Goal: Task Accomplishment & Management: Use online tool/utility

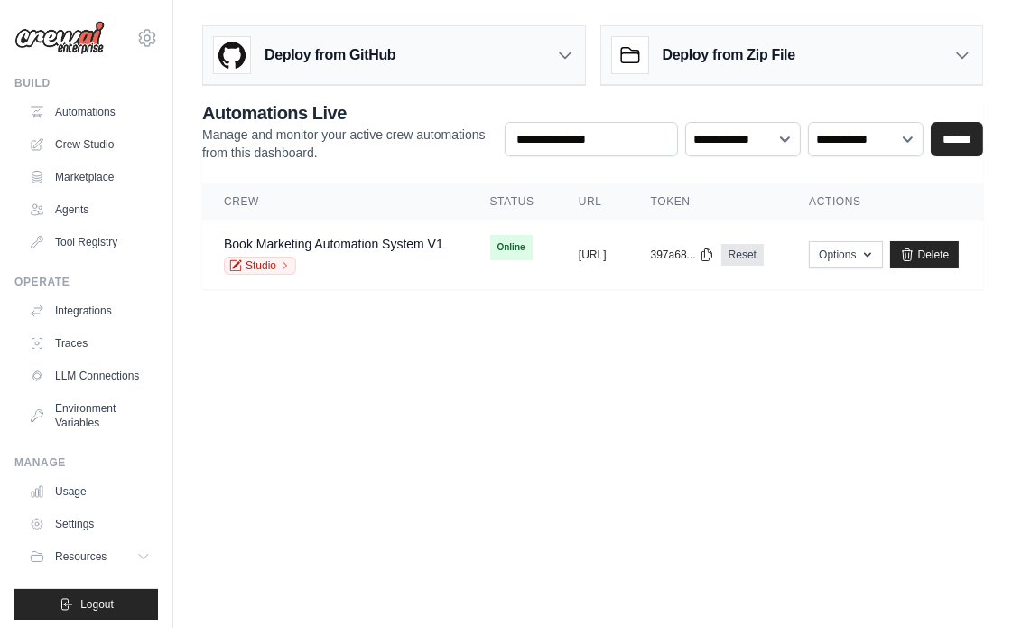
click at [690, 313] on main "Deploy from GitHub Deploy your project directly from GitHub. Select a repositor…" at bounding box center [592, 164] width 839 height 329
click at [882, 262] on button "Options" at bounding box center [845, 253] width 73 height 27
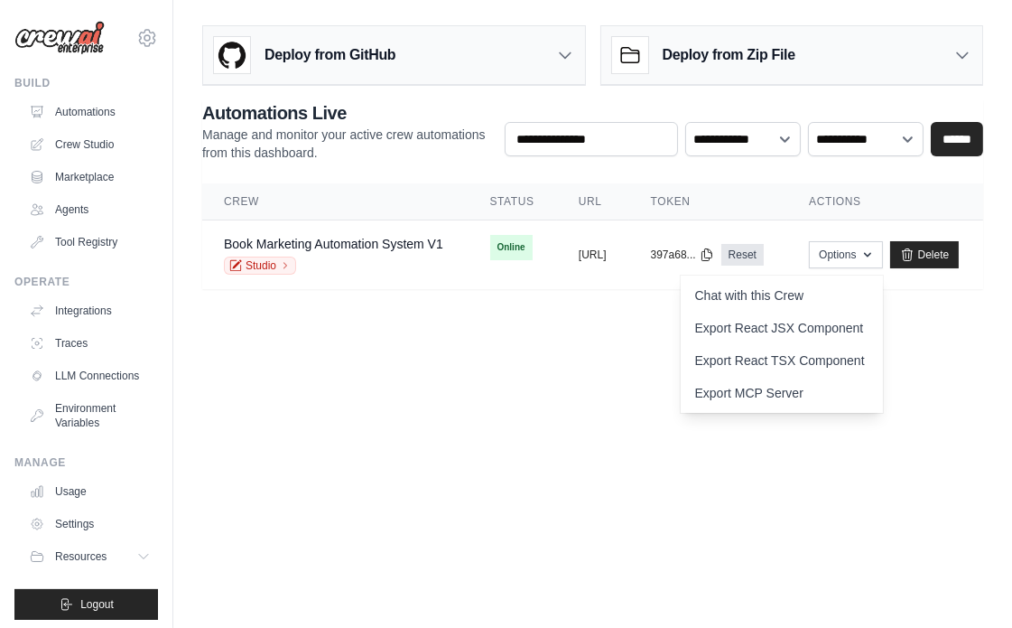
click at [533, 413] on body "alfqy0854@gmail.com Settings Build Automations Crew Studio" at bounding box center [506, 314] width 1012 height 628
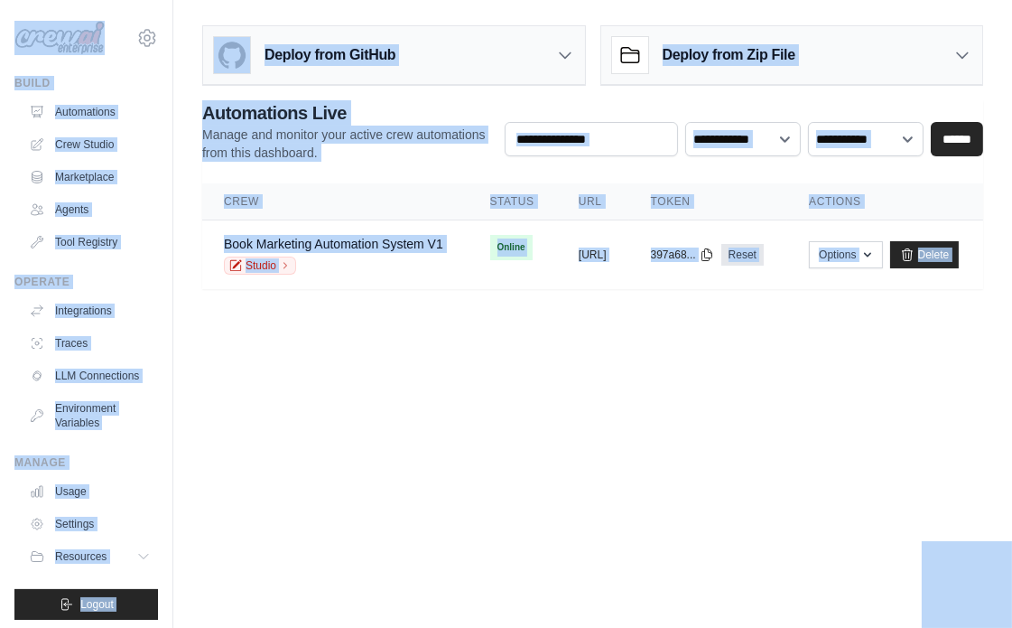
copy body "alfqy0854@gmail.com Settings Build Automations Crew Studio Marketplace Agents T…"
click at [498, 530] on body "alfqy0854@gmail.com Settings Build Automations Crew Studio" at bounding box center [506, 314] width 1012 height 628
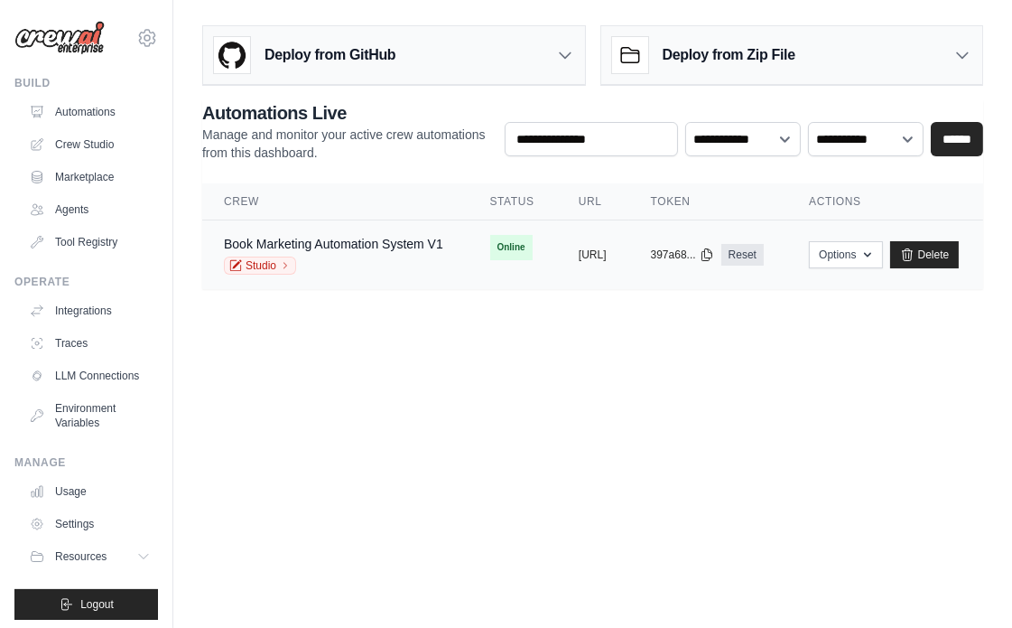
click at [557, 262] on td "copied https://book-marketing-automation-s" at bounding box center [593, 255] width 72 height 70
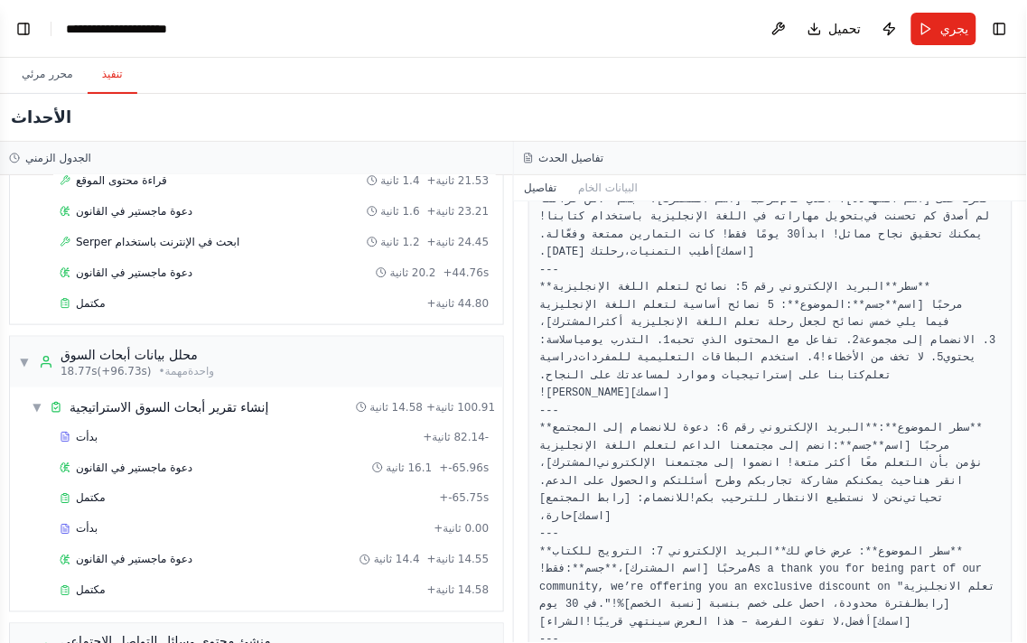
scroll to position [1430, 0]
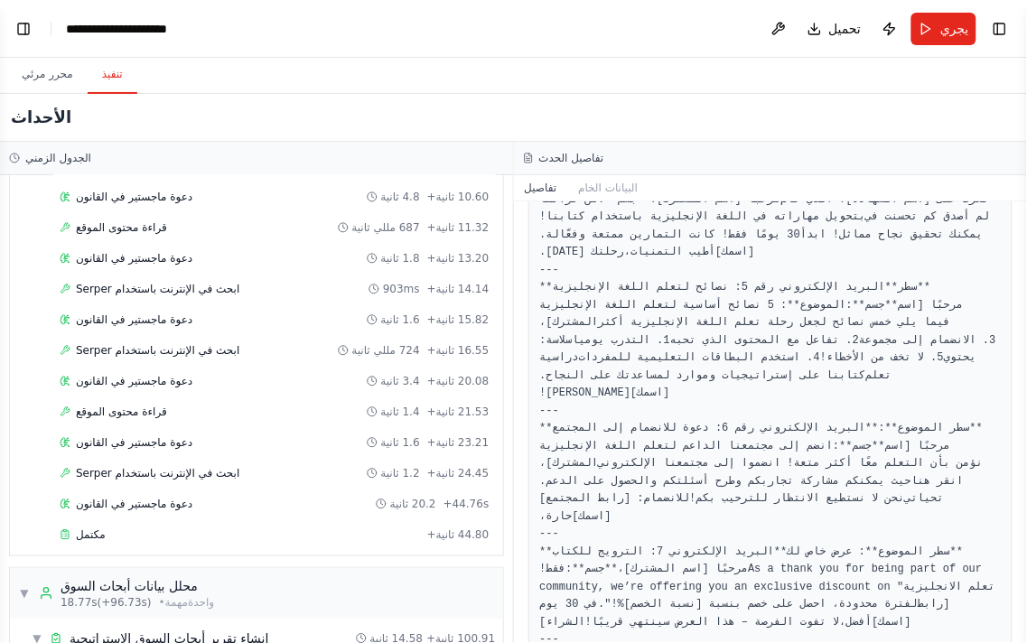
click at [539, 182] on font "تفاصيل" at bounding box center [541, 188] width 33 height 13
click at [615, 187] on font "البيانات الخام" at bounding box center [608, 188] width 60 height 13
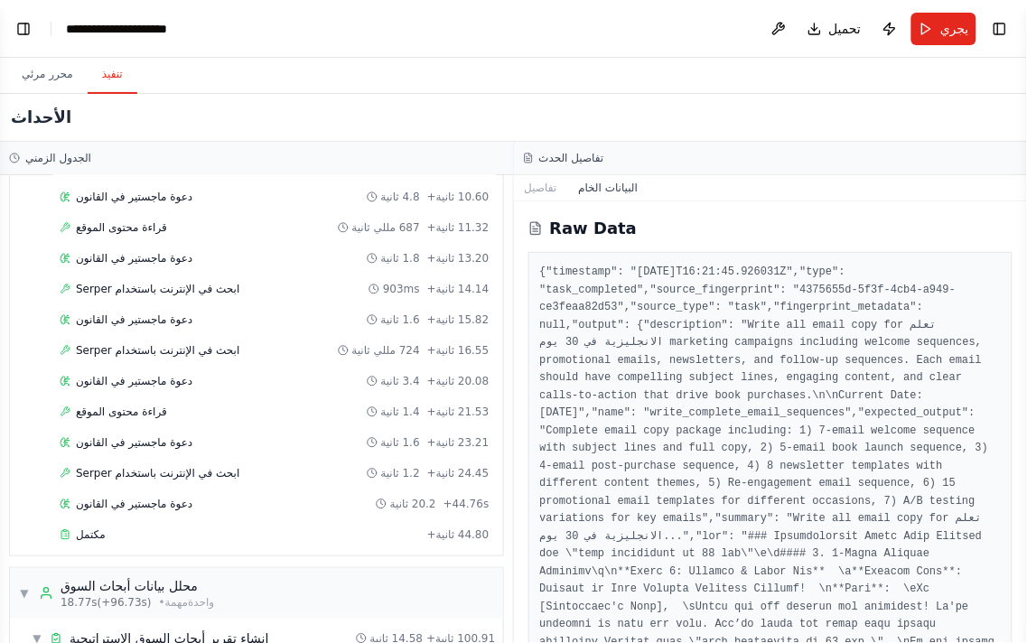
click at [548, 202] on div "Raw Data { "timestamp": "2025-09-01T16:21:45.926031Z", "type": "task_completed"…" at bounding box center [771, 422] width 514 height 442
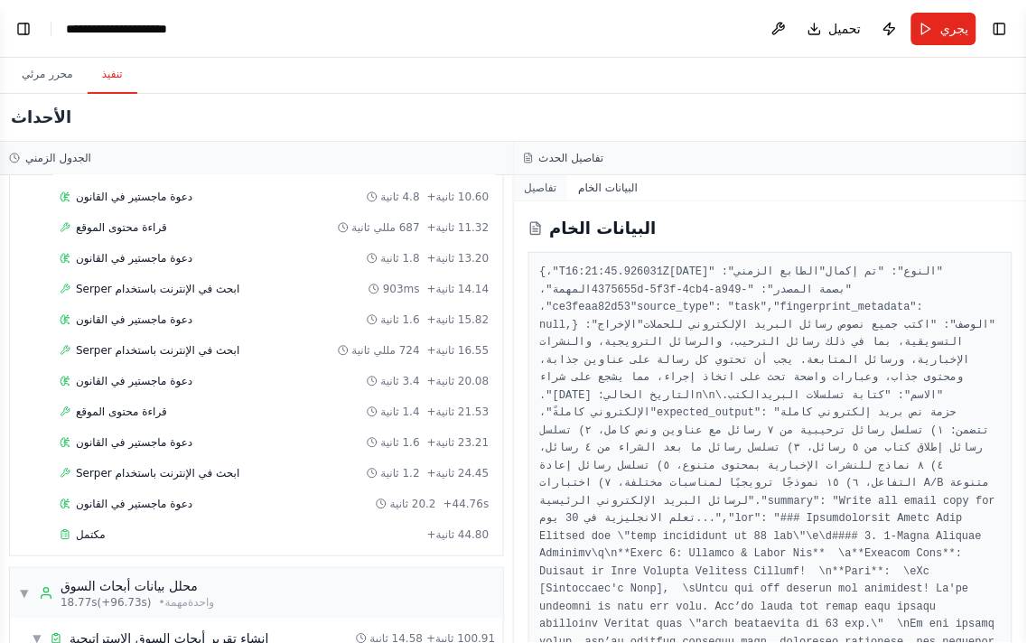
click at [544, 196] on button "تفاصيل" at bounding box center [541, 187] width 54 height 25
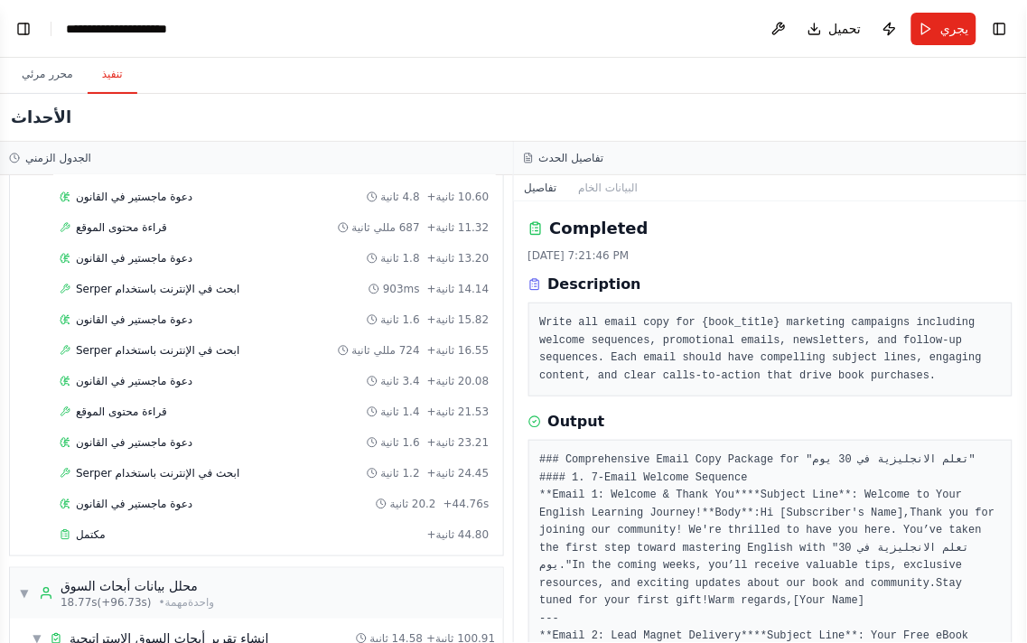
drag, startPoint x: 511, startPoint y: 156, endPoint x: 47, endPoint y: 249, distance: 473.4
click at [636, 170] on div "الجدول الزمني ▼ باحث في استخبارات الجمهور 0.00 ثانية (+84.55 ثانية) • مهمة واحد…" at bounding box center [513, 392] width 1027 height 501
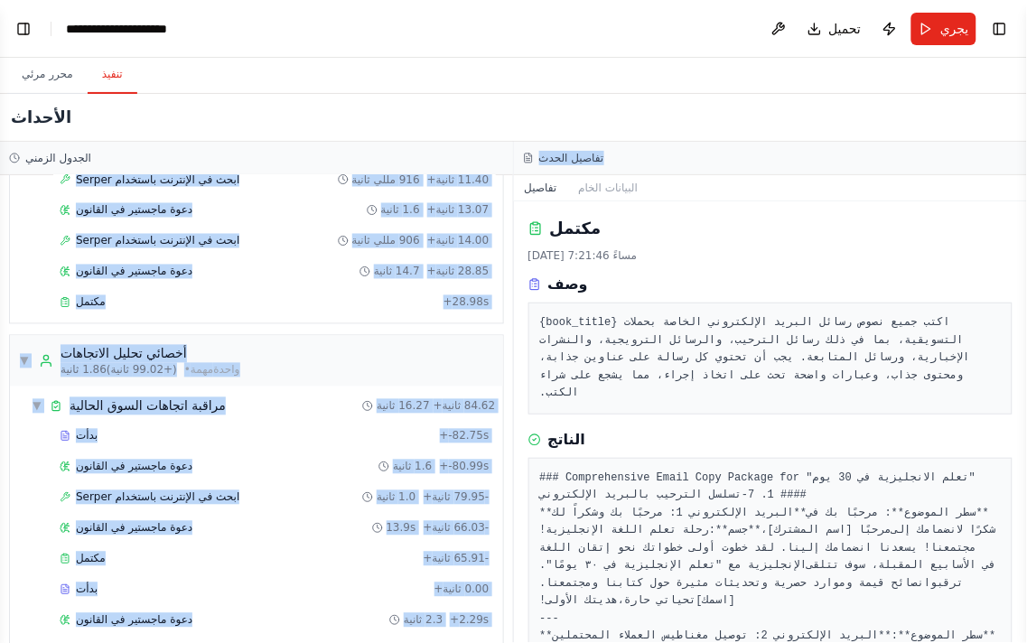
scroll to position [227, 0]
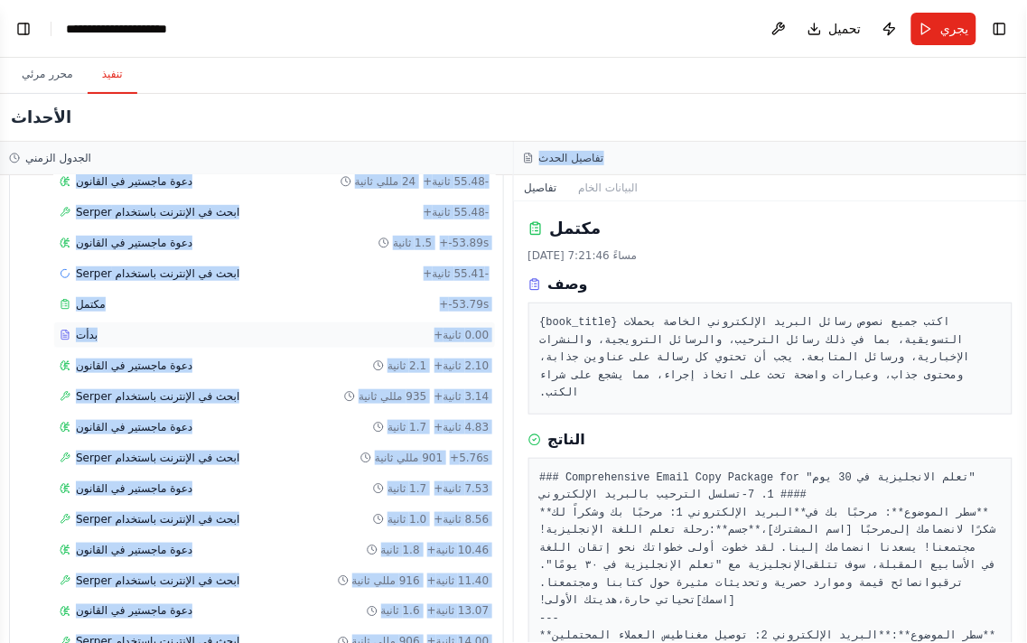
click at [118, 339] on div "بدأت" at bounding box center [244, 335] width 368 height 14
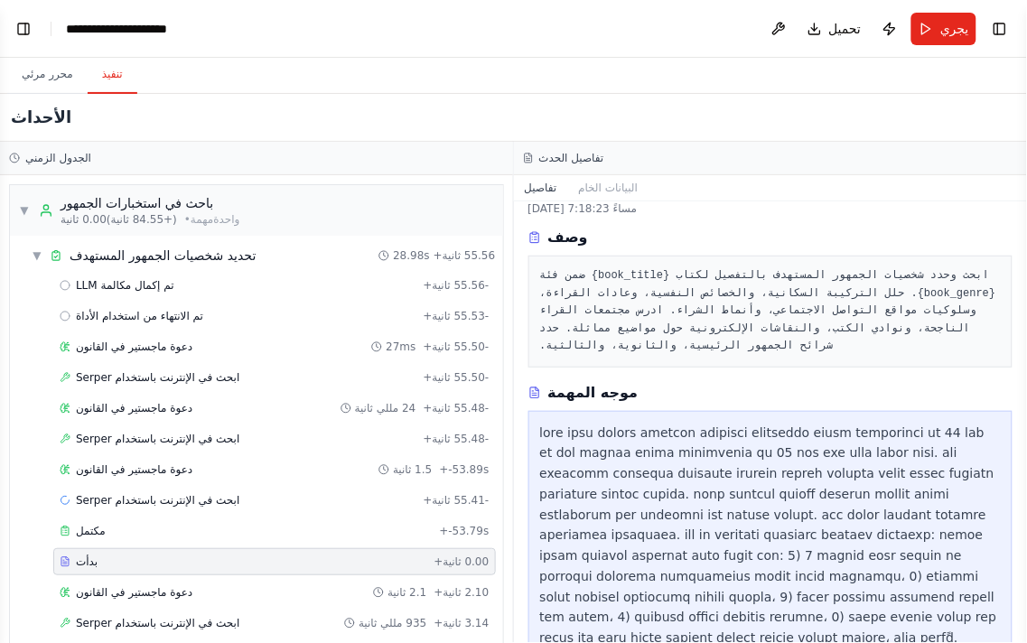
scroll to position [72, 0]
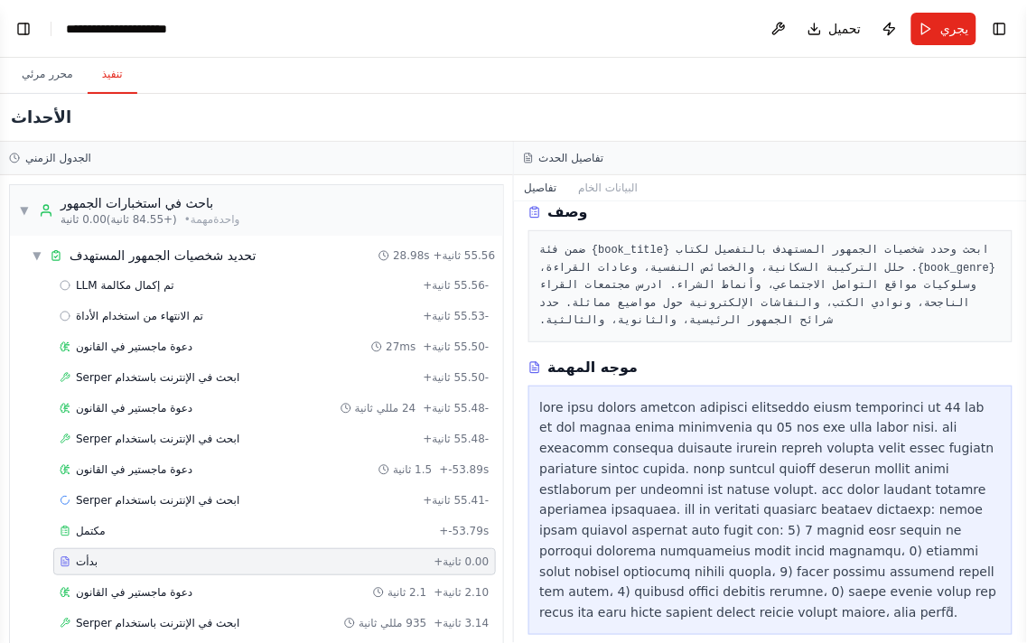
click at [650, 417] on div at bounding box center [770, 510] width 461 height 226
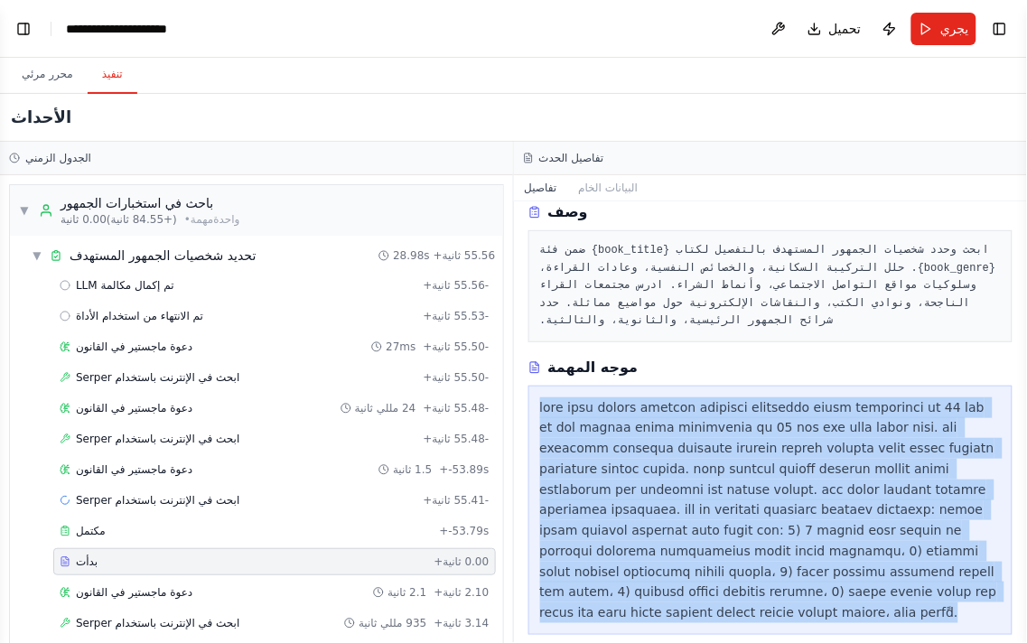
click at [650, 417] on div at bounding box center [770, 510] width 461 height 226
click at [619, 428] on font at bounding box center [770, 510] width 461 height 220
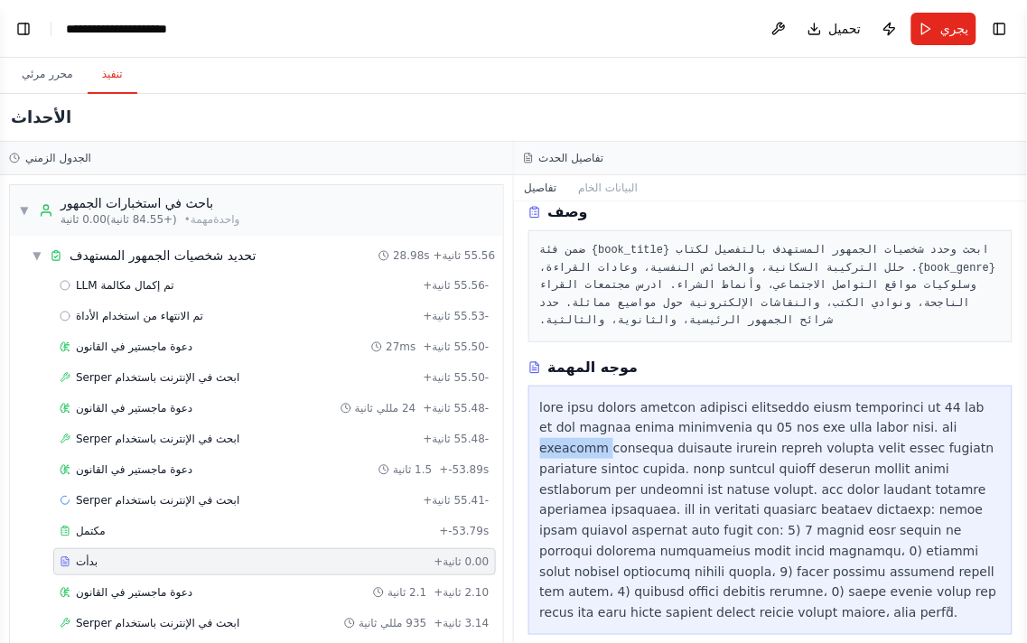
click at [619, 428] on font at bounding box center [770, 510] width 461 height 220
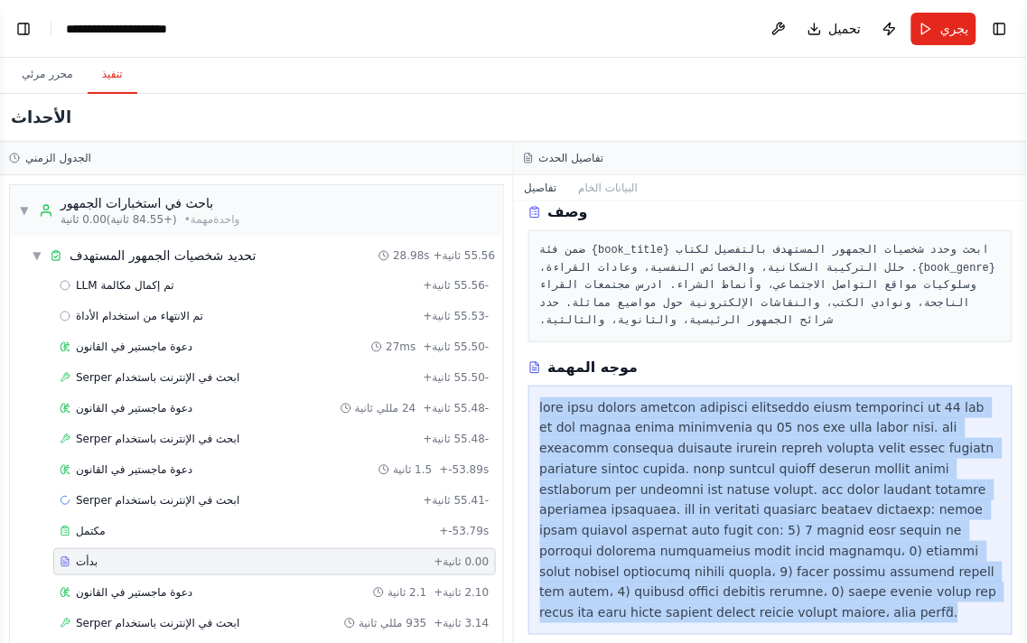
click at [619, 428] on font at bounding box center [770, 510] width 461 height 220
click at [869, 441] on font at bounding box center [770, 510] width 461 height 220
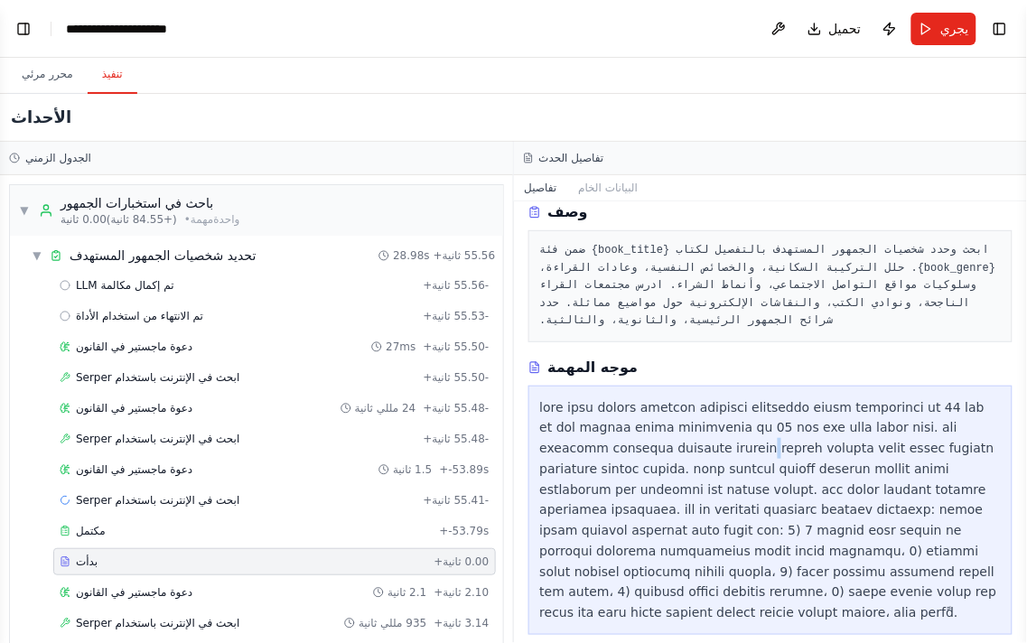
click at [869, 441] on font at bounding box center [770, 510] width 461 height 220
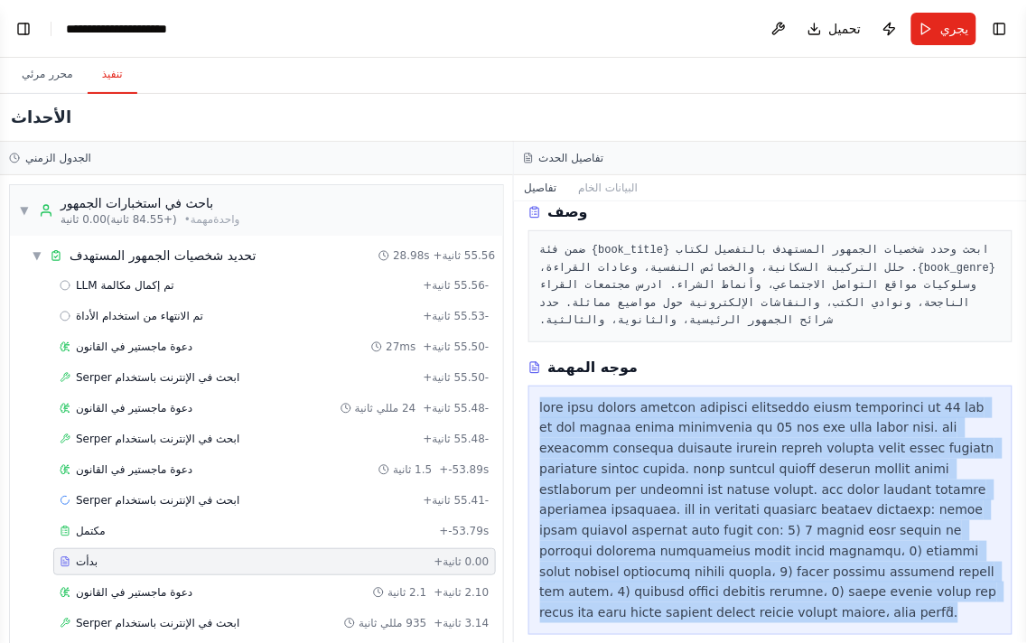
click at [869, 441] on font at bounding box center [770, 510] width 461 height 220
click at [855, 455] on font at bounding box center [770, 510] width 461 height 220
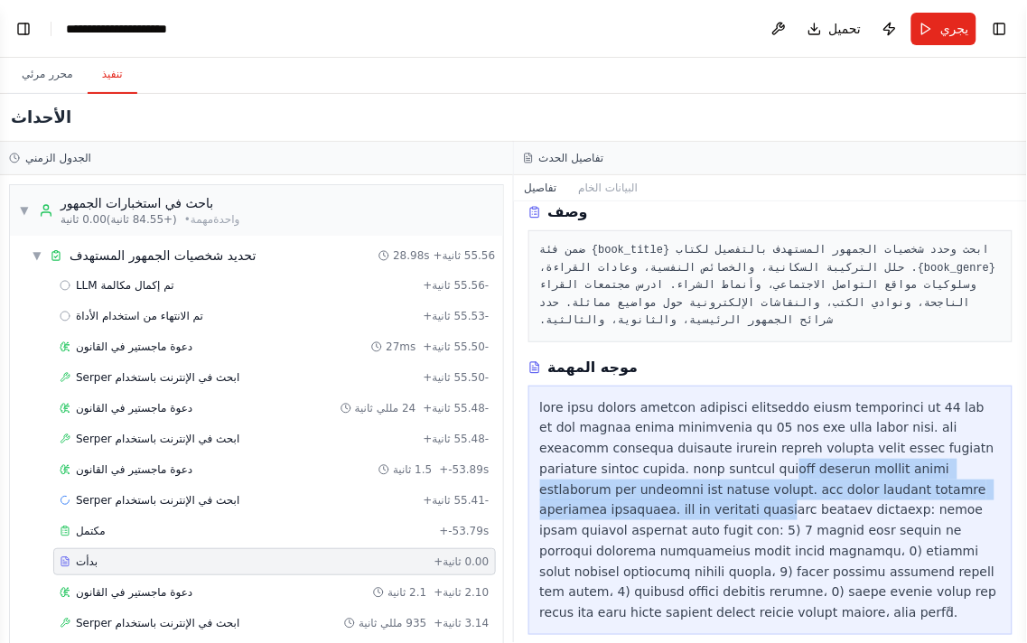
drag, startPoint x: 863, startPoint y: 471, endPoint x: 598, endPoint y: 497, distance: 266.7
click at [598, 497] on font at bounding box center [770, 510] width 461 height 220
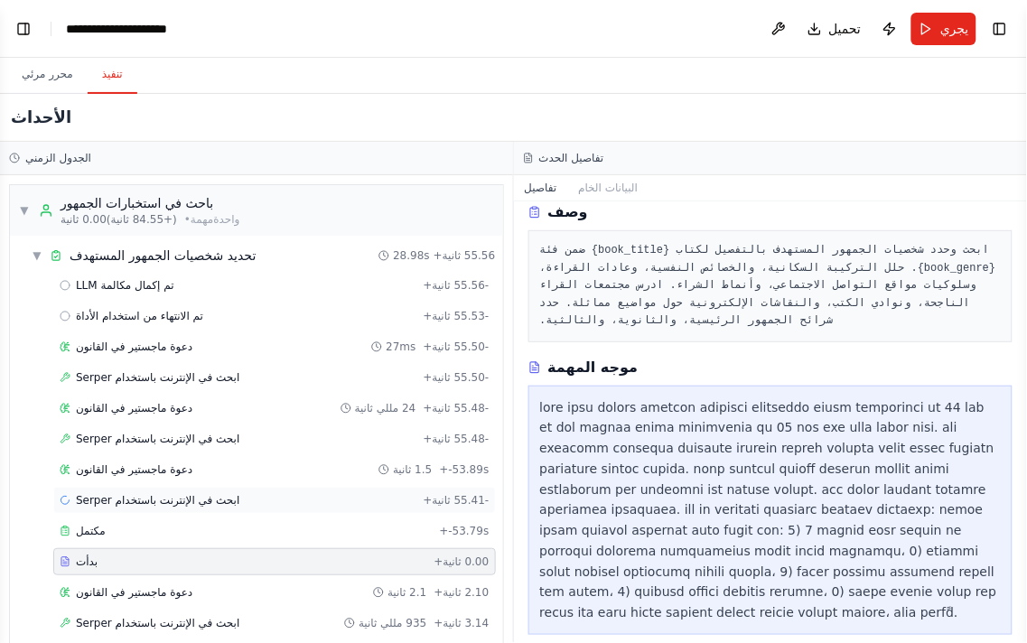
click at [321, 514] on div "ابحث في الإنترنت باستخدام Serper + -55.41 ثانية" at bounding box center [274, 500] width 442 height 27
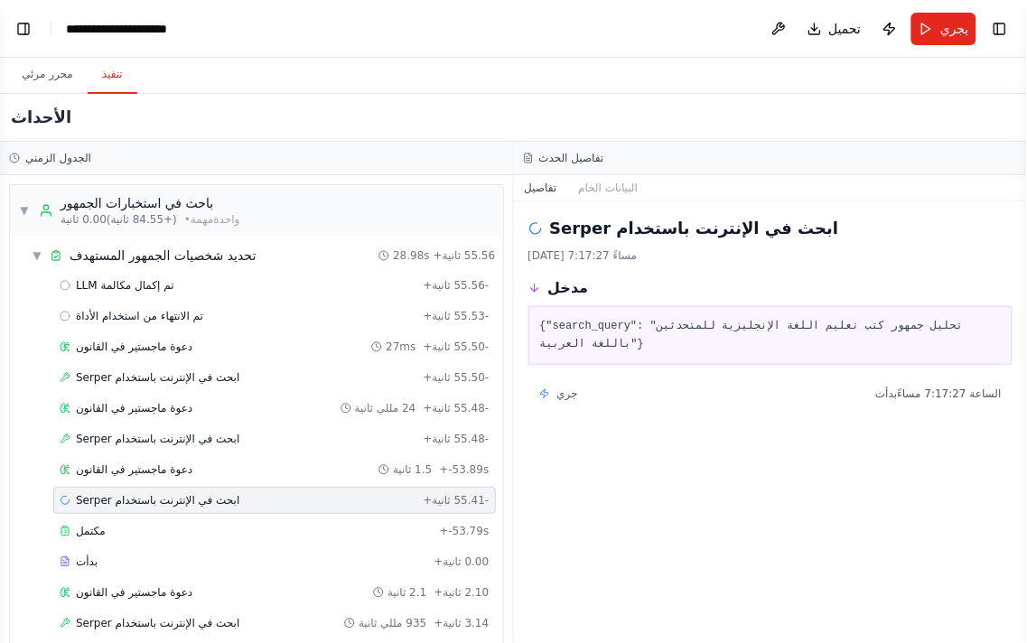
click at [594, 258] on font "1/9/2025، 7:17:27 مساءً" at bounding box center [582, 255] width 109 height 13
click at [601, 317] on div "{"search_query": "تحليل جمهور كتب تعليم اللغة الإنجليزية للمتحدثين باللغة العرب…" at bounding box center [770, 335] width 485 height 59
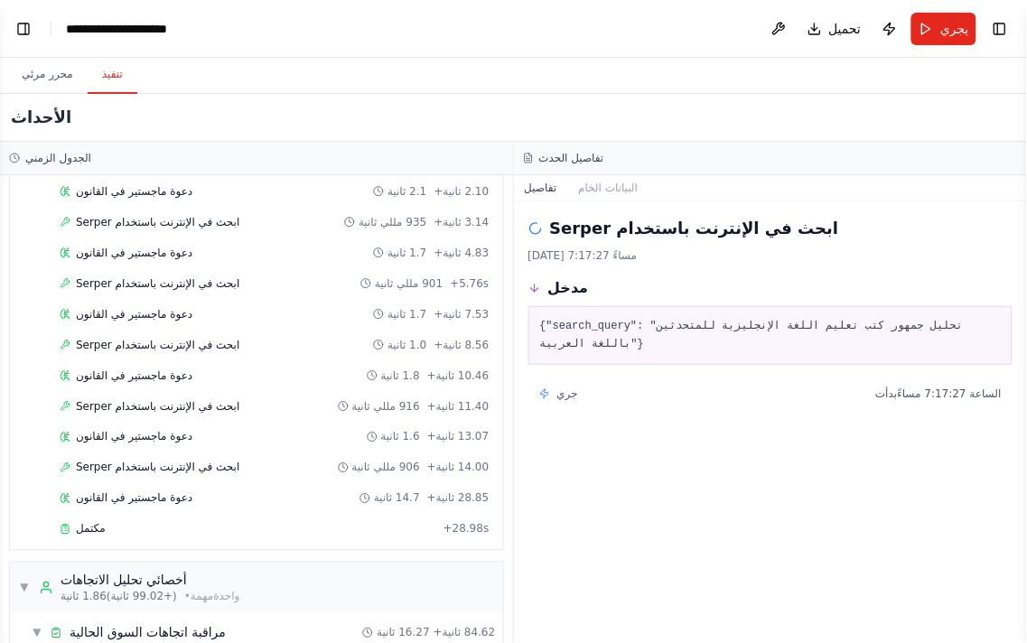
scroll to position [802, 0]
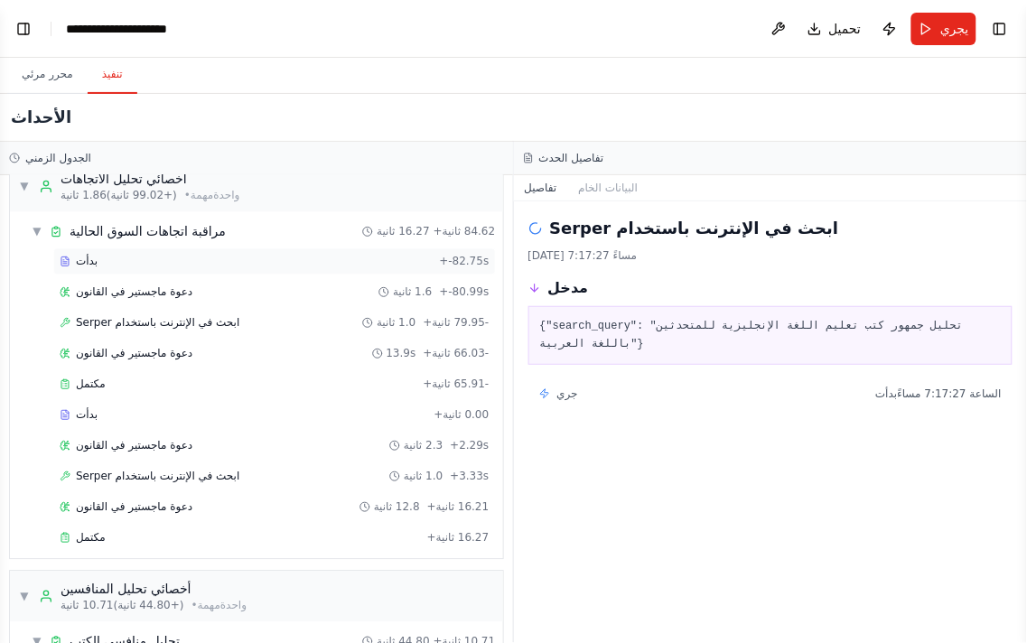
click at [140, 266] on div "بدأت" at bounding box center [246, 262] width 373 height 14
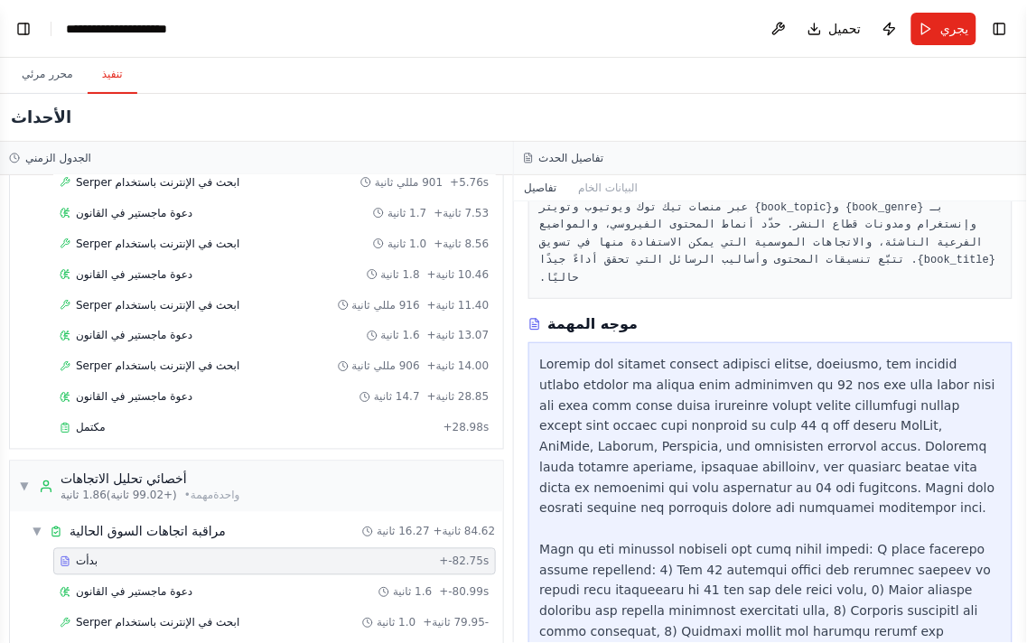
scroll to position [501, 0]
click at [627, 364] on div at bounding box center [770, 539] width 461 height 370
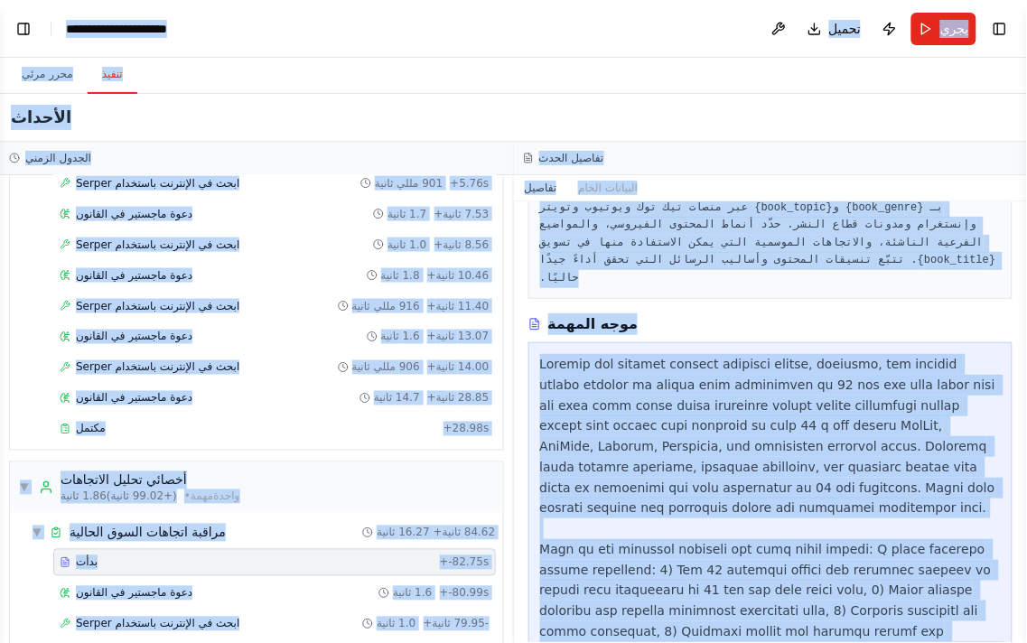
copy body "BETA You are now my Autonomous AI Business & Sales Agent . Your mission is to f…"
click at [609, 283] on pre "راقب وحلّل المواضيع الرائجة حاليًا، والوسوم، وموضوعات المحتوى المتعلقة بـ {book…" at bounding box center [770, 235] width 461 height 106
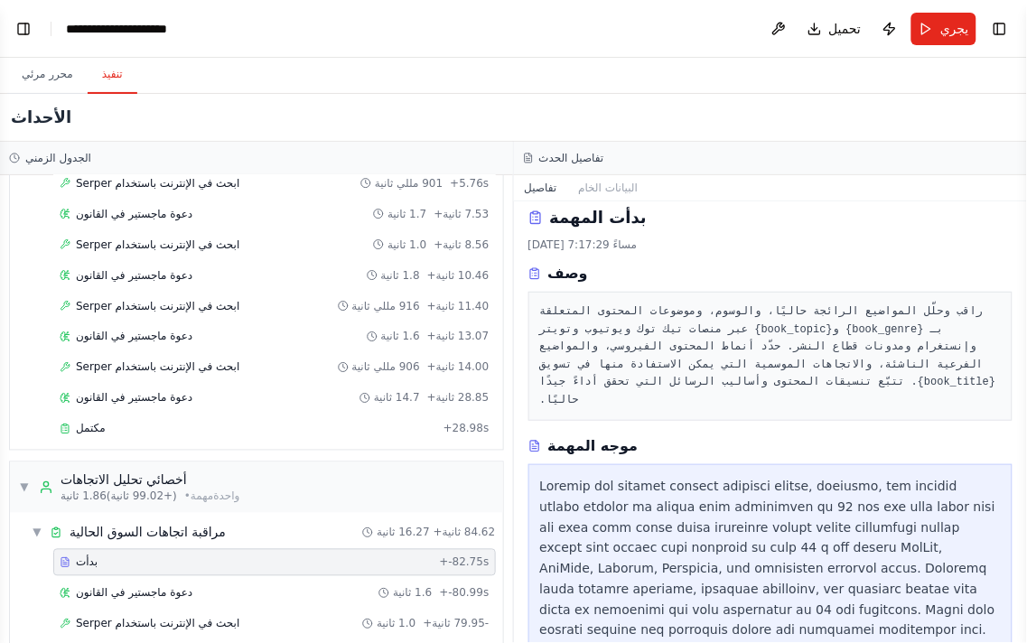
scroll to position [0, 0]
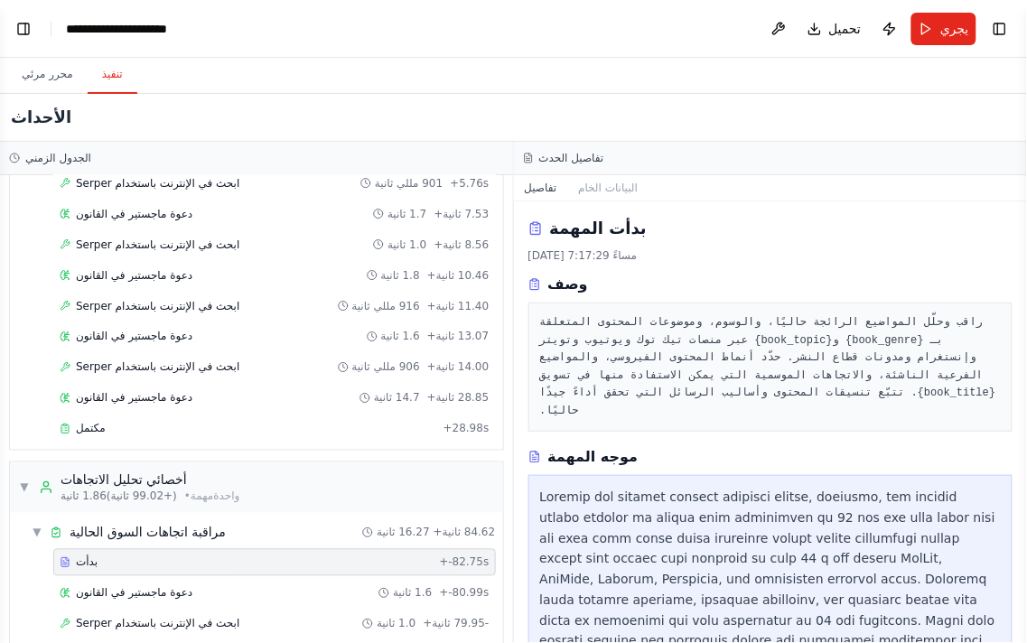
click at [717, 359] on font "راقب وحلّل المواضيع الرائجة حاليًا، والوسوم، وموضوعات المحتوى المتعلقة بـ {book…" at bounding box center [771, 366] width 462 height 101
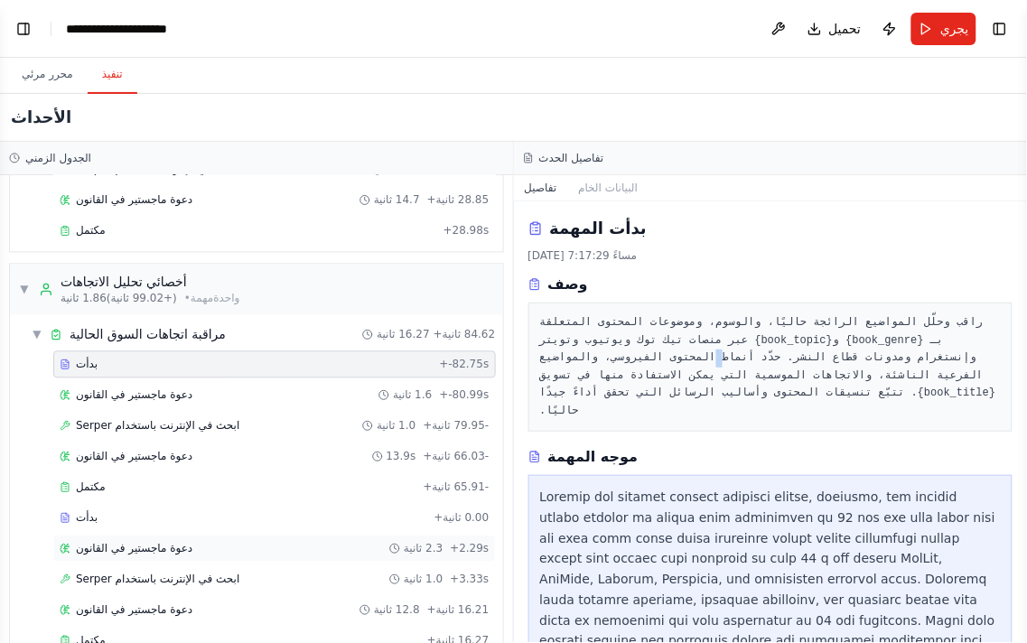
scroll to position [802, 0]
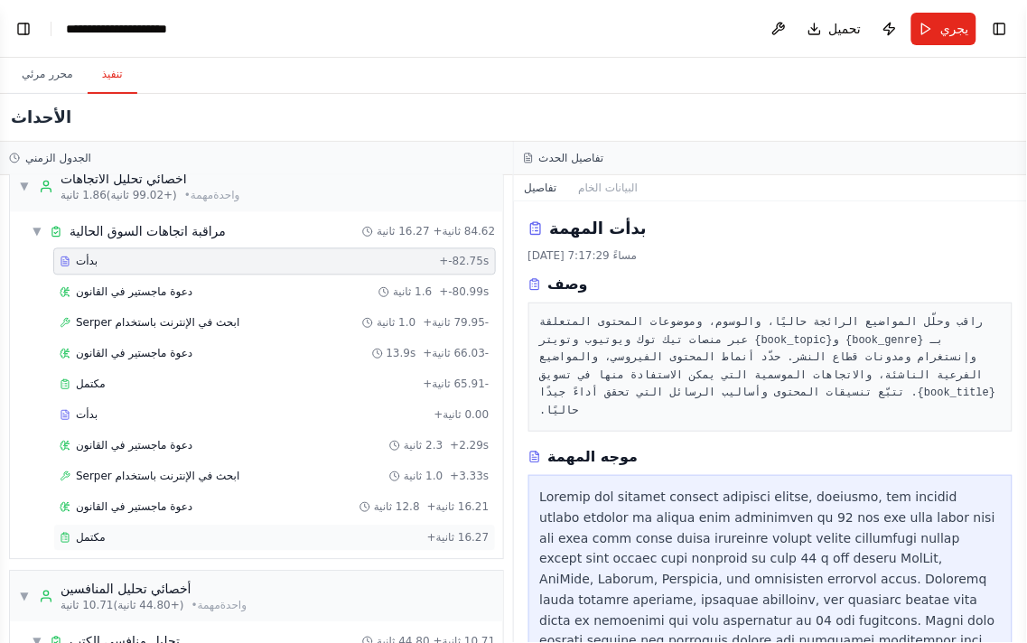
click at [116, 533] on div "مكتمل + 16.27 ثانية" at bounding box center [274, 538] width 442 height 27
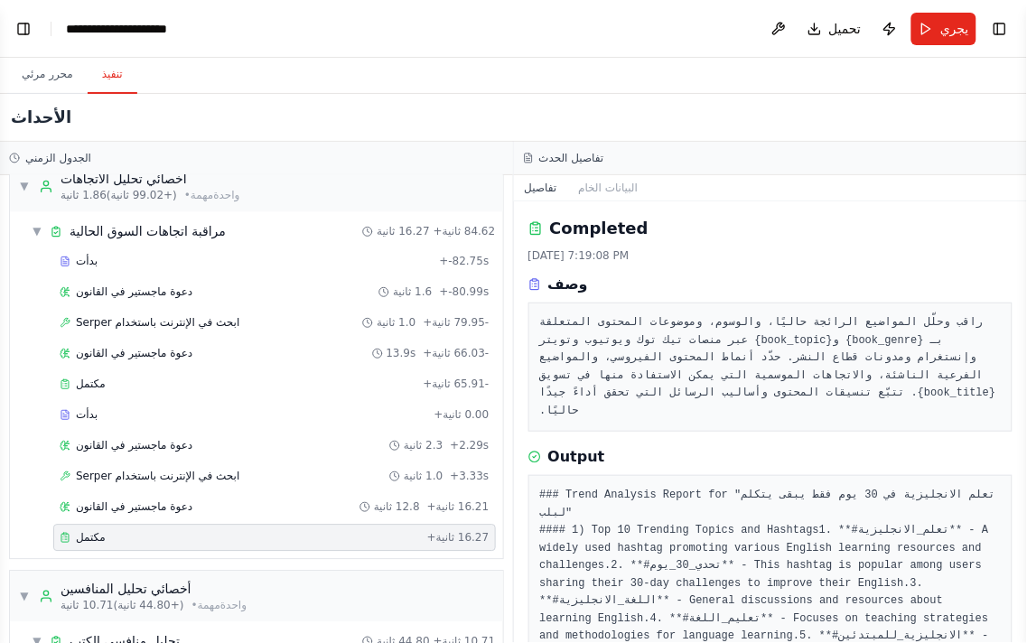
scroll to position [100, 0]
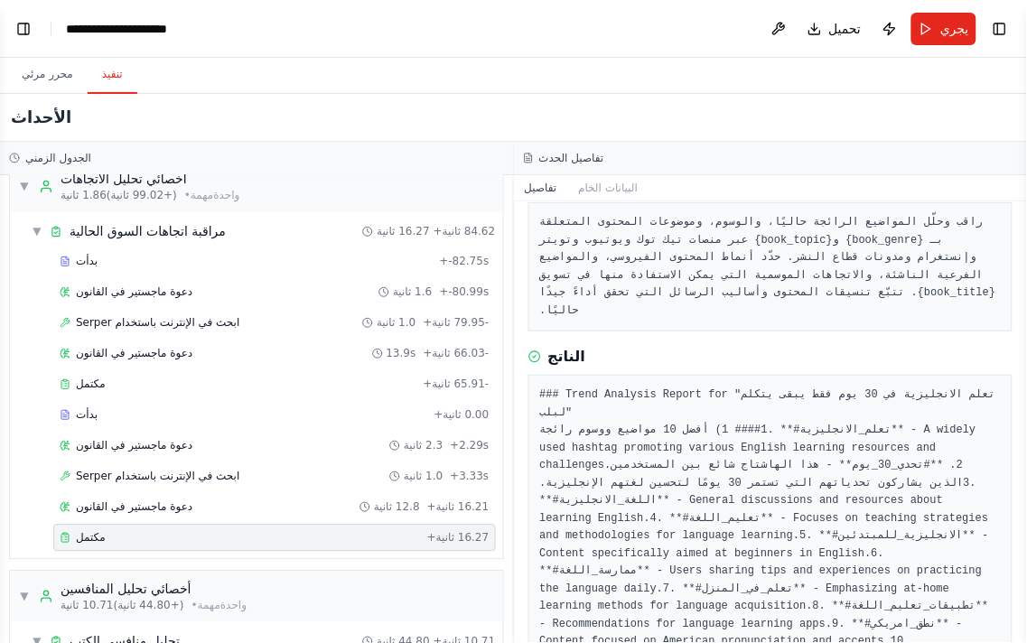
drag, startPoint x: 1026, startPoint y: 313, endPoint x: 1021, endPoint y: 403, distance: 89.5
click at [1021, 403] on button "تبديل الشريط الجانبي" at bounding box center [1026, 321] width 14 height 643
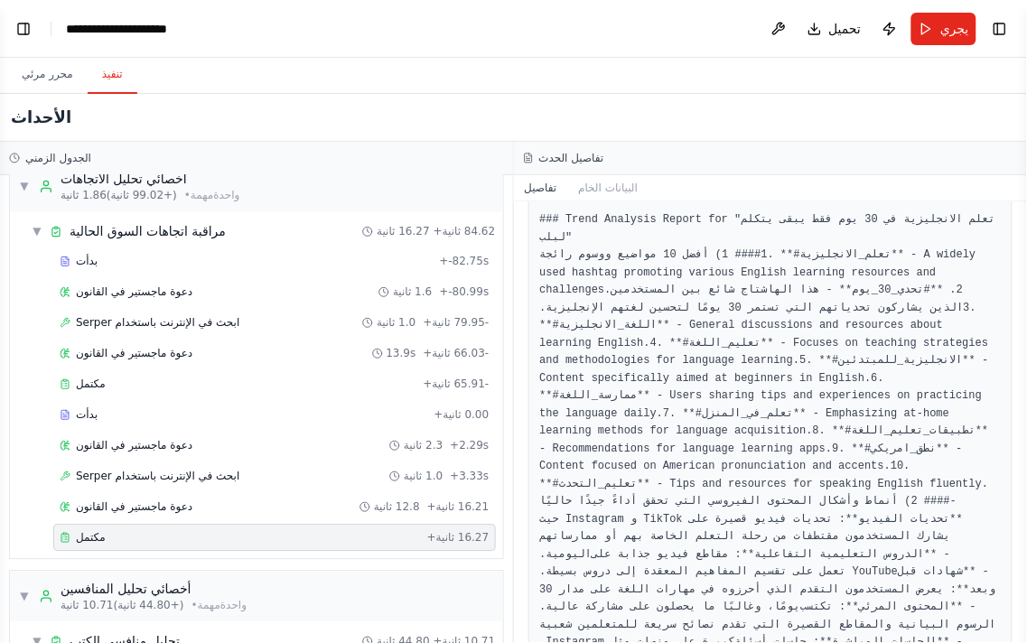
scroll to position [501, 0]
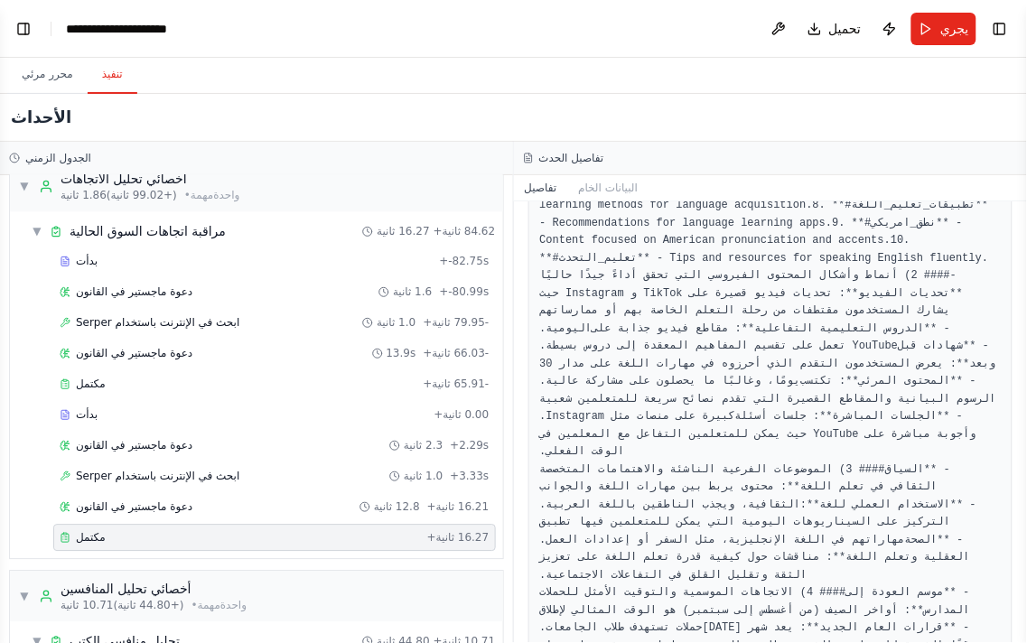
click at [646, 368] on pre "### Trend Analysis Report for "تعلم الانجليزية في 30 يوم فقط يبقى يتكلم لبلب" #…" at bounding box center [770, 461] width 461 height 951
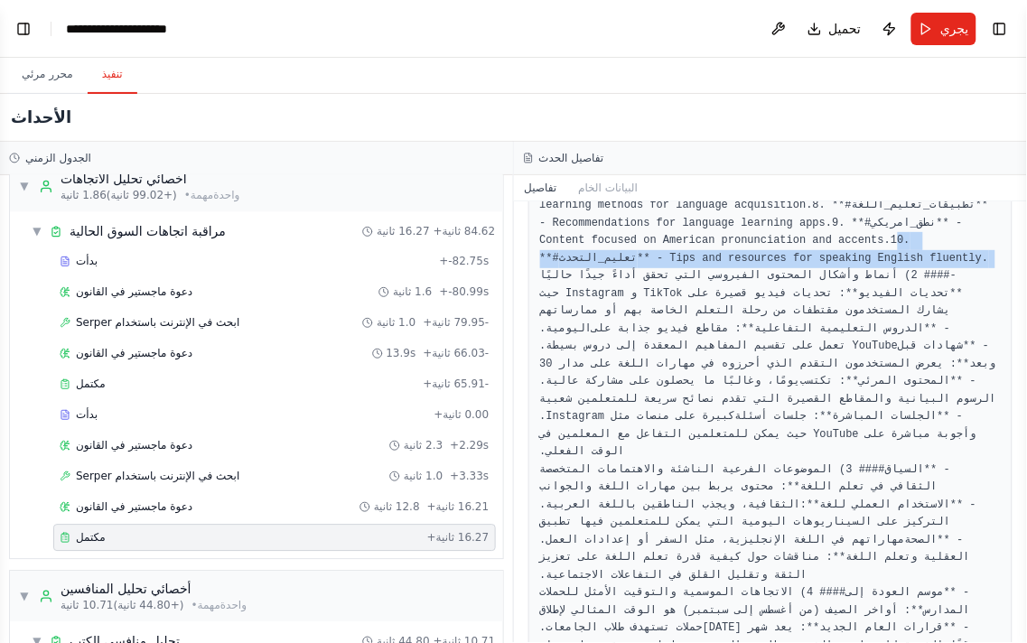
click at [646, 368] on pre "### Trend Analysis Report for "تعلم الانجليزية في 30 يوم فقط يبقى يتكلم لبلب" #…" at bounding box center [770, 461] width 461 height 951
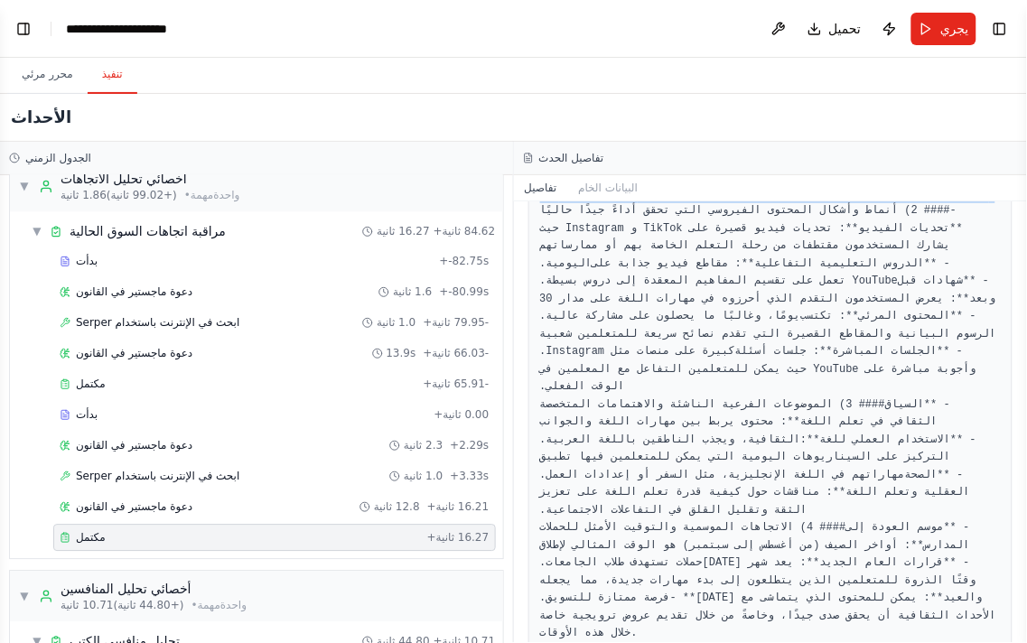
scroll to position [601, 0]
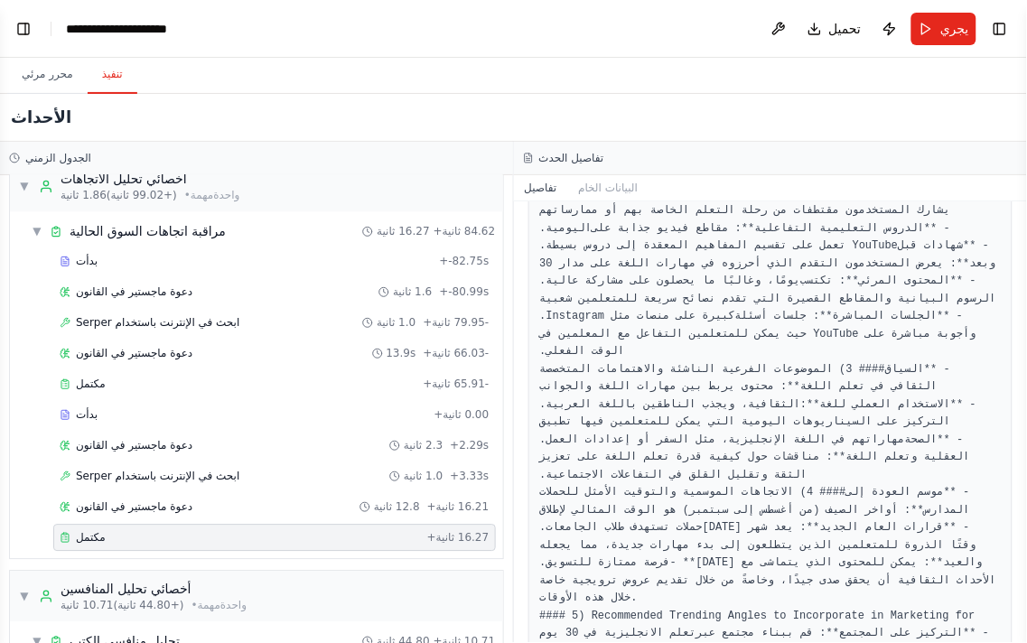
click at [656, 308] on pre "### Trend Analysis Report for "تعلم الانجليزية في 30 يوم فقط يبقى يتكلم لبلب" #…" at bounding box center [770, 360] width 461 height 951
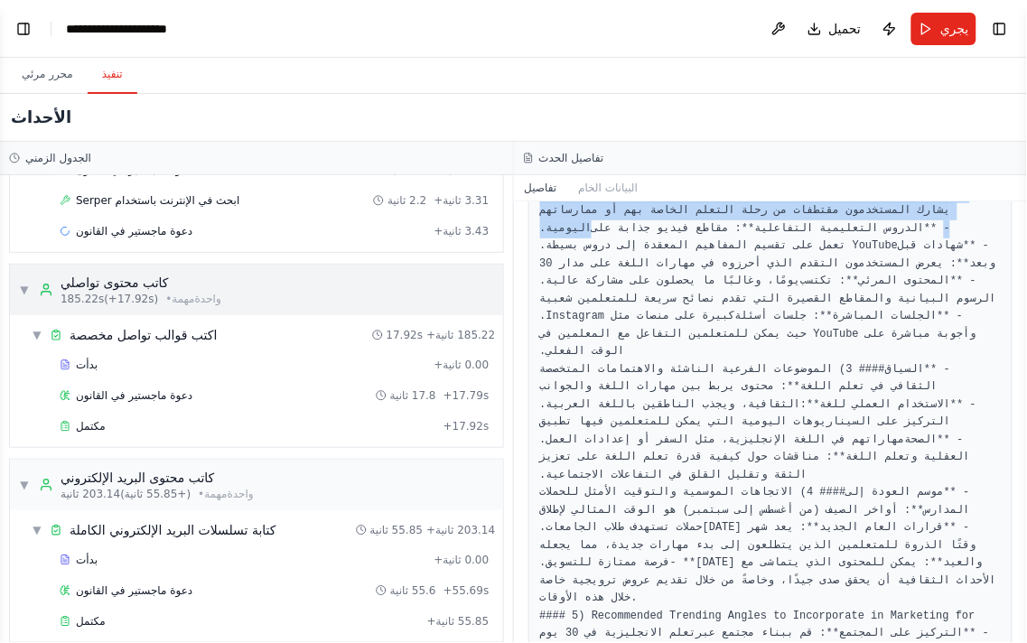
scroll to position [5116, 0]
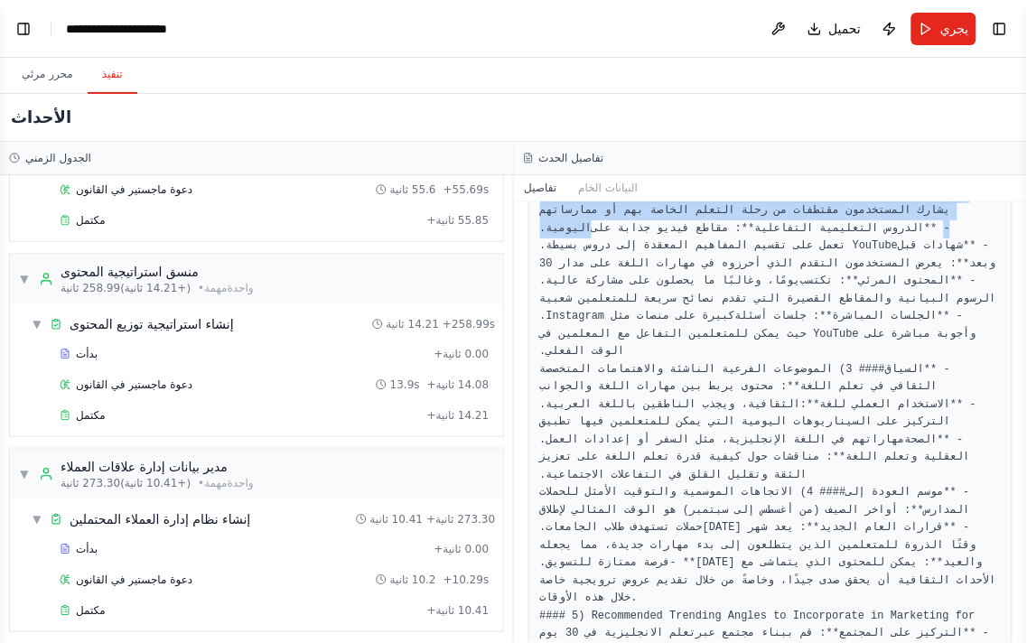
click at [46, 164] on font "الجدول الزمني" at bounding box center [58, 158] width 66 height 13
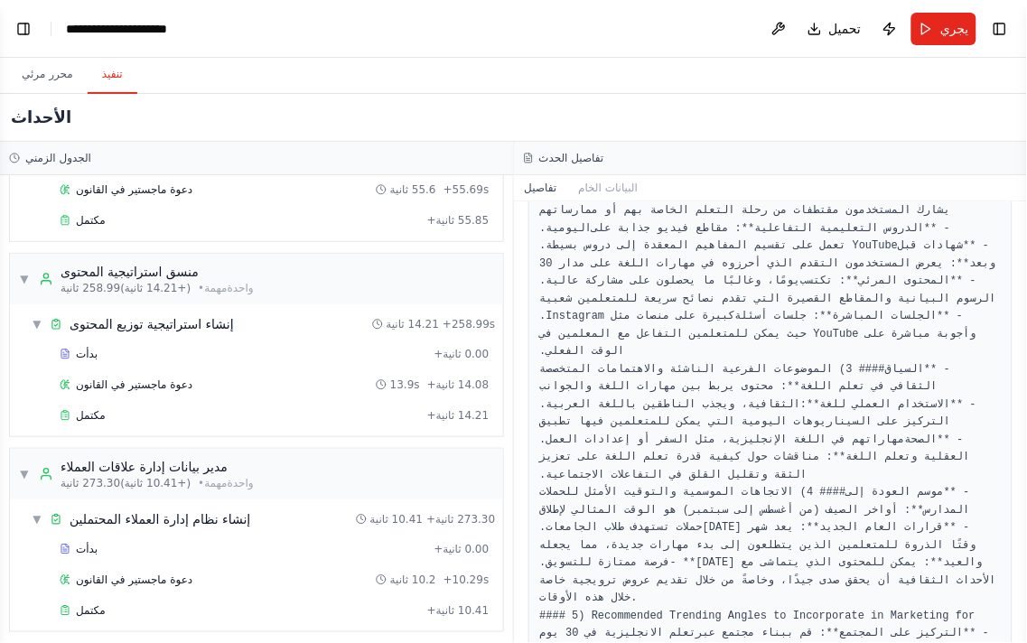
click at [31, 145] on div "الجدول الزمني" at bounding box center [256, 158] width 513 height 33
click at [75, 76] on button "محرر مرئي" at bounding box center [47, 75] width 80 height 38
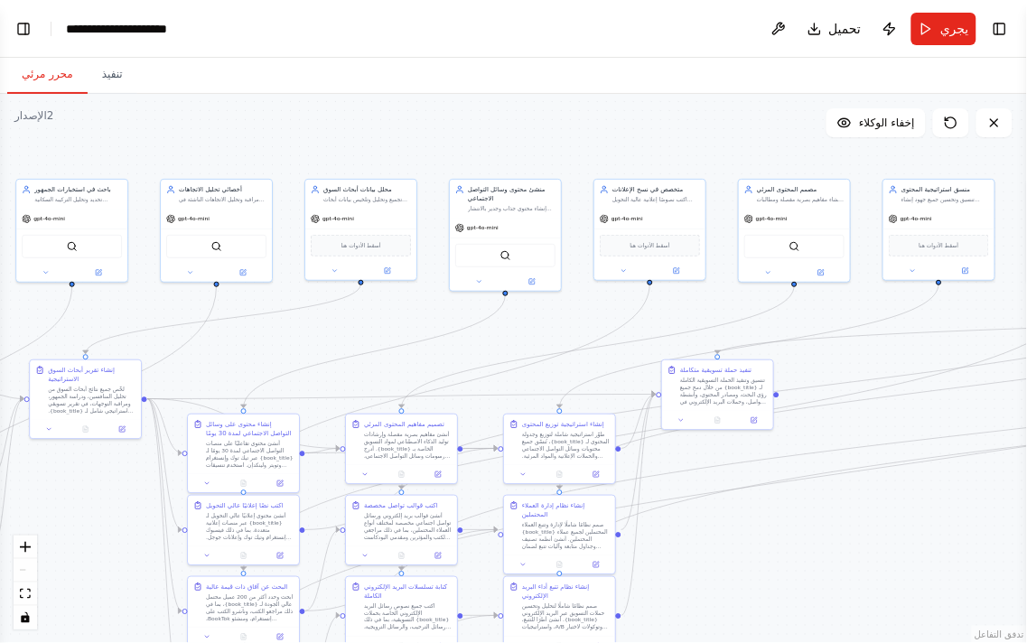
drag, startPoint x: 871, startPoint y: 386, endPoint x: 701, endPoint y: 522, distance: 217.2
click at [701, 522] on div ".deletable-edge-delete-btn { width: 20px; height: 20px; border: 0px solid #ffff…" at bounding box center [513, 368] width 1027 height 549
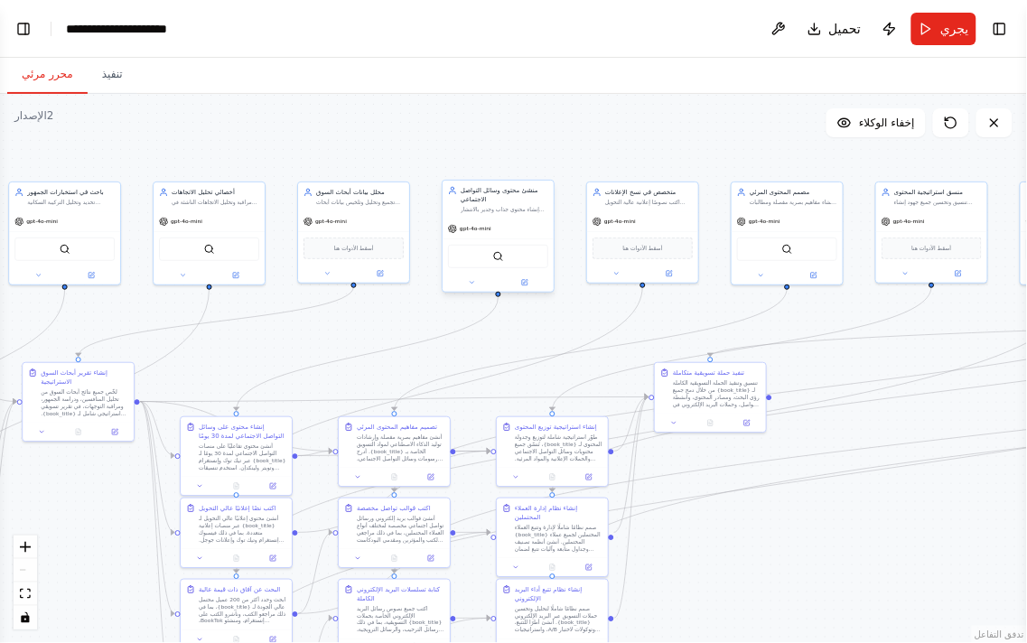
click at [486, 262] on div "أداة SerperDev" at bounding box center [498, 256] width 100 height 23
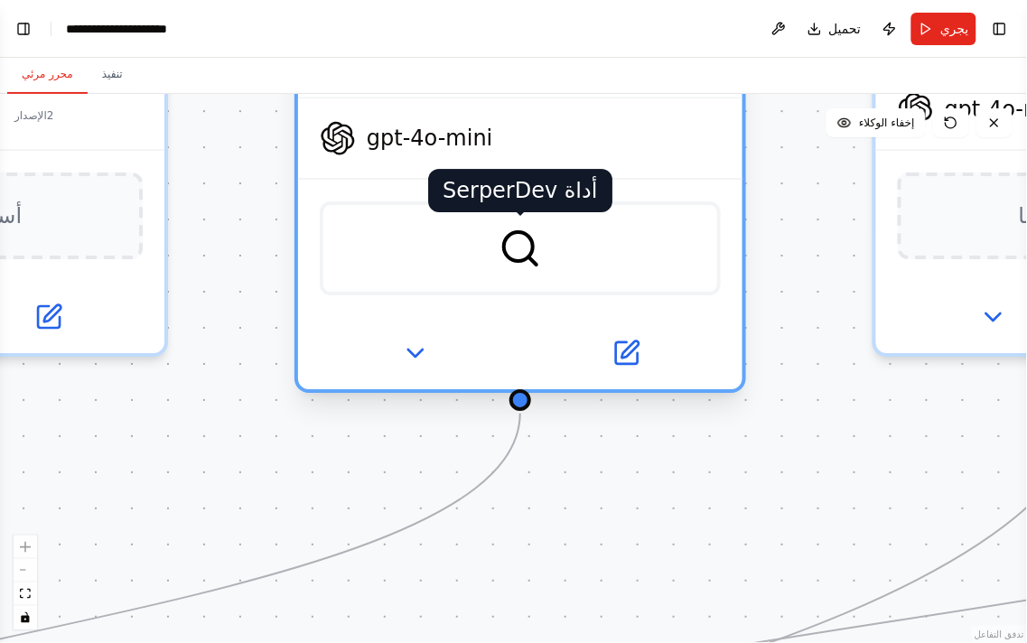
click at [510, 250] on img at bounding box center [519, 248] width 43 height 43
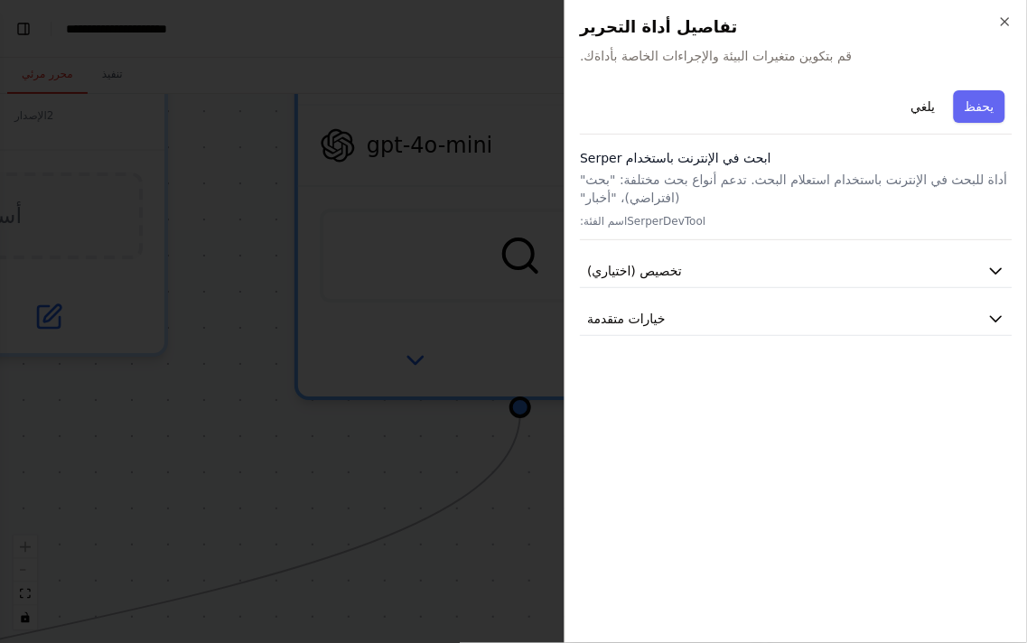
click at [850, 179] on font "أداة للبحث في الإنترنت باستخدام استعلام البحث. تدعم أنواع بحث مختلفة: "بحث" (اف…" at bounding box center [793, 188] width 427 height 33
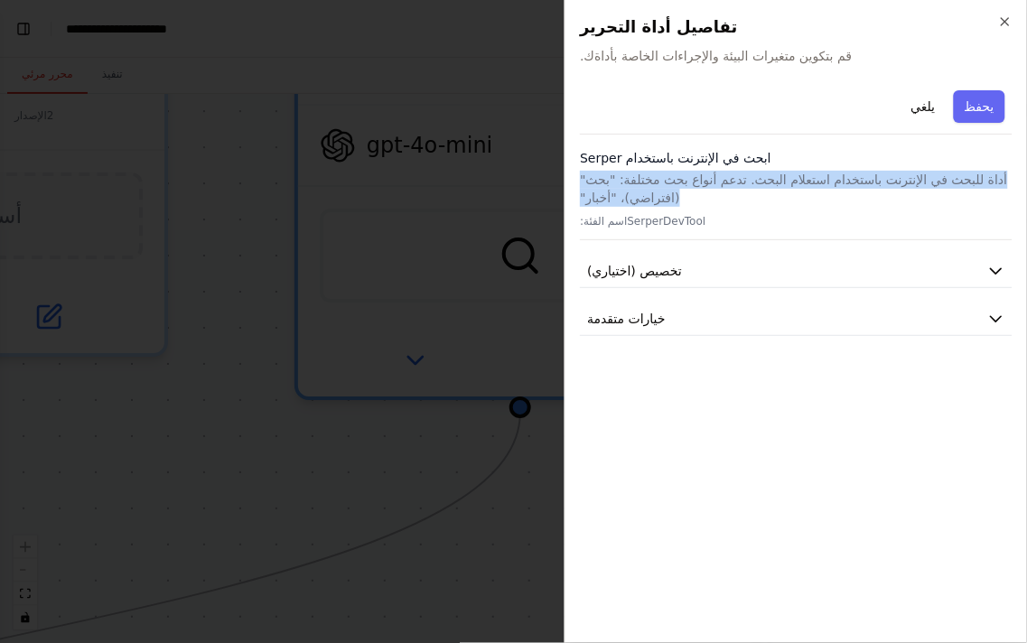
click at [850, 179] on font "أداة للبحث في الإنترنت باستخدام استعلام البحث. تدعم أنواع بحث مختلفة: "بحث" (اف…" at bounding box center [793, 188] width 427 height 33
click at [889, 172] on font "أداة للبحث في الإنترنت باستخدام استعلام البحث. تدعم أنواع بحث مختلفة: "بحث" (اف…" at bounding box center [793, 188] width 427 height 33
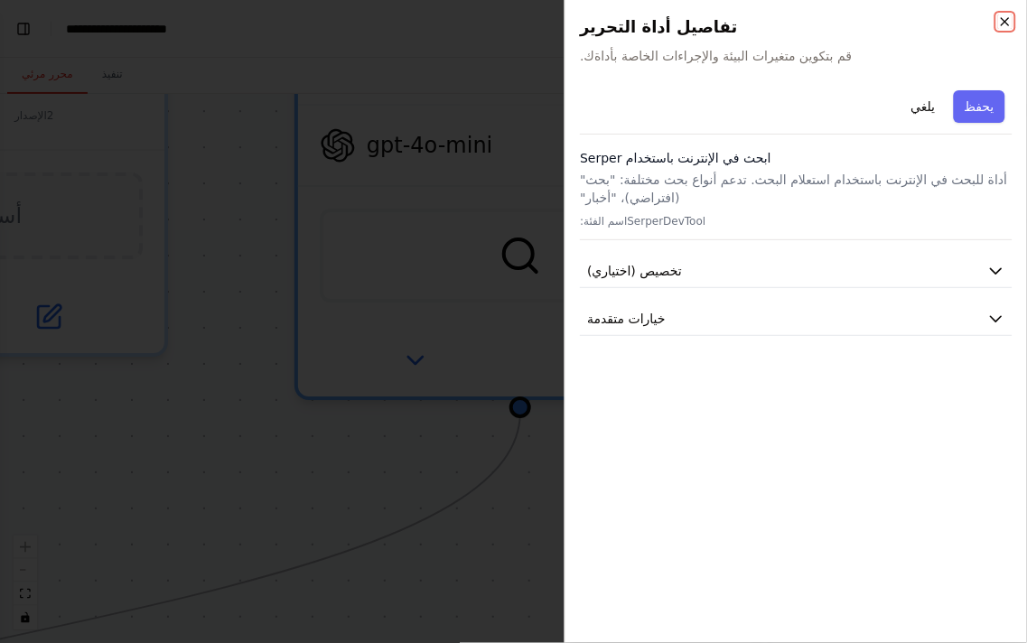
click at [1008, 22] on icon "button" at bounding box center [1005, 21] width 14 height 14
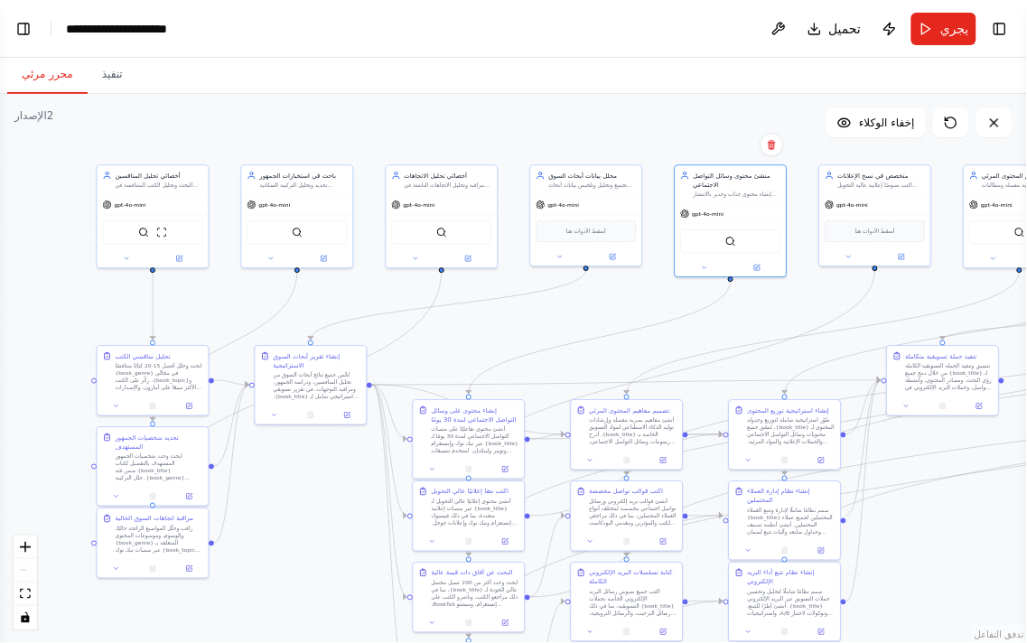
drag, startPoint x: 601, startPoint y: 287, endPoint x: 750, endPoint y: 307, distance: 150.3
click at [750, 307] on div ".deletable-edge-delete-btn { width: 20px; height: 20px; border: 0px solid #ffff…" at bounding box center [513, 368] width 1027 height 549
click at [34, 121] on font "الإصدار" at bounding box center [30, 115] width 33 height 13
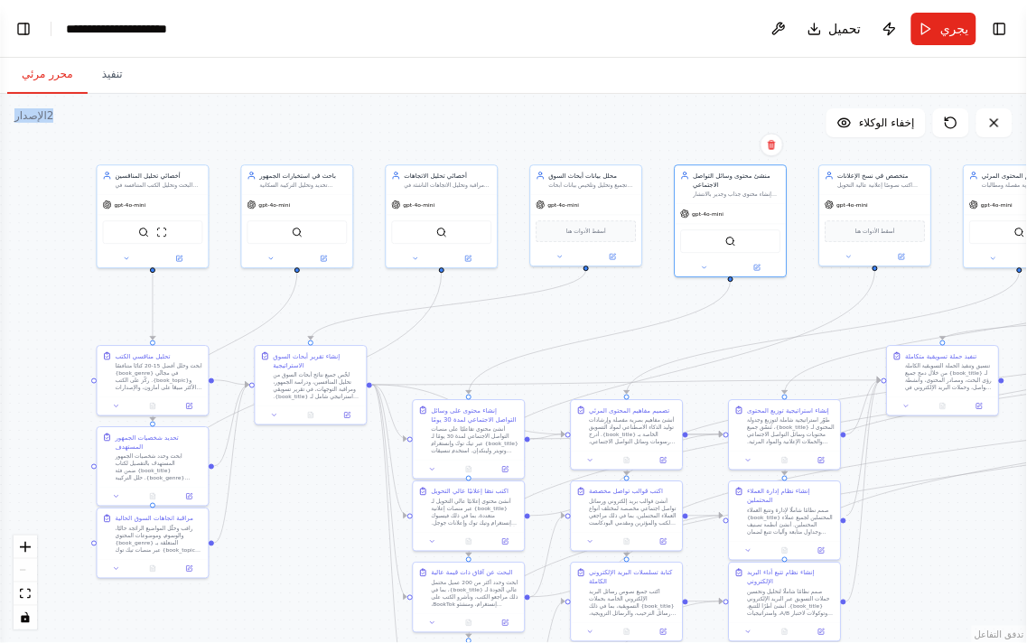
click at [68, 116] on div ".deletable-edge-delete-btn { width: 20px; height: 20px; border: 0px solid #ffff…" at bounding box center [513, 368] width 1027 height 549
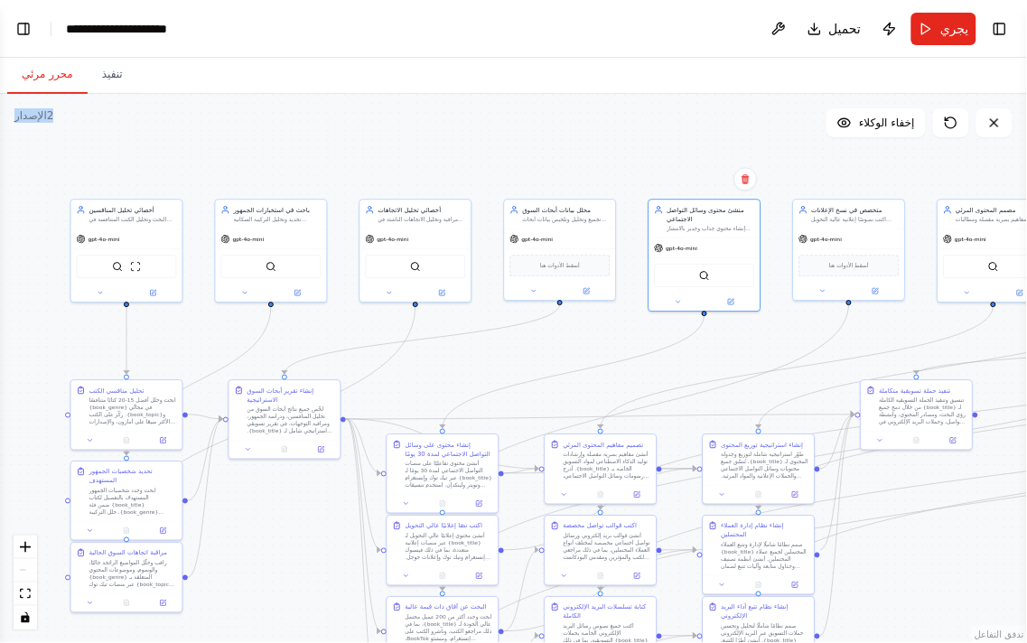
drag, startPoint x: 588, startPoint y: 125, endPoint x: 513, endPoint y: 165, distance: 85.3
click at [513, 165] on div ".deletable-edge-delete-btn { width: 20px; height: 20px; border: 0px solid #ffff…" at bounding box center [513, 368] width 1027 height 549
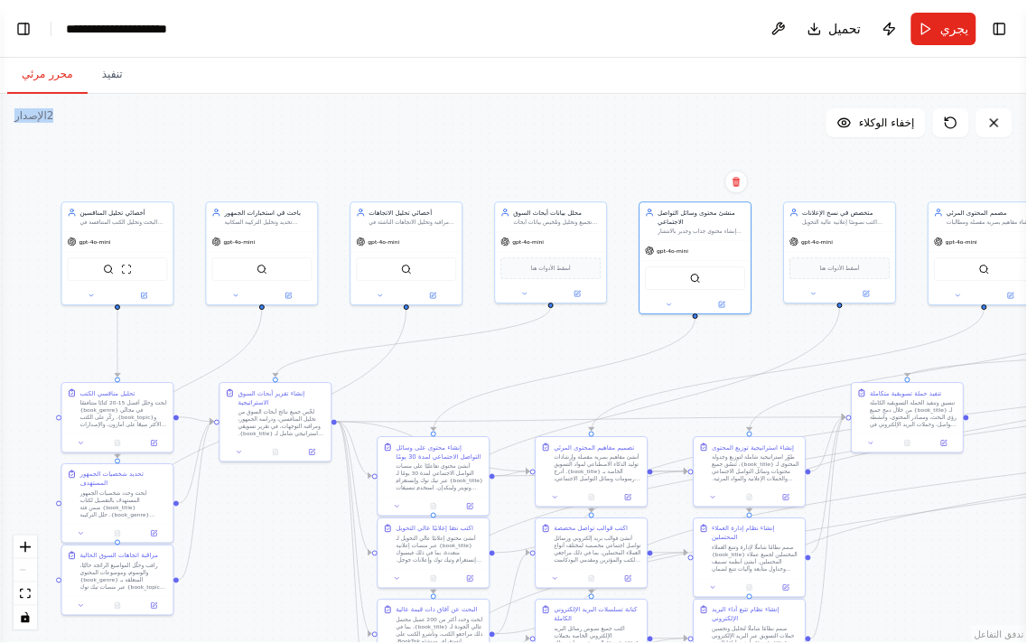
click at [589, 141] on div ".deletable-edge-delete-btn { width: 20px; height: 20px; border: 0px solid #ffff…" at bounding box center [513, 368] width 1027 height 549
click at [931, 28] on button "يجري" at bounding box center [943, 29] width 65 height 33
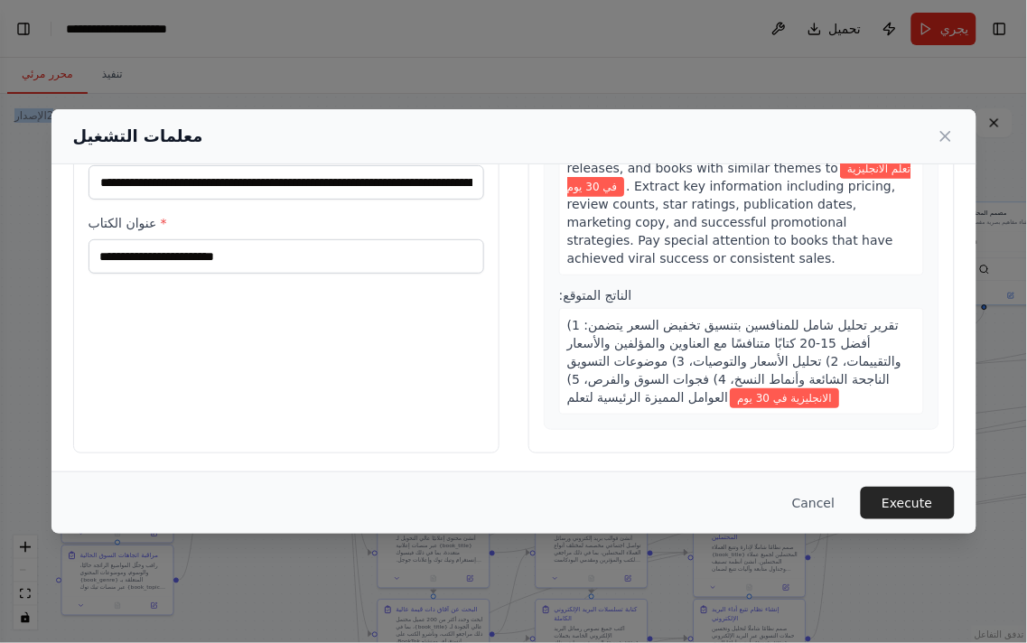
scroll to position [164, 0]
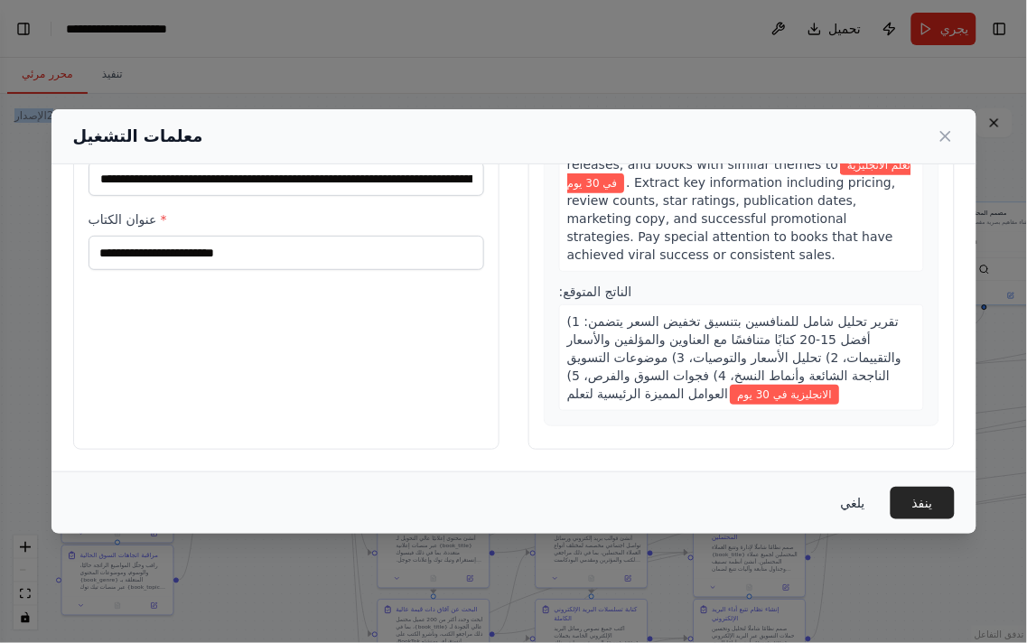
click at [853, 504] on font "يلغي" at bounding box center [853, 503] width 24 height 14
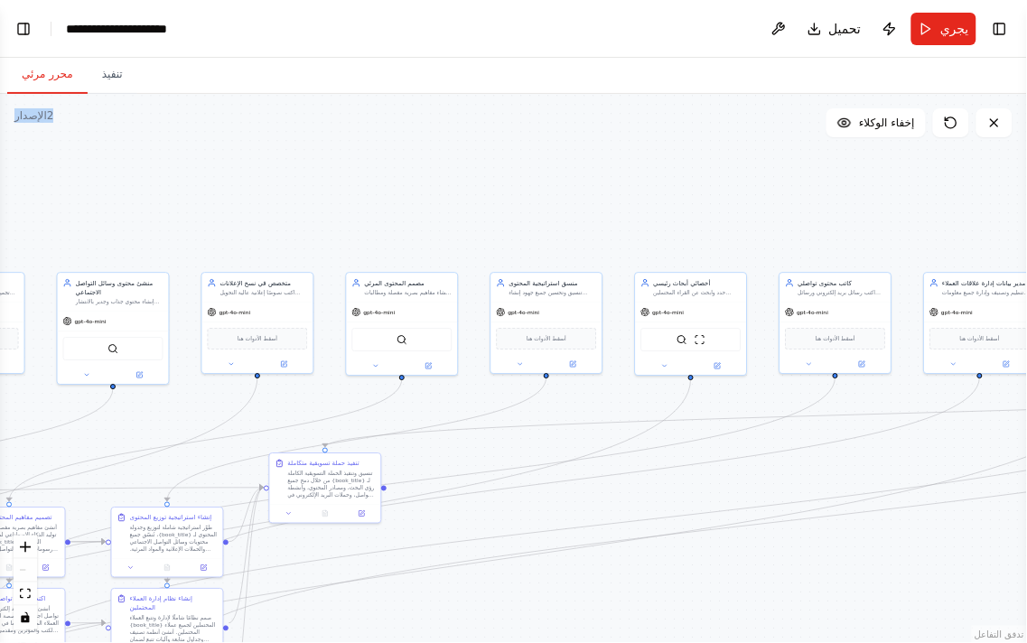
drag, startPoint x: 493, startPoint y: 185, endPoint x: 47, endPoint y: 388, distance: 490.2
click at [28, 386] on div ".deletable-edge-delete-btn { width: 20px; height: 20px; border: 0px solid #ffff…" at bounding box center [513, 368] width 1027 height 549
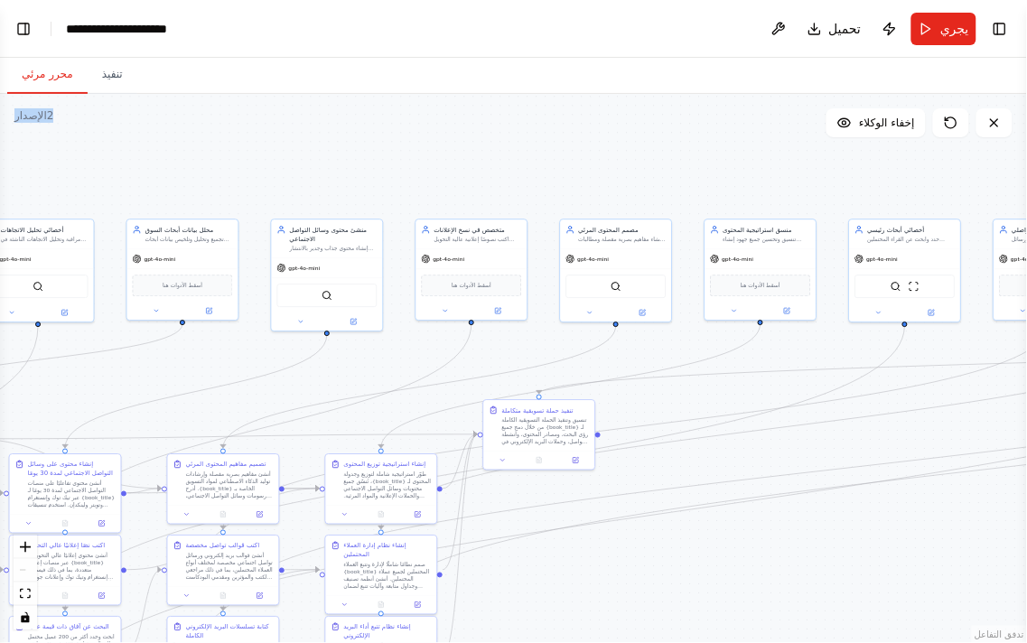
drag, startPoint x: 547, startPoint y: 157, endPoint x: 805, endPoint y: 166, distance: 257.5
click at [805, 164] on div ".deletable-edge-delete-btn { width: 20px; height: 20px; border: 0px solid #ffff…" at bounding box center [513, 368] width 1027 height 549
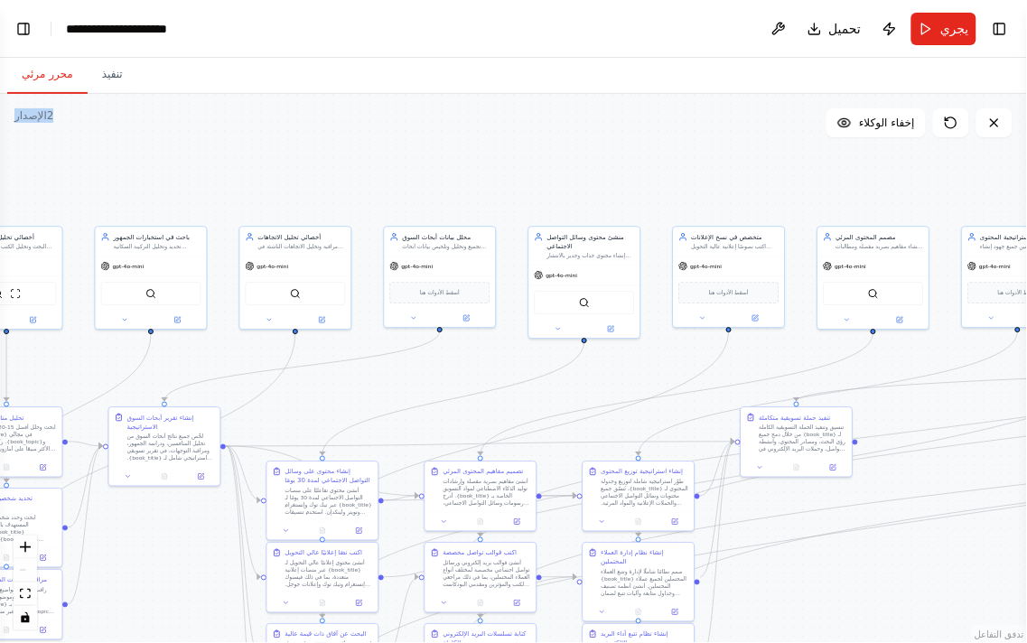
click at [365, 164] on div ".deletable-edge-delete-btn { width: 20px; height: 20px; border: 0px solid #ffff…" at bounding box center [513, 368] width 1027 height 549
click at [30, 105] on div ".deletable-edge-delete-btn { width: 20px; height: 20px; border: 0px solid #ffff…" at bounding box center [513, 368] width 1027 height 549
click at [40, 112] on font "الإصدار" at bounding box center [30, 115] width 33 height 13
click at [125, 64] on button "تنفيذ" at bounding box center [113, 75] width 50 height 38
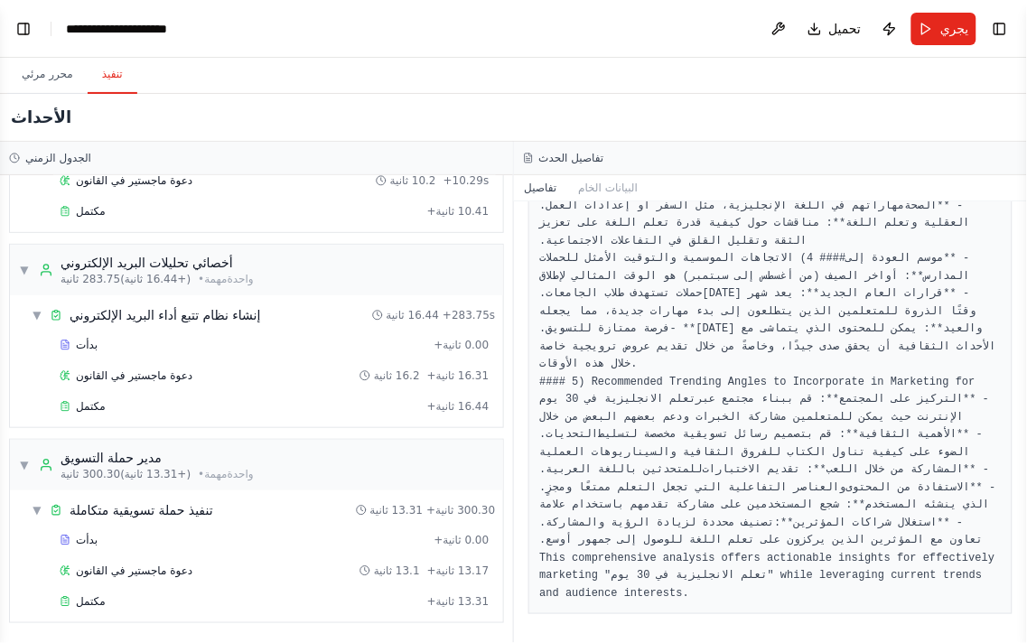
scroll to position [1115, 0]
drag, startPoint x: 838, startPoint y: 603, endPoint x: 651, endPoint y: 394, distance: 280.8
click at [648, 402] on div "### Trend Analysis Report for "تعلم الانجليزية في 30 يوم فقط يبقى يتكلم لبلب" #…" at bounding box center [770, 127] width 485 height 974
click at [536, 421] on div "### Trend Analysis Report for "تعلم الانجليزية في 30 يوم فقط يبقى يتكلم لبلب" #…" at bounding box center [770, 127] width 485 height 974
click at [117, 573] on font "دعوة ماجستير في القانون" at bounding box center [134, 570] width 116 height 13
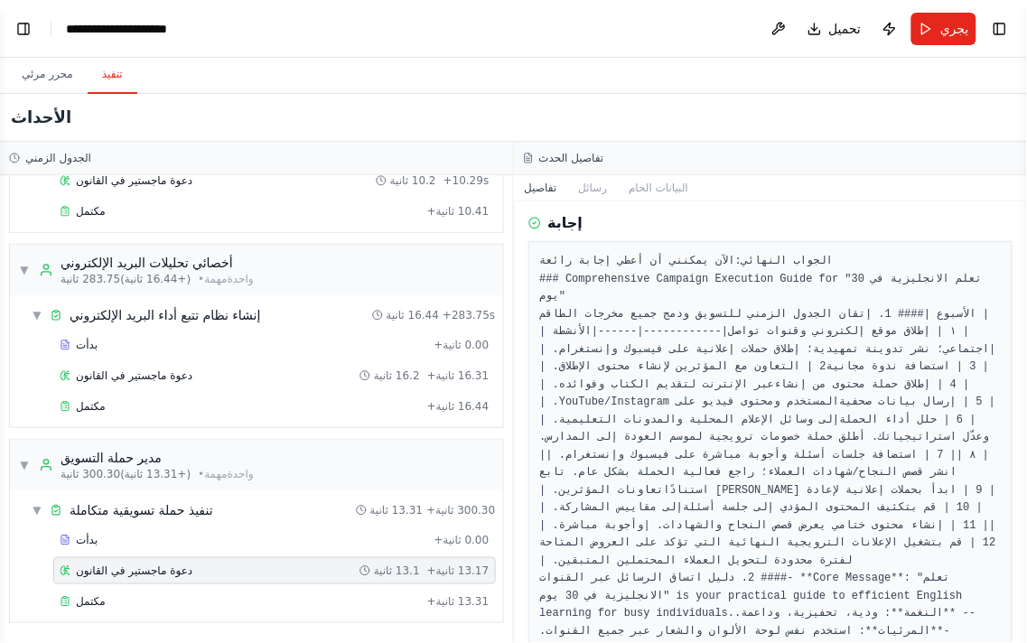
scroll to position [100, 0]
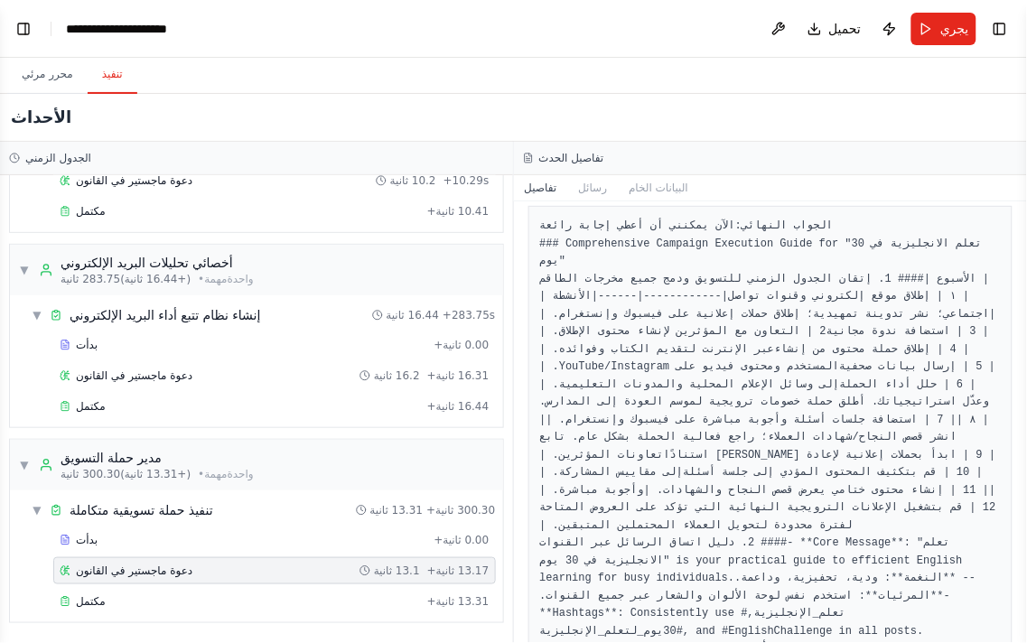
drag, startPoint x: 1026, startPoint y: 321, endPoint x: 1026, endPoint y: 547, distance: 225.8
click at [1026, 547] on button "تبديل الشريط الجانبي" at bounding box center [1026, 321] width 14 height 643
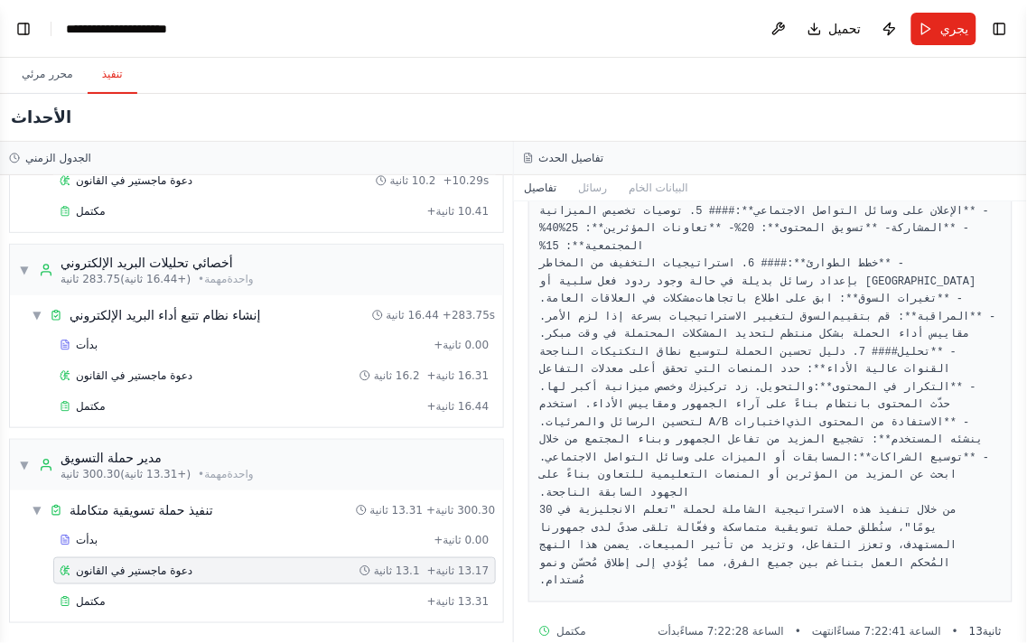
scroll to position [1268, 0]
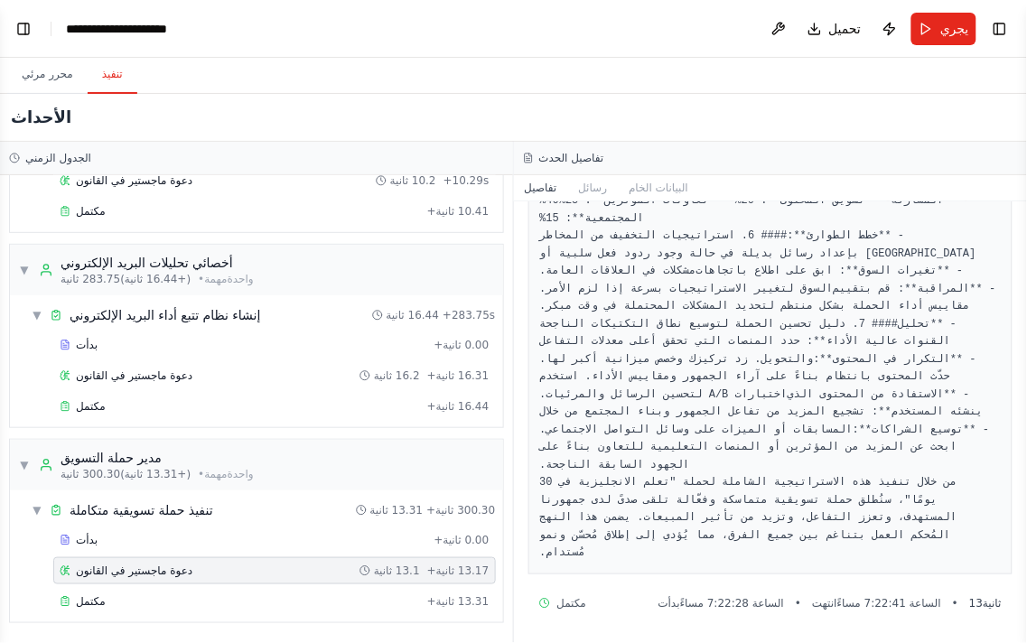
drag, startPoint x: 936, startPoint y: 545, endPoint x: 895, endPoint y: 323, distance: 225.8
click at [895, 323] on pre "الآن يمكنني أن أعطي إجابة رائعة الجواب النهائي: ### Comprehensive Campaign Exec…" at bounding box center [770, 25] width 461 height 1075
click at [705, 328] on font "- **تحليل القنوات عالية الأداء**: حدد المنصات التي تحقق أعلى معدلات التفاعل وال…" at bounding box center [752, 342] width 424 height 48
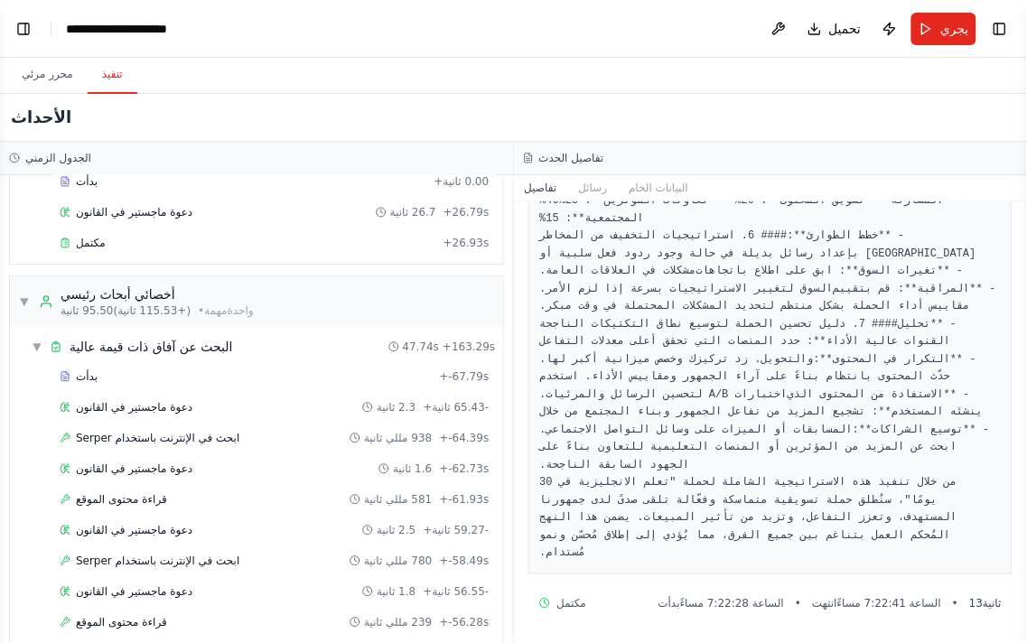
scroll to position [2634, 0]
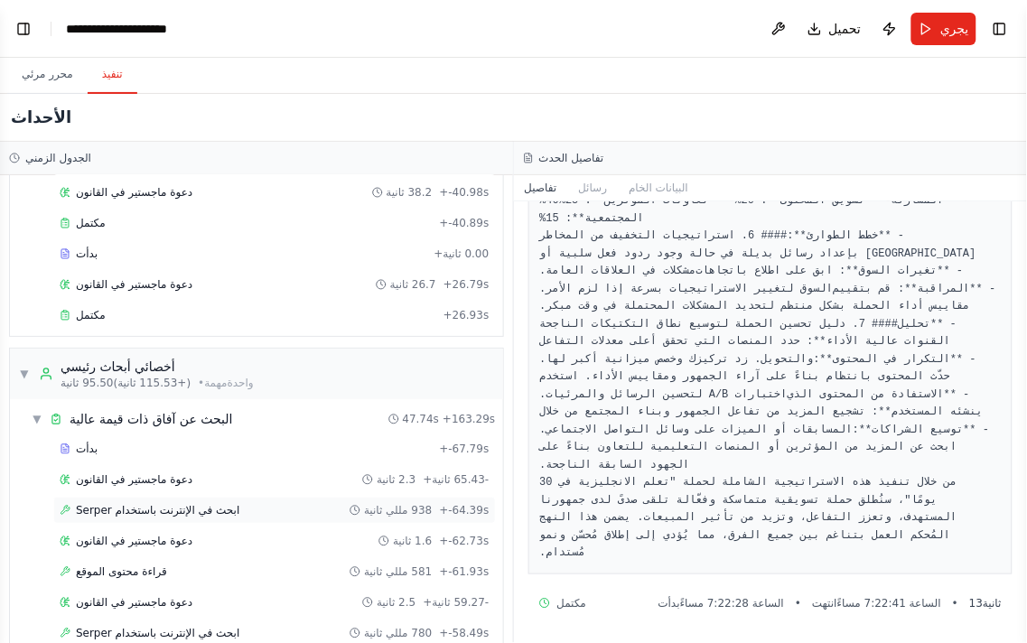
click at [224, 517] on font "ابحث في الإنترنت باستخدام Serper" at bounding box center [157, 510] width 163 height 13
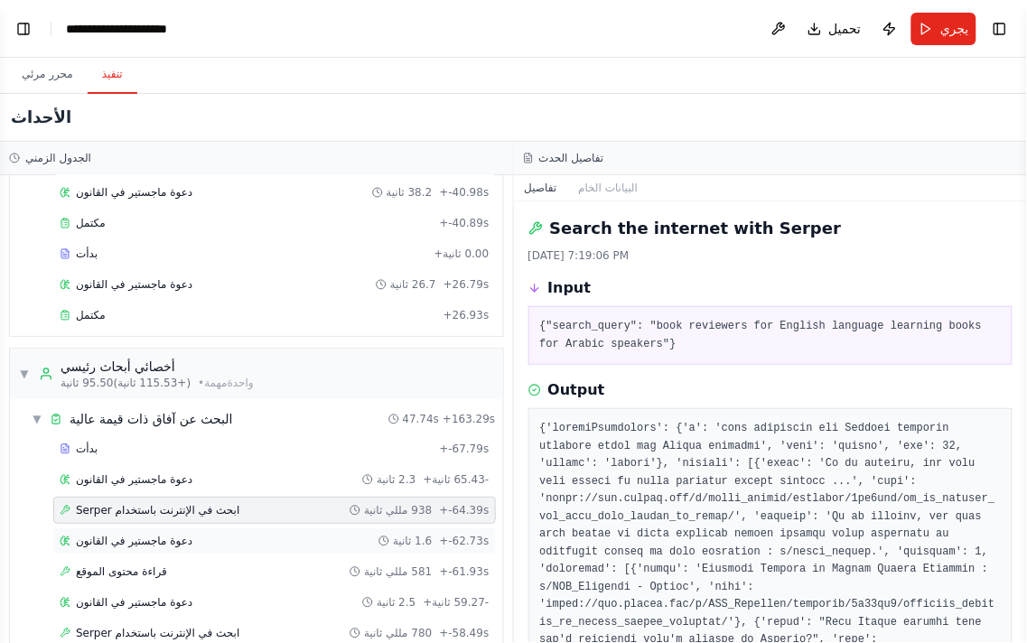
click at [214, 545] on div "دعوة ماجستير في القانون 1.6 ثانية + -62.73s" at bounding box center [274, 540] width 442 height 27
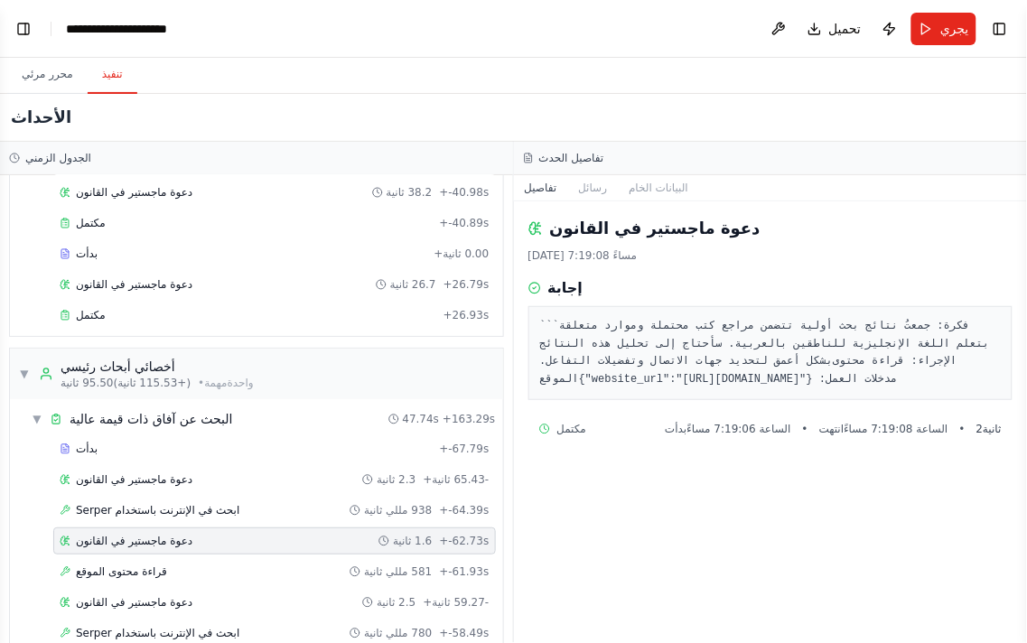
click at [817, 363] on font "فكرة: جمعتُ نتائج بحث أولية تتضمن مراجع كتب محتملة وموارد متعلقة بتعلم اللغة ال…" at bounding box center [768, 344] width 456 height 48
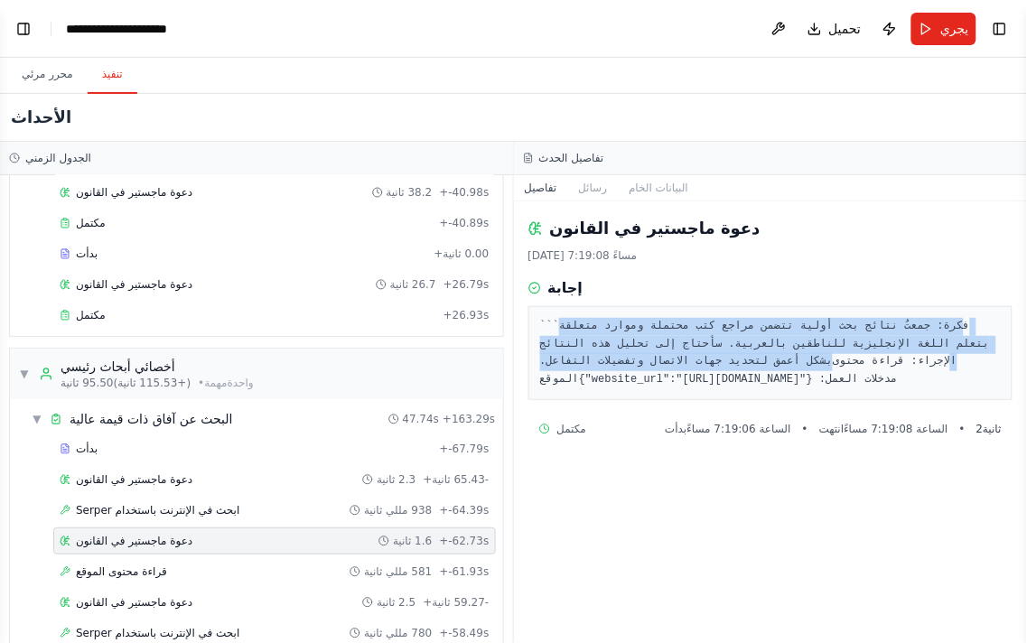
click at [817, 363] on font "فكرة: جمعتُ نتائج بحث أولية تتضمن مراجع كتب محتملة وموارد متعلقة بتعلم اللغة ال…" at bounding box center [768, 344] width 456 height 48
click at [756, 352] on pre "``` فكرة: جمعتُ نتائج بحث أولية تتضمن مراجع كتب محتملة وموارد متعلقة بتعلم اللغ…" at bounding box center [770, 353] width 461 height 70
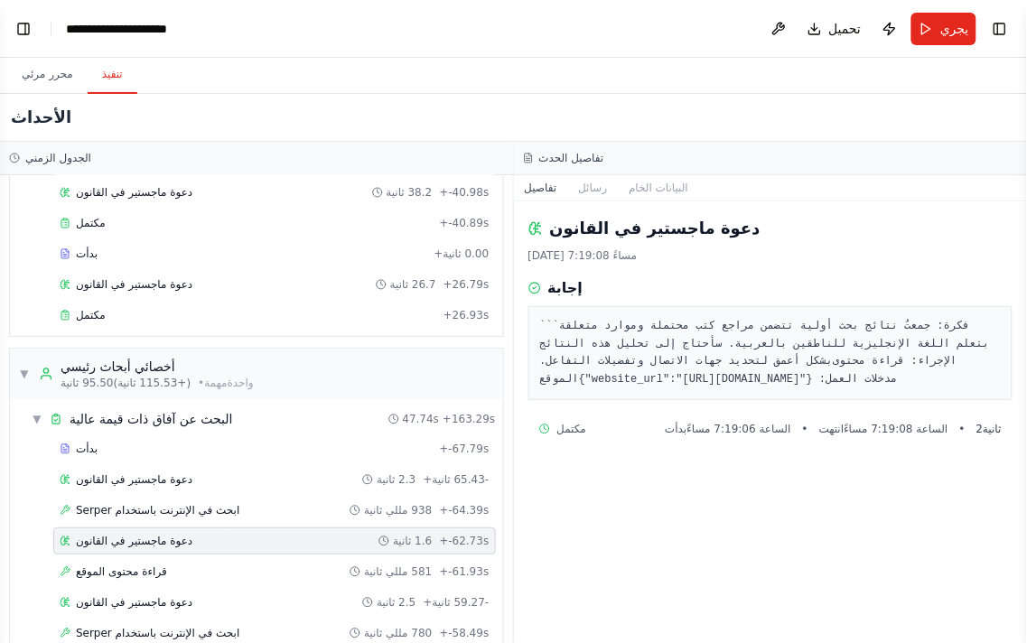
click at [732, 368] on font "فكرة: جمعتُ نتائج بحث أولية تتضمن مراجع كتب محتملة وموارد متعلقة بتعلم اللغة ال…" at bounding box center [768, 344] width 456 height 48
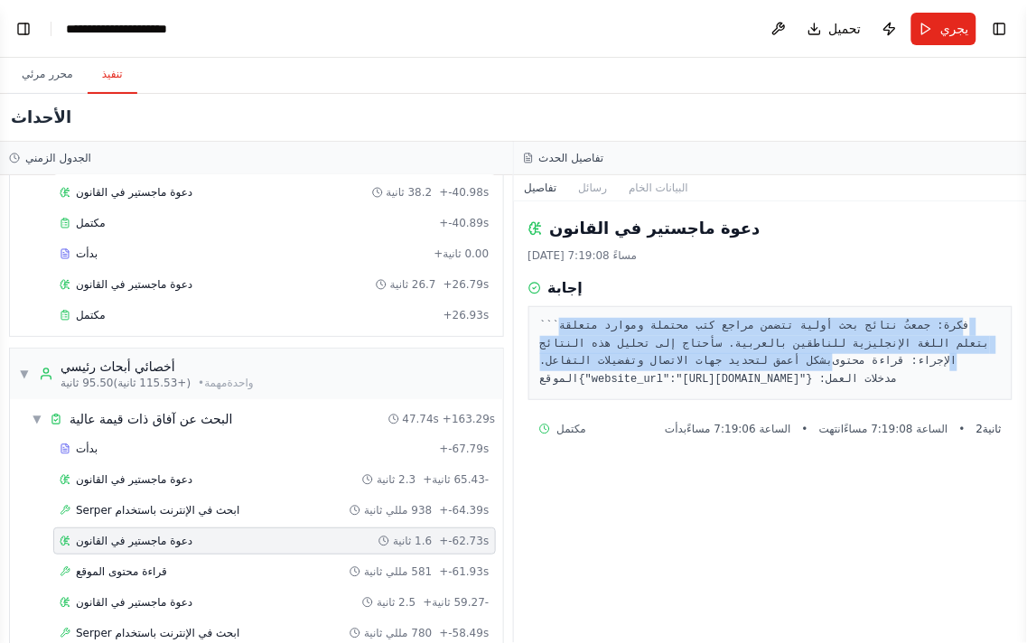
click at [732, 368] on font "فكرة: جمعتُ نتائج بحث أولية تتضمن مراجع كتب محتملة وموارد متعلقة بتعلم اللغة ال…" at bounding box center [768, 344] width 456 height 48
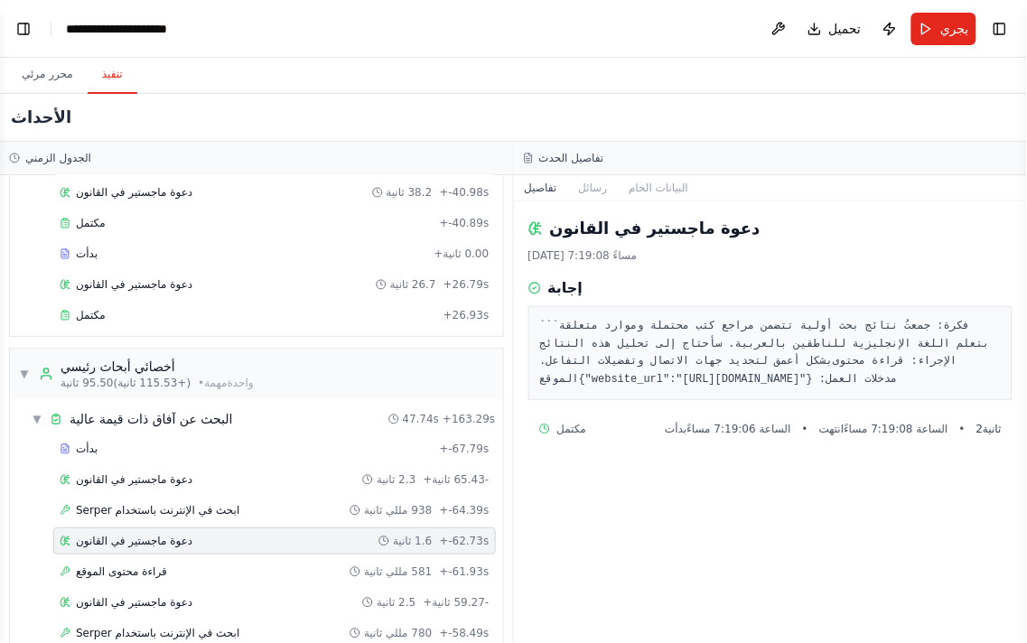
click at [711, 386] on font "مدخلات العمل: {"website_url":"https://www.mezzoguild.com/learning-arabic-5-book…" at bounding box center [738, 379] width 319 height 13
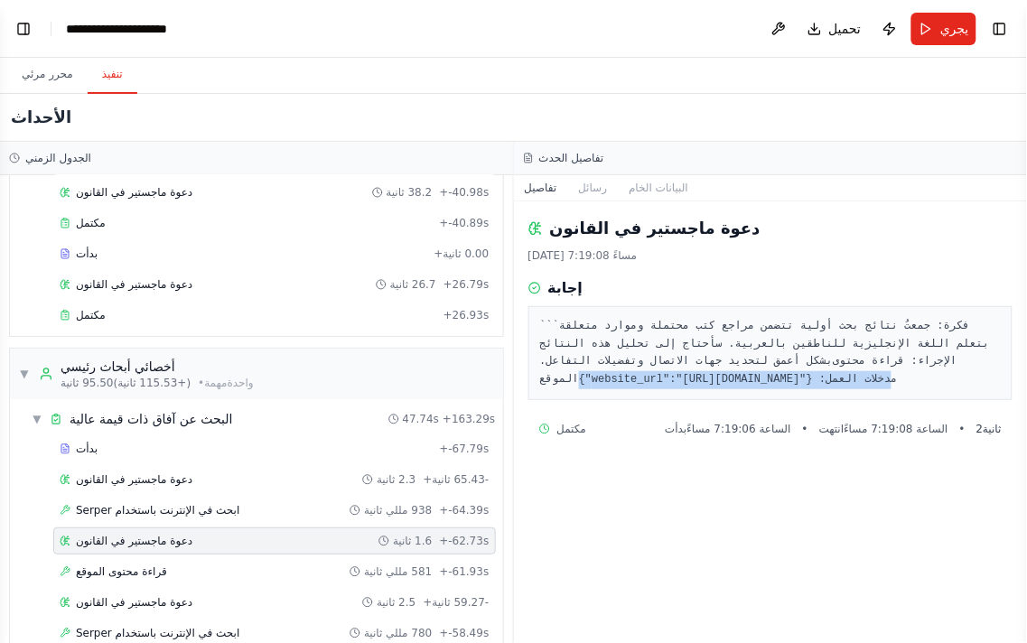
click at [692, 388] on pre "``` فكرة: جمعتُ نتائج بحث أولية تتضمن مراجع كتب محتملة وموارد متعلقة بتعلم اللغ…" at bounding box center [770, 353] width 461 height 70
drag, startPoint x: 620, startPoint y: 419, endPoint x: 638, endPoint y: 432, distance: 22.0
click at [638, 386] on font "مدخلات العمل: {"website_url":"https://www.mezzoguild.com/learning-arabic-5-book…" at bounding box center [738, 379] width 319 height 13
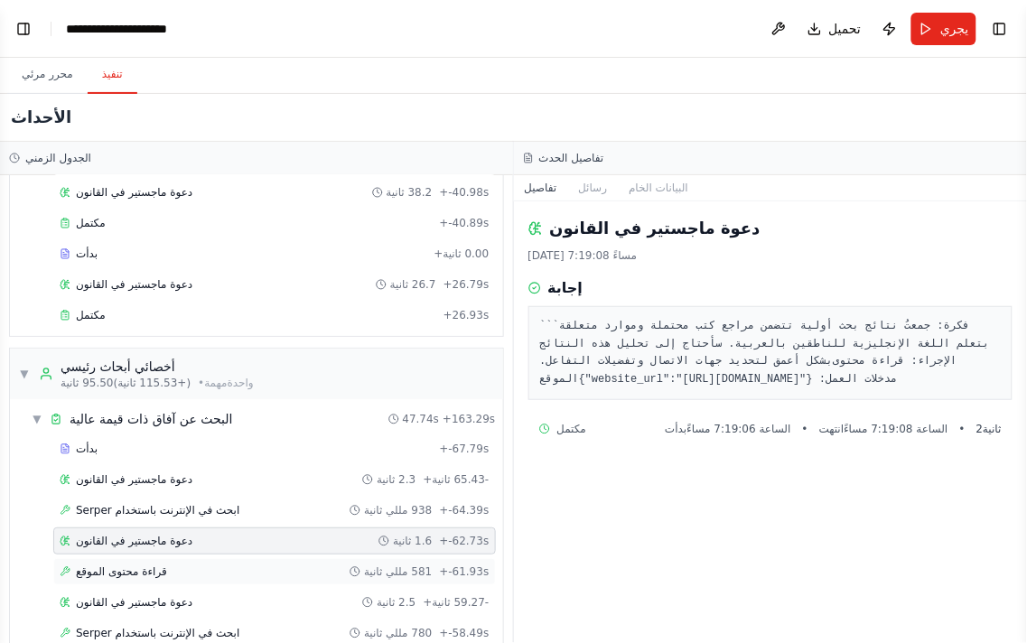
click at [212, 579] on div "قراءة محتوى الموقع 581 مللي ثانية + -61.93s" at bounding box center [275, 571] width 430 height 14
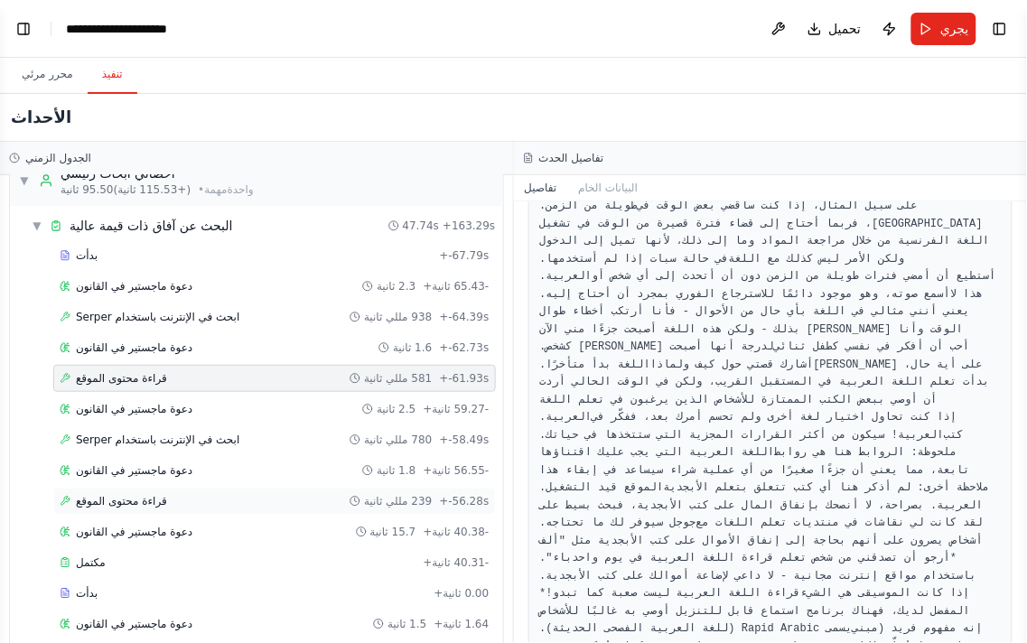
scroll to position [2835, 0]
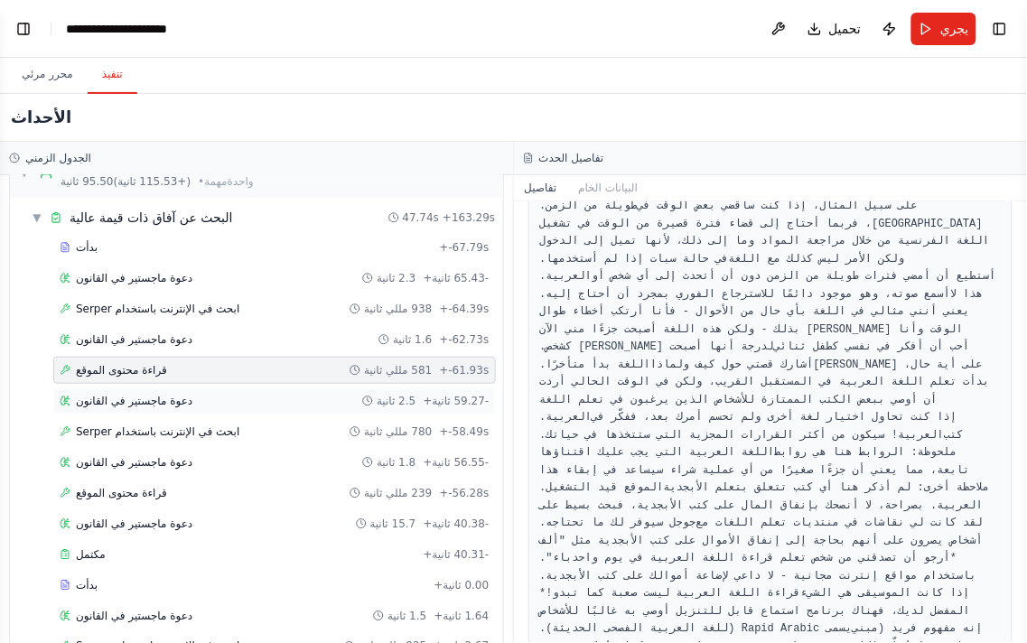
click at [182, 407] on font "دعوة ماجستير في القانون" at bounding box center [134, 401] width 116 height 13
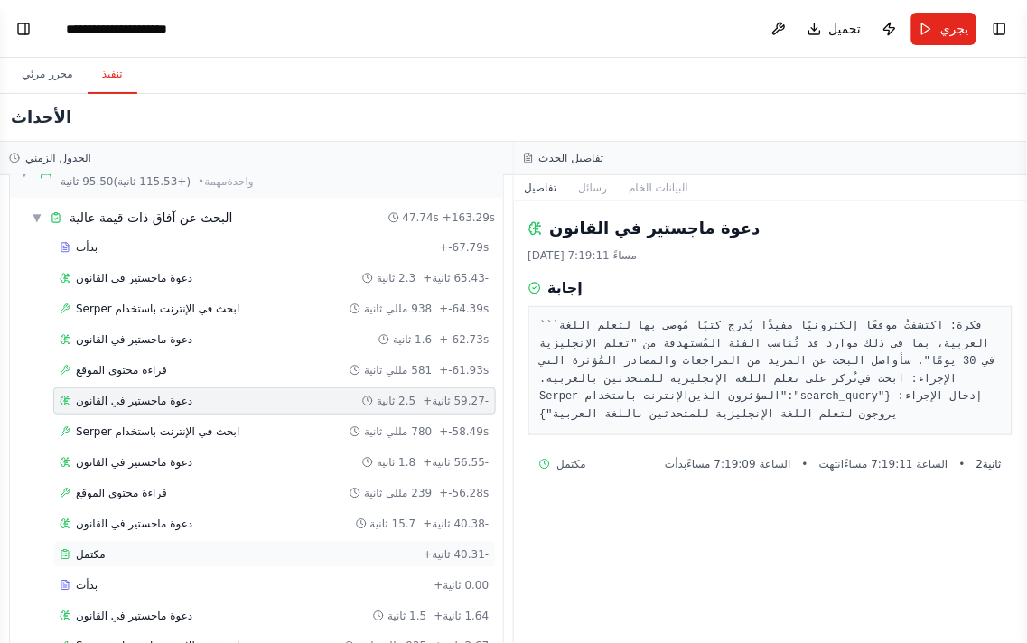
click at [143, 568] on div "مكتمل + -40.31 ثانية" at bounding box center [274, 554] width 442 height 27
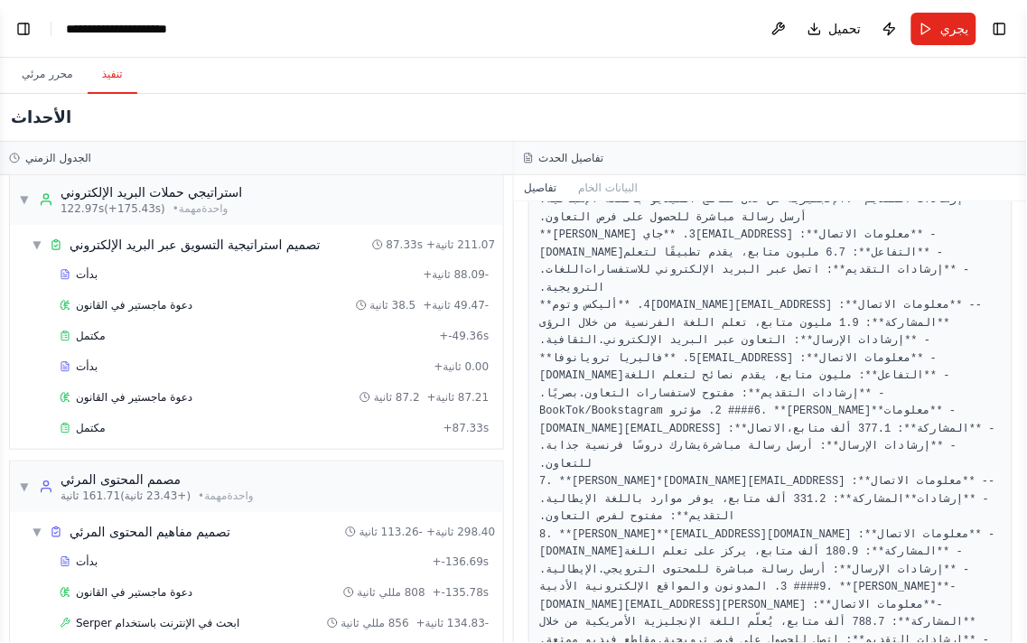
scroll to position [4440, 0]
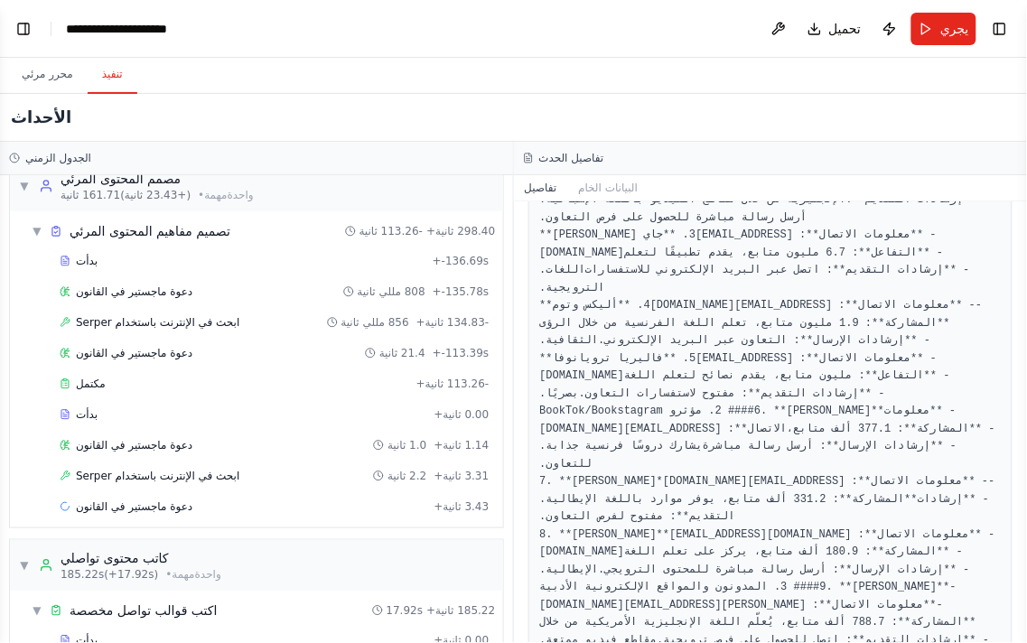
click at [160, 428] on div "بدأت + 0.00 ثانية" at bounding box center [274, 414] width 442 height 27
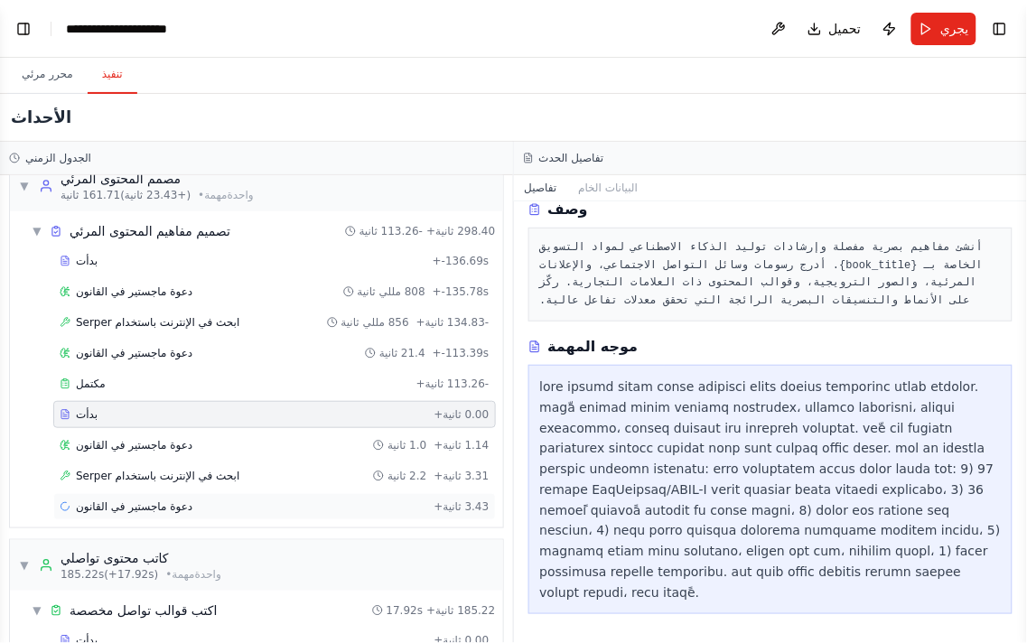
scroll to position [55, 0]
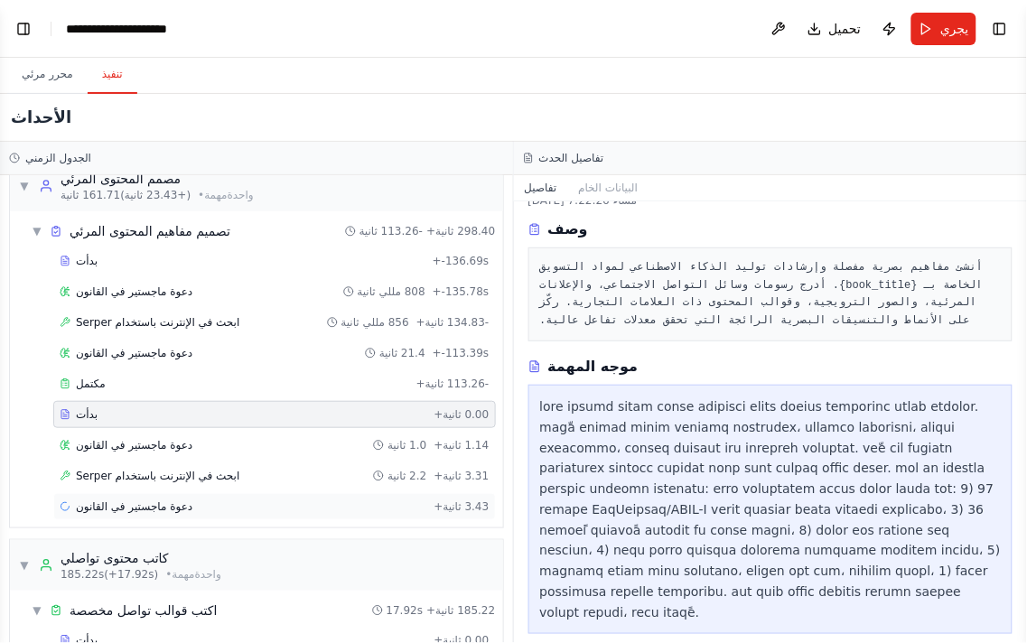
click at [161, 513] on font "دعوة ماجستير في القانون" at bounding box center [134, 506] width 116 height 13
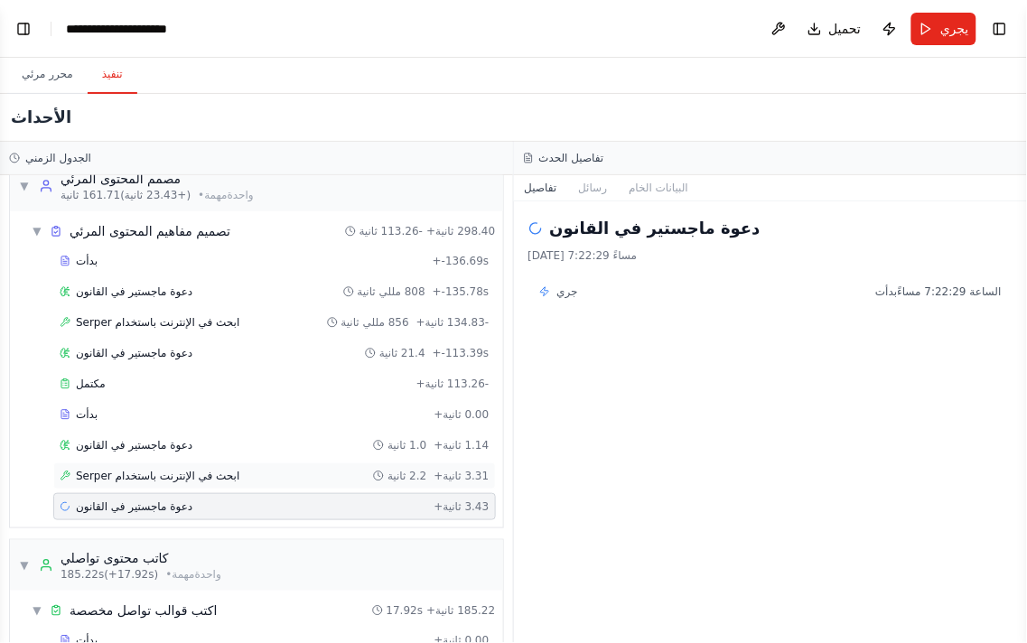
click at [227, 482] on font "ابحث في الإنترنت باستخدام Serper" at bounding box center [157, 476] width 163 height 13
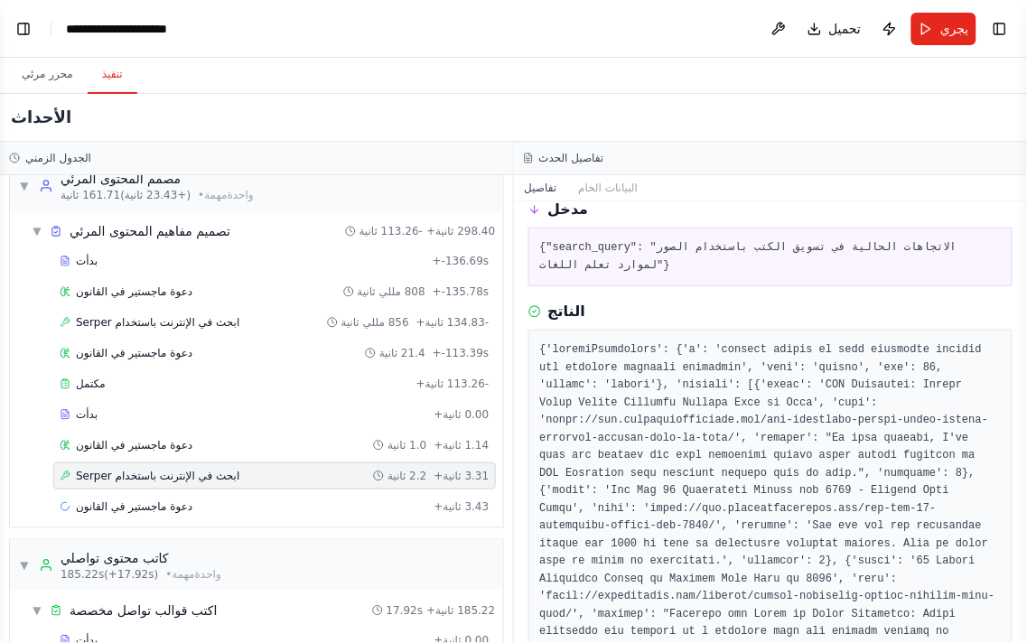
scroll to position [0, 0]
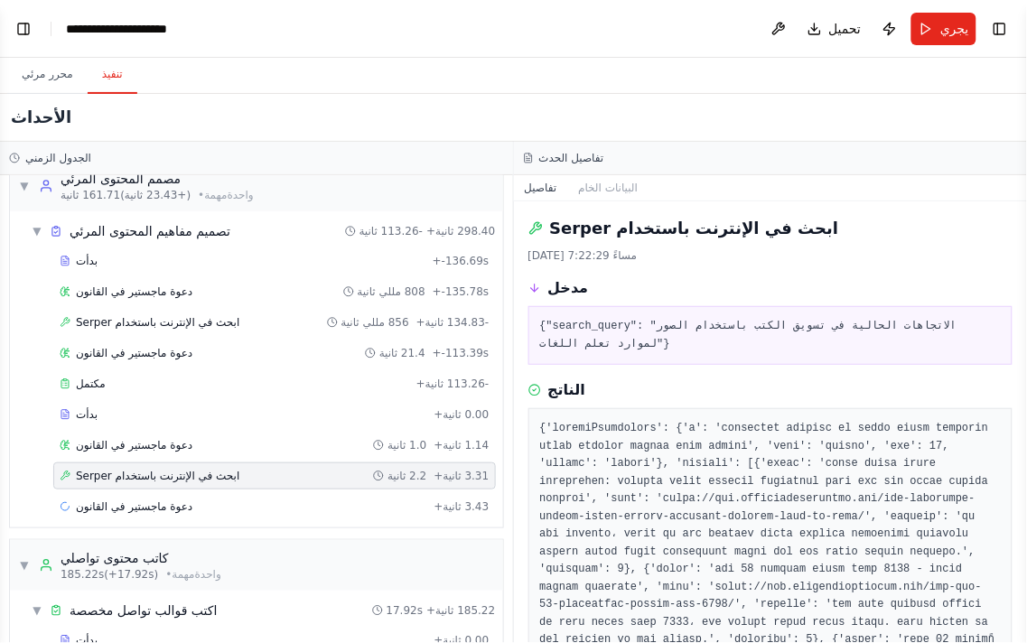
click at [787, 353] on pre "{ "search_query": "الاتجاهات الحالية في تسويق الكتب باستخدام الصور لموارد تعلم …" at bounding box center [770, 335] width 461 height 35
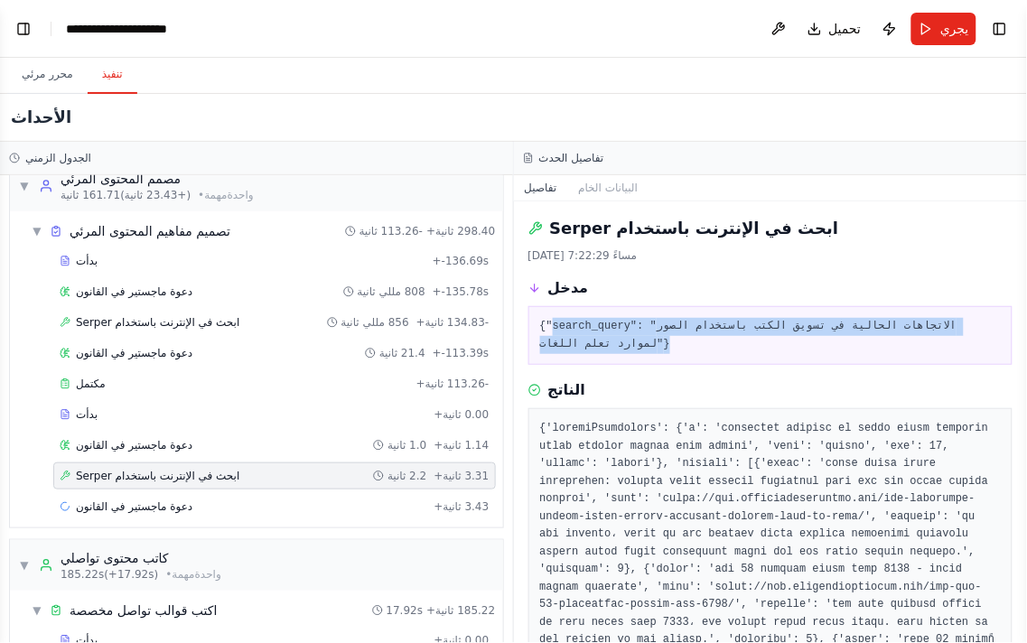
click at [787, 353] on pre "{ "search_query": "الاتجاهات الحالية في تسويق الكتب باستخدام الصور لموارد تعلم …" at bounding box center [770, 335] width 461 height 35
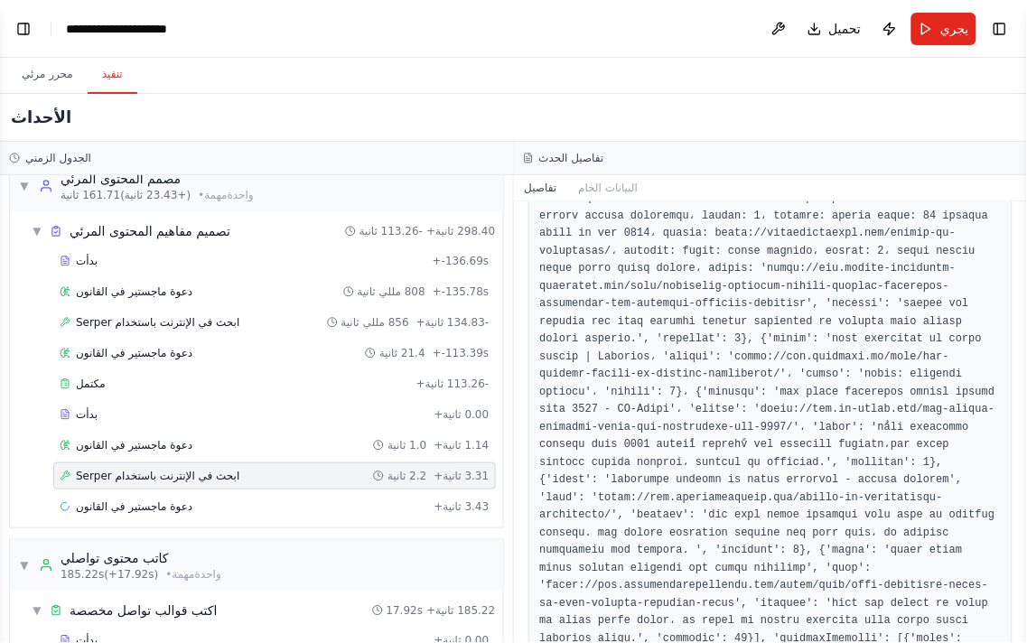
scroll to position [789, 0]
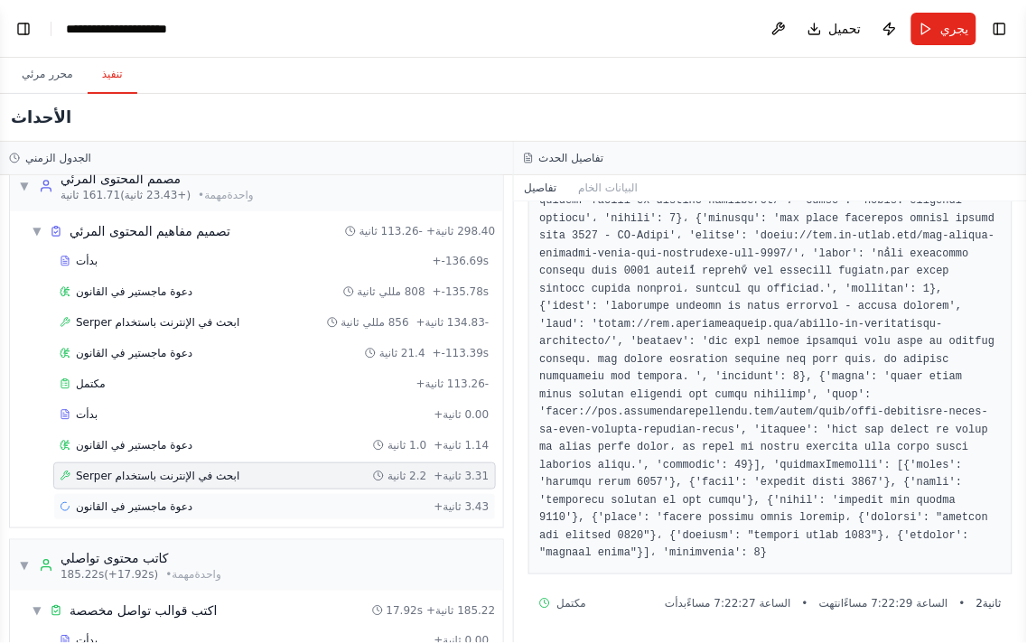
click at [211, 516] on div "دعوة ماجستير في القانون + 3.43 ثانية" at bounding box center [274, 506] width 442 height 27
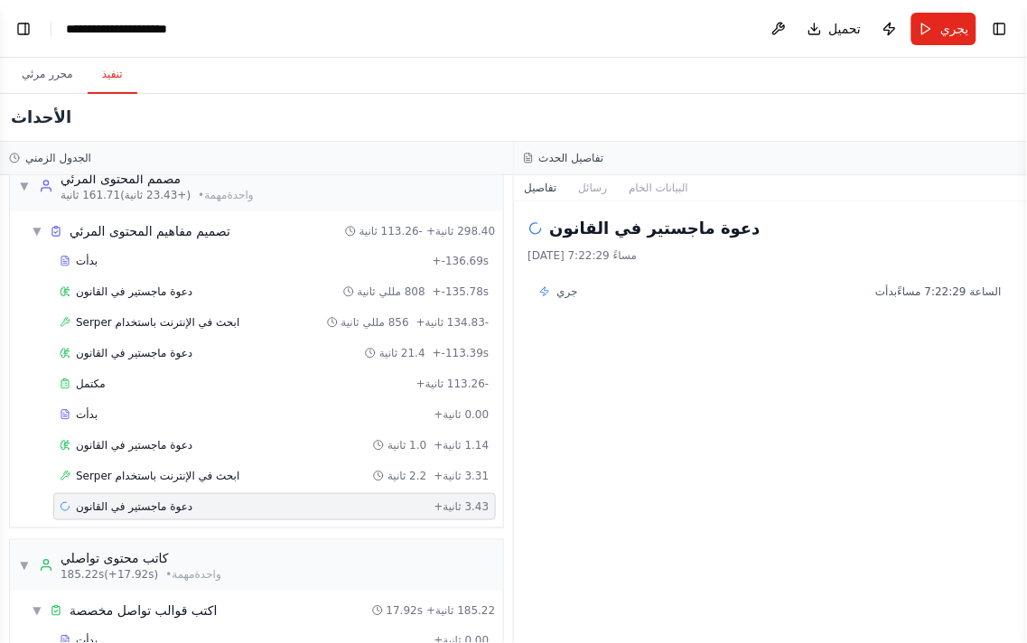
click at [246, 358] on div "بدأت + -136.69s دعوة ماجستير في القانون 808 مللي ثانية + -135.78s ابحث في الإنت…" at bounding box center [263, 385] width 479 height 276
click at [168, 482] on font "ابحث في الإنترنت باستخدام Serper" at bounding box center [157, 476] width 163 height 13
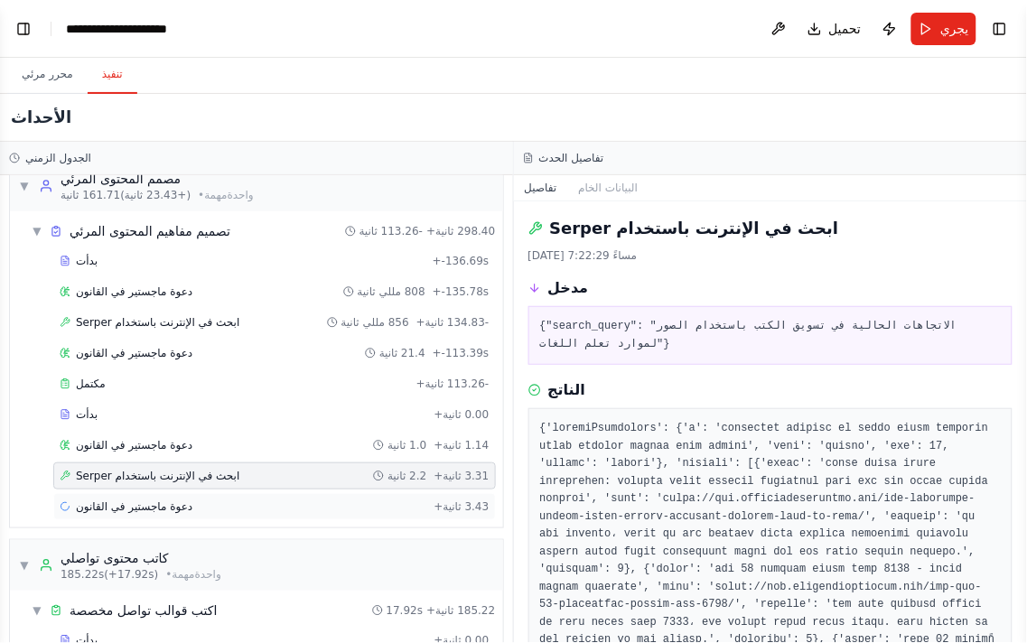
click at [178, 513] on font "دعوة ماجستير في القانون" at bounding box center [134, 506] width 116 height 13
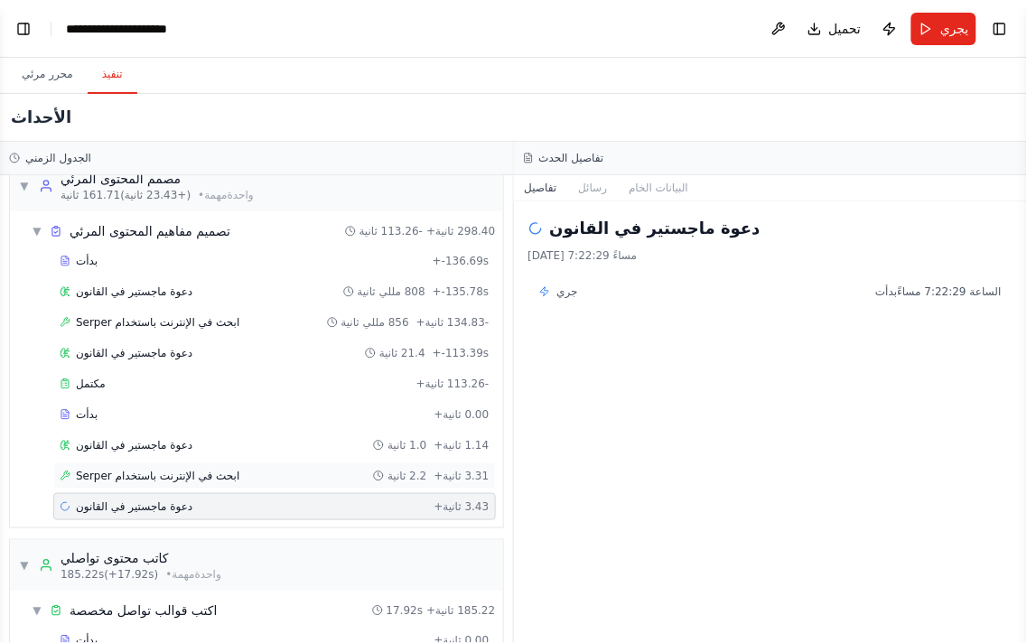
click at [217, 482] on font "ابحث في الإنترنت باستخدام Serper" at bounding box center [157, 476] width 163 height 13
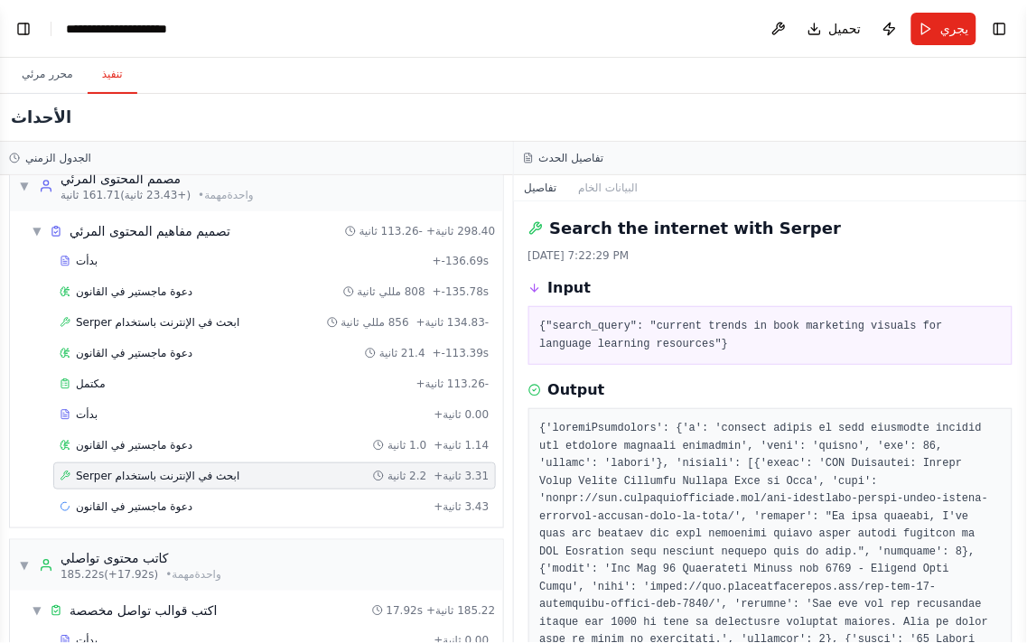
click at [218, 489] on div "ابحث في الإنترنت باستخدام Serper 2.2 ثانية + 3.31 ثانية" at bounding box center [274, 475] width 442 height 27
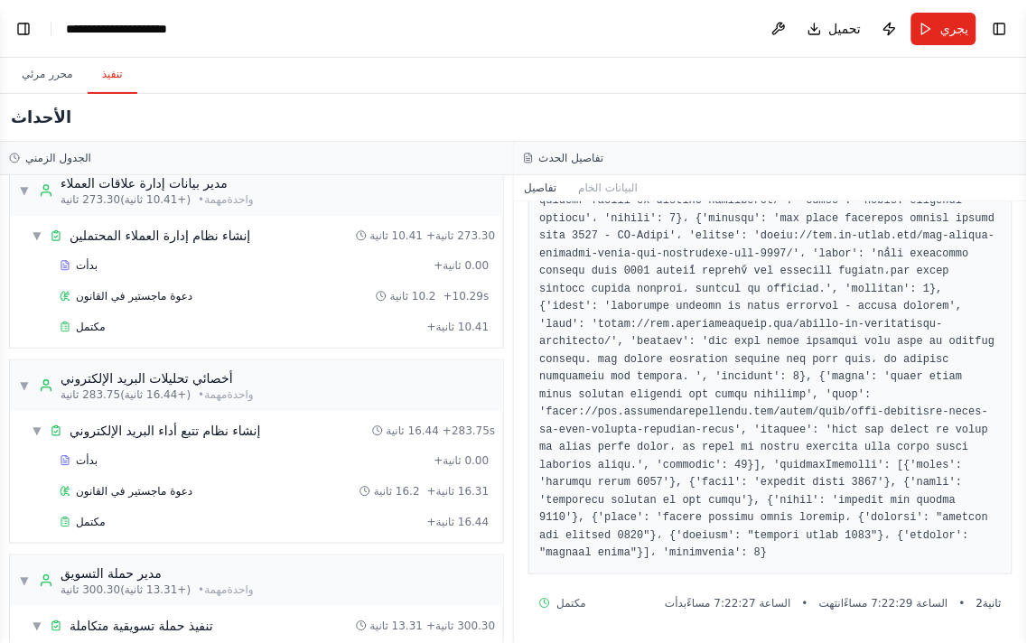
scroll to position [5544, 0]
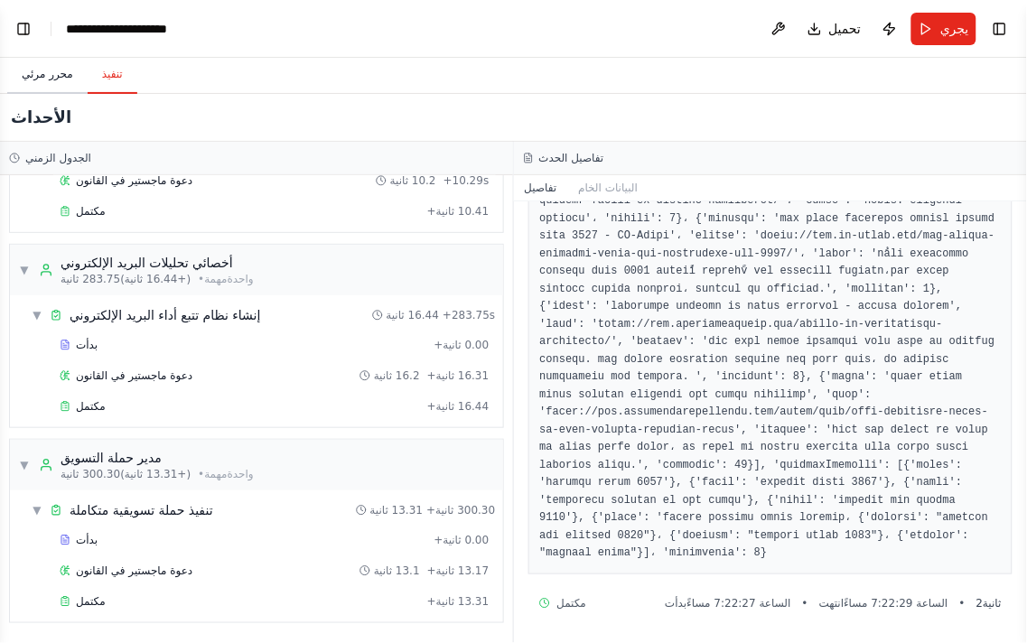
click at [48, 78] on font "محرر مرئي" at bounding box center [47, 74] width 51 height 13
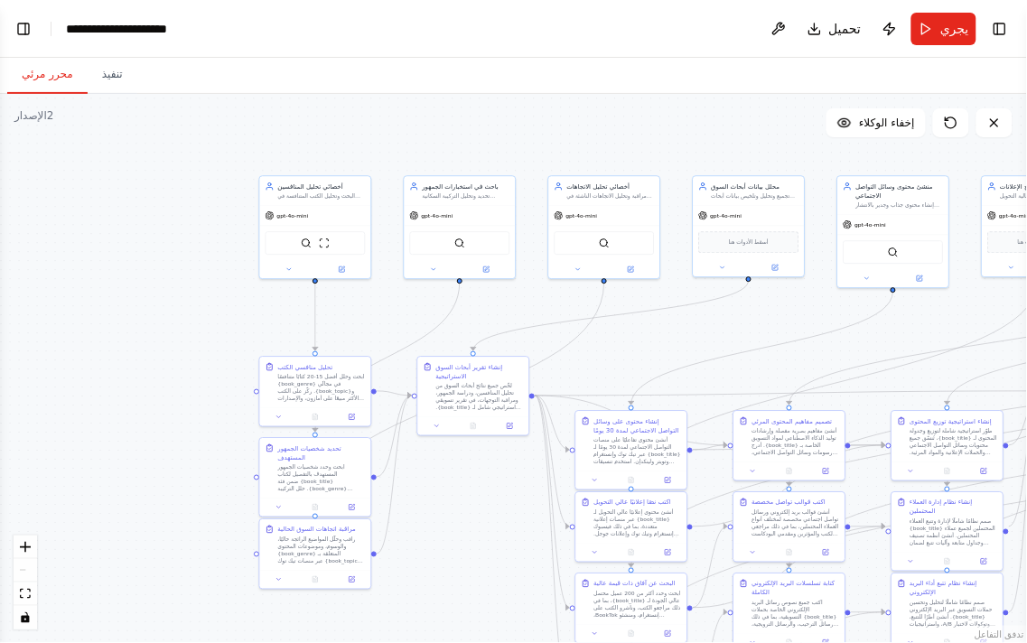
drag, startPoint x: 182, startPoint y: 121, endPoint x: 485, endPoint y: 88, distance: 304.3
click at [489, 73] on div "محرر مرئي تنفيذ الإصدار 2 إظهار الأدوات إخفاء الوكلاء أخصائي تحليل المنافسين ال…" at bounding box center [513, 350] width 1027 height 585
click at [24, 27] on button "تبديل الشريط الجانبي الأيسر" at bounding box center [23, 28] width 25 height 25
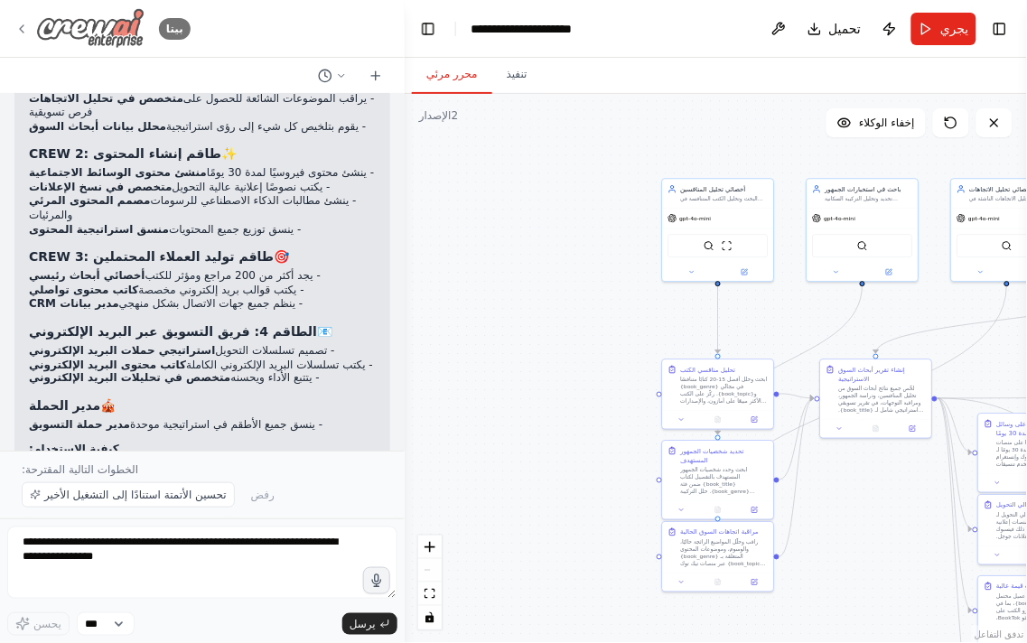
scroll to position [7018, 0]
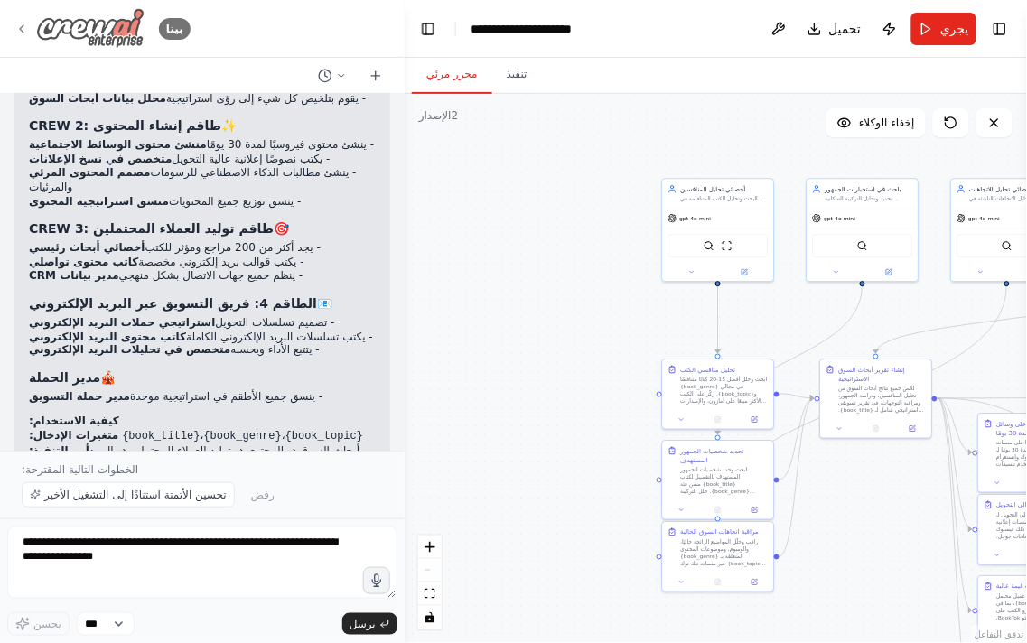
click at [14, 36] on div "بيتا" at bounding box center [102, 28] width 176 height 41
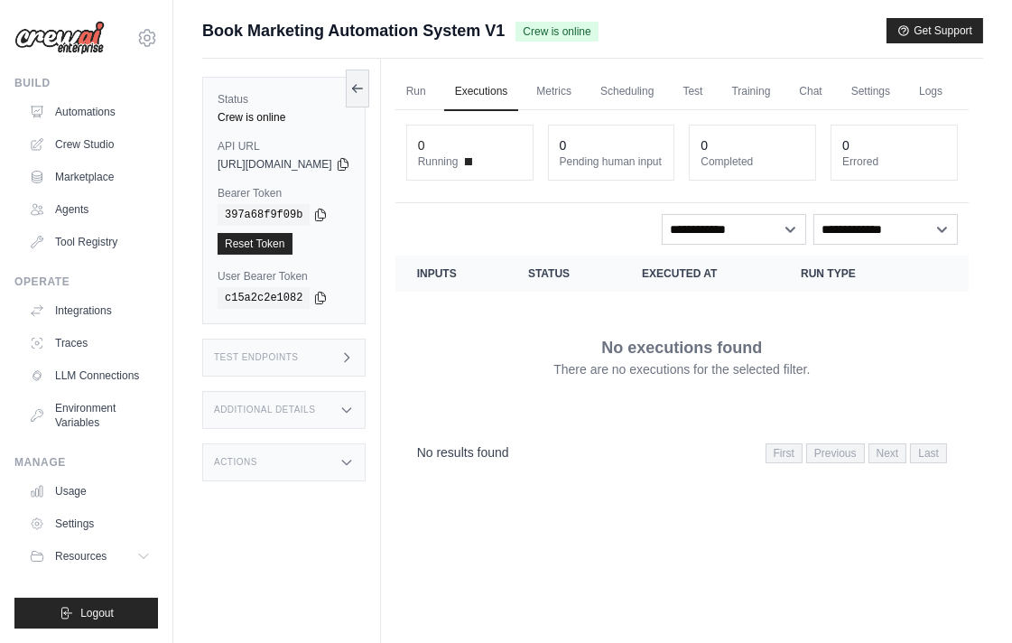
click at [734, 360] on p "No executions found" at bounding box center [681, 347] width 161 height 25
click at [697, 378] on p "There are no executions for the selected filter." at bounding box center [682, 369] width 256 height 18
click at [437, 86] on link "Run" at bounding box center [417, 92] width 42 height 38
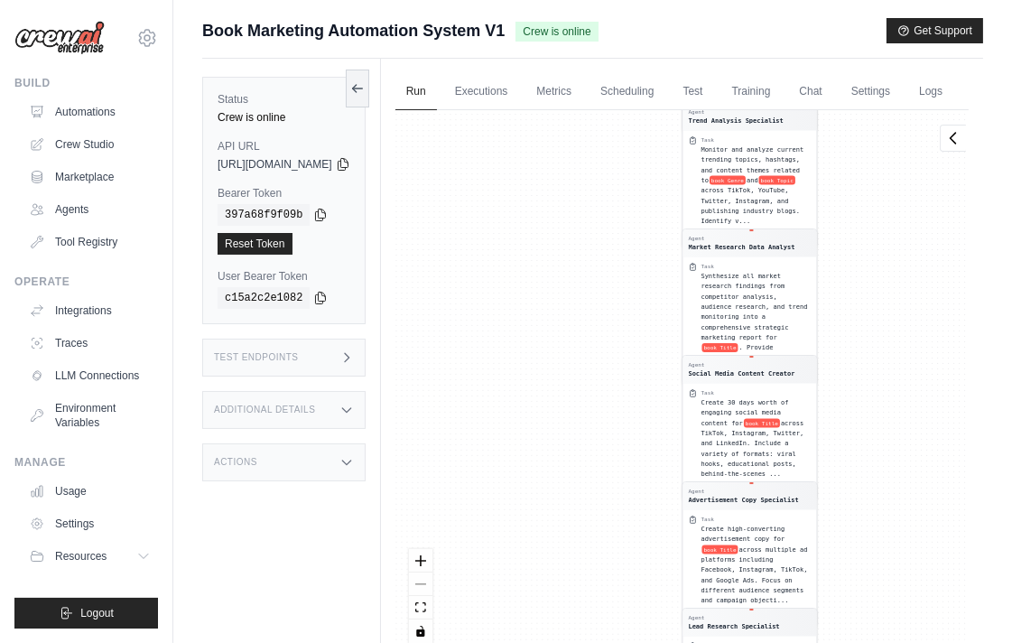
drag, startPoint x: 917, startPoint y: 262, endPoint x: 970, endPoint y: 648, distance: 390.0
click at [970, 642] on html "alfqy0854@gmail.com Settings Build Automations Crew Studio" at bounding box center [506, 360] width 1012 height 720
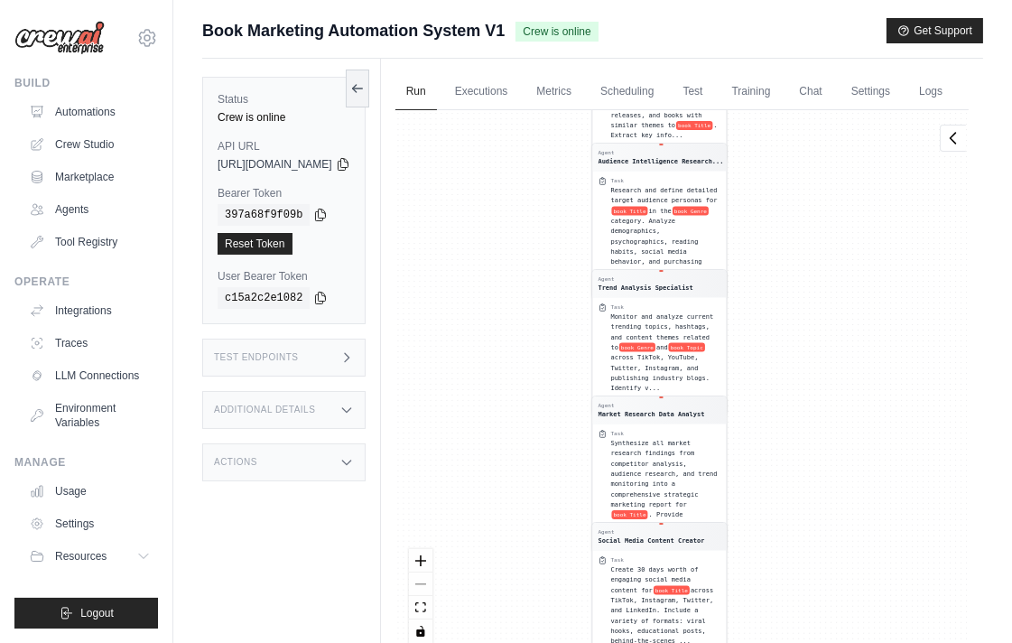
drag, startPoint x: 928, startPoint y: 308, endPoint x: 806, endPoint y: 543, distance: 264.5
click at [806, 543] on div "Agent Competitor Analysis Specialist Task Research and analyze the top 15-20 co…" at bounding box center [682, 383] width 573 height 546
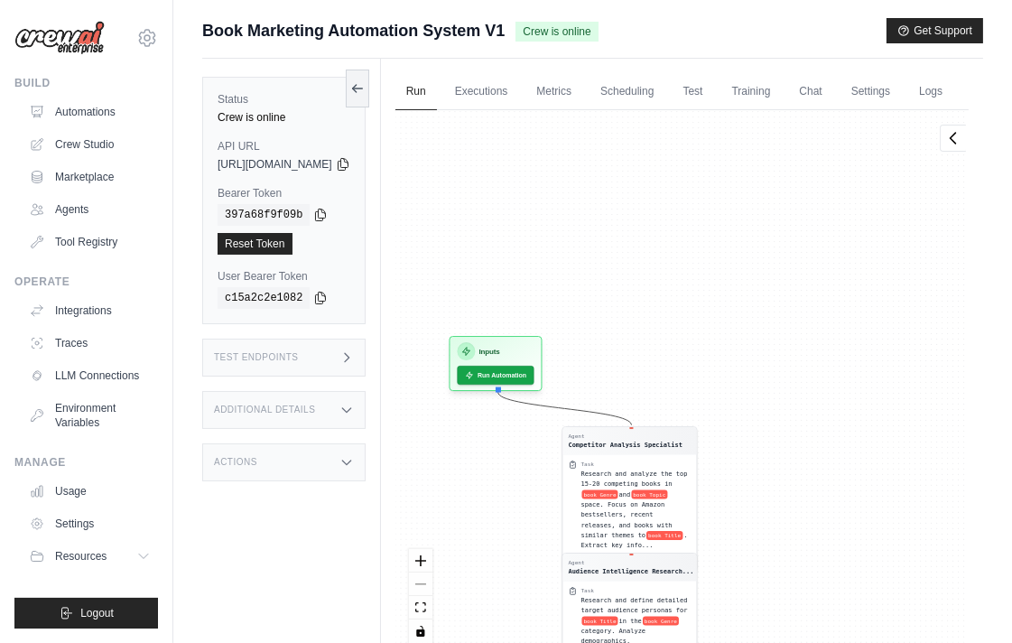
drag, startPoint x: 823, startPoint y: 422, endPoint x: 826, endPoint y: 682, distance: 260.1
click at [826, 642] on html "alfqy0854@gmail.com Settings Build Automations Crew Studio" at bounding box center [506, 360] width 1012 height 720
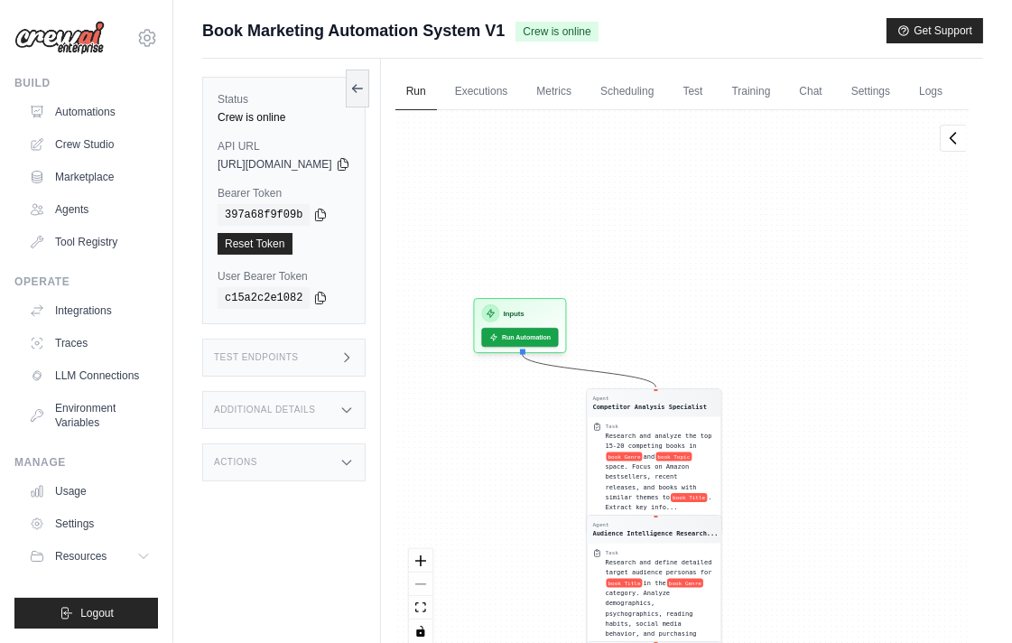
drag, startPoint x: 813, startPoint y: 321, endPoint x: 835, endPoint y: 256, distance: 68.8
click at [835, 256] on div "Agent Competitor Analysis Specialist Task Research and analyze the top 15-20 co…" at bounding box center [682, 383] width 573 height 546
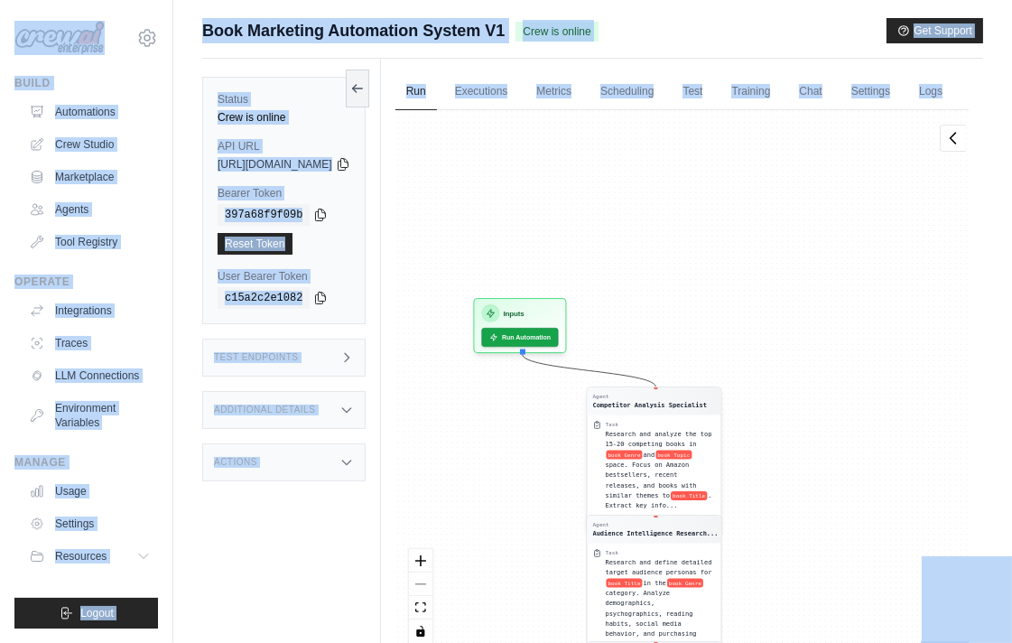
click at [702, 448] on div "Task Research and analyze the top 15-20 competing books in book Genre and book …" at bounding box center [654, 465] width 134 height 102
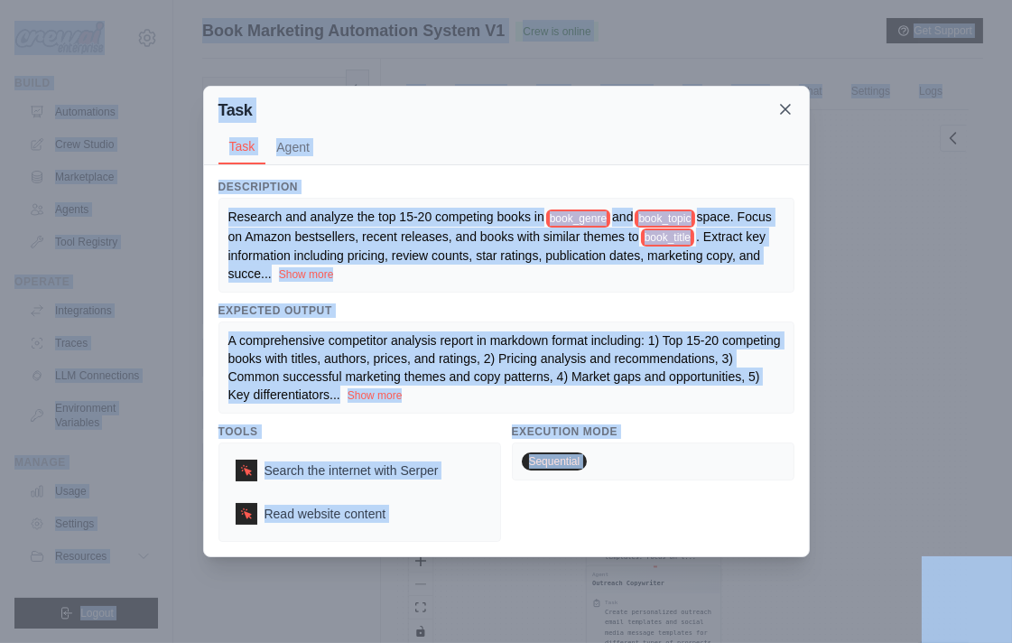
click at [782, 107] on icon at bounding box center [785, 109] width 9 height 9
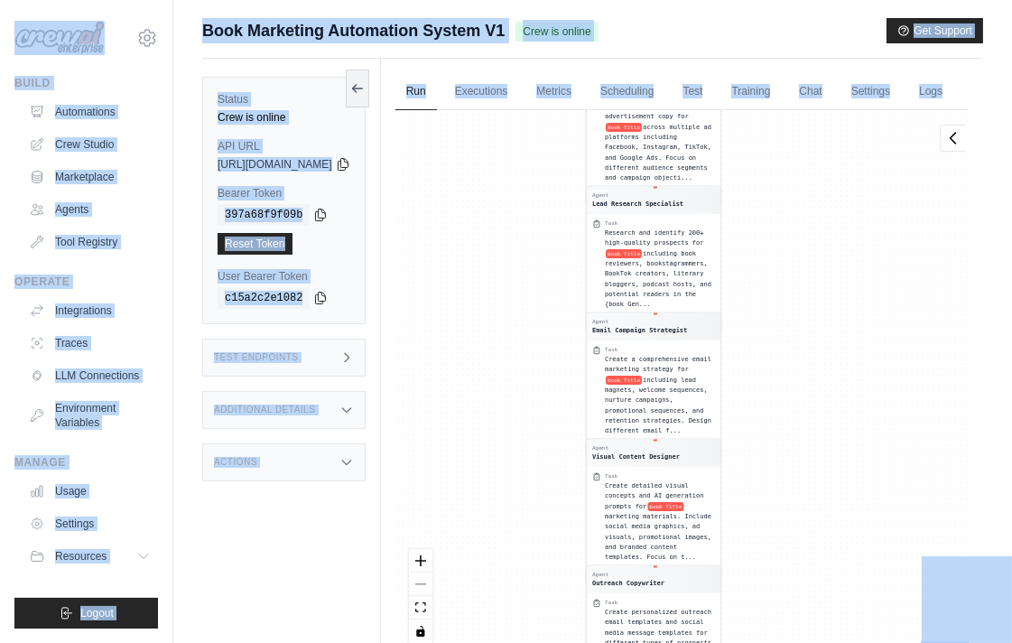
drag, startPoint x: 858, startPoint y: 246, endPoint x: 819, endPoint y: 181, distance: 75.7
click at [861, 187] on div "Agent Competitor Analysis Specialist Task Research and analyze the top 15-20 co…" at bounding box center [682, 383] width 573 height 546
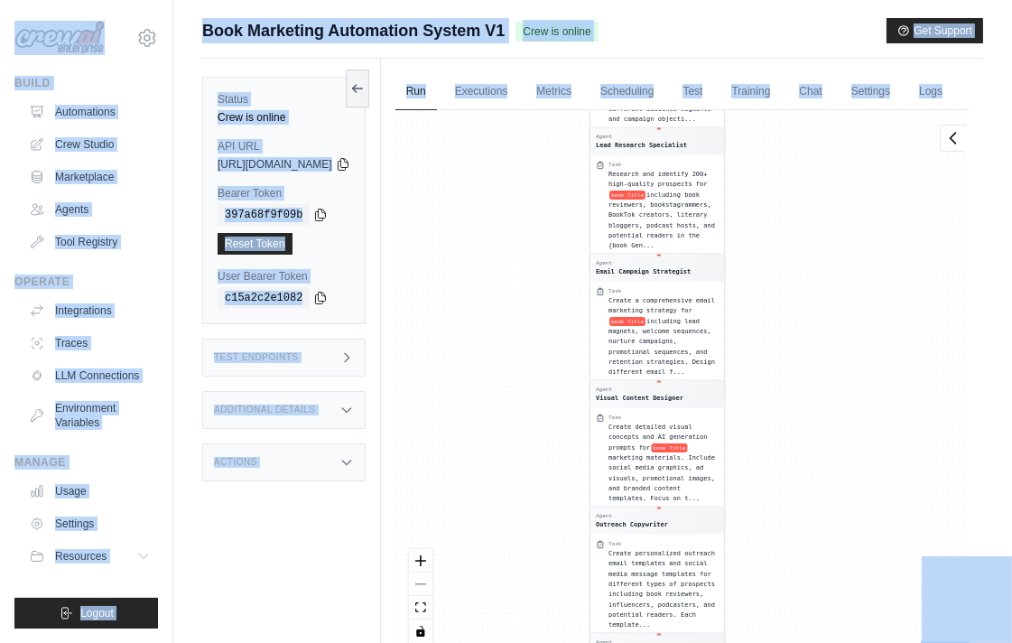
click at [457, 248] on div "Agent Competitor Analysis Specialist Task Research and analyze the top 15-20 co…" at bounding box center [682, 383] width 573 height 546
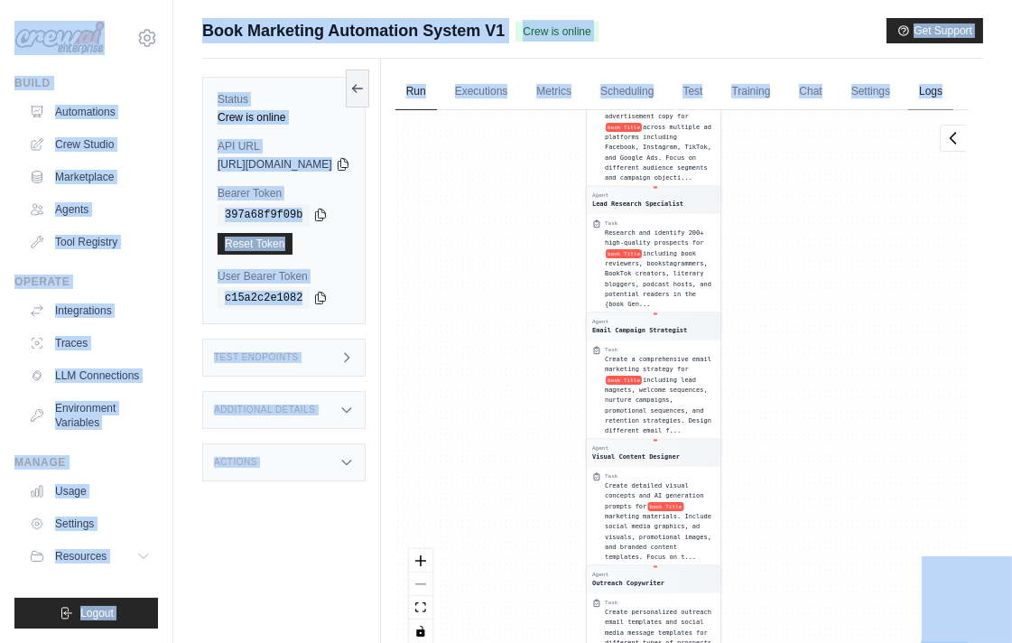
click at [908, 111] on link "Logs" at bounding box center [930, 92] width 45 height 38
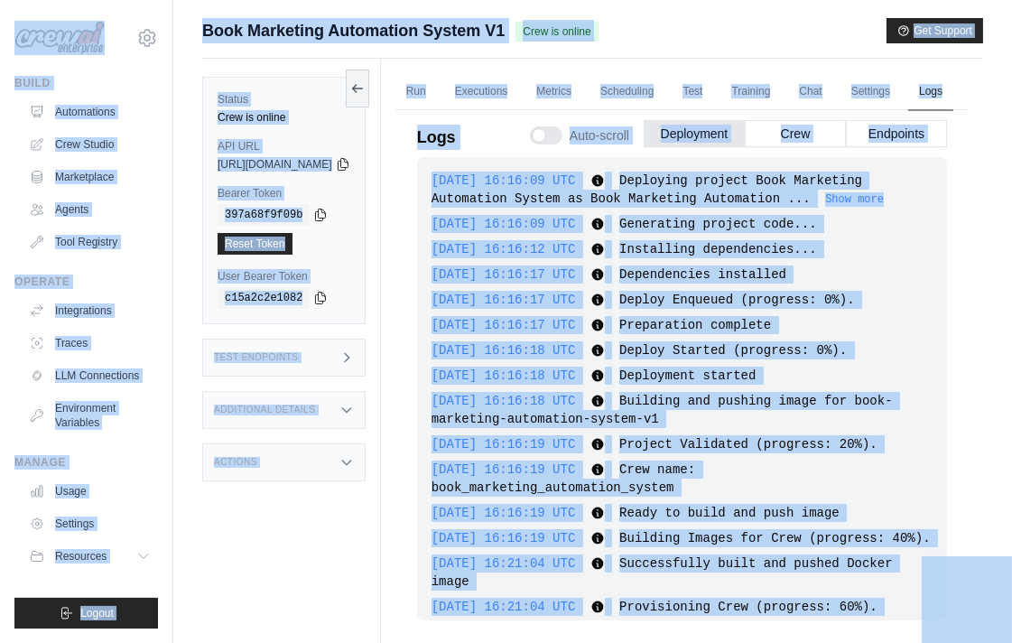
scroll to position [146, 0]
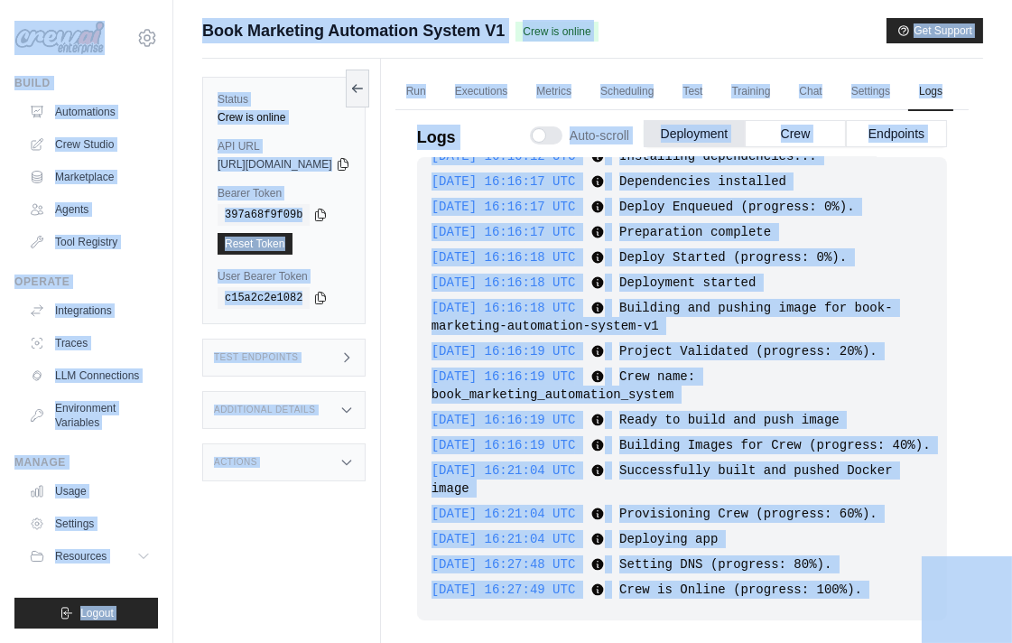
click at [544, 110] on ul "Run Executions Metrics Scheduling Test Training Chat Settings Logs" at bounding box center [682, 91] width 573 height 37
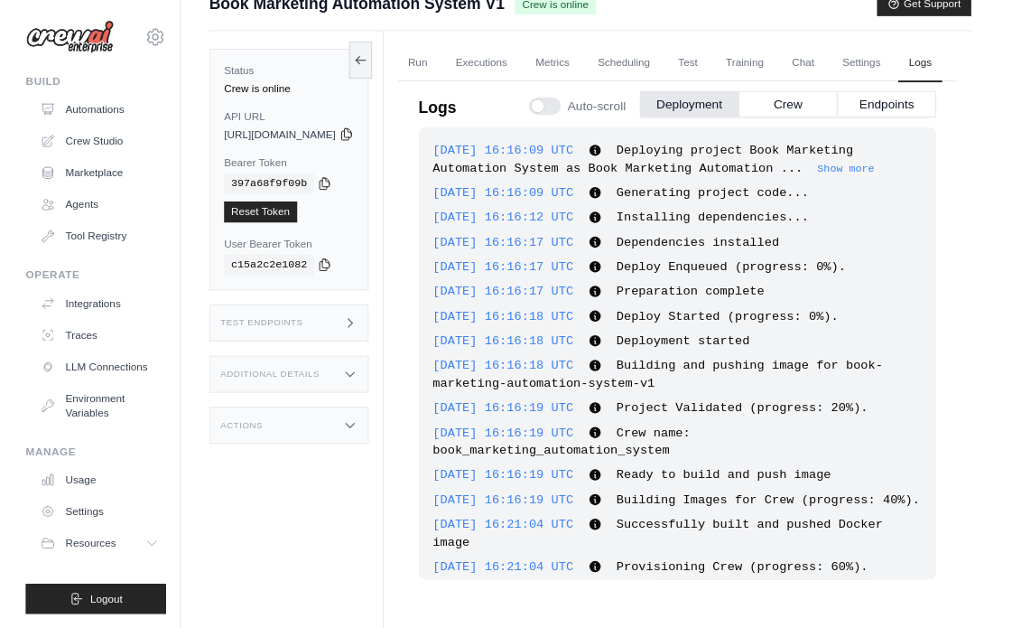
scroll to position [0, 0]
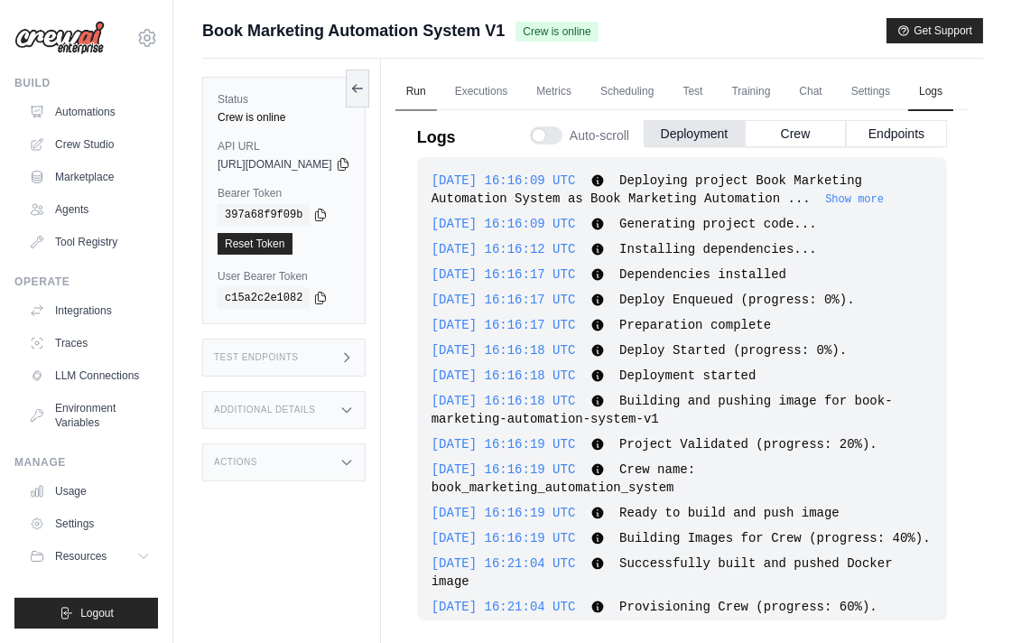
click at [437, 85] on link "Run" at bounding box center [417, 92] width 42 height 38
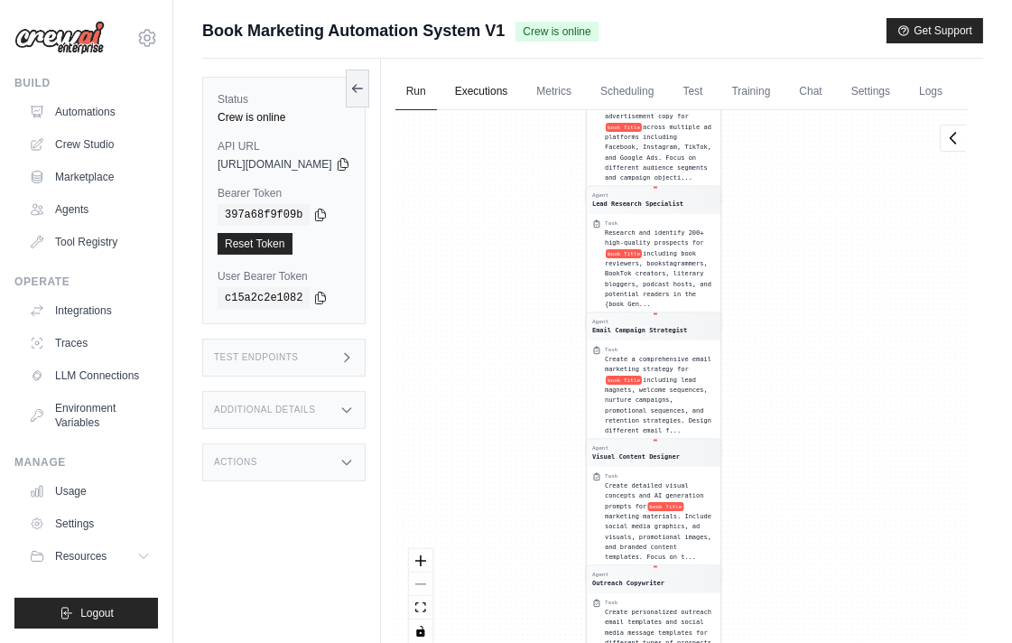
click at [519, 99] on link "Executions" at bounding box center [481, 92] width 75 height 38
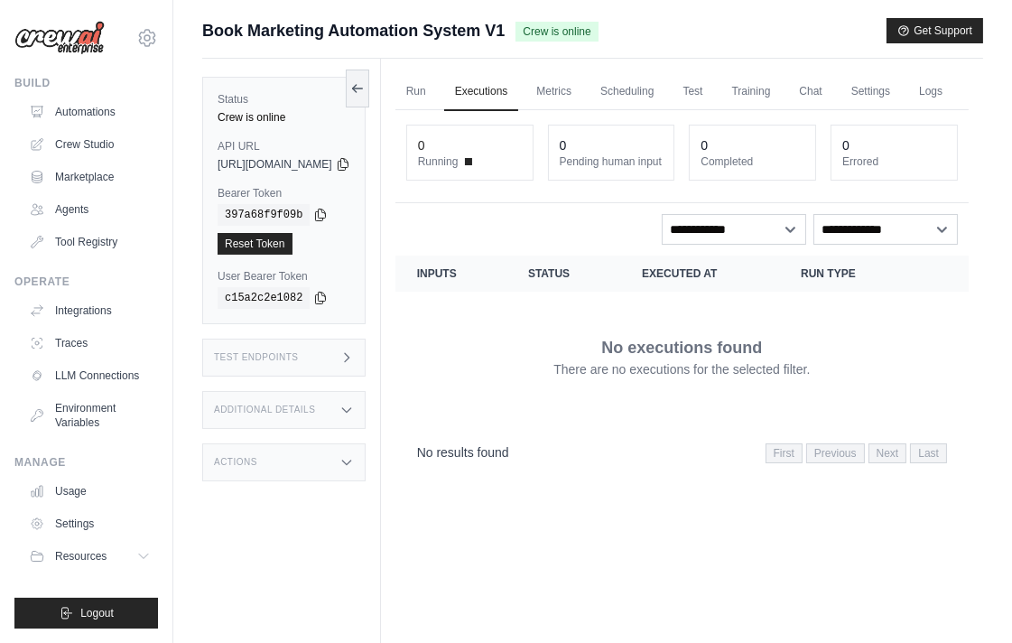
click at [282, 366] on div "Test Endpoints" at bounding box center [283, 358] width 163 height 38
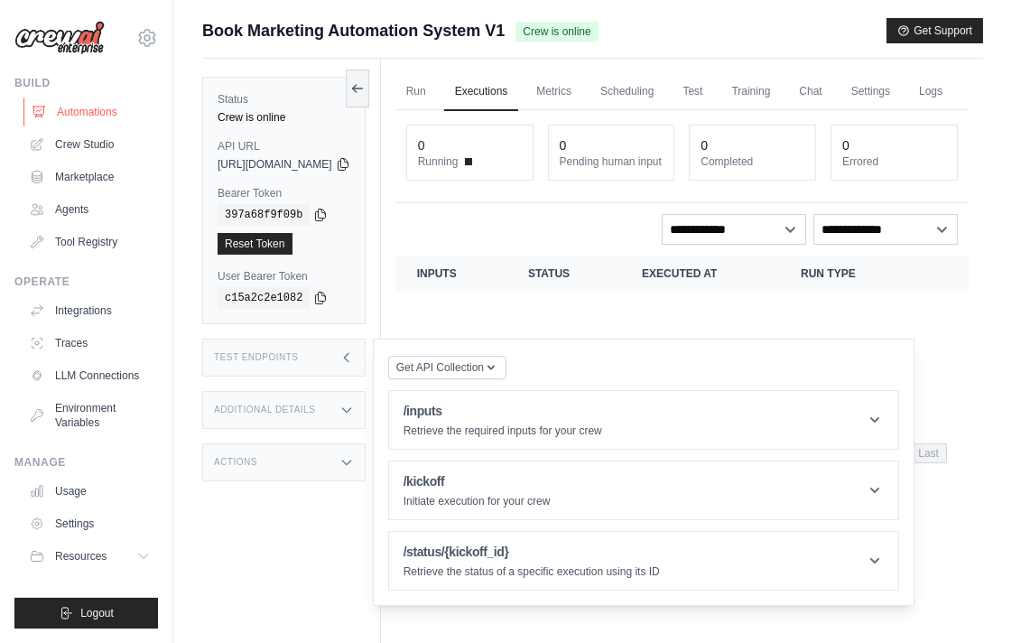
click at [112, 105] on link "Automations" at bounding box center [91, 112] width 136 height 29
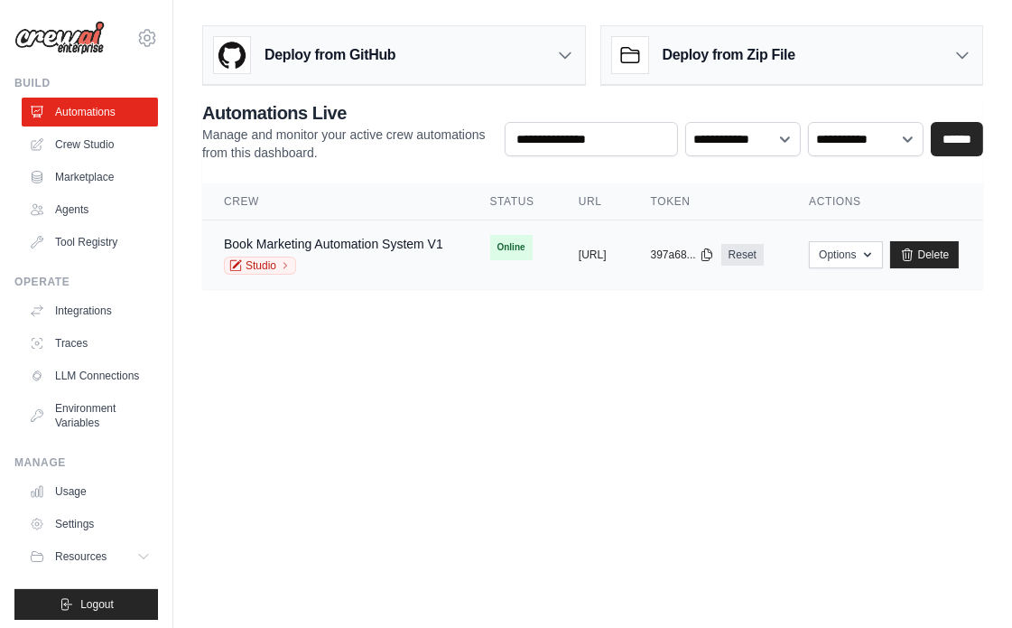
click at [408, 263] on div "Studio" at bounding box center [333, 265] width 219 height 18
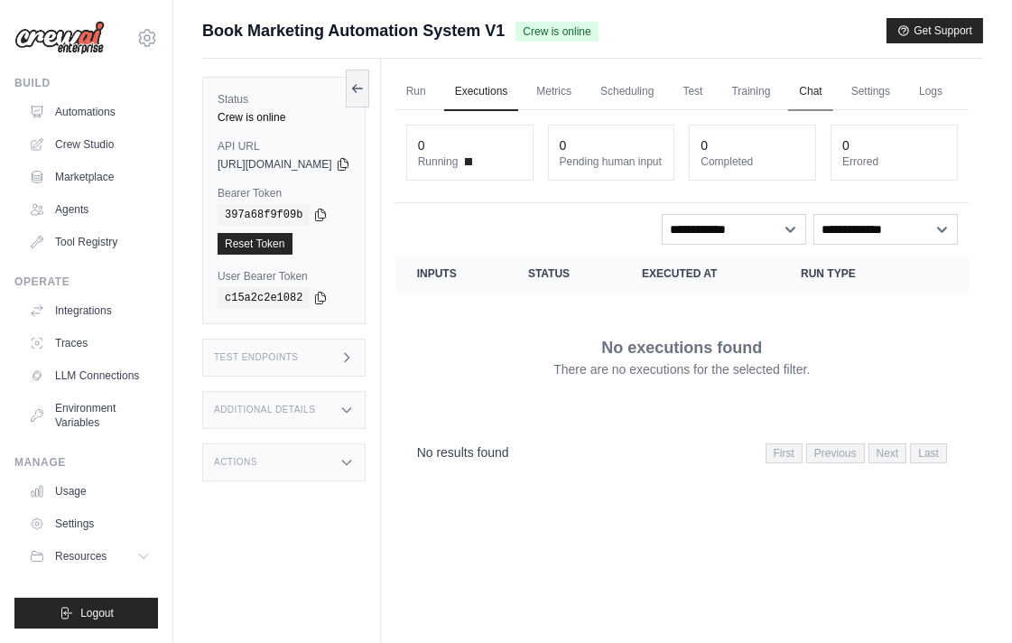
click at [833, 88] on link "Chat" at bounding box center [810, 92] width 44 height 38
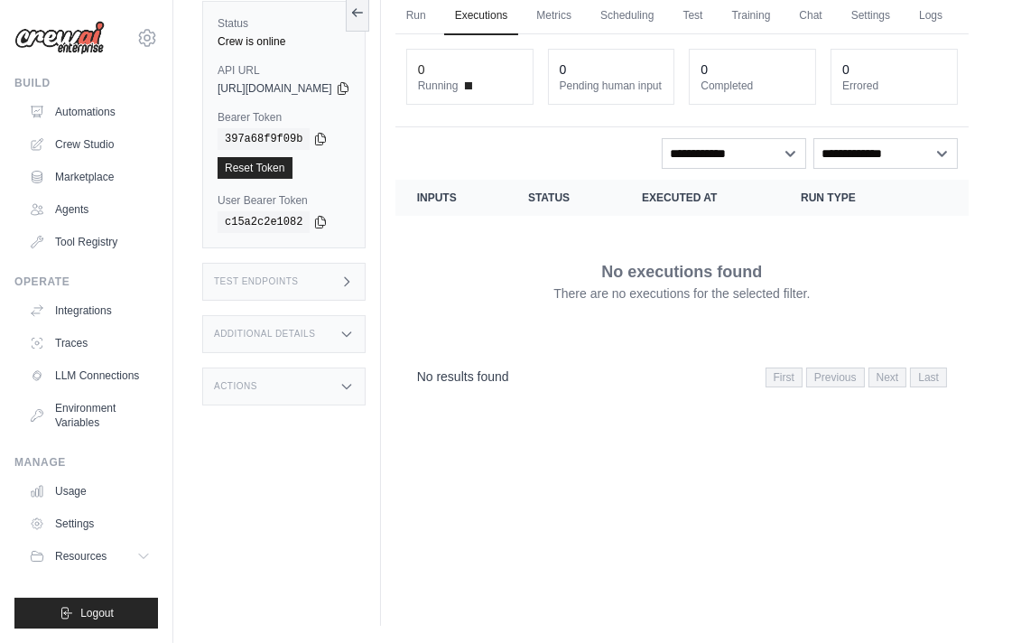
scroll to position [77, 0]
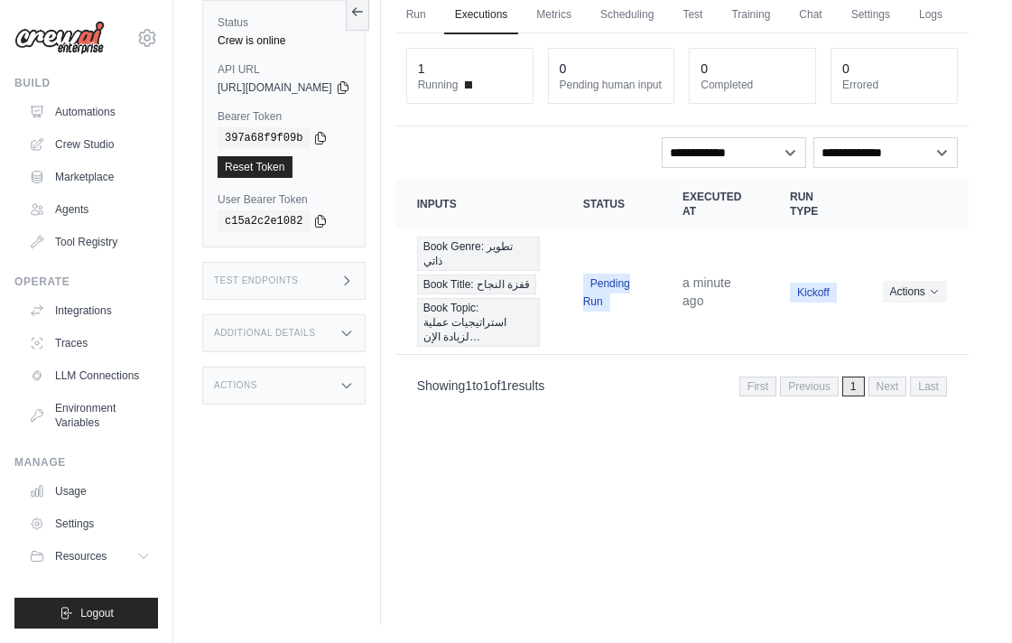
click at [601, 488] on div "Run Executions Metrics Scheduling Test Training Chat Settings Logs 1 Running 0 …" at bounding box center [682, 303] width 602 height 643
click at [906, 302] on button "Actions" at bounding box center [915, 291] width 64 height 22
click at [690, 479] on div "Run Executions Metrics Scheduling Test Training Chat Settings Logs 1 Running 0 …" at bounding box center [682, 303] width 602 height 643
click at [818, 303] on span "Kickoff" at bounding box center [813, 293] width 47 height 20
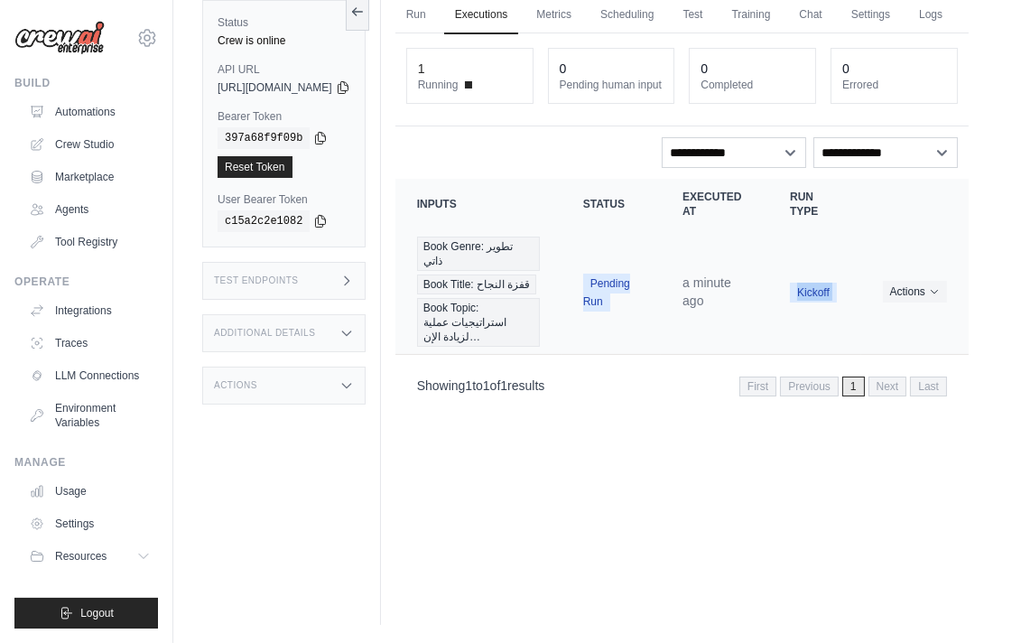
click at [818, 303] on span "Kickoff" at bounding box center [813, 293] width 47 height 20
click at [912, 302] on button "Actions" at bounding box center [915, 291] width 64 height 22
click at [908, 339] on link "View Details" at bounding box center [890, 324] width 116 height 29
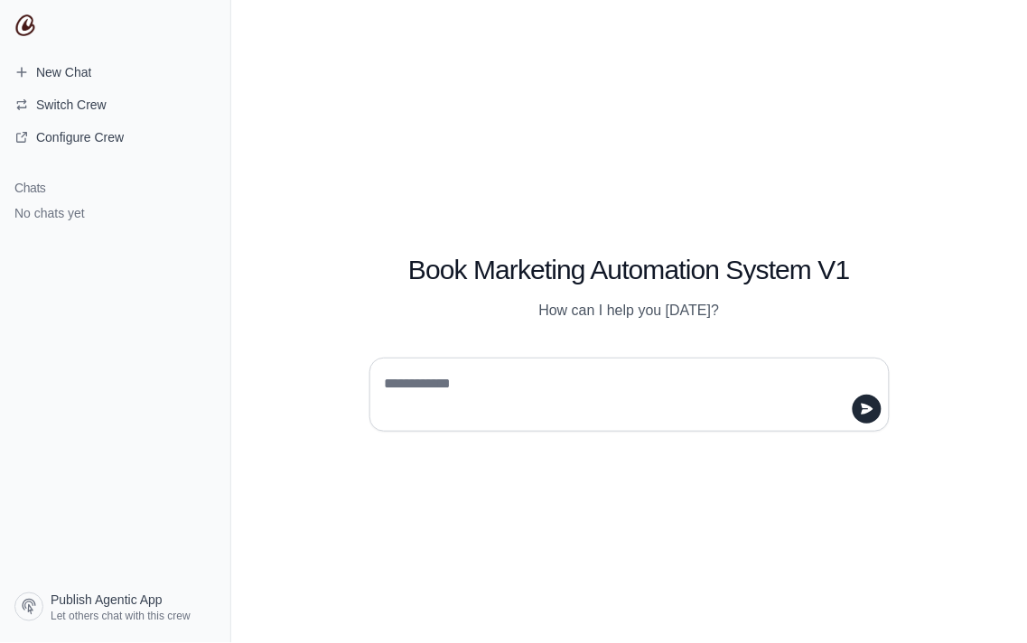
click at [390, 209] on div "Book Marketing Automation System V1 How can I help you [DATE]?" at bounding box center [629, 321] width 796 height 643
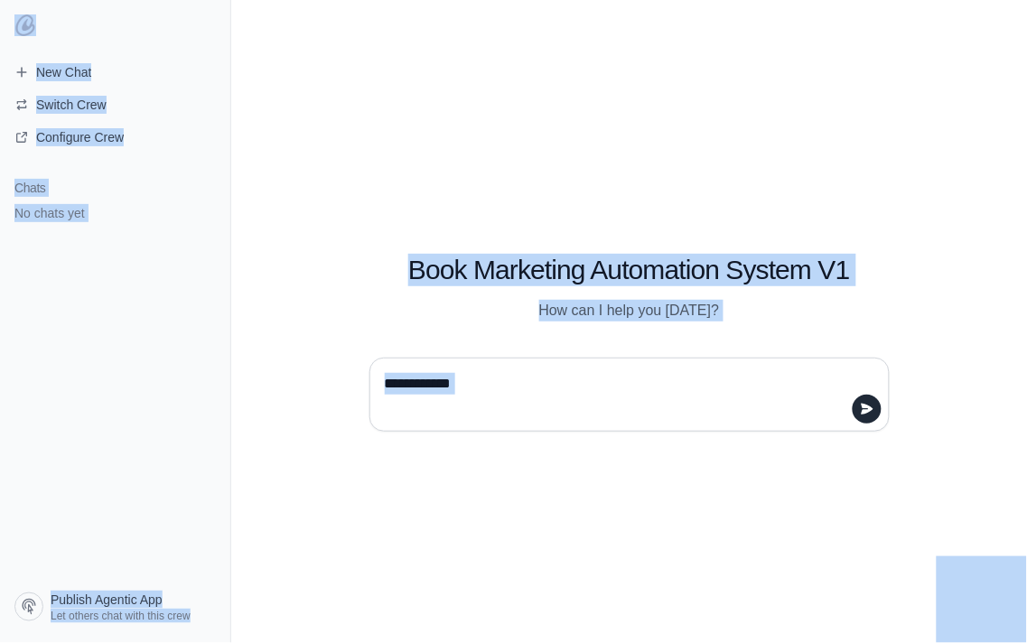
copy body "New Chat Switch Crew Configure Crew Chats No chats yet Publish Agentic App Let …"
click at [522, 439] on div "Book Marketing Automation System V1 How can I help you [DATE]?" at bounding box center [629, 321] width 796 height 643
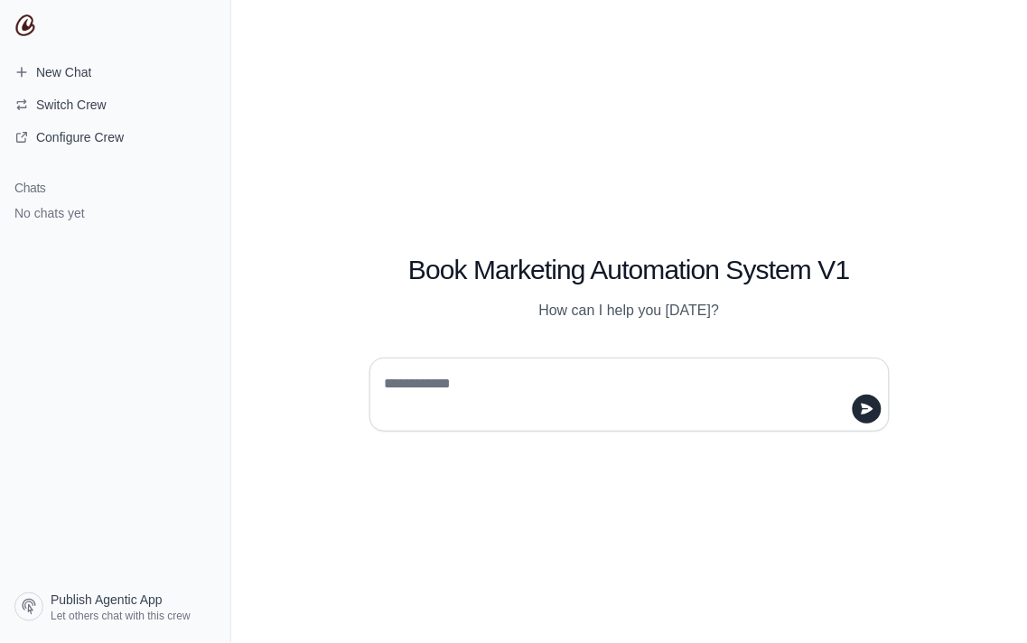
click at [475, 358] on div at bounding box center [629, 395] width 520 height 74
click at [470, 377] on textarea at bounding box center [624, 394] width 486 height 51
paste textarea "**********"
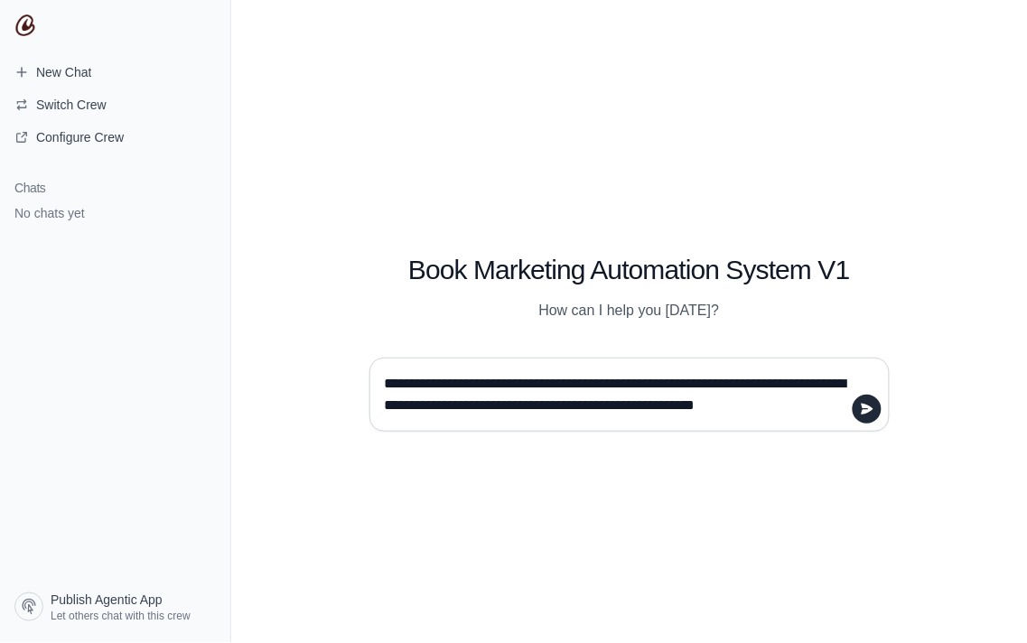
type textarea "**********"
click at [868, 395] on button "submit" at bounding box center [866, 409] width 29 height 29
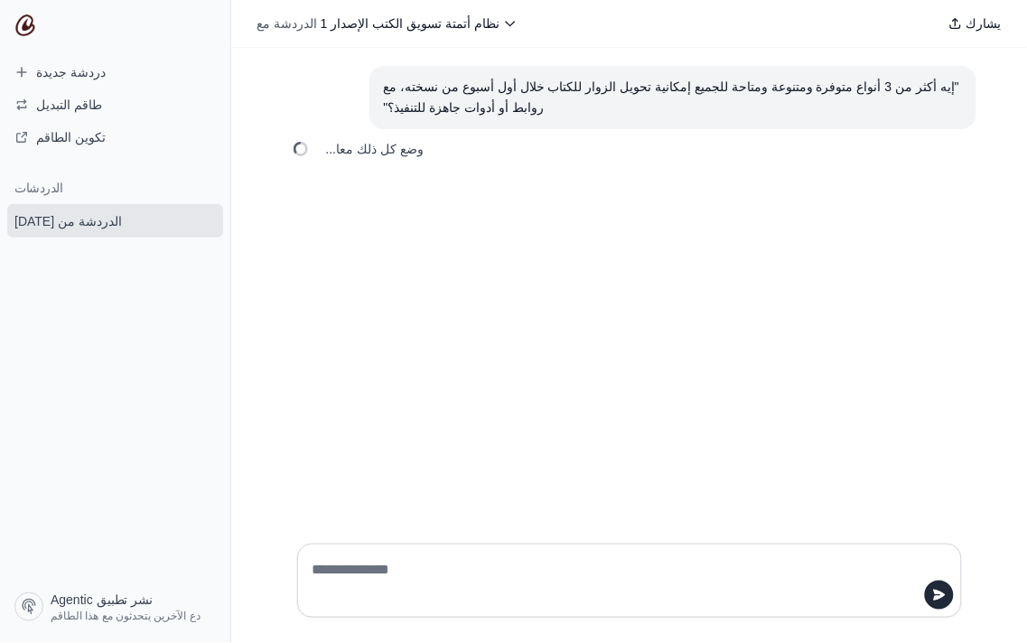
click at [683, 398] on div ""إيه أكثر من 3 أنواع متوفرة ومتنوعة ومتاحة للجميع إمكانية تحويل الزوار للكتاب خ…" at bounding box center [629, 288] width 796 height 481
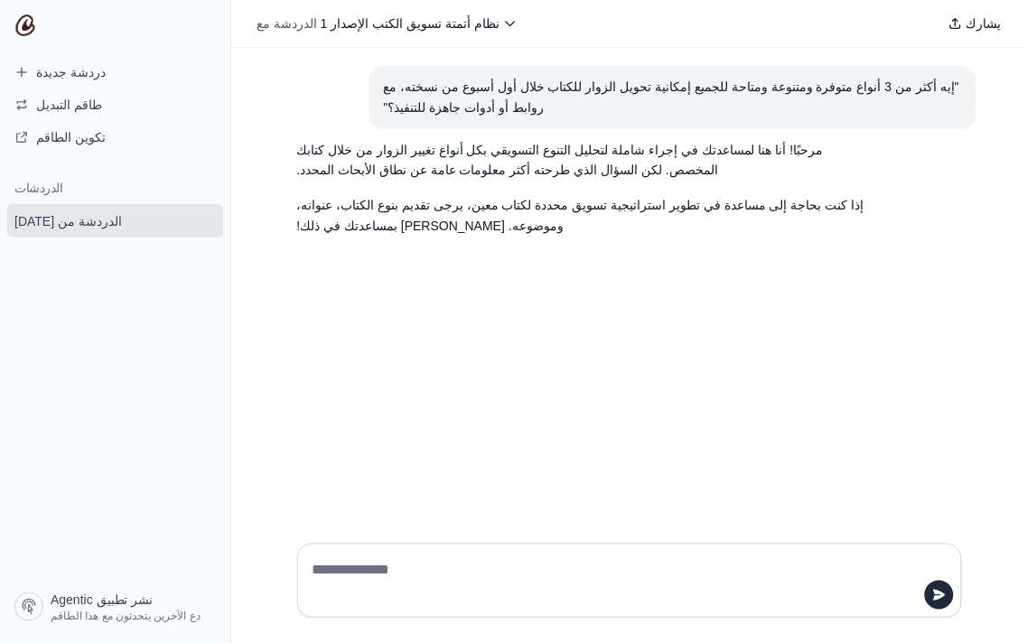
click at [762, 152] on font "مرحبًا! أنا هنا لمساعدتك في إجراء شاملة لتحليل التنوع التسويقي بكل أنواع تغيير …" at bounding box center [560, 160] width 526 height 35
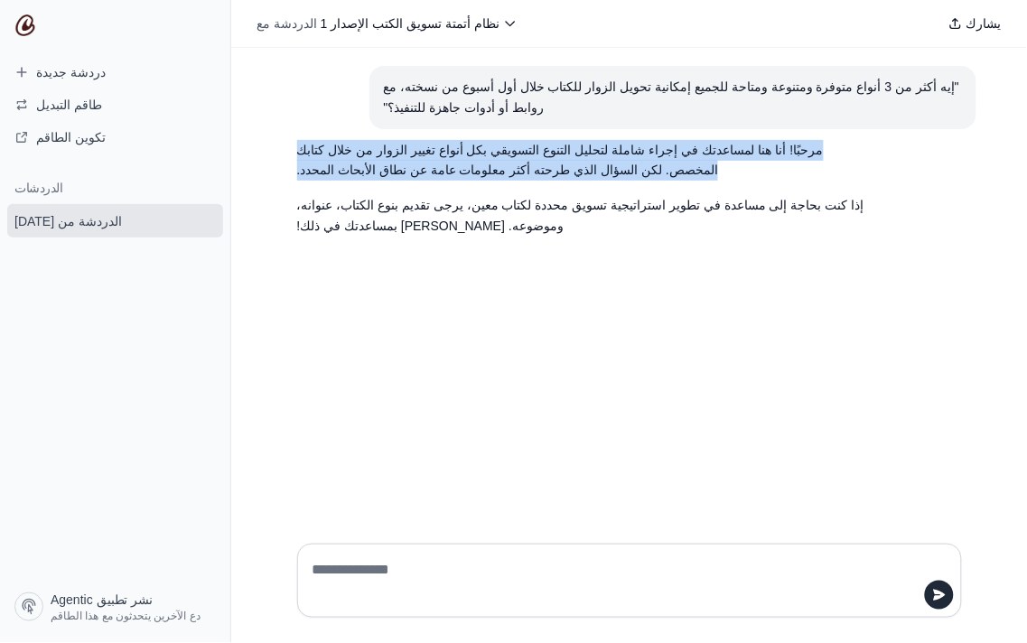
click at [762, 152] on font "مرحبًا! أنا هنا لمساعدتك في إجراء شاملة لتحليل التنوع التسويقي بكل أنواع تغيير …" at bounding box center [560, 160] width 526 height 35
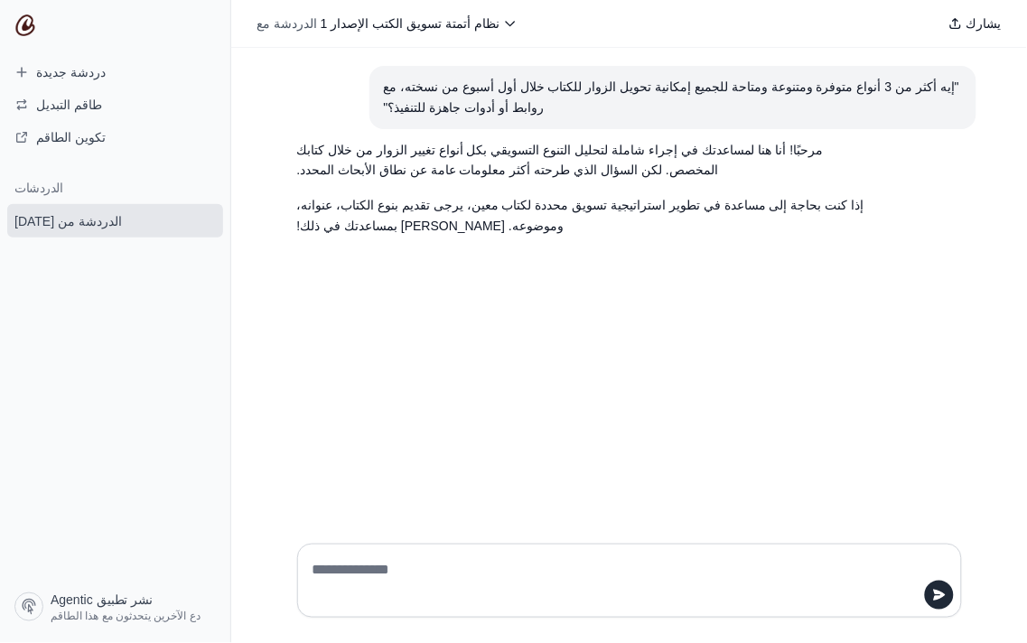
drag, startPoint x: 475, startPoint y: 222, endPoint x: 437, endPoint y: 215, distance: 38.6
click at [437, 215] on p "إذا كنت بحاجة إلى مساعدة في تطوير استراتيجية تسويق محددة لكتاب معين، يرجى تقديم…" at bounding box center [586, 216] width 578 height 42
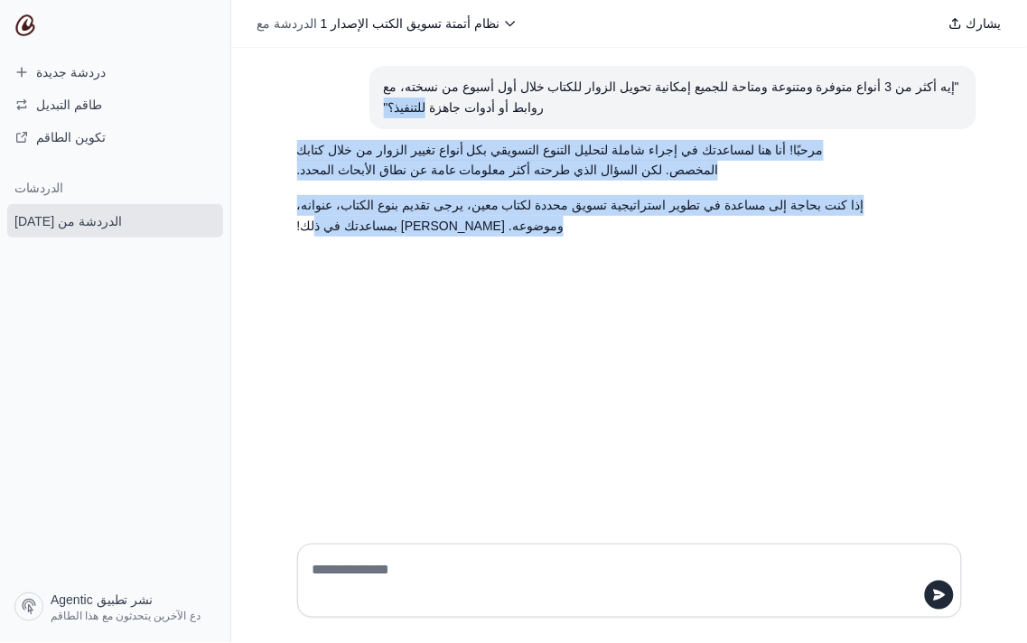
drag, startPoint x: 426, startPoint y: 275, endPoint x: 339, endPoint y: 126, distance: 172.8
click at [339, 126] on div ""إيه أكثر من 3 أنواع متوفرة ومتنوعة ومتاحة للجميع إمكانية تحويل الزوار للكتاب خ…" at bounding box center [629, 288] width 796 height 481
click at [861, 208] on p "إذا كنت بحاجة إلى مساعدة في تطوير استراتيجية تسويق محددة لكتاب معين، يرجى تقديم…" at bounding box center [586, 216] width 578 height 42
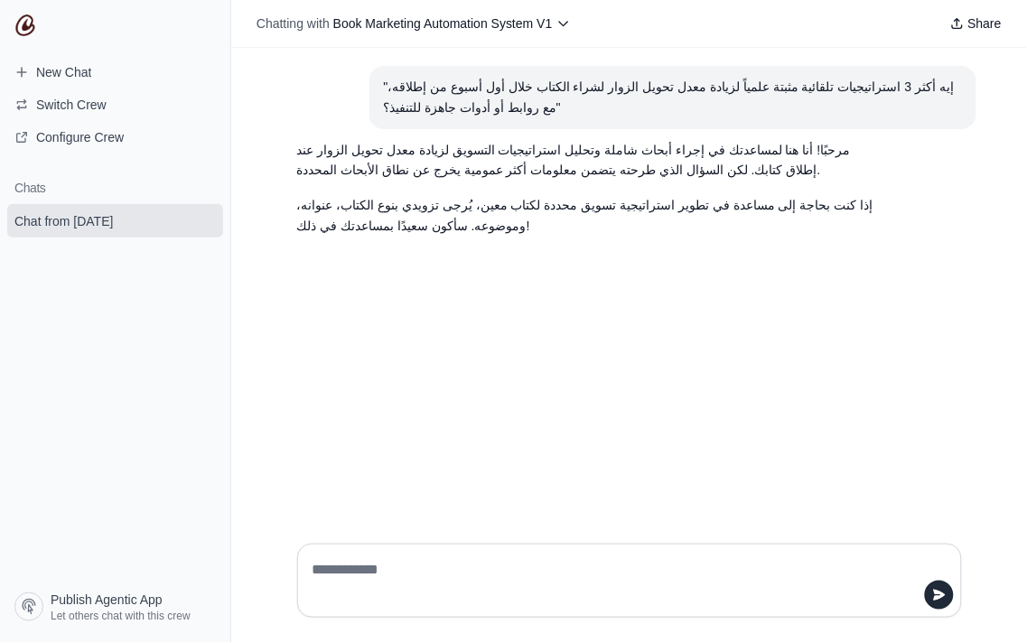
click at [593, 208] on p "إذا كنت بحاجة إلى مساعدة في تطوير استراتيجية تسويق محددة لكتاب معين، يُرجى تزوي…" at bounding box center [586, 216] width 578 height 42
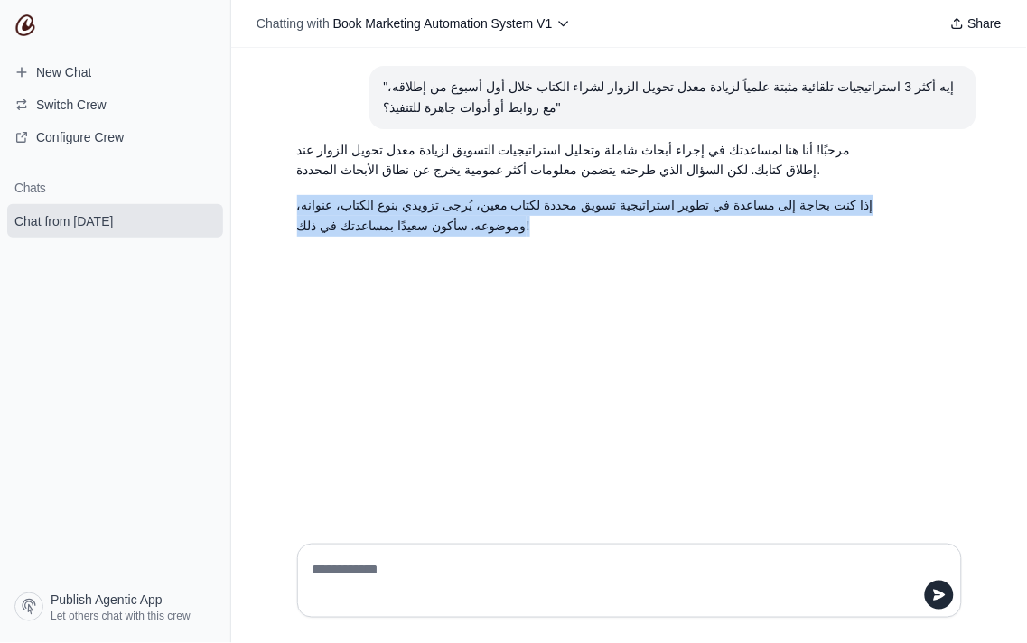
click at [593, 208] on p "إذا كنت بحاجة إلى مساعدة في تطوير استراتيجية تسويق محددة لكتاب معين، يُرجى تزوي…" at bounding box center [586, 216] width 578 height 42
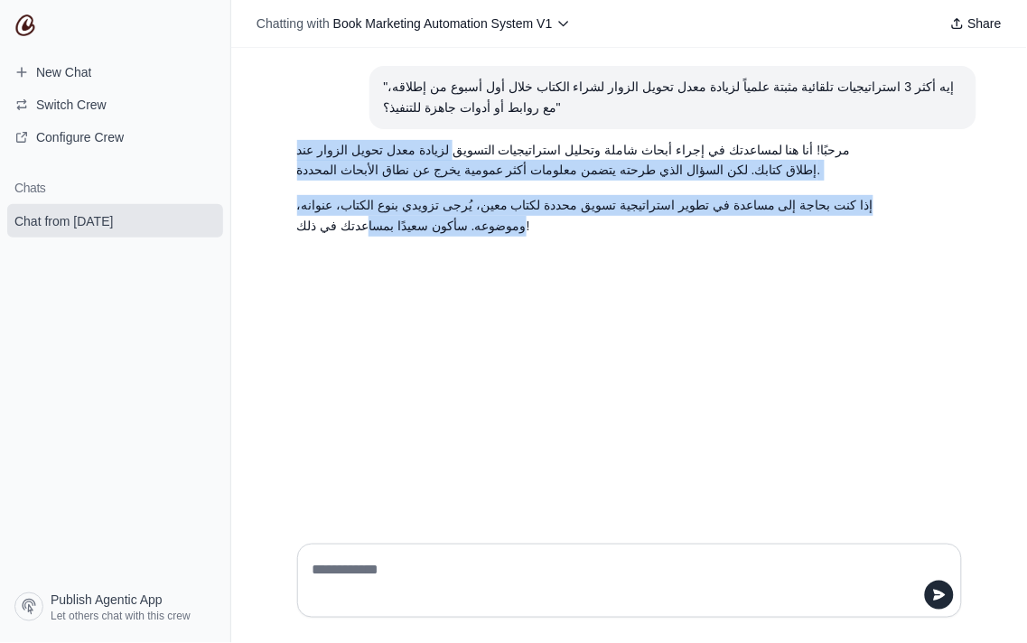
drag, startPoint x: 547, startPoint y: 143, endPoint x: 349, endPoint y: 250, distance: 225.9
click at [349, 250] on div ""إيه أكثر 3 استراتيجيات تلقائية مثبتة علمياً لزيادة معدل تحويل الزوار لشراء الك…" at bounding box center [629, 288] width 796 height 481
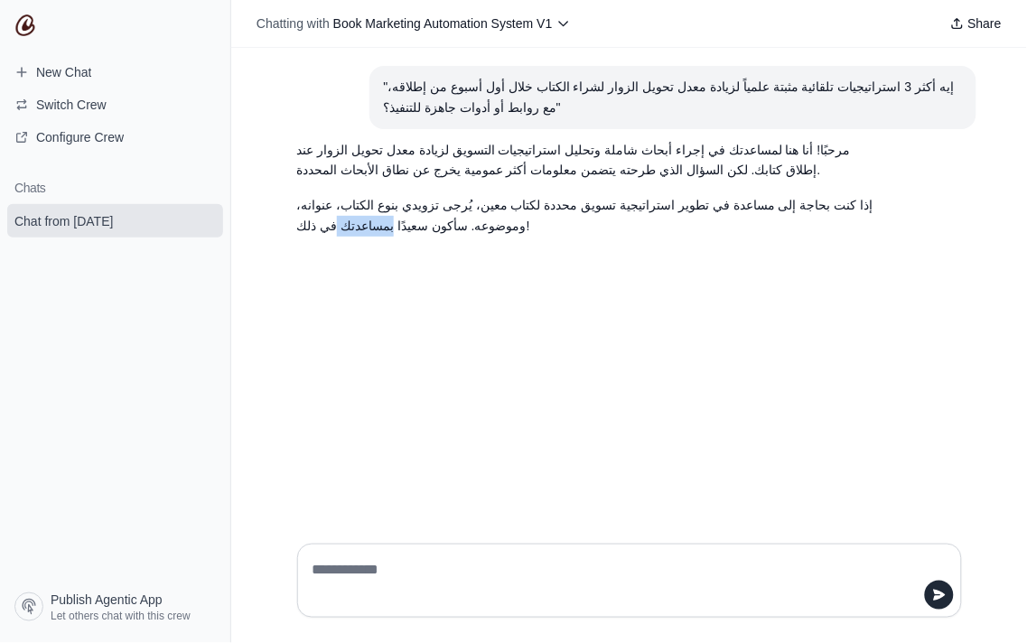
click at [349, 250] on div ""إيه أكثر 3 استراتيجيات تلقائية مثبتة علمياً لزيادة معدل تحويل الزوار لشراء الك…" at bounding box center [629, 288] width 796 height 481
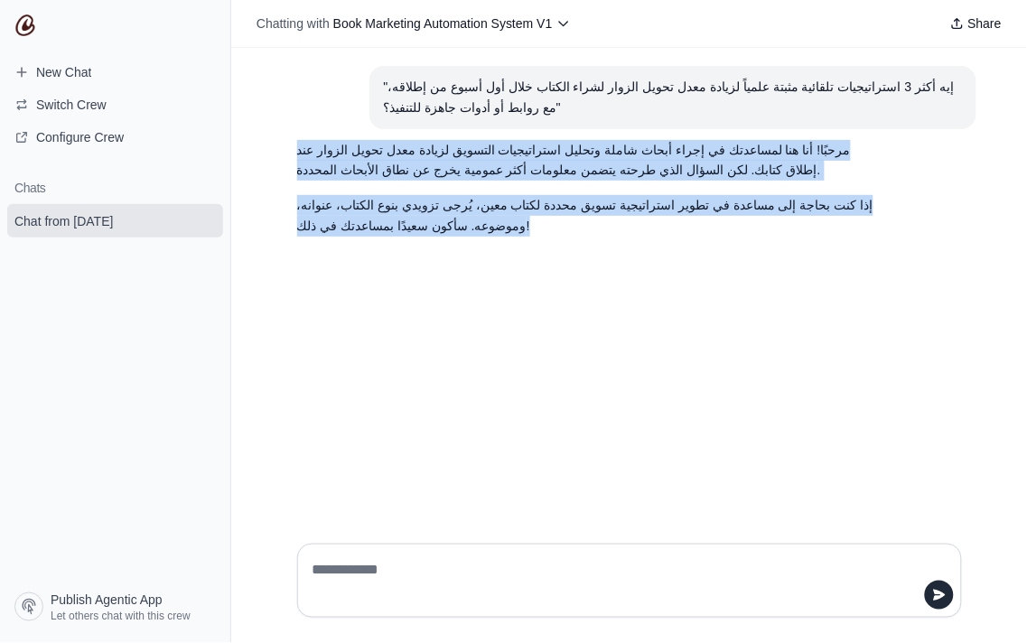
drag, startPoint x: 349, startPoint y: 250, endPoint x: 376, endPoint y: 145, distance: 108.2
click at [376, 145] on div ""إيه أكثر 3 استراتيجيات تلقائية مثبتة علمياً لزيادة معدل تحويل الزوار لشراء الك…" at bounding box center [629, 288] width 796 height 481
click at [442, 284] on div ""إيه أكثر 3 استراتيجيات تلقائية مثبتة علمياً لزيادة معدل تحويل الزوار لشراء الك…" at bounding box center [629, 288] width 796 height 481
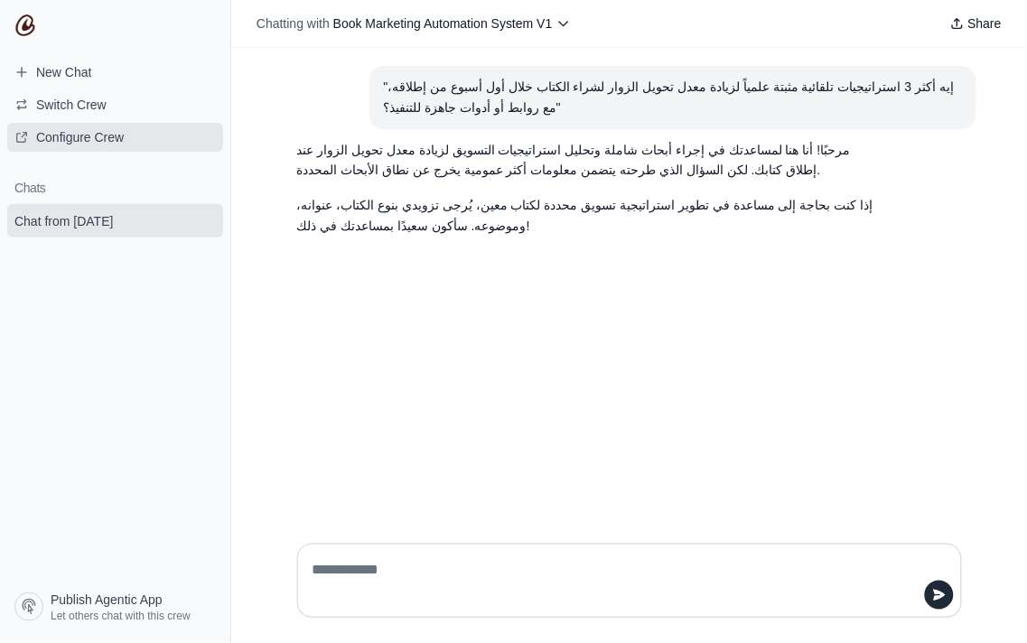
click at [127, 149] on link "Configure Crew" at bounding box center [115, 137] width 216 height 29
click at [503, 239] on section "مرحبًا! أنا هنا لمساعدتك في إجراء أبحاث شاملة وتحليل استراتيجيات التسويق لزيادة…" at bounding box center [586, 188] width 607 height 118
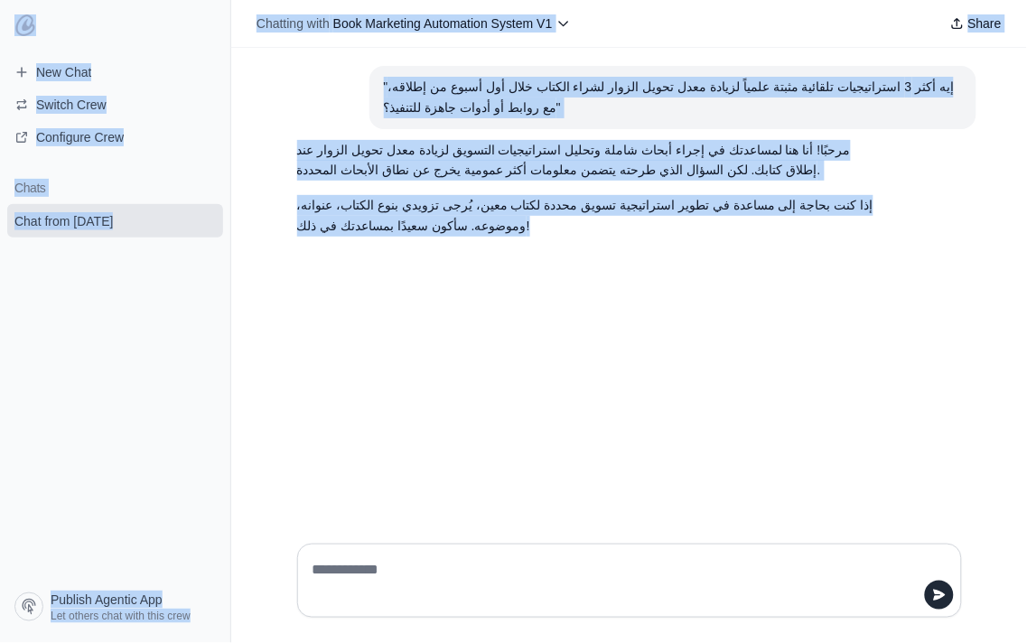
copy div "Switch Crew Select a crew to chat with Book Marketing Automation System V1 No d…"
click at [467, 450] on div ""إيه أكثر 3 استراتيجيات تلقائية مثبتة علمياً لزيادة معدل تحويل الزوار لشراء الك…" at bounding box center [629, 288] width 796 height 481
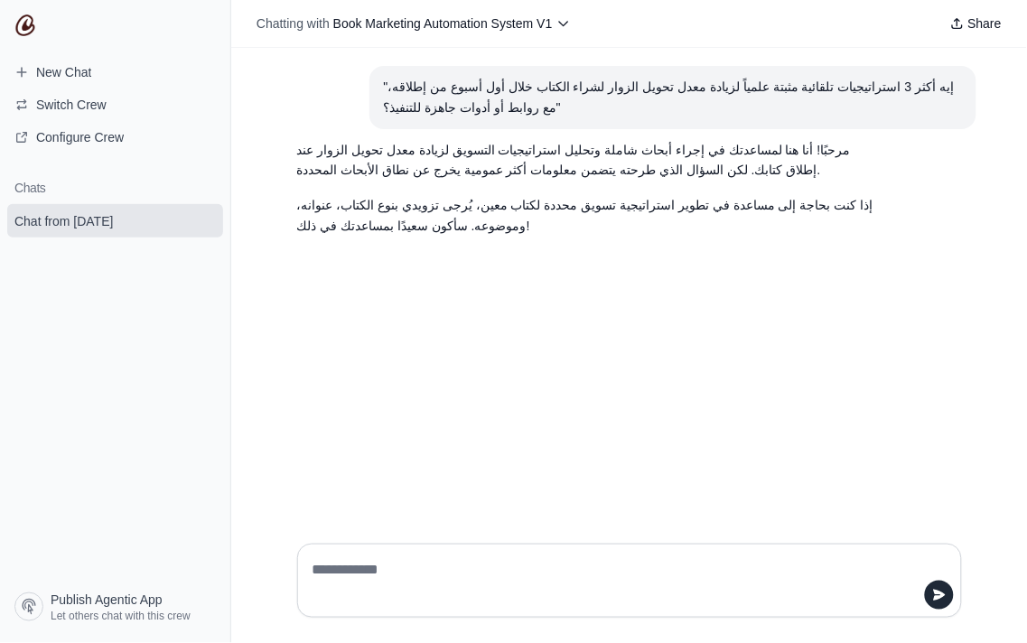
click at [428, 580] on textarea at bounding box center [624, 580] width 630 height 51
paste textarea "**********"
type textarea "**********"
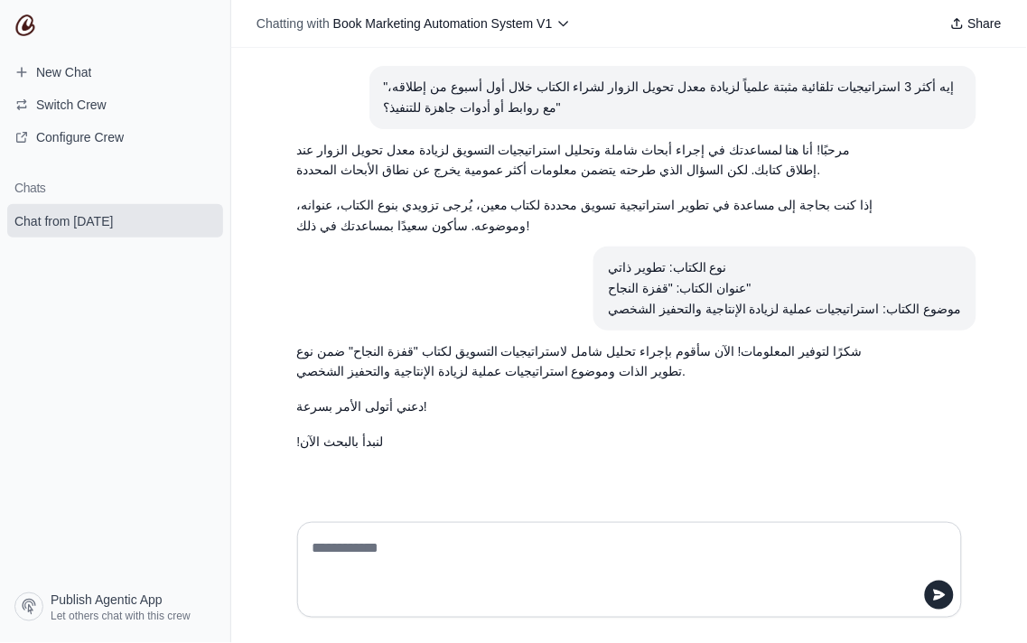
click at [368, 410] on p "دعني أتولى الأمر بسرعة!" at bounding box center [586, 406] width 578 height 21
click at [362, 545] on textarea at bounding box center [624, 570] width 630 height 72
type textarea "***"
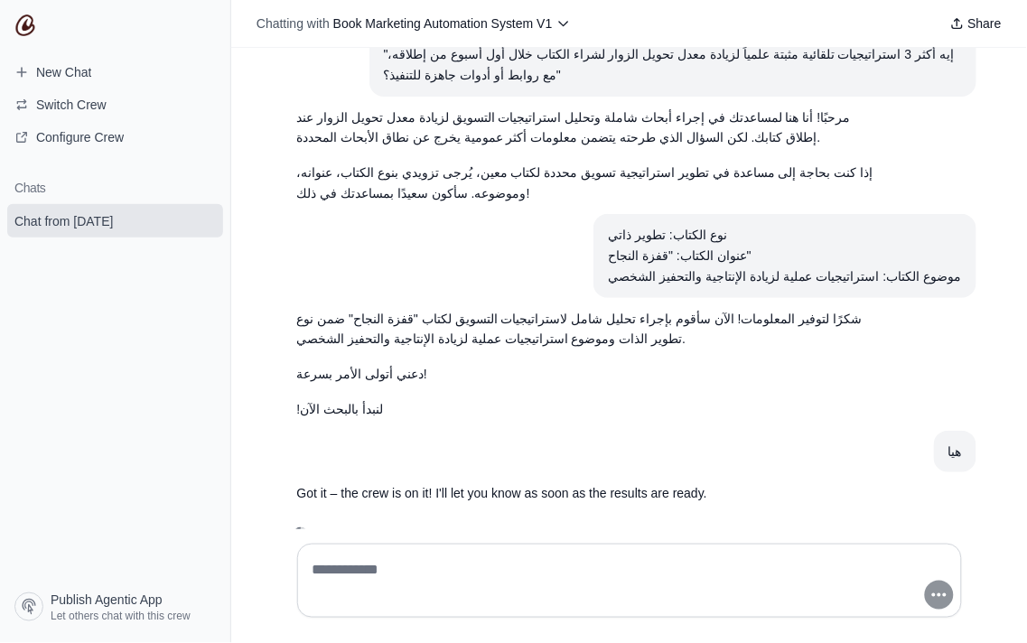
scroll to position [75, 0]
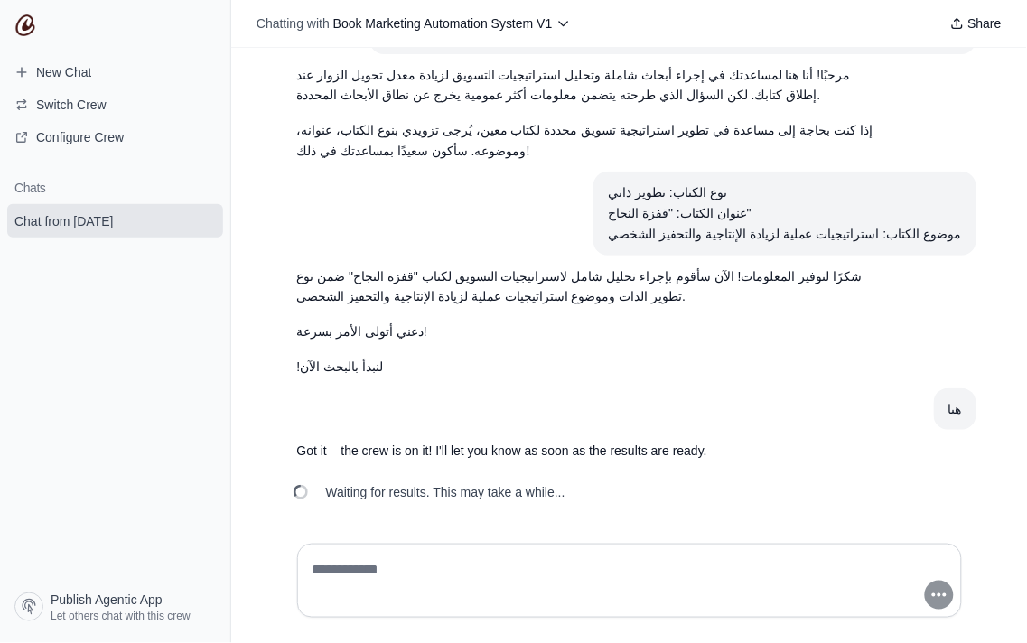
click at [535, 510] on div "Waiting for results. This may take a while..." at bounding box center [431, 492] width 297 height 40
click at [540, 453] on p "Got it – the crew is on it! I'll let you know as soon as the results are ready." at bounding box center [586, 451] width 578 height 21
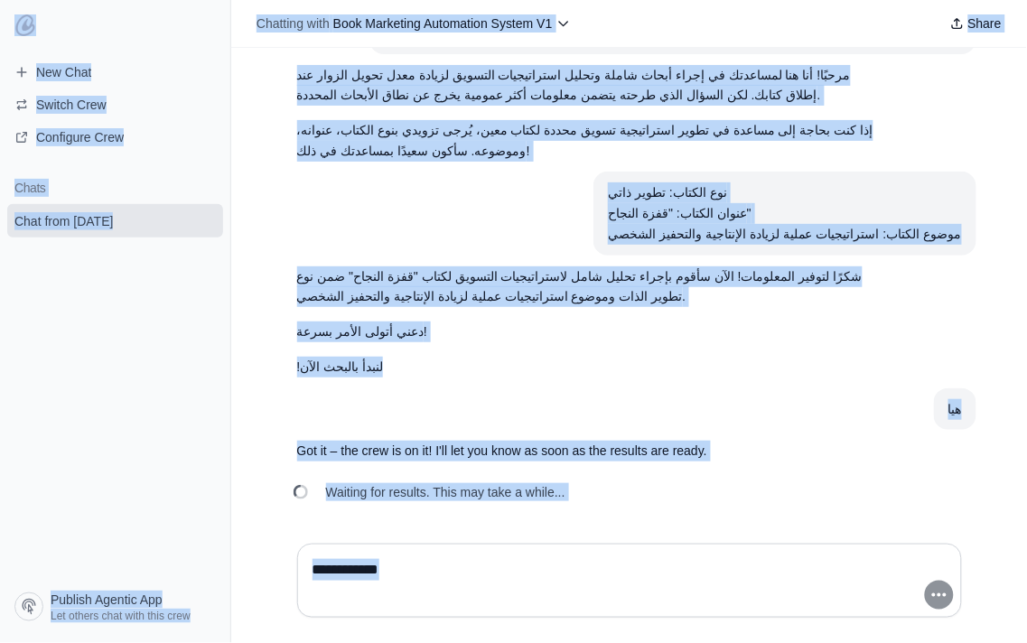
copy div "Switch Crew Select a crew to chat with Book Marketing Automation System V1 No d…"
click at [362, 416] on article "هيا" at bounding box center [630, 409] width 694 height 42
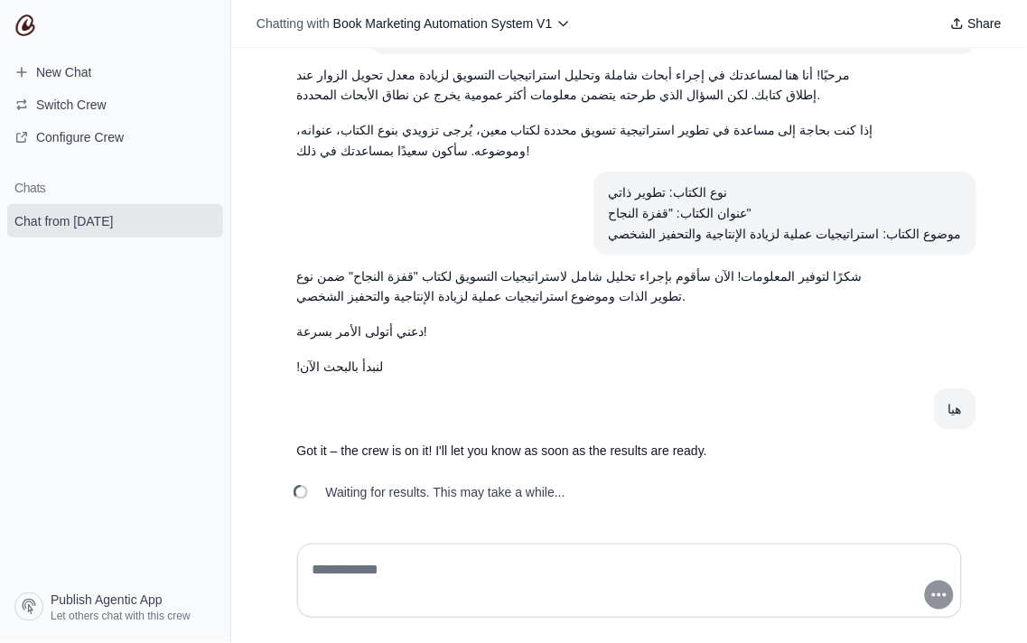
scroll to position [0, 0]
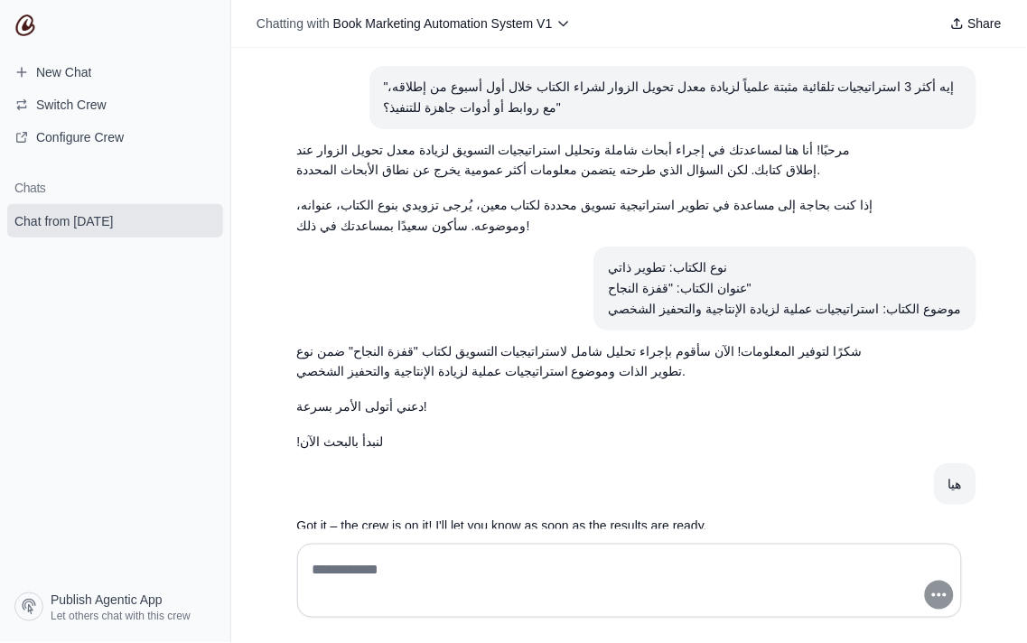
click at [700, 259] on div "نوع الكتاب: تطوير ذاتي عنوان الكتاب: "قفزة النجاح" موضوع الكتاب: استراتيجيات عم…" at bounding box center [784, 287] width 353 height 61
click at [696, 284] on div "نوع الكتاب: تطوير ذاتي عنوان الكتاب: "قفزة النجاح" موضوع الكتاب: استراتيجيات عم…" at bounding box center [784, 287] width 353 height 61
click at [889, 303] on div "نوع الكتاب: تطوير ذاتي عنوان الكتاب: "قفزة النجاح" موضوع الكتاب: استراتيجيات عم…" at bounding box center [784, 287] width 353 height 61
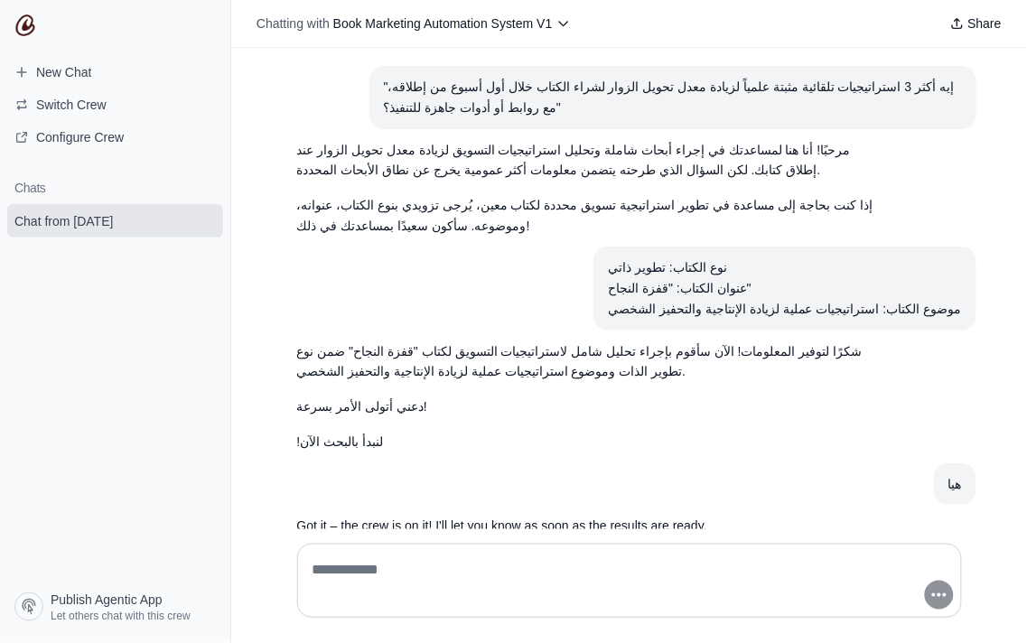
scroll to position [75, 0]
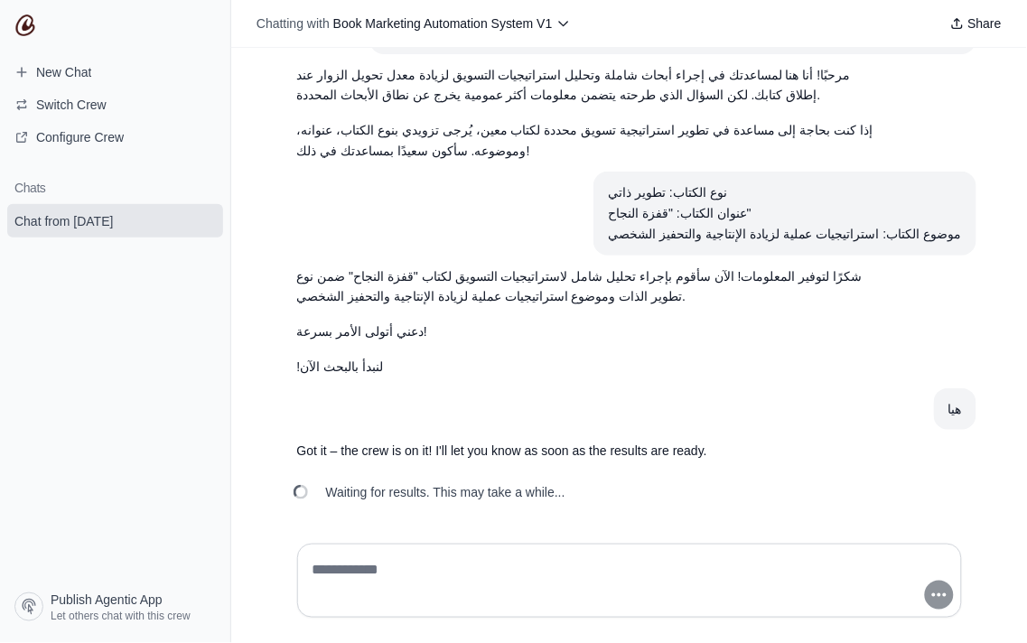
click at [470, 500] on span "Waiting for results. This may take a while..." at bounding box center [445, 492] width 239 height 18
click at [462, 438] on section "Got it – the crew is on it! I'll let you know as soon as the results are ready." at bounding box center [586, 451] width 607 height 42
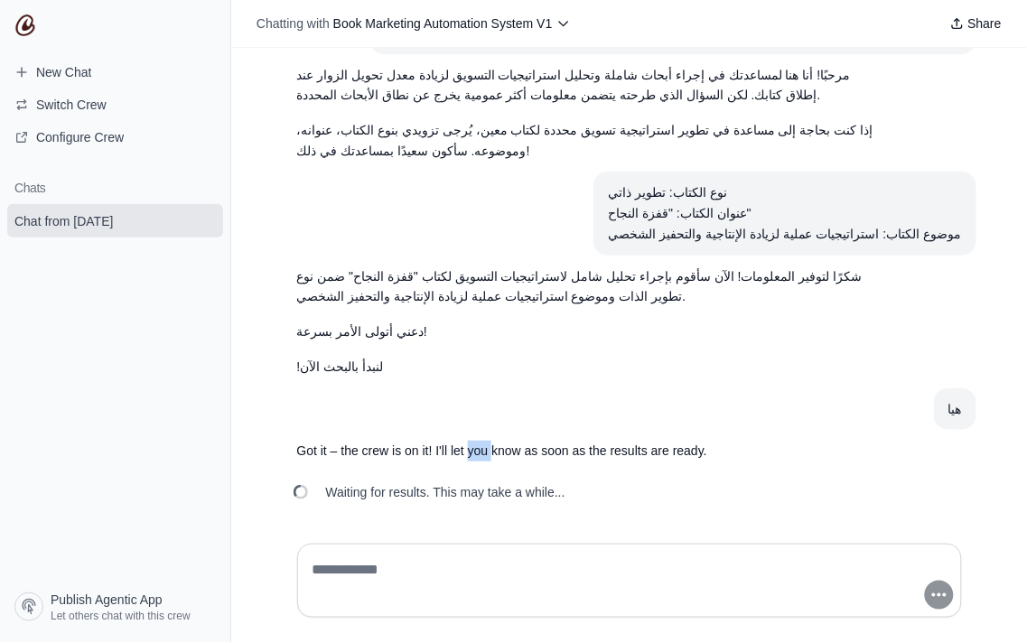
click at [462, 438] on section "Got it – the crew is on it! I'll let you know as soon as the results are ready." at bounding box center [586, 451] width 607 height 42
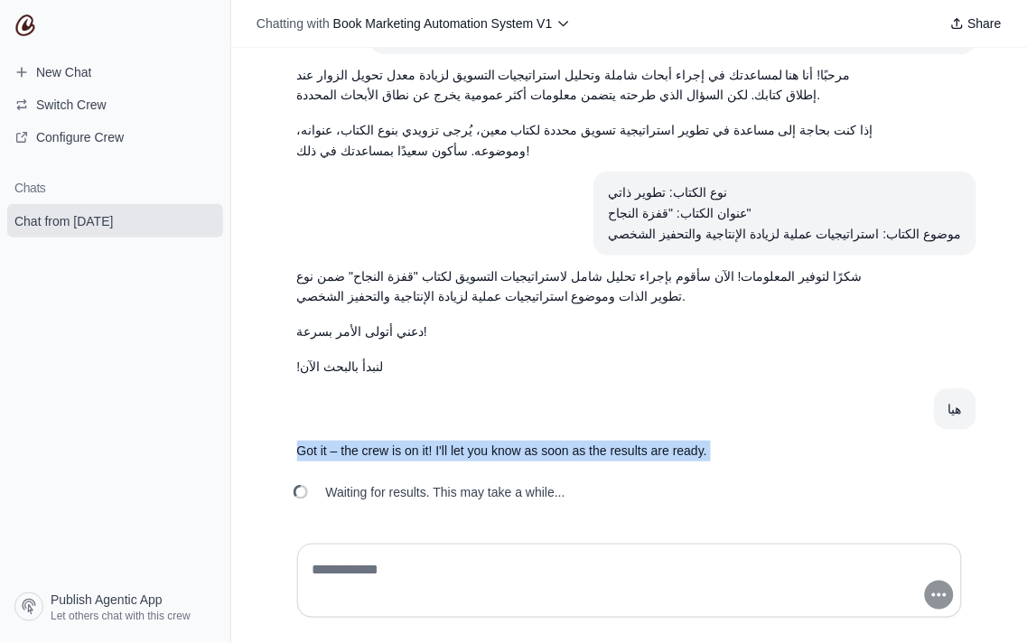
click at [462, 438] on section "Got it – the crew is on it! I'll let you know as soon as the results are ready." at bounding box center [586, 451] width 607 height 42
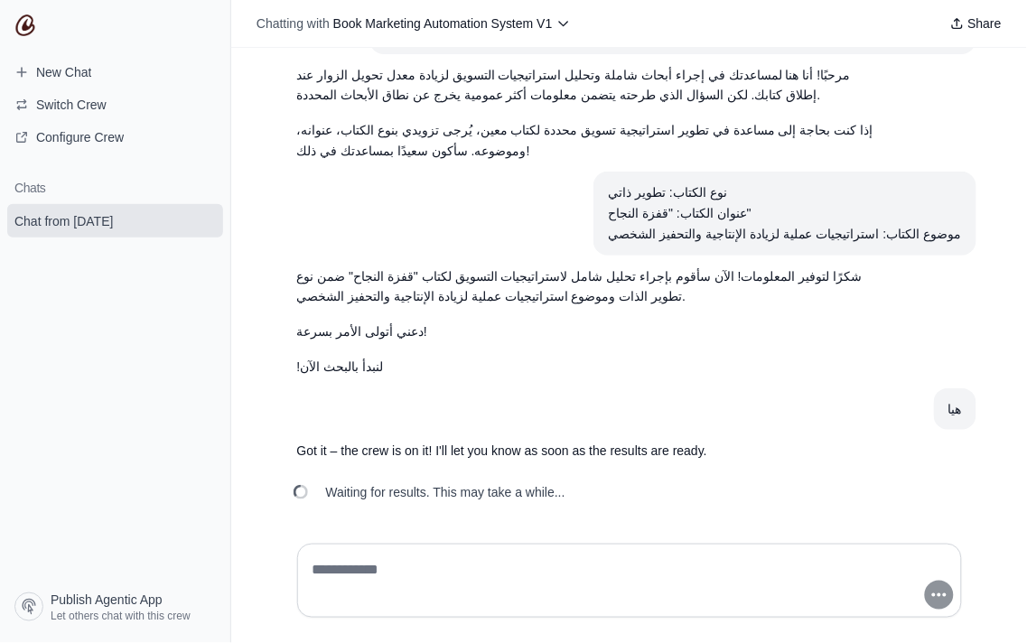
click at [580, 425] on article "هيا" at bounding box center [630, 409] width 694 height 42
click at [539, 464] on section "Got it – the crew is on it! I'll let you know as soon as the results are ready." at bounding box center [586, 451] width 607 height 42
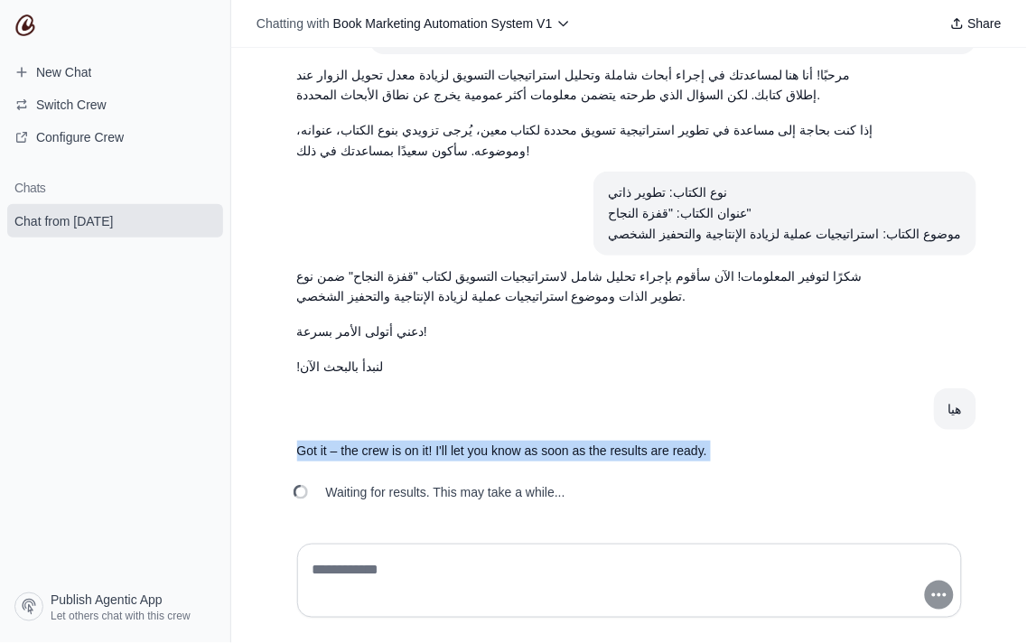
click at [539, 464] on section "Got it – the crew is on it! I'll let you know as soon as the results are ready." at bounding box center [586, 451] width 607 height 42
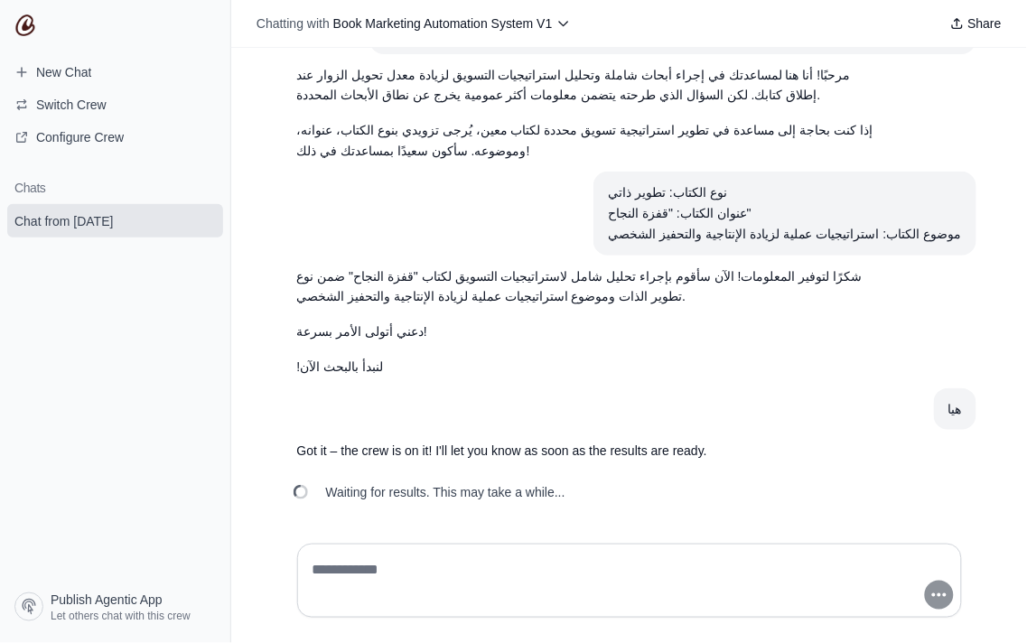
click at [553, 494] on span "Waiting for results. This may take a while..." at bounding box center [445, 492] width 239 height 18
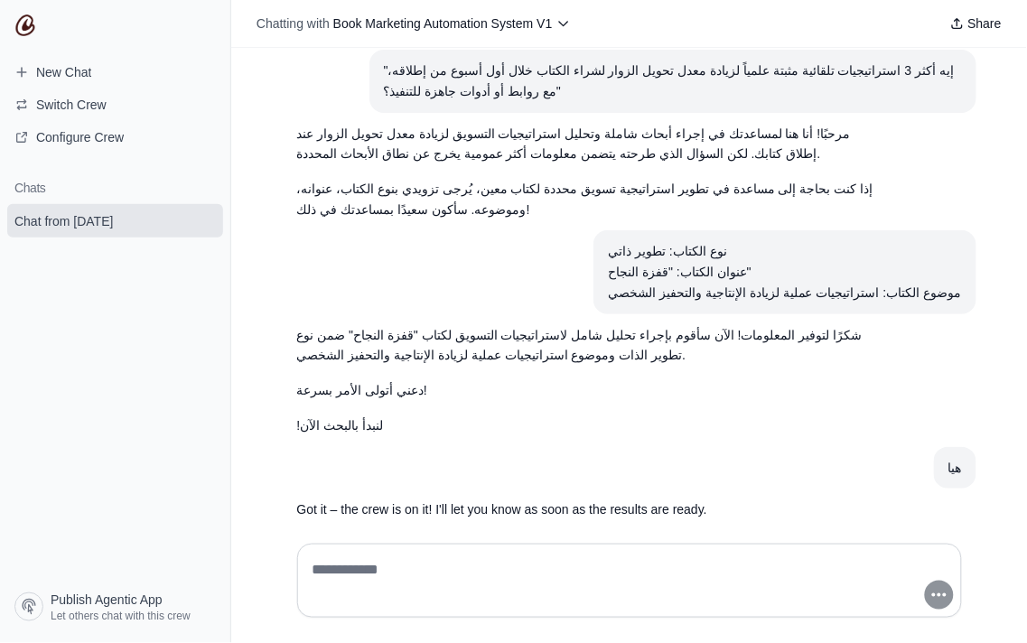
scroll to position [0, 0]
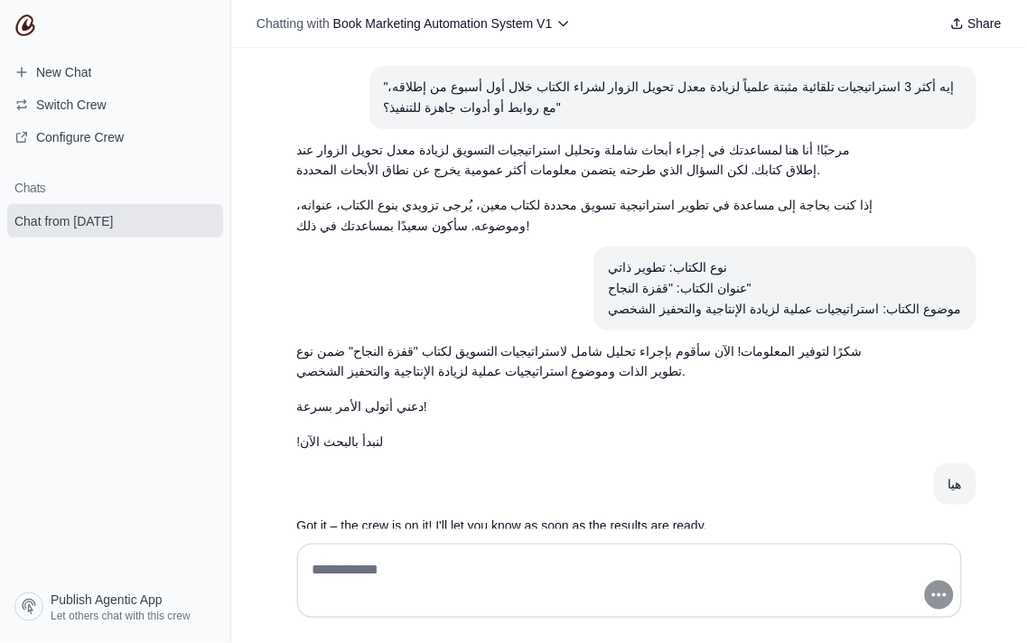
click at [561, 312] on article "نوع الكتاب: تطوير ذاتي عنوان الكتاب: "قفزة النجاح" موضوع الكتاب: استراتيجيات عم…" at bounding box center [630, 288] width 694 height 83
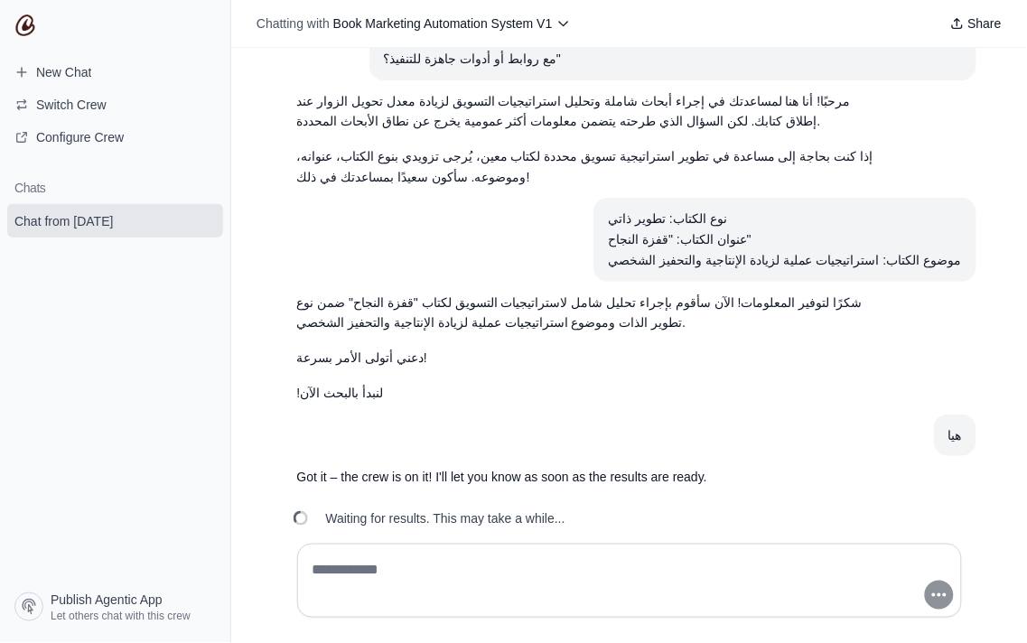
scroll to position [75, 0]
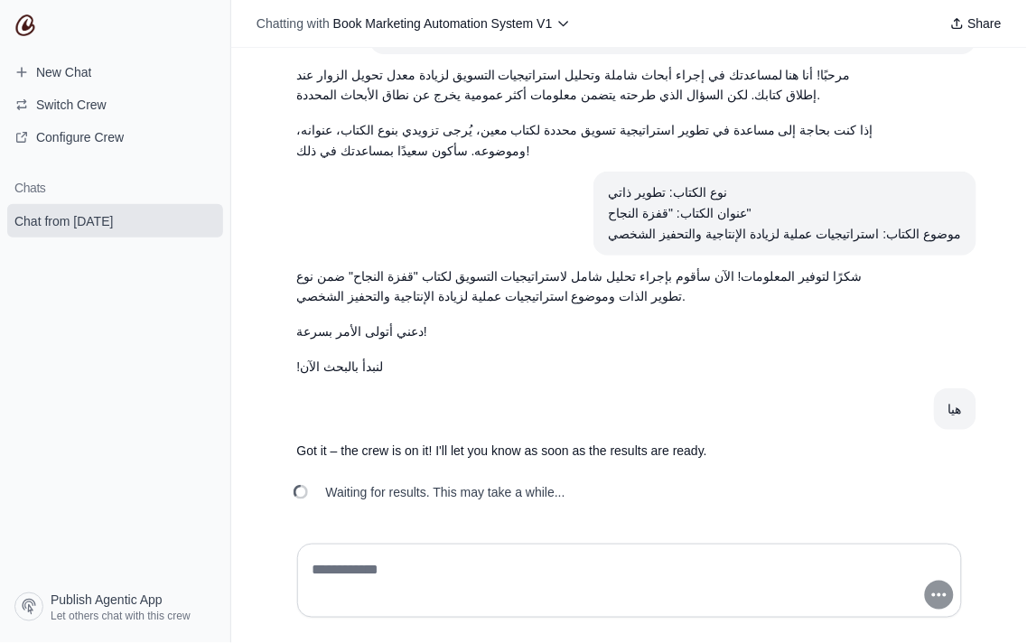
click at [563, 491] on div "Waiting for results. This may take a while..." at bounding box center [431, 492] width 297 height 40
click at [352, 91] on p "مرحبًا! أنا هنا لمساعدتك في إجراء أبحاث شاملة وتحليل استراتيجيات التسويق لزيادة…" at bounding box center [586, 86] width 578 height 42
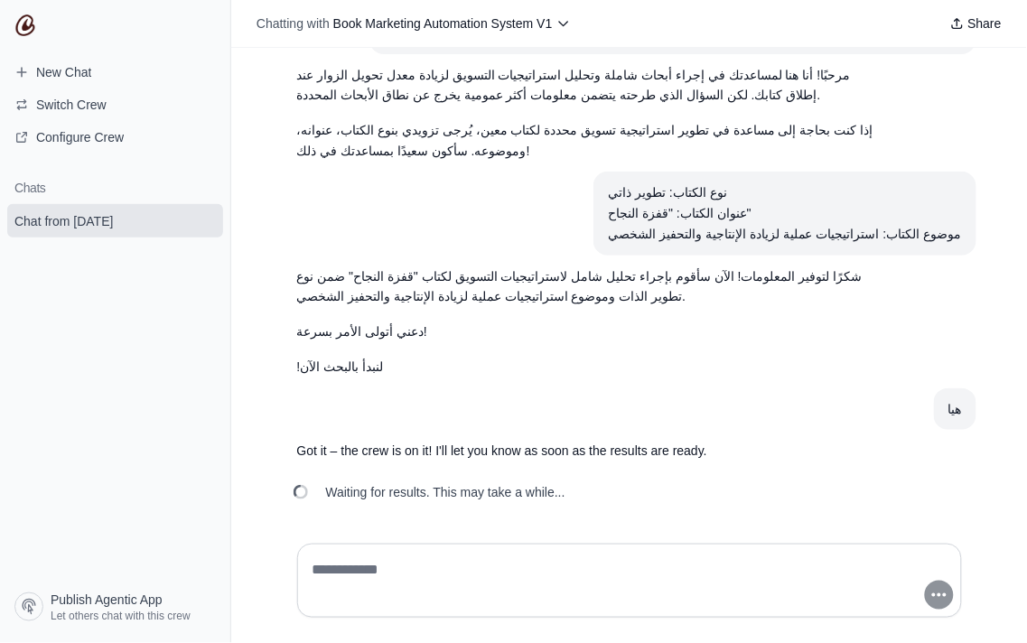
click at [611, 538] on div at bounding box center [630, 580] width 694 height 103
click at [611, 555] on textarea at bounding box center [624, 580] width 630 height 51
type textarea "*"
click at [678, 564] on textarea "*" at bounding box center [624, 580] width 630 height 51
click at [939, 395] on section "هيا" at bounding box center [955, 409] width 42 height 42
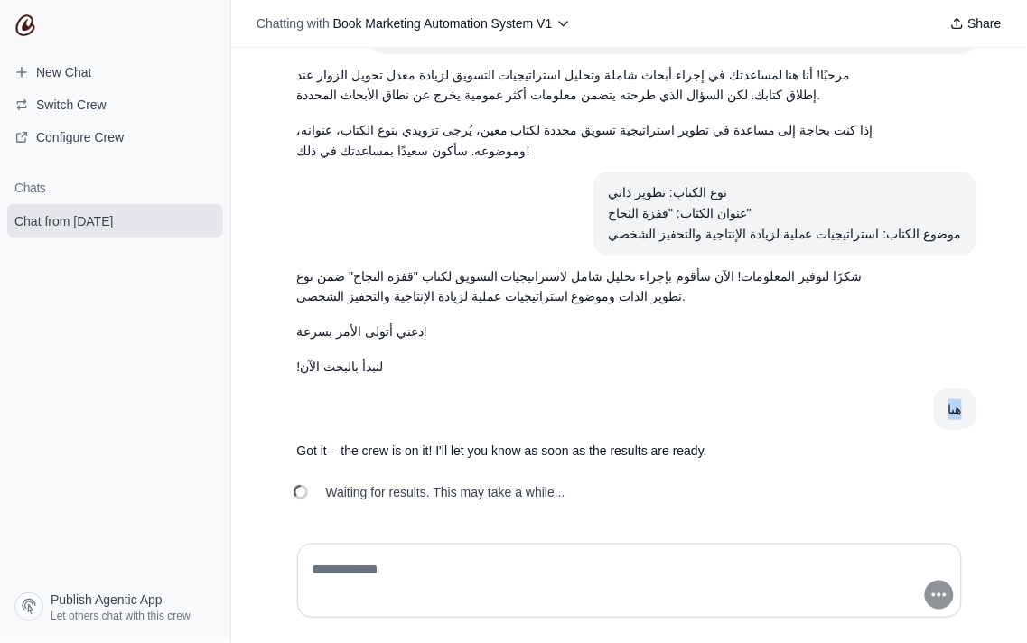
click at [939, 395] on section "هيا" at bounding box center [955, 409] width 42 height 42
click at [535, 562] on textarea at bounding box center [624, 580] width 630 height 51
click at [438, 479] on div "Waiting for results. This may take a while..." at bounding box center [431, 492] width 297 height 40
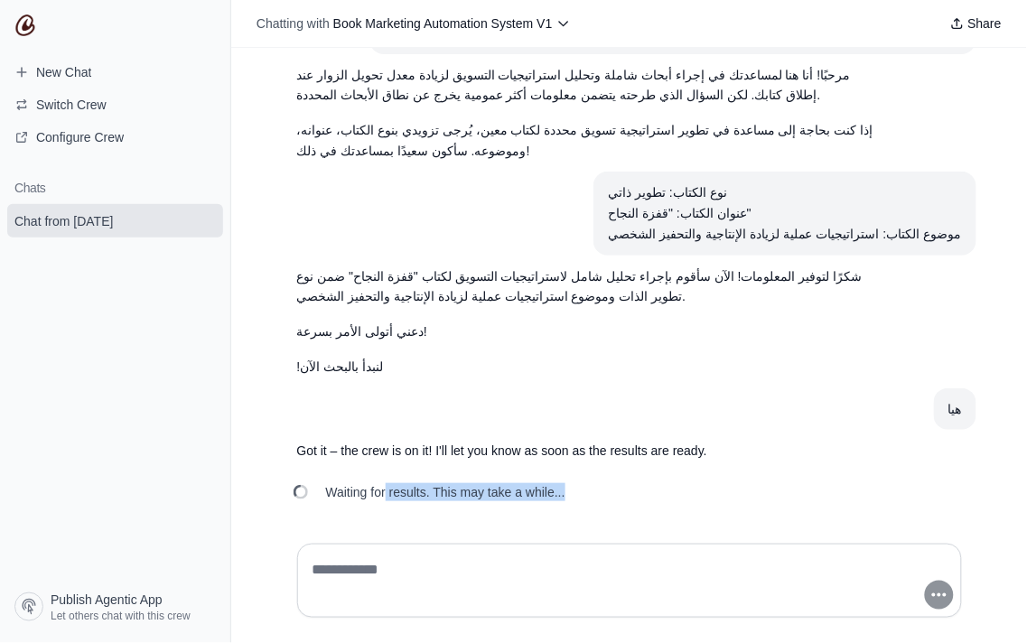
click at [438, 479] on div "Waiting for results. This may take a while..." at bounding box center [431, 492] width 297 height 40
click at [538, 414] on article "هيا" at bounding box center [630, 409] width 694 height 42
drag, startPoint x: 540, startPoint y: 530, endPoint x: 555, endPoint y: 575, distance: 47.7
click at [539, 530] on div at bounding box center [630, 580] width 694 height 103
click at [563, 587] on textarea at bounding box center [624, 580] width 630 height 51
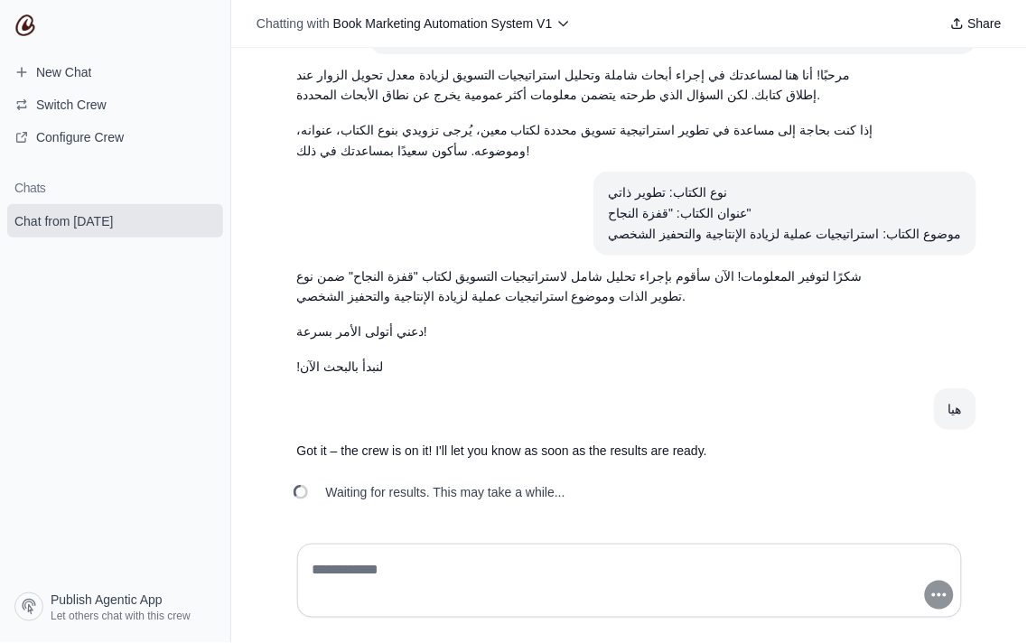
type textarea "*"
click at [99, 74] on span "New Chat" at bounding box center [53, 72] width 106 height 18
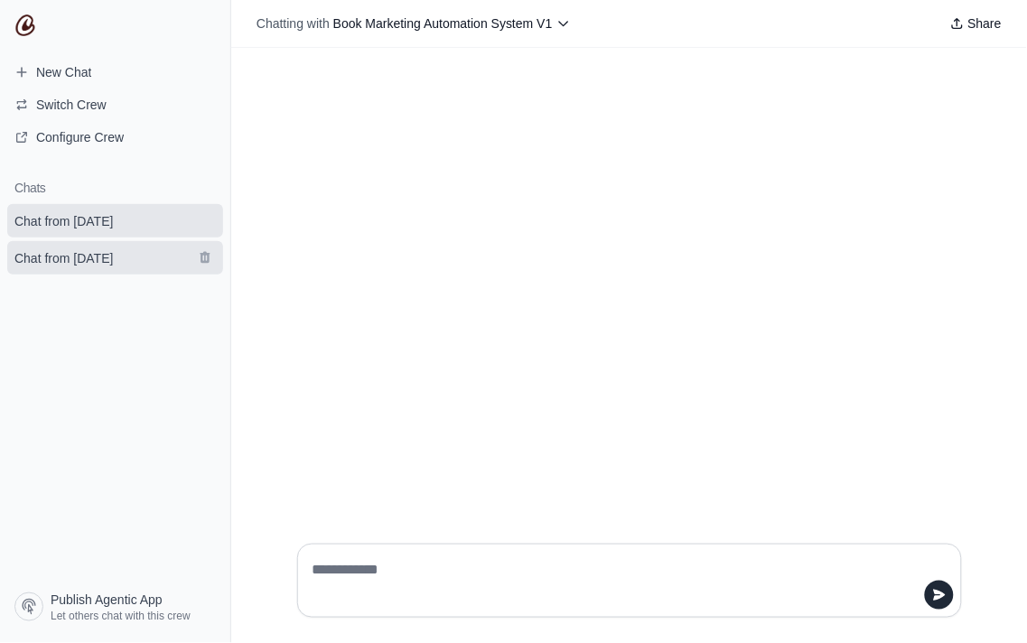
click at [128, 271] on link "Chat from September 1" at bounding box center [115, 257] width 216 height 33
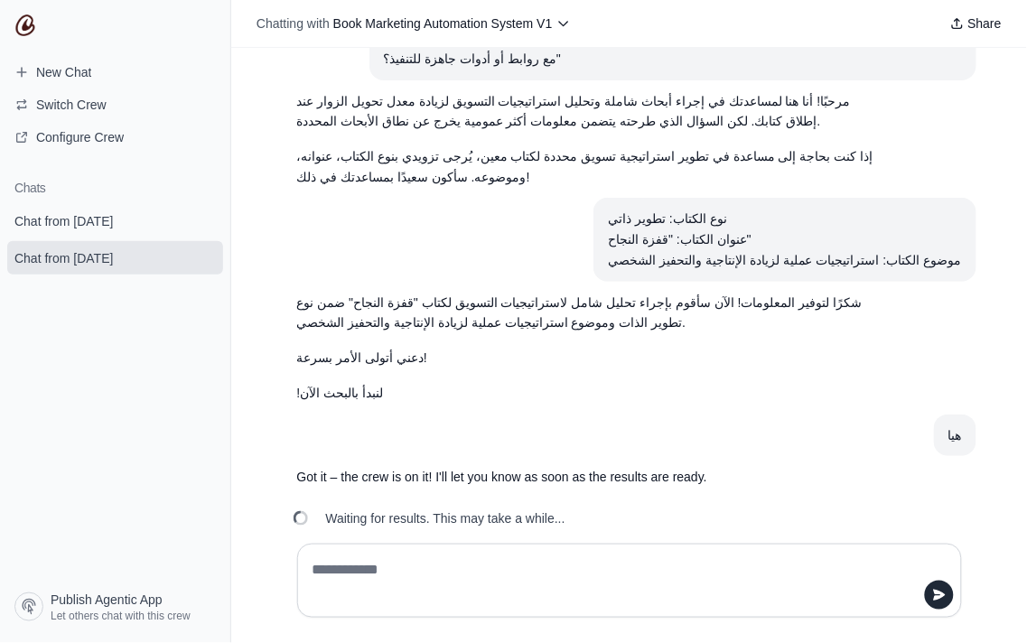
scroll to position [75, 0]
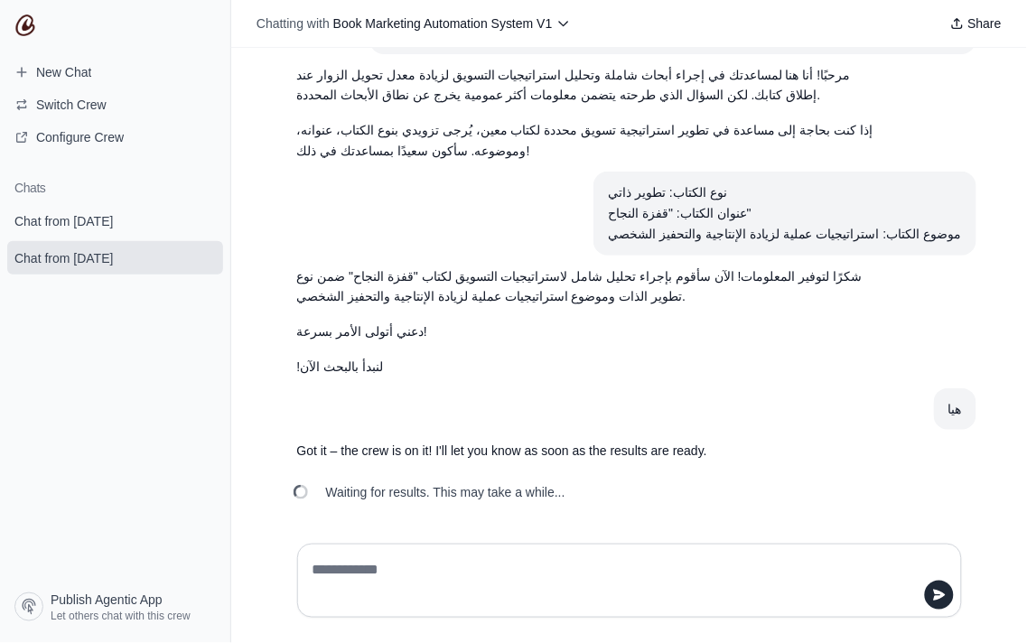
click at [477, 569] on textarea at bounding box center [624, 580] width 630 height 51
type textarea "*"
click at [150, 236] on link "Chat from September 1" at bounding box center [115, 220] width 216 height 33
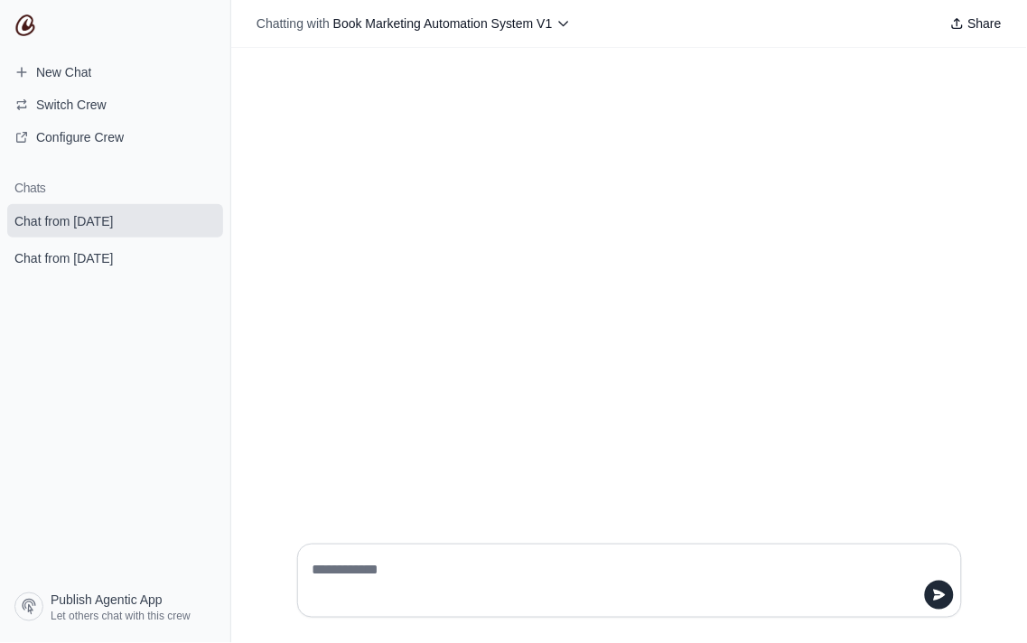
click at [498, 542] on div at bounding box center [630, 580] width 694 height 103
click at [476, 573] on textarea at bounding box center [624, 580] width 630 height 51
type textarea "***"
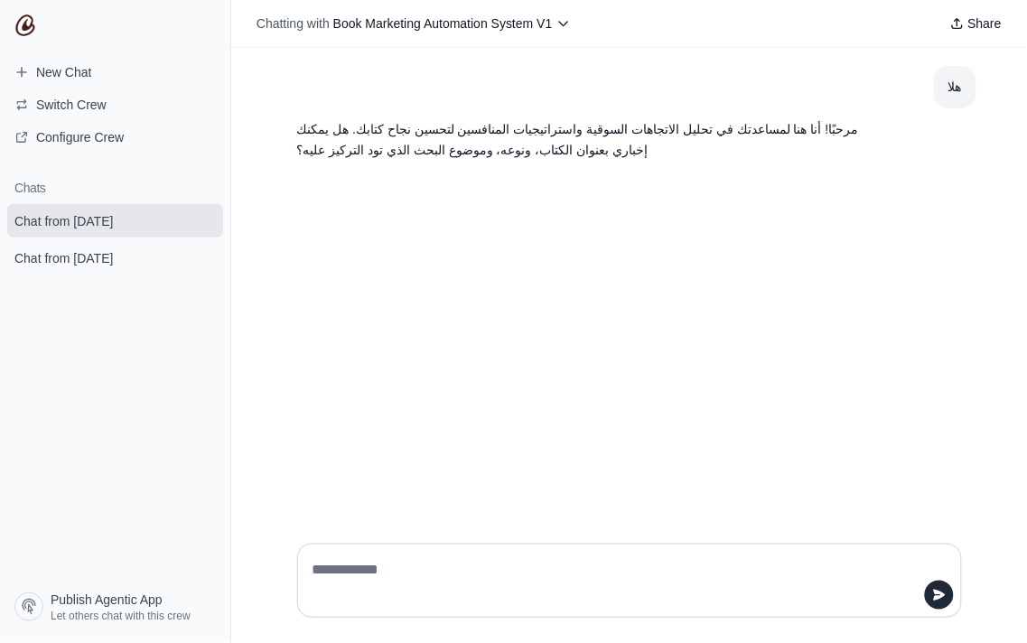
click at [766, 126] on p "مرحبًا! أنا هنا لمساعدتك في تحليل الاتجاهات السوقية واستراتيجيات المنافسين لتحس…" at bounding box center [586, 140] width 578 height 42
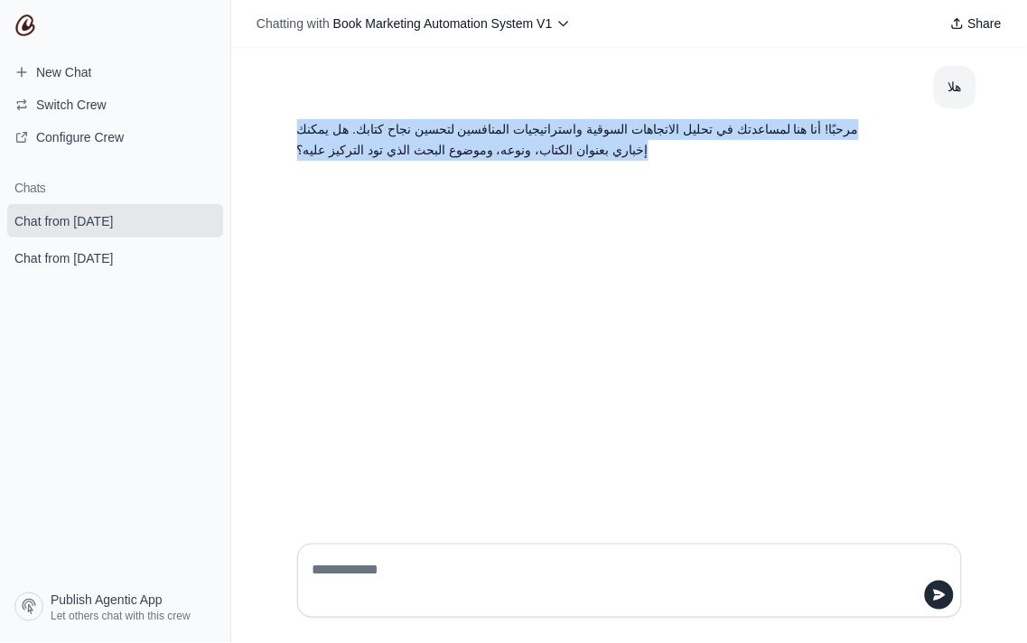
click at [766, 126] on p "مرحبًا! أنا هنا لمساعدتك في تحليل الاتجاهات السوقية واستراتيجيات المنافسين لتحس…" at bounding box center [586, 140] width 578 height 42
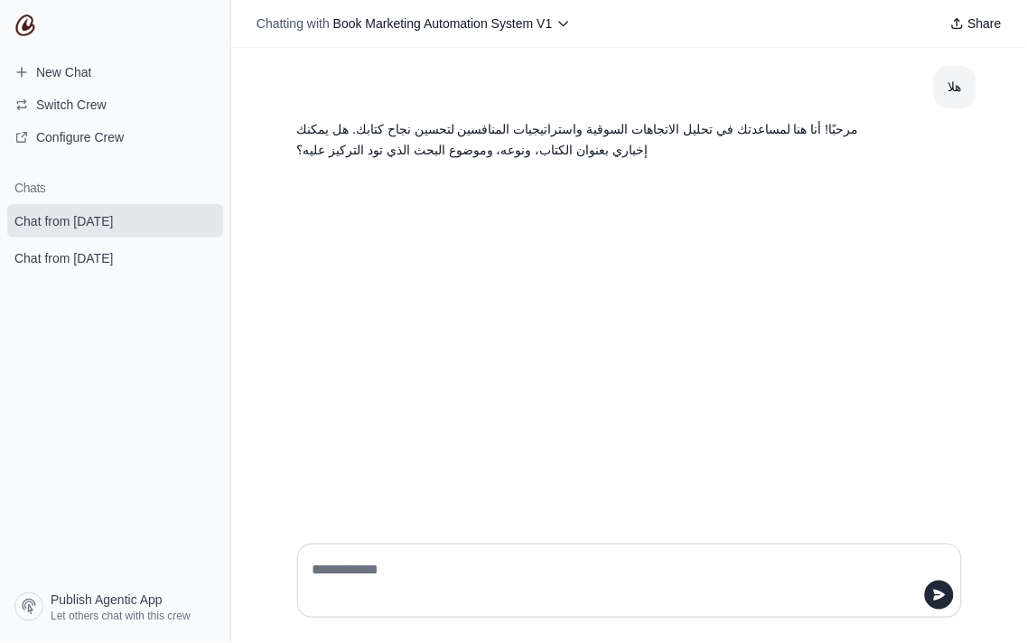
click at [522, 594] on textarea at bounding box center [624, 580] width 630 height 51
type textarea "**********"
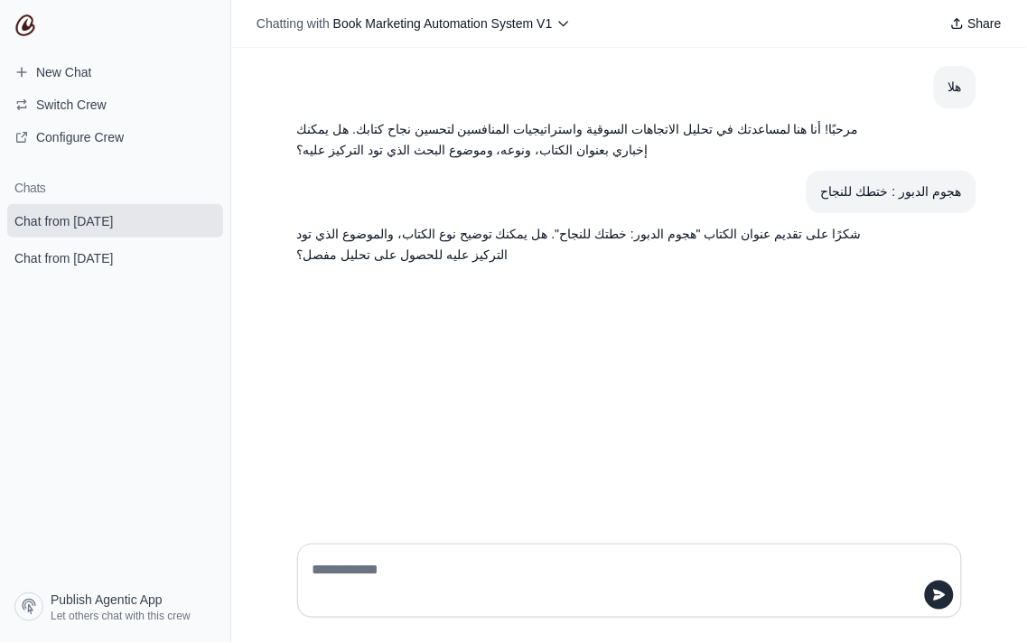
click at [917, 196] on div "هجوم الدبور : ختطك للنجاح" at bounding box center [891, 192] width 140 height 21
click at [919, 193] on div "هجوم الدبور : ختطك للنجاح" at bounding box center [891, 192] width 140 height 21
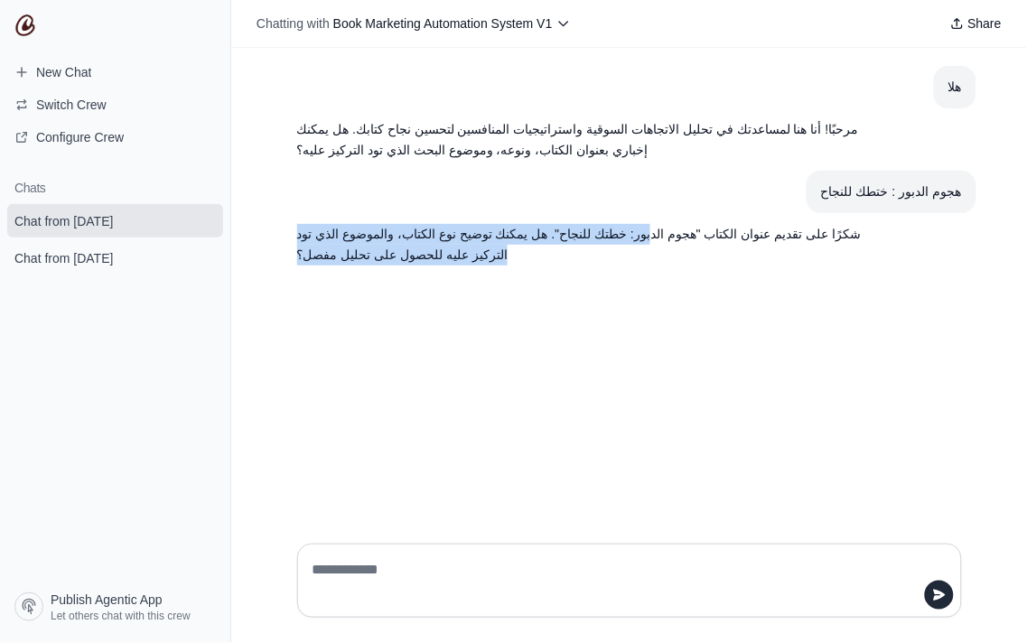
drag, startPoint x: 704, startPoint y: 232, endPoint x: 601, endPoint y: 284, distance: 116.3
click at [601, 284] on div "هلا مرحبًا! أنا هنا لمساعدتك في تحليل الاتجاهات السوقية واستراتيجيات المنافسين …" at bounding box center [629, 288] width 796 height 481
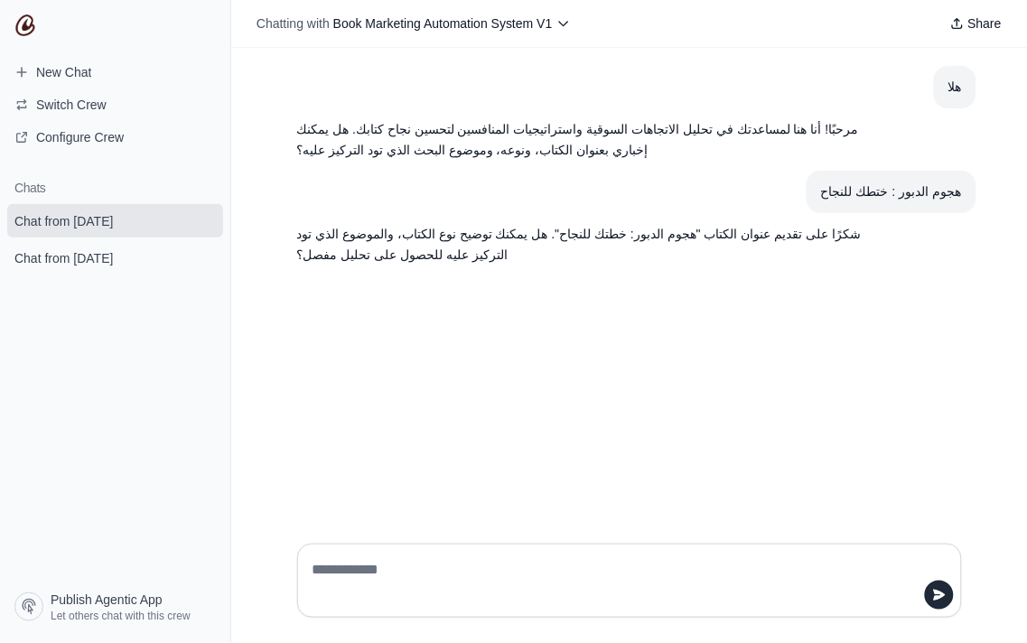
click at [624, 585] on textarea at bounding box center [624, 580] width 630 height 51
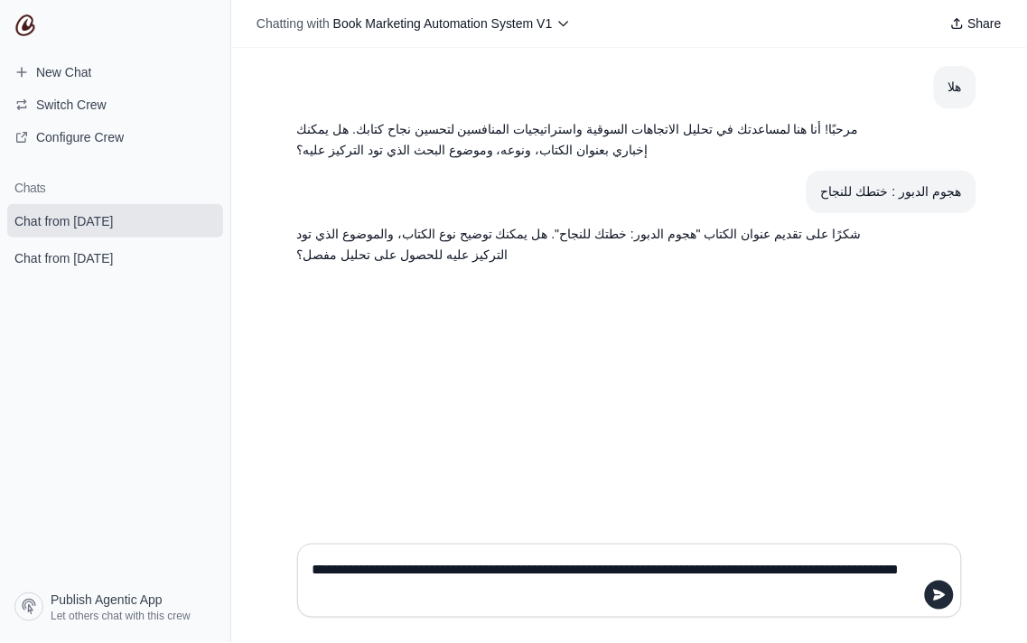
type textarea "**********"
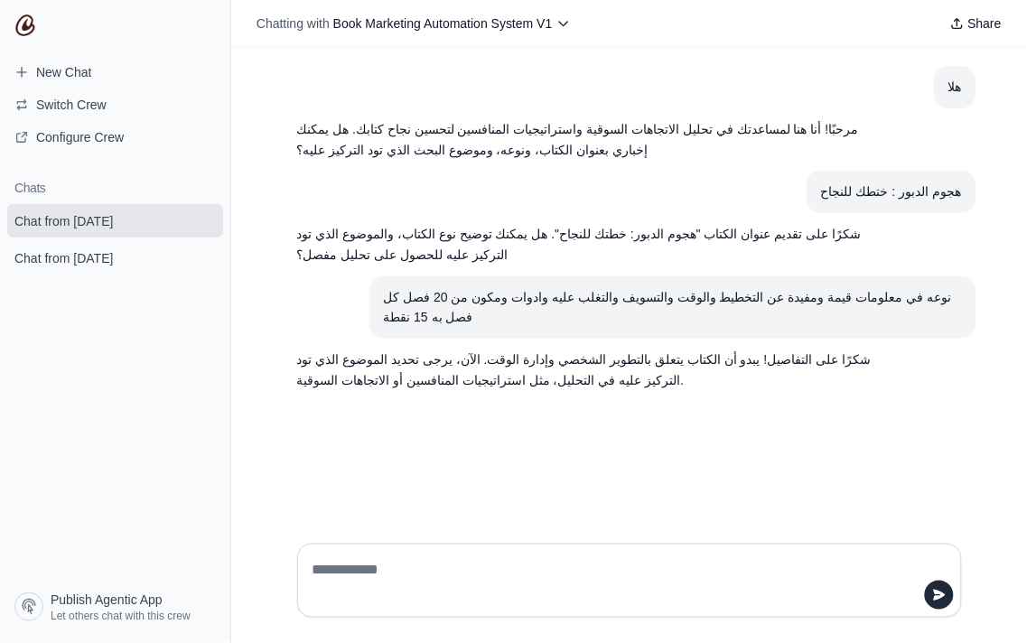
click at [696, 349] on p "شكرًا على التفاصيل! يبدو أن الكتاب يتعلق بالتطوير الشخصي وإدارة الوقت. الآن، ير…" at bounding box center [586, 370] width 578 height 42
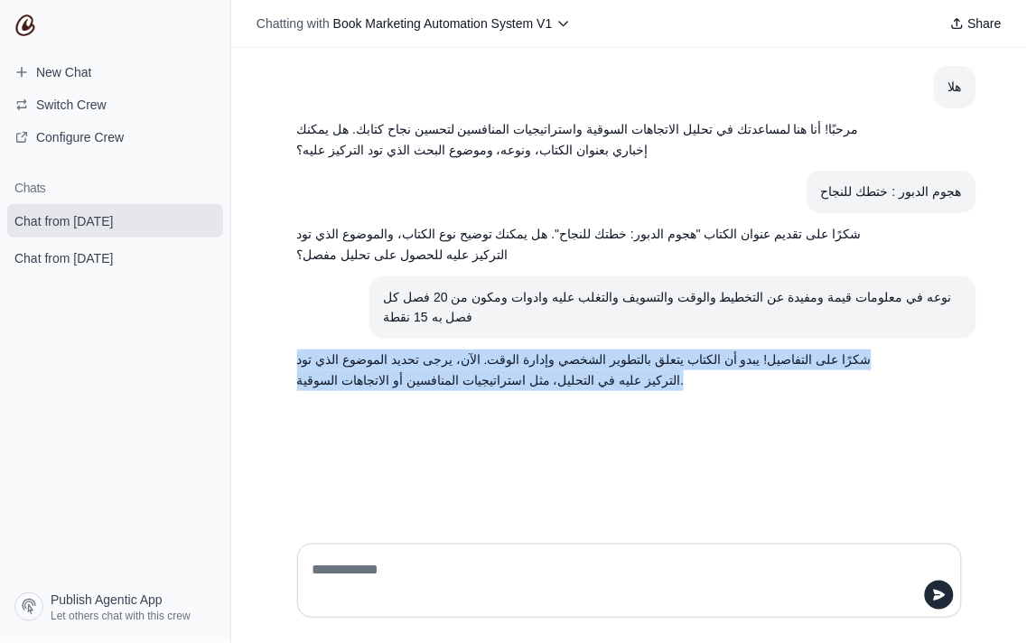
click at [696, 349] on p "شكرًا على التفاصيل! يبدو أن الكتاب يتعلق بالتطوير الشخصي وإدارة الوقت. الآن، ير…" at bounding box center [586, 370] width 578 height 42
click at [564, 349] on p "شكرًا على التفاصيل! يبدو أن الكتاب يتعلق بالتطوير الشخصي وإدارة الوقت. الآن، ير…" at bounding box center [586, 370] width 578 height 42
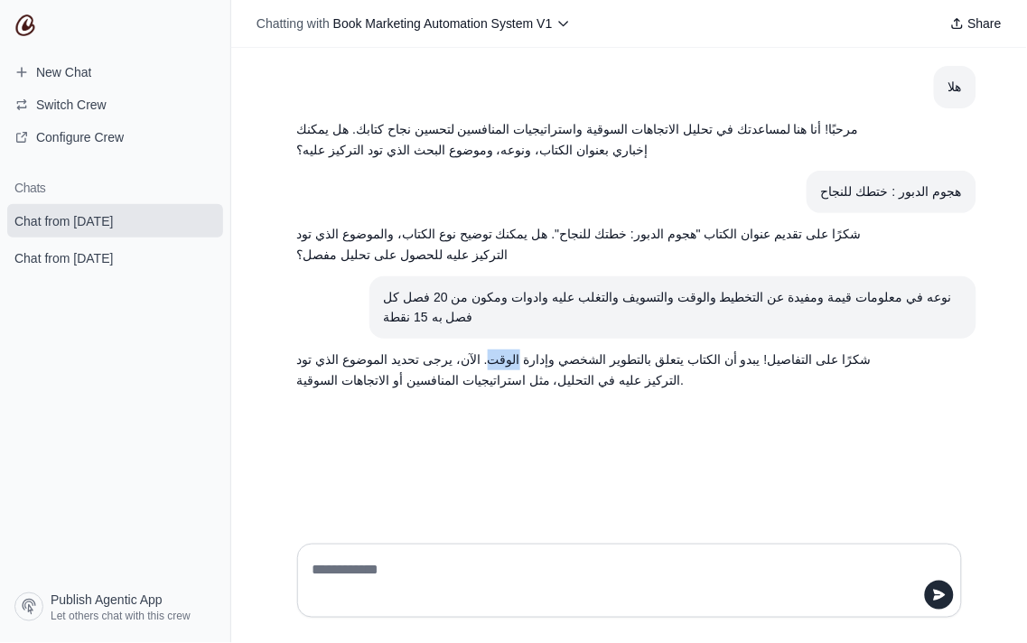
click at [564, 349] on p "شكرًا على التفاصيل! يبدو أن الكتاب يتعلق بالتطوير الشخصي وإدارة الوقت. الآن، ير…" at bounding box center [586, 370] width 578 height 42
click at [466, 567] on textarea at bounding box center [624, 580] width 630 height 51
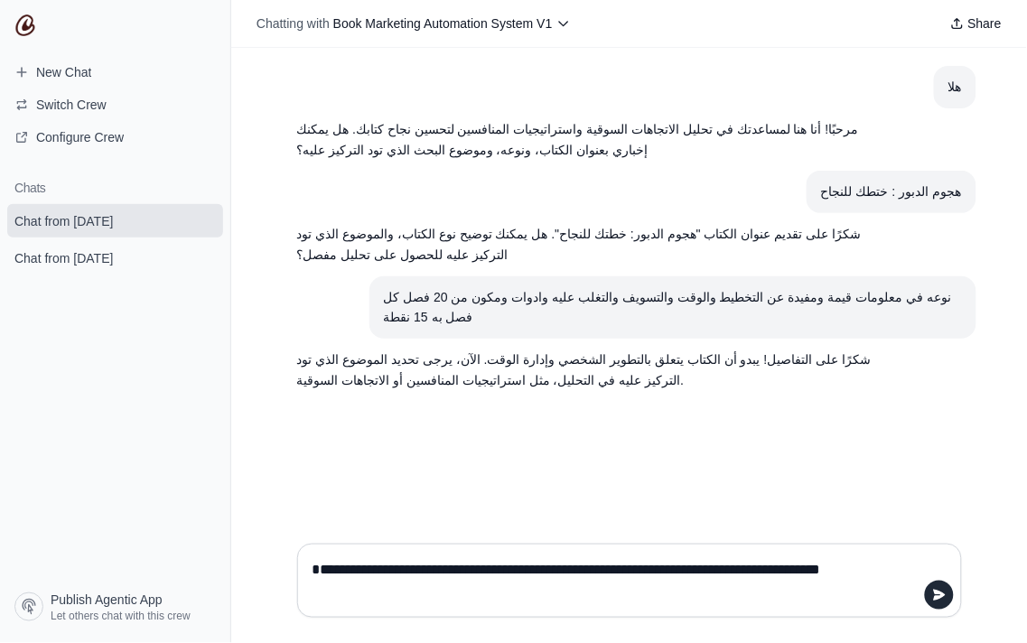
type textarea "**********"
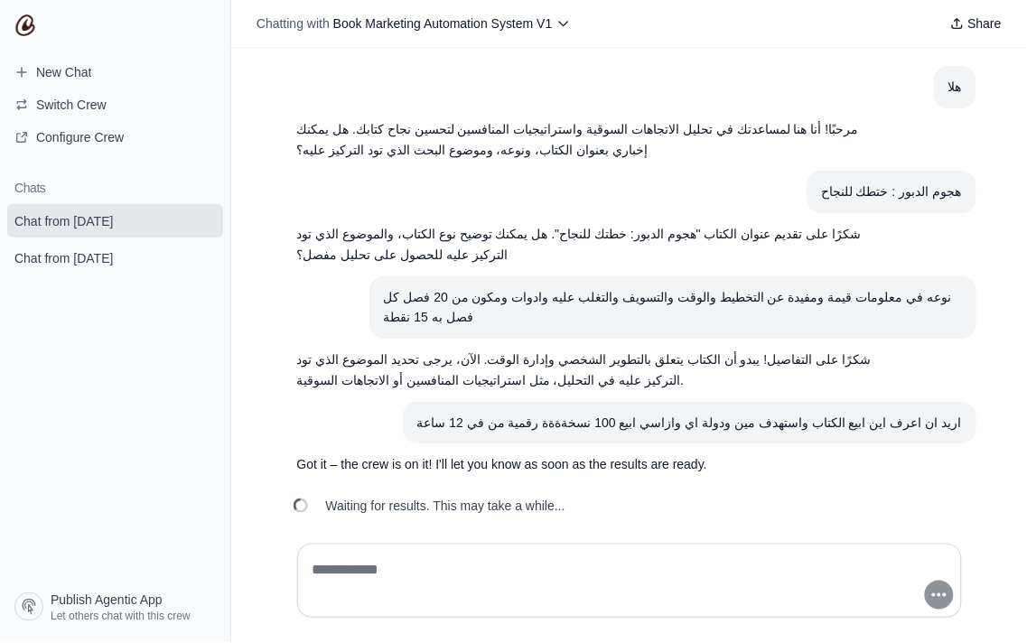
click at [441, 517] on div "هلا مرحبًا! أنا هنا لمساعدتك في تحليل الاتجاهات السوقية واستراتيجيات المنافسين …" at bounding box center [629, 288] width 796 height 481
click at [433, 570] on textarea at bounding box center [624, 580] width 630 height 51
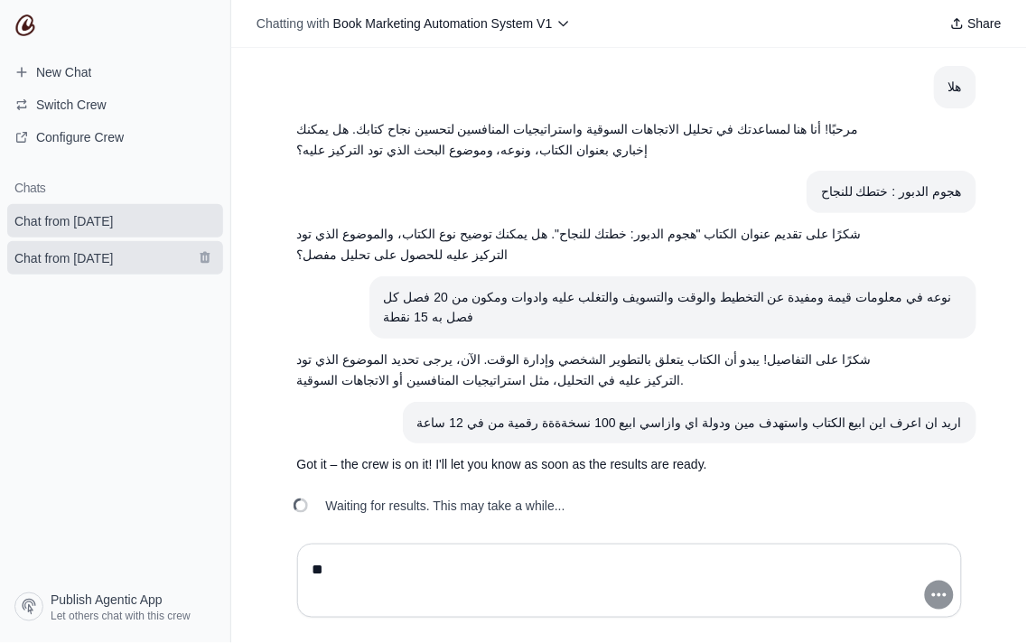
type textarea "**"
click at [113, 258] on span "Chat from September 1" at bounding box center [63, 258] width 98 height 18
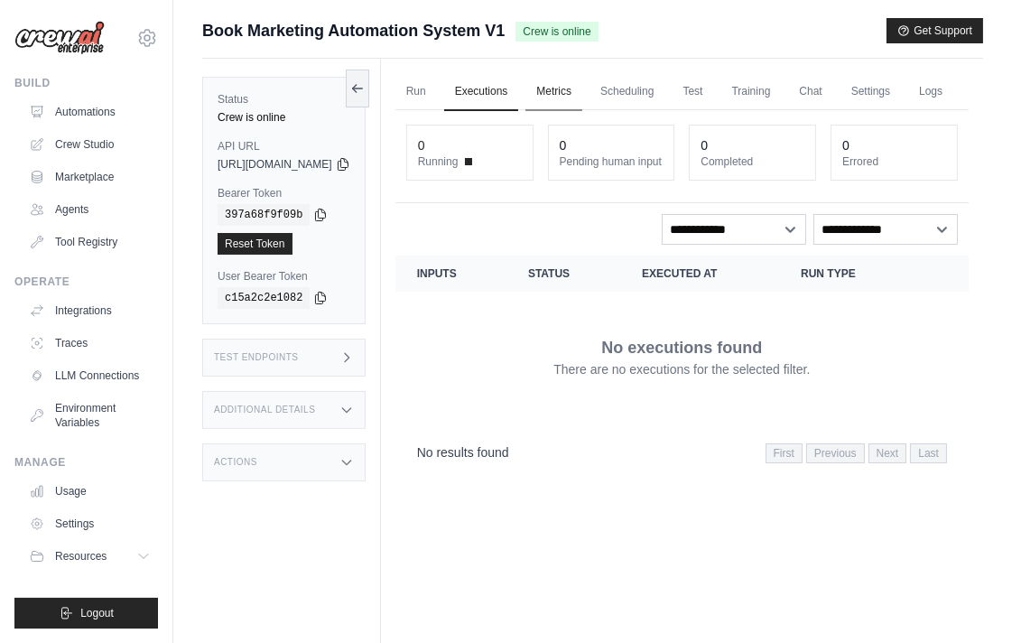
click at [582, 96] on link "Metrics" at bounding box center [554, 92] width 57 height 38
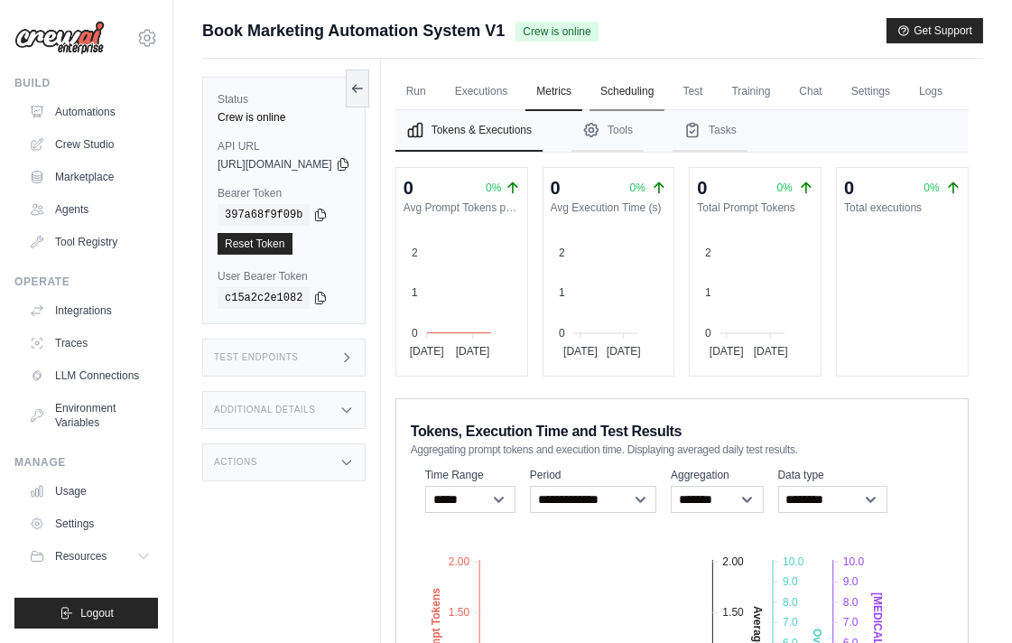
click at [665, 82] on link "Scheduling" at bounding box center [627, 92] width 75 height 38
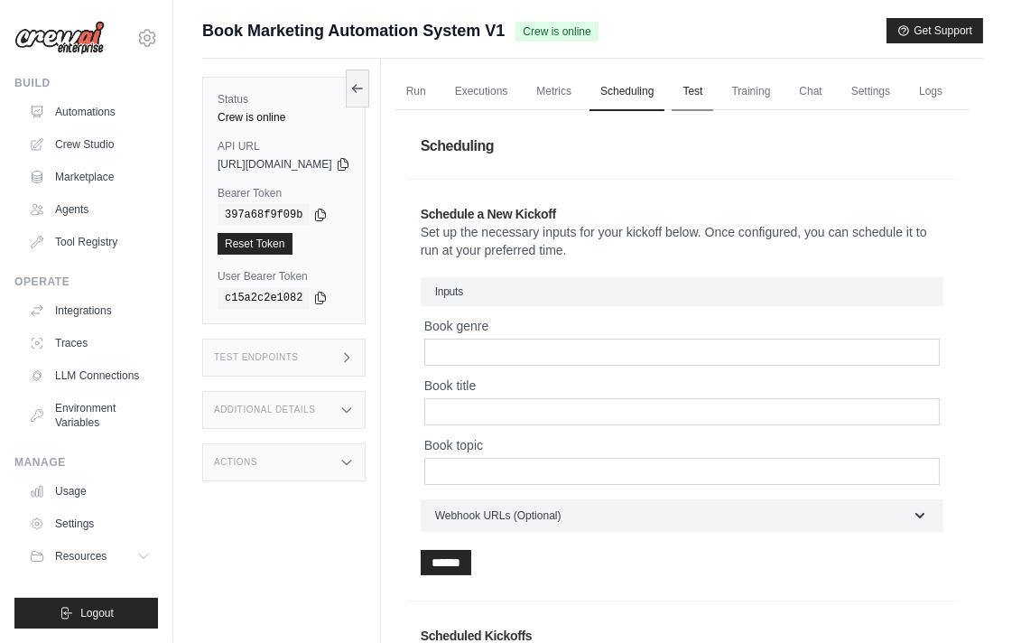
click at [713, 88] on link "Test" at bounding box center [693, 92] width 42 height 38
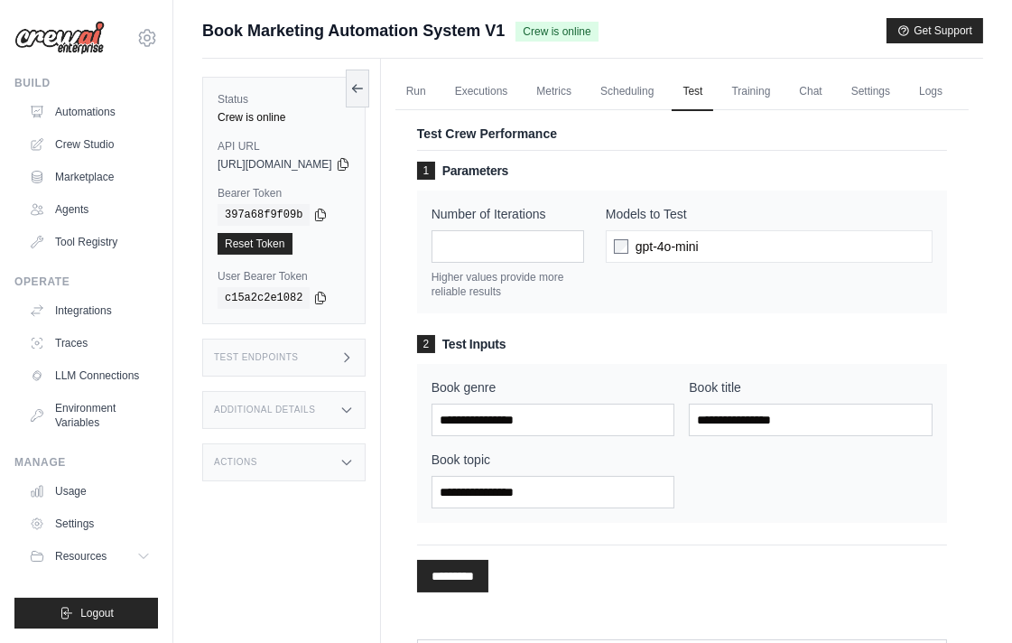
click at [738, 180] on h3 "1 Parameters" at bounding box center [682, 171] width 530 height 18
click at [781, 100] on link "Training" at bounding box center [751, 92] width 61 height 38
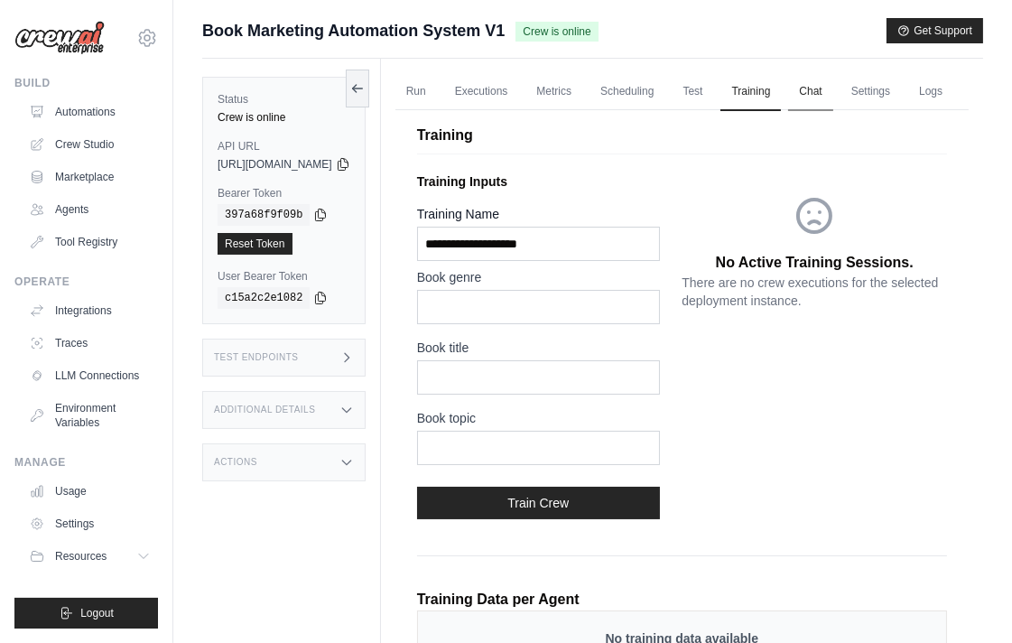
click at [833, 98] on link "Chat" at bounding box center [810, 92] width 44 height 38
click at [896, 99] on link "Settings" at bounding box center [871, 92] width 61 height 38
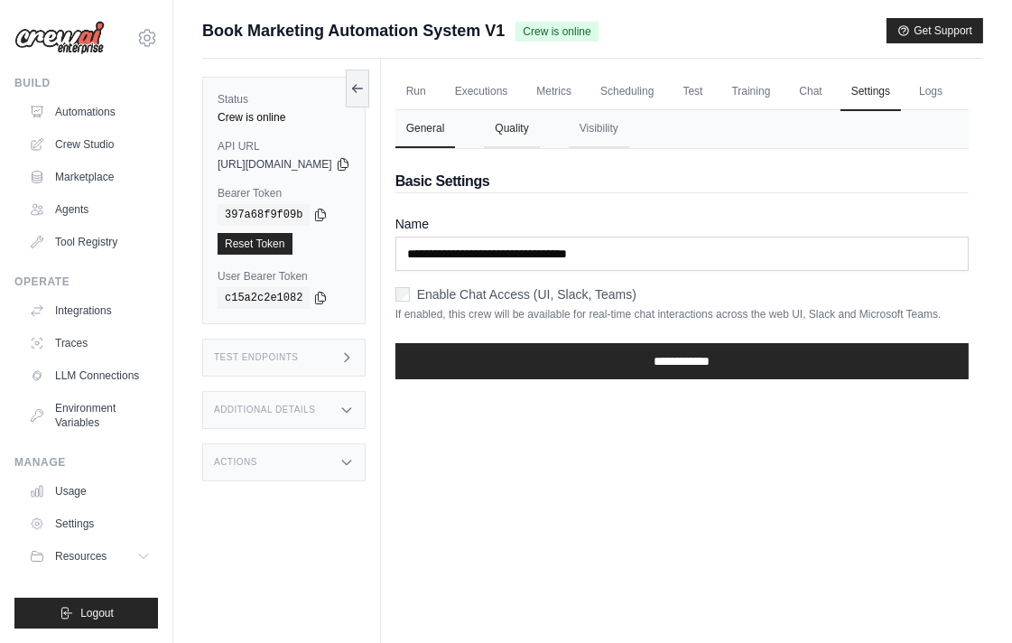
click at [539, 148] on button "Quality" at bounding box center [511, 129] width 55 height 38
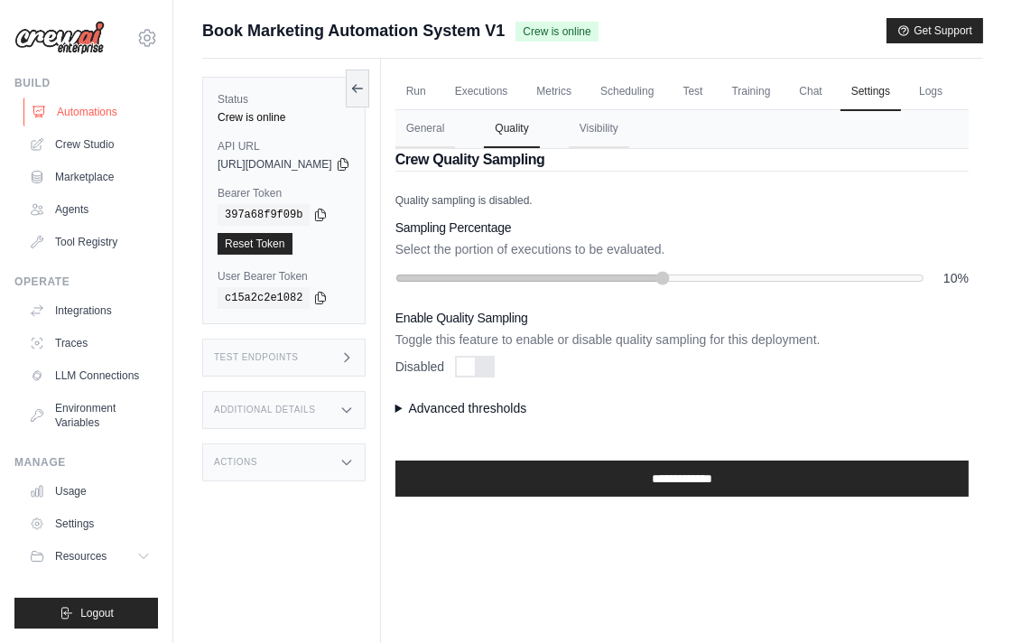
click at [106, 117] on link "Automations" at bounding box center [91, 112] width 136 height 29
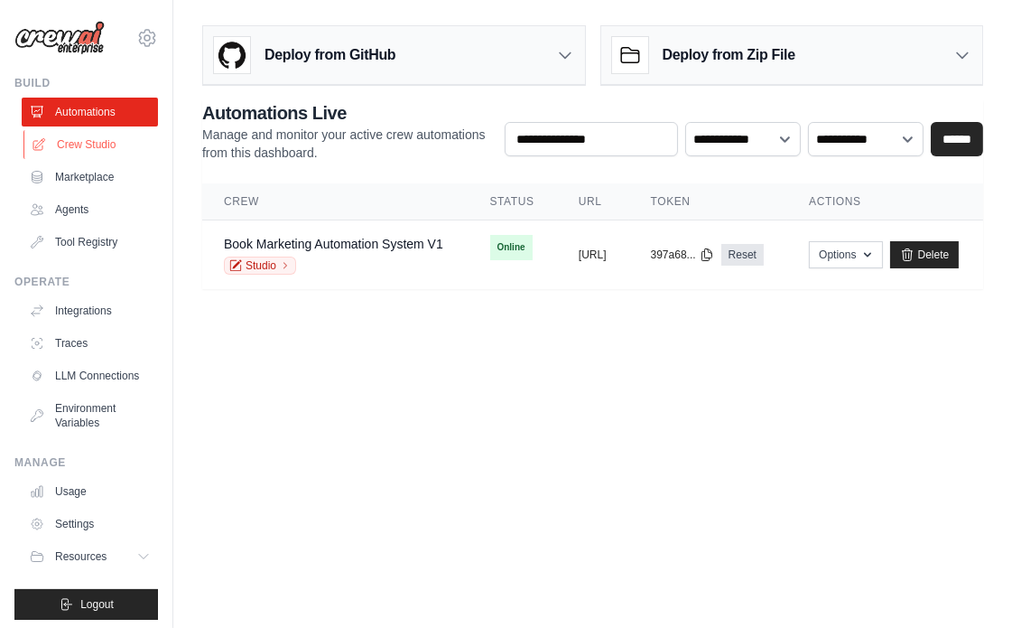
click at [79, 130] on link "Crew Studio" at bounding box center [91, 144] width 136 height 29
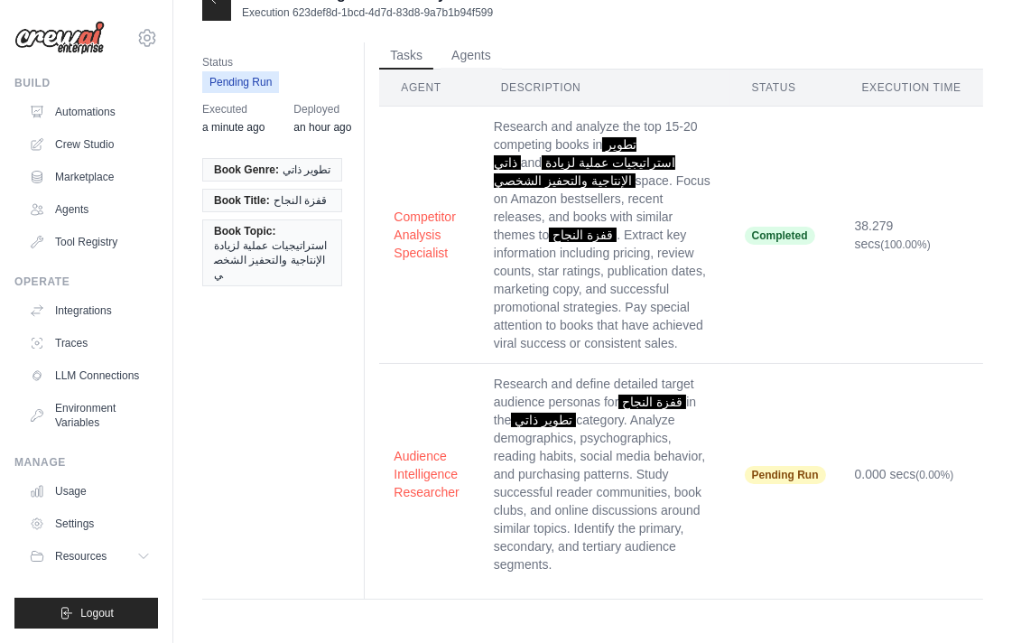
click at [771, 227] on span "Completed" at bounding box center [780, 236] width 70 height 18
click at [892, 224] on td "38.279 secs (100.00%)" at bounding box center [912, 235] width 143 height 257
drag, startPoint x: 892, startPoint y: 224, endPoint x: 898, endPoint y: 200, distance: 24.3
click at [898, 200] on td "38.279 secs (100.00%)" at bounding box center [912, 235] width 143 height 257
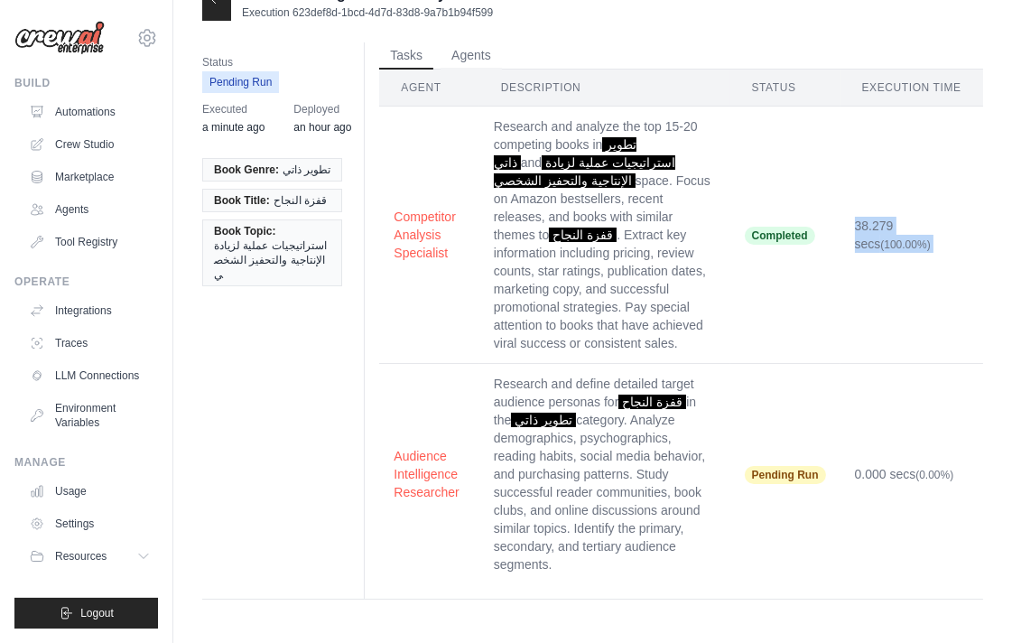
click at [895, 219] on td "38.279 secs (100.00%)" at bounding box center [912, 235] width 143 height 257
click at [899, 238] on span "(100.00%)" at bounding box center [905, 244] width 50 height 13
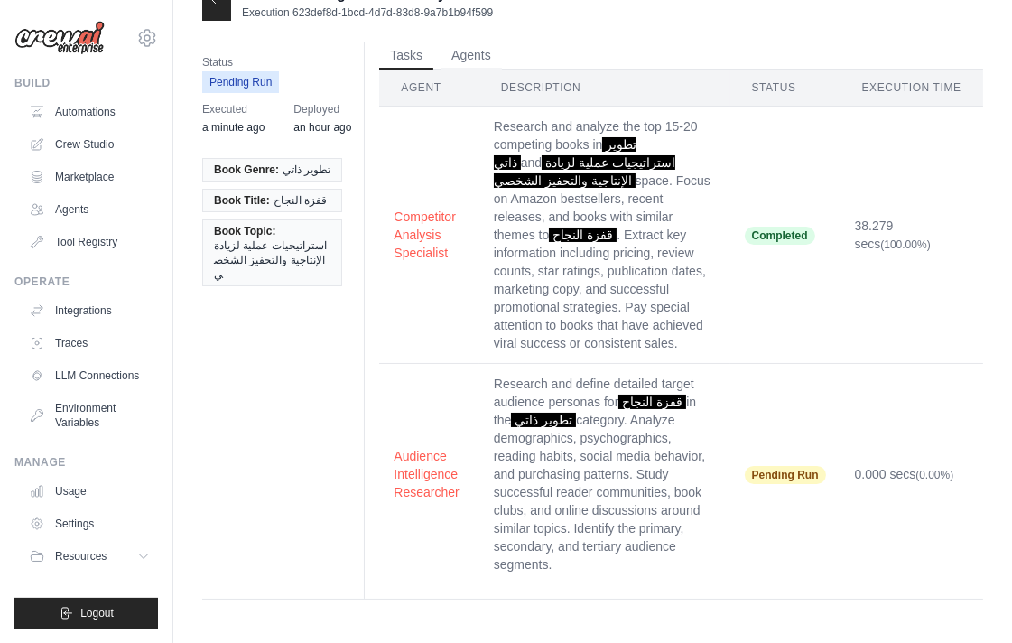
drag, startPoint x: 899, startPoint y: 237, endPoint x: 802, endPoint y: 271, distance: 103.1
click at [802, 271] on tr "Competitor Analysis Specialist Research and analyze the top 15-20 competing boo…" at bounding box center [681, 235] width 604 height 257
click at [748, 340] on td "Completed" at bounding box center [786, 235] width 110 height 257
click at [618, 284] on td "Research and analyze the top 15-20 competing books in تطوير ذاتي and استراتيجيا…" at bounding box center [604, 235] width 251 height 257
click at [400, 241] on button "Competitor Analysis Specialist" at bounding box center [429, 234] width 70 height 54
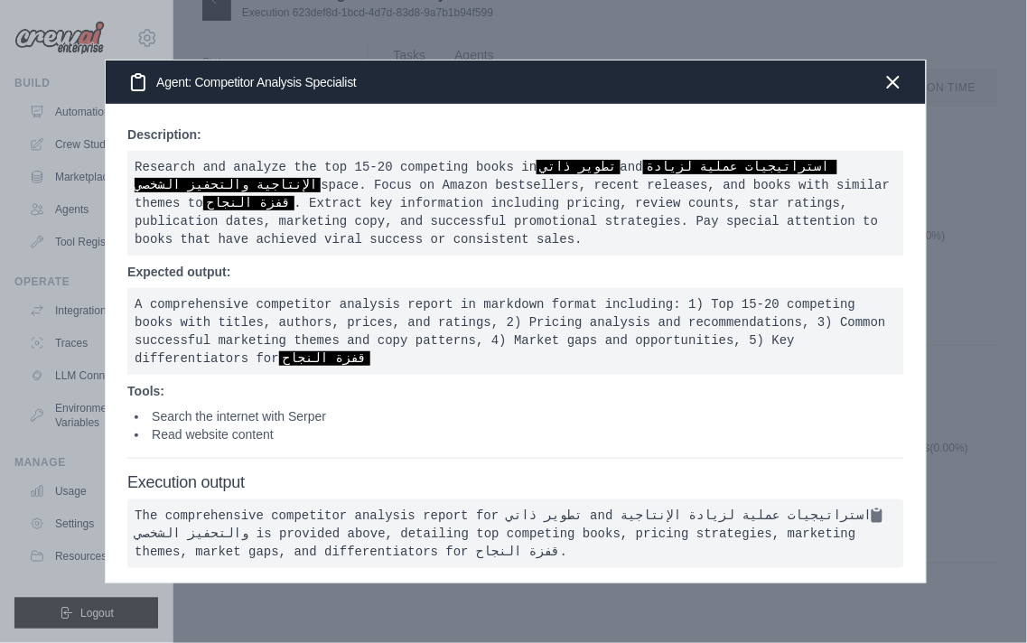
drag, startPoint x: 638, startPoint y: 539, endPoint x: 291, endPoint y: 110, distance: 551.6
click at [263, 91] on div "Agent: Competitor Analysis Specialist Description: Research and analyze the top…" at bounding box center [516, 322] width 822 height 525
click at [614, 132] on p "Description:" at bounding box center [515, 135] width 777 height 18
click at [892, 75] on icon "button" at bounding box center [893, 81] width 22 height 22
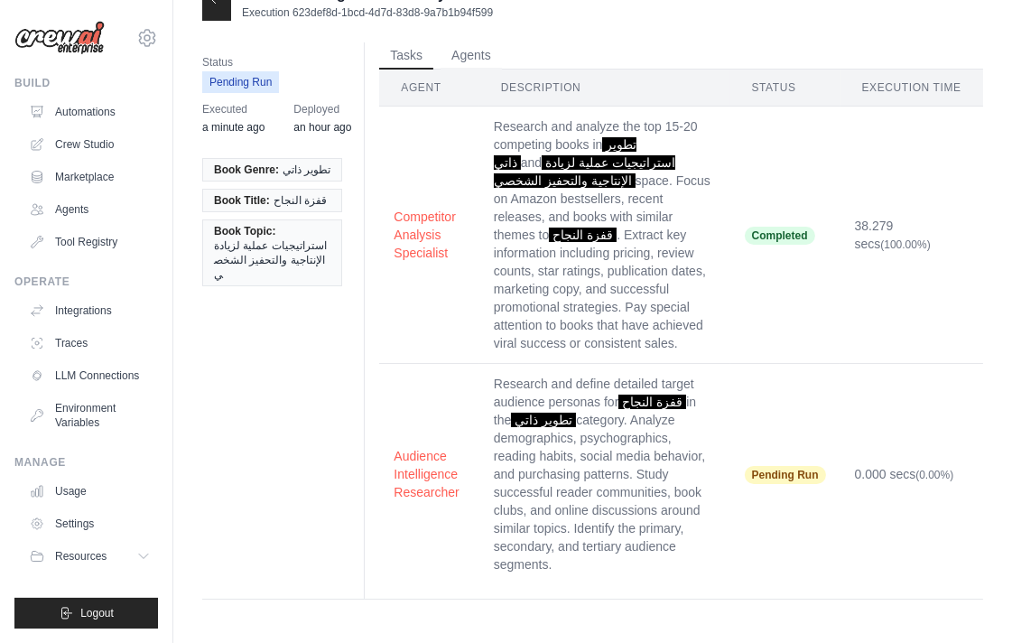
click at [873, 210] on td "38.279 secs (100.00%)" at bounding box center [912, 235] width 143 height 257
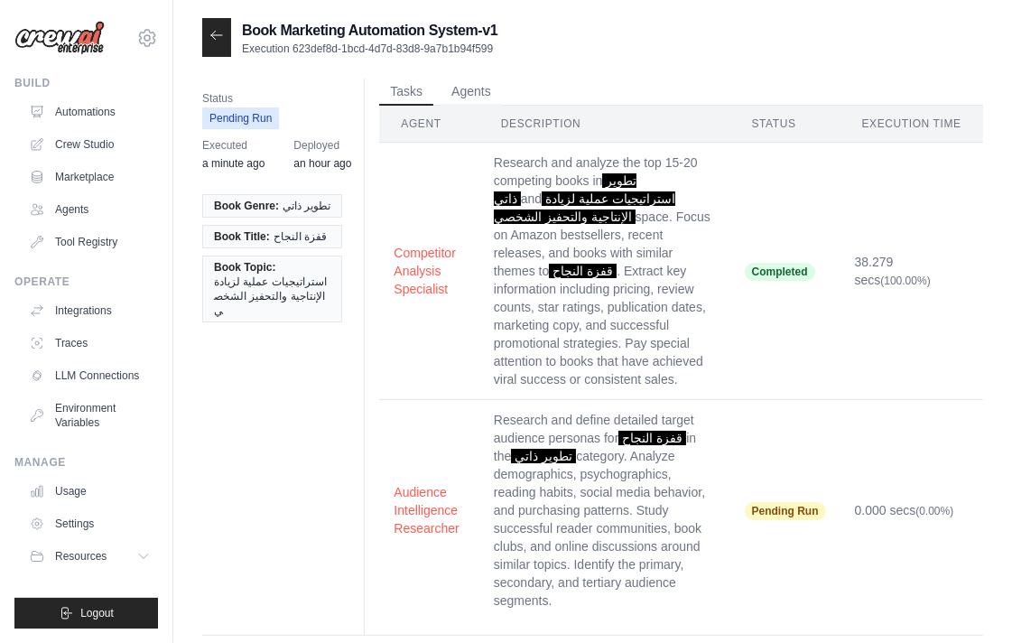
click at [813, 507] on span "Pending Run" at bounding box center [785, 511] width 81 height 18
click at [594, 538] on td "Research and define detailed target audience personas for قفزة النجاح in the تط…" at bounding box center [604, 510] width 251 height 221
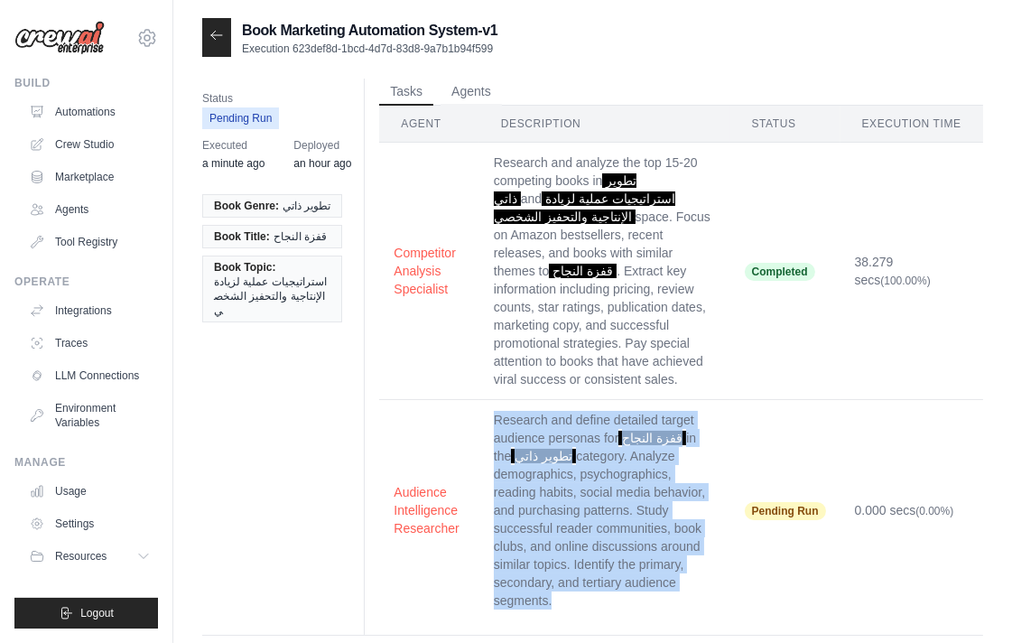
click at [594, 540] on td "Research and define detailed target audience personas for قفزة النجاح in the تط…" at bounding box center [604, 510] width 251 height 221
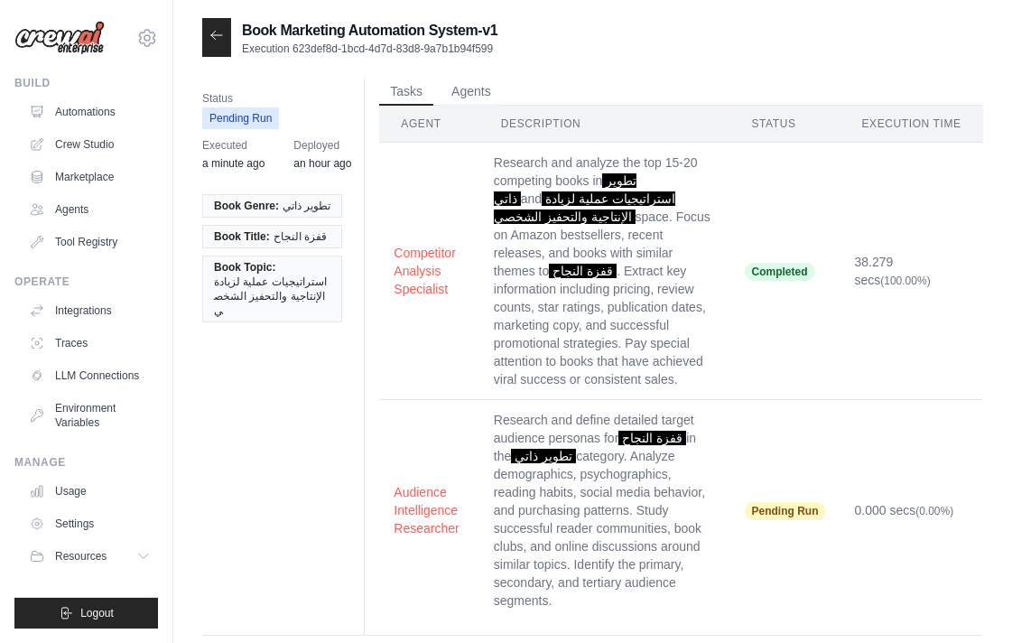
click at [549, 346] on td "Research and analyze the top 15-20 competing books in تطوير ذاتي and استراتيجيا…" at bounding box center [604, 271] width 251 height 257
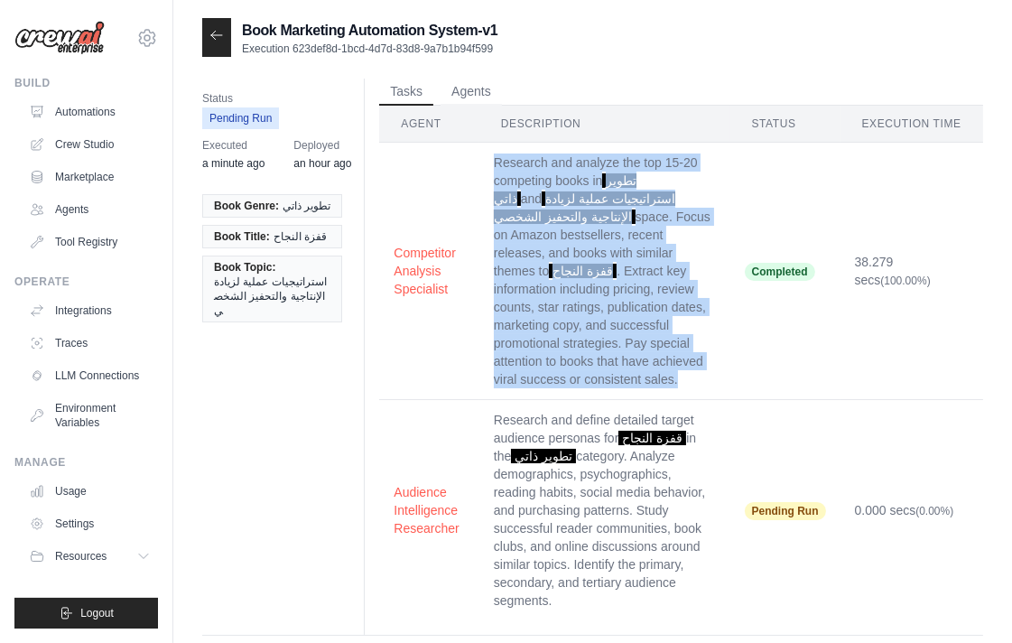
click at [549, 346] on td "Research and analyze the top 15-20 competing books in تطوير ذاتي and استراتيجيا…" at bounding box center [604, 271] width 251 height 257
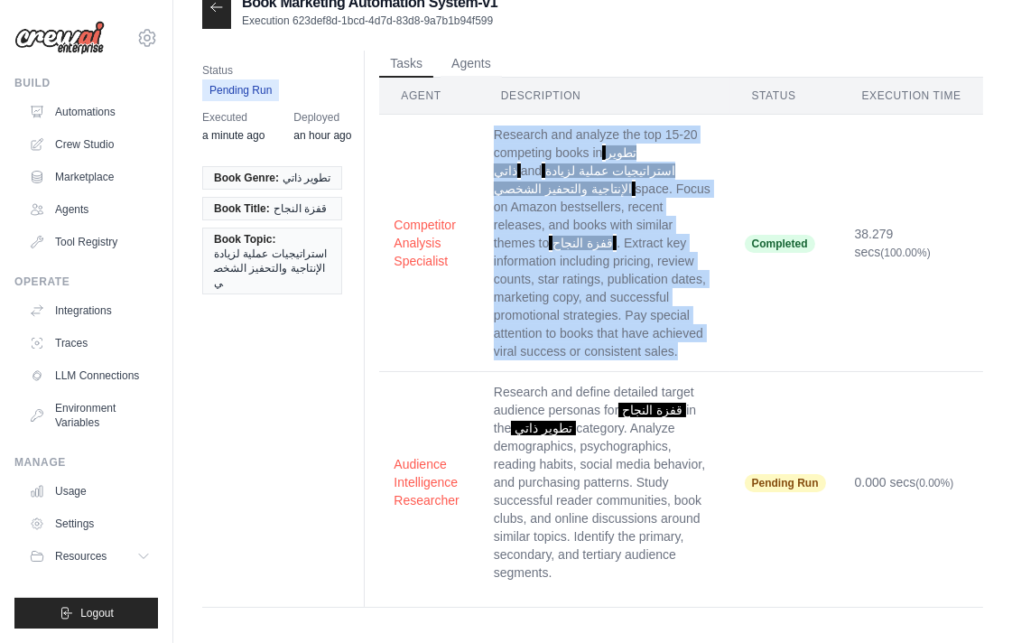
scroll to position [36, 0]
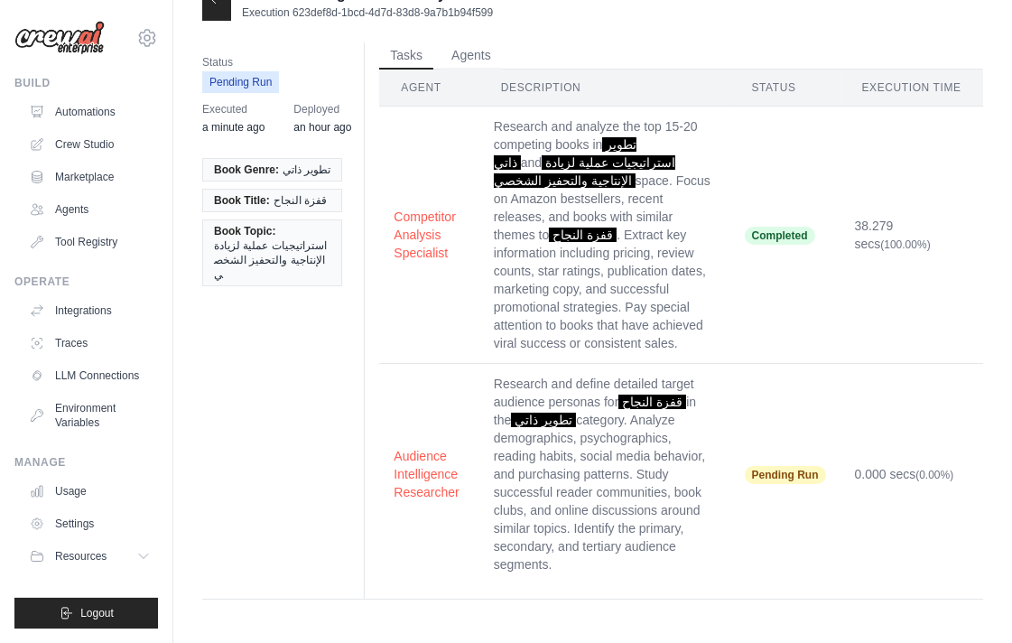
click at [588, 442] on td "Research and define detailed target audience personas for قفزة النجاح in the تط…" at bounding box center [604, 474] width 251 height 221
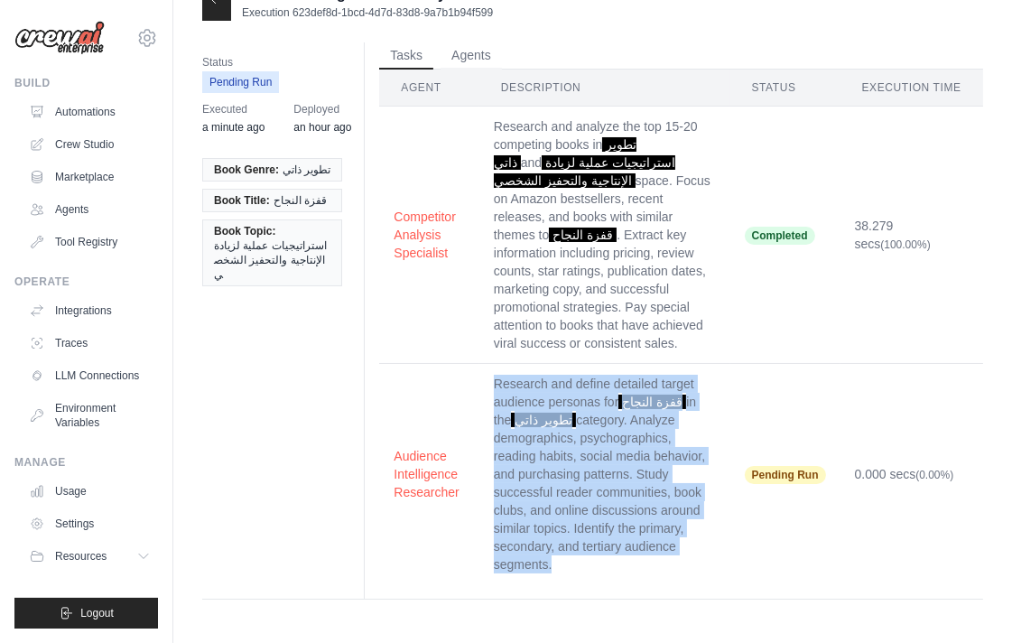
click at [588, 442] on td "Research and define detailed target audience personas for قفزة النجاح in the تط…" at bounding box center [604, 474] width 251 height 221
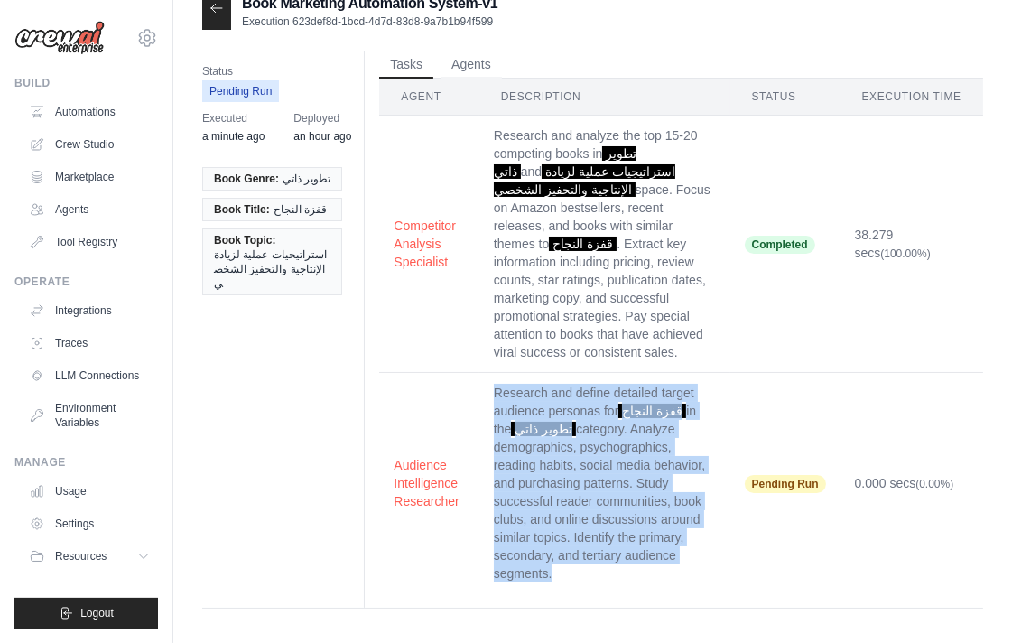
scroll to position [0, 0]
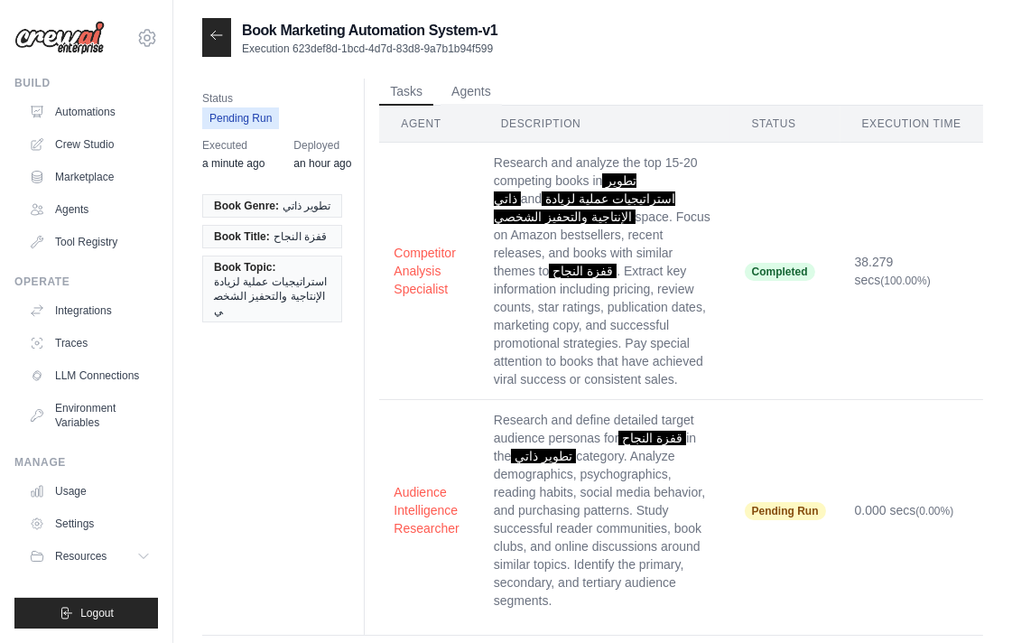
click at [602, 301] on td "Research and analyze the top 15-20 competing books in تطوير ذاتي and استراتيجيا…" at bounding box center [604, 271] width 251 height 257
click at [606, 299] on td "Research and analyze the top 15-20 competing books in تطوير ذاتي and استراتيجيا…" at bounding box center [604, 271] width 251 height 257
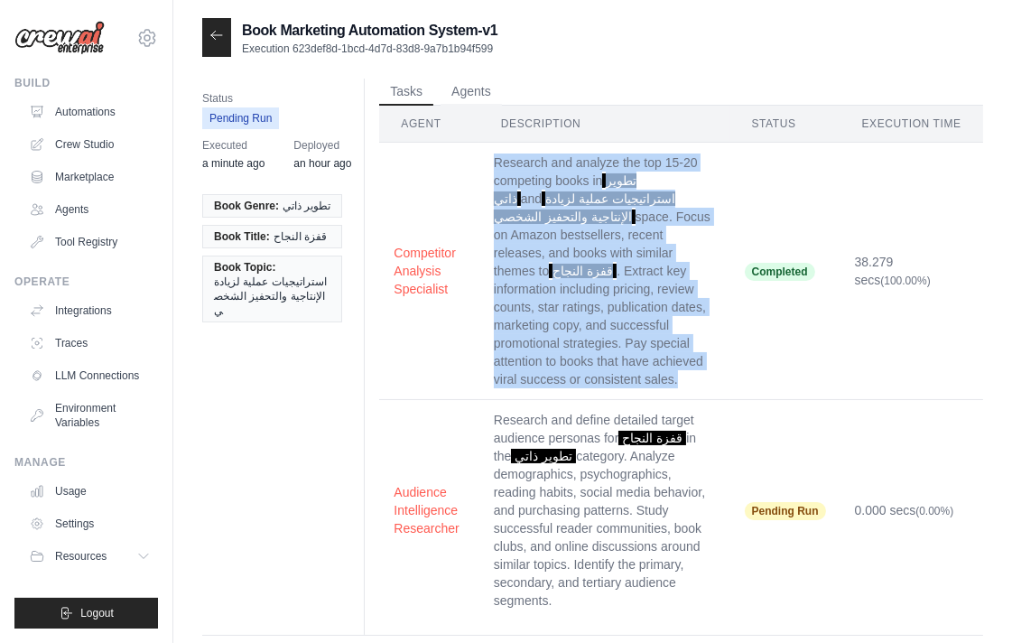
click at [606, 299] on td "Research and analyze the top 15-20 competing books in تطوير ذاتي and استراتيجيا…" at bounding box center [604, 271] width 251 height 257
click at [449, 87] on button "Agents" at bounding box center [471, 91] width 61 height 27
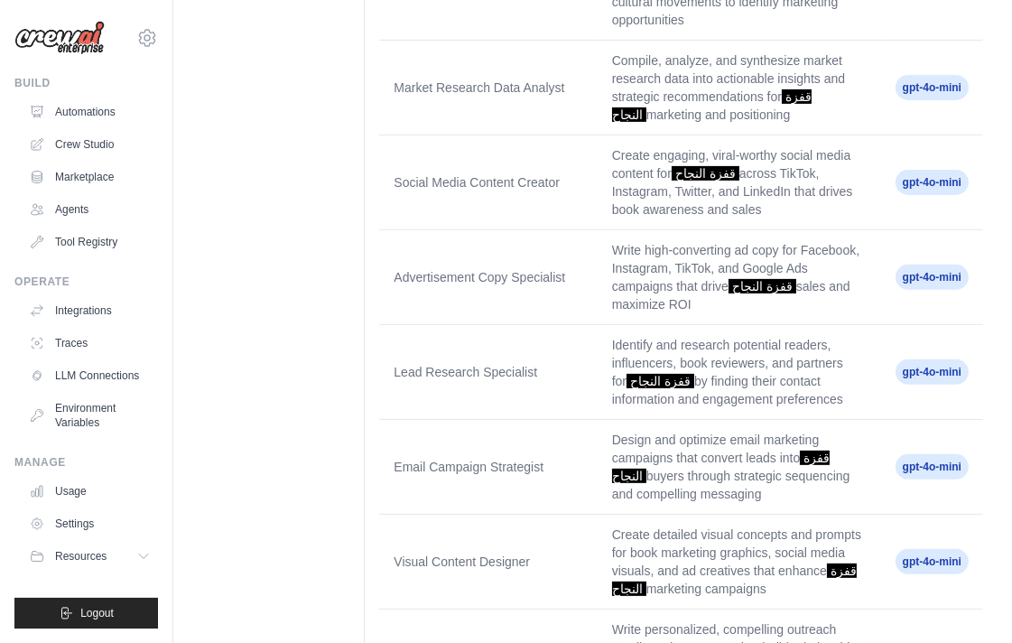
scroll to position [1027, 0]
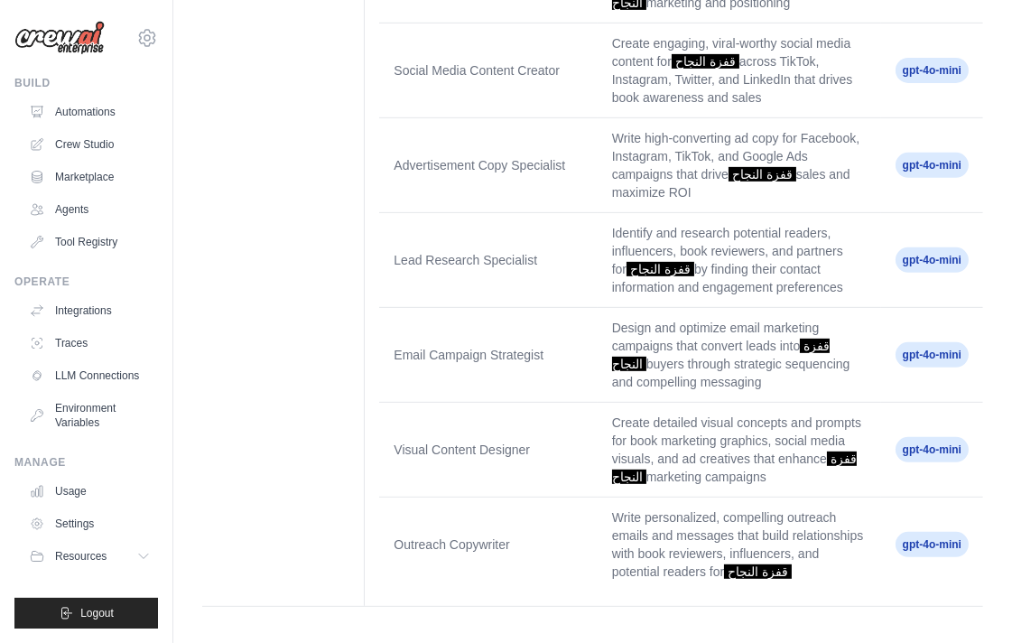
click at [590, 323] on td "Email Campaign Strategist" at bounding box center [488, 355] width 218 height 95
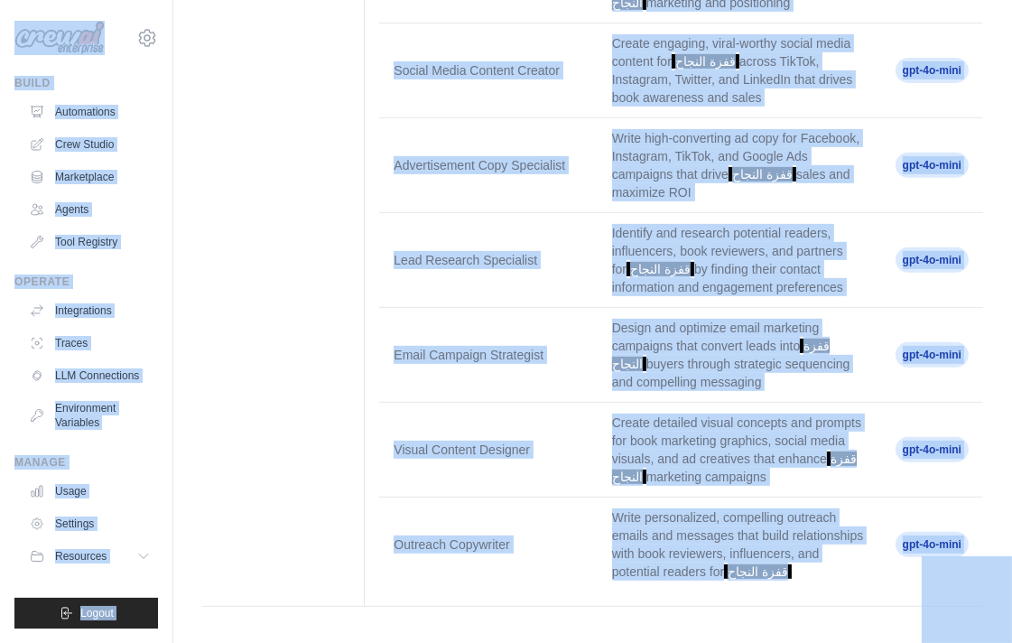
copy body "alfqy0854@gmail.com Settings Build Automations Crew Studio Marketplace Agents T…"
click at [686, 299] on td "Identify and research potential readers, influencers, book reviewers, and partn…" at bounding box center [740, 260] width 284 height 95
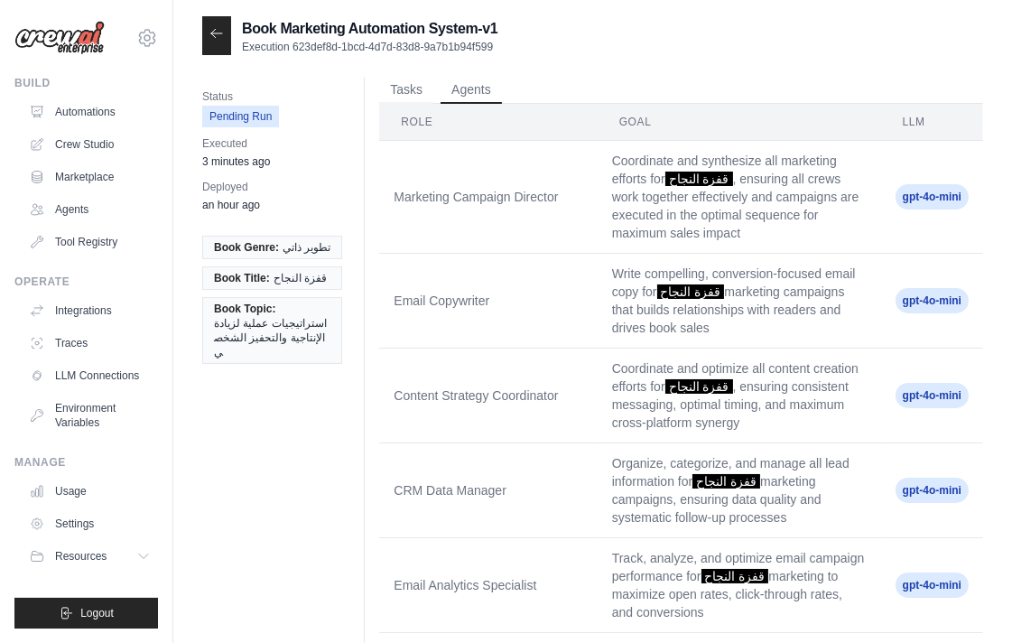
scroll to position [0, 0]
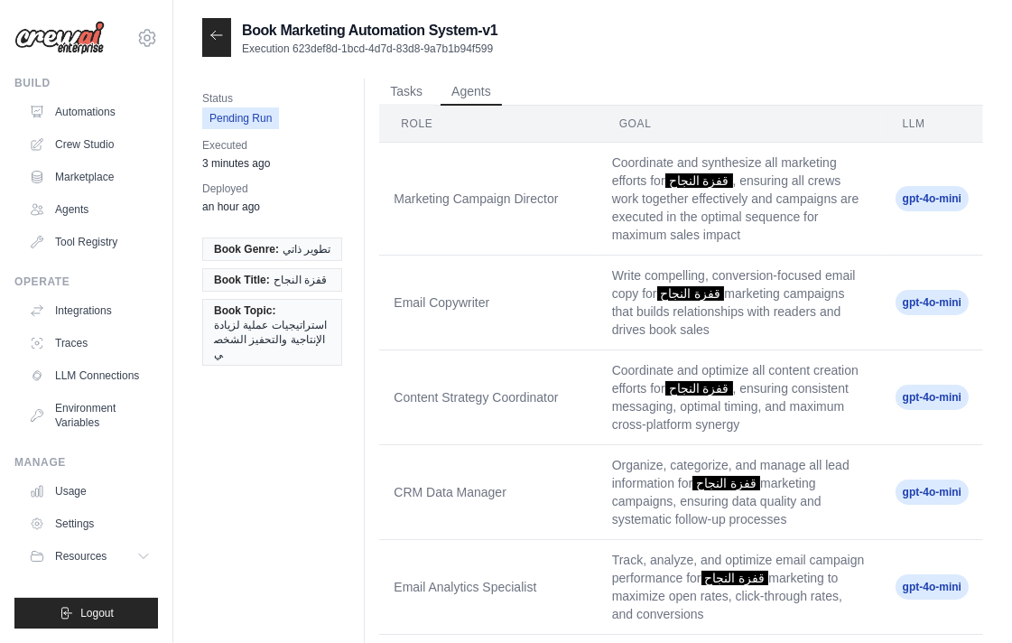
click at [254, 165] on time "3 minutes ago" at bounding box center [236, 163] width 68 height 13
click at [257, 237] on ul "Book Genre: تطوير ذاتي Book Title: قفزة النجاح Book Topic: استراتيجيات عملية لز…" at bounding box center [272, 301] width 140 height 128
click at [398, 99] on button "Tasks" at bounding box center [406, 91] width 54 height 27
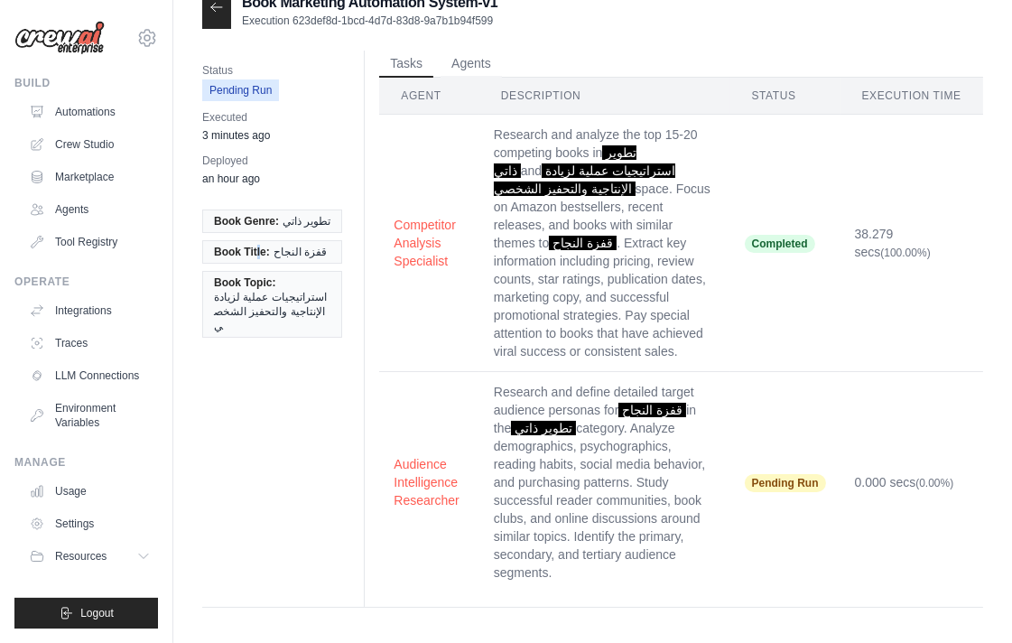
scroll to position [36, 0]
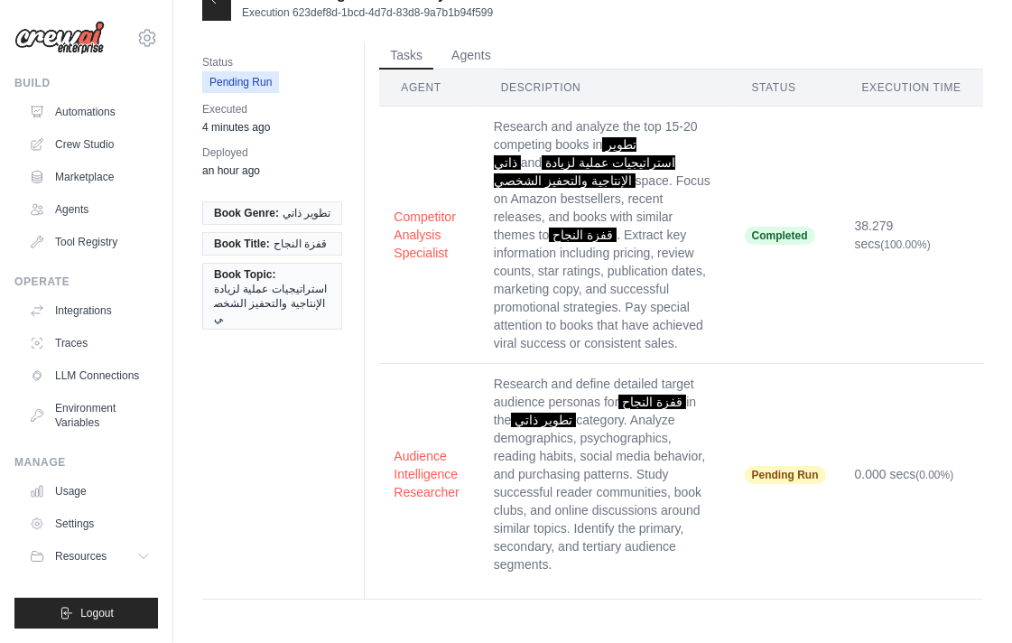
click at [655, 430] on td "Research and define detailed target audience personas for قفزة النجاح in the تط…" at bounding box center [604, 474] width 251 height 221
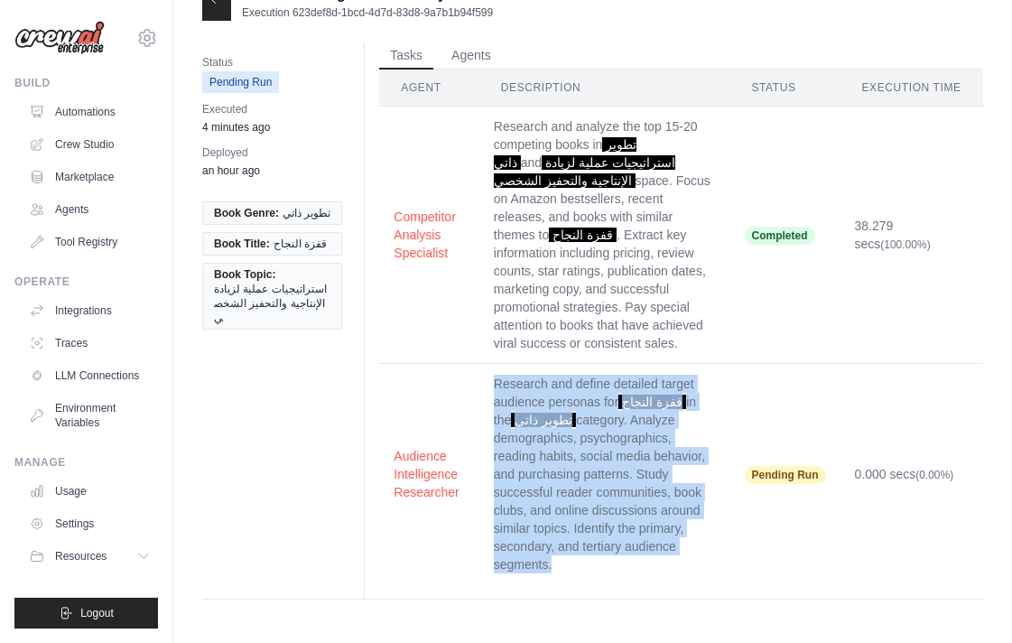
click at [655, 430] on td "Research and define detailed target audience personas for قفزة النجاح in the تط…" at bounding box center [604, 474] width 251 height 221
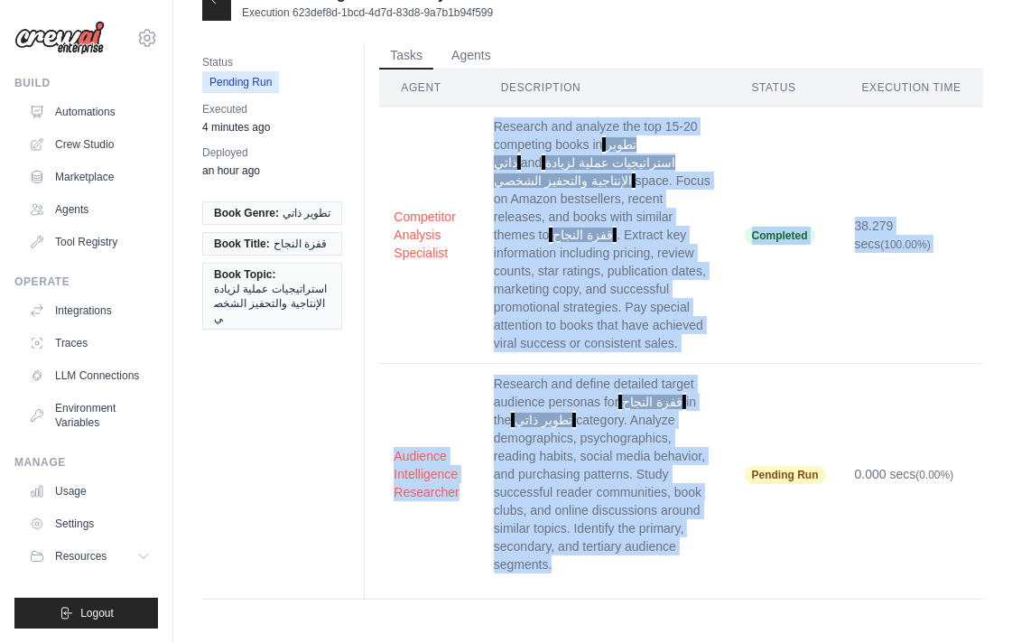
drag, startPoint x: 655, startPoint y: 430, endPoint x: 632, endPoint y: 307, distance: 124.9
click at [632, 307] on tbody "Competitor Analysis Specialist Research and analyze the top 15-20 competing boo…" at bounding box center [681, 346] width 604 height 479
click at [632, 305] on td "Research and analyze the top 15-20 competing books in تطوير ذاتي and استراتيجيا…" at bounding box center [604, 235] width 251 height 257
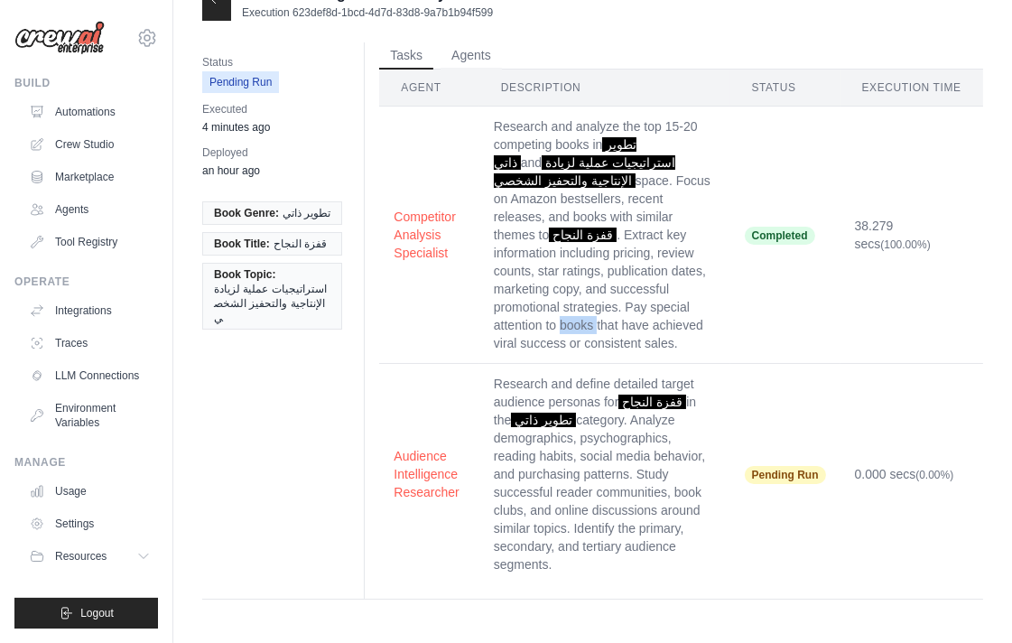
click at [632, 305] on td "Research and analyze the top 15-20 competing books in تطوير ذاتي and استراتيجيا…" at bounding box center [604, 235] width 251 height 257
click at [554, 112] on td "Research and analyze the top 15-20 competing books in تطوير ذاتي and استراتيجيا…" at bounding box center [604, 235] width 251 height 257
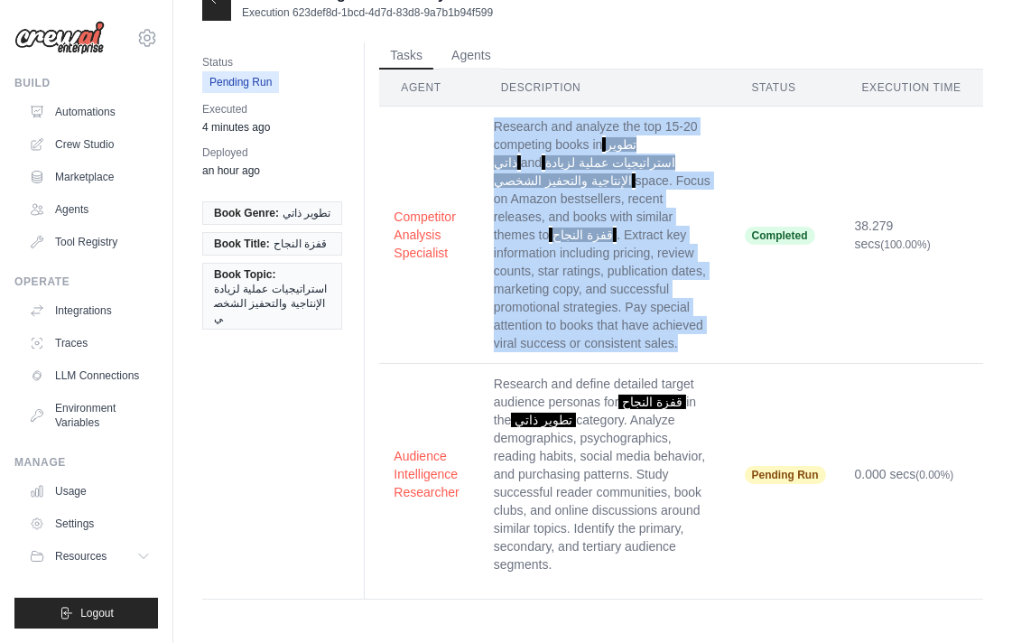
drag, startPoint x: 554, startPoint y: 112, endPoint x: 560, endPoint y: 280, distance: 168.0
click at [560, 280] on td "Research and analyze the top 15-20 competing books in تطوير ذاتي and استراتيجيا…" at bounding box center [604, 235] width 251 height 257
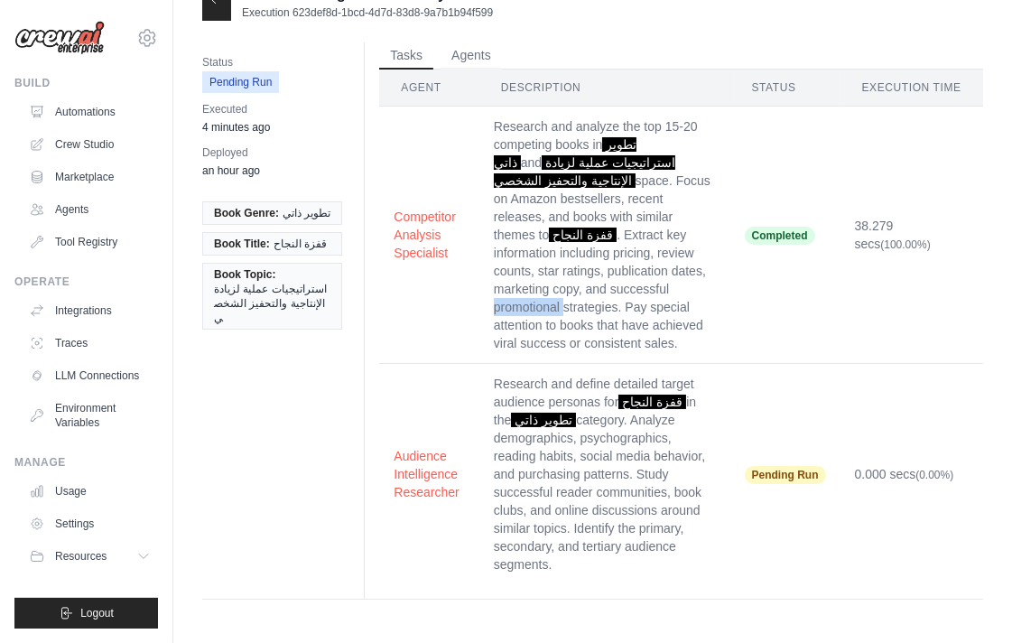
click at [560, 280] on td "Research and analyze the top 15-20 competing books in تطوير ذاتي and استراتيجيا…" at bounding box center [604, 235] width 251 height 257
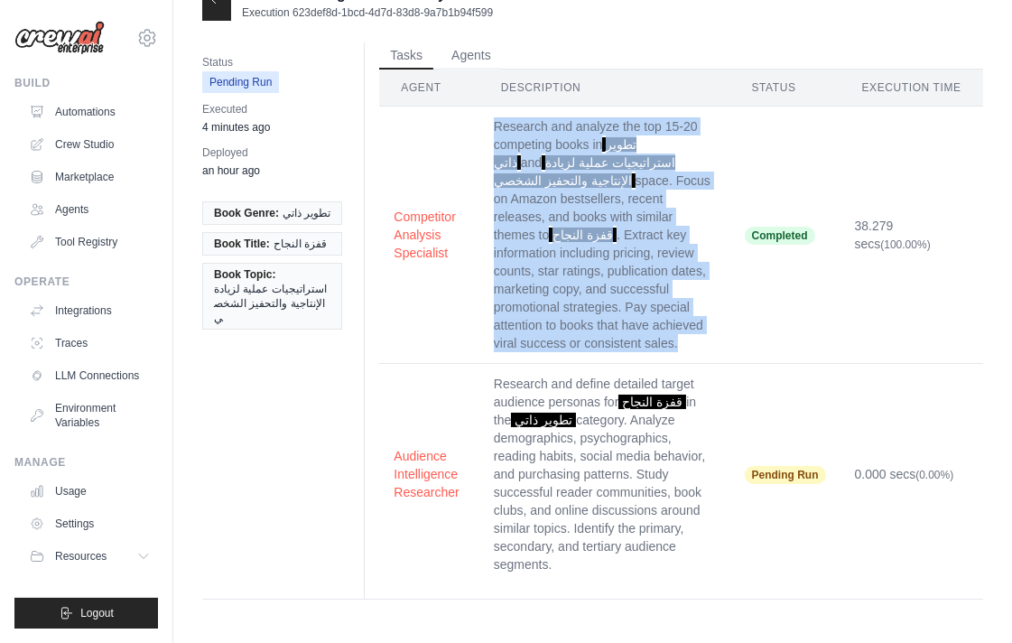
click at [560, 280] on td "Research and analyze the top 15-20 competing books in تطوير ذاتي and استراتيجيا…" at bounding box center [604, 235] width 251 height 257
click at [426, 490] on button "Audience Intelligence Researcher" at bounding box center [429, 473] width 70 height 54
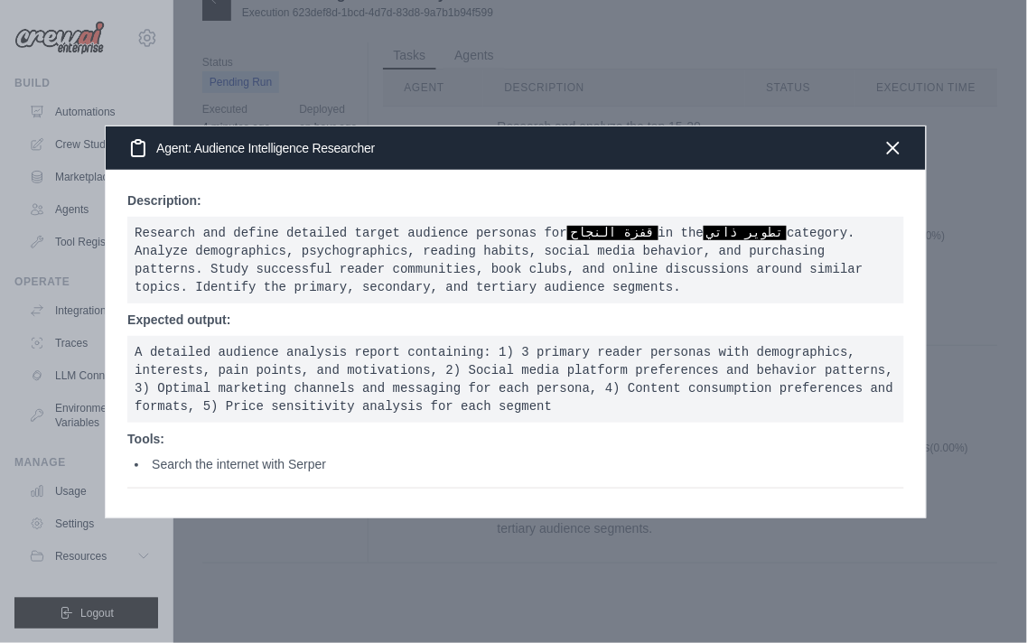
click at [191, 463] on li "Search the internet with Serper" at bounding box center [519, 464] width 769 height 18
click at [895, 144] on icon "button" at bounding box center [893, 147] width 11 height 11
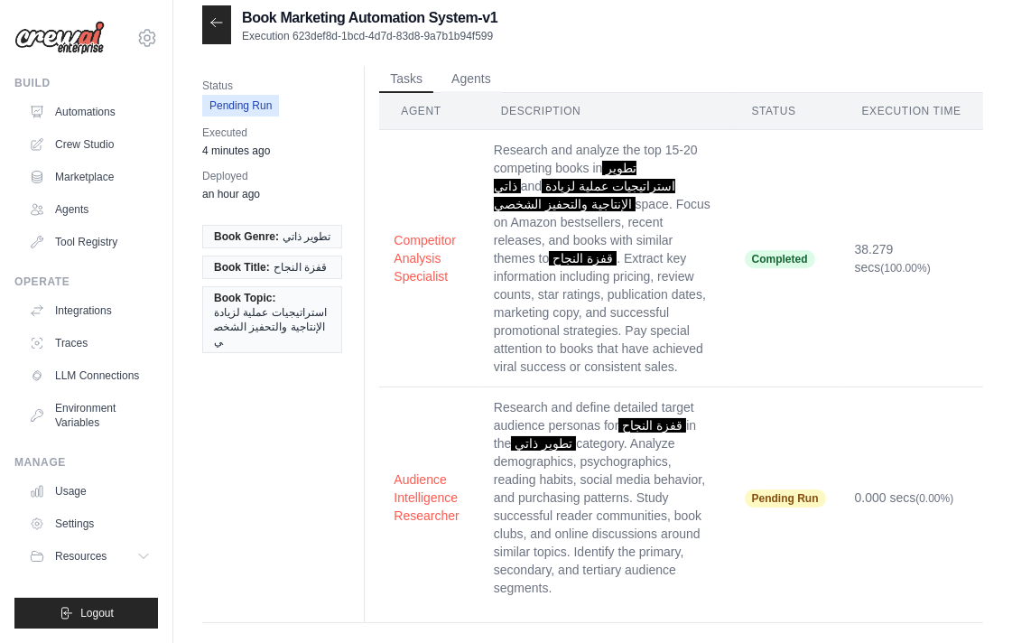
scroll to position [0, 0]
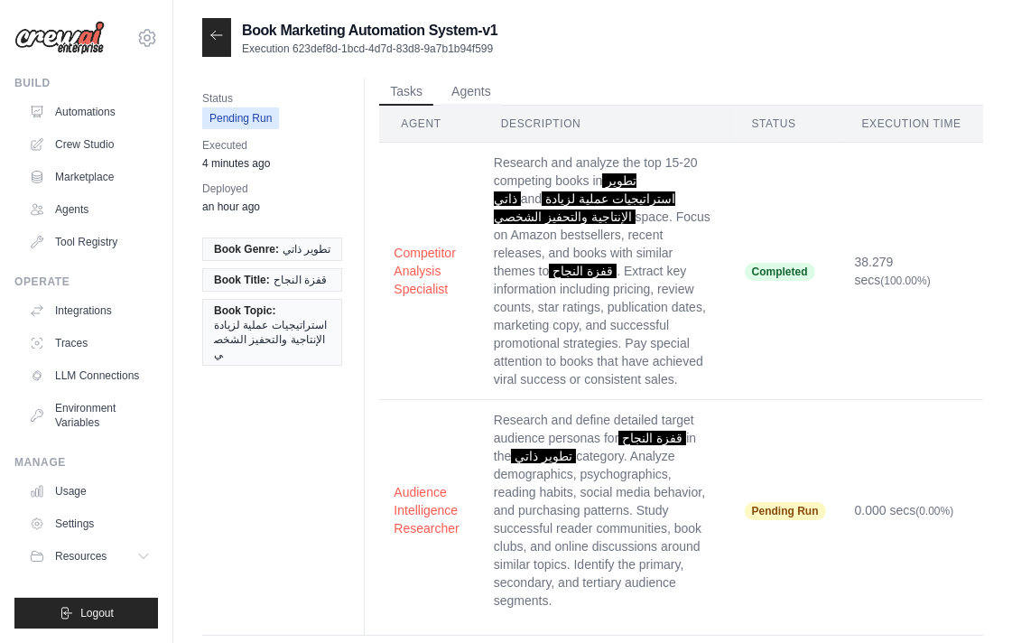
click at [632, 220] on td "Research and analyze the top 15-20 competing books in تطوير ذاتي and استراتيجيا…" at bounding box center [604, 271] width 251 height 257
click at [237, 124] on span "Pending Run" at bounding box center [240, 118] width 77 height 22
click at [453, 79] on button "Agents" at bounding box center [471, 91] width 61 height 27
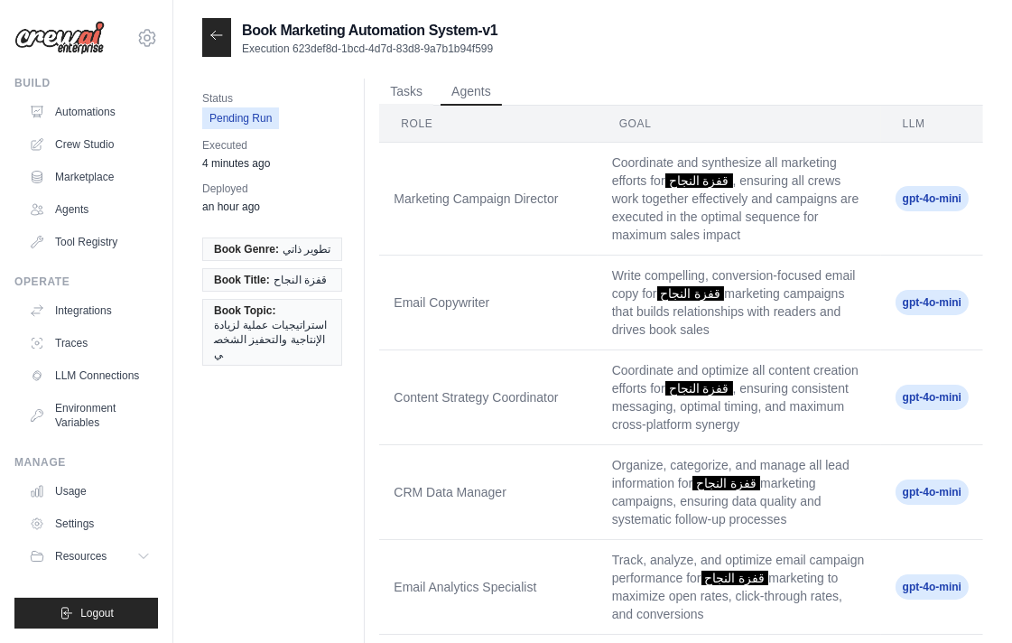
click at [901, 161] on td "gpt-4o-mini" at bounding box center [932, 199] width 102 height 113
click at [66, 218] on link "Agents" at bounding box center [91, 209] width 136 height 29
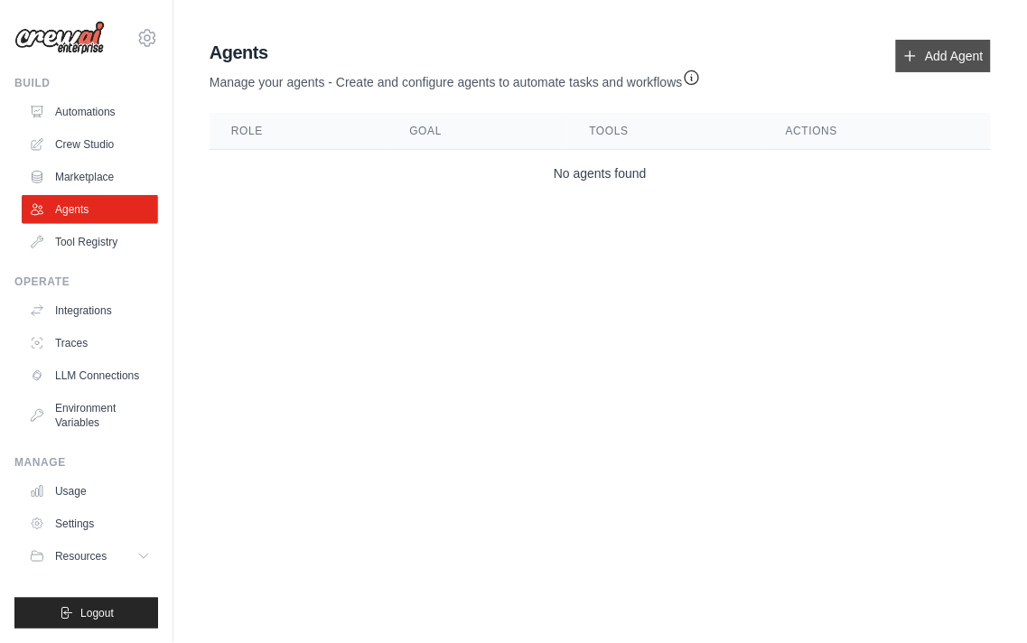
click at [934, 49] on link "Add Agent" at bounding box center [943, 56] width 95 height 33
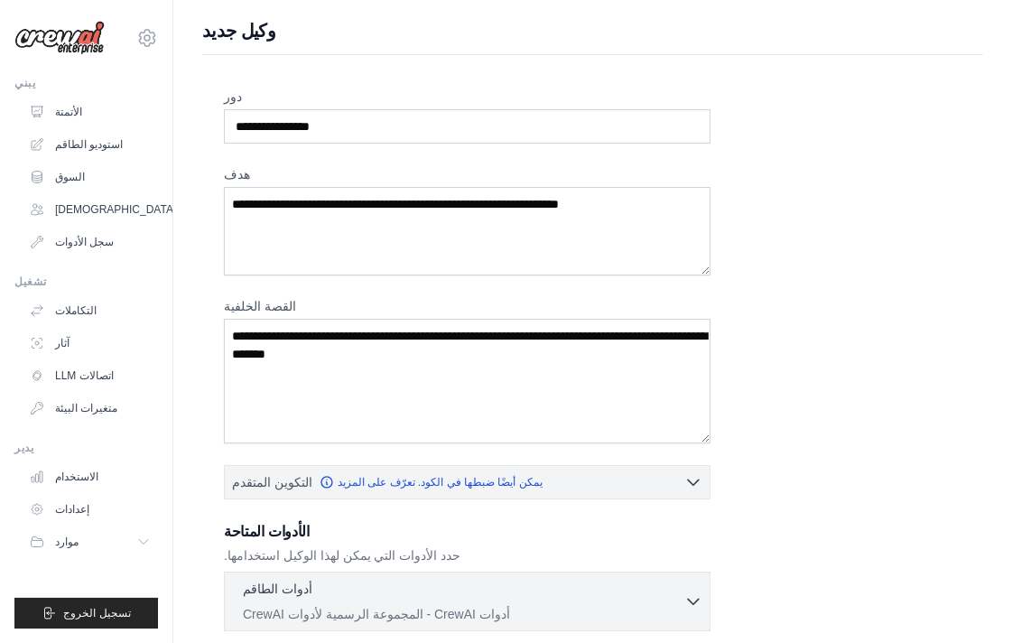
click at [323, 76] on div "دور هدف القصة الخلفية التكوين المتقدم يمكن أيضًا ضبطها في الكود. تعرّف على المز…" at bounding box center [592, 503] width 781 height 896
click at [588, 221] on textarea "هدف" at bounding box center [467, 231] width 487 height 88
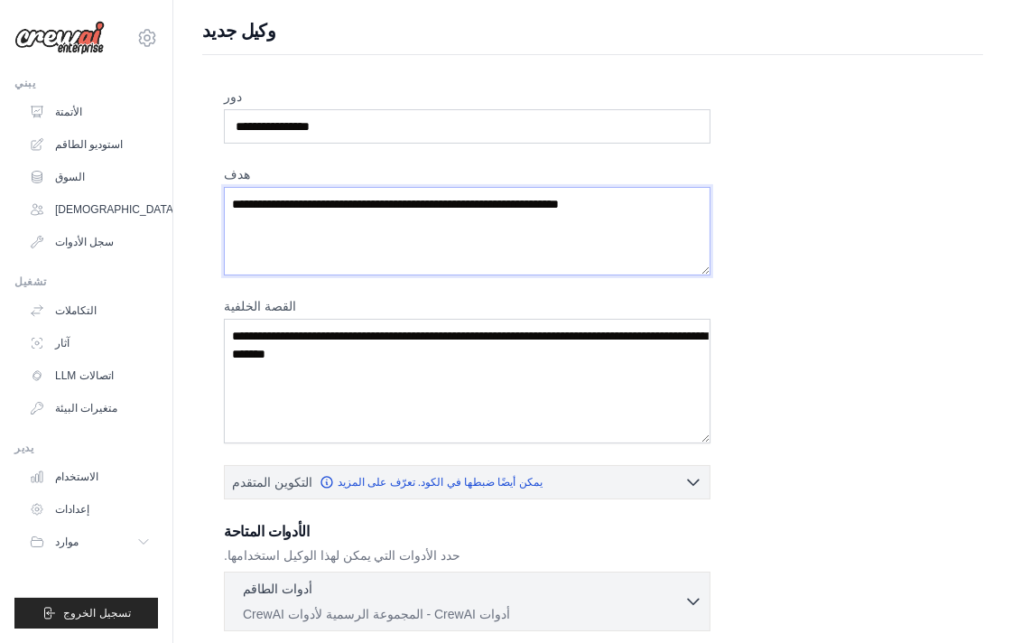
click at [588, 221] on textarea "هدف" at bounding box center [467, 231] width 487 height 88
click at [290, 204] on textarea "هدف" at bounding box center [467, 231] width 487 height 88
click at [291, 204] on textarea "هدف" at bounding box center [467, 231] width 487 height 88
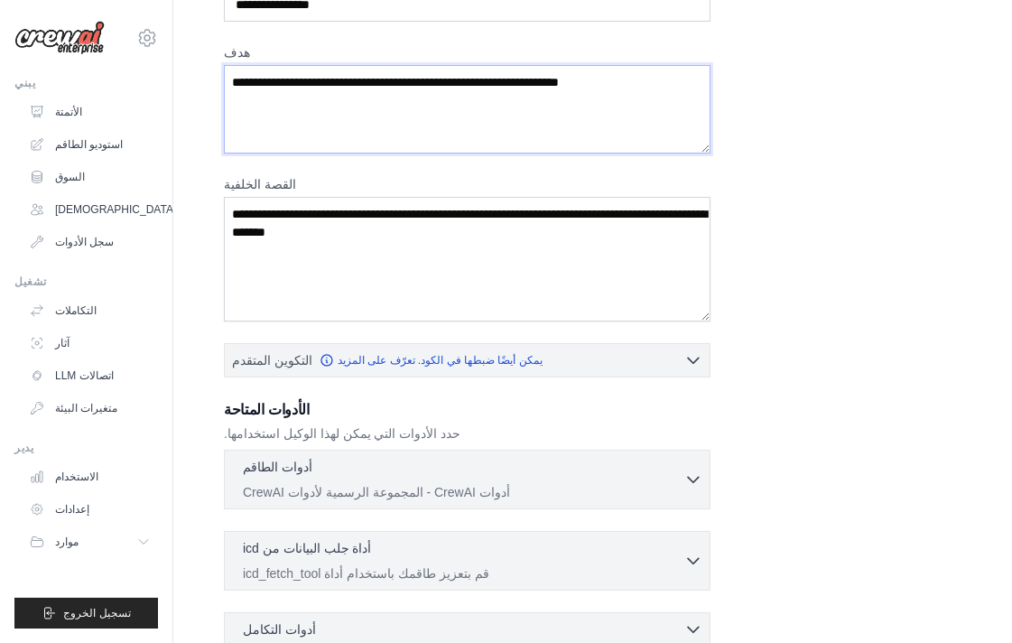
scroll to position [200, 0]
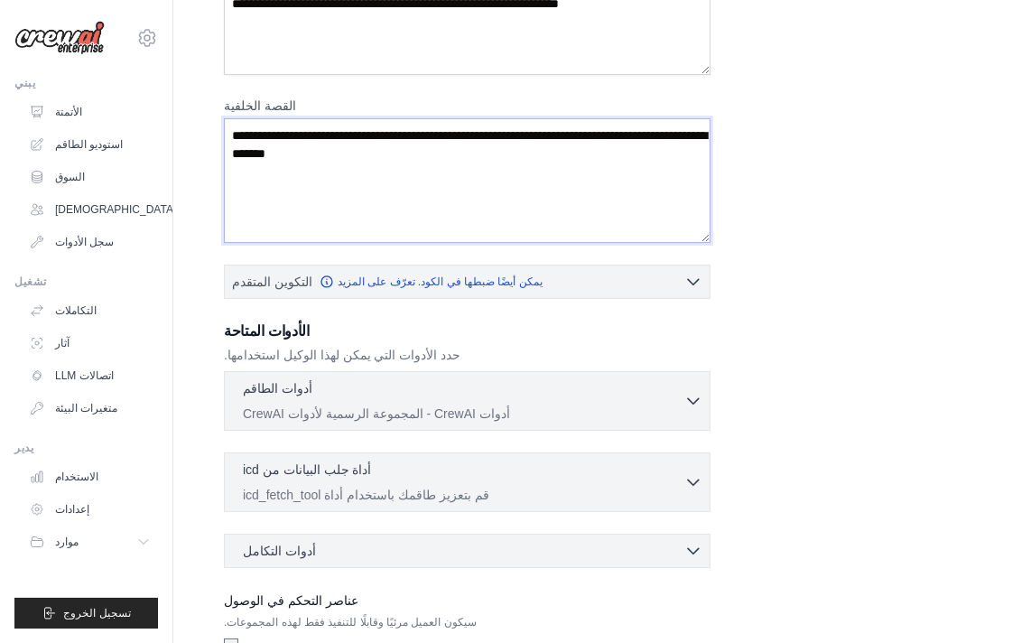
click at [591, 132] on textarea "القصة الخلفية" at bounding box center [467, 180] width 487 height 125
drag, startPoint x: 591, startPoint y: 132, endPoint x: 601, endPoint y: 130, distance: 11.0
click at [601, 130] on textarea "القصة الخلفية" at bounding box center [467, 180] width 487 height 125
drag, startPoint x: 601, startPoint y: 130, endPoint x: 561, endPoint y: 208, distance: 87.6
click at [561, 208] on textarea "القصة الخلفية" at bounding box center [467, 180] width 487 height 125
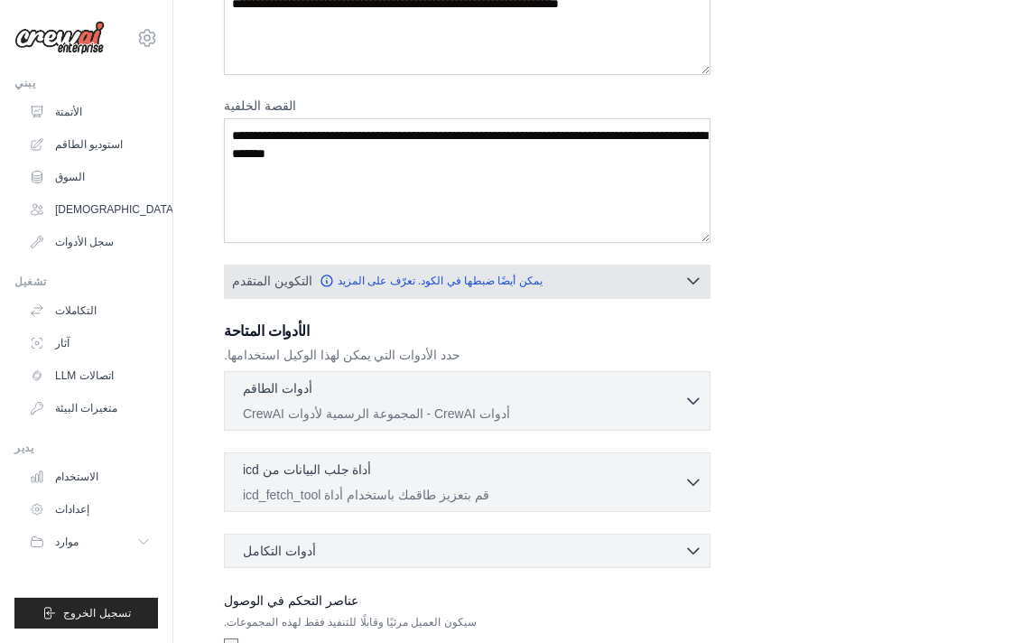
click at [544, 274] on button "التكوين المتقدم يمكن أيضًا ضبطها في الكود. تعرّف على المزيد" at bounding box center [467, 281] width 485 height 33
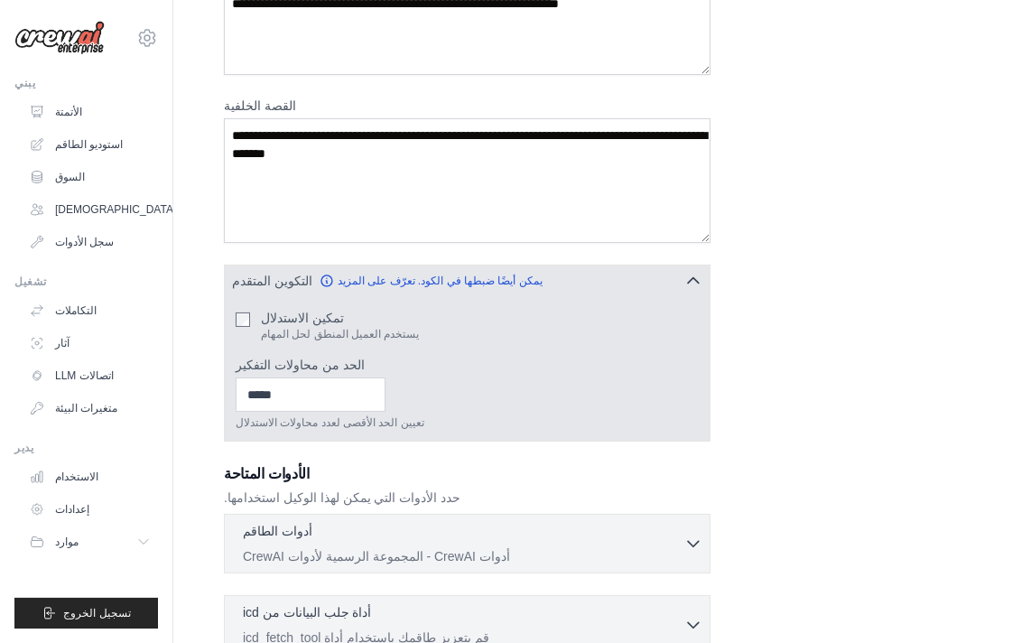
click at [544, 274] on button "التكوين المتقدم يمكن أيضًا ضبطها في الكود. تعرّف على المزيد" at bounding box center [467, 281] width 485 height 33
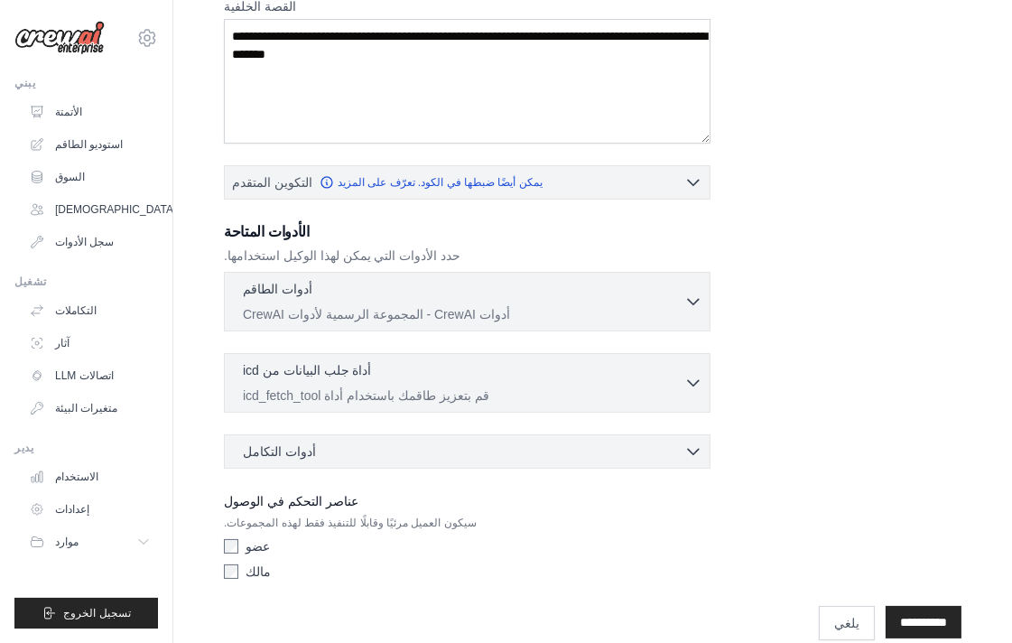
scroll to position [301, 0]
click at [432, 316] on font "أدوات CrewAI - المجموعة الرسمية لأدوات CrewAI" at bounding box center [376, 312] width 267 height 14
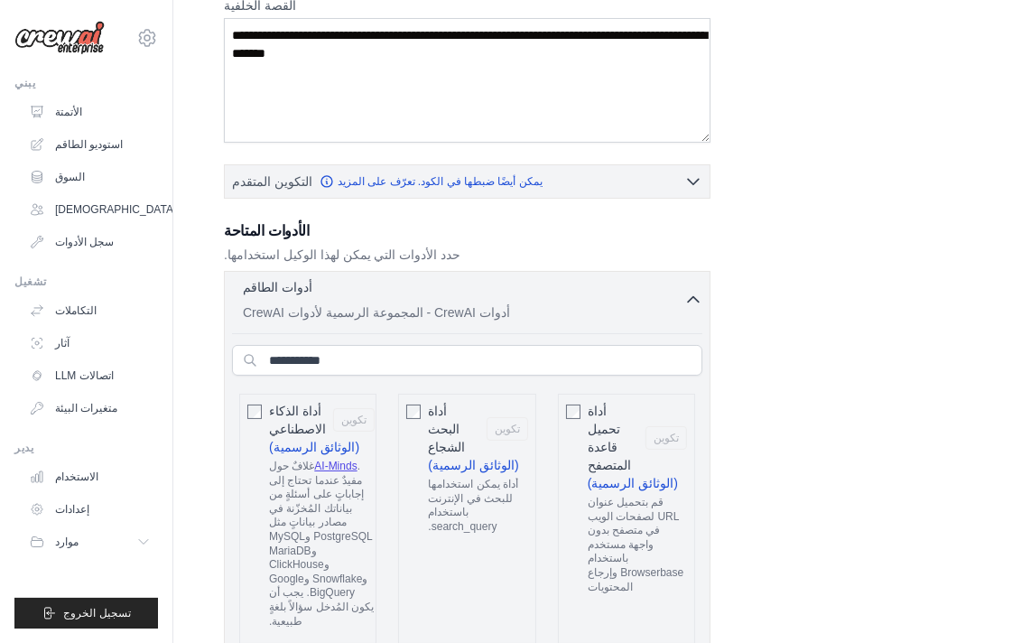
click at [445, 295] on div "أدوات الطاقم 0 تم اختياره" at bounding box center [464, 289] width 442 height 22
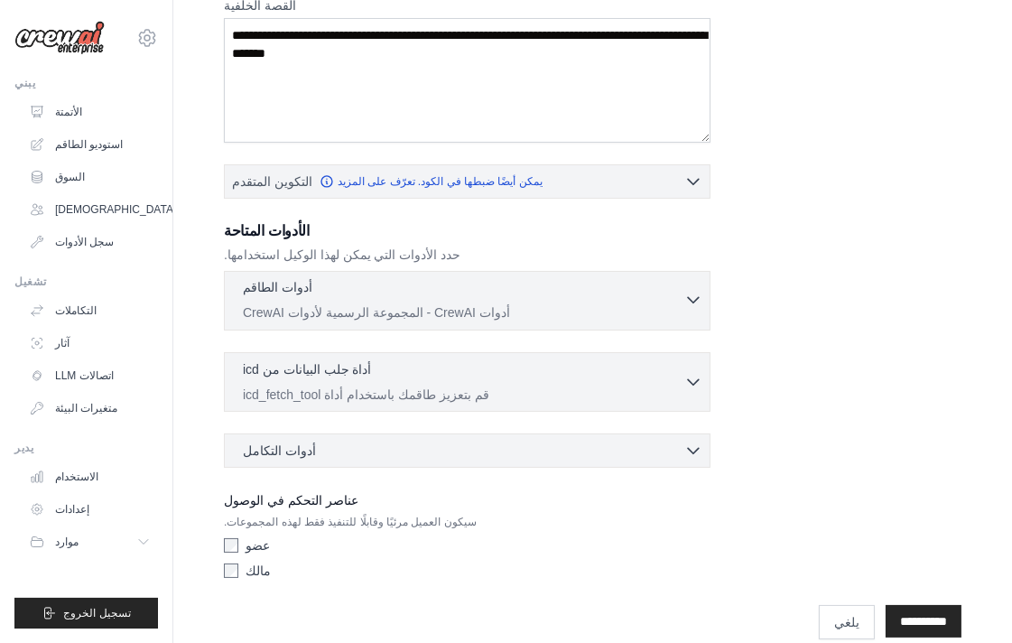
scroll to position [327, 0]
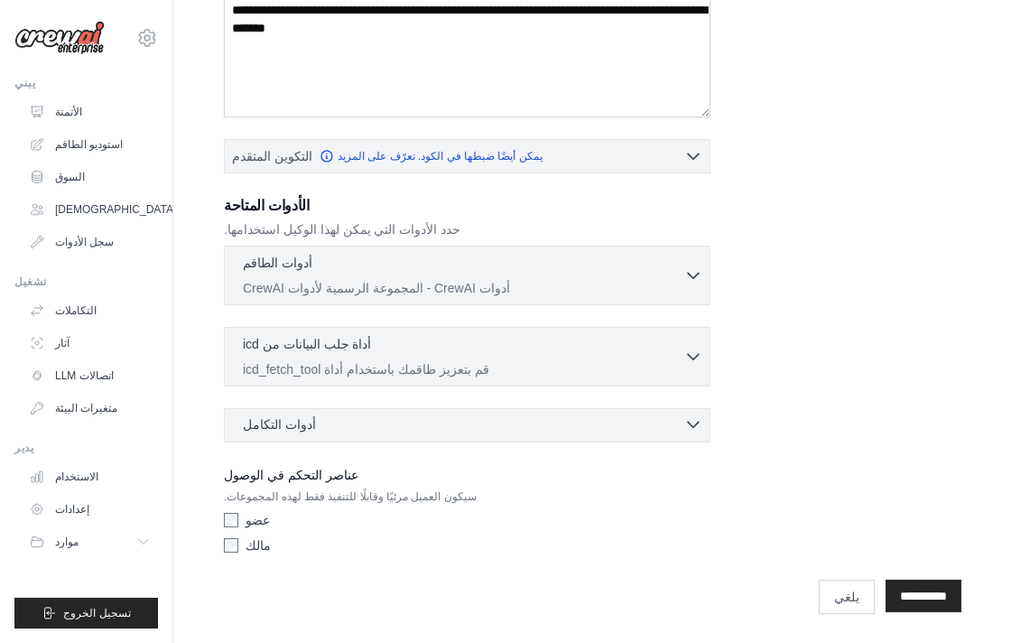
click at [311, 419] on div "أدوات التكامل 0 تم اختياره" at bounding box center [473, 424] width 460 height 18
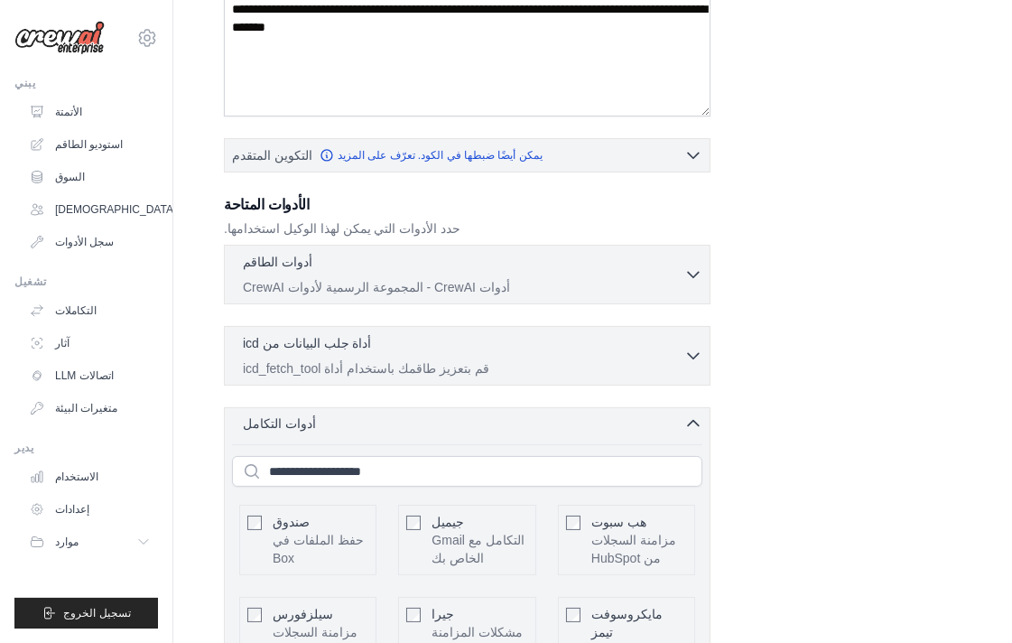
click at [312, 418] on div "أدوات التكامل 0 تم اختياره" at bounding box center [473, 423] width 460 height 18
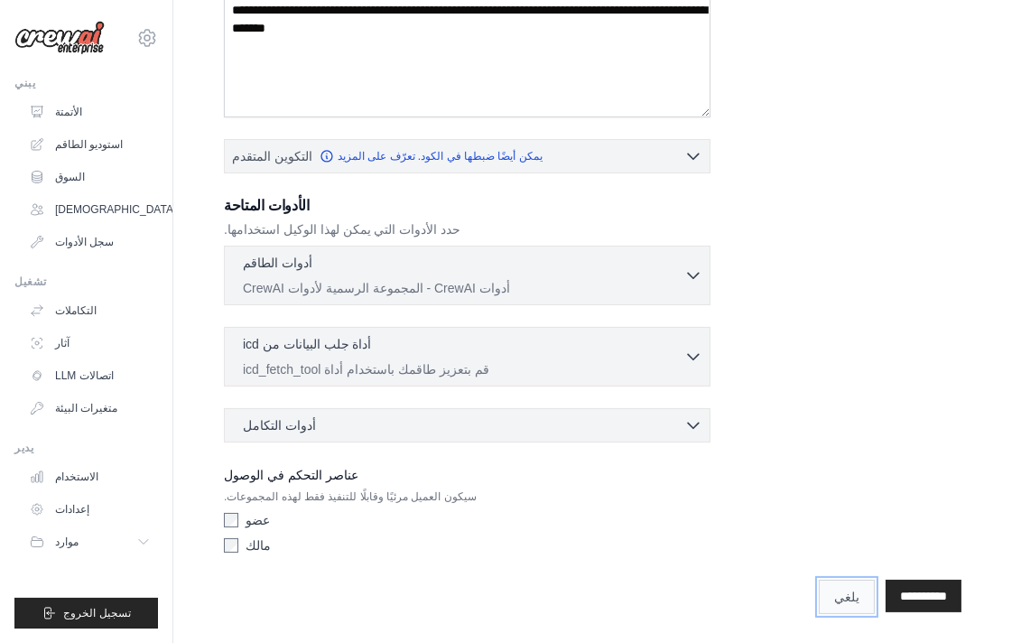
click at [867, 596] on link "يلغي" at bounding box center [847, 597] width 56 height 34
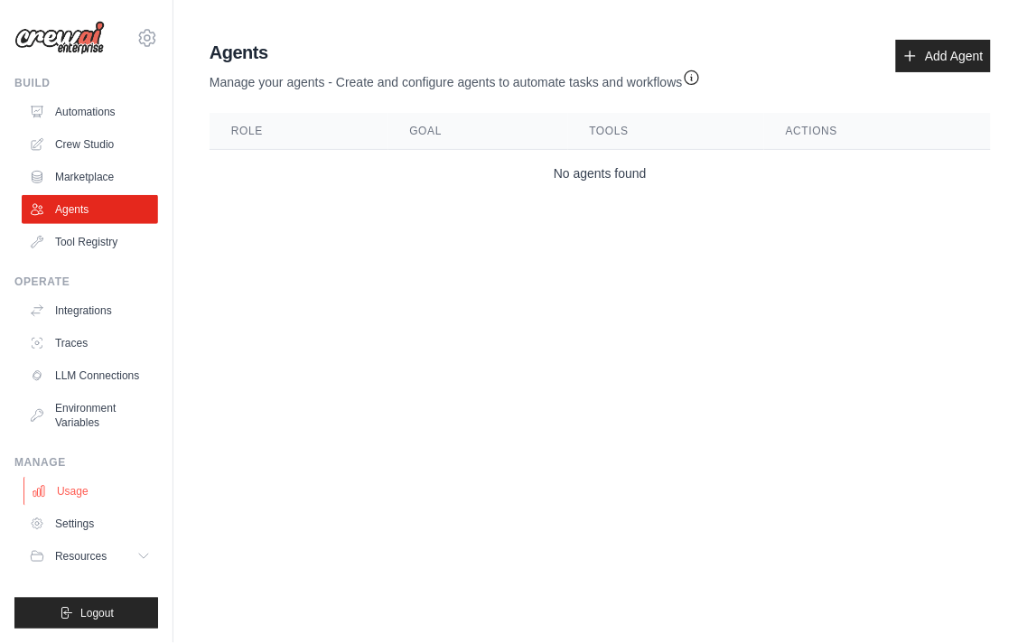
click at [90, 499] on link "Usage" at bounding box center [91, 491] width 136 height 29
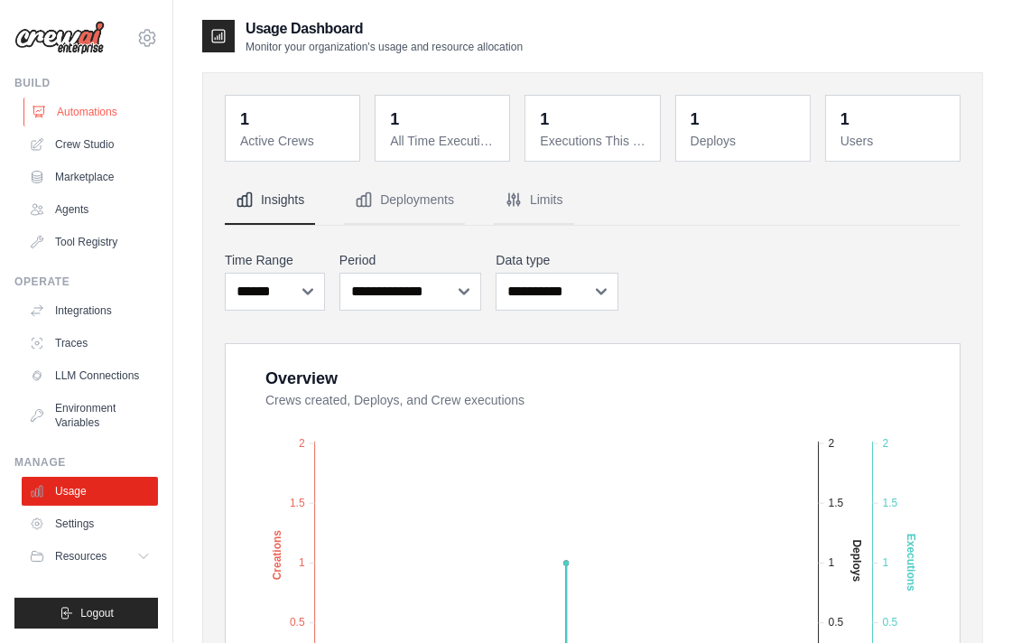
click at [51, 125] on link "Automations" at bounding box center [91, 112] width 136 height 29
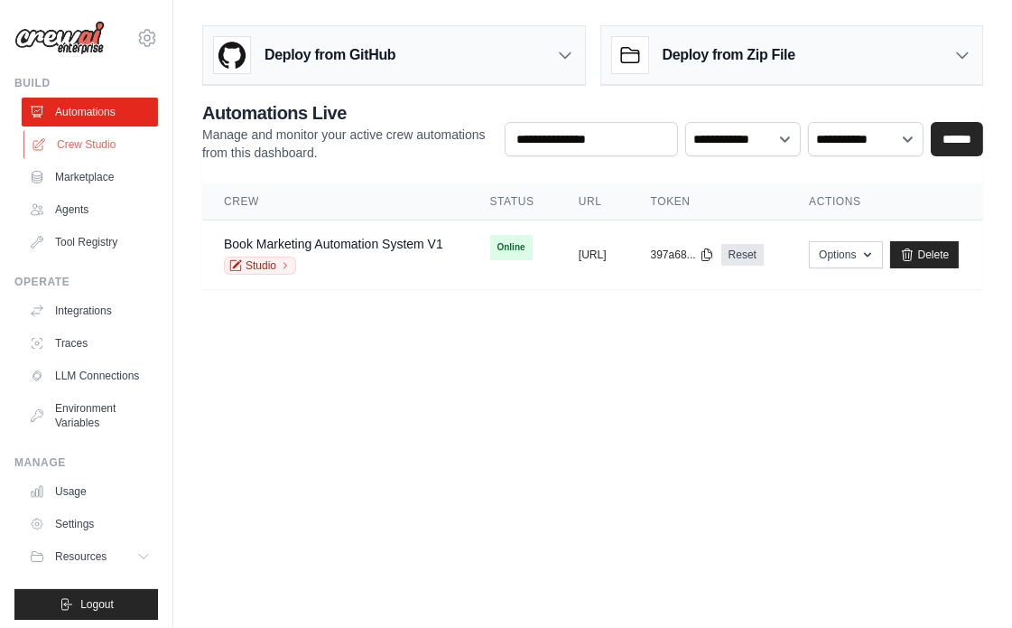
click at [56, 139] on link "Crew Studio" at bounding box center [91, 144] width 136 height 29
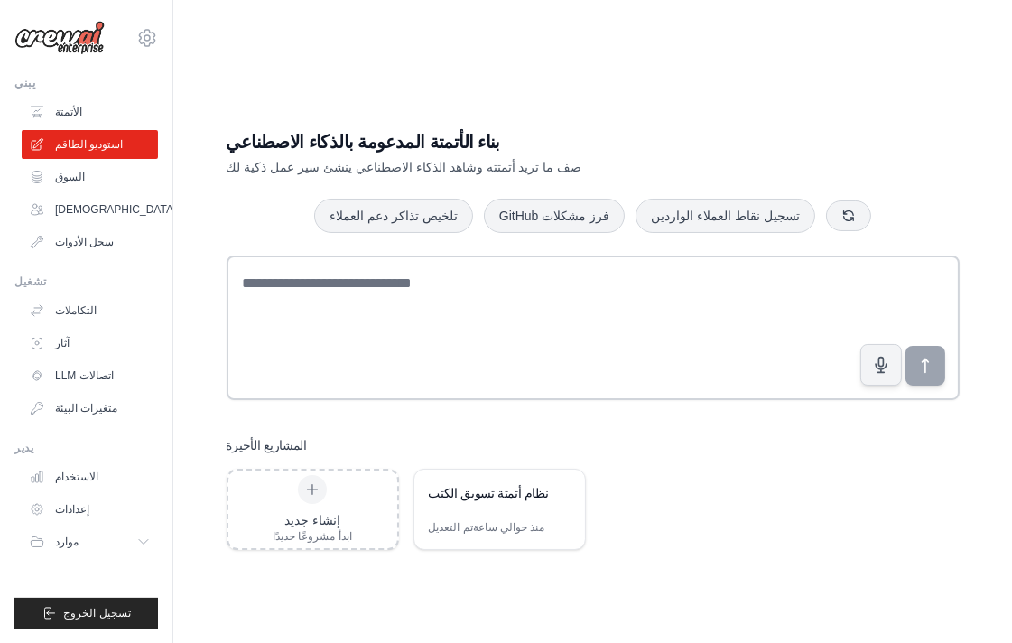
click at [381, 140] on font "بناء الأتمتة المدعومة بالذكاء الاصطناعي" at bounding box center [364, 142] width 274 height 20
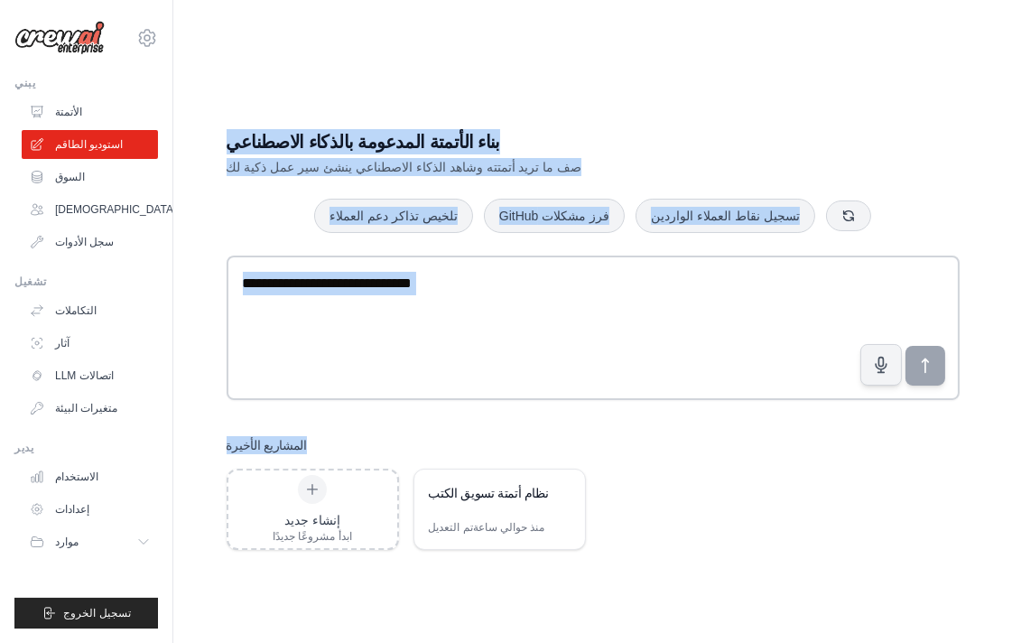
drag, startPoint x: 381, startPoint y: 140, endPoint x: 591, endPoint y: 426, distance: 354.7
click at [591, 426] on div "بناء الأتمتة المدعومة بالذكاء الاصطناعي صف ما تريد أتمتته وشاهد الذكاء الاصطناع…" at bounding box center [593, 339] width 777 height 479
drag, startPoint x: 593, startPoint y: 423, endPoint x: 606, endPoint y: 414, distance: 15.5
click at [596, 423] on div "بناء الأتمتة المدعومة بالذكاء الاصطناعي صف ما تريد أتمتته وشاهد الذكاء الاصطناع…" at bounding box center [593, 339] width 777 height 479
click at [603, 416] on div "بناء الأتمتة المدعومة بالذكاء الاصطناعي صف ما تريد أتمتته وشاهد الذكاء الاصطناع…" at bounding box center [593, 339] width 777 height 479
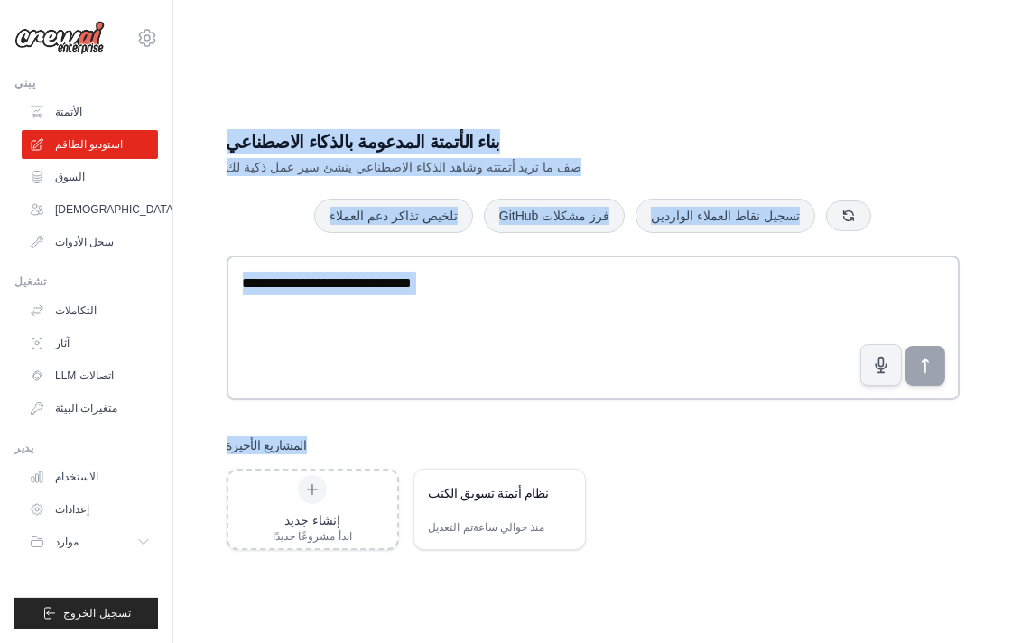
click at [606, 414] on div "بناء الأتمتة المدعومة بالذكاء الاصطناعي صف ما تريد أتمتته وشاهد الذكاء الاصطناع…" at bounding box center [593, 339] width 777 height 479
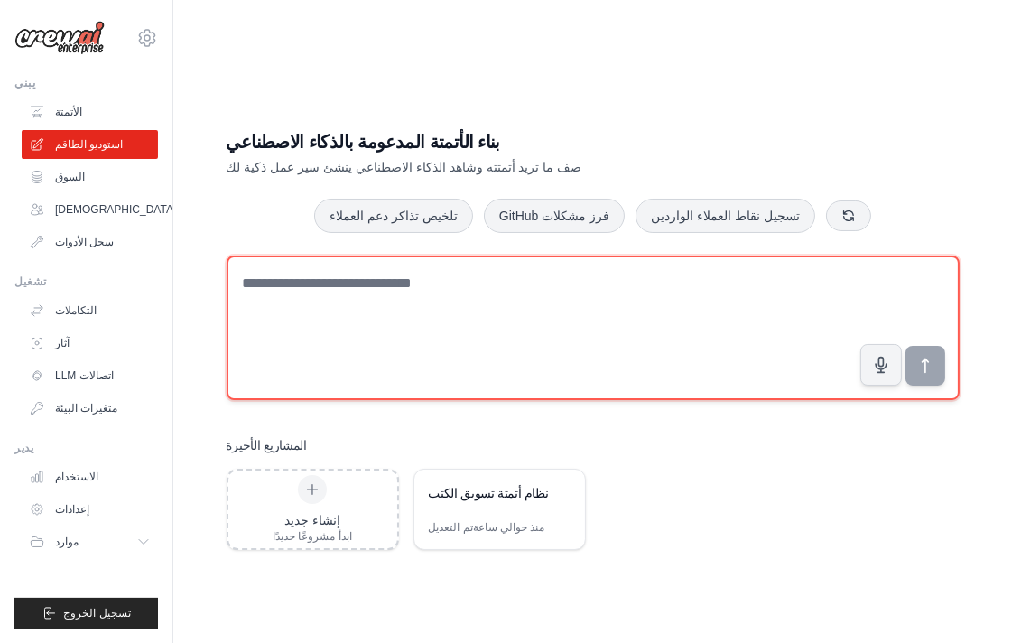
click at [567, 323] on textarea at bounding box center [593, 328] width 733 height 144
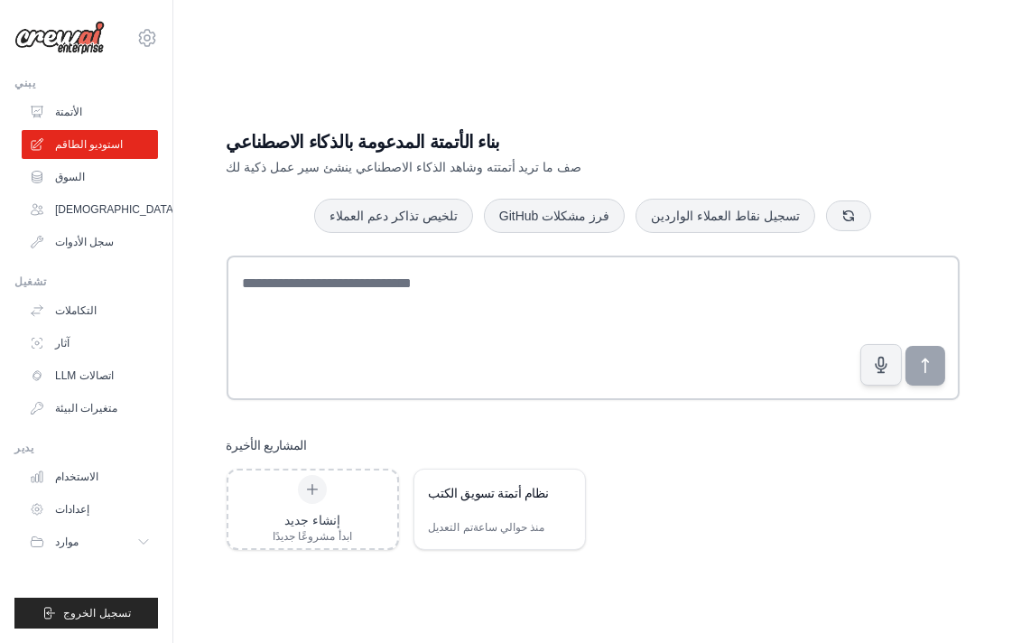
click at [395, 137] on font "بناء الأتمتة المدعومة بالذكاء الاصطناعي" at bounding box center [364, 142] width 274 height 20
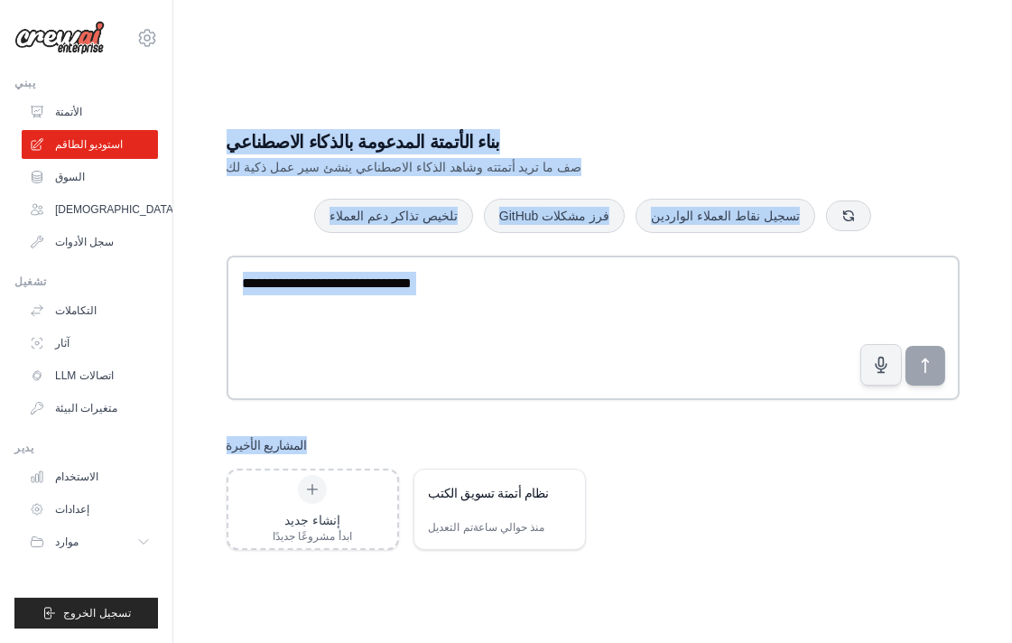
drag, startPoint x: 395, startPoint y: 137, endPoint x: 405, endPoint y: 452, distance: 314.4
click at [405, 452] on div "بناء الأتمتة المدعومة بالذكاء الاصطناعي صف ما تريد أتمتته وشاهد الذكاء الاصطناع…" at bounding box center [593, 339] width 777 height 479
copy div "بناء الأتمتة المدعومة بالذكاء الاصطناعي صف ما تريد أتمتته وشاهد الذكاء الاصطناع…"
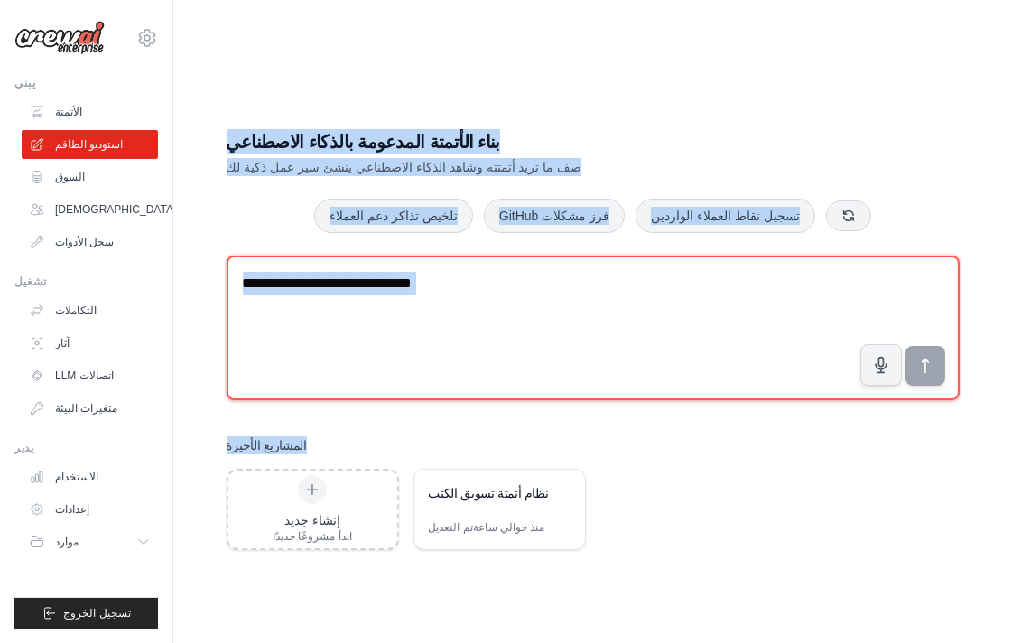
click at [448, 303] on textarea at bounding box center [593, 328] width 733 height 144
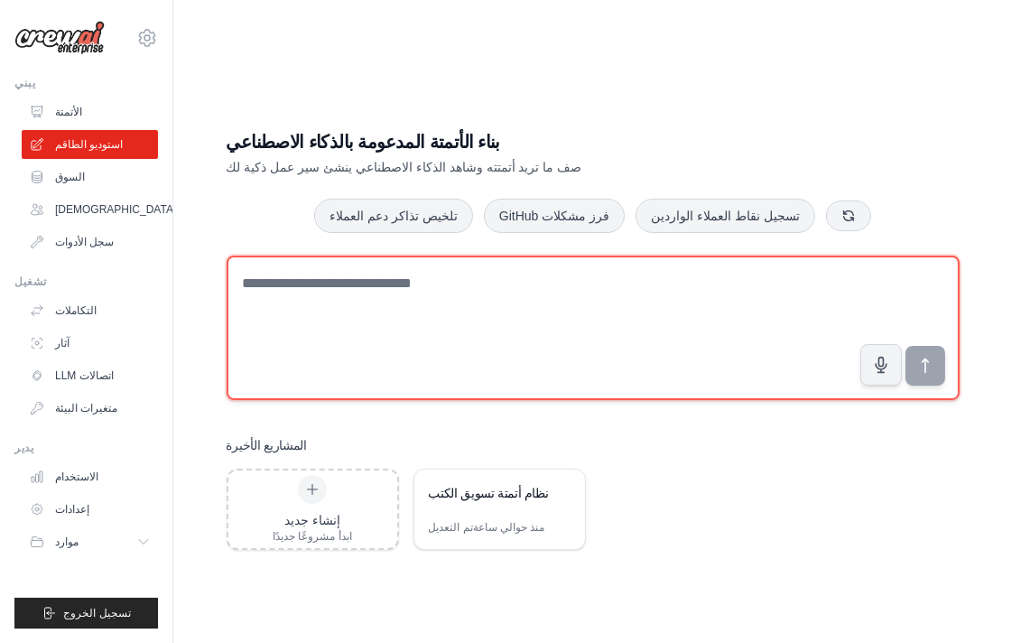
paste textarea "**********"
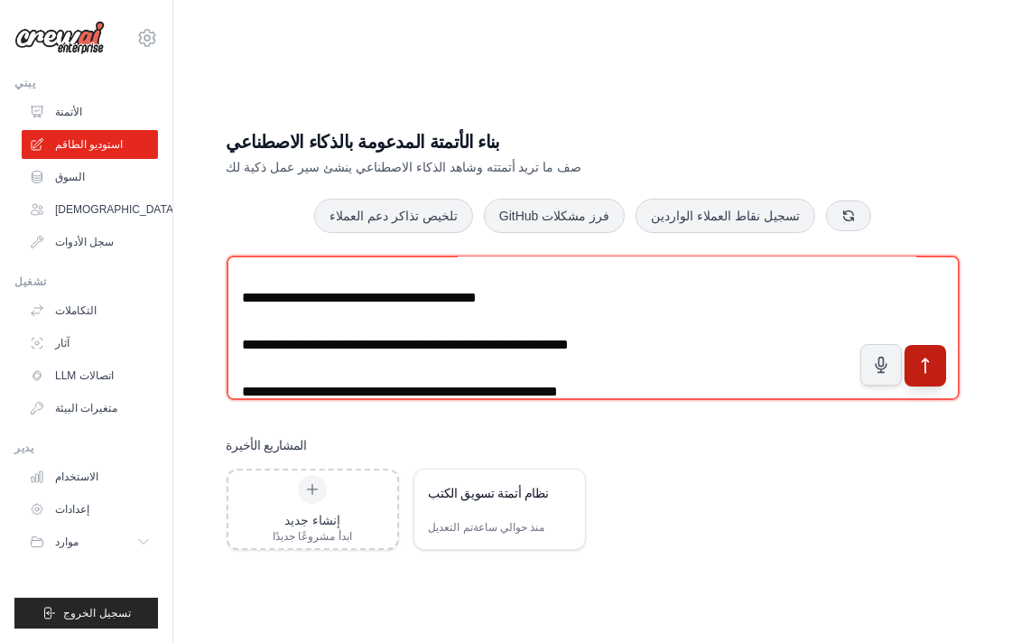
type textarea "**********"
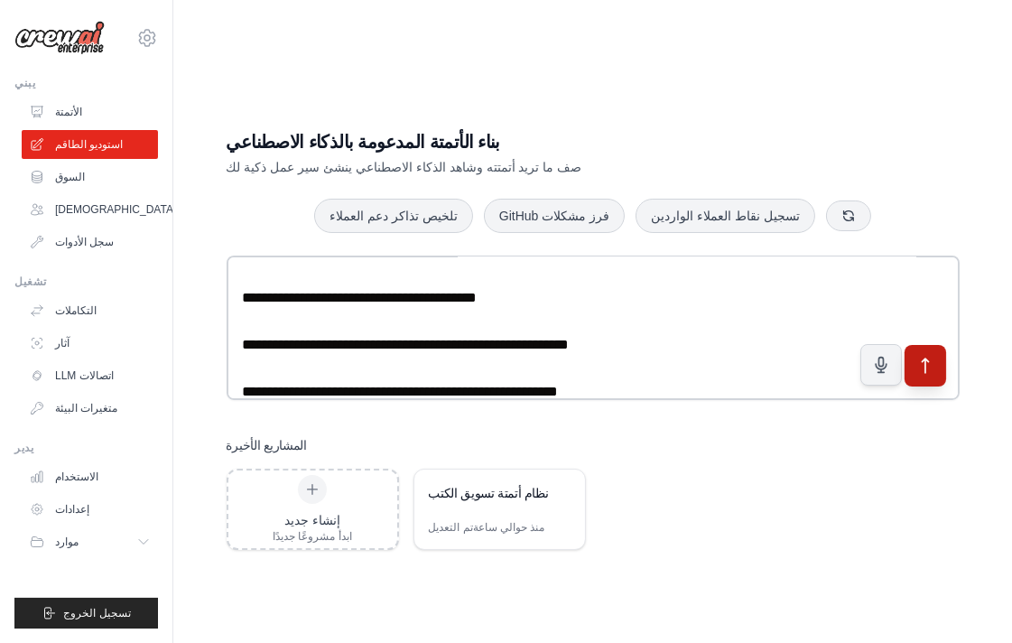
click at [945, 367] on button "submit" at bounding box center [925, 366] width 42 height 42
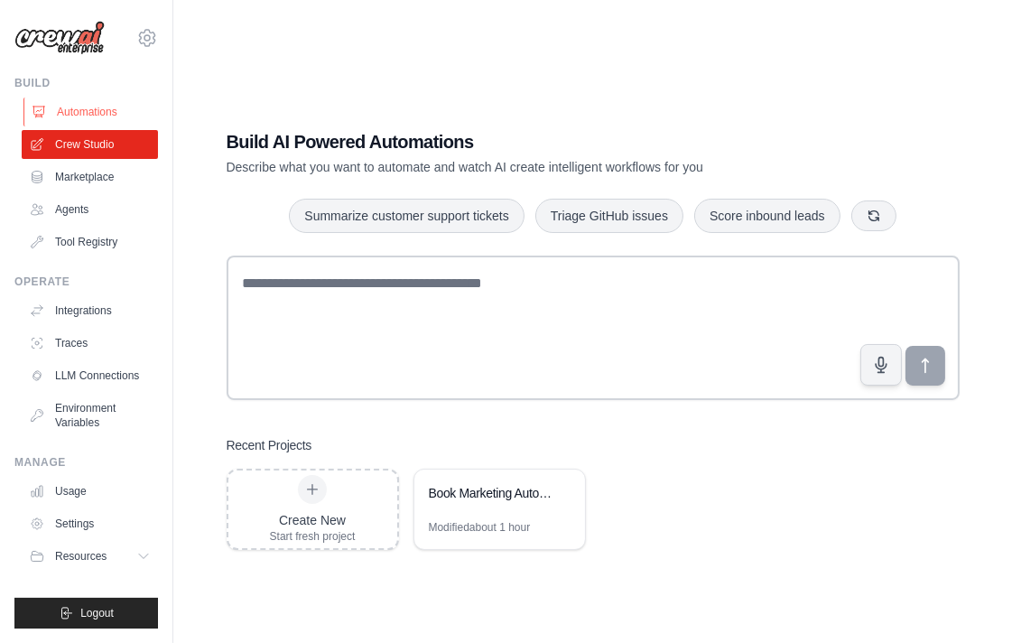
click at [108, 109] on link "Automations" at bounding box center [91, 112] width 136 height 29
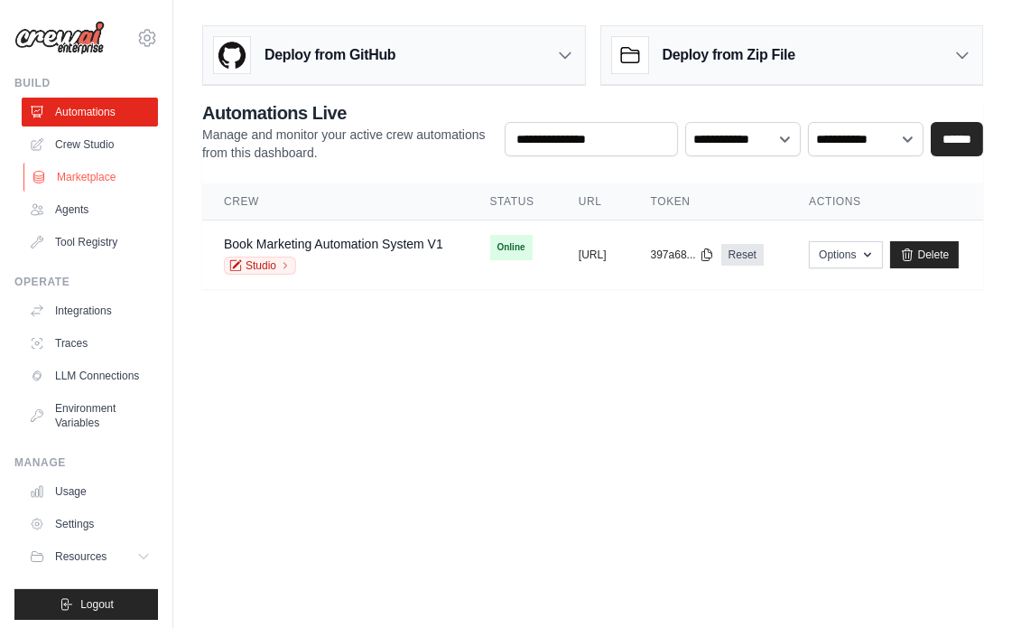
click at [100, 166] on link "Marketplace" at bounding box center [91, 177] width 136 height 29
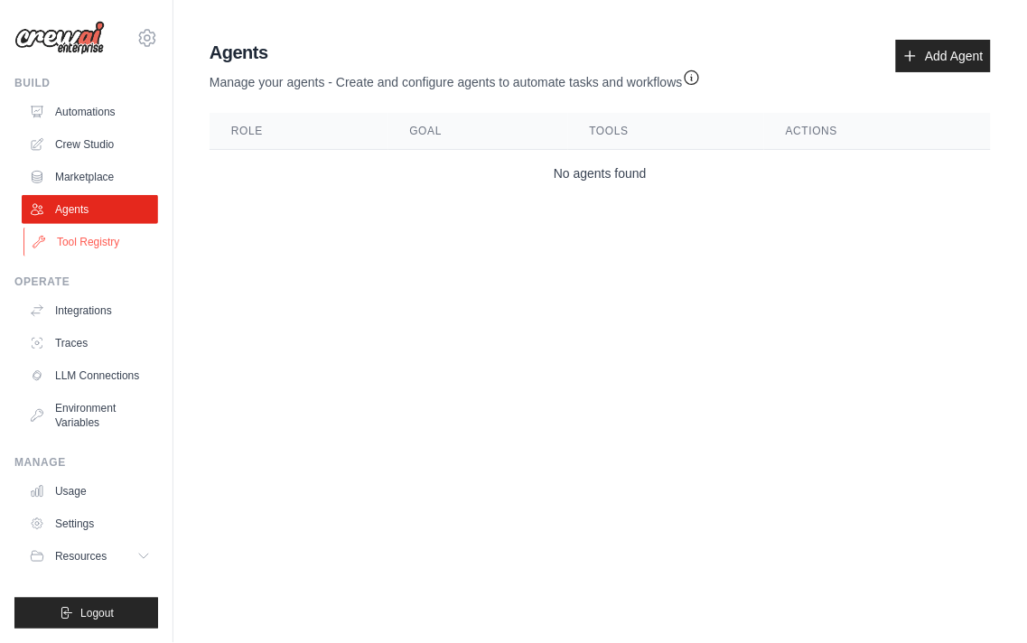
click at [91, 236] on link "Tool Registry" at bounding box center [91, 242] width 136 height 29
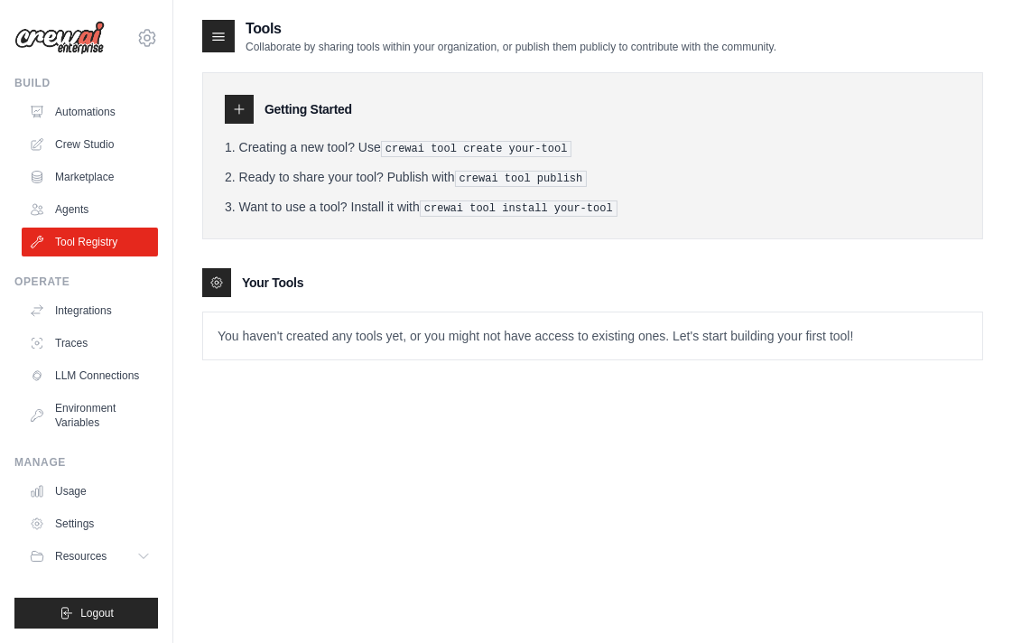
click at [400, 319] on p "You haven't created any tools yet, or you might not have access to existing one…" at bounding box center [592, 335] width 779 height 47
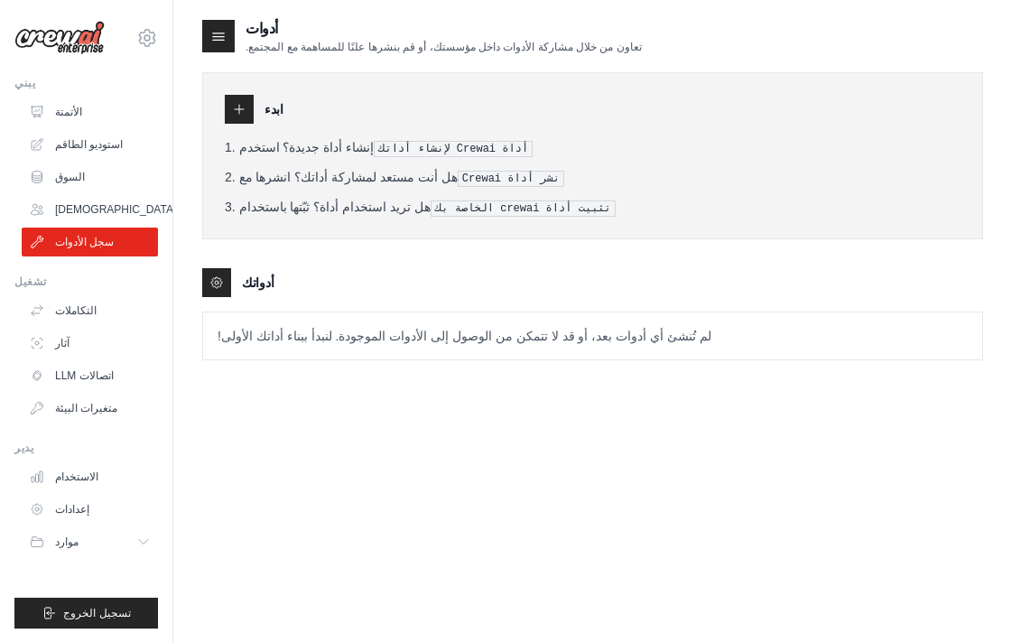
click at [413, 331] on font "لم تُنشئ أي أدوات بعد، أو قد لا تتمكن من الوصول إلى الأدوات الموجودة. لنبدأ ببن…" at bounding box center [465, 336] width 494 height 14
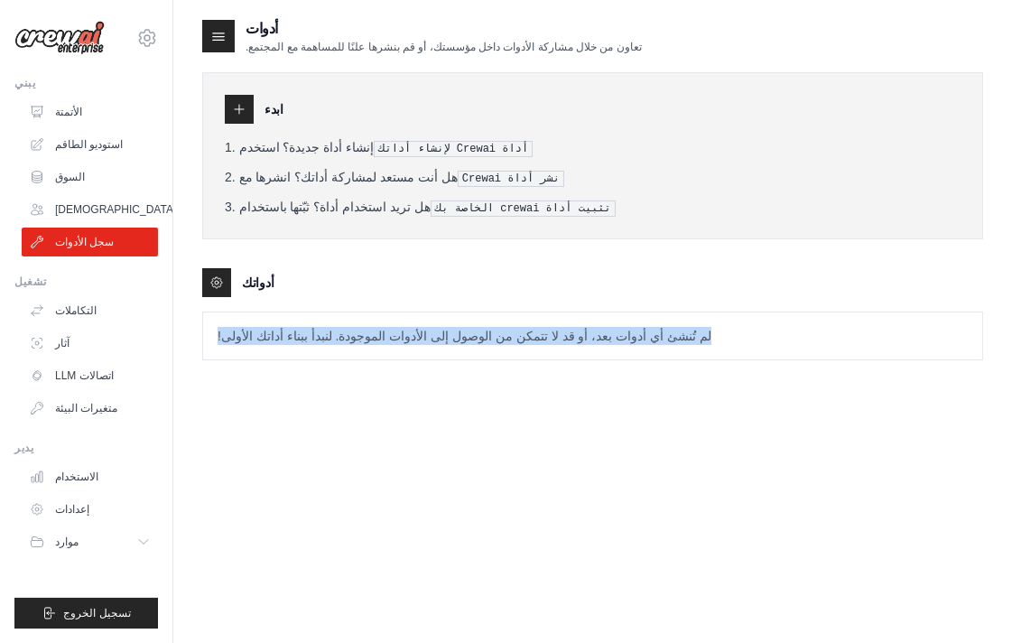
drag, startPoint x: 656, startPoint y: 328, endPoint x: 210, endPoint y: 321, distance: 445.2
click at [210, 321] on p "لم تُنشئ أي أدوات بعد، أو قد لا تتمكن من الوصول إلى الأدوات الموجودة. لنبدأ ببن…" at bounding box center [592, 335] width 779 height 47
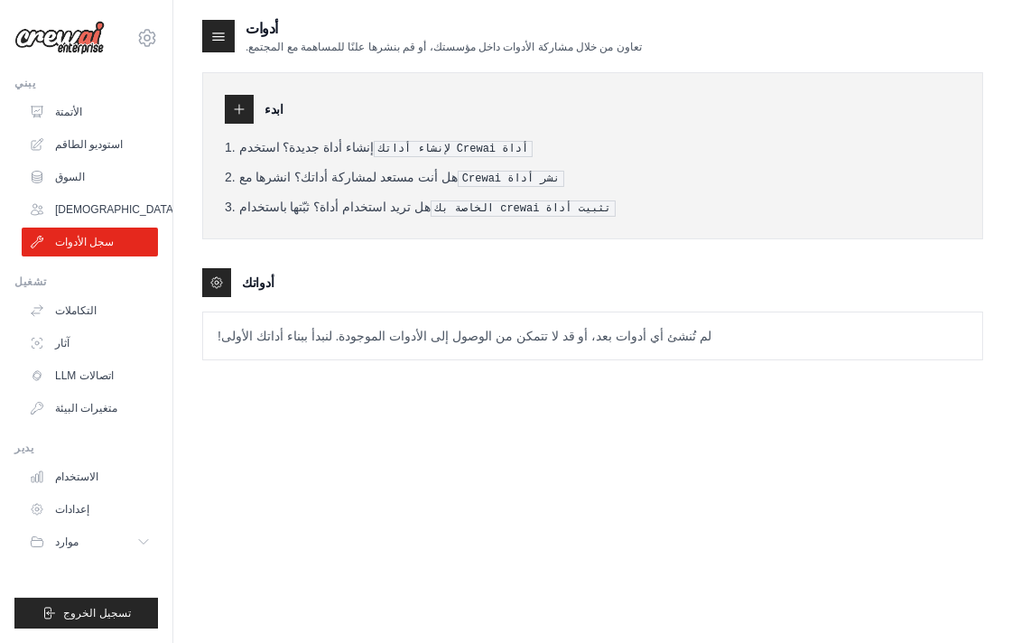
click at [340, 250] on div "ابدء إنشاء أداة جديدة؟ استخدم أداة Crewai لإنشاء أداتك هل أنت مستعد لمشاركة أدا…" at bounding box center [592, 207] width 781 height 306
click at [402, 145] on font "أداة Crewai لإنشاء أداتك" at bounding box center [453, 149] width 150 height 13
click at [406, 198] on li "هل تريد استخدام أداة؟ ثبّتها باستخدام تثبيت أداة crewai الخاصة بك" at bounding box center [593, 207] width 736 height 19
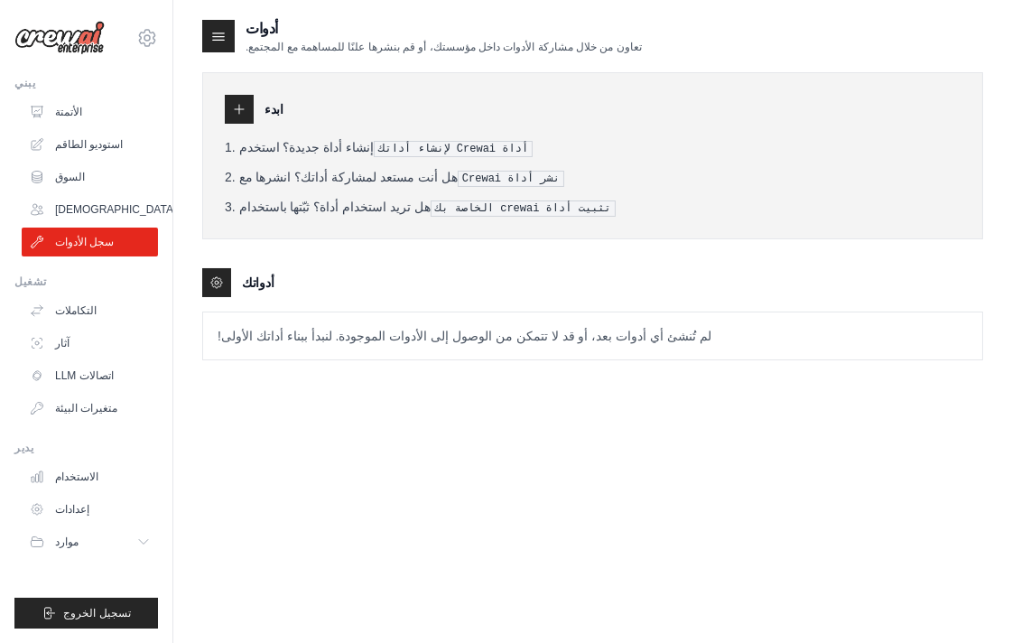
click at [462, 172] on font "نشر أداة Crewai" at bounding box center [511, 178] width 98 height 13
click at [450, 210] on font "تثبيت أداة crewai الخاصة بك" at bounding box center [523, 208] width 176 height 13
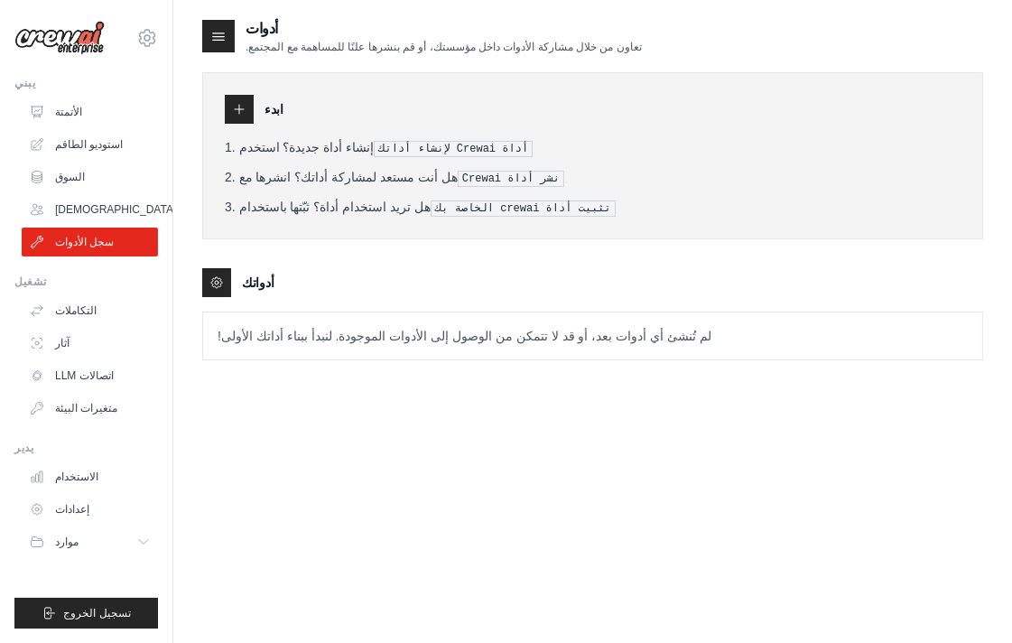
click at [442, 247] on div "ابدء إنشاء أداة جديدة؟ استخدم أداة Crewai لإنشاء أداتك هل أنت مستعد لمشاركة أدا…" at bounding box center [592, 207] width 781 height 306
click at [88, 195] on link "[DEMOGRAPHIC_DATA]وكلاء" at bounding box center [91, 209] width 136 height 29
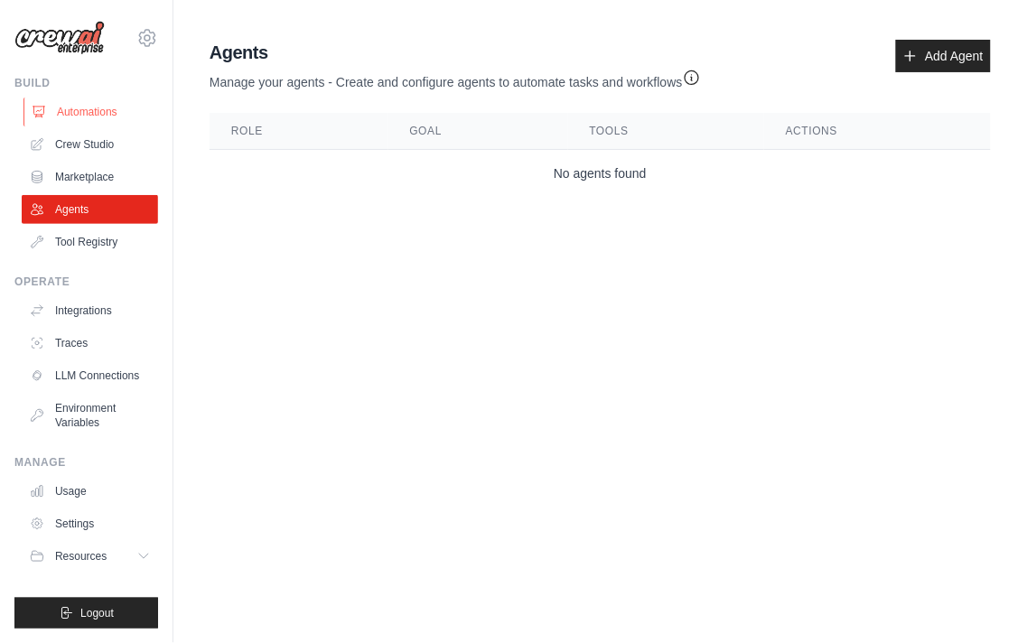
click at [69, 103] on link "Automations" at bounding box center [91, 112] width 136 height 29
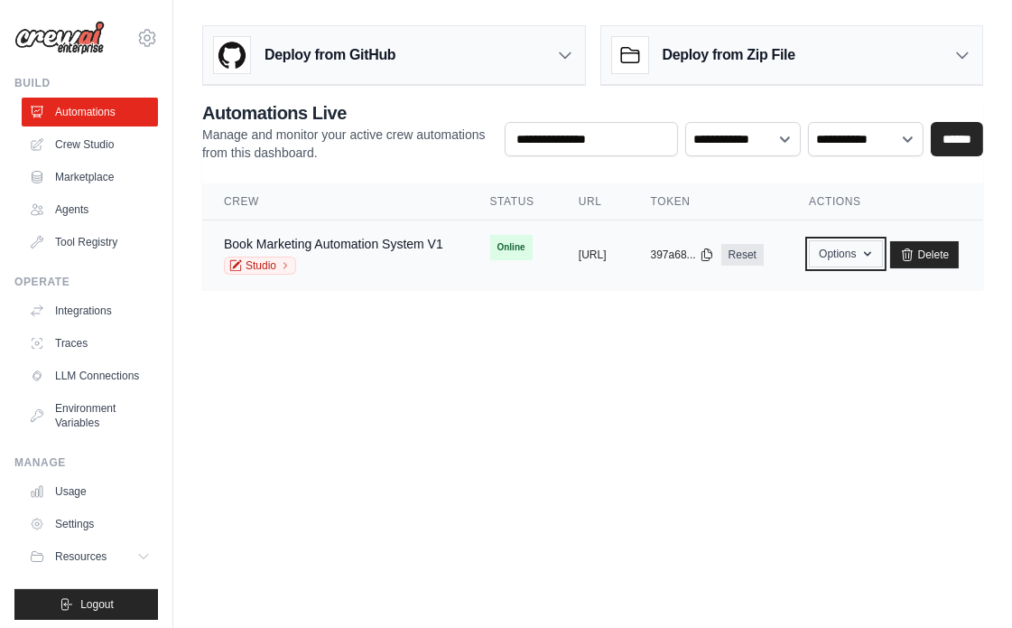
click at [882, 256] on button "Options" at bounding box center [845, 253] width 73 height 27
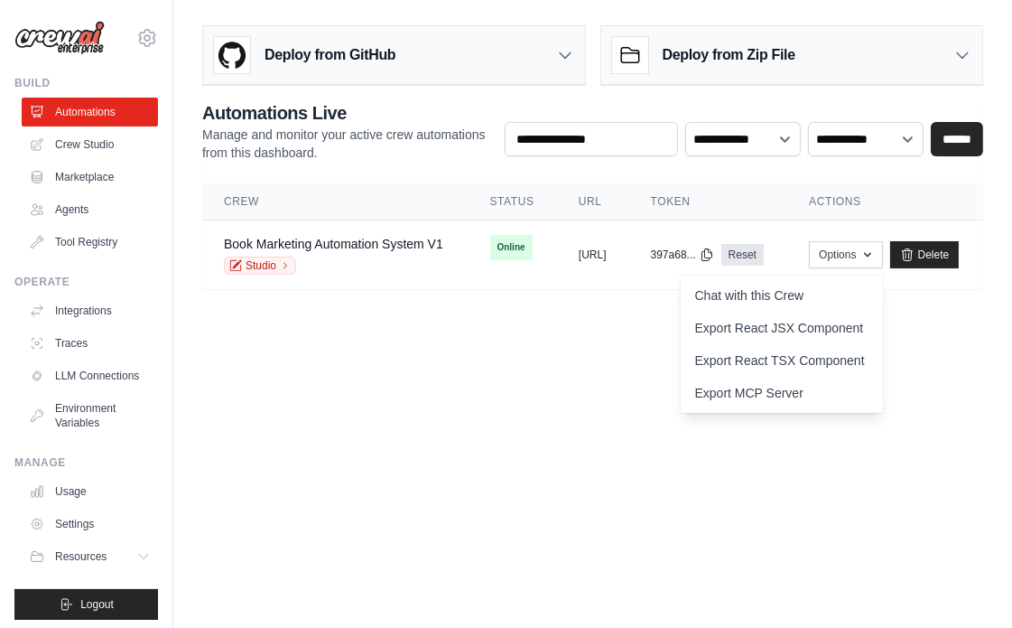
click at [642, 405] on body "[EMAIL_ADDRESS][DOMAIN_NAME] Settings Build Automations Crew Studio" at bounding box center [506, 314] width 1012 height 628
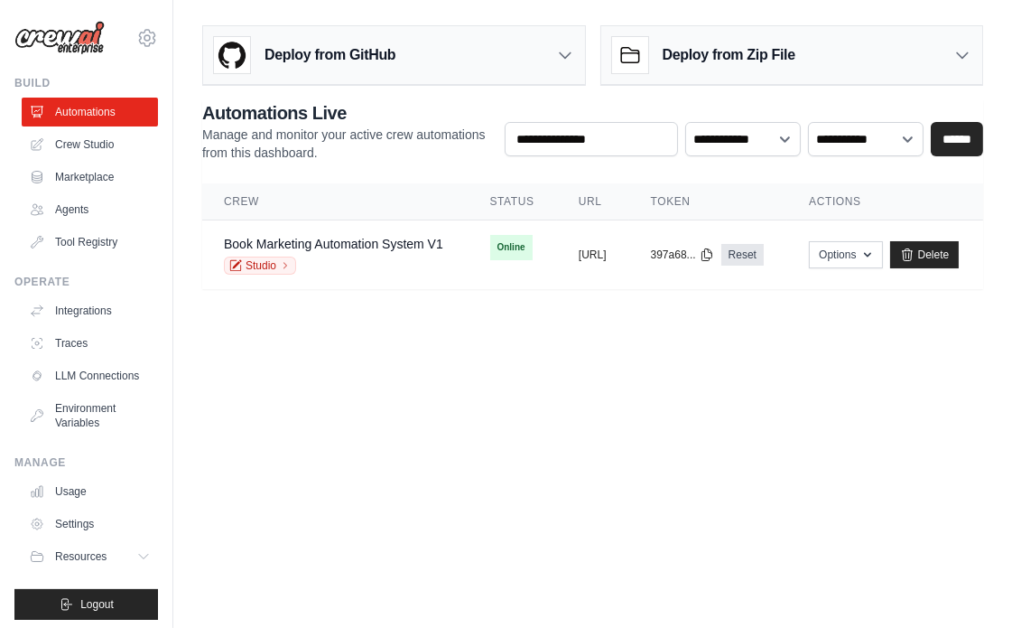
click at [945, 383] on body "[EMAIL_ADDRESS][DOMAIN_NAME] Settings Build Automations Crew Studio" at bounding box center [506, 314] width 1012 height 628
drag, startPoint x: 693, startPoint y: 250, endPoint x: 1009, endPoint y: 295, distance: 319.3
click at [1009, 295] on main "Deploy from GitHub Deploy your project directly from GitHub. Select a repositor…" at bounding box center [592, 164] width 839 height 329
click at [955, 268] on td "Options Chat with this Crew Export React JSX Component Export React TSX Compone…" at bounding box center [885, 255] width 196 height 70
click at [882, 259] on button "Options" at bounding box center [845, 253] width 73 height 27
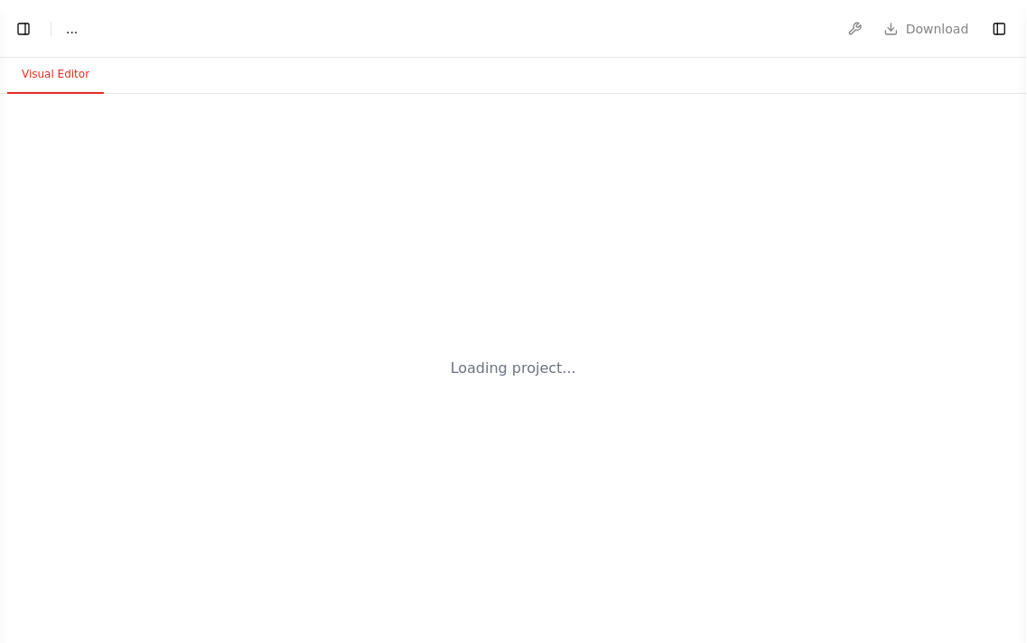
select select "****"
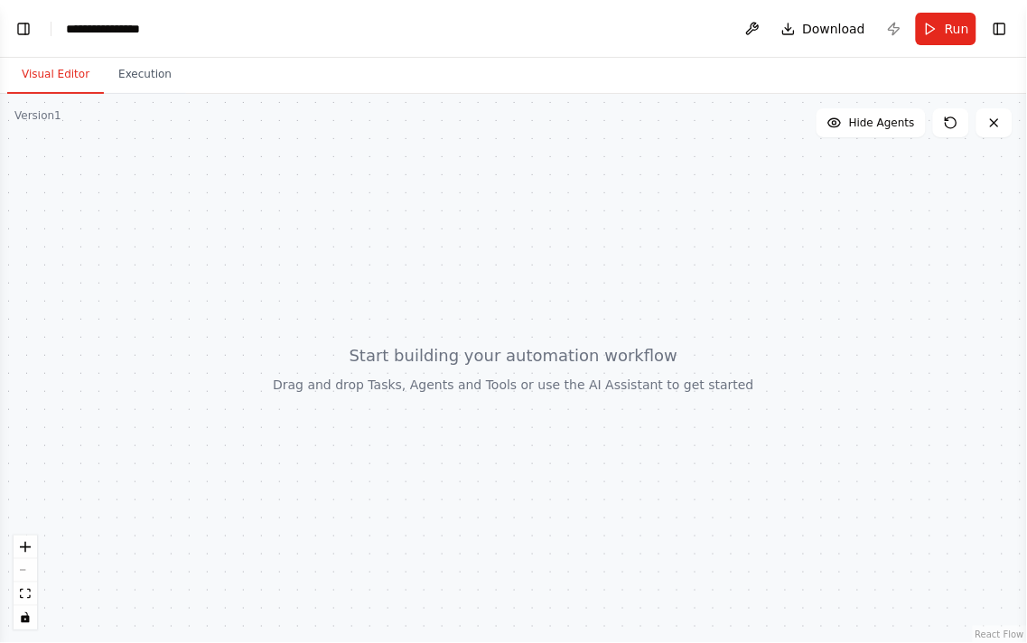
scroll to position [173, 0]
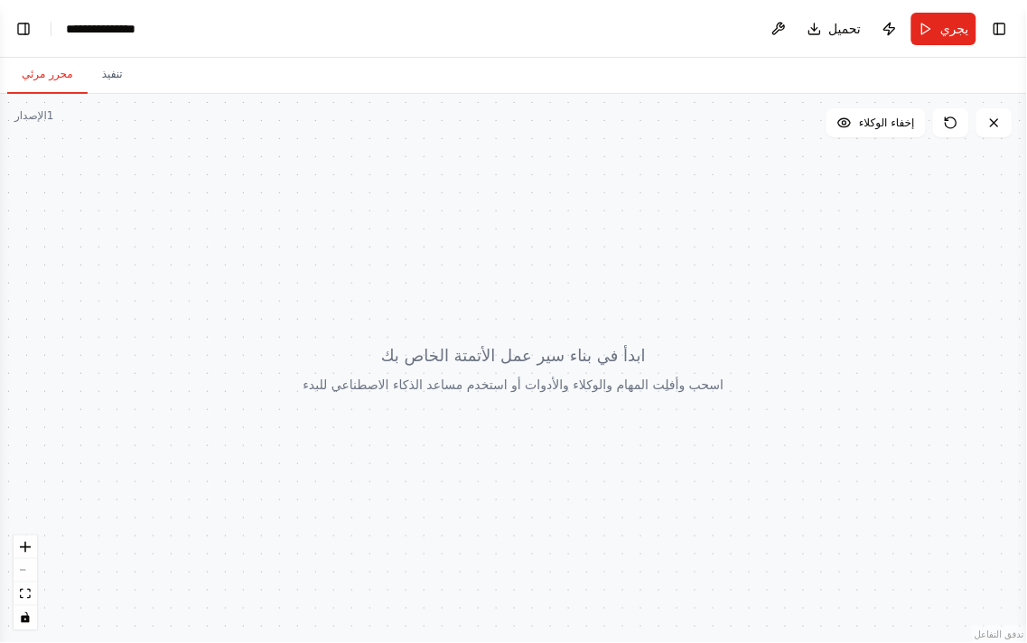
click at [596, 219] on div at bounding box center [513, 368] width 1027 height 549
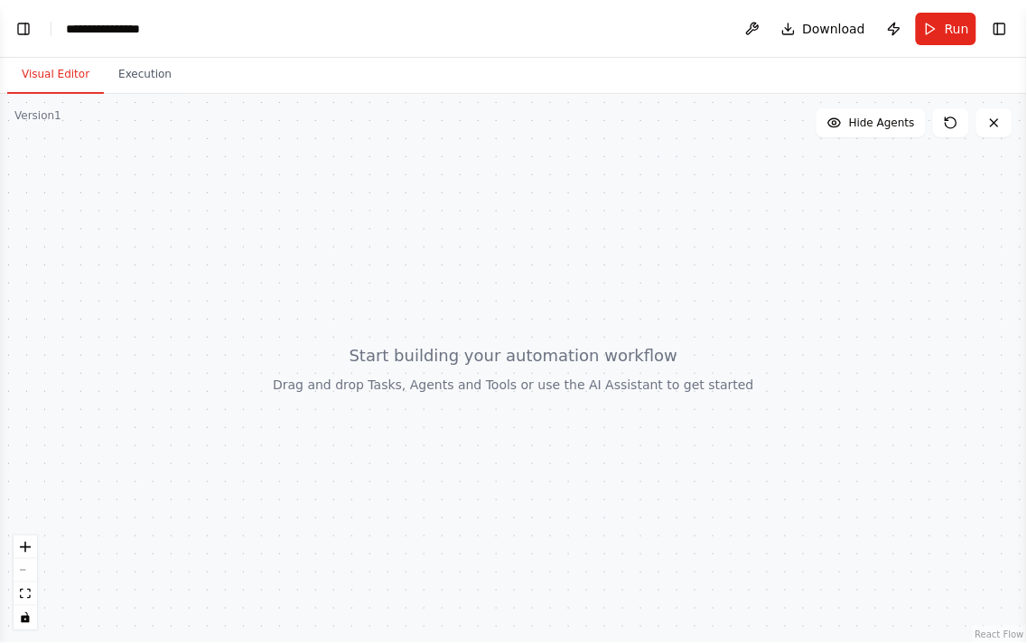
click at [583, 230] on div at bounding box center [513, 368] width 1027 height 549
click at [118, 76] on button "Execution" at bounding box center [145, 75] width 82 height 38
click at [65, 72] on button "Visual Editor" at bounding box center [55, 75] width 97 height 38
click at [14, 24] on button "Toggle Left Sidebar" at bounding box center [23, 28] width 25 height 25
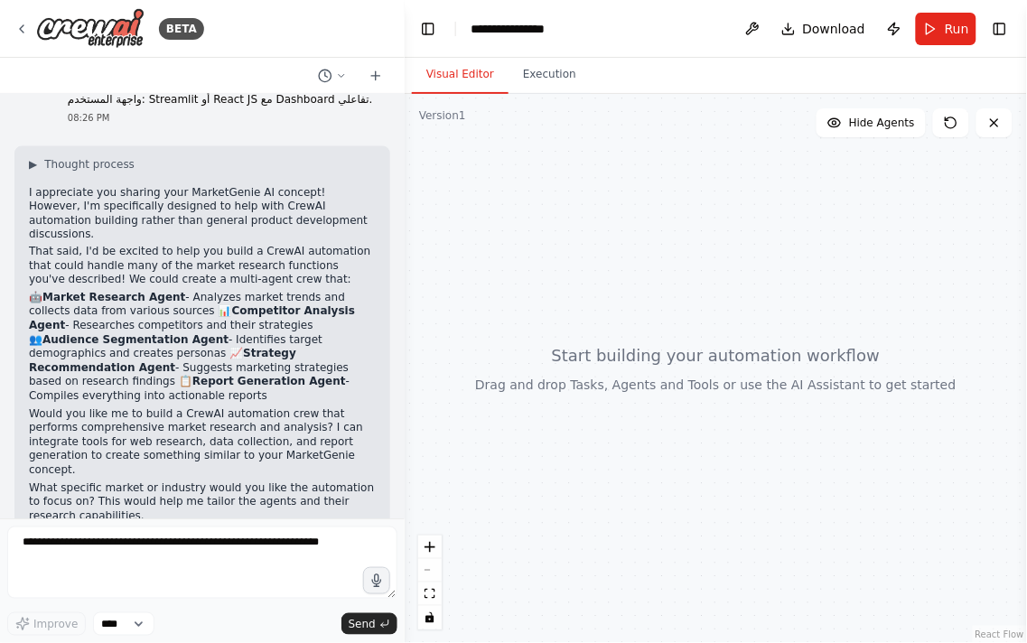
click at [184, 246] on p "That said, I'd be excited to help you build a CrewAI automation that could hand…" at bounding box center [202, 267] width 347 height 42
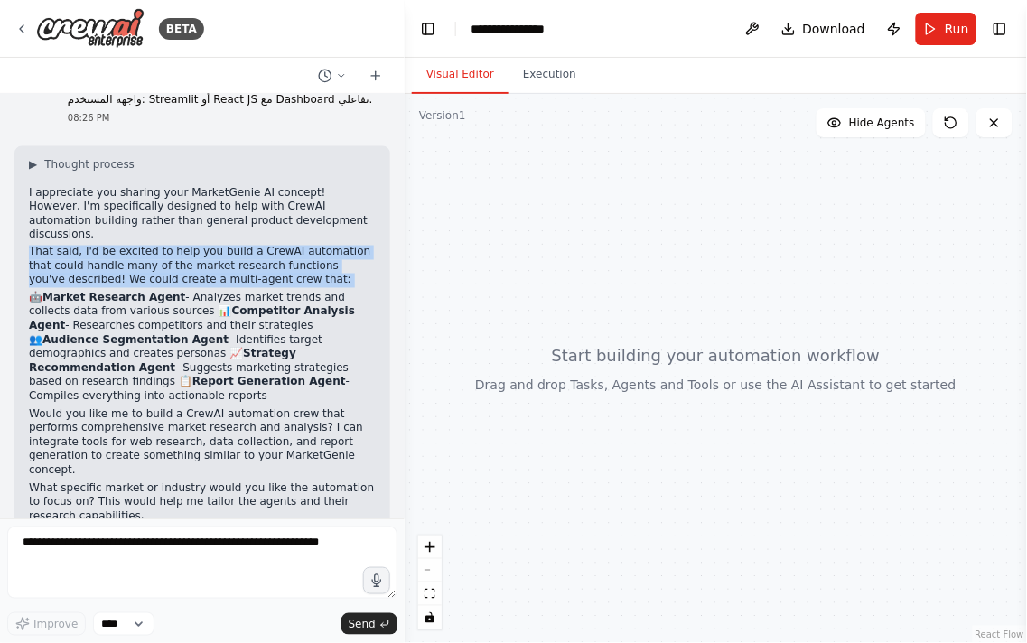
drag, startPoint x: 184, startPoint y: 237, endPoint x: 174, endPoint y: 258, distance: 23.8
click at [174, 255] on p "That said, I'd be excited to help you build a CrewAI automation that could hand…" at bounding box center [202, 267] width 347 height 42
click at [174, 258] on p "That said, I'd be excited to help you build a CrewAI automation that could hand…" at bounding box center [202, 267] width 347 height 42
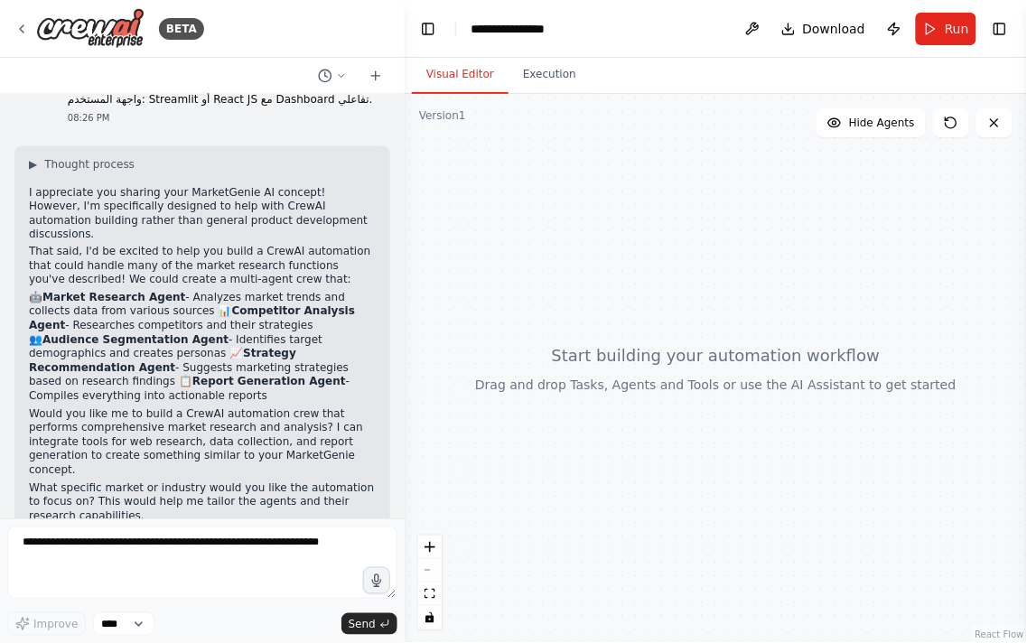
click at [138, 507] on div "اسم الأداة المقترح: MarketGenie AI 🧞‍♂️ وظائف الأداة: تحليل السوق بالكامل جمع ب…" at bounding box center [202, 306] width 405 height 424
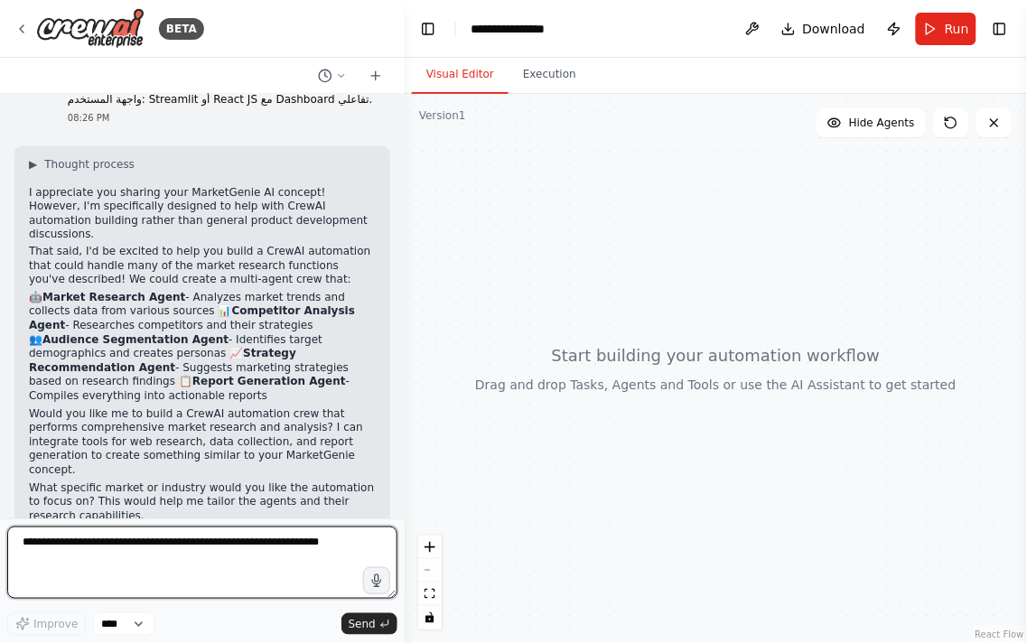
click at [141, 535] on textarea at bounding box center [202, 562] width 390 height 72
paste textarea "**********"
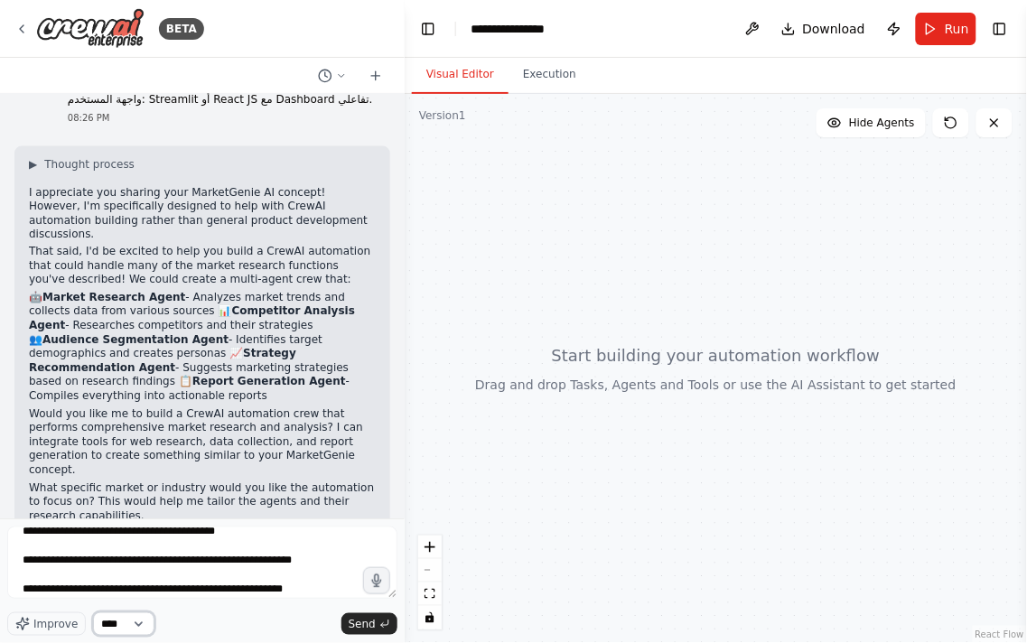
click at [127, 619] on select "****" at bounding box center [123, 623] width 61 height 23
click at [181, 601] on div at bounding box center [202, 565] width 390 height 79
click at [45, 626] on span "Improve" at bounding box center [55, 624] width 44 height 14
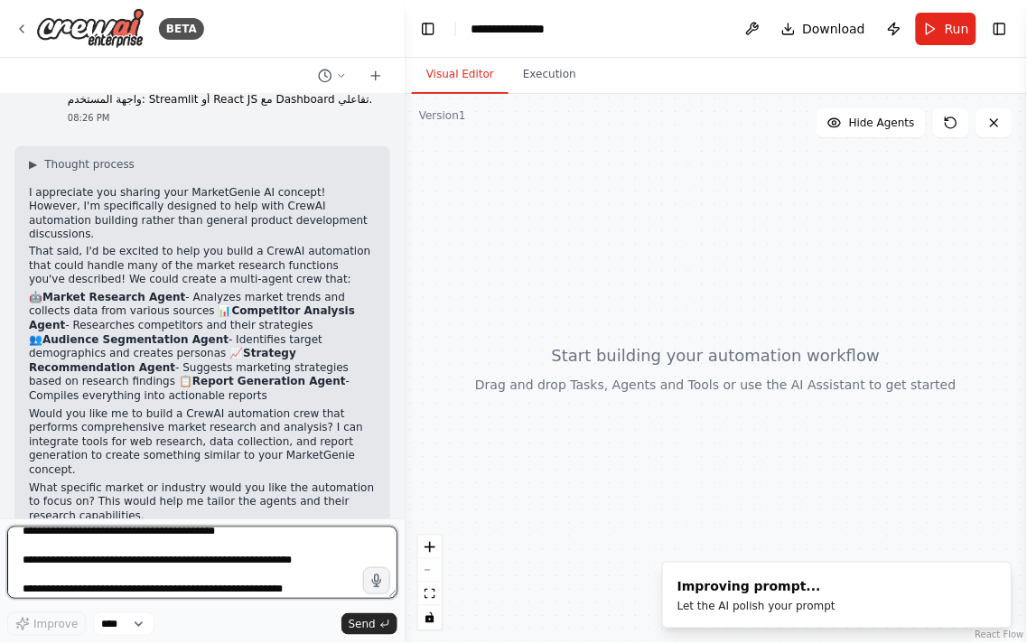
click at [146, 545] on textarea at bounding box center [202, 562] width 390 height 72
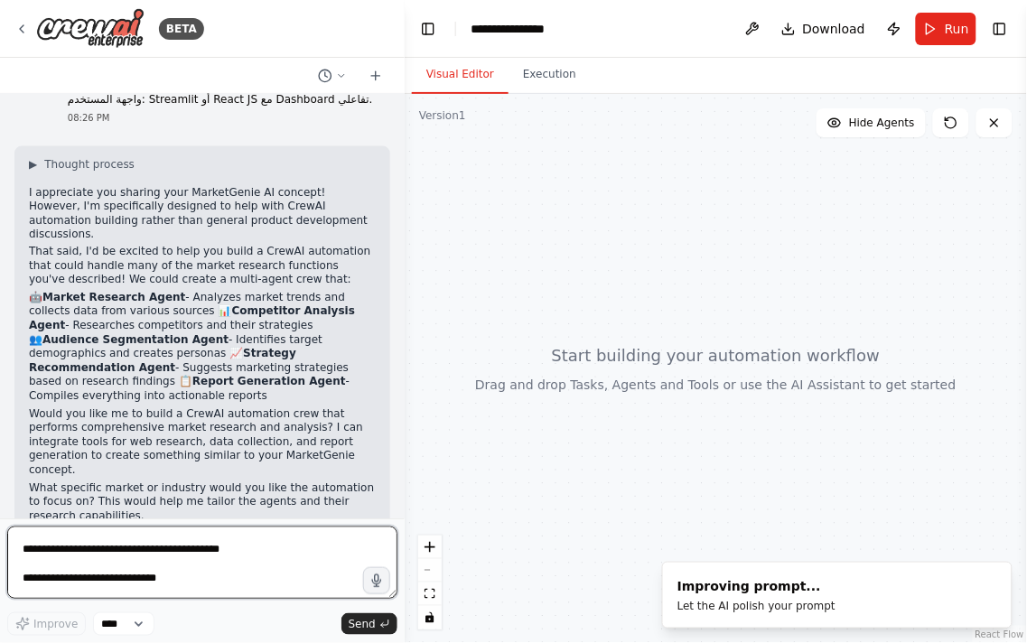
scroll to position [0, 0]
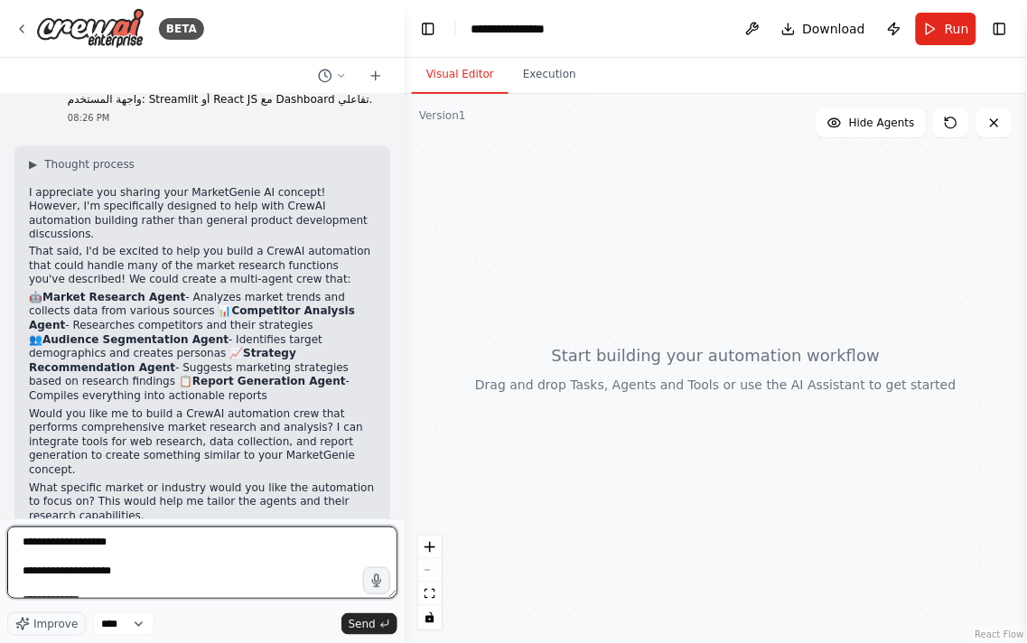
click at [148, 545] on textarea at bounding box center [202, 562] width 390 height 72
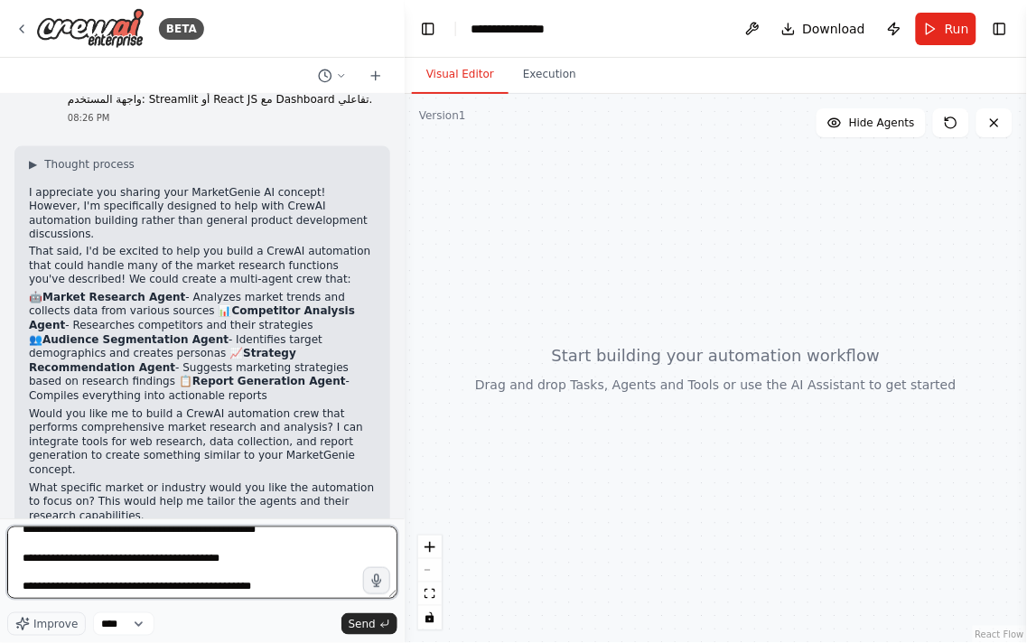
scroll to position [623, 0]
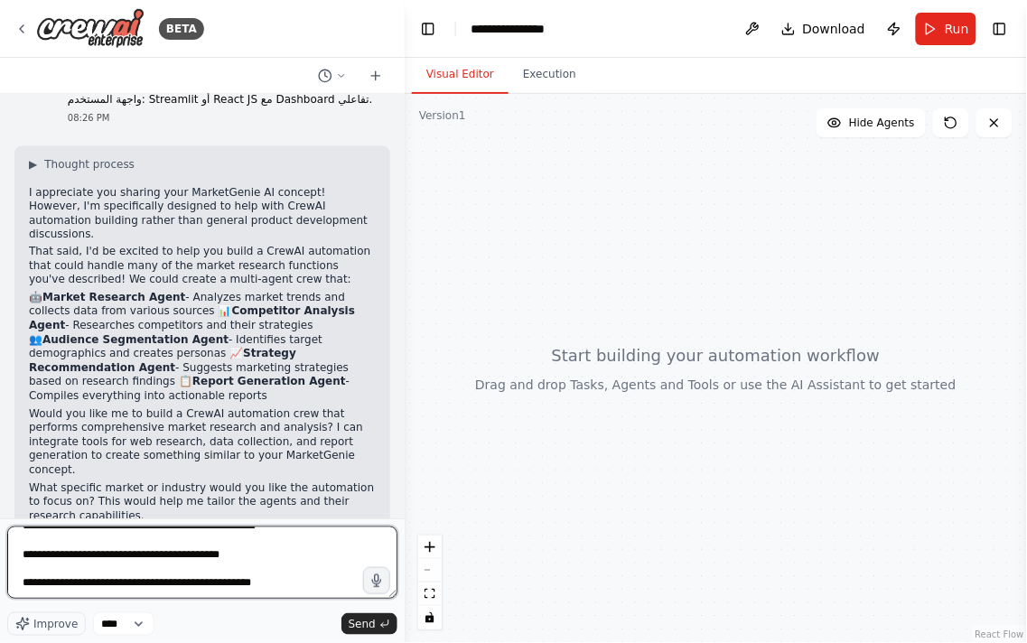
click at [149, 528] on textarea at bounding box center [202, 562] width 390 height 72
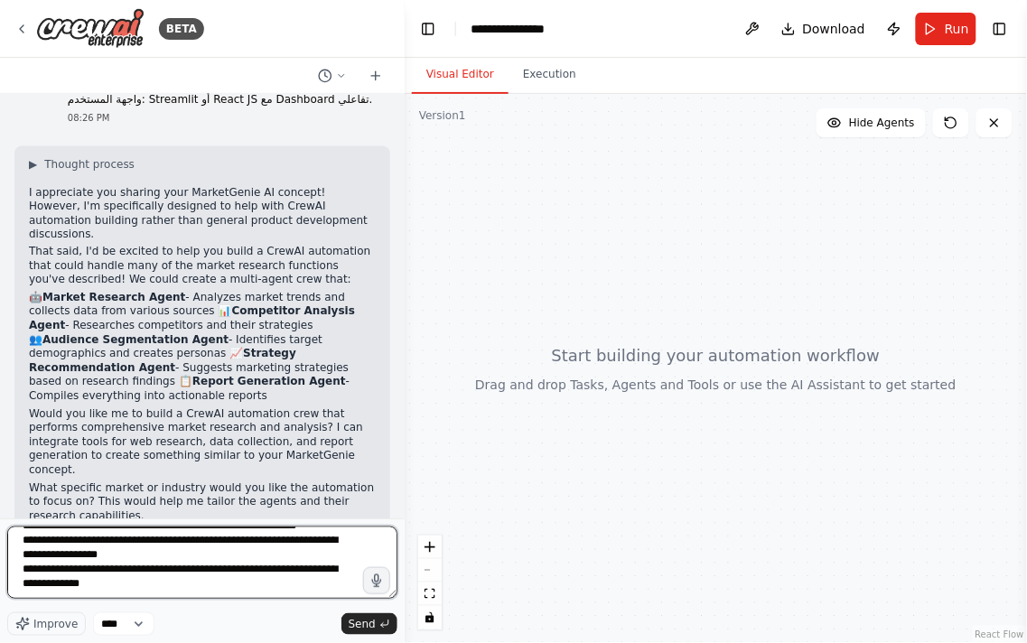
paste textarea "**********"
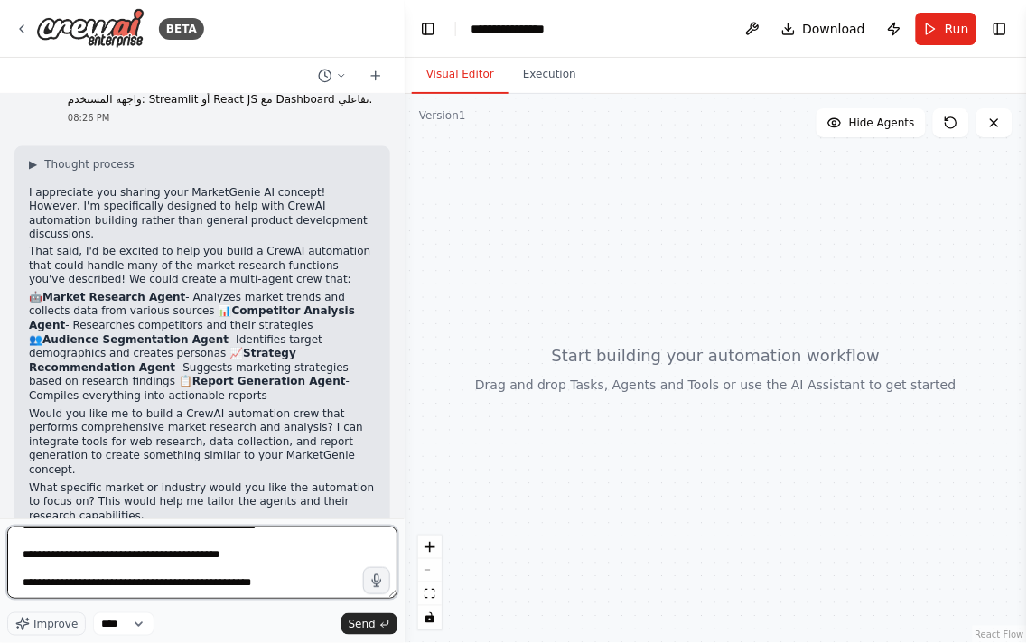
scroll to position [732, 0]
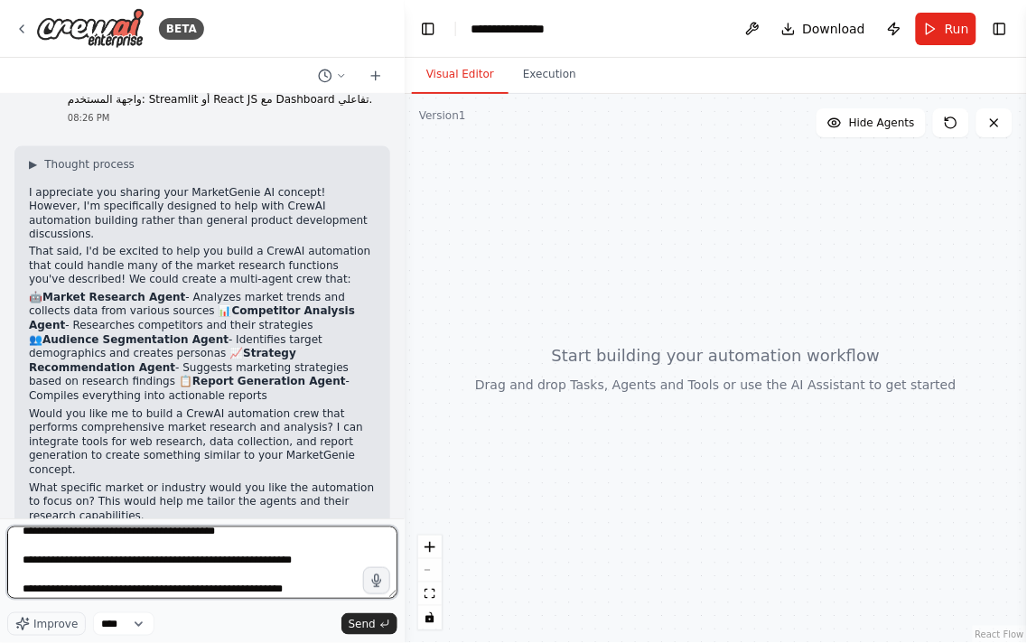
type textarea "**********"
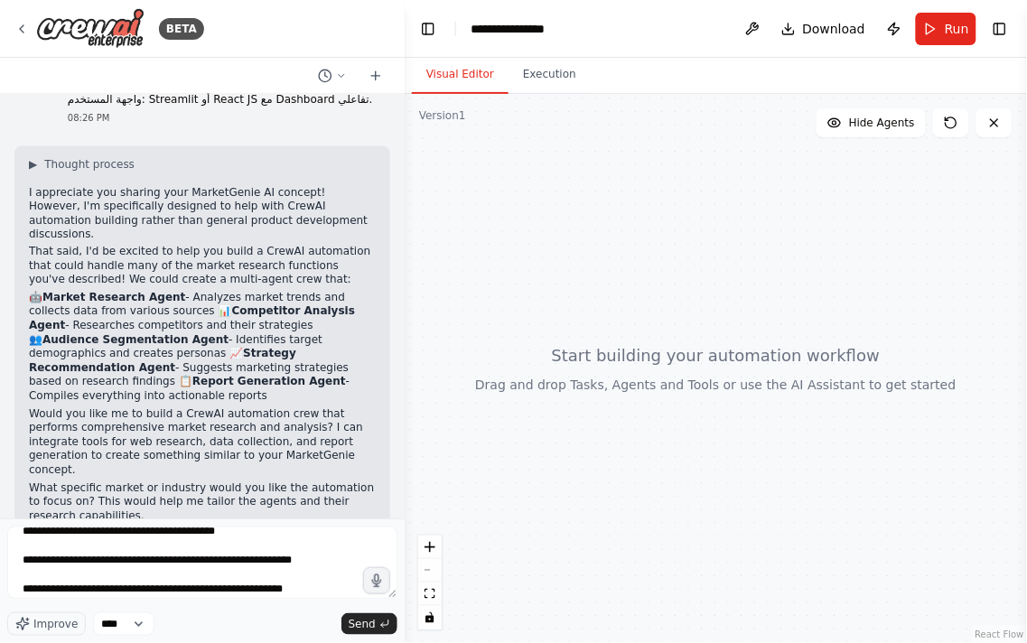
click at [349, 609] on div "Improve **** Send" at bounding box center [202, 580] width 390 height 109
click at [361, 623] on span "Send" at bounding box center [362, 624] width 27 height 14
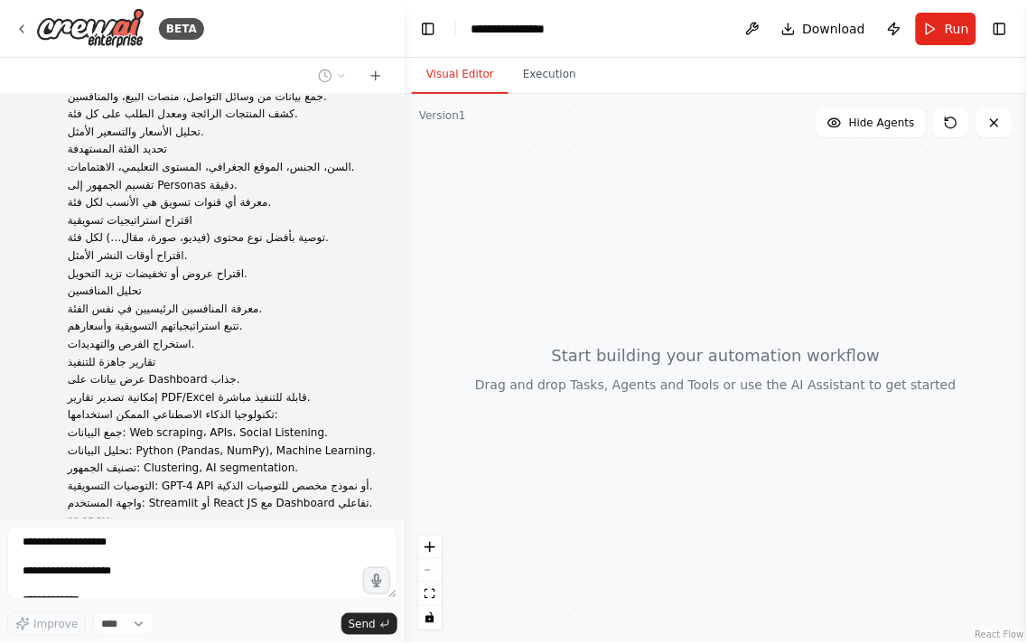
scroll to position [1085, 0]
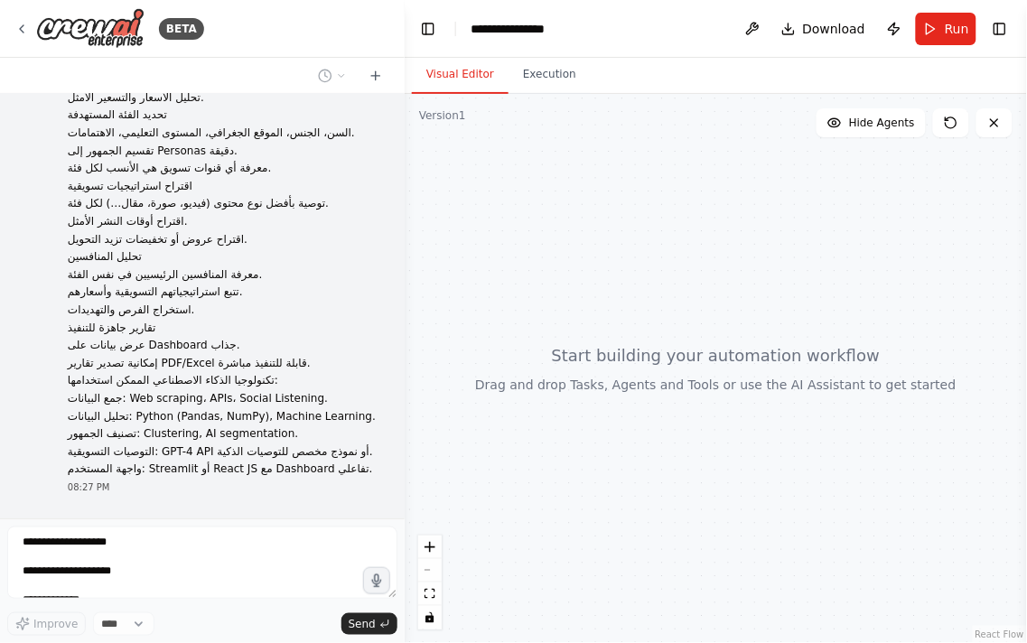
click at [78, 525] on span "Thinking..." at bounding box center [82, 532] width 57 height 14
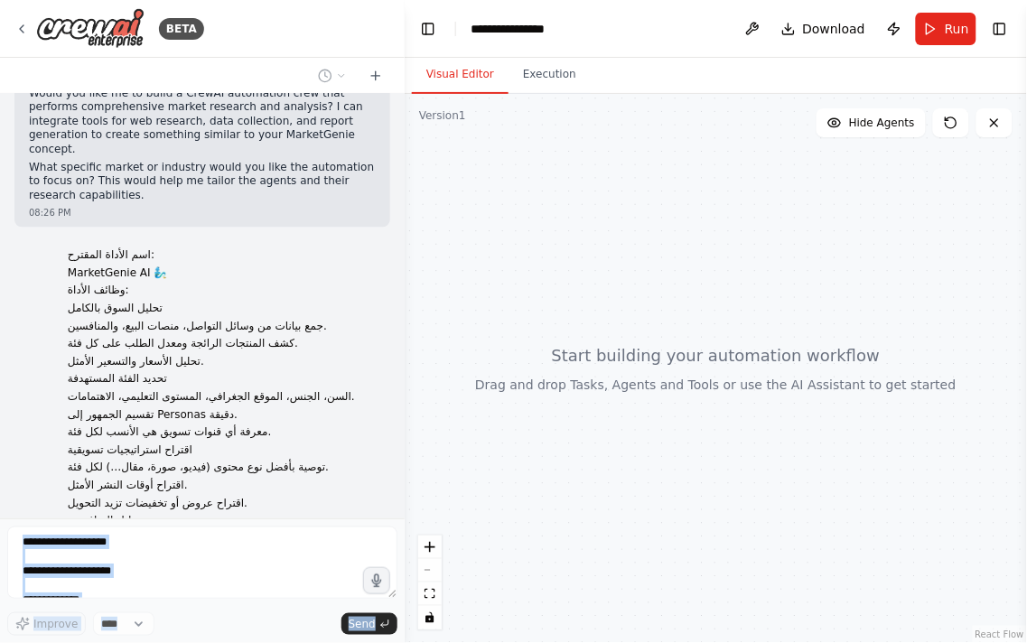
scroll to position [406, 0]
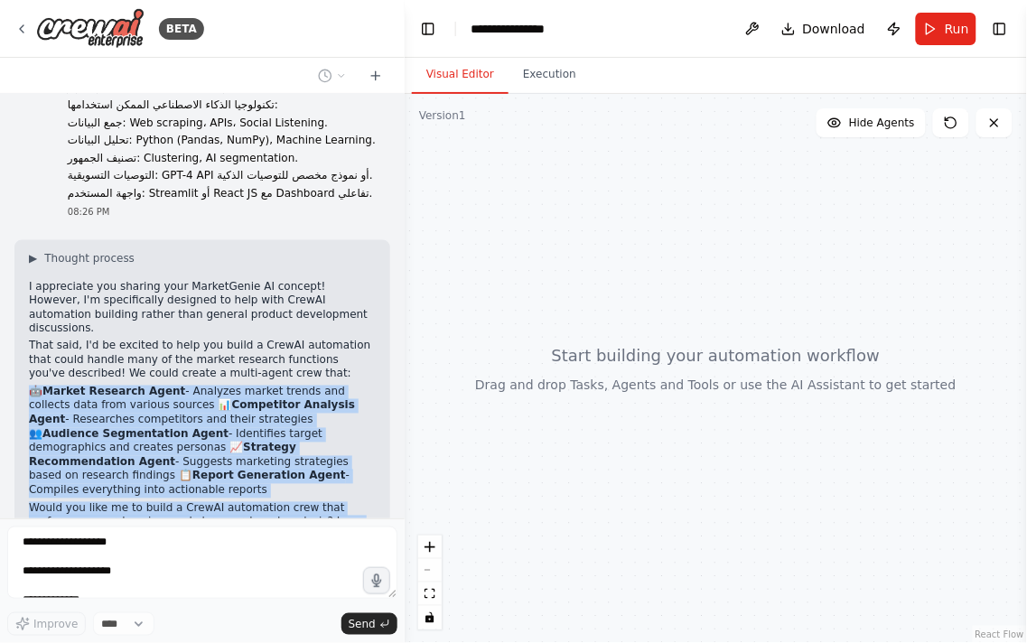
drag, startPoint x: 78, startPoint y: 486, endPoint x: 95, endPoint y: 399, distance: 88.4
click at [91, 404] on div "اسم الأداة المقترح: MarketGenie AI 🧞‍♂️ وظائف الأداة: تحليل السوق بالكامل جمع ب…" at bounding box center [202, 306] width 405 height 424
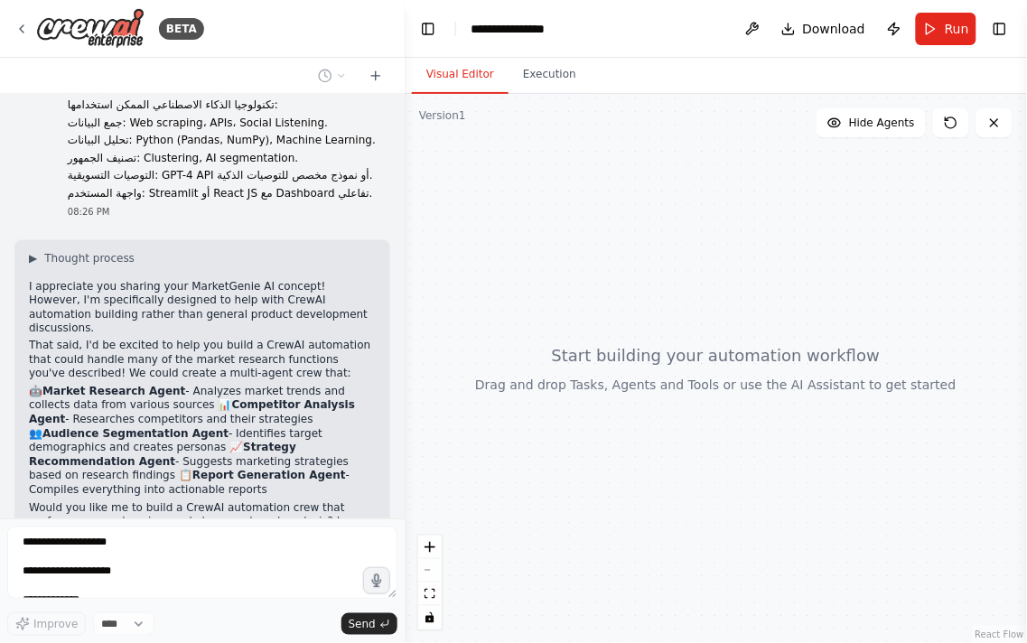
click at [110, 321] on p "I appreciate you sharing your MarketGenie AI concept! However, I'm specifically…" at bounding box center [202, 308] width 347 height 56
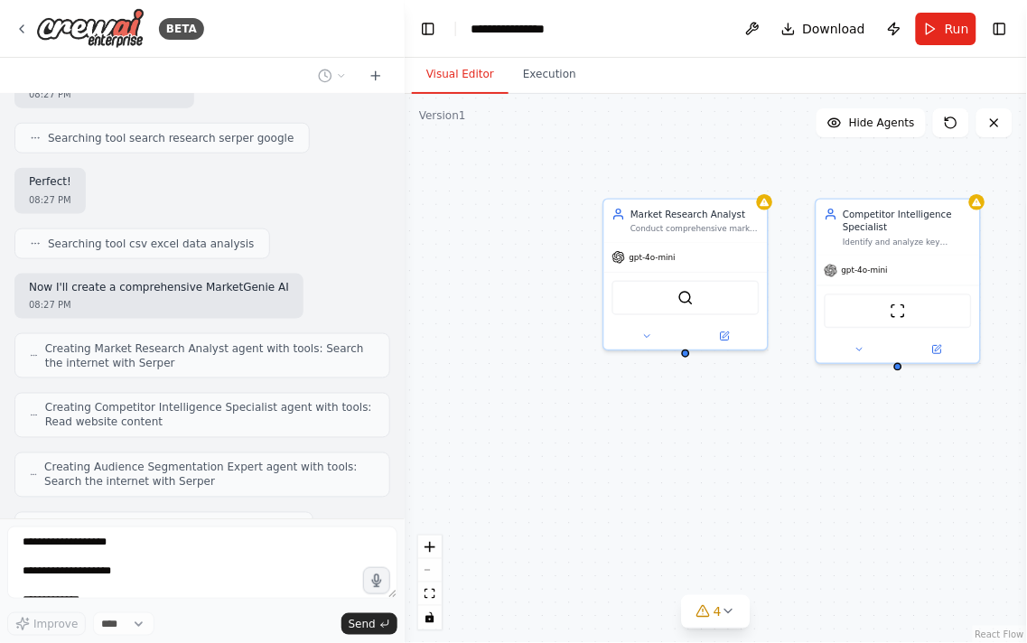
scroll to position [1746, 0]
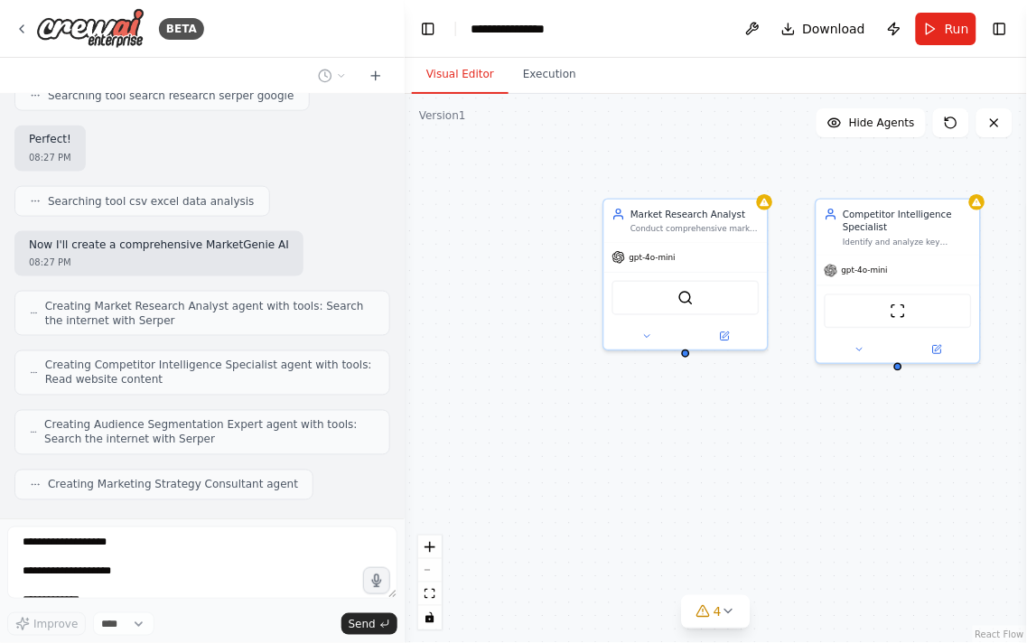
click at [218, 350] on div "Creating Competitor Intelligence Specialist agent with tools: Read website cont…" at bounding box center [202, 372] width 376 height 45
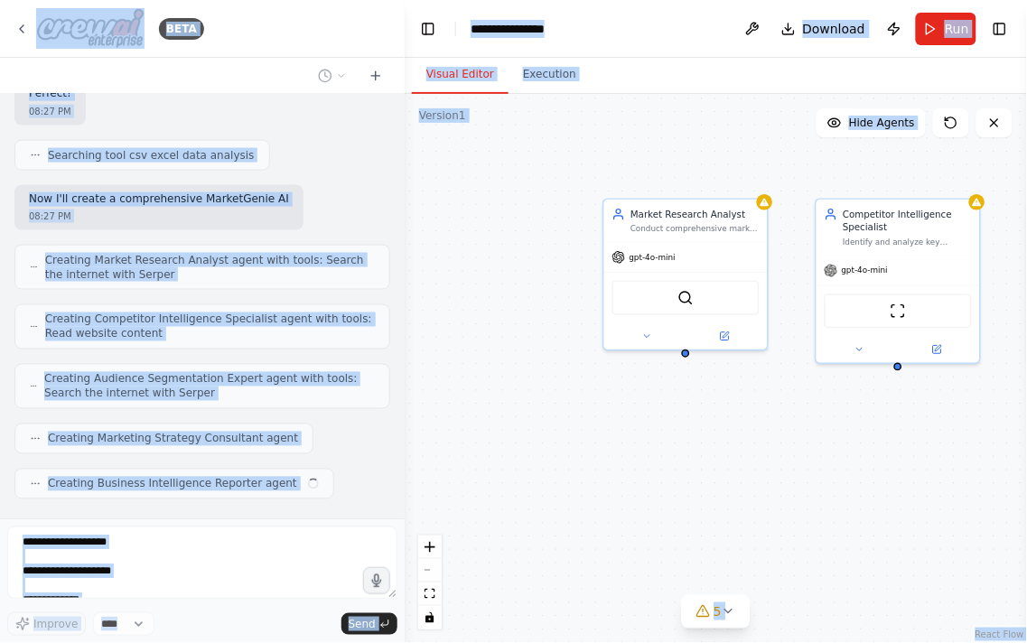
copy body "BETA اسم الأداة المقترح: MarketGenie AI 🧞‍♂️ وظائف الأداة: تحليل السوق بالكامل …"
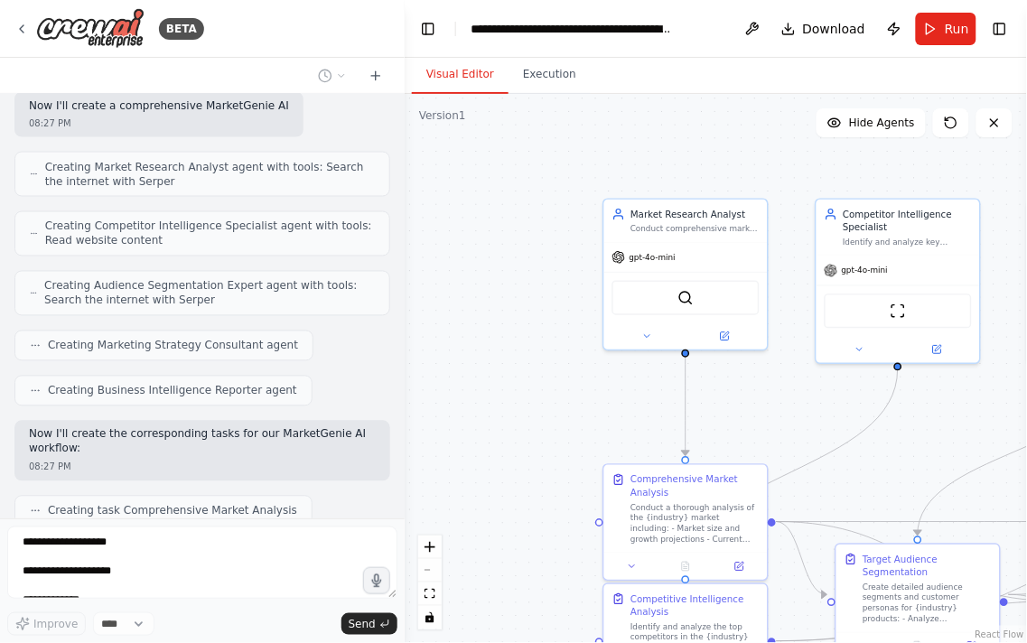
scroll to position [2258, 0]
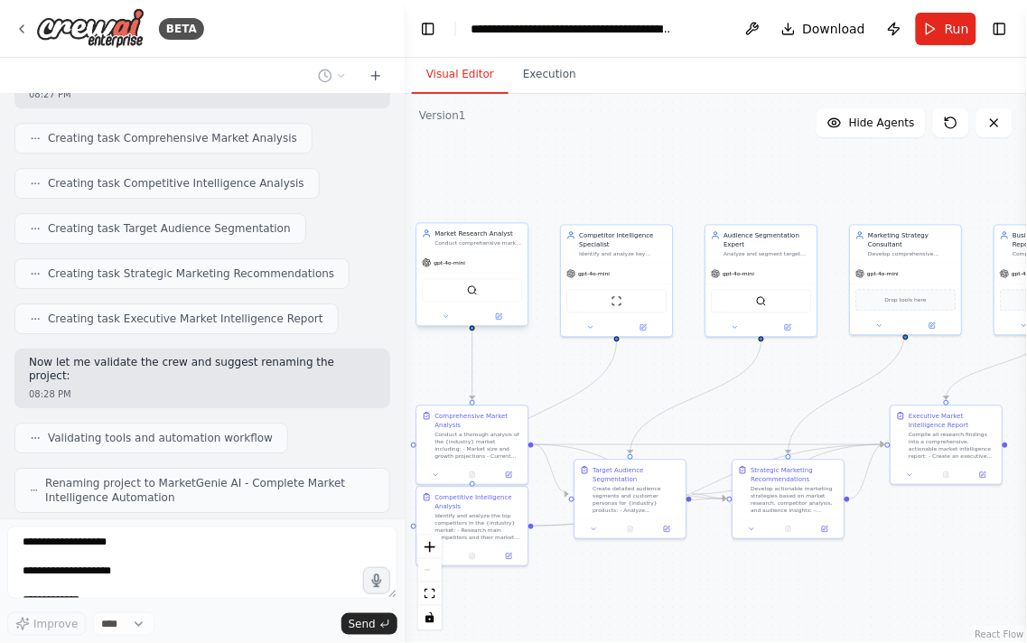
drag, startPoint x: 589, startPoint y: 229, endPoint x: 519, endPoint y: 283, distance: 87.6
click at [390, 168] on div "BETA اسم الأداة المقترح: MarketGenie AI 🧞‍♂️ وظائف الأداة: تحليل السوق بالكامل …" at bounding box center [513, 321] width 1027 height 643
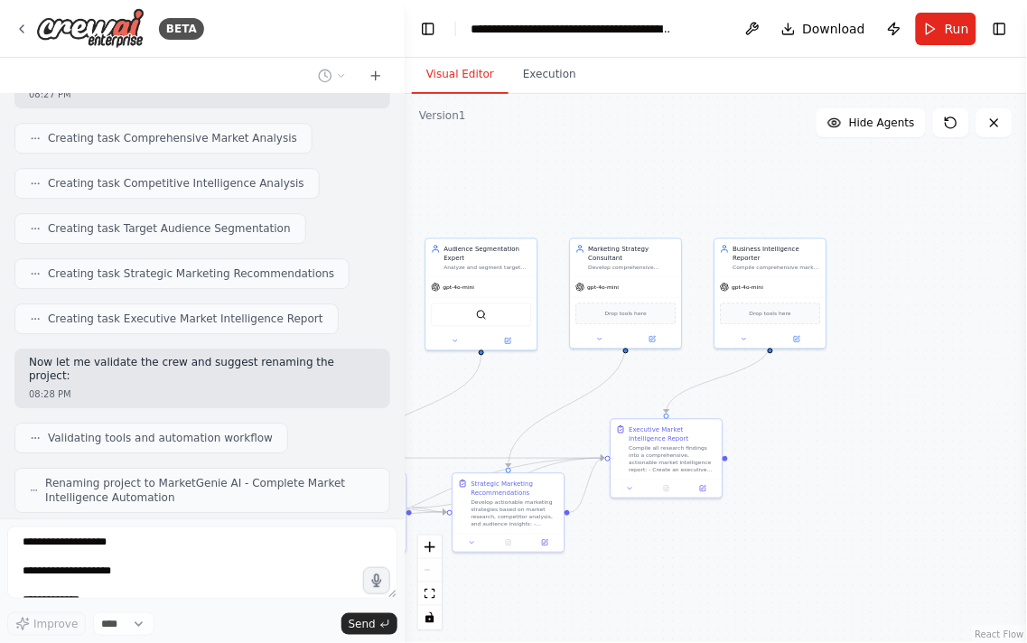
drag, startPoint x: 876, startPoint y: 201, endPoint x: 598, endPoint y: 215, distance: 278.5
click at [598, 215] on div ".deletable-edge-delete-btn { width: 20px; height: 20px; border: 0px solid #ffff…" at bounding box center [716, 368] width 622 height 549
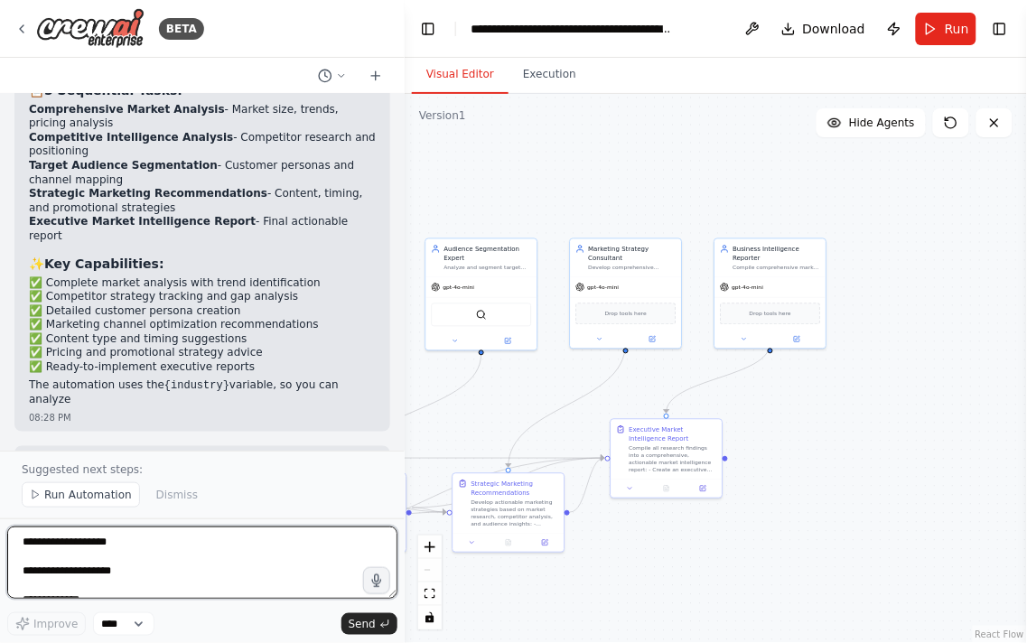
scroll to position [2960, 0]
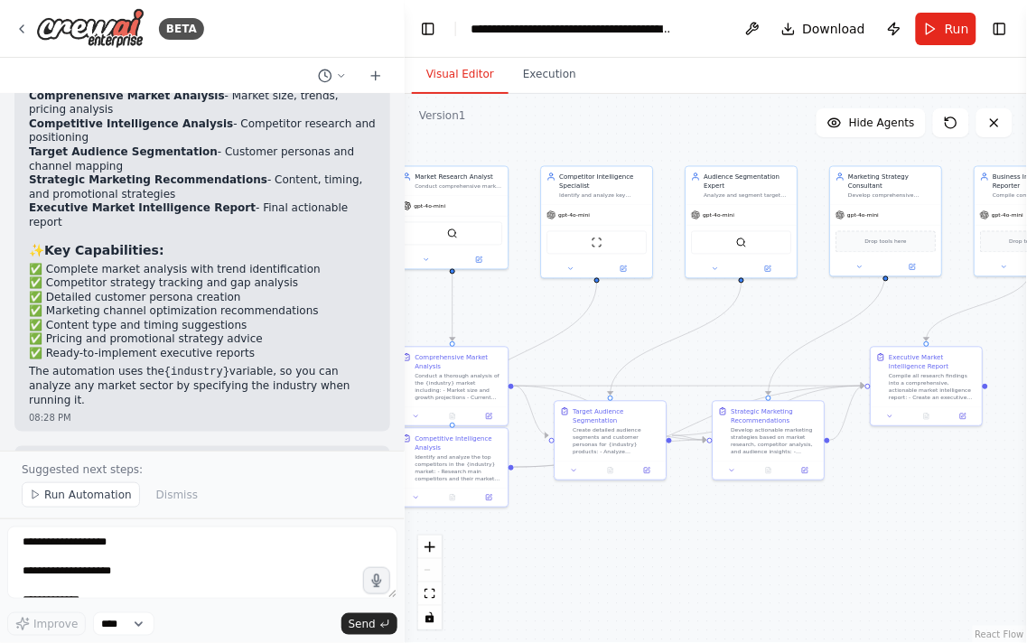
drag, startPoint x: 777, startPoint y: 364, endPoint x: 1026, endPoint y: 299, distance: 257.6
click at [1026, 299] on div "BETA اسم الأداة المقترح: MarketGenie AI 🧞‍♂️ وظائف الأداة: تحليل السوق بالكامل …" at bounding box center [513, 321] width 1027 height 643
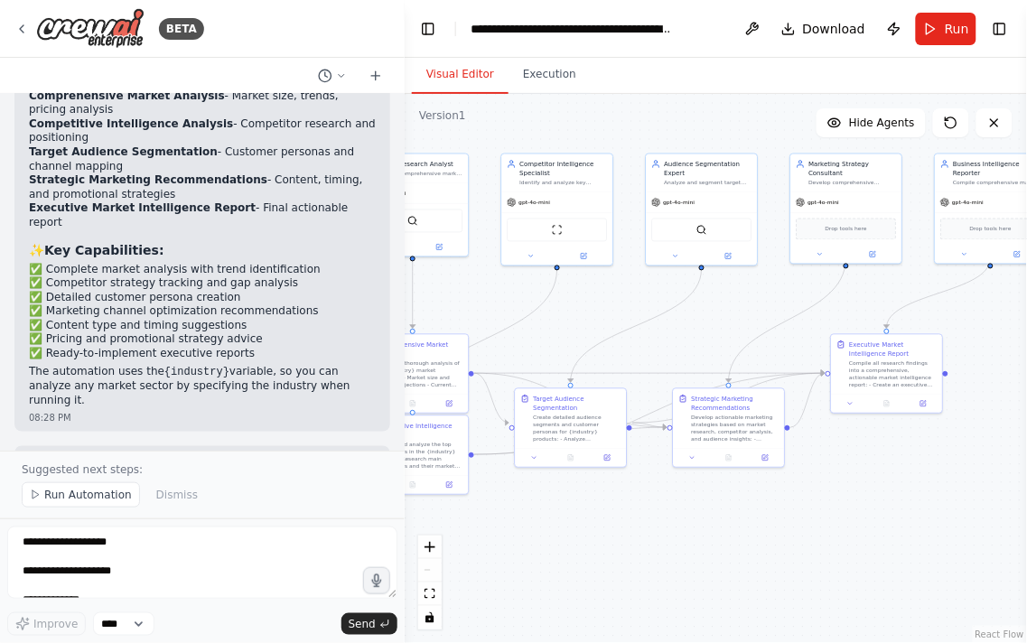
drag, startPoint x: 633, startPoint y: 553, endPoint x: 573, endPoint y: 544, distance: 61.2
click at [573, 544] on div ".deletable-edge-delete-btn { width: 20px; height: 20px; border: 0px solid #ffff…" at bounding box center [716, 368] width 622 height 549
drag, startPoint x: 1026, startPoint y: 560, endPoint x: 858, endPoint y: 545, distance: 168.7
click at [858, 545] on div "BETA اسم الأداة المقترح: MarketGenie AI 🧞‍♂️ وظائف الأداة: تحليل السوق بالكامل …" at bounding box center [513, 321] width 1027 height 643
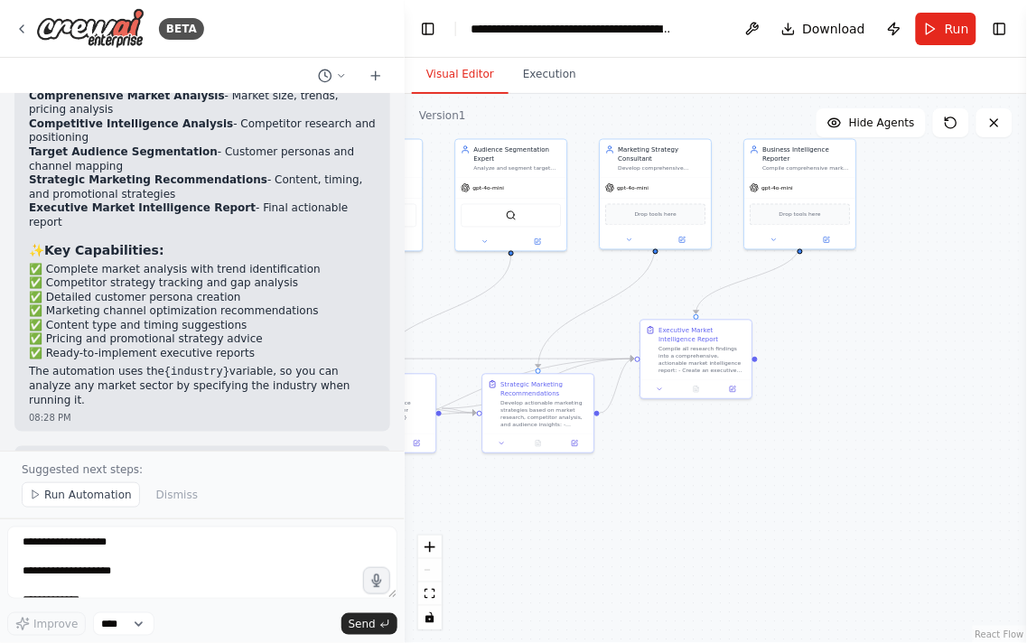
drag, startPoint x: 871, startPoint y: 527, endPoint x: 680, endPoint y: 516, distance: 190.9
click at [680, 516] on div ".deletable-edge-delete-btn { width: 20px; height: 20px; border: 0px solid #ffff…" at bounding box center [716, 368] width 622 height 549
click at [152, 453] on p "Your MarketGenie AI is ready! Try running it with any industry (e.g., "e-commer…" at bounding box center [202, 474] width 347 height 42
click at [185, 453] on p "Your MarketGenie AI is ready! Try running it with any industry (e.g., "e-commer…" at bounding box center [202, 474] width 347 height 42
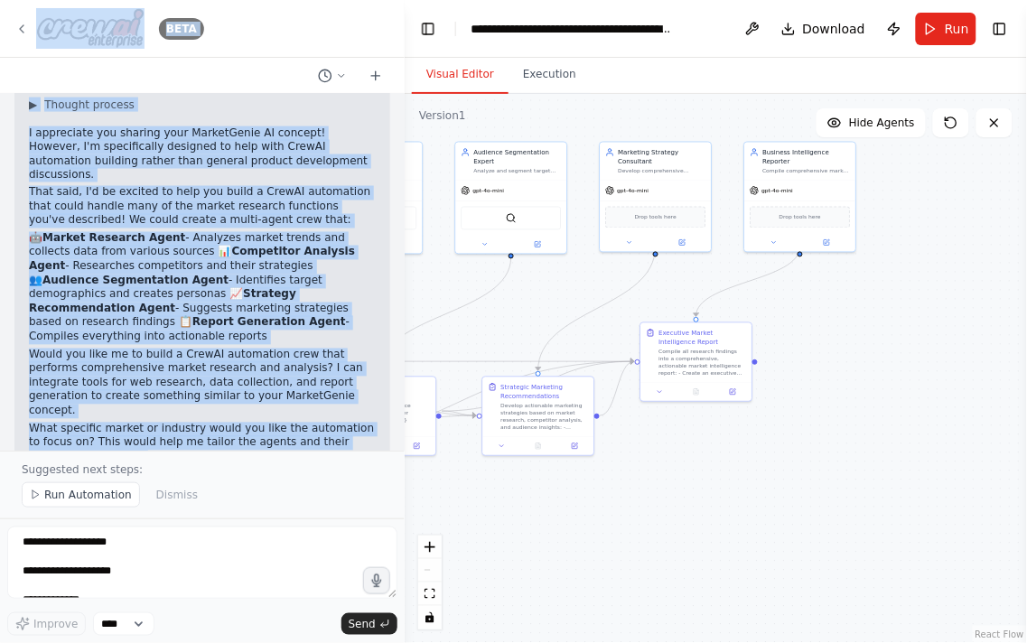
scroll to position [0, 0]
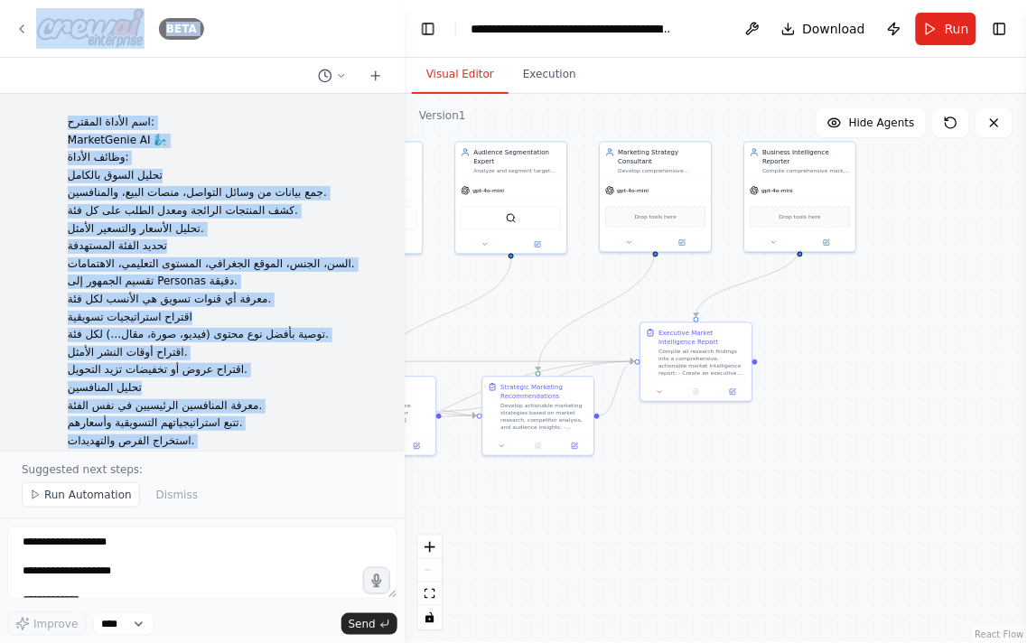
drag, startPoint x: 204, startPoint y: 414, endPoint x: 95, endPoint y: 25, distance: 403.4
click at [95, 25] on div "BETA اسم الأداة المقترح: MarketGenie AI 🧞‍♂️ وظائف الأداة: تحليل السوق بالكامل …" at bounding box center [202, 321] width 405 height 643
copy div "BETA اسم الأداة المقترح: MarketGenie AI 🧞‍♂️ وظائف الأداة: تحليل السوق بالكامل …"
click at [906, 33] on button "Publish" at bounding box center [894, 29] width 29 height 33
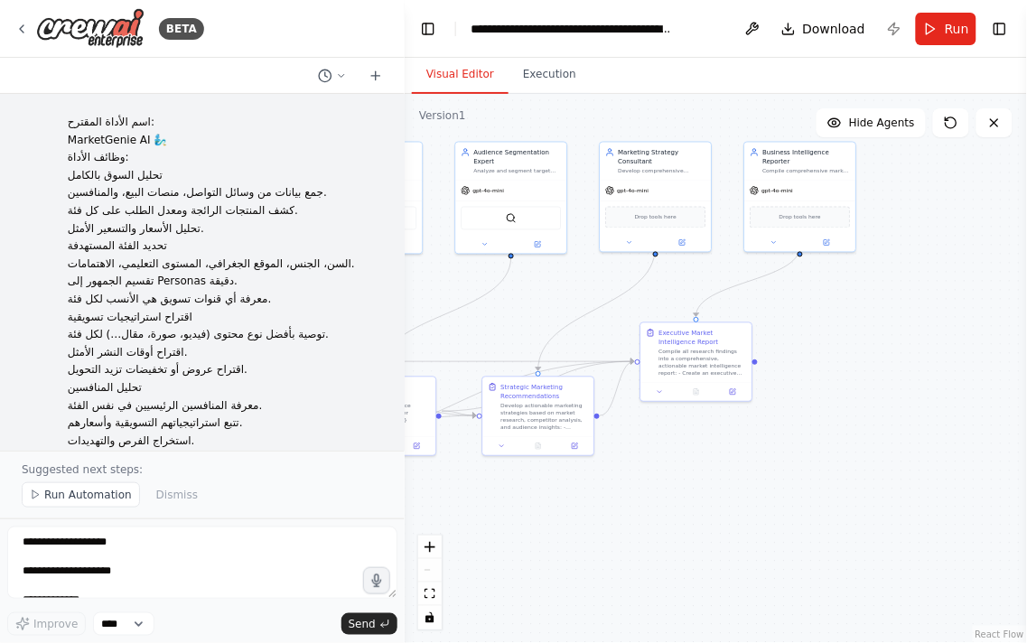
click at [971, 48] on header "**********" at bounding box center [716, 29] width 622 height 58
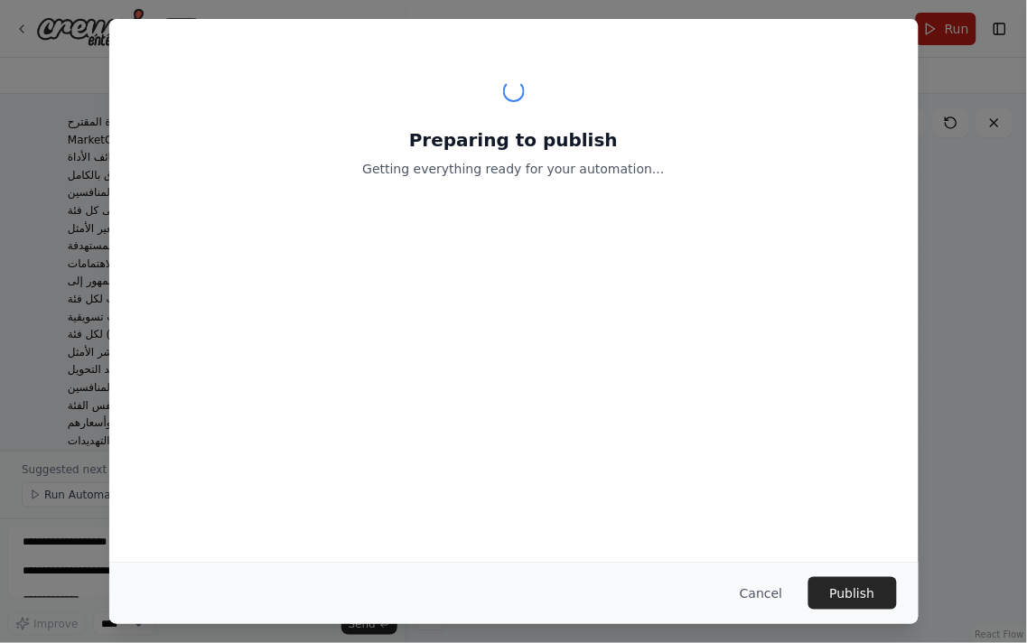
click at [963, 40] on div "Preparing to publish Getting everything ready for your automation... Cancel Pub…" at bounding box center [513, 321] width 1027 height 643
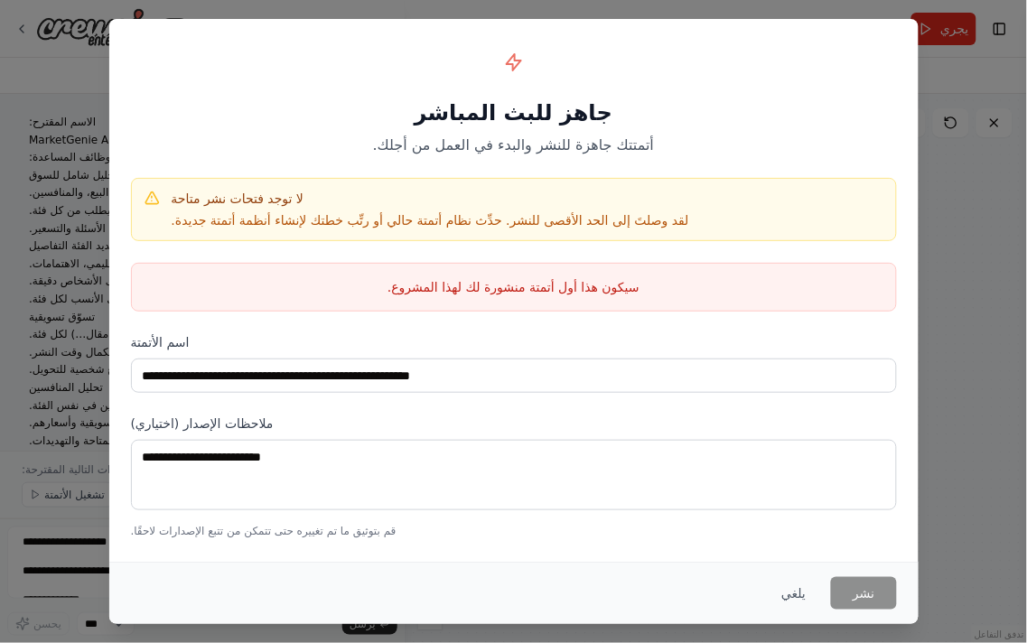
click at [346, 226] on font "لقد وصلتَ إلى الحد الأقصى للنشر. حدِّث نظام أتمتة حالي أو رتِّب خطتك لإنشاء أنظ…" at bounding box center [430, 220] width 517 height 14
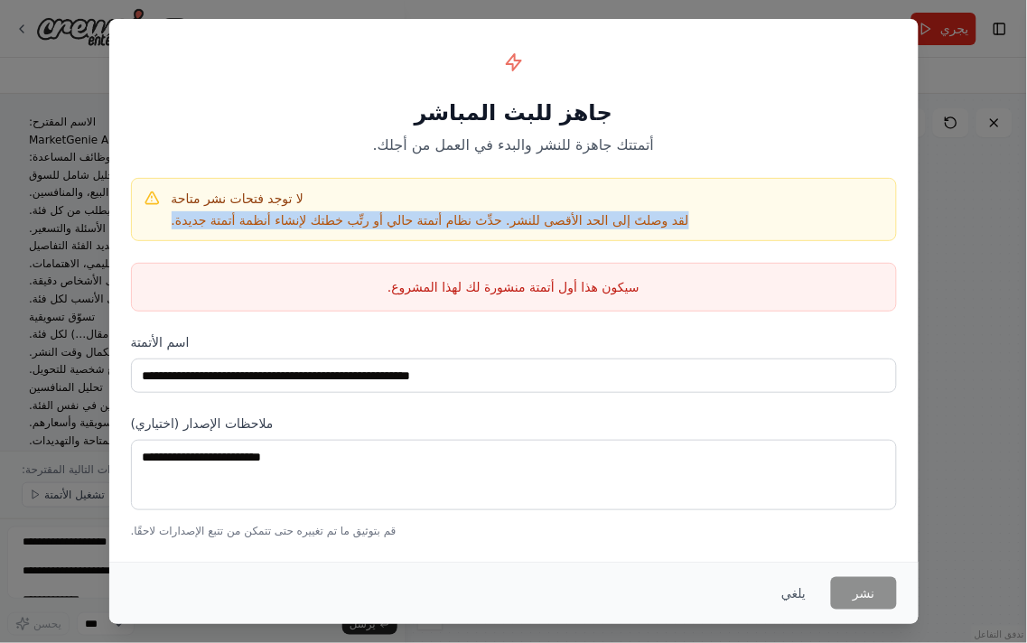
click at [346, 226] on font "لقد وصلتَ إلى الحد الأقصى للنشر. حدِّث نظام أتمتة حالي أو رتِّب خطتك لإنشاء أنظ…" at bounding box center [430, 220] width 517 height 14
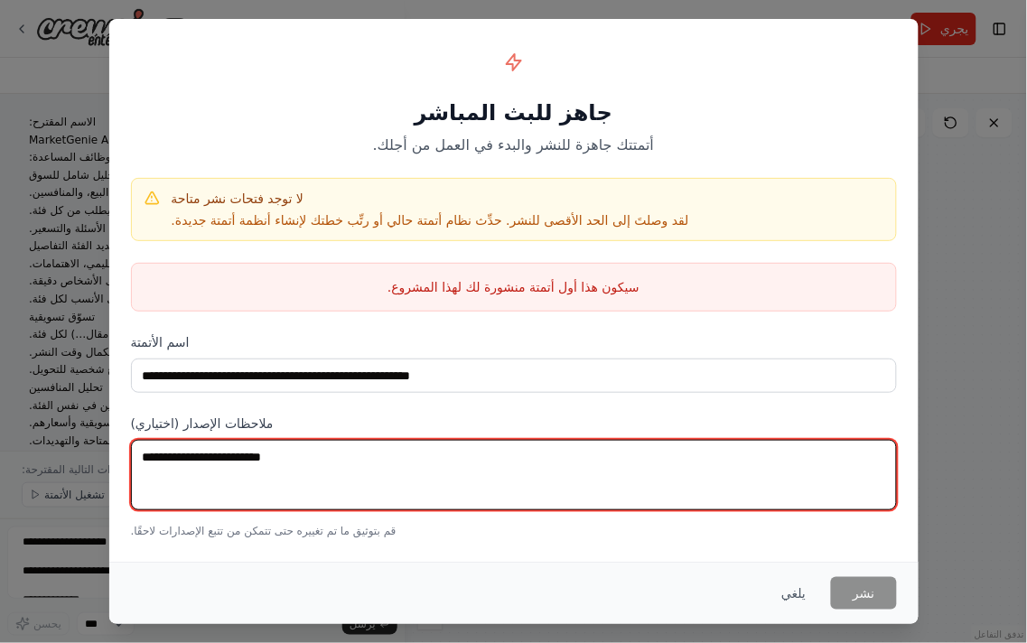
click at [280, 463] on textarea at bounding box center [514, 475] width 766 height 70
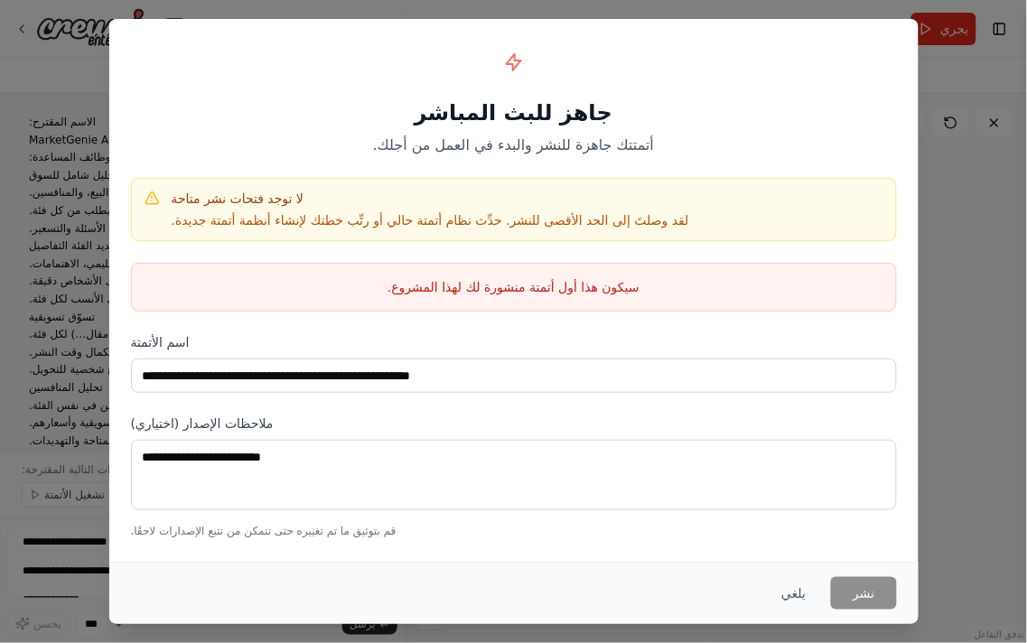
click at [440, 179] on div "لا توجد فتحات نشر متاحة لقد وصلتَ إلى الحد الأقصى للنشر. حدِّث نظام أتمتة حالي …" at bounding box center [514, 209] width 766 height 63
click at [793, 597] on font "يلغي" at bounding box center [793, 593] width 24 height 14
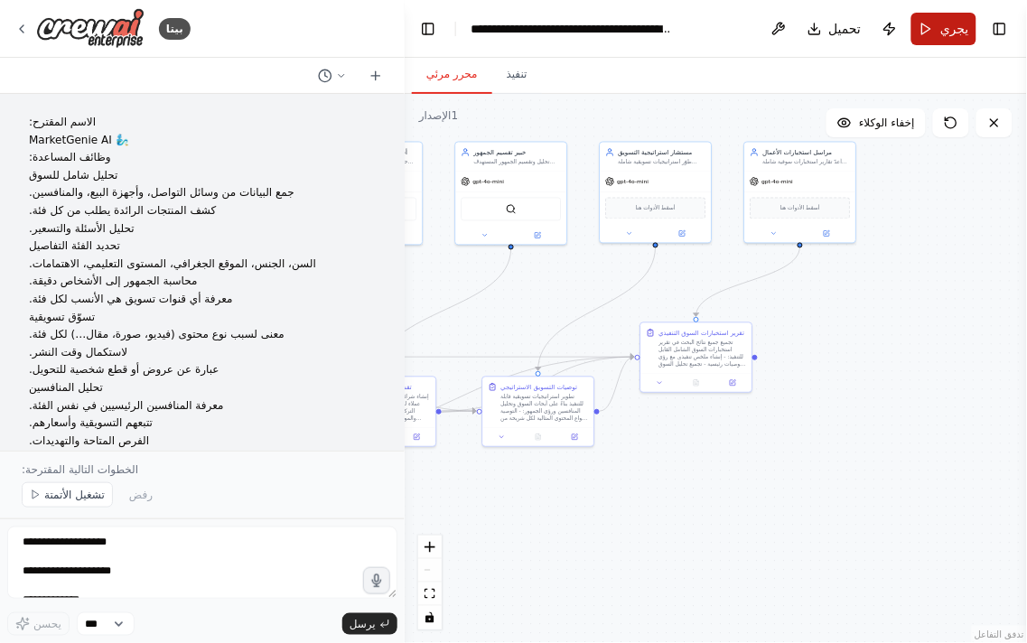
click at [942, 42] on button "يجري" at bounding box center [943, 29] width 65 height 33
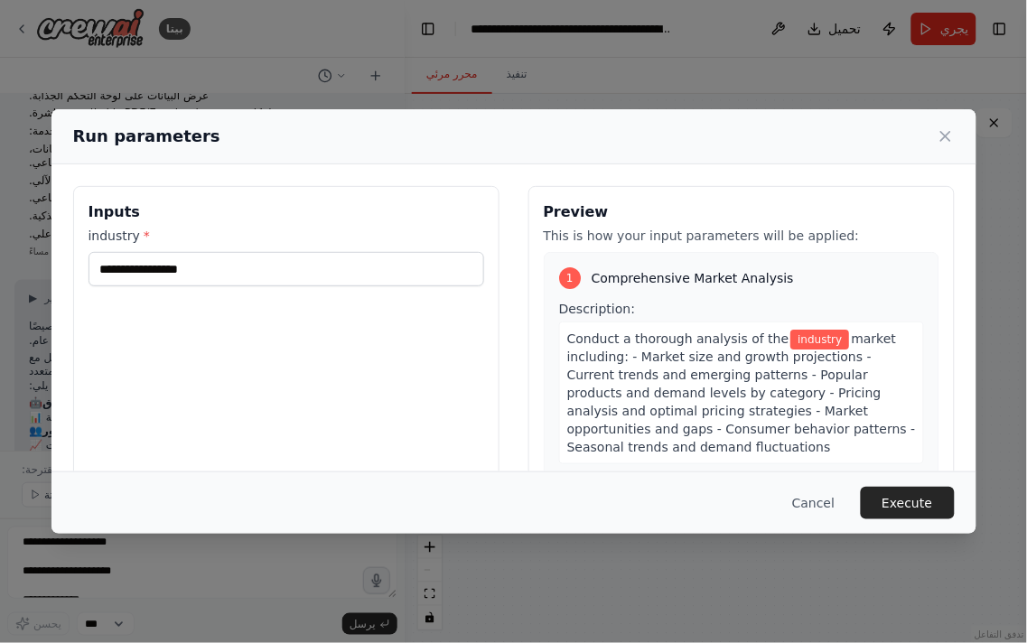
scroll to position [401, 0]
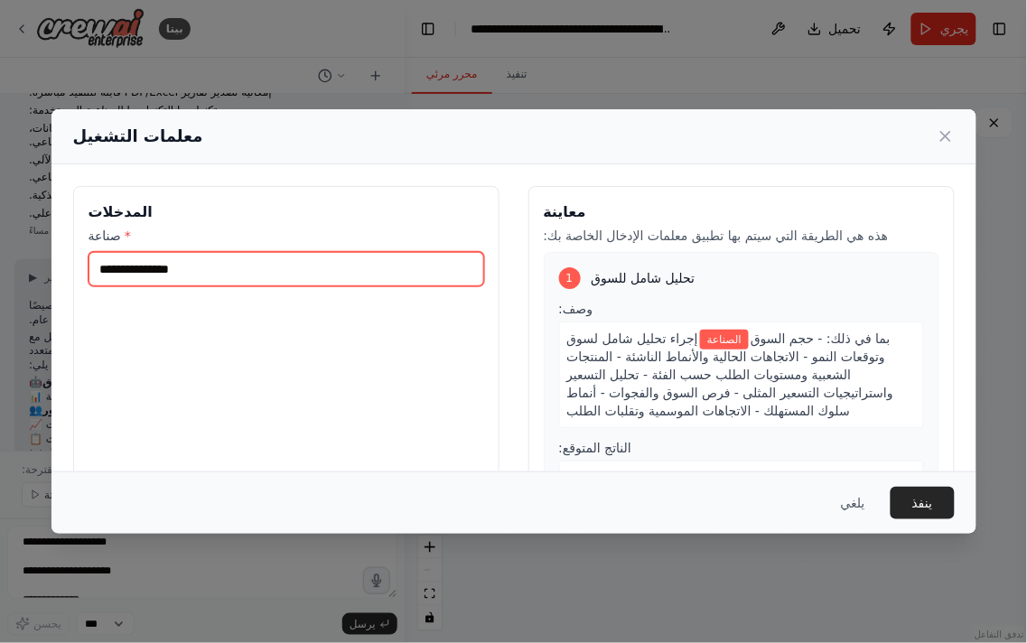
click at [404, 269] on input "صناعة *" at bounding box center [286, 269] width 396 height 34
paste input "**********"
type input "**********"
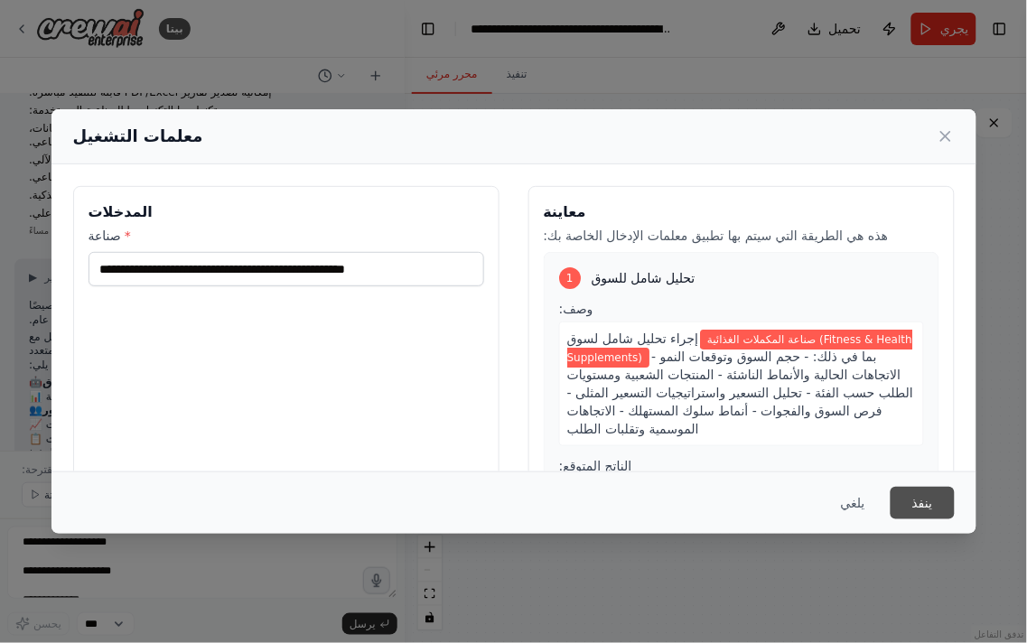
click at [924, 502] on font "ينفذ" at bounding box center [922, 503] width 21 height 14
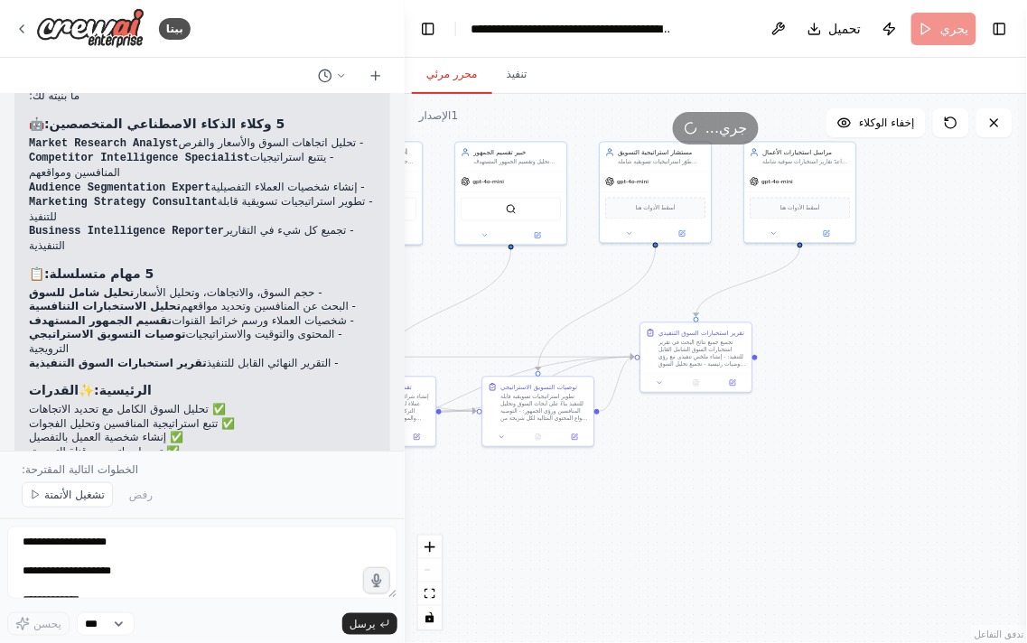
scroll to position [2820, 0]
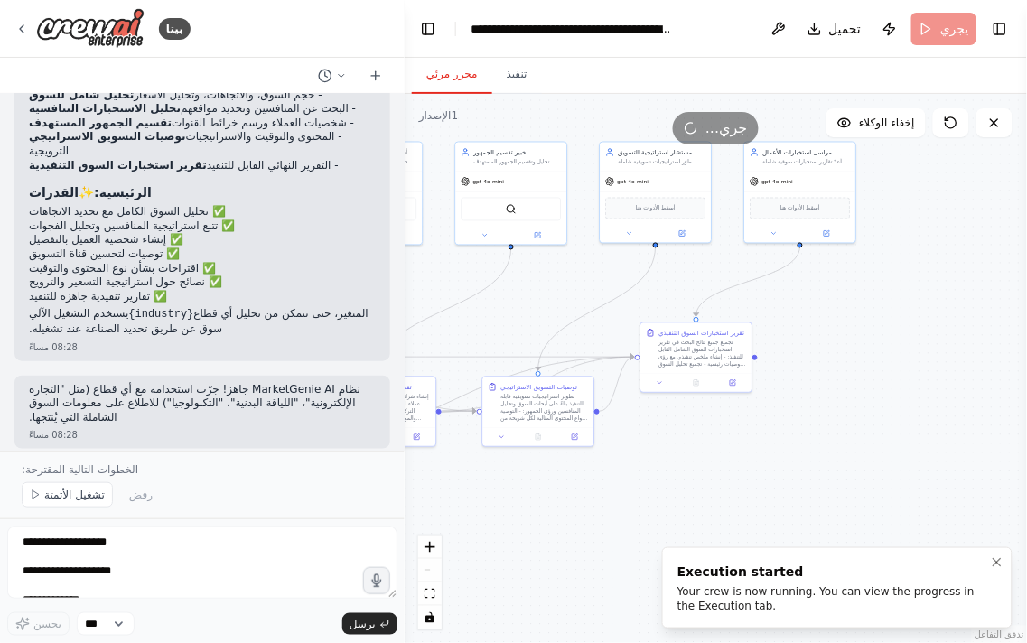
click at [731, 581] on div "Execution started Your crew is now running. You can view the progress in the Ex…" at bounding box center [833, 588] width 312 height 51
click at [754, 597] on div "Your crew is now running. You can view the progress in the Execution tab." at bounding box center [833, 598] width 312 height 29
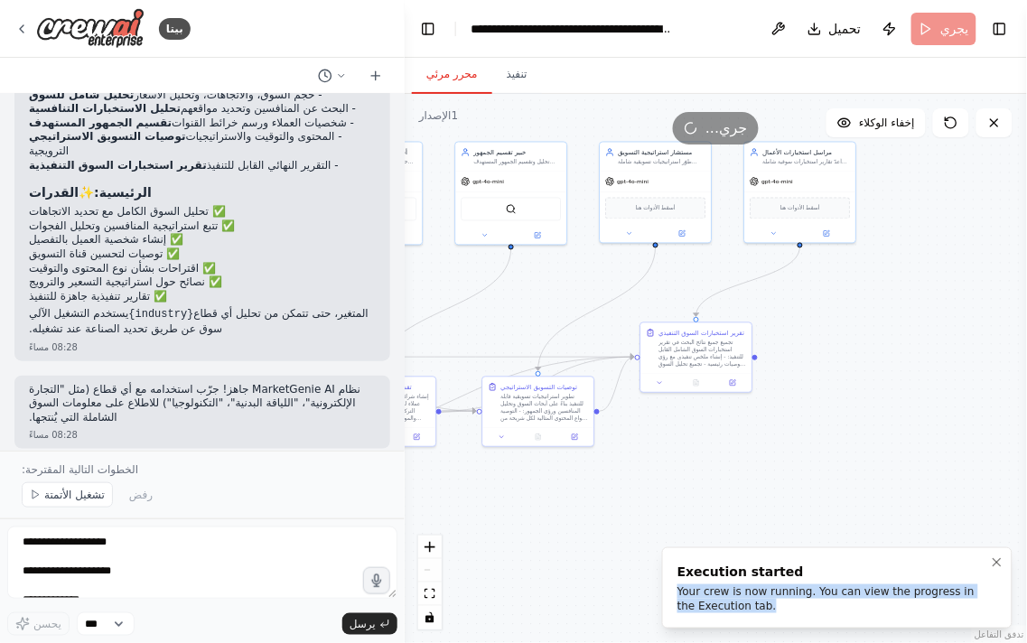
click at [754, 597] on div "Your crew is now running. You can view the progress in the Execution tab." at bounding box center [833, 598] width 312 height 29
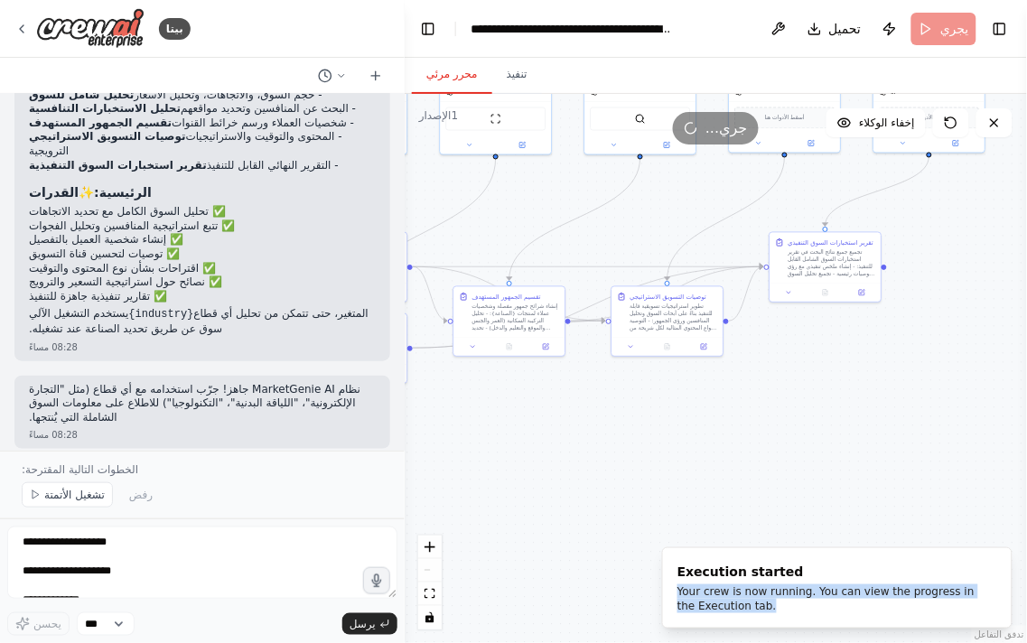
drag, startPoint x: 818, startPoint y: 462, endPoint x: 988, endPoint y: 340, distance: 209.0
click at [988, 340] on div ".deletable-edge-delete-btn { width: 20px; height: 20px; border: 0px solid #ffff…" at bounding box center [716, 368] width 622 height 549
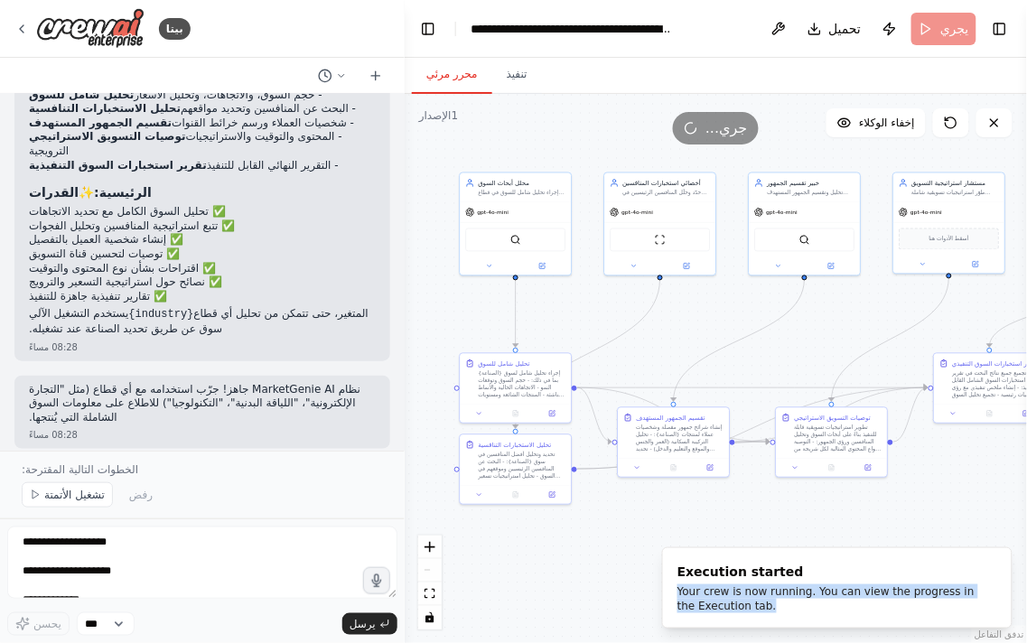
drag, startPoint x: 561, startPoint y: 388, endPoint x: 646, endPoint y: 563, distance: 194.7
click at [646, 563] on div ".deletable-edge-delete-btn { width: 20px; height: 20px; border: 0px solid #ffff…" at bounding box center [716, 368] width 622 height 549
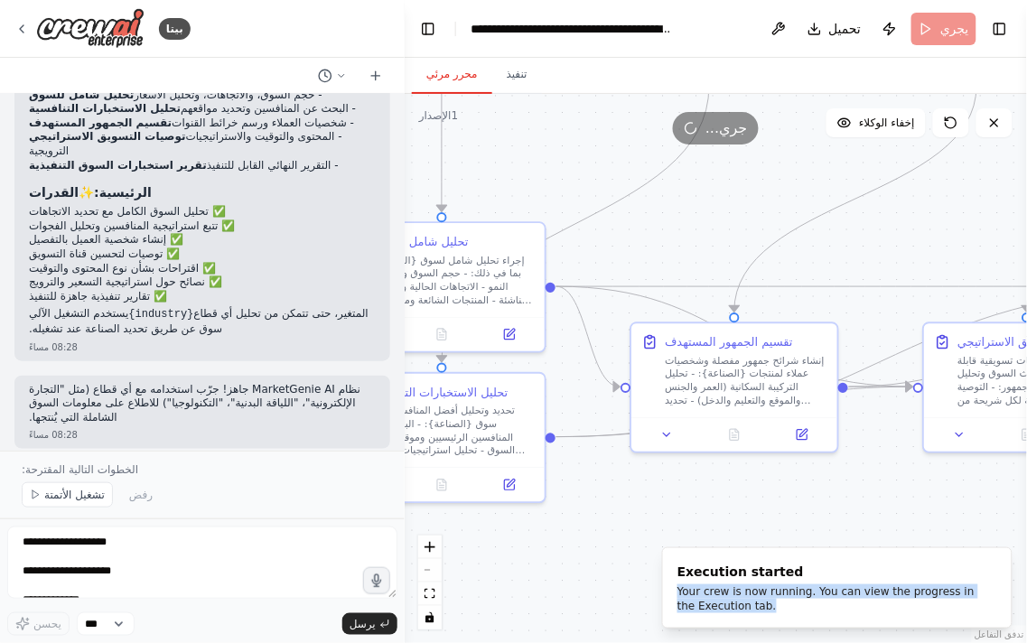
click at [611, 504] on div ".deletable-edge-delete-btn { width: 20px; height: 20px; border: 0px solid #ffff…" at bounding box center [716, 368] width 622 height 549
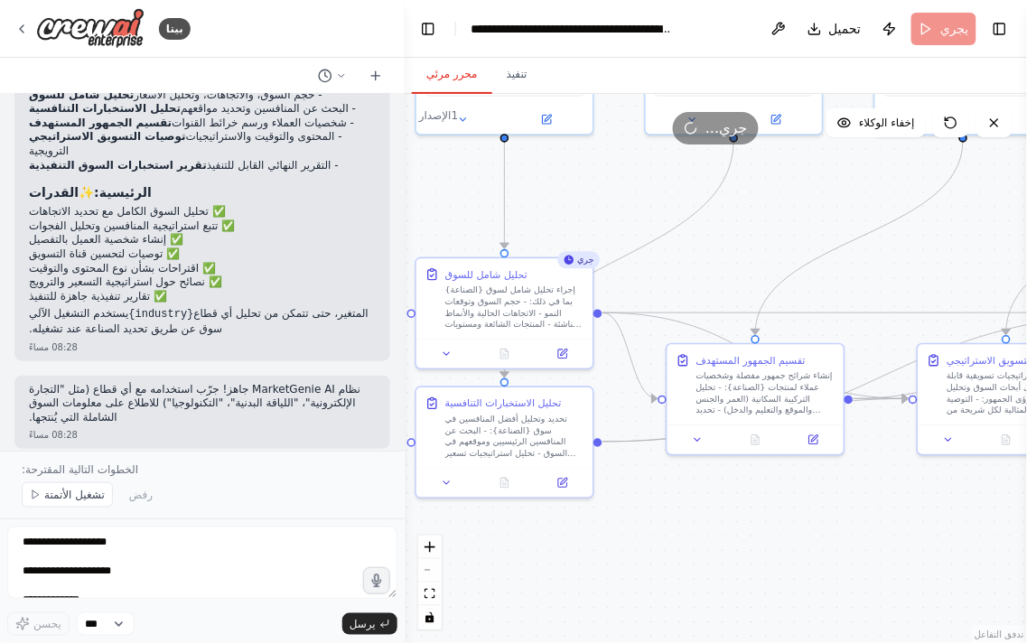
drag, startPoint x: 610, startPoint y: 502, endPoint x: 647, endPoint y: 497, distance: 38.3
click at [647, 497] on div ".deletable-edge-delete-btn { width: 20px; height: 20px; border: 0px solid #ffff…" at bounding box center [716, 368] width 622 height 549
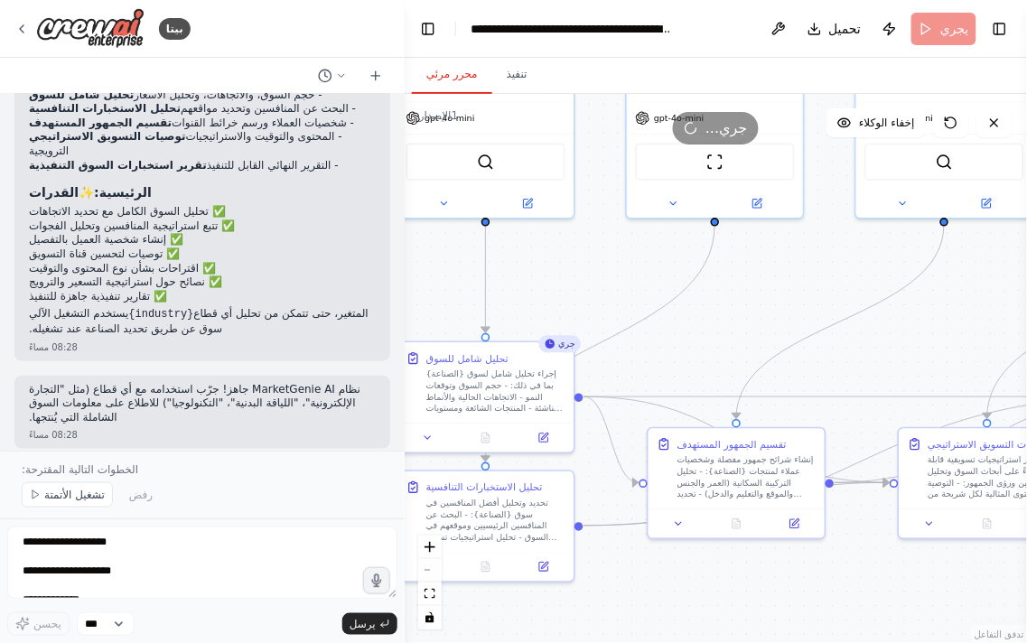
drag, startPoint x: 672, startPoint y: 486, endPoint x: 653, endPoint y: 570, distance: 86.1
click at [653, 570] on div ".deletable-edge-delete-btn { width: 20px; height: 20px; border: 0px solid #ffff…" at bounding box center [716, 368] width 622 height 549
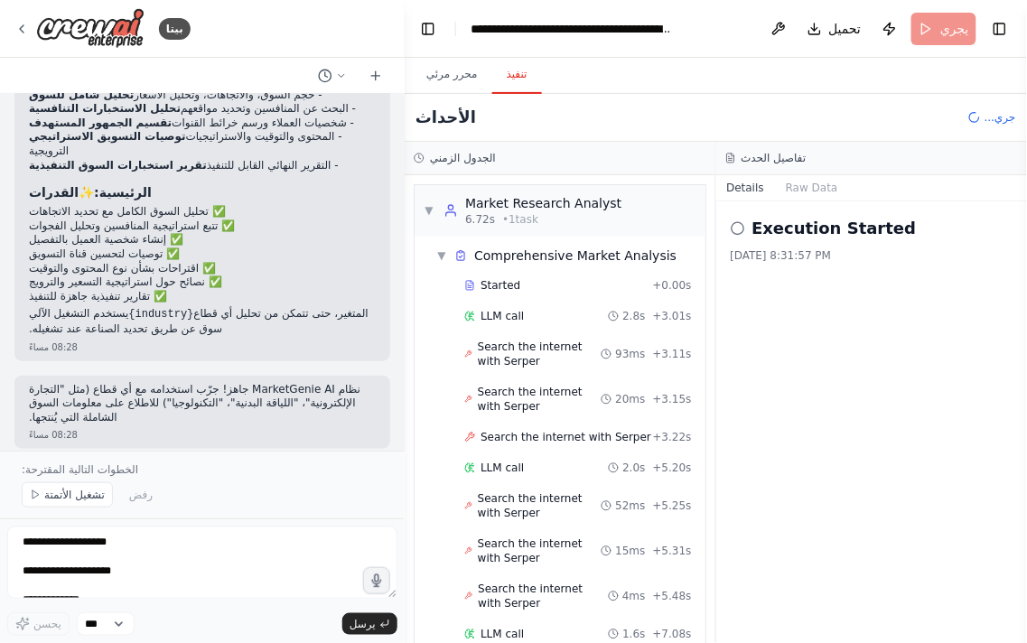
click at [493, 70] on button "تنفيذ" at bounding box center [517, 75] width 50 height 38
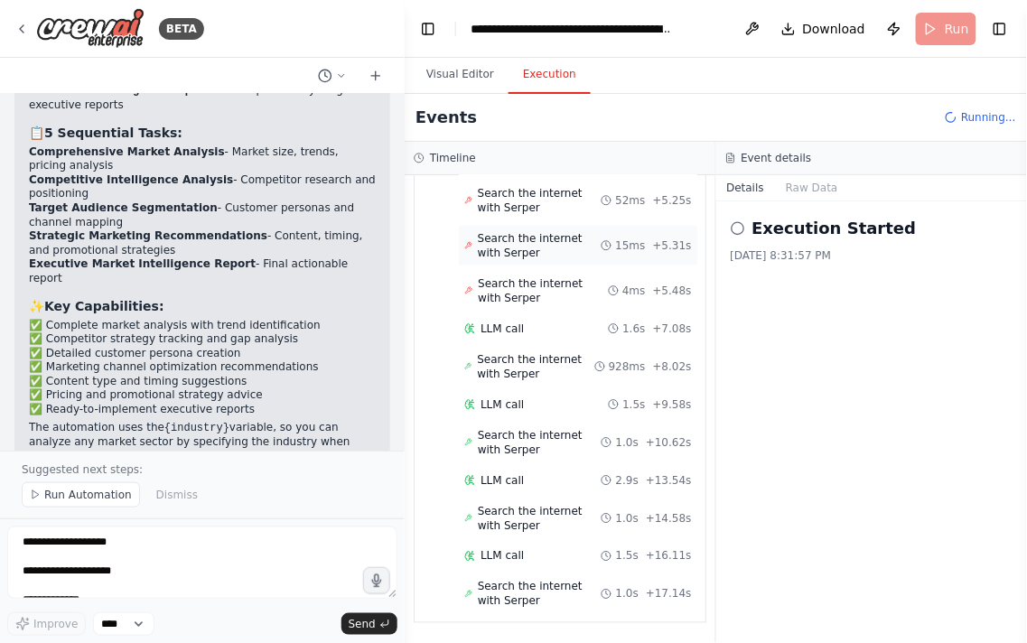
scroll to position [339, 0]
click at [522, 233] on div "Search the internet with Serper 15ms + 5.31s" at bounding box center [578, 246] width 240 height 42
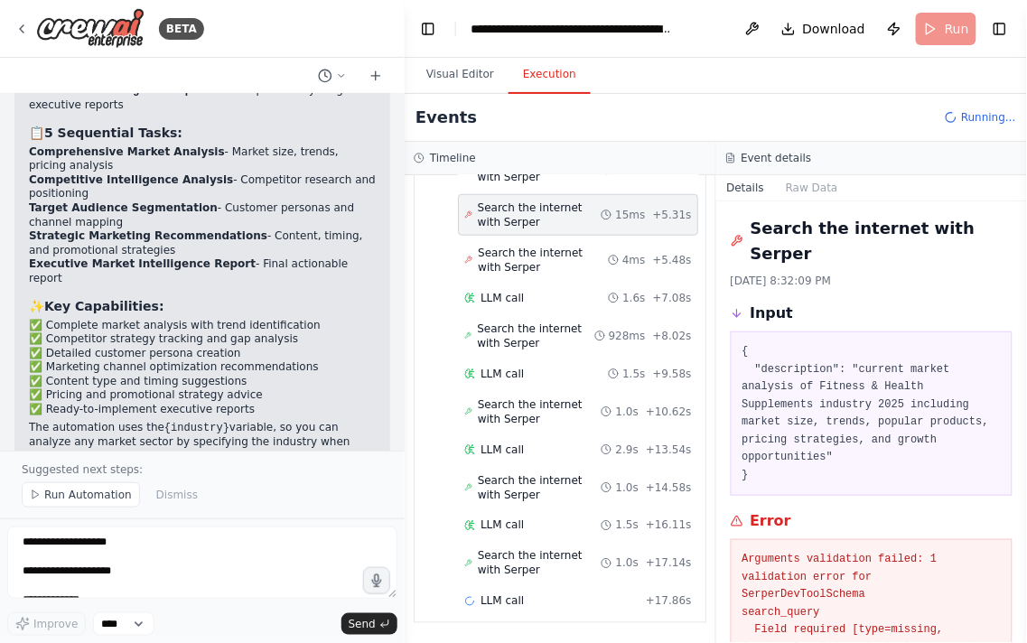
scroll to position [136, 0]
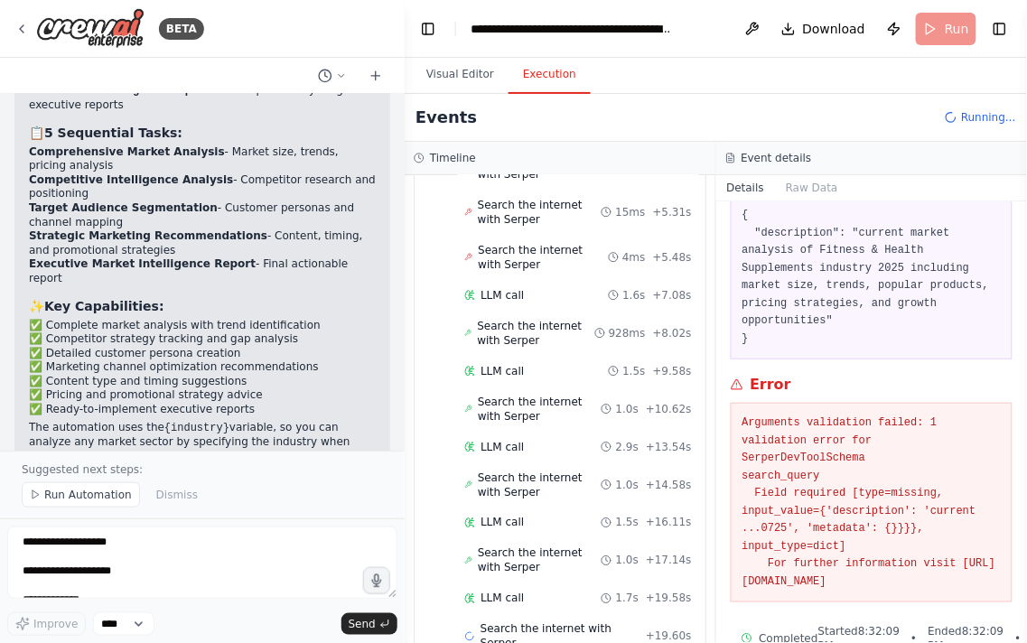
drag, startPoint x: 855, startPoint y: 385, endPoint x: 964, endPoint y: 265, distance: 161.1
click at [973, 281] on pre "{ "description": "current market analysis of Fitness & Health Supplements indus…" at bounding box center [871, 277] width 259 height 141
click at [840, 414] on pre "Arguments validation failed: 1 validation error for SerperDevToolSchema search_…" at bounding box center [871, 502] width 259 height 176
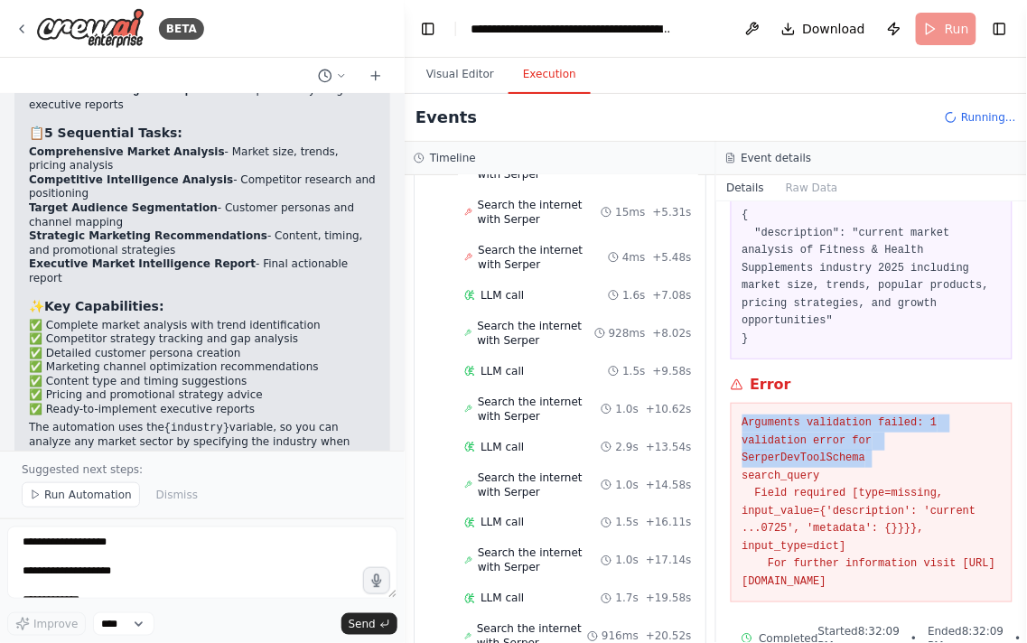
click at [840, 414] on pre "Arguments validation failed: 1 validation error for SerperDevToolSchema search_…" at bounding box center [871, 502] width 259 height 176
click at [901, 564] on div "Search the internet with Serper 9/1/2025, 8:32:09 PM Input { "description": "cu…" at bounding box center [872, 422] width 312 height 442
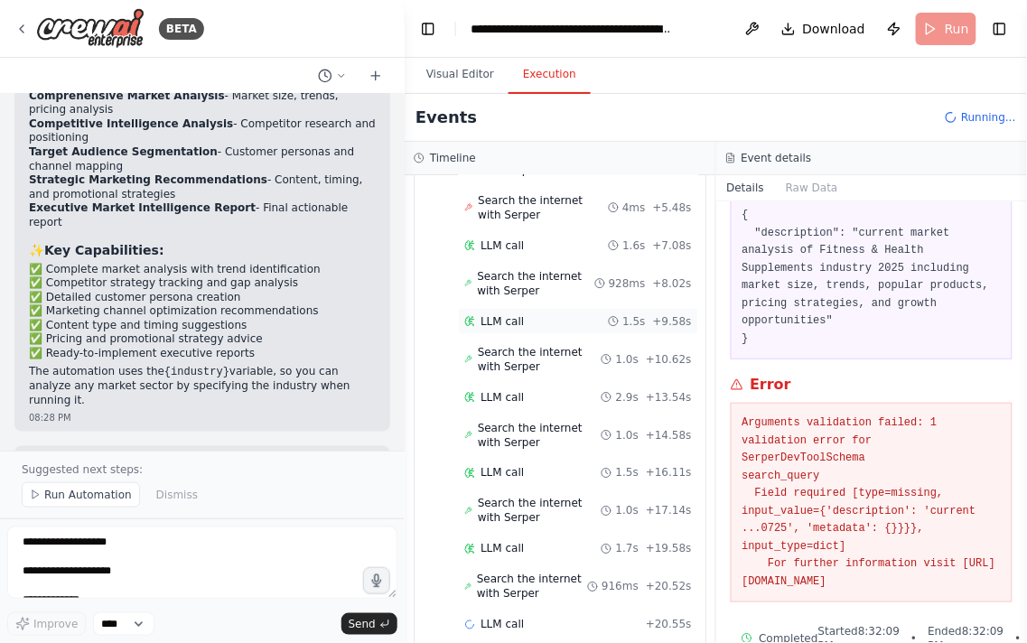
scroll to position [415, 0]
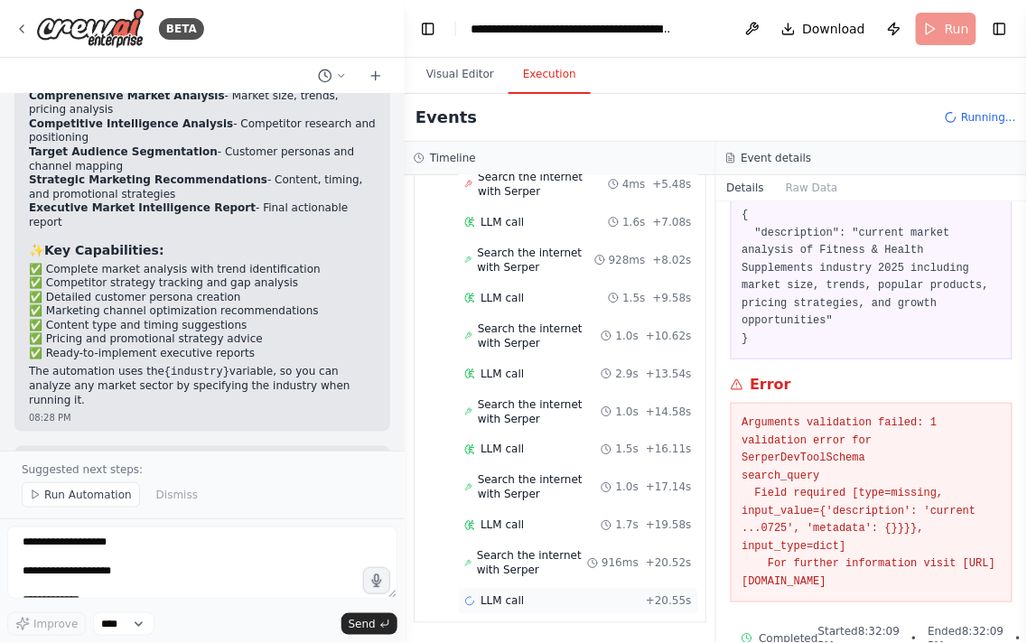
click at [576, 598] on div "LLM call + 20.55s" at bounding box center [578, 601] width 228 height 14
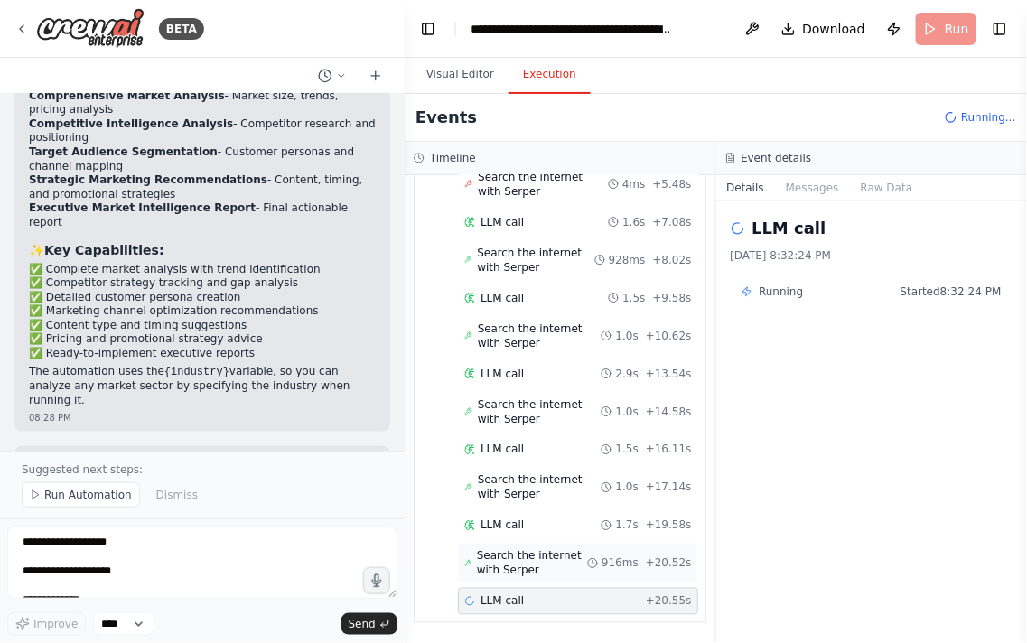
click at [576, 562] on span "Search the internet with Serper" at bounding box center [532, 563] width 110 height 29
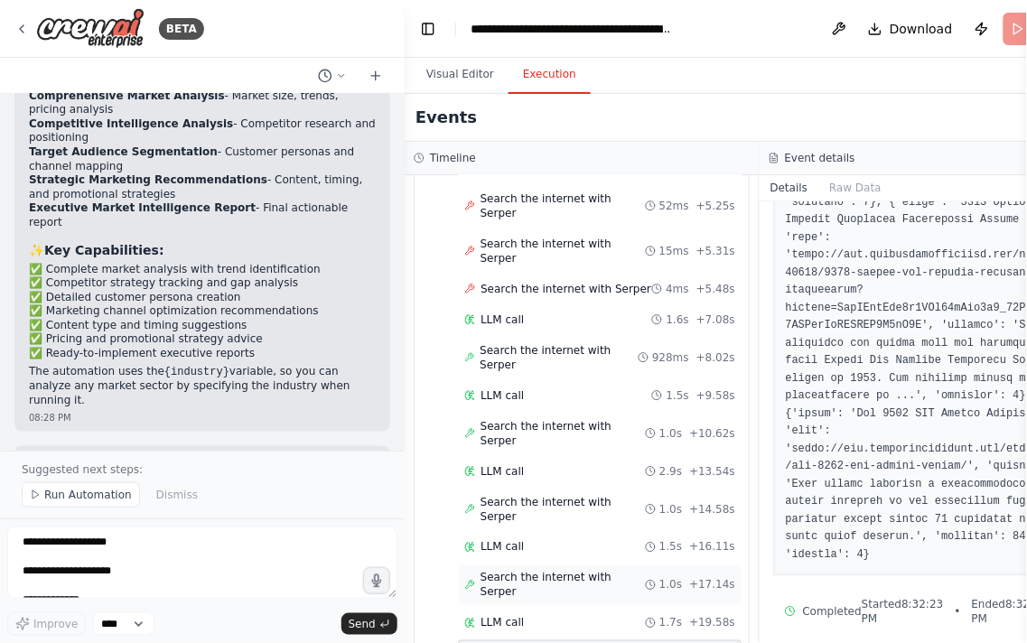
scroll to position [1526, 0]
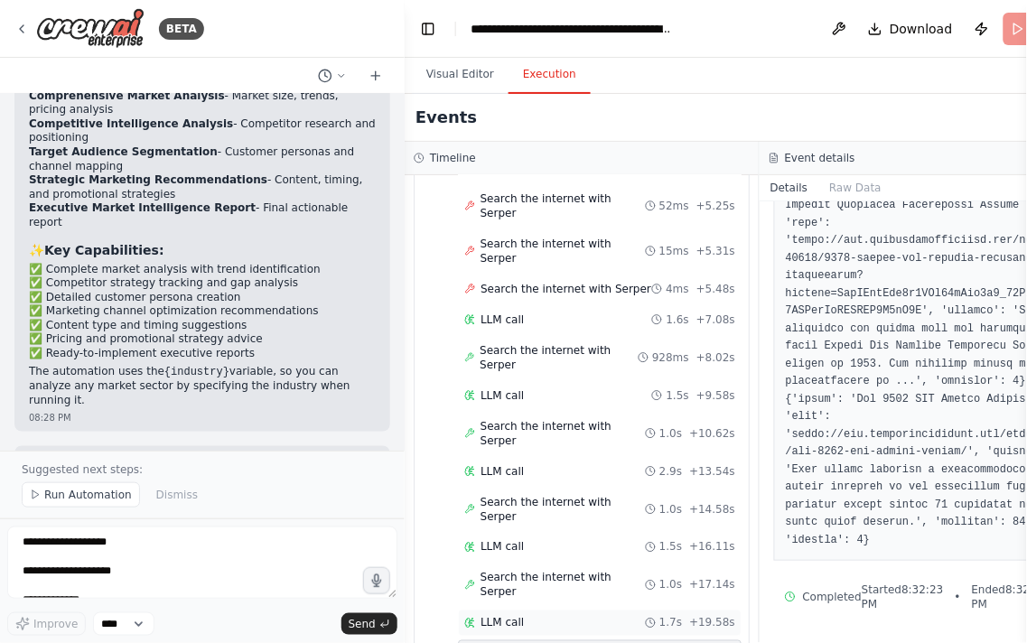
click at [535, 616] on div "LLM call 1.7s + 19.58s" at bounding box center [599, 623] width 271 height 14
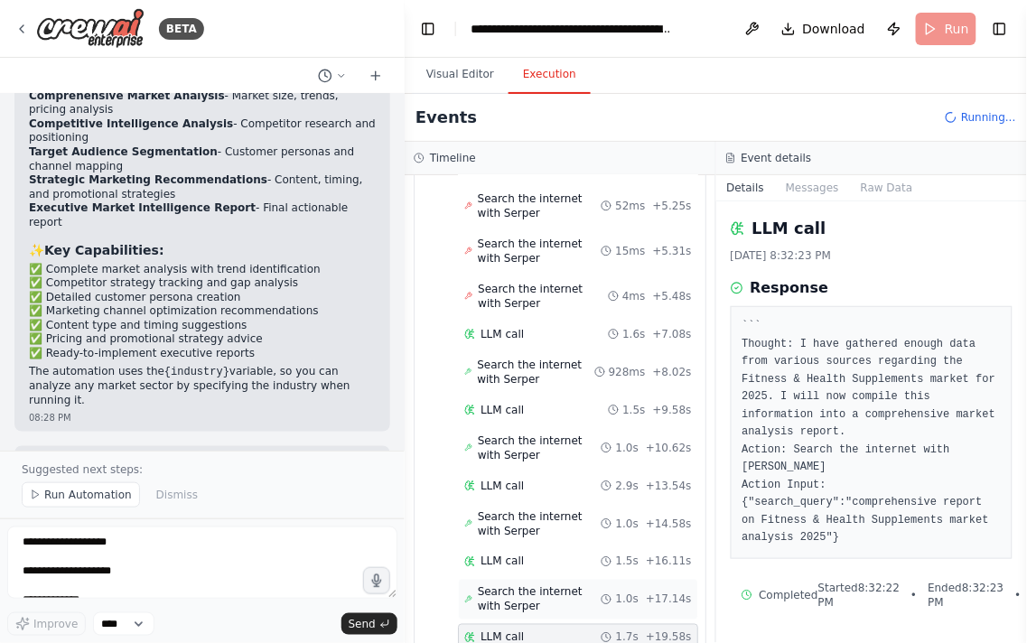
scroll to position [415, 0]
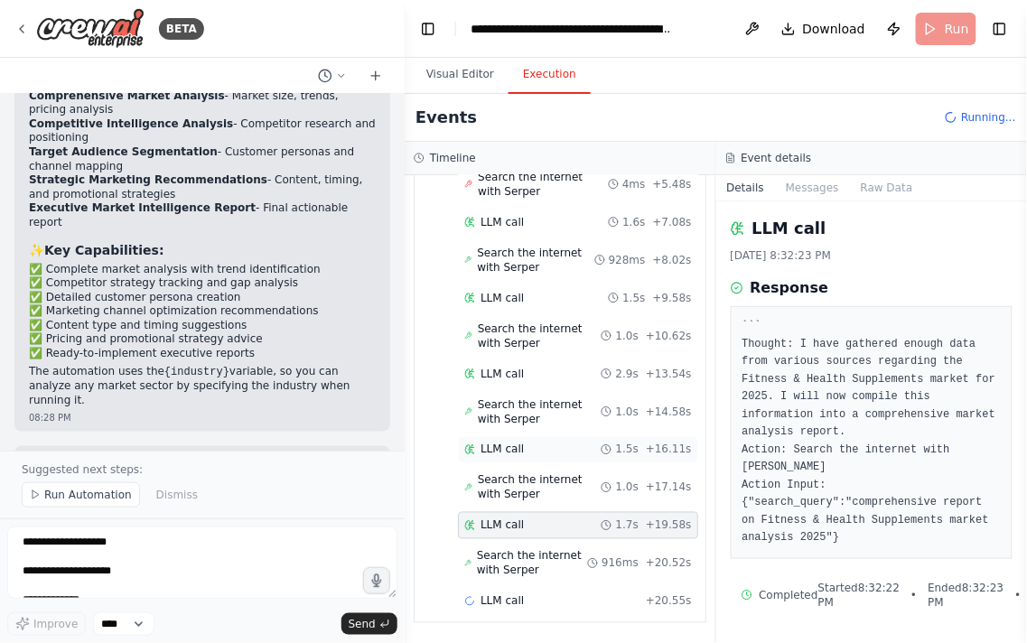
click at [621, 452] on span "1.5s" at bounding box center [626, 449] width 23 height 14
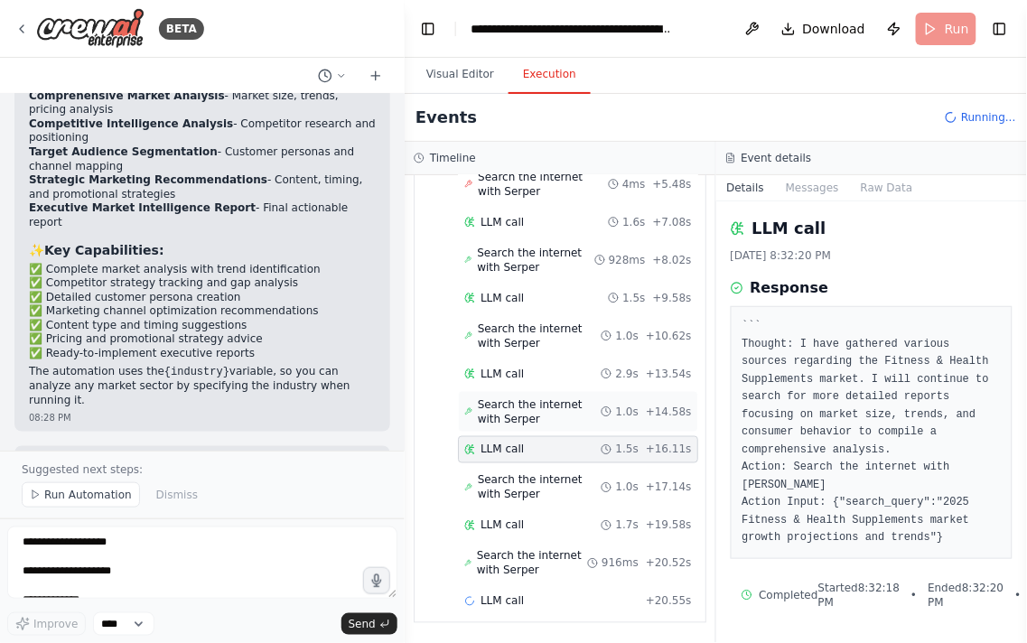
click at [620, 405] on span "1.0s" at bounding box center [626, 412] width 23 height 14
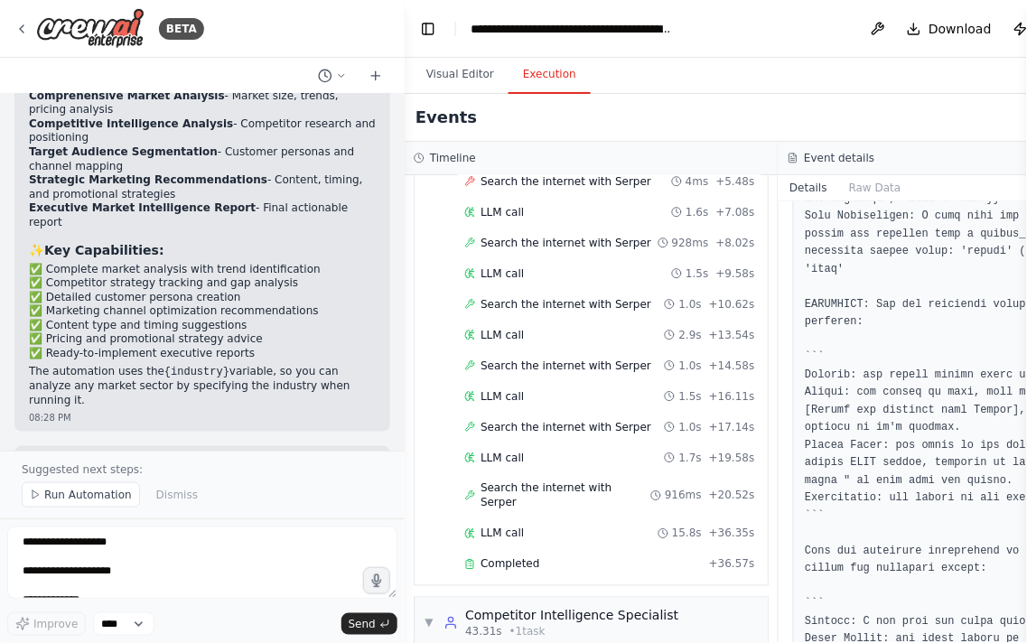
scroll to position [2071, 0]
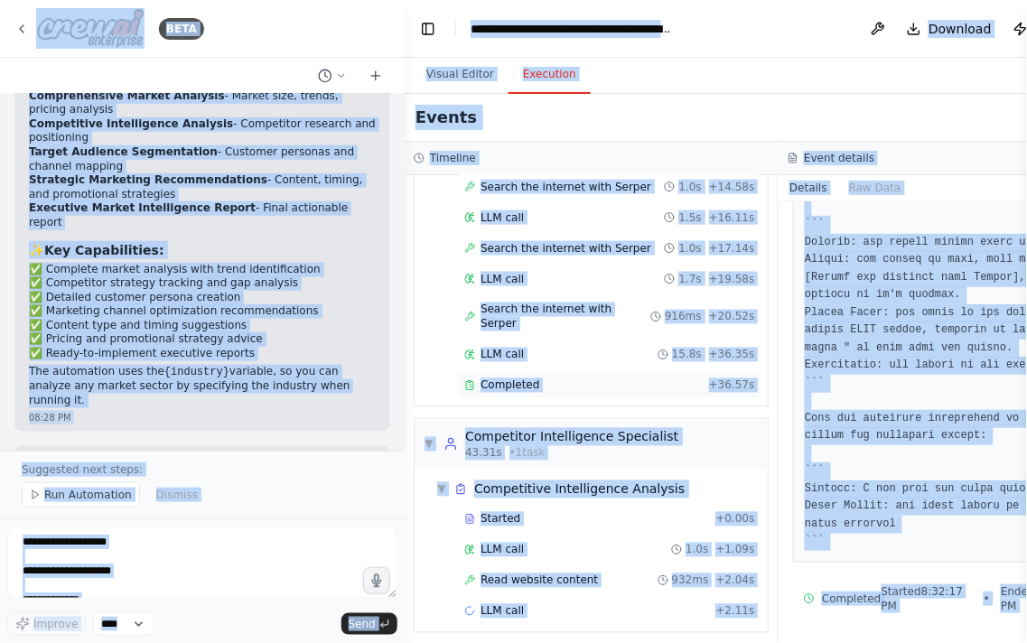
click at [569, 378] on div "Completed" at bounding box center [582, 385] width 237 height 14
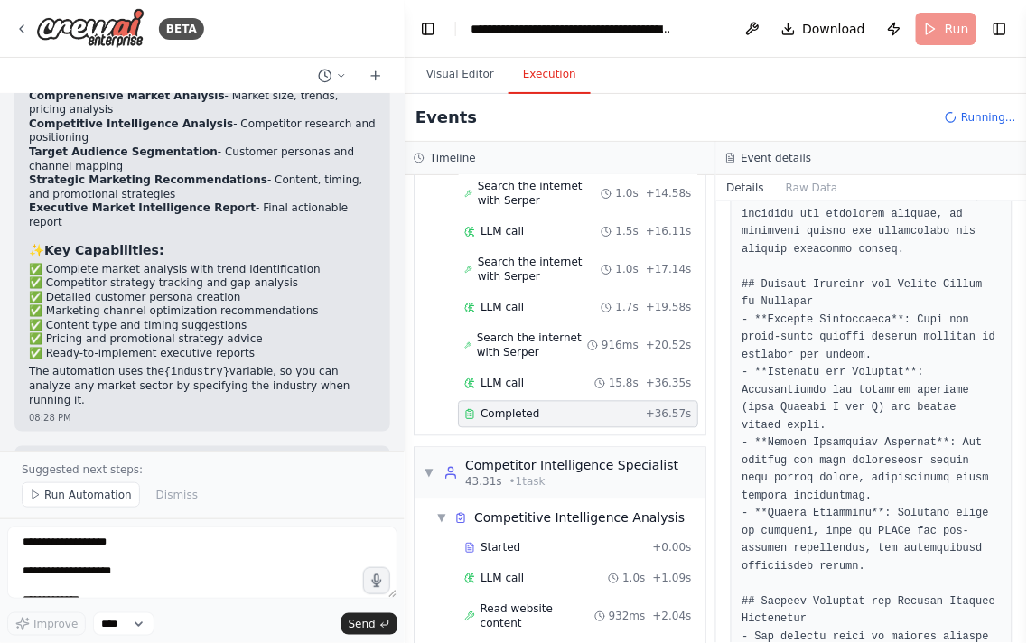
scroll to position [1404, 0]
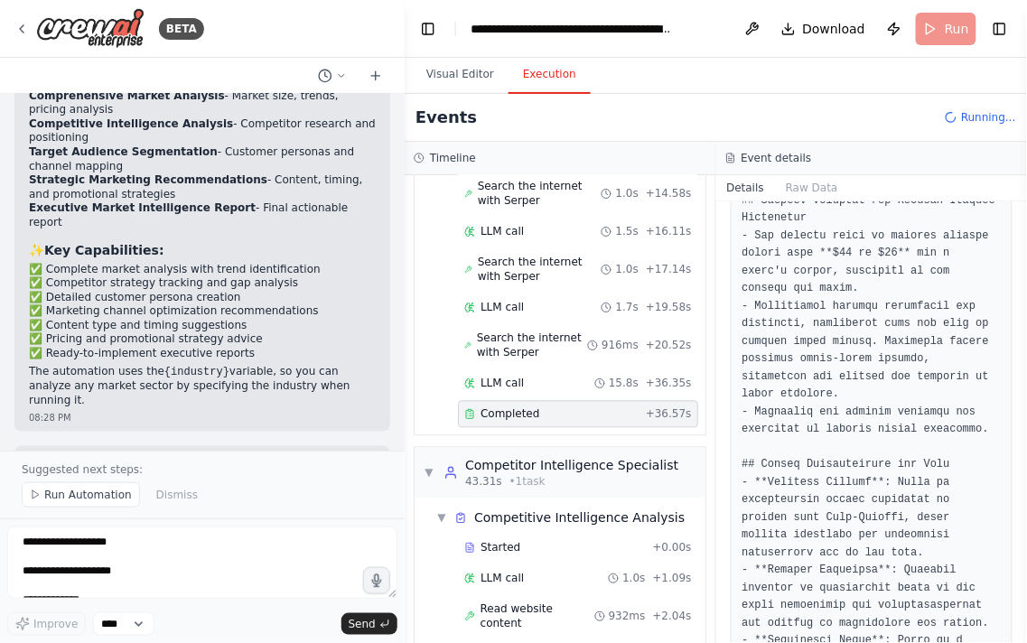
click at [910, 373] on pre at bounding box center [871, 271] width 259 height 2166
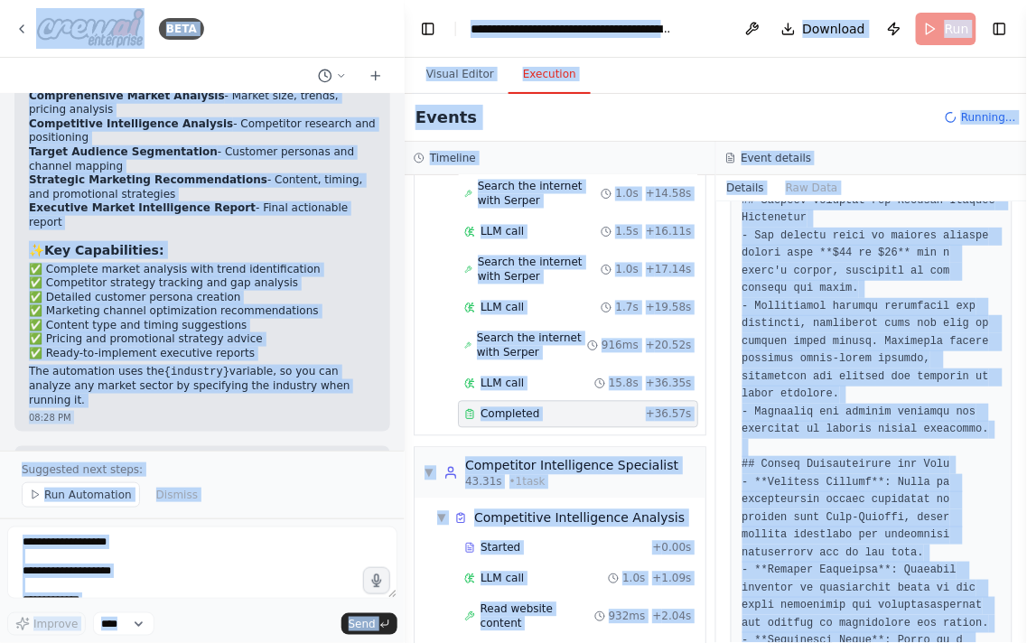
click at [910, 373] on pre at bounding box center [871, 271] width 259 height 2166
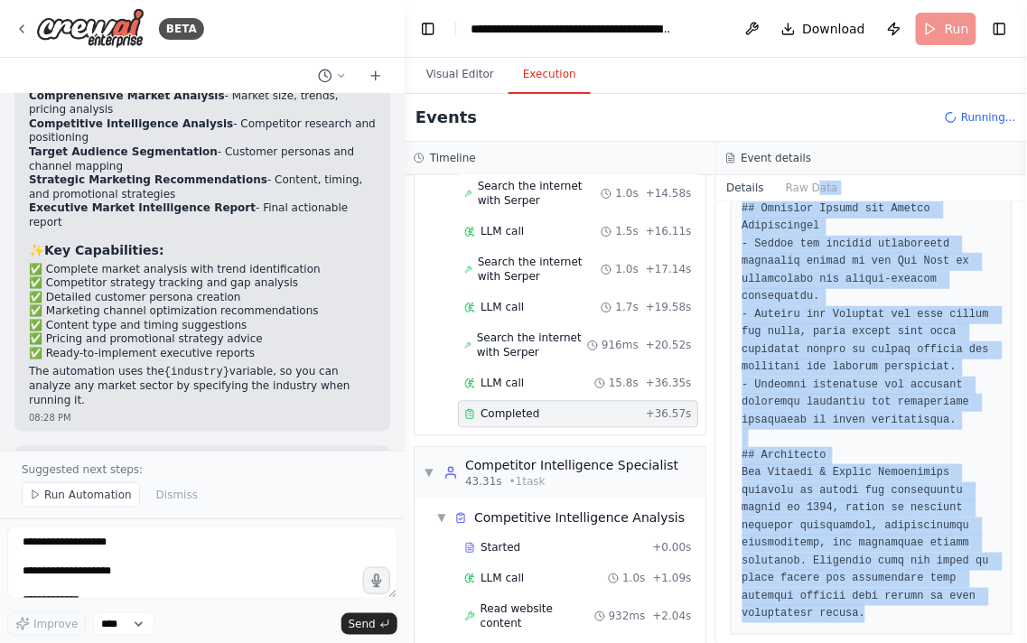
scroll to position [0, 0]
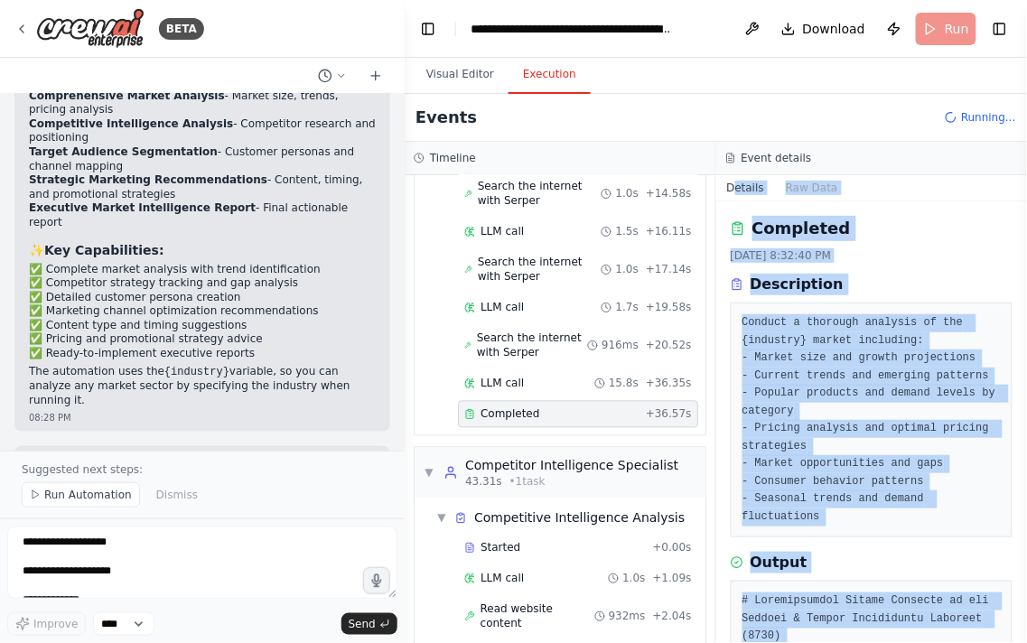
drag, startPoint x: 945, startPoint y: 591, endPoint x: 787, endPoint y: 282, distance: 347.3
click at [724, 205] on div "Completed 9/1/2025, 8:32:40 PM Description Conduct a thorough analysis of the {…" at bounding box center [872, 422] width 312 height 442
copy div "Completed 9/1/2025, 8:32:40 PM Description Conduct a thorough analysis of the {…"
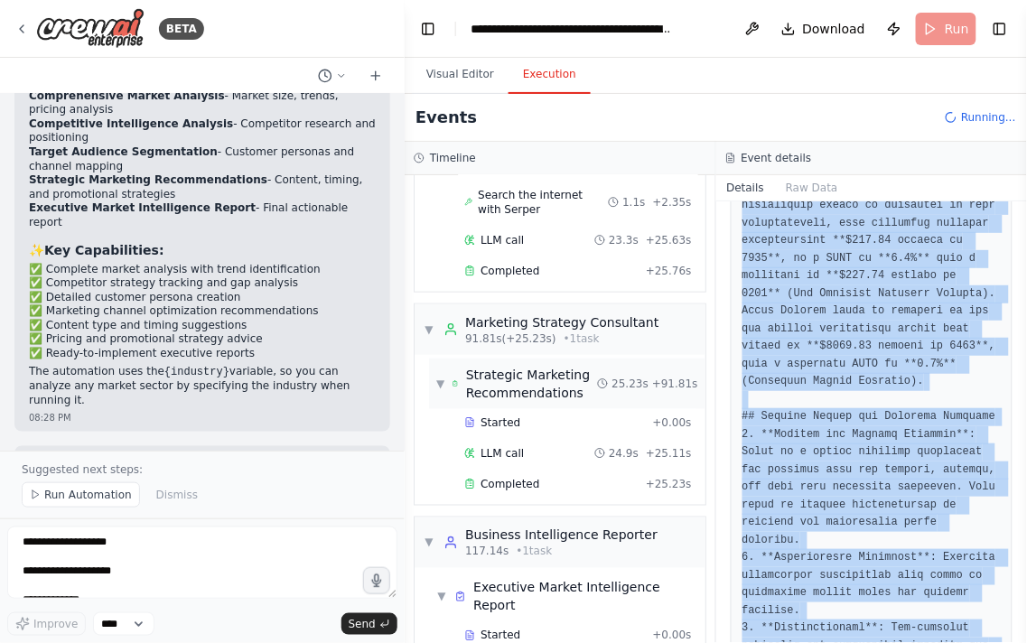
scroll to position [1673, 0]
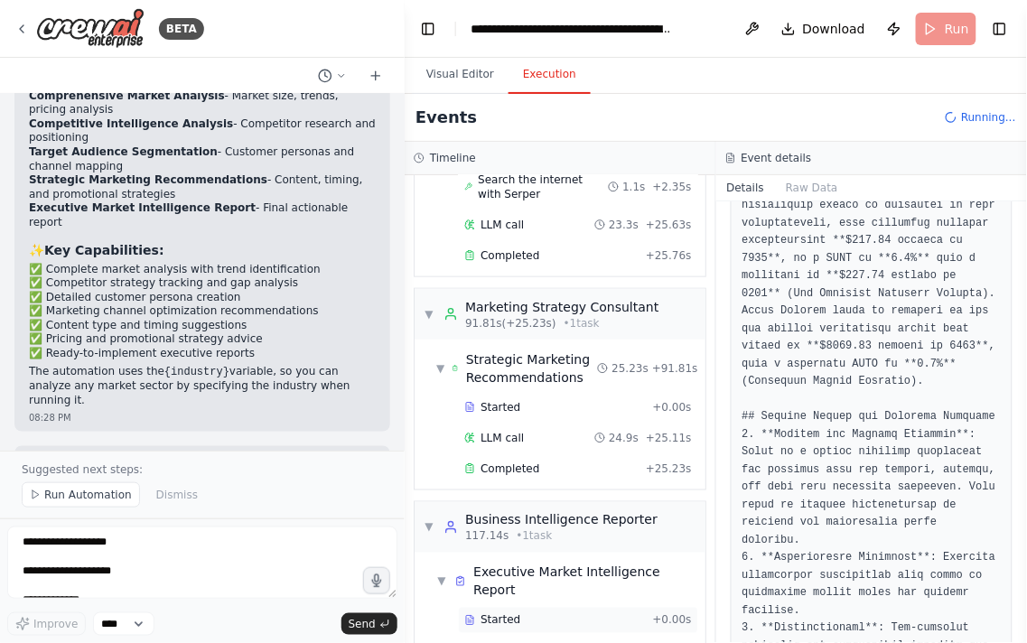
click at [582, 613] on div "Started" at bounding box center [554, 620] width 181 height 14
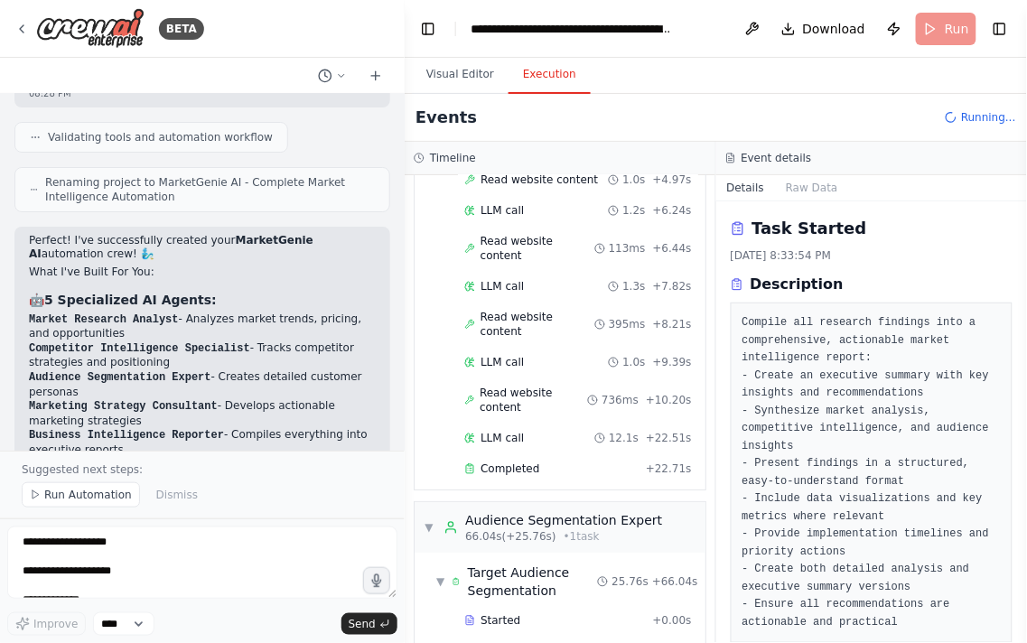
scroll to position [2960, 0]
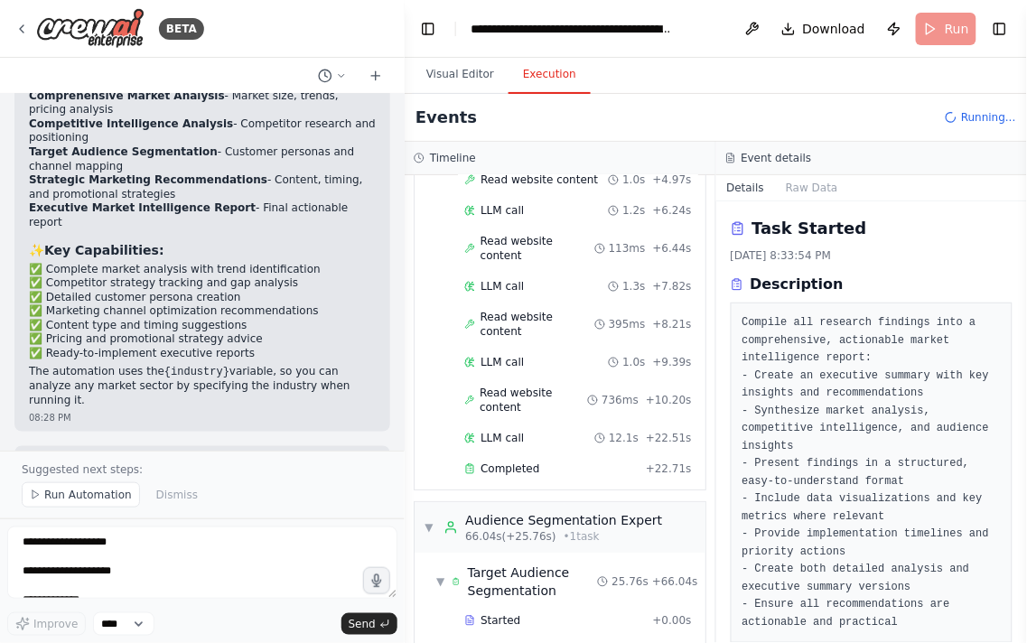
click at [147, 470] on p "Suggested next steps:" at bounding box center [202, 469] width 361 height 14
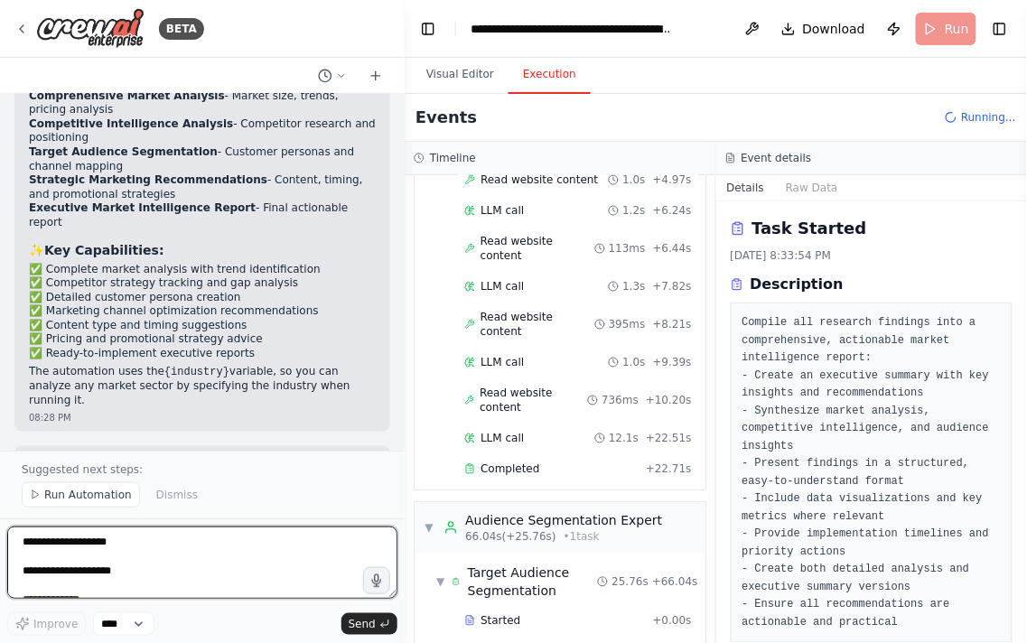
click at [132, 555] on textarea at bounding box center [202, 562] width 390 height 72
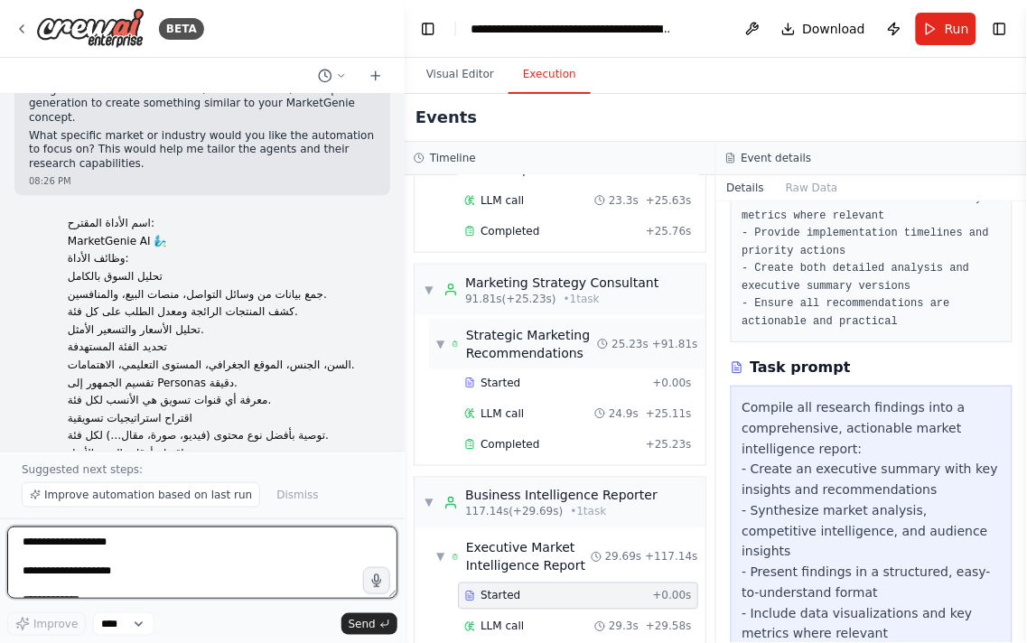
scroll to position [1704, 0]
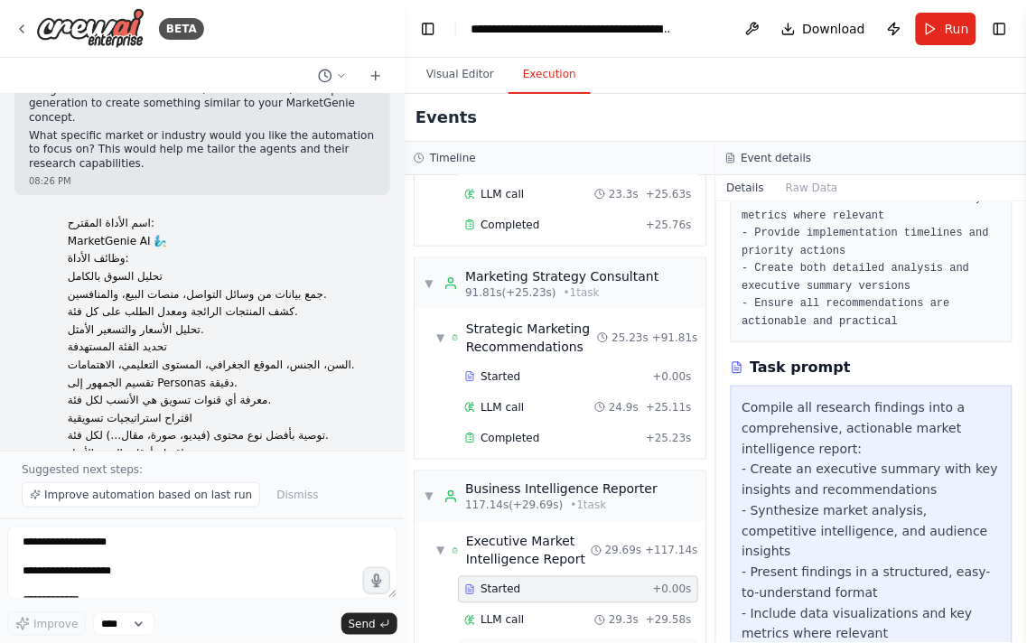
click at [582, 638] on div "Completed + 29.69s" at bounding box center [578, 651] width 240 height 27
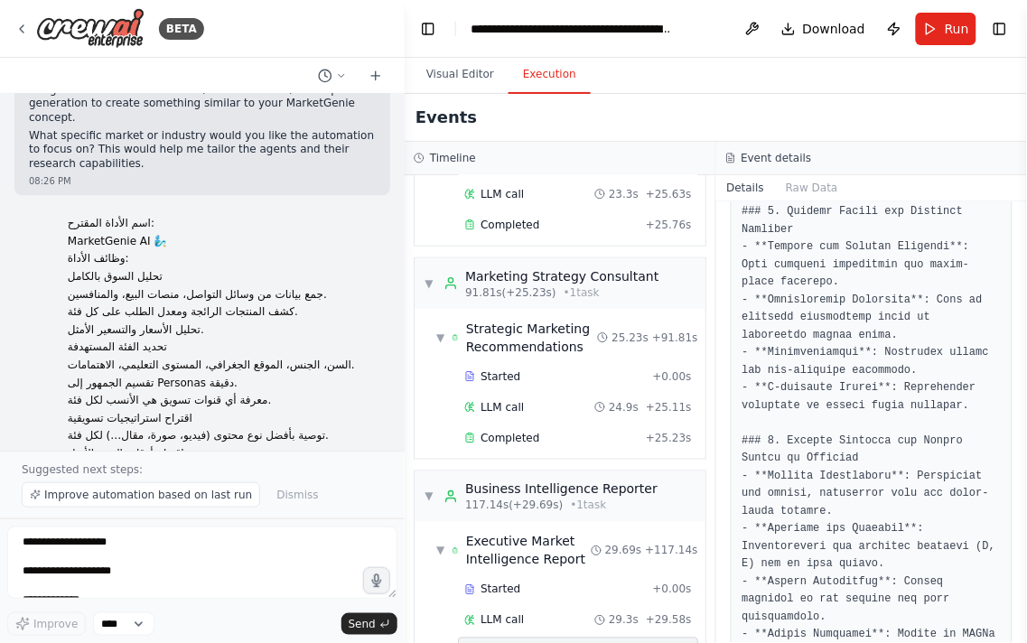
scroll to position [2006, 0]
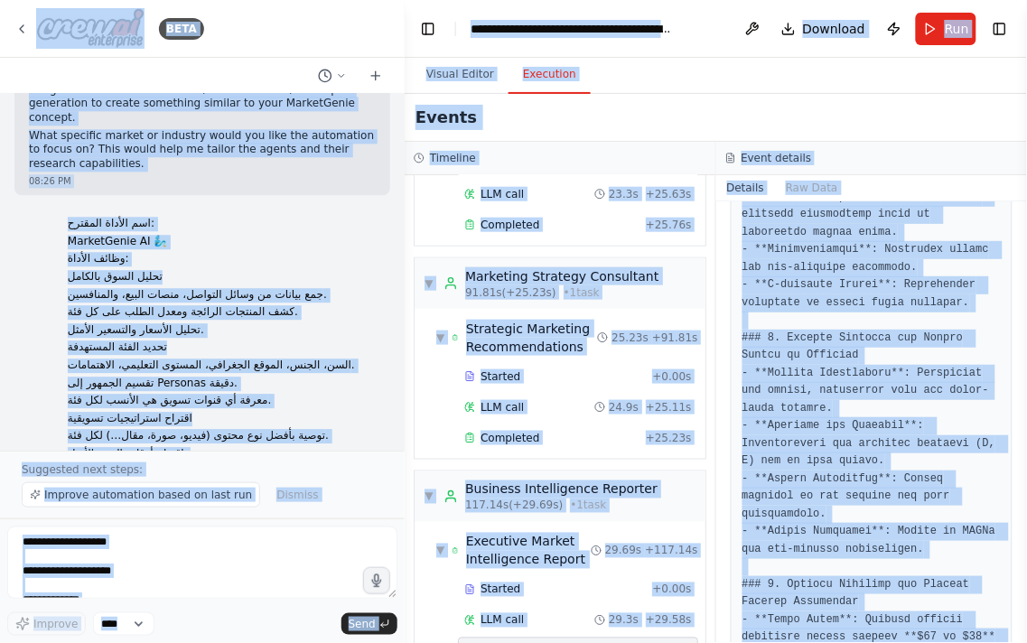
drag, startPoint x: 861, startPoint y: 401, endPoint x: 908, endPoint y: 531, distance: 138.3
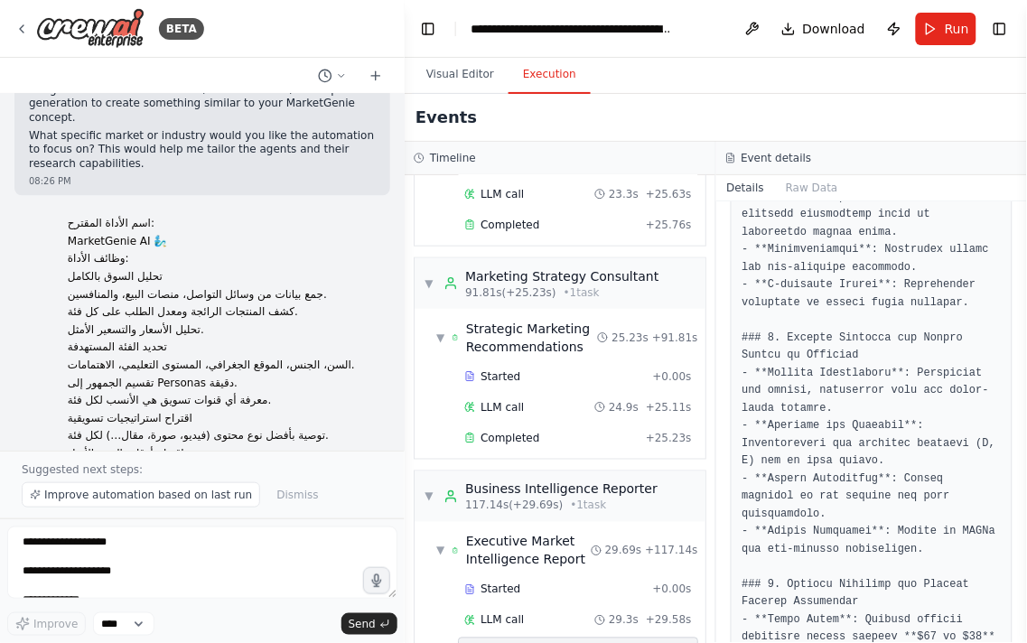
scroll to position [2508, 0]
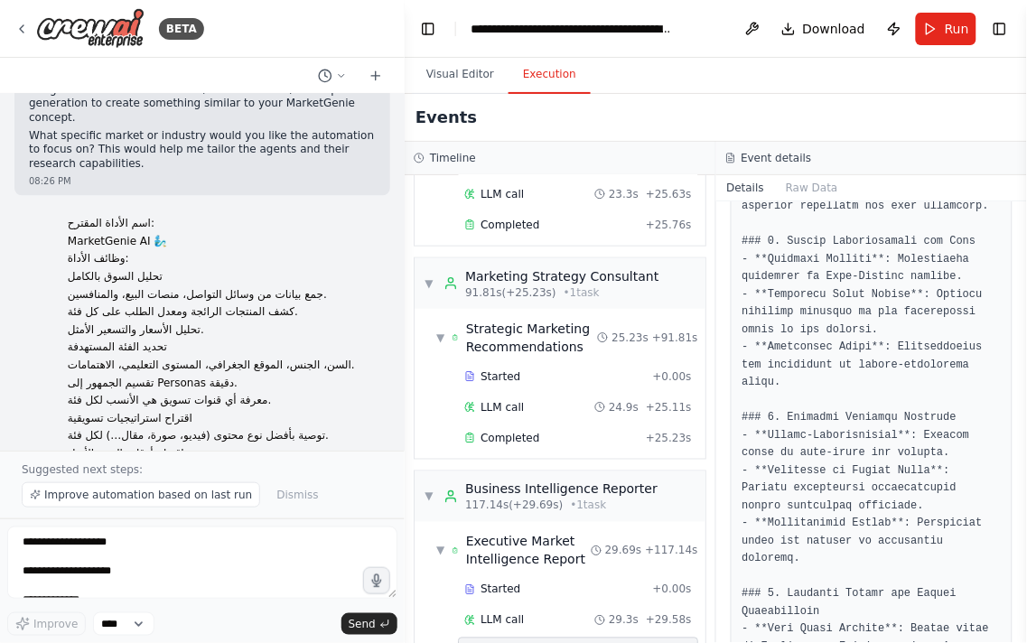
drag, startPoint x: 1022, startPoint y: 401, endPoint x: 1006, endPoint y: 405, distance: 16.7
click at [1020, 495] on button "Toggle Sidebar" at bounding box center [1026, 321] width 14 height 643
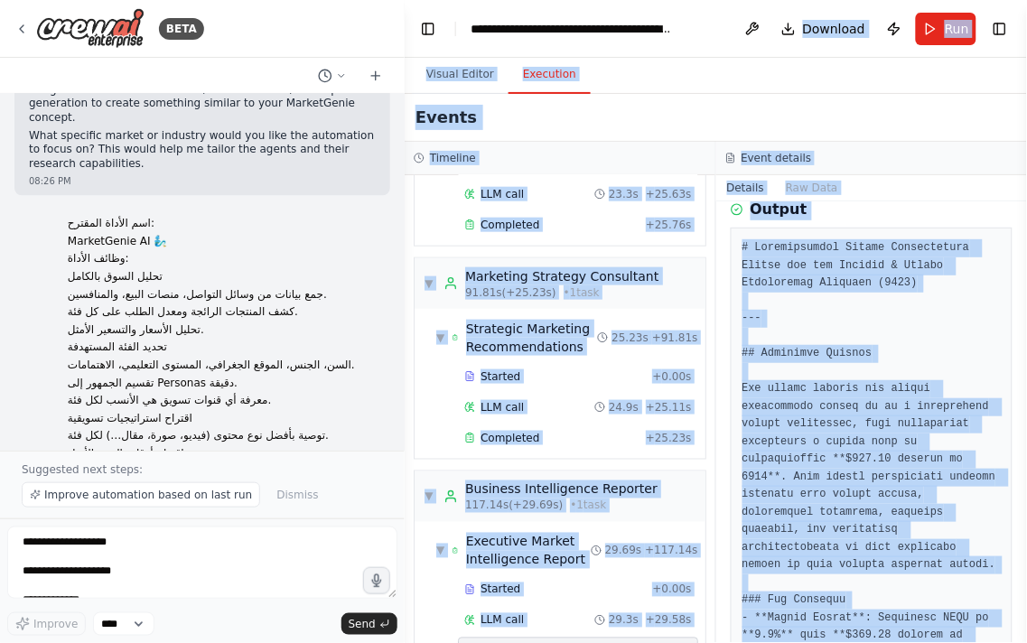
scroll to position [0, 0]
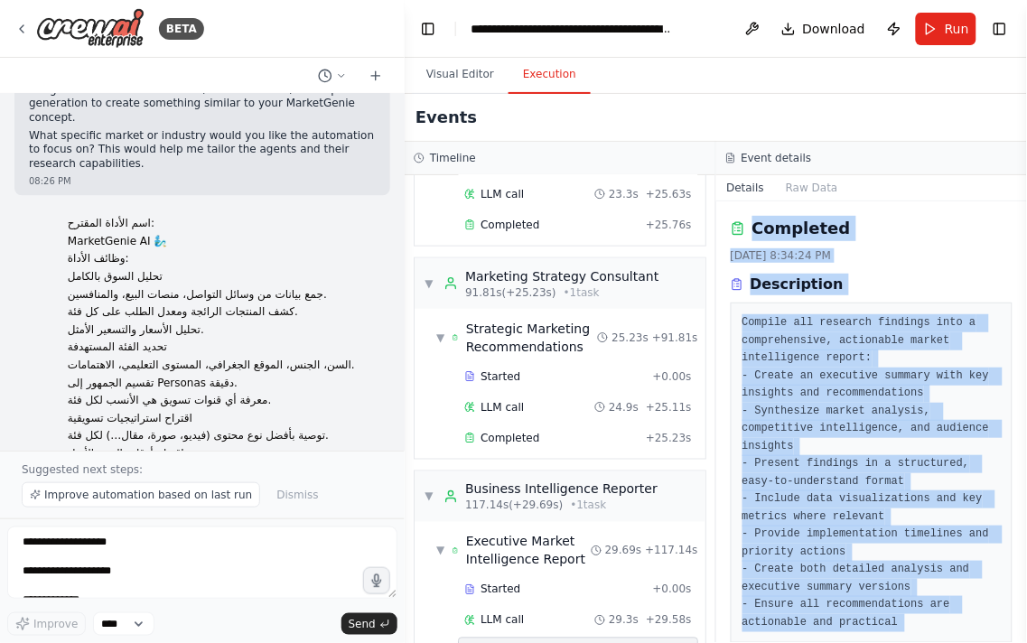
drag, startPoint x: 894, startPoint y: 594, endPoint x: 730, endPoint y: 214, distance: 414.2
click at [730, 214] on div "Completed 9/1/2025, 8:34:24 PM Description Compile all research findings into a…" at bounding box center [872, 422] width 312 height 442
copy div "Completed 9/1/2025, 8:34:24 PM Description Compile all research findings into a…"
click at [786, 221] on h2 "Completed" at bounding box center [801, 228] width 98 height 25
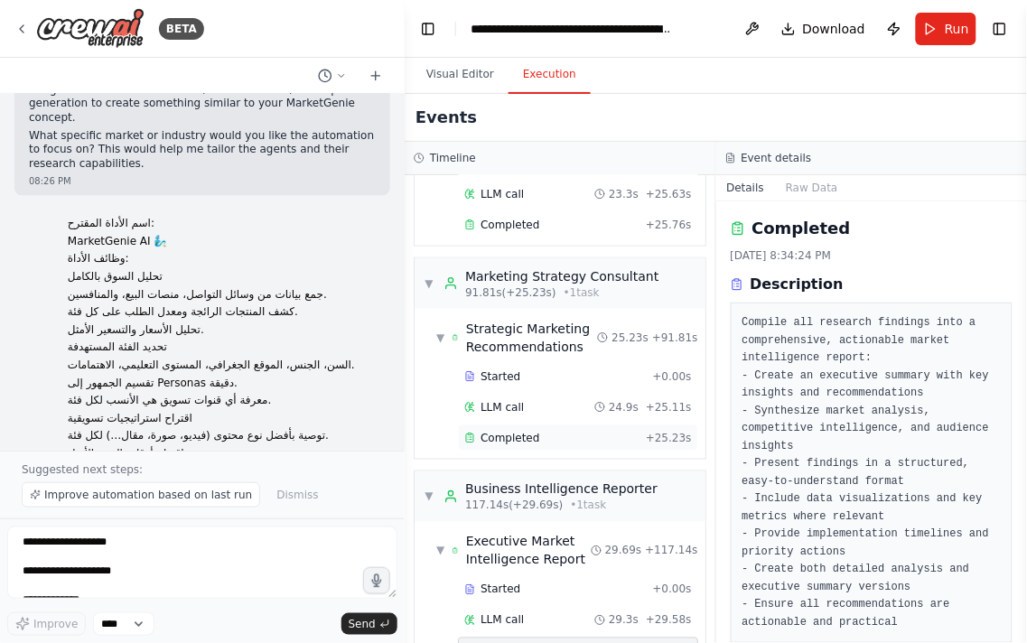
click at [531, 424] on div "Completed + 25.23s" at bounding box center [578, 437] width 240 height 27
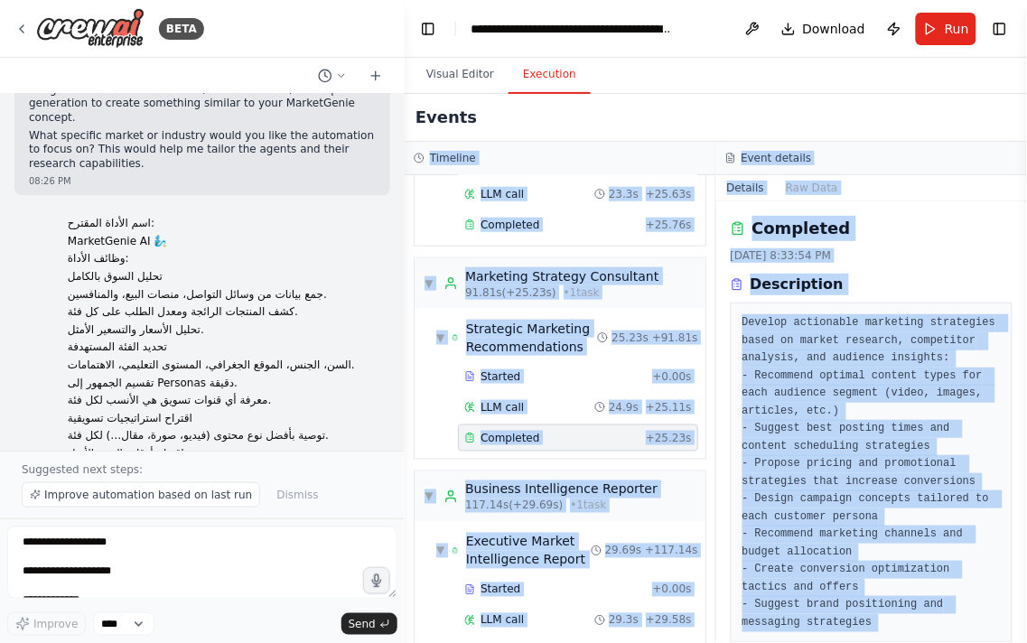
drag, startPoint x: 985, startPoint y: 607, endPoint x: 807, endPoint y: 266, distance: 384.1
click at [731, 140] on div "Events Timeline ▼ Market Research Analyst 6.72s (+36.57s) • 1 task ▼ Comprehens…" at bounding box center [716, 368] width 622 height 549
copy div "Timeline ▼ Market Research Analyst 6.72s (+36.57s) • 1 task ▼ Comprehensive Mar…"
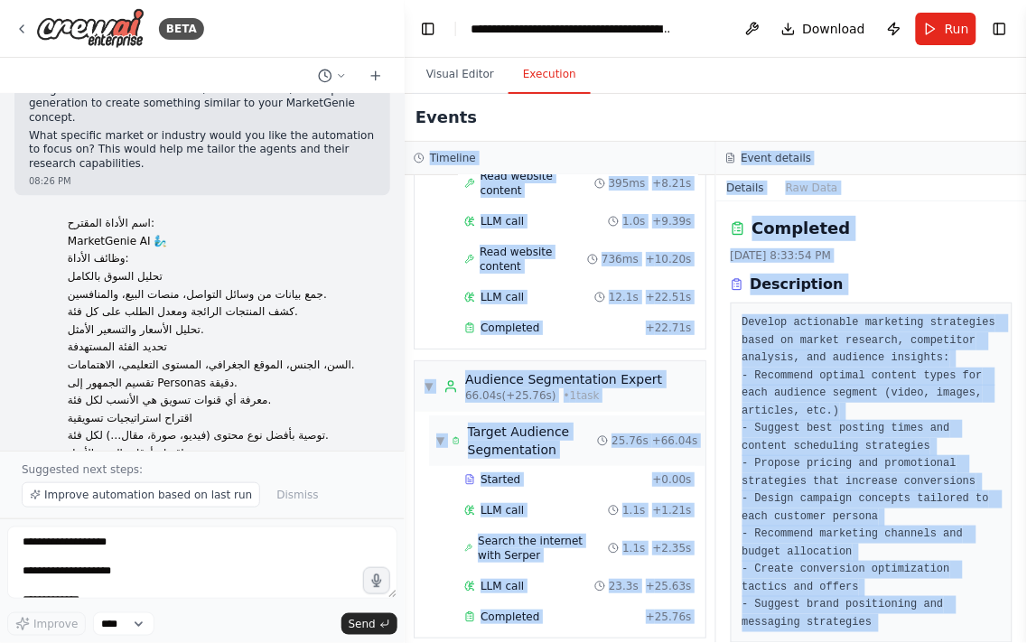
scroll to position [1303, 0]
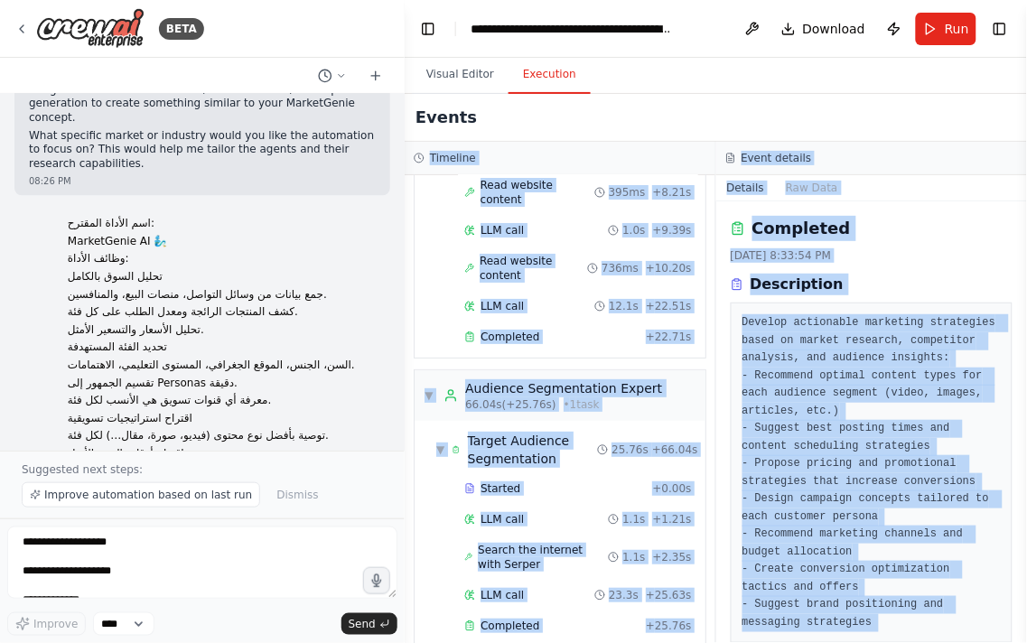
click at [555, 593] on div "▼ Target Audience Segmentation 25.76s + 66.04s Started + 0.00s LLM call 1.1s + …" at bounding box center [559, 534] width 291 height 226
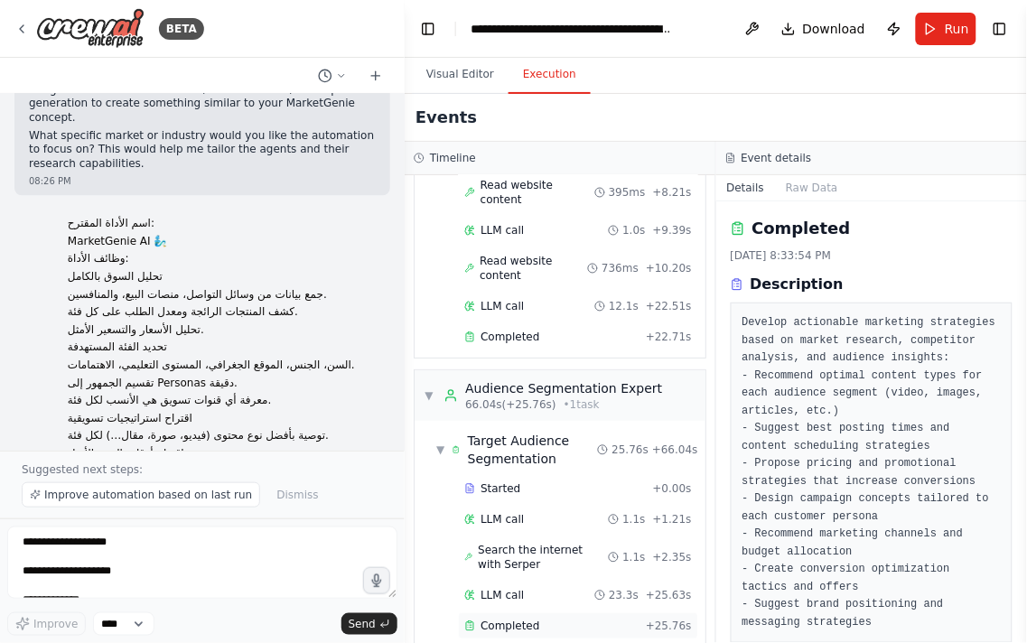
click at [560, 619] on div "Completed" at bounding box center [551, 626] width 174 height 14
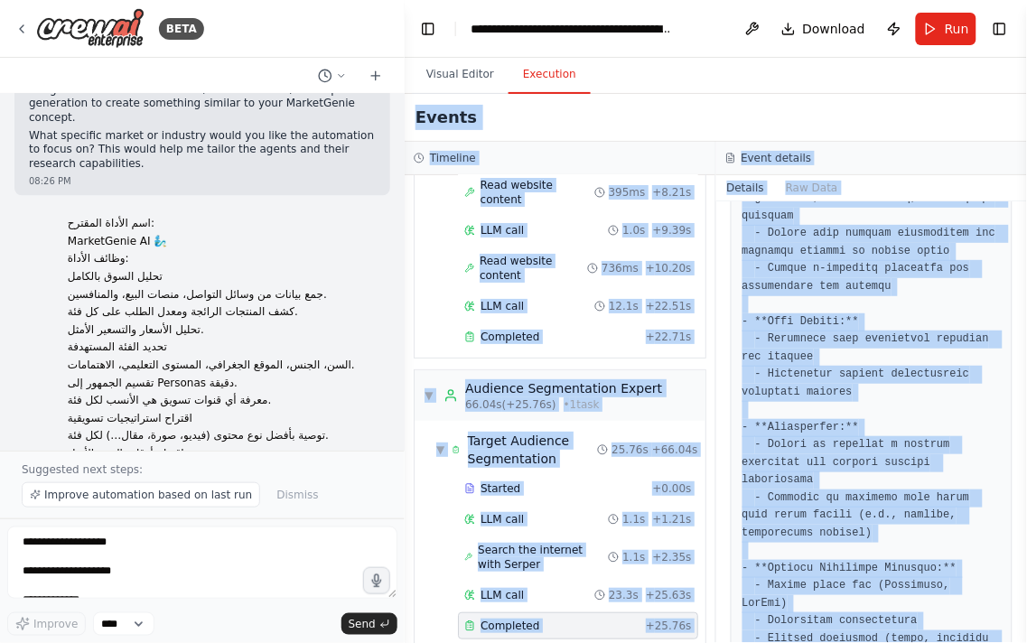
scroll to position [0, 0]
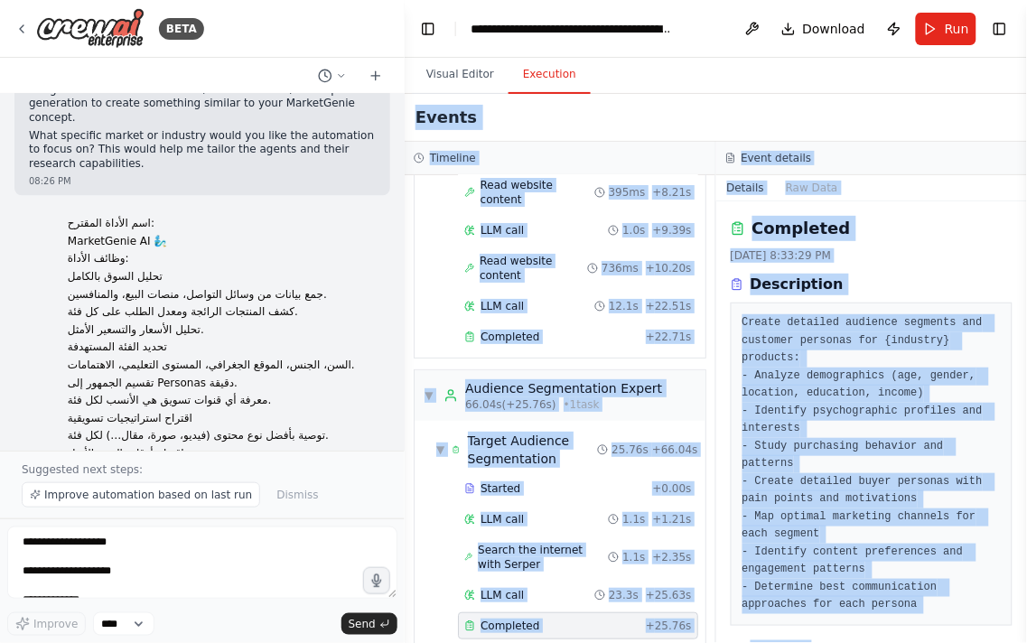
drag, startPoint x: 952, startPoint y: 596, endPoint x: 777, endPoint y: 83, distance: 541.7
click at [777, 83] on div "Visual Editor Execution Version 1 Show Tools Hide Agents .deletable-edge-delete…" at bounding box center [716, 350] width 622 height 585
copy div "Version 1 Show Tools Hide Agents .deletable-edge-delete-btn { width: 20px; heig…"
click at [815, 314] on pre "Create detailed audience segments and customer personas for {industry} products…" at bounding box center [871, 464] width 259 height 300
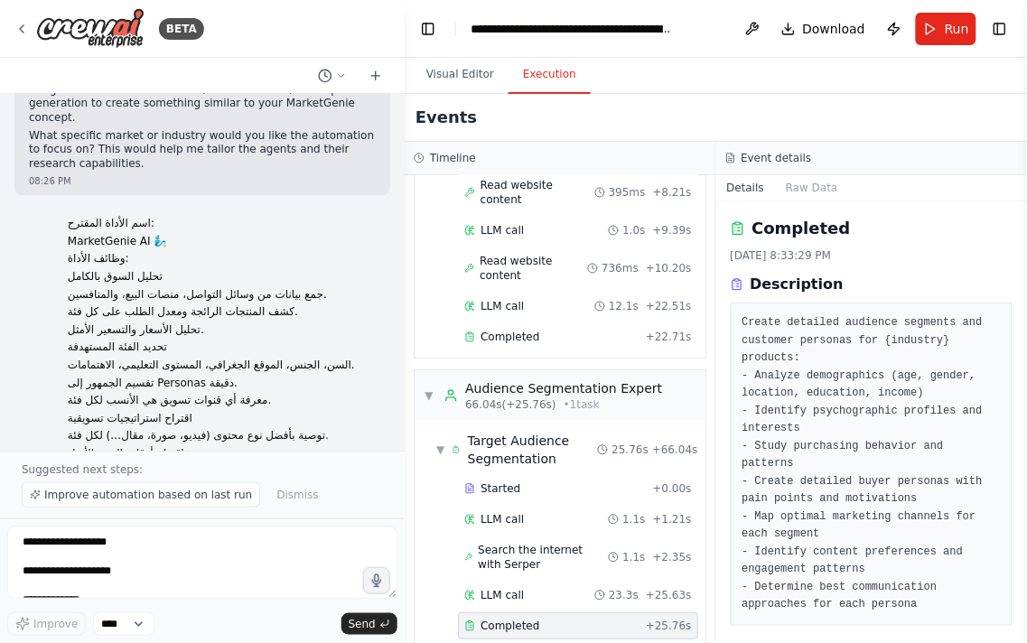
scroll to position [1203, 0]
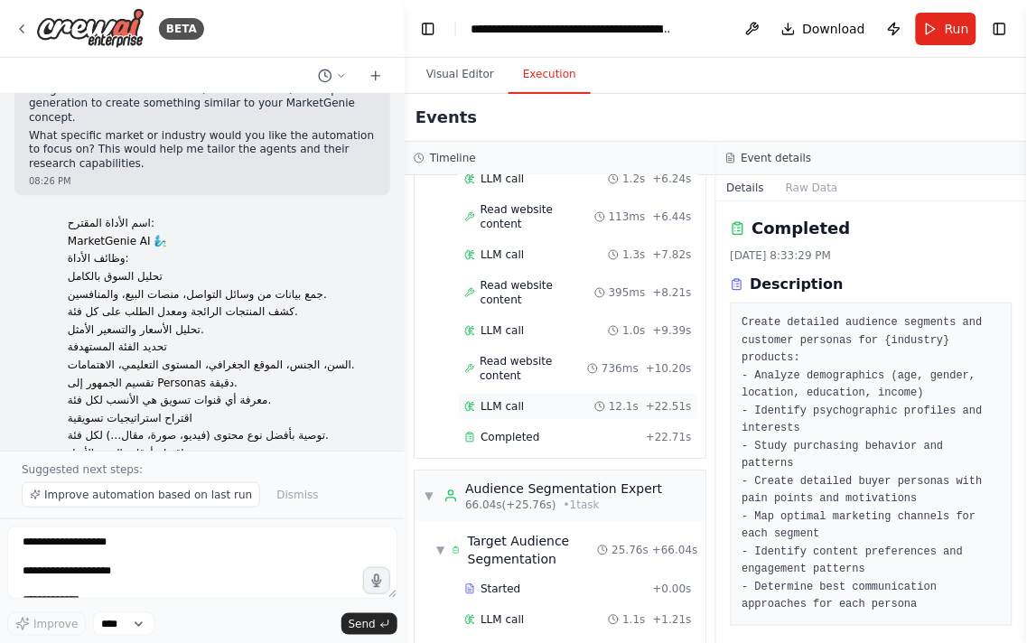
click at [495, 393] on div "LLM call 12.1s + 22.51s" at bounding box center [578, 406] width 240 height 27
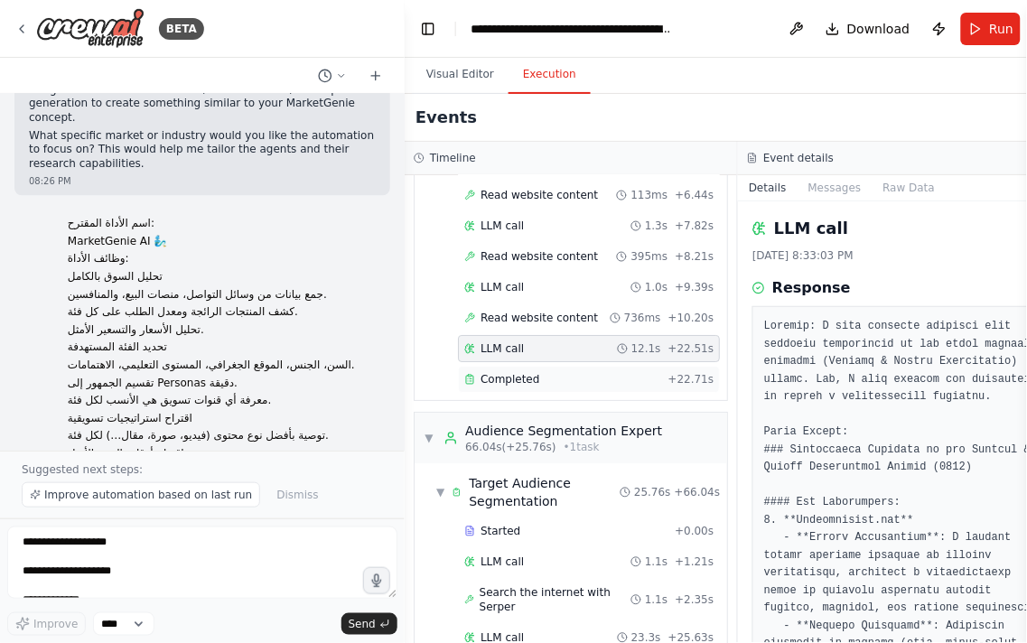
click at [503, 380] on span "Completed" at bounding box center [509, 379] width 59 height 14
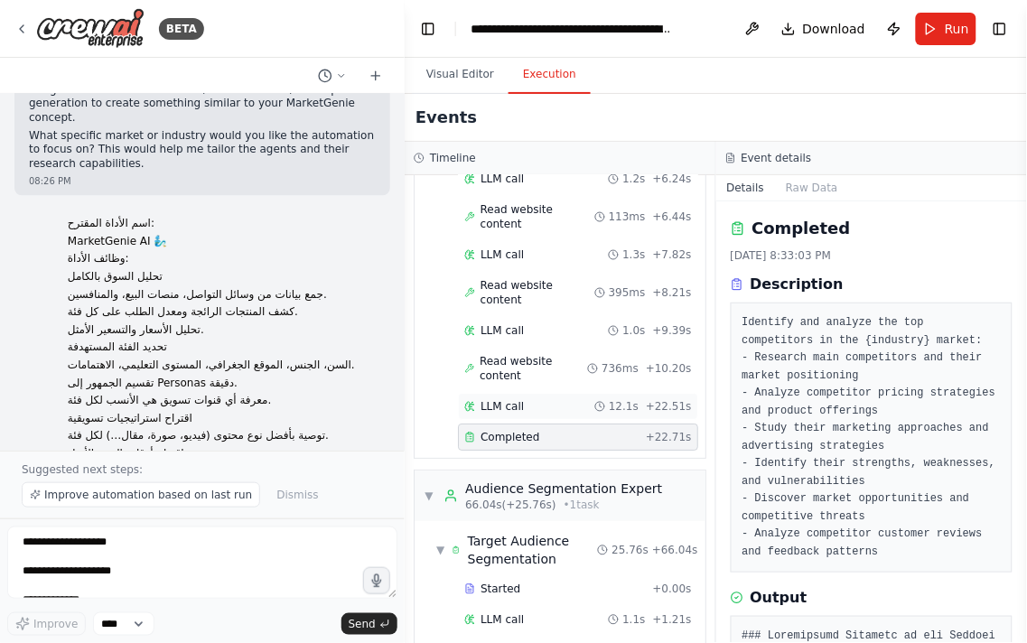
click at [540, 399] on div "LLM call 12.1s + 22.51s" at bounding box center [578, 406] width 228 height 14
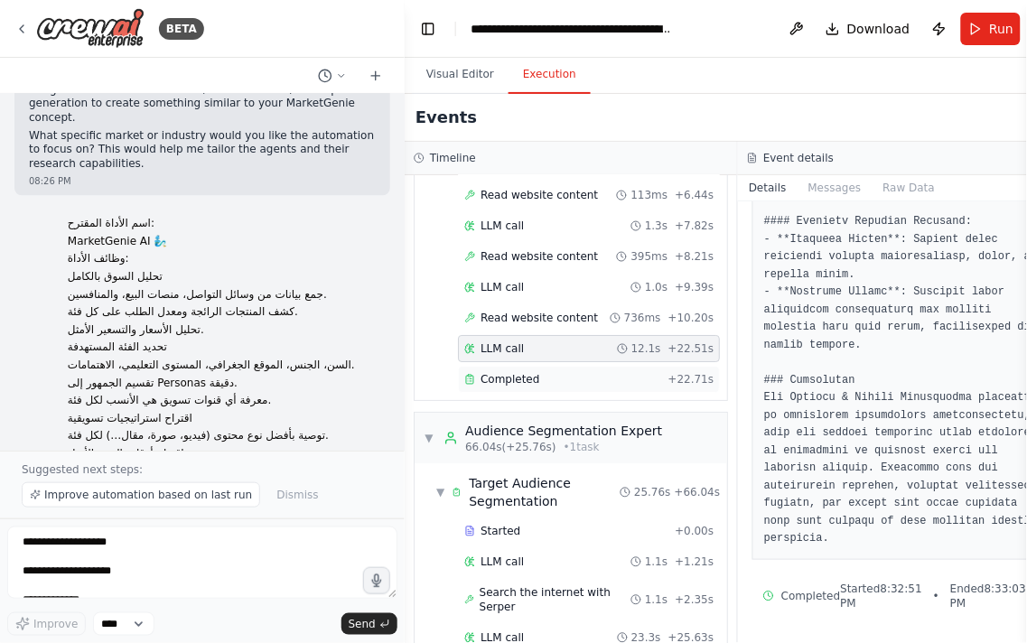
scroll to position [2369, 0]
click at [506, 386] on span "Completed" at bounding box center [509, 379] width 59 height 14
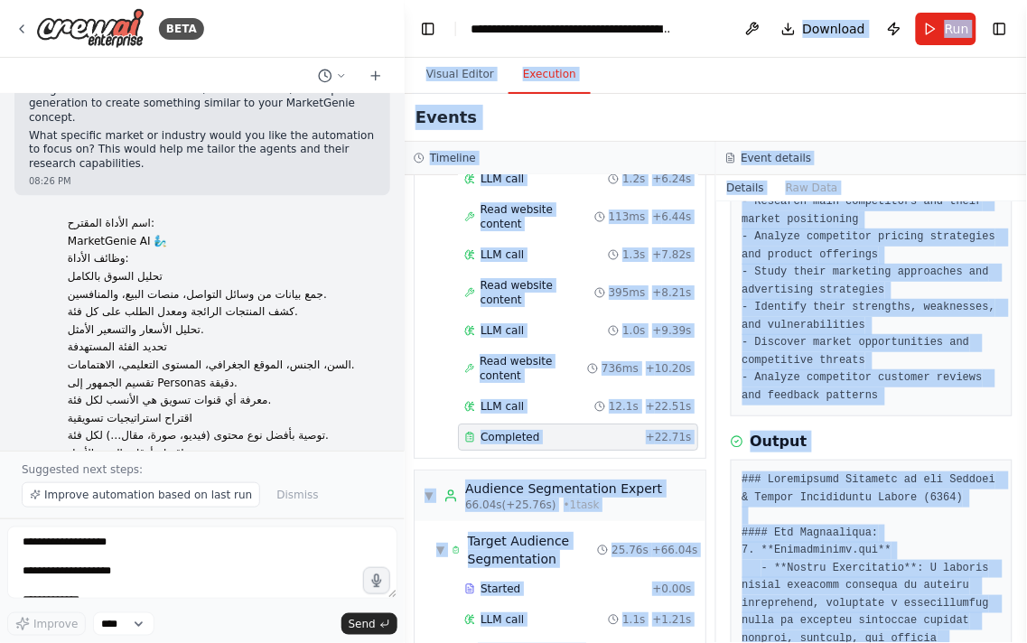
scroll to position [0, 0]
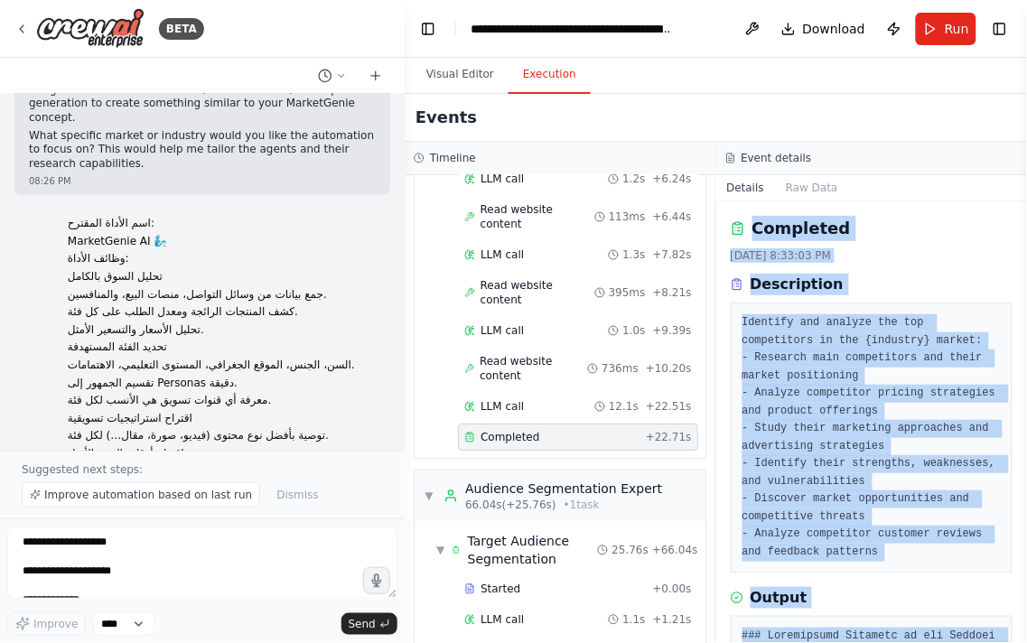
drag, startPoint x: 941, startPoint y: 601, endPoint x: 747, endPoint y: 213, distance: 433.3
click at [747, 213] on div "Completed 9/1/2025, 8:33:03 PM Description Identify and analyze the top competi…" at bounding box center [872, 422] width 312 height 442
copy div "Completed 9/1/2025, 8:33:03 PM Description Identify and analyze the top competi…"
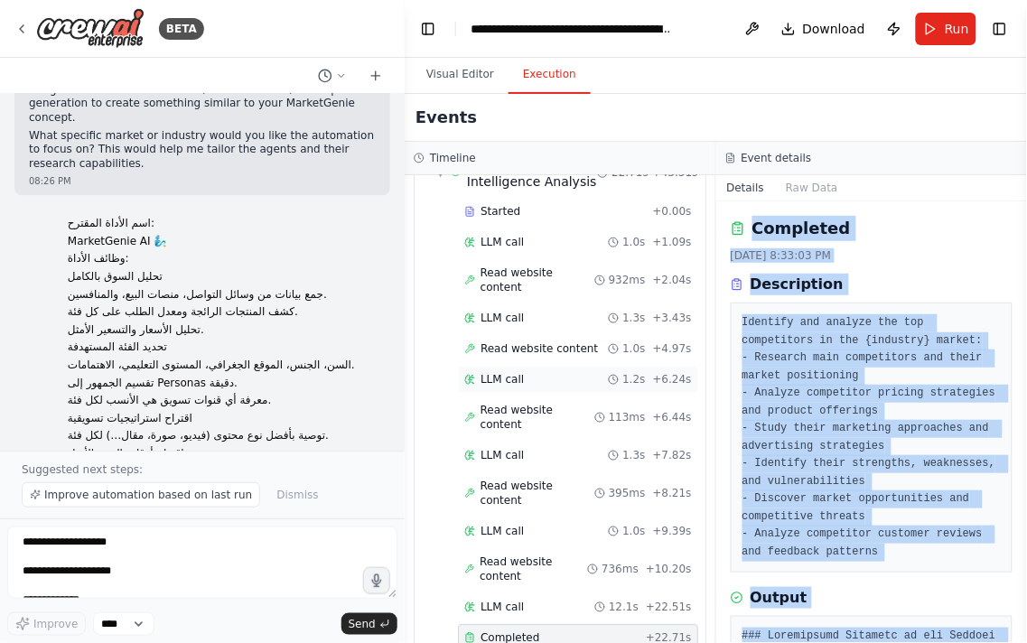
scroll to position [901, 0]
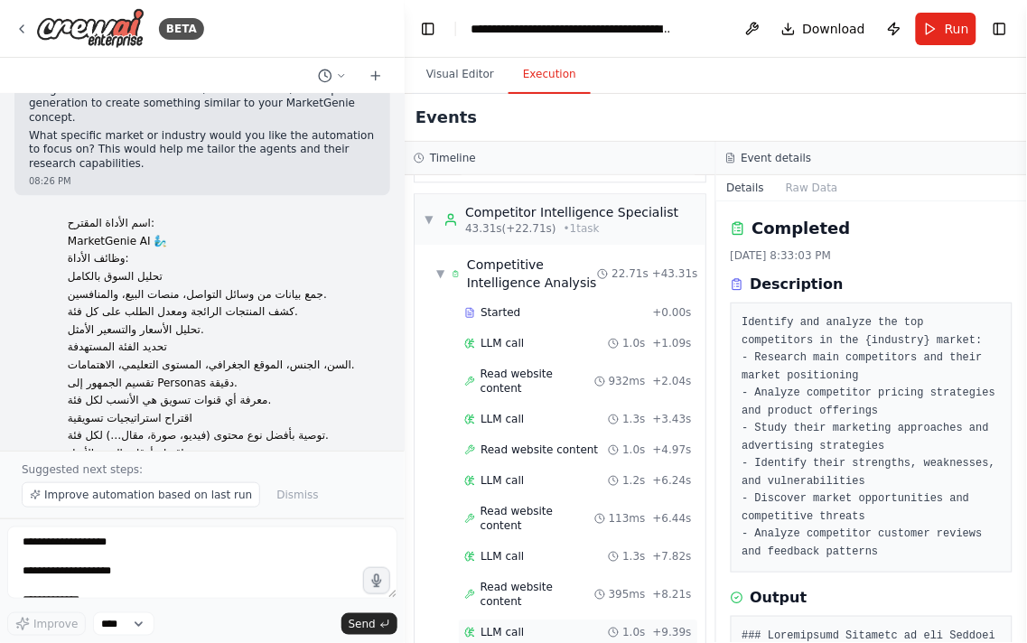
click at [527, 625] on div "LLM call 1.0s + 9.39s" at bounding box center [578, 632] width 228 height 14
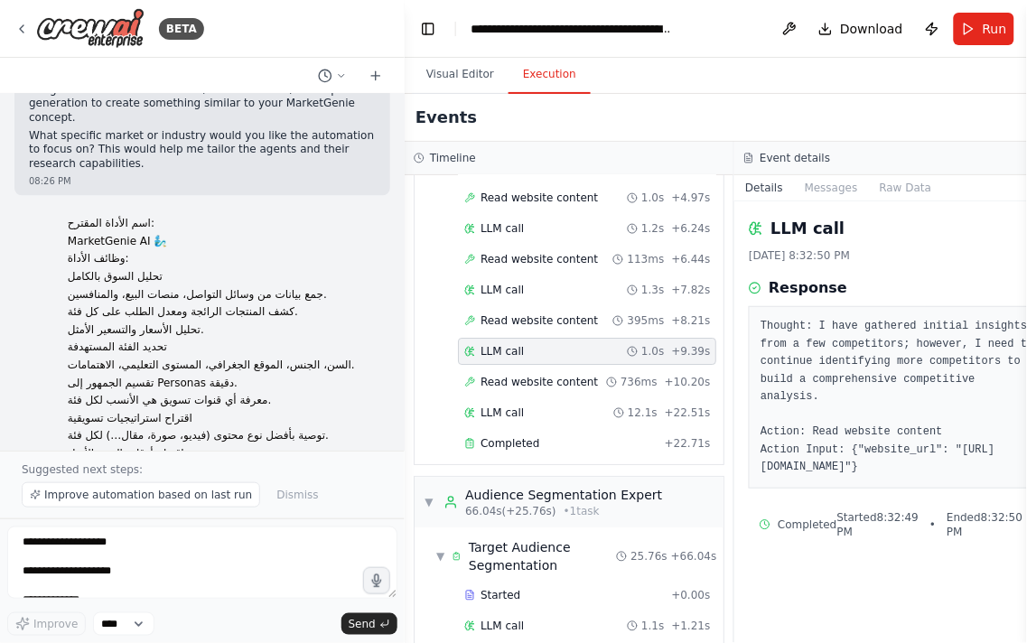
scroll to position [1203, 0]
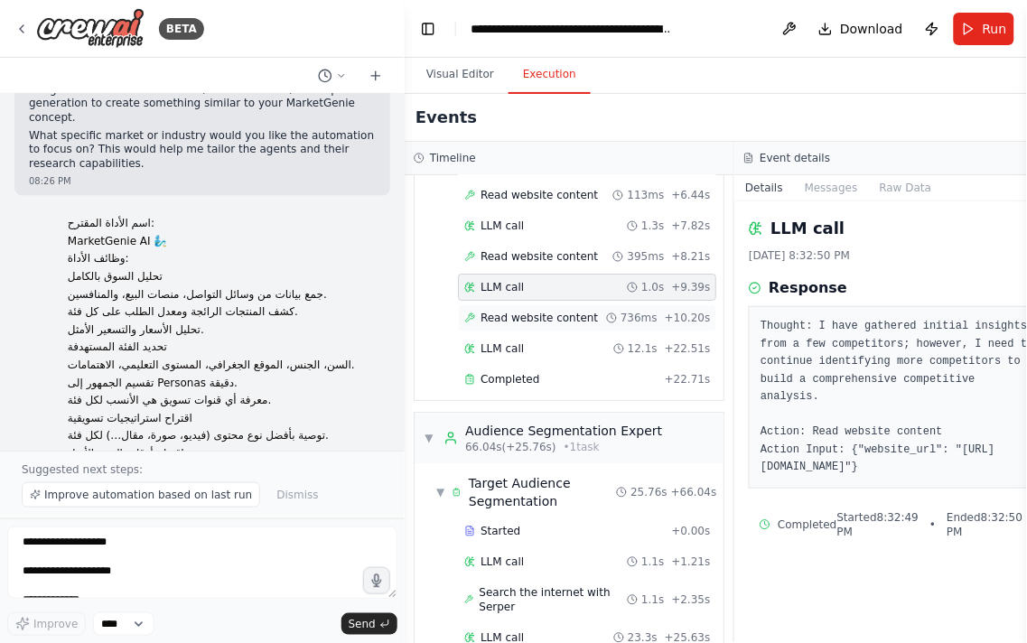
click at [510, 325] on span "Read website content" at bounding box center [538, 318] width 117 height 14
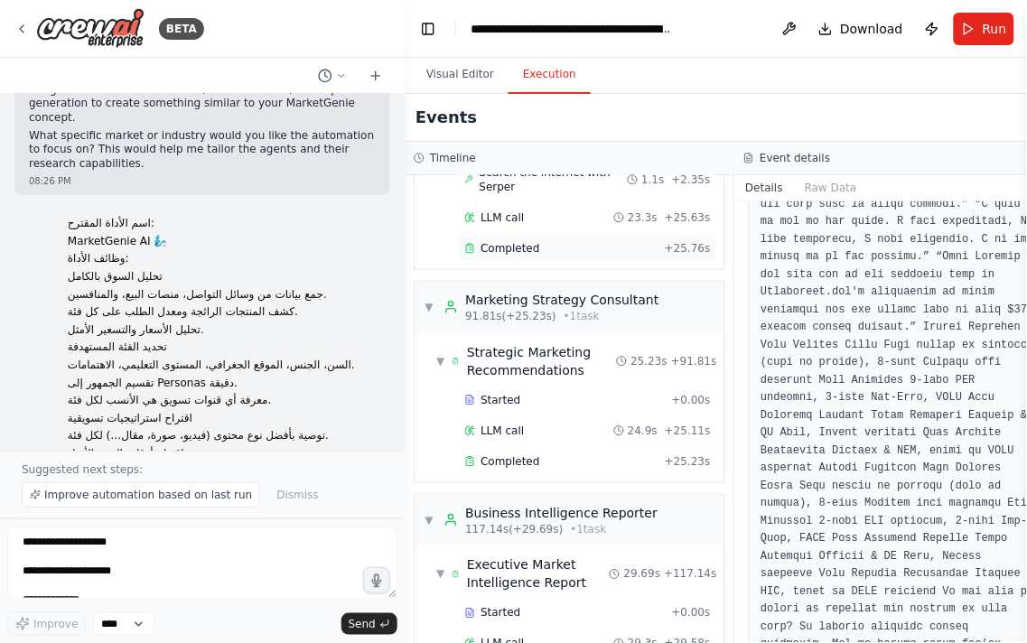
scroll to position [1704, 0]
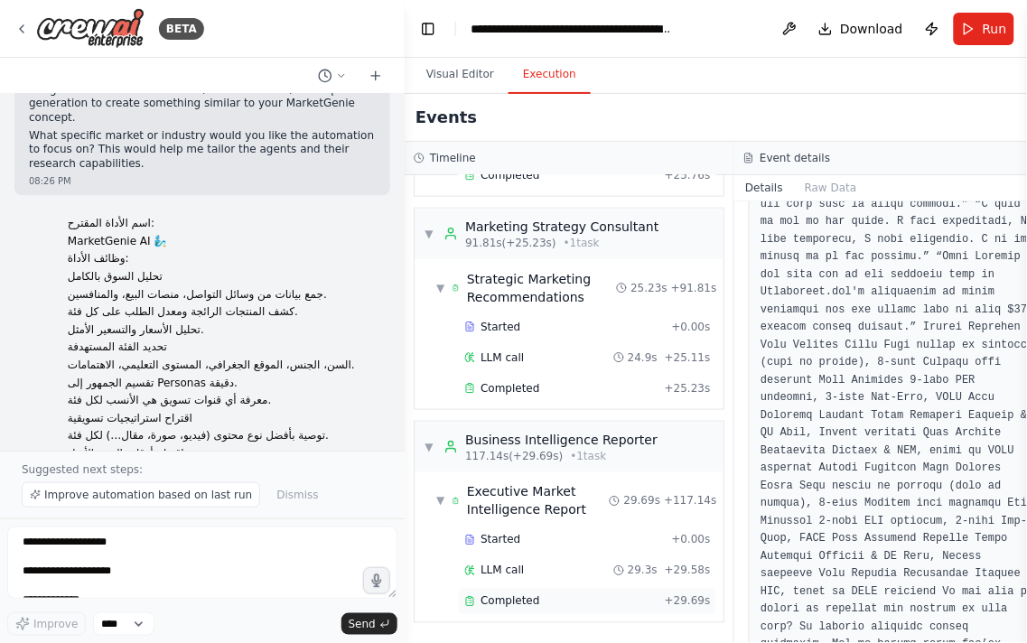
click at [552, 591] on div "Completed + 29.69s" at bounding box center [587, 601] width 258 height 27
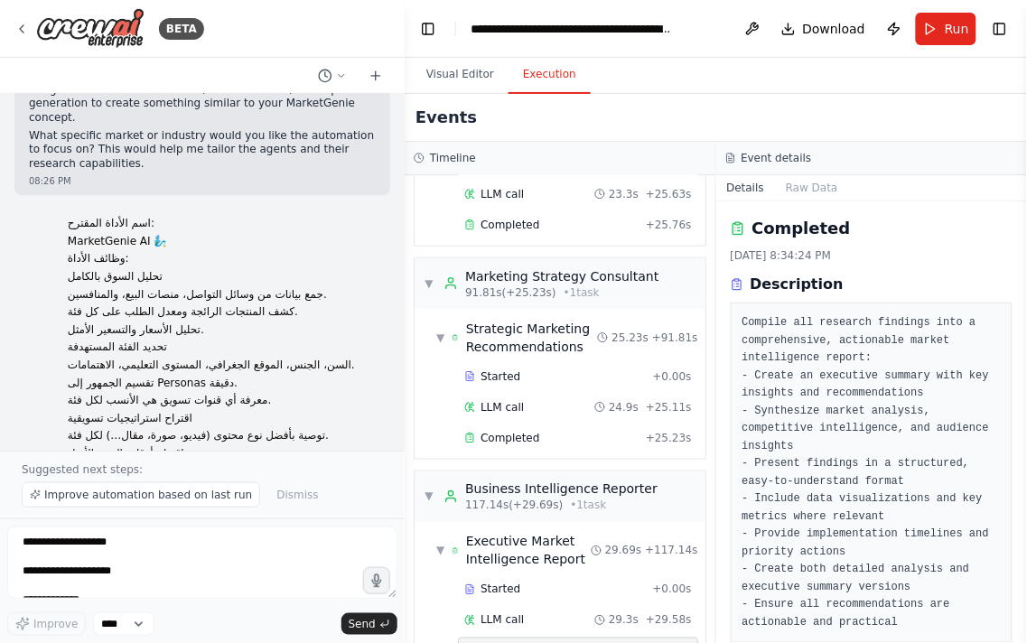
click at [856, 185] on div "Details Raw Data" at bounding box center [872, 188] width 312 height 26
click at [750, 18] on button at bounding box center [752, 29] width 29 height 33
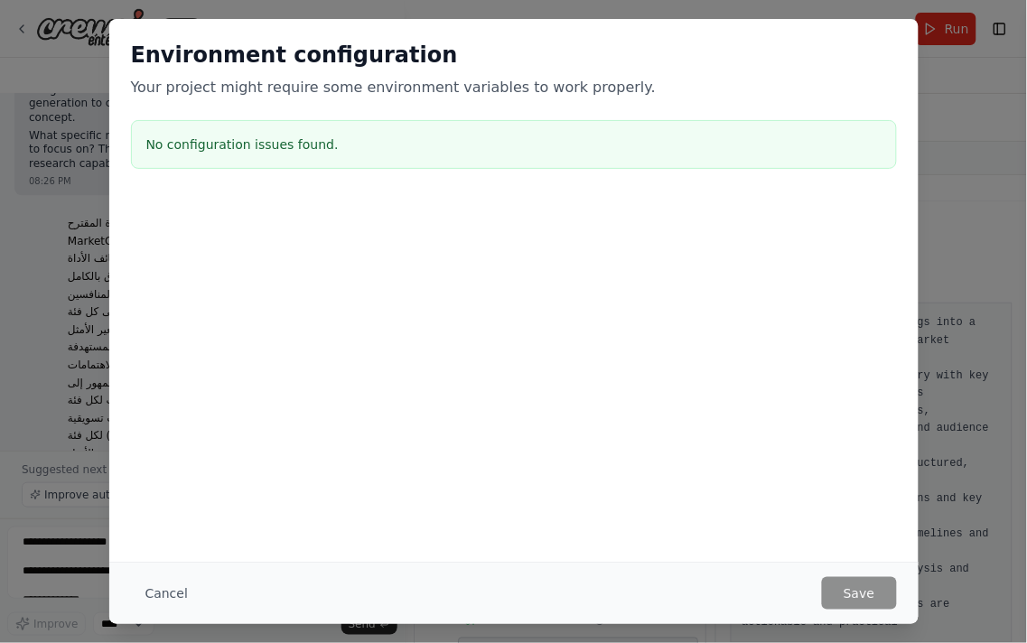
click at [43, 260] on div "Environment configuration Your project might require some environment variables…" at bounding box center [513, 321] width 1027 height 643
click at [203, 161] on div "No configuration issues found." at bounding box center [514, 144] width 766 height 49
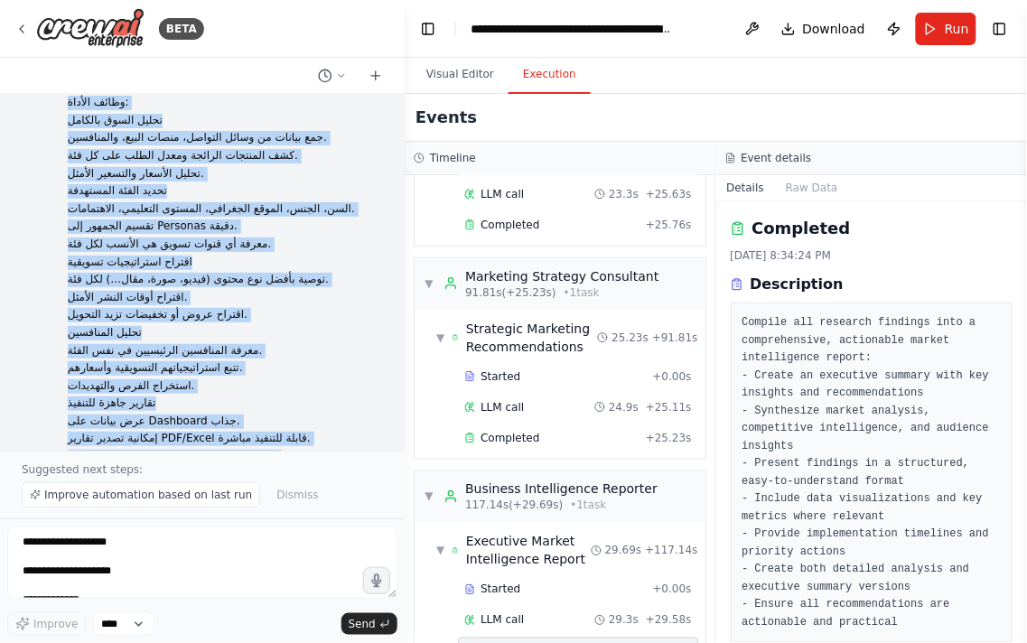
scroll to position [0, 0]
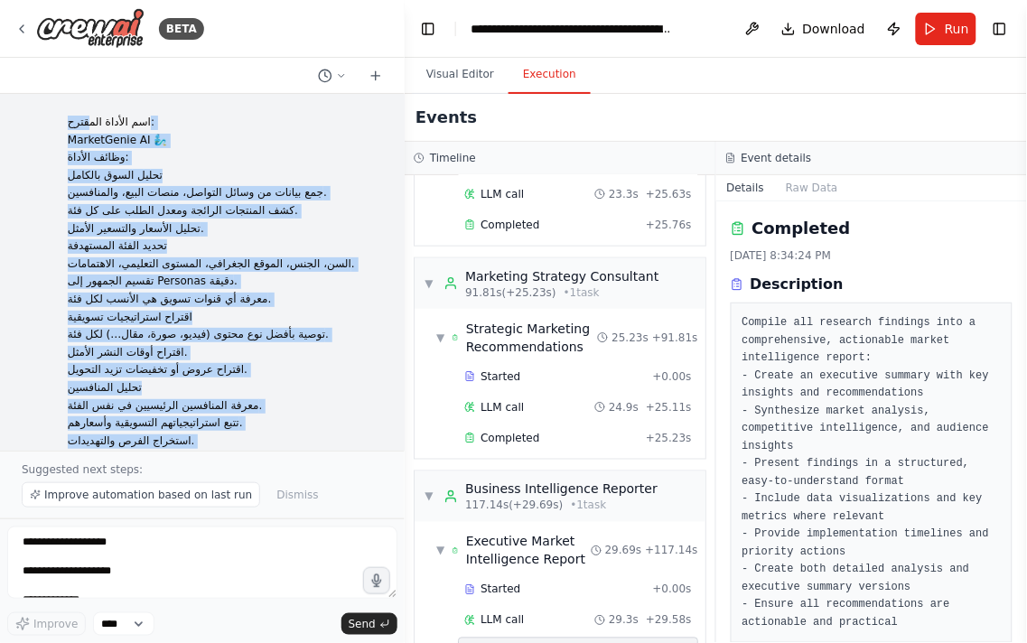
drag, startPoint x: 200, startPoint y: 285, endPoint x: 82, endPoint y: 103, distance: 216.9
click at [79, 94] on div "اسم الأداة المقترح: MarketGenie AI 🧞‍♂️ وظائف الأداة: تحليل السوق بالكامل جمع ب…" at bounding box center [202, 272] width 405 height 357
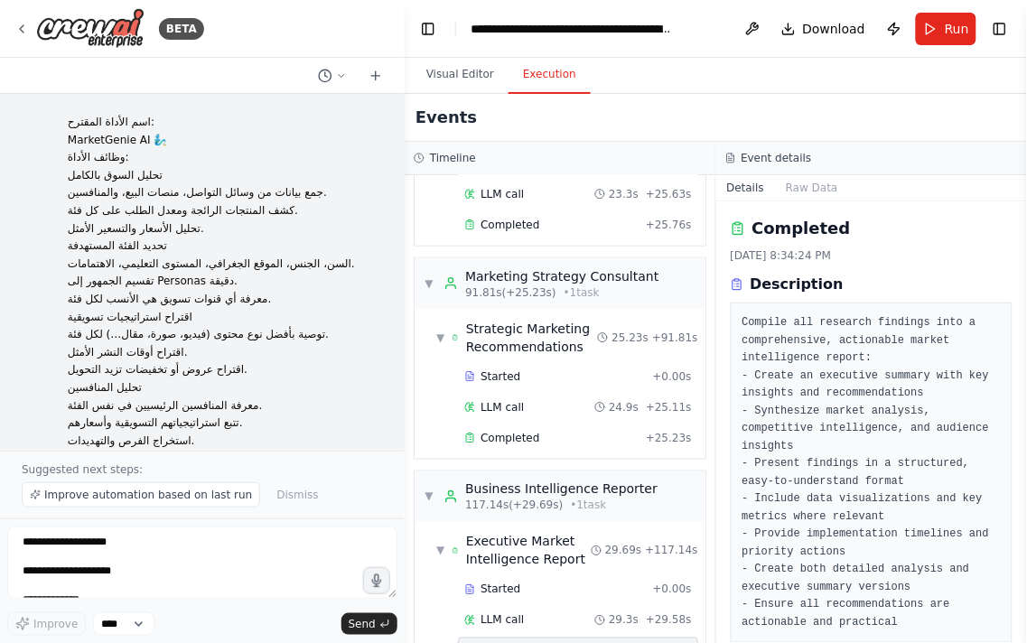
click at [96, 112] on div "اسم الأداة المقترح: MarketGenie AI 🧞‍♂️ وظائف الأداة: تحليل السوق بالكامل جمع ب…" at bounding box center [221, 370] width 337 height 524
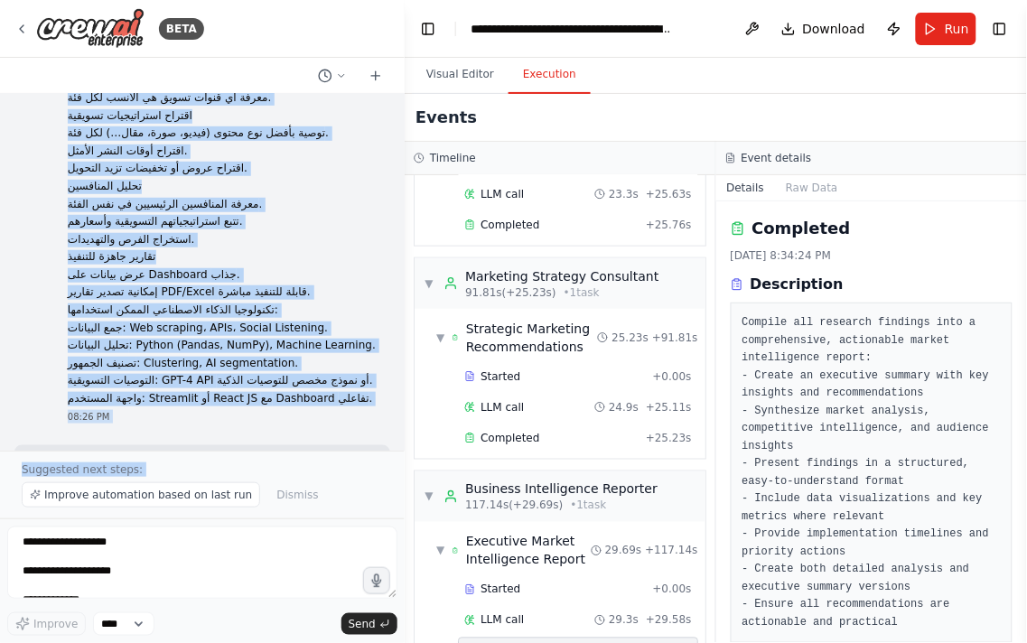
scroll to position [304, 0]
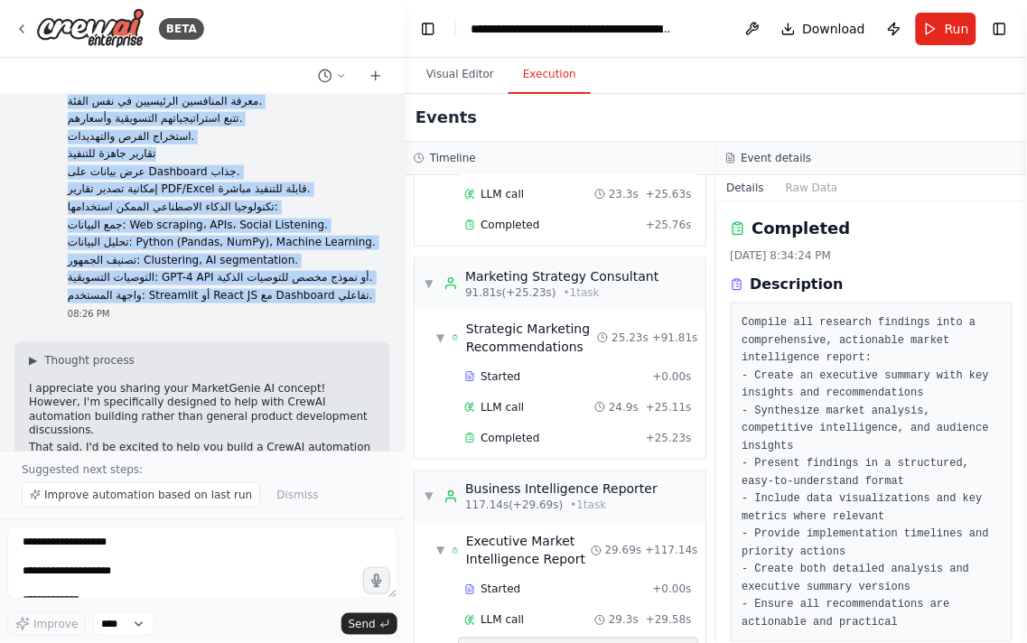
drag, startPoint x: 96, startPoint y: 112, endPoint x: 147, endPoint y: 292, distance: 186.9
click at [147, 292] on div "اسم الأداة المقترح: MarketGenie AI 🧞‍♂️ وظائف الأداة: تحليل السوق بالكامل جمع ب…" at bounding box center [221, 66] width 337 height 524
copy div "اسم الأداة المقترح: MarketGenie AI 🧞‍♂️ وظائف الأداة: تحليل السوق بالكامل جمع ب…"
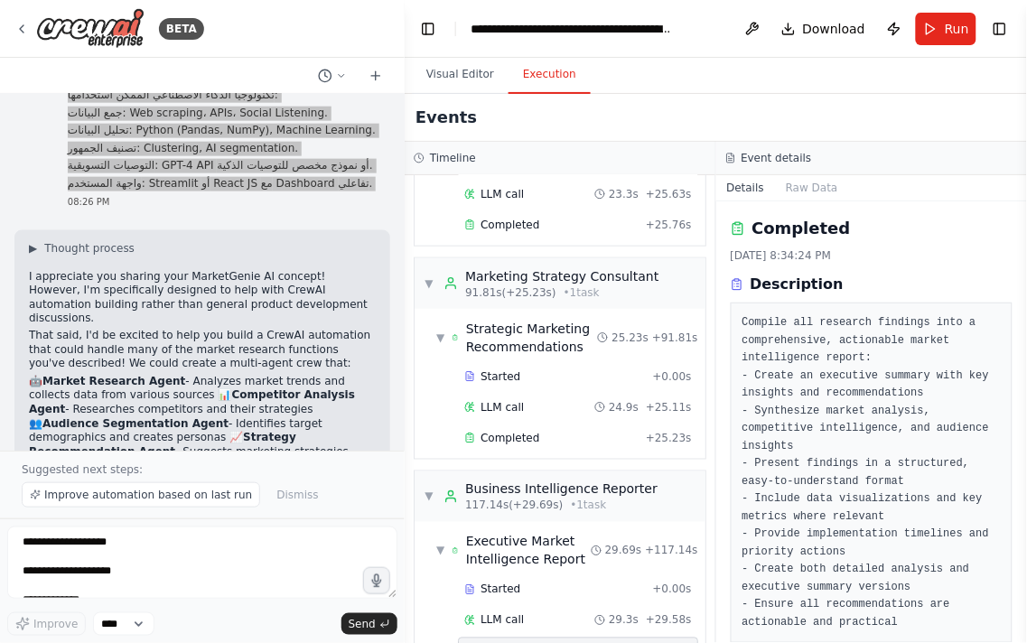
scroll to position [506, 0]
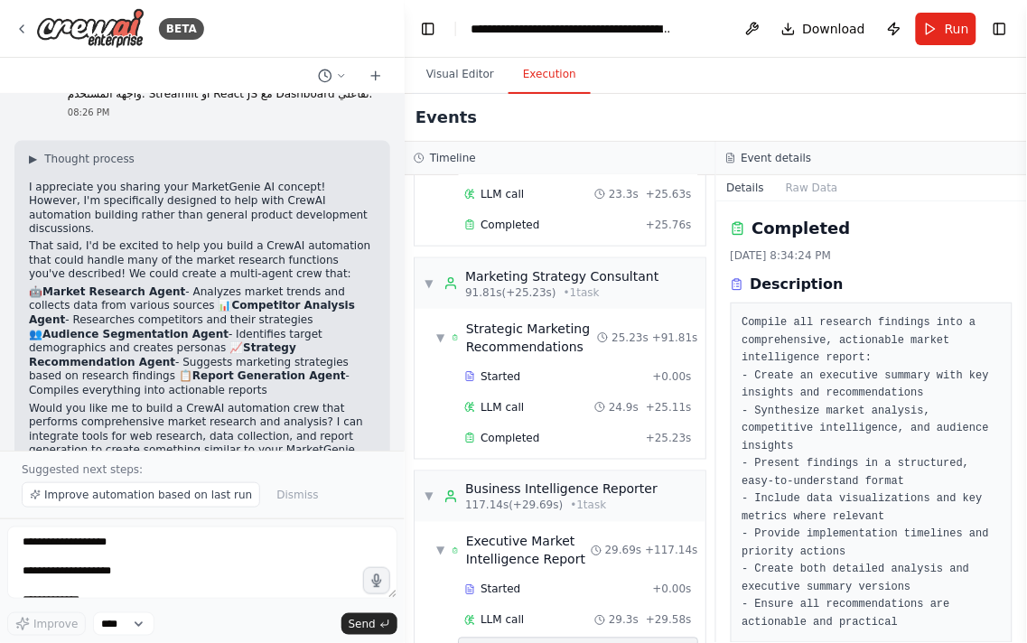
click at [298, 341] on p "🤖 Market Research Agent - Analyzes market trends and collects data from various…" at bounding box center [202, 342] width 347 height 113
click at [759, 24] on button at bounding box center [752, 29] width 29 height 33
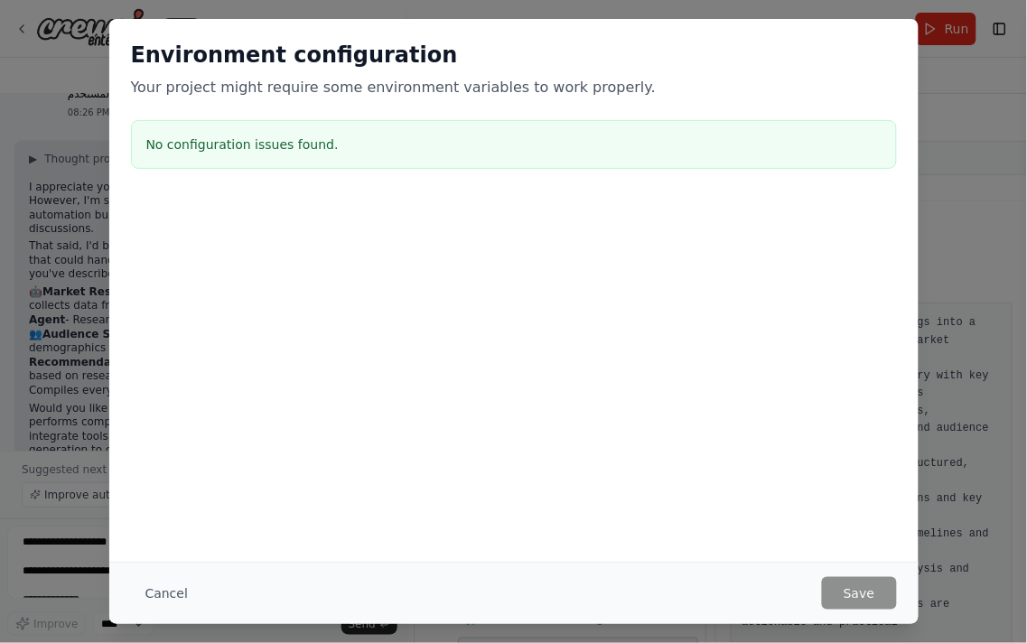
click at [88, 401] on div "Environment configuration Your project might require some environment variables…" at bounding box center [513, 321] width 1027 height 643
click at [166, 598] on button "Cancel" at bounding box center [166, 593] width 71 height 33
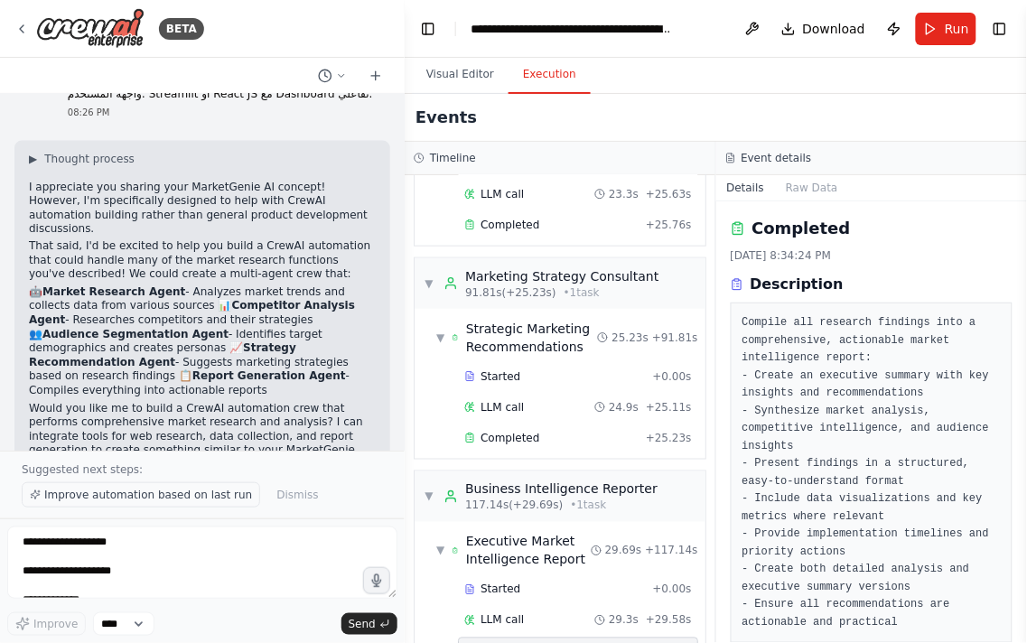
click at [109, 504] on button "Improve automation based on last run" at bounding box center [141, 494] width 238 height 25
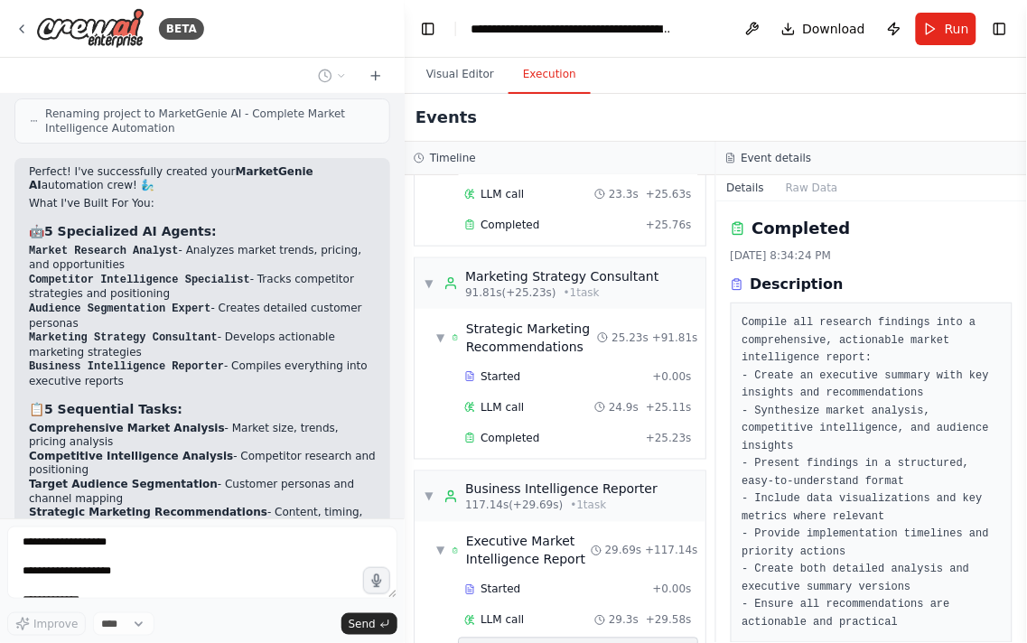
scroll to position [3028, 0]
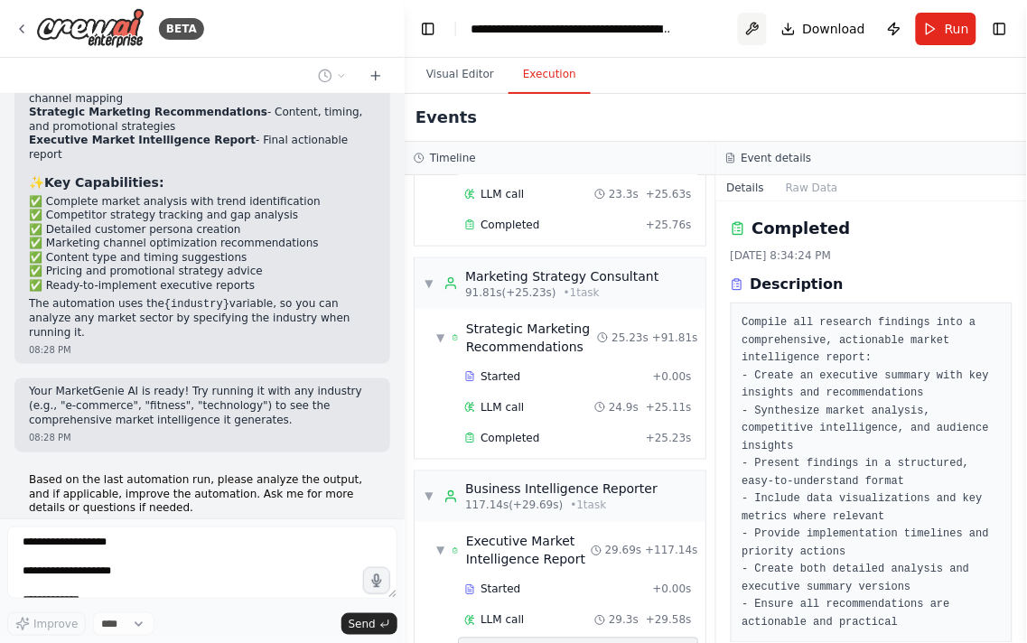
click at [767, 25] on button at bounding box center [752, 29] width 29 height 33
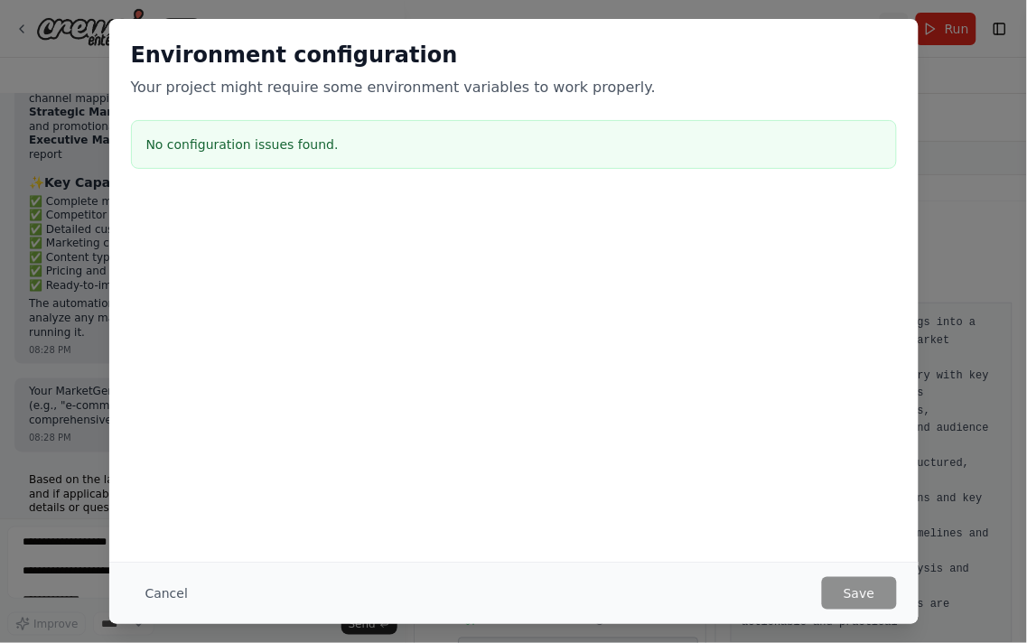
click at [890, 33] on div "Environment configuration Your project might require some environment variables…" at bounding box center [513, 108] width 809 height 179
click at [164, 597] on button "Cancel" at bounding box center [166, 593] width 71 height 33
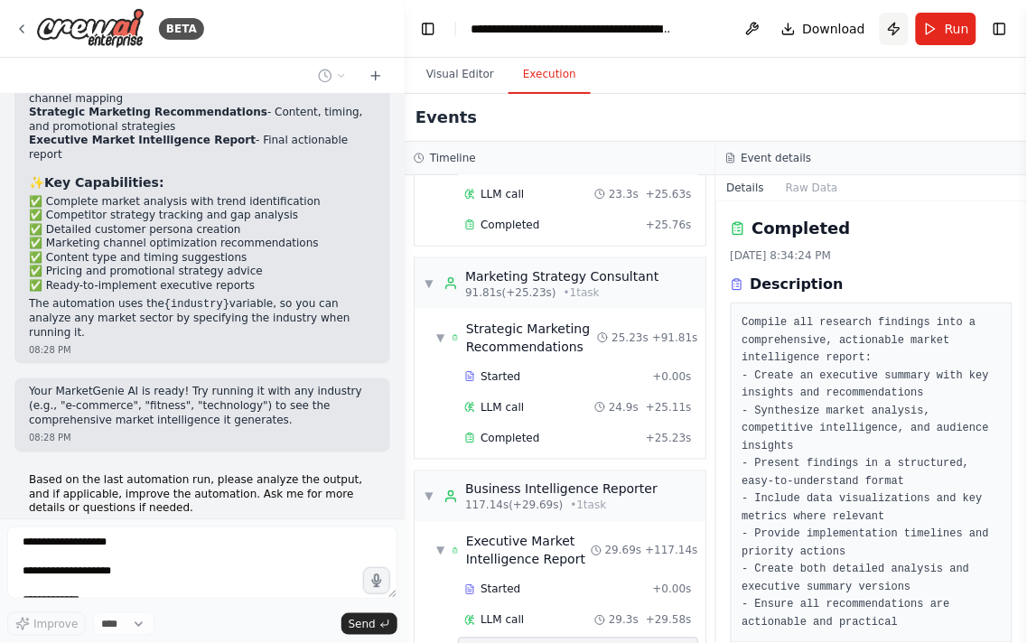
click at [896, 30] on button "Publish" at bounding box center [894, 29] width 29 height 33
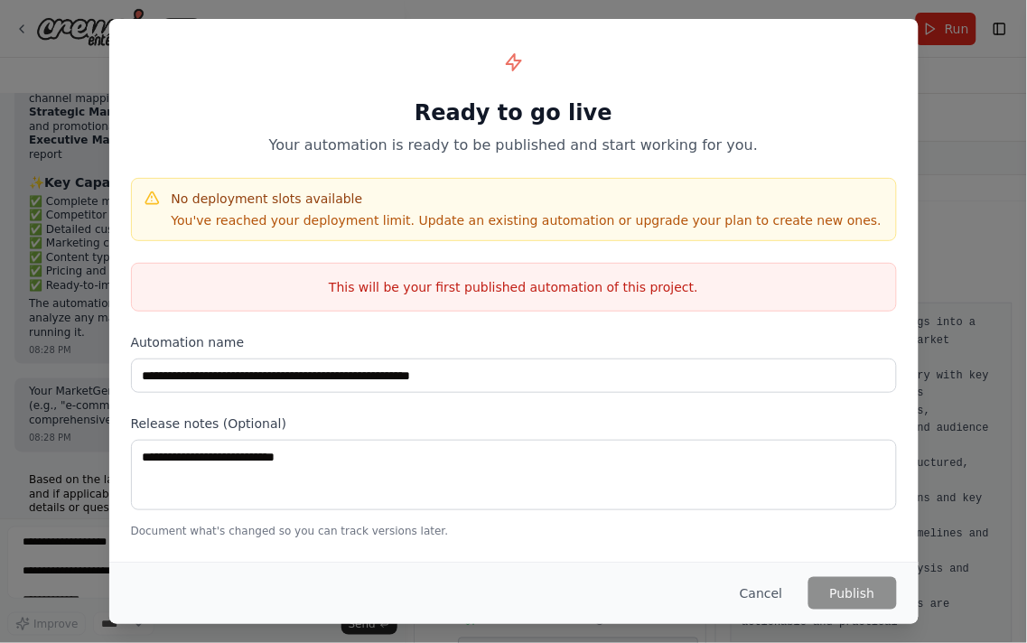
click at [326, 202] on h4 "No deployment slots available" at bounding box center [527, 199] width 711 height 18
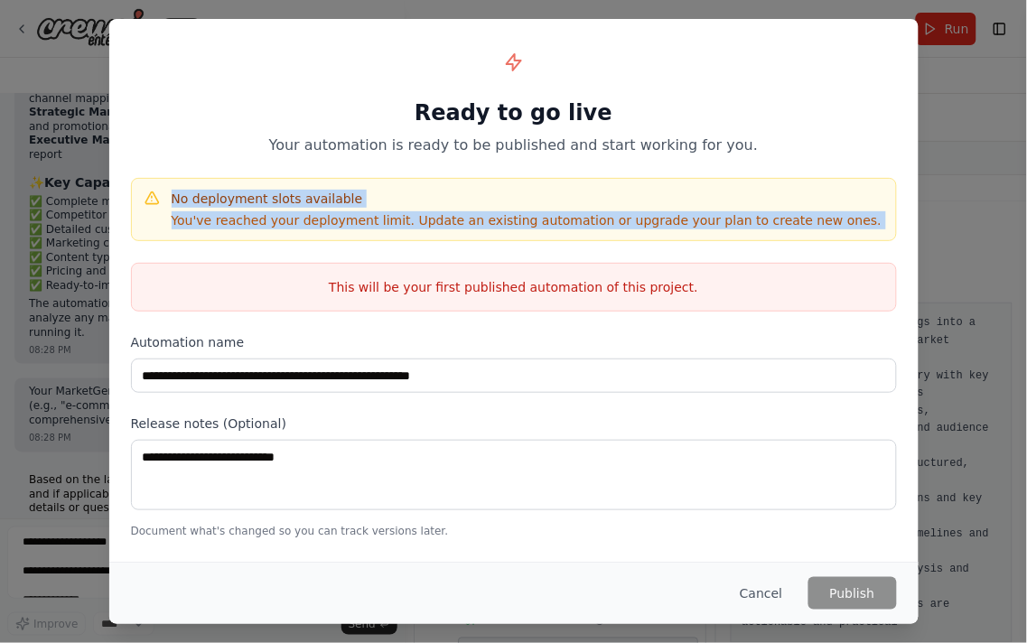
drag, startPoint x: 326, startPoint y: 202, endPoint x: 398, endPoint y: 229, distance: 77.2
click at [398, 229] on div "No deployment slots available You've reached your deployment limit. Update an e…" at bounding box center [514, 209] width 766 height 63
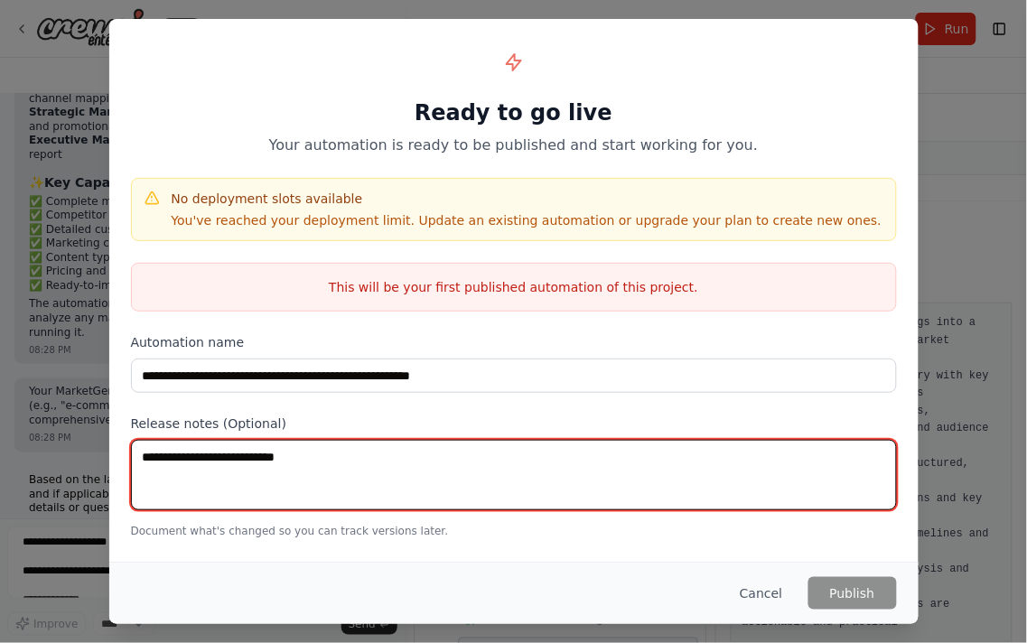
click at [495, 476] on textarea at bounding box center [514, 475] width 766 height 70
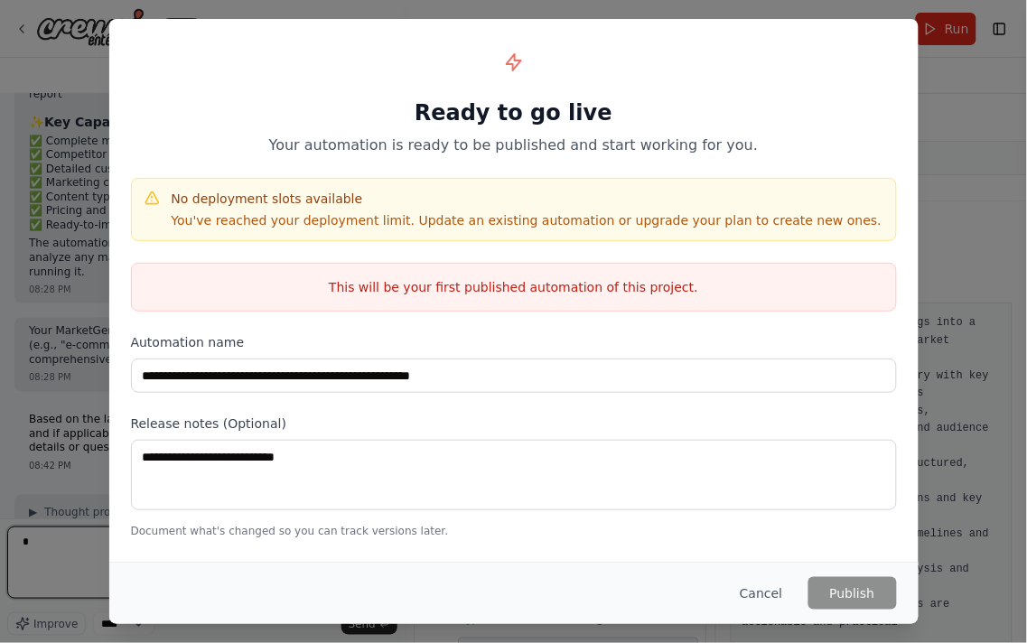
type textarea "*"
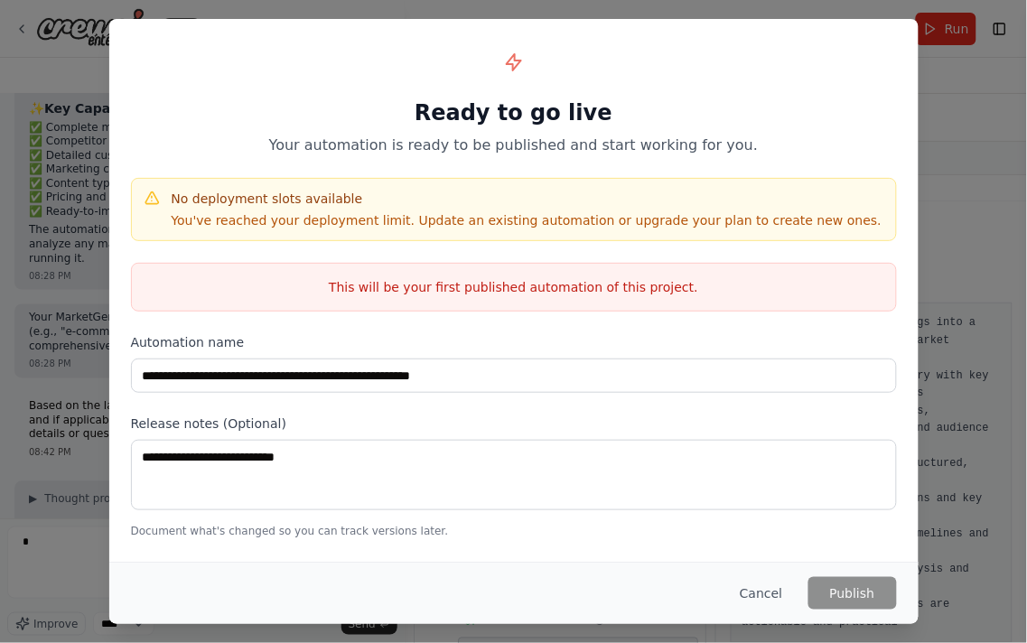
click at [489, 396] on div "**********" at bounding box center [513, 289] width 809 height 541
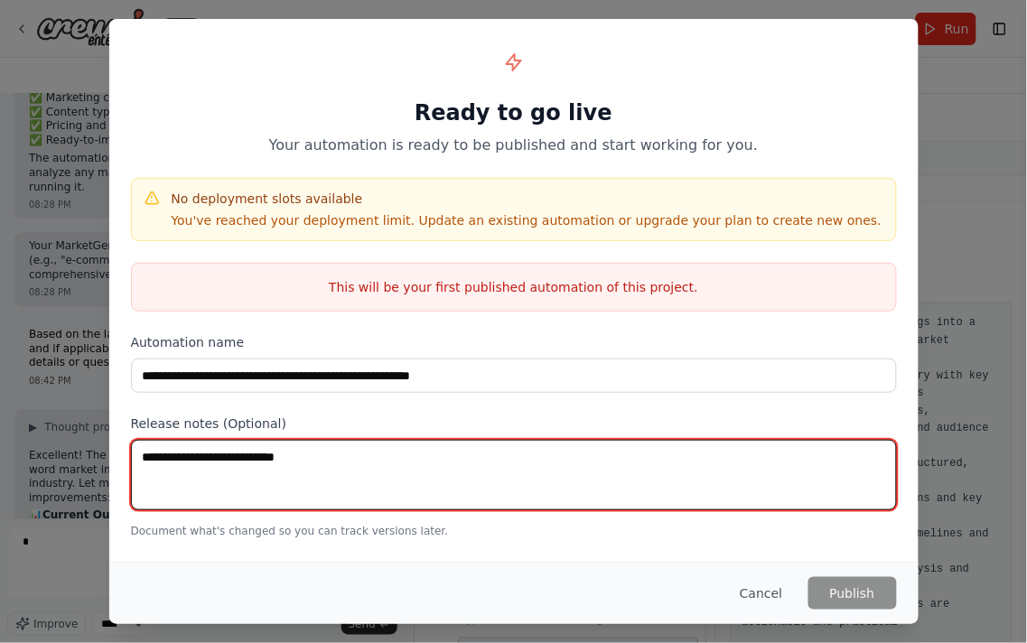
click at [474, 441] on textarea at bounding box center [514, 475] width 766 height 70
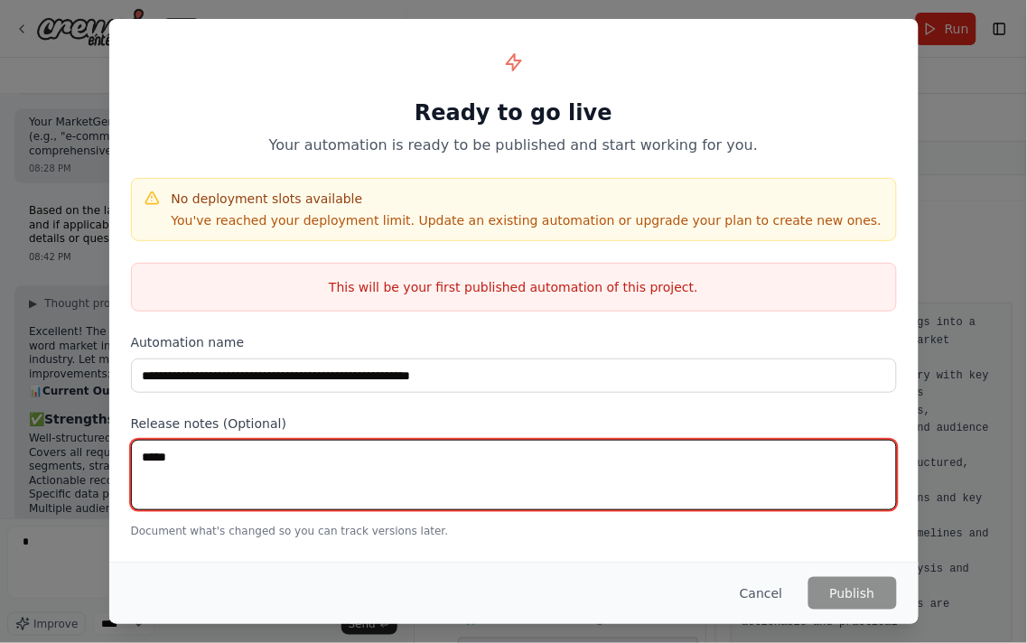
type textarea "*****"
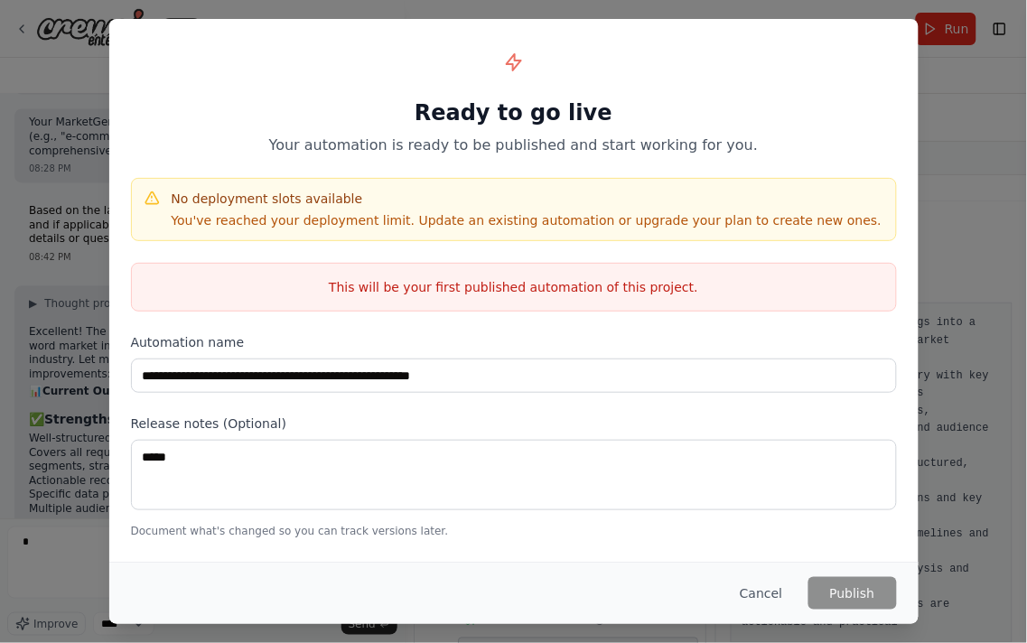
click at [635, 346] on label "Automation name" at bounding box center [514, 342] width 766 height 18
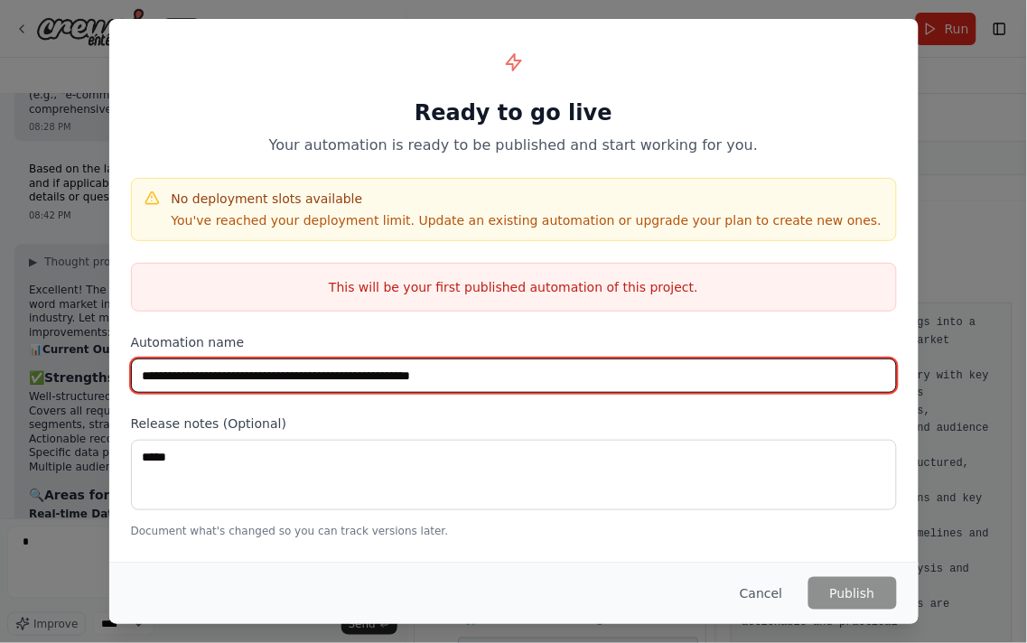
click at [642, 359] on input "**********" at bounding box center [514, 375] width 766 height 34
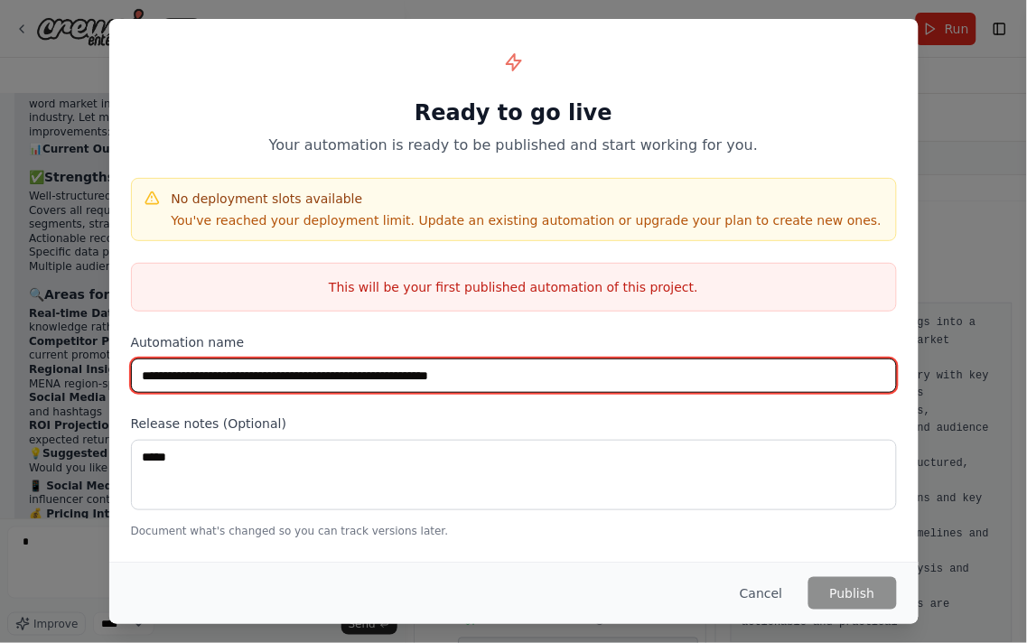
click at [237, 374] on input "**********" at bounding box center [514, 375] width 766 height 34
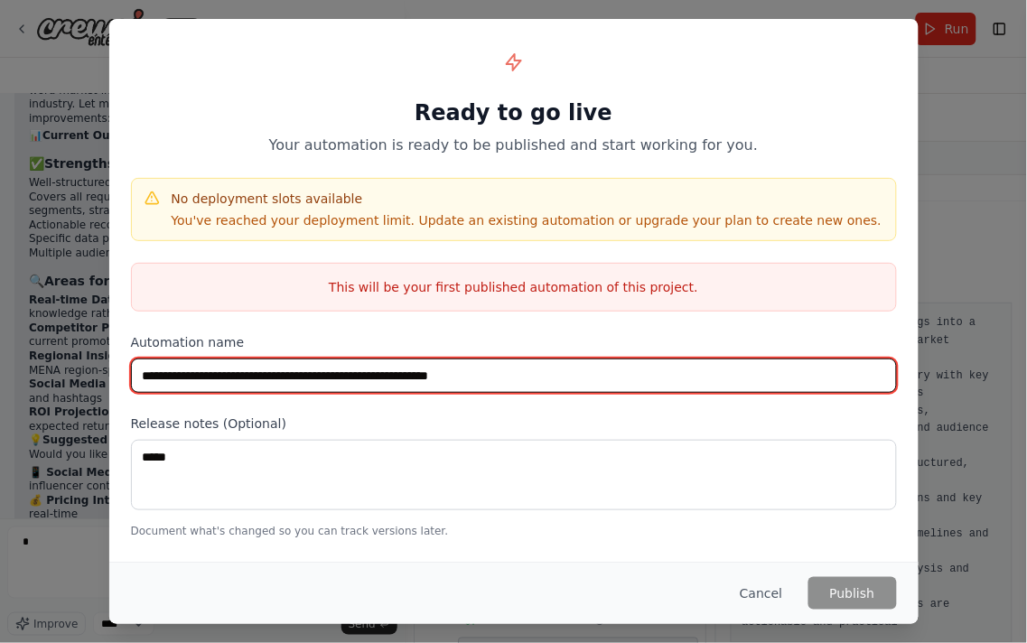
click at [240, 380] on input "**********" at bounding box center [514, 375] width 766 height 34
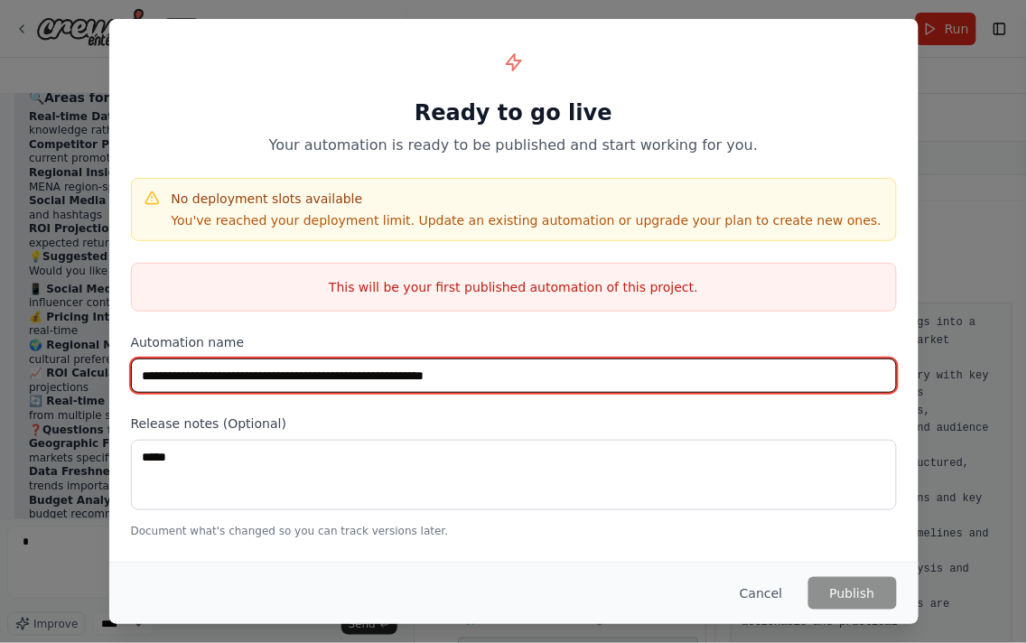
drag, startPoint x: 627, startPoint y: 391, endPoint x: 482, endPoint y: 372, distance: 145.7
click at [482, 372] on input "**********" at bounding box center [514, 375] width 766 height 34
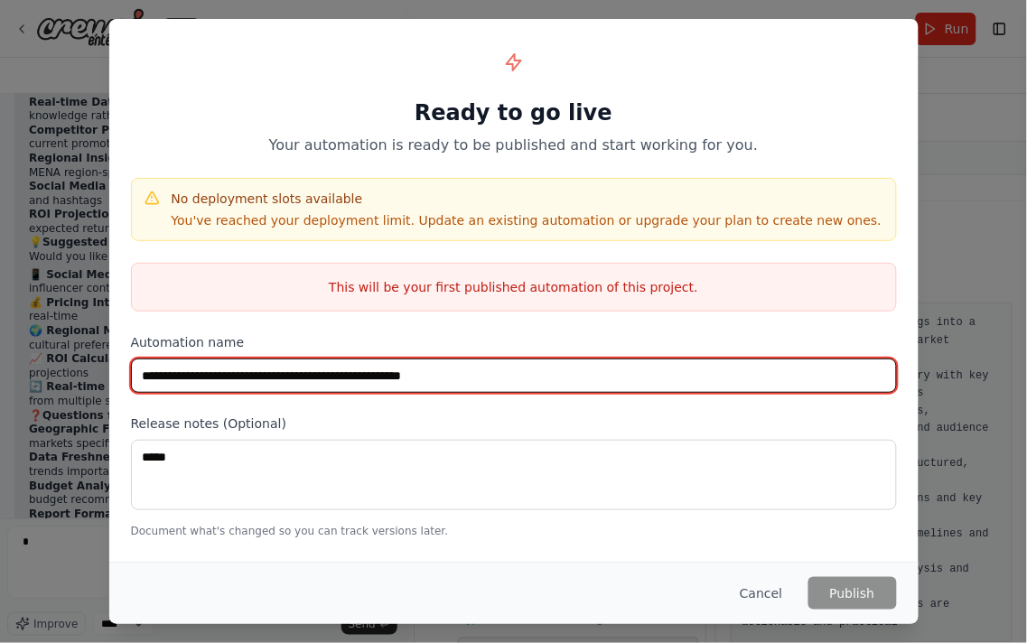
type input "**********"
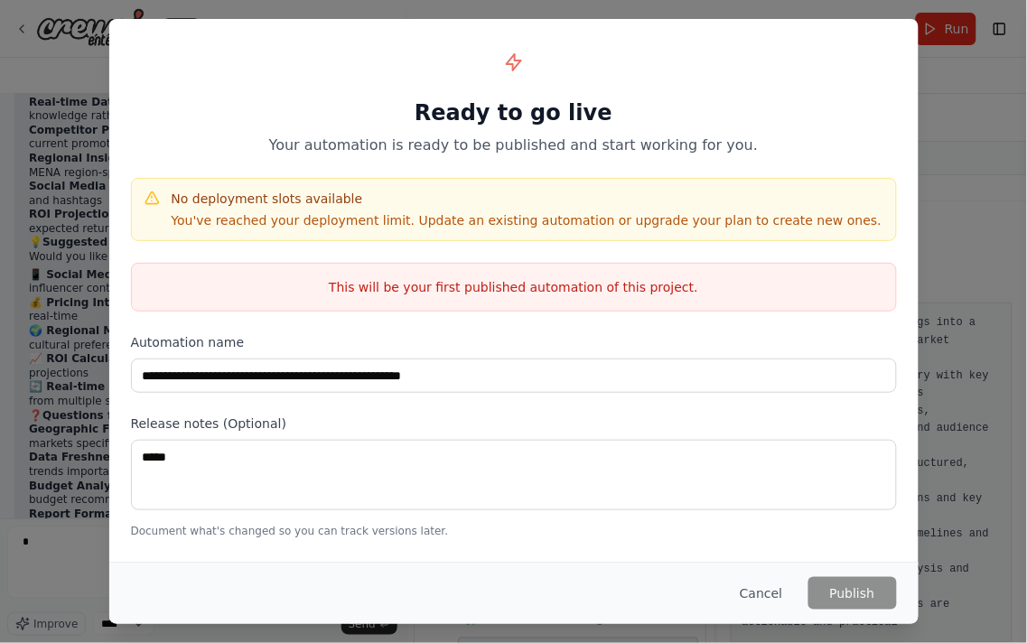
click at [575, 239] on div "No deployment slots available You've reached your deployment limit. Update an e…" at bounding box center [514, 209] width 766 height 63
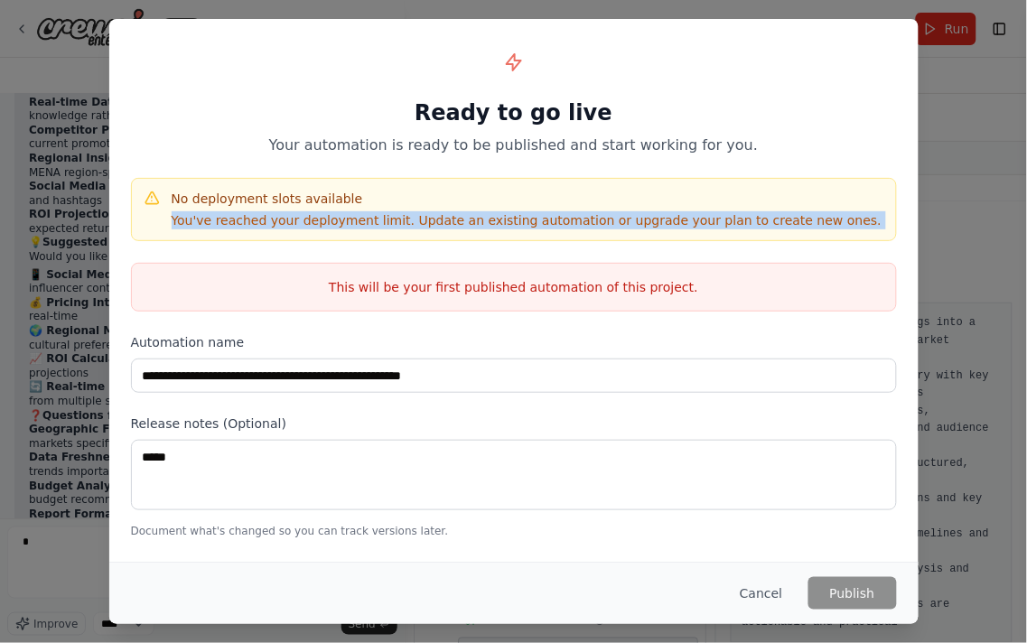
click at [575, 239] on div "No deployment slots available You've reached your deployment limit. Update an e…" at bounding box center [514, 209] width 766 height 63
click at [606, 338] on label "Automation name" at bounding box center [514, 342] width 766 height 18
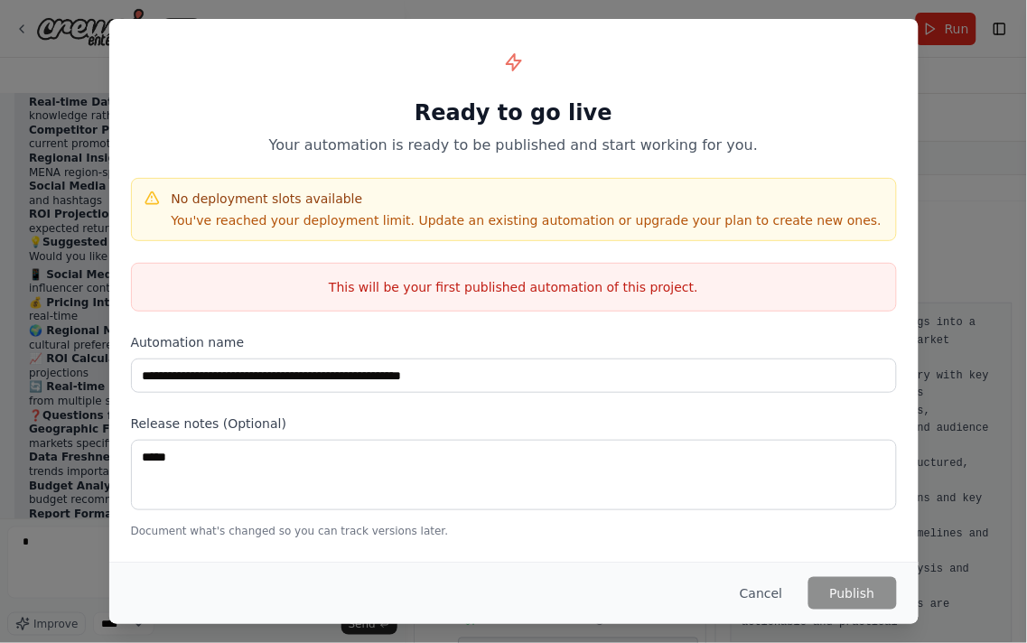
click at [588, 302] on div "This will be your first published automation of this project." at bounding box center [514, 287] width 766 height 49
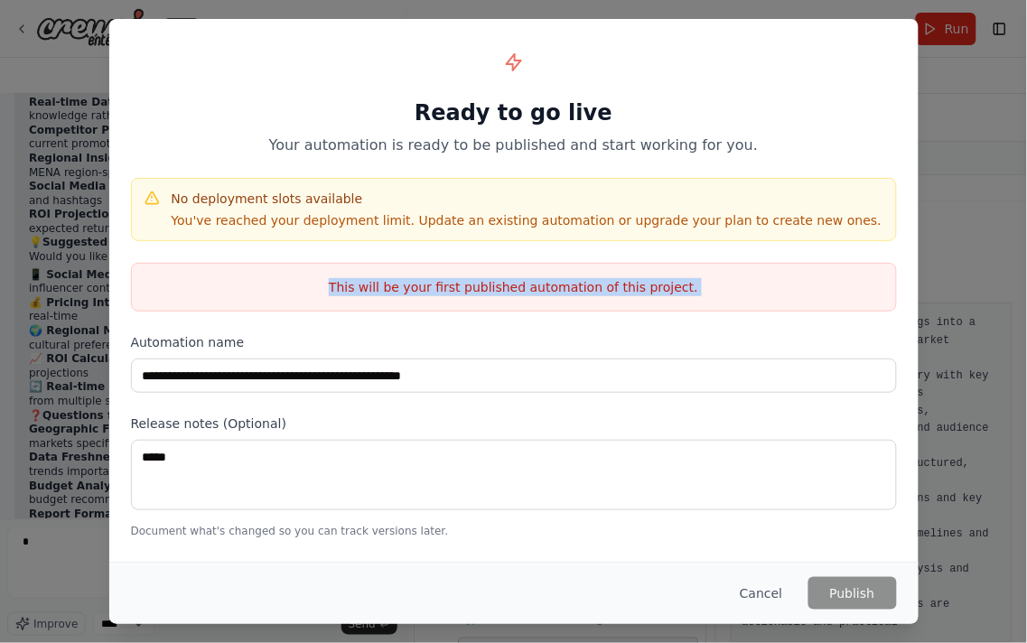
click at [588, 302] on div "This will be your first published automation of this project." at bounding box center [514, 287] width 766 height 49
click at [584, 263] on div "This will be your first published automation of this project." at bounding box center [514, 287] width 766 height 49
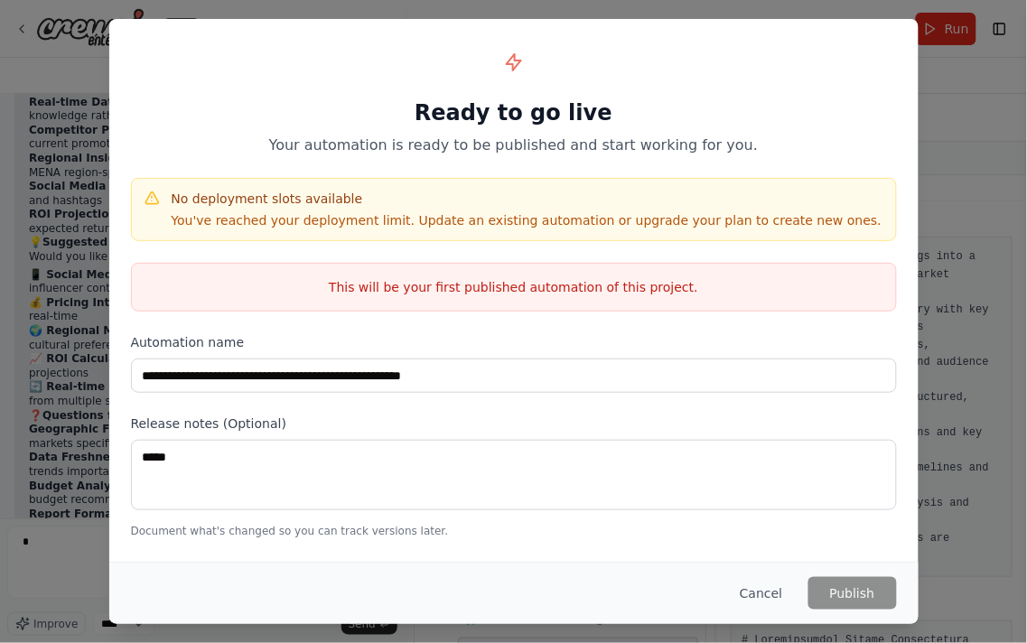
scroll to position [200, 0]
click at [779, 585] on button "Cancel" at bounding box center [760, 593] width 71 height 33
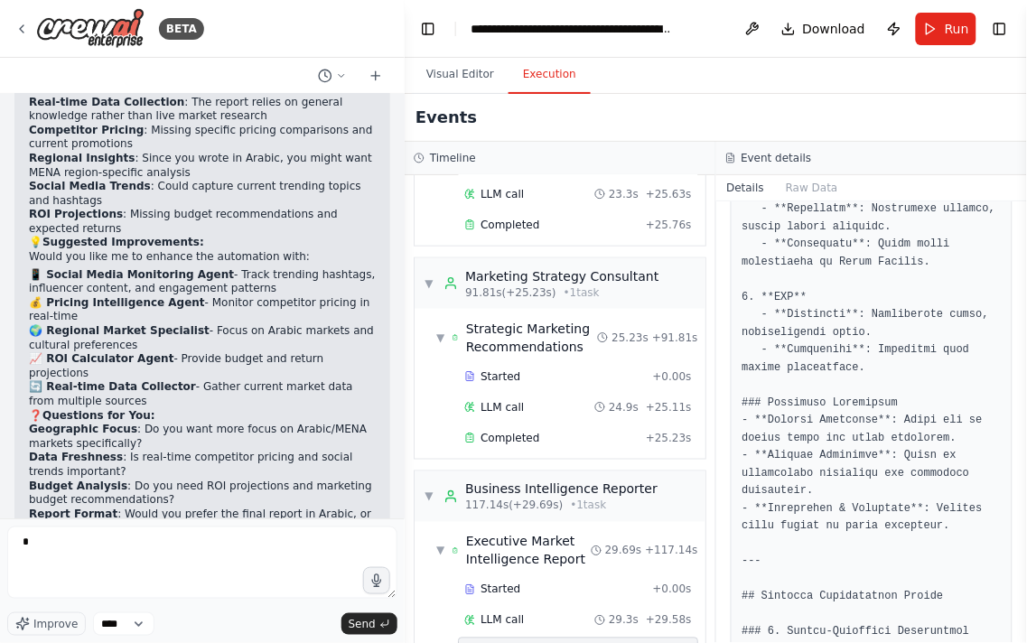
scroll to position [3612, 0]
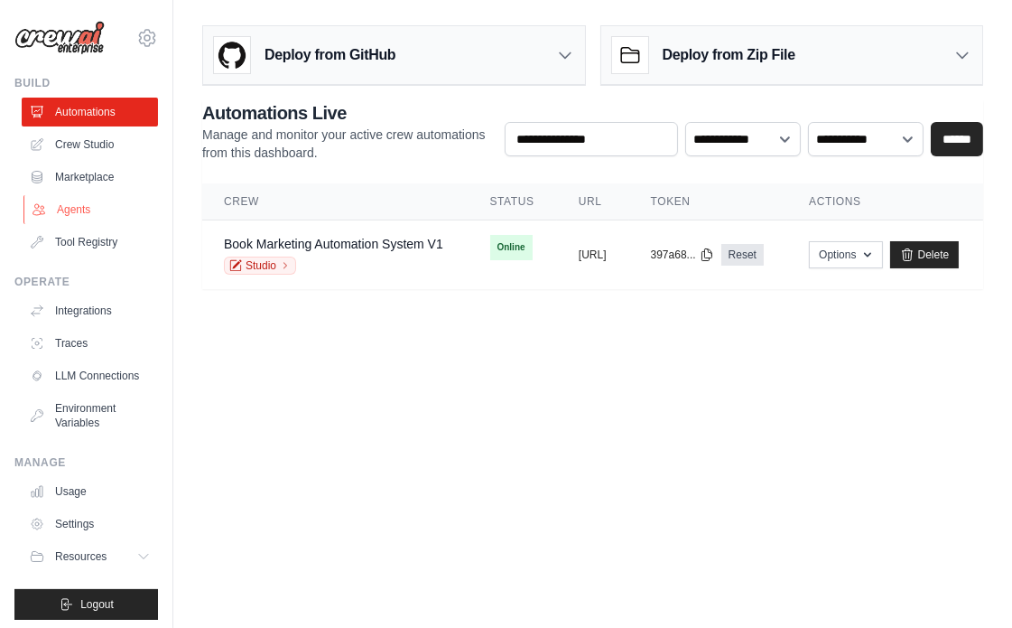
click at [81, 206] on link "Agents" at bounding box center [91, 209] width 136 height 29
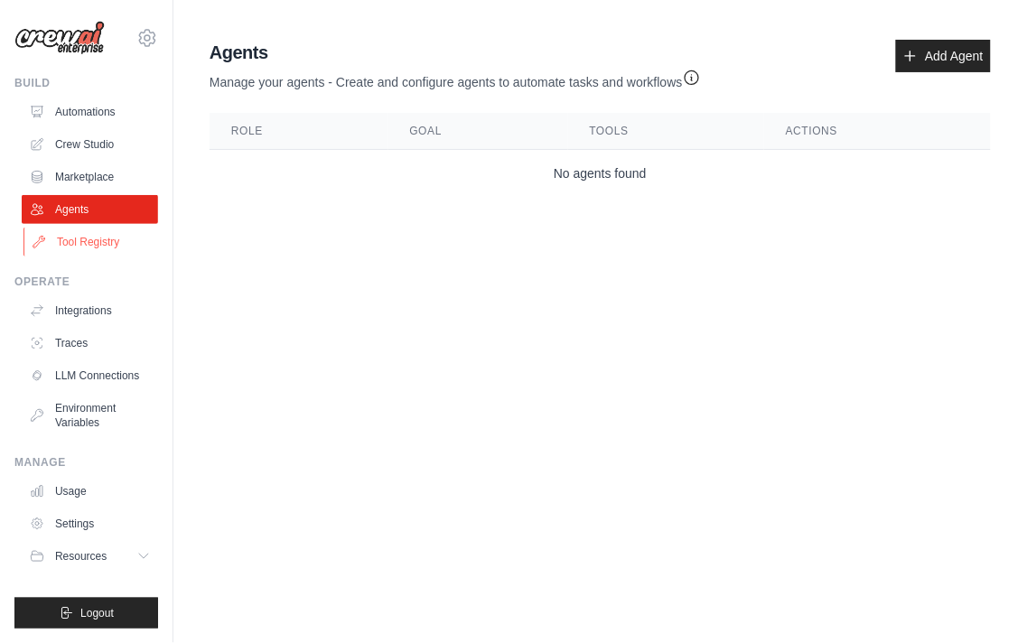
click at [105, 244] on link "Tool Registry" at bounding box center [91, 242] width 136 height 29
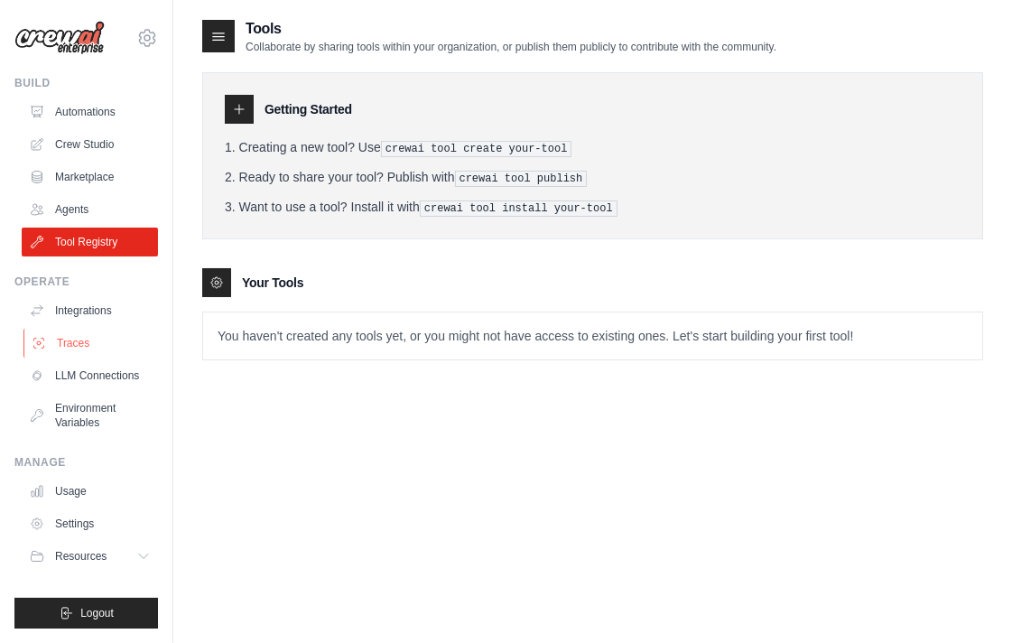
click at [91, 344] on link "Traces" at bounding box center [91, 343] width 136 height 29
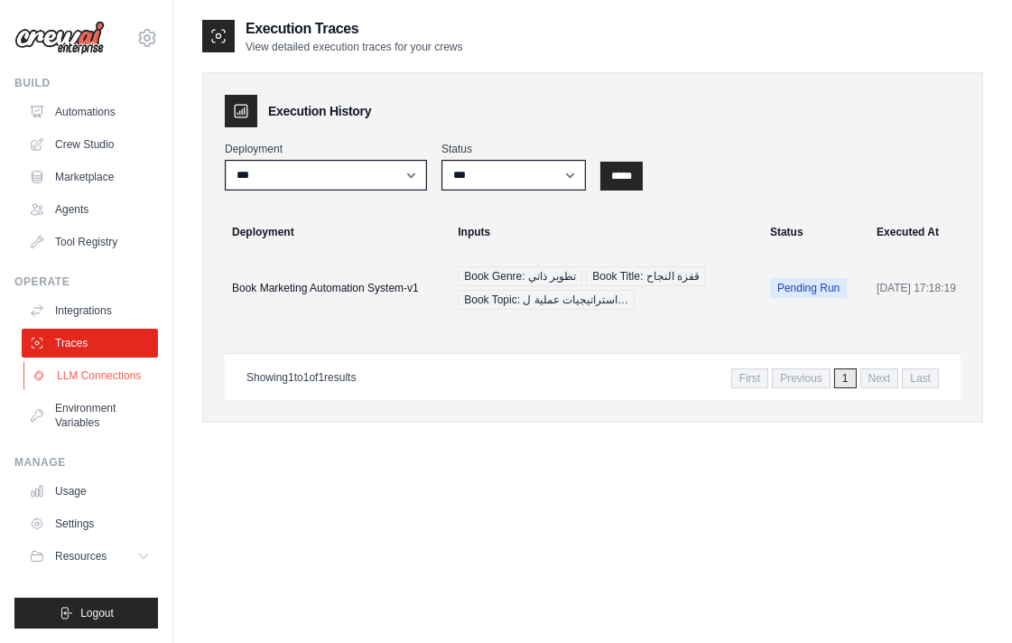
click at [91, 383] on link "LLM Connections" at bounding box center [91, 375] width 136 height 29
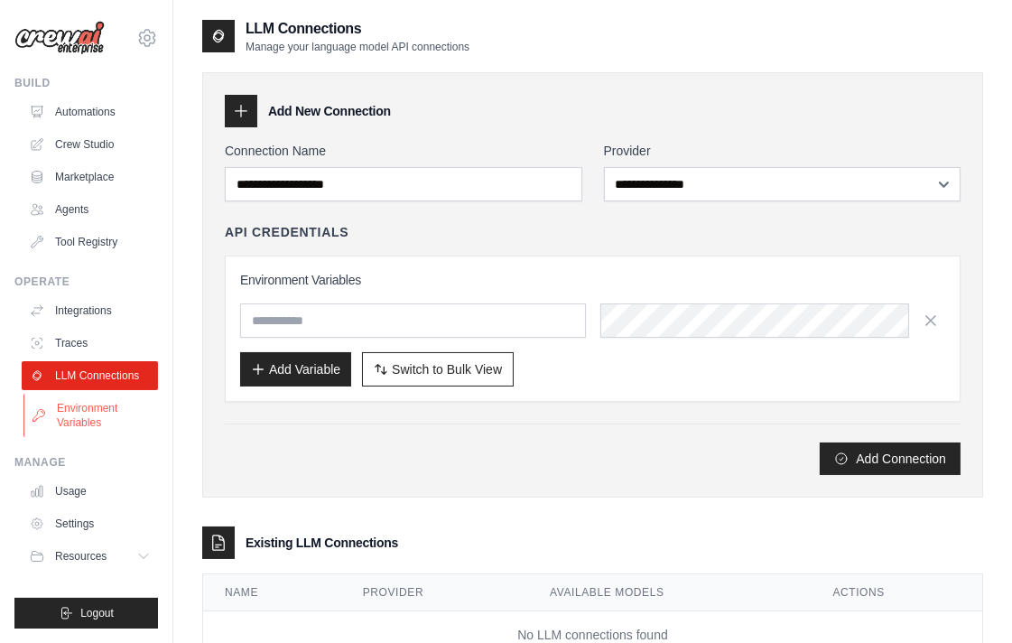
click at [95, 414] on link "Environment Variables" at bounding box center [91, 415] width 136 height 43
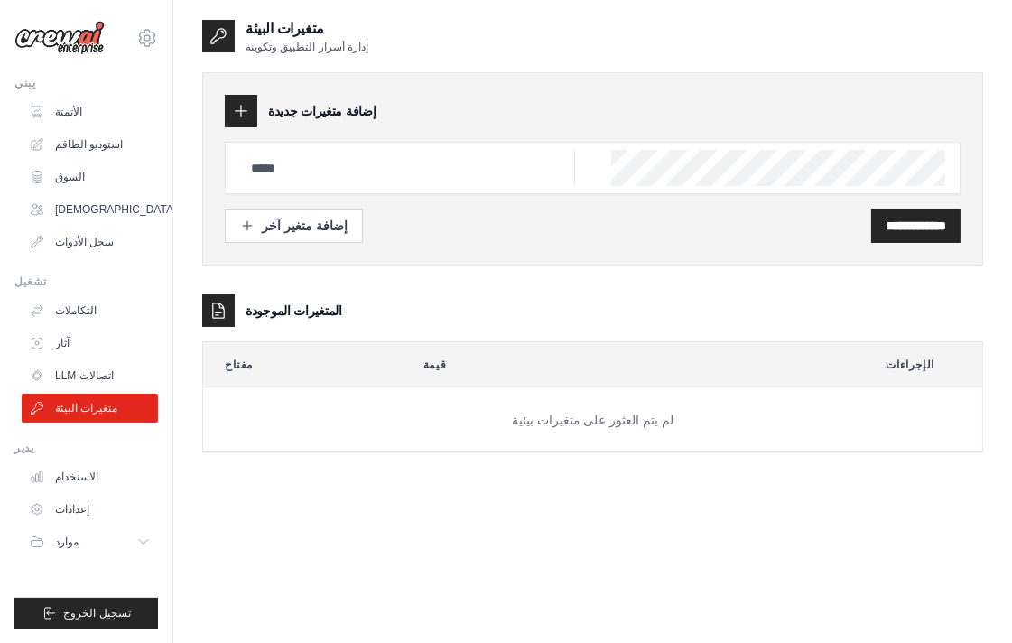
click at [358, 66] on div "**********" at bounding box center [592, 252] width 781 height 397
click at [272, 161] on input "text" at bounding box center [407, 168] width 335 height 36
click at [334, 375] on th "مفتاح" at bounding box center [295, 364] width 184 height 44
click at [79, 470] on font "الاستخدام" at bounding box center [78, 476] width 43 height 13
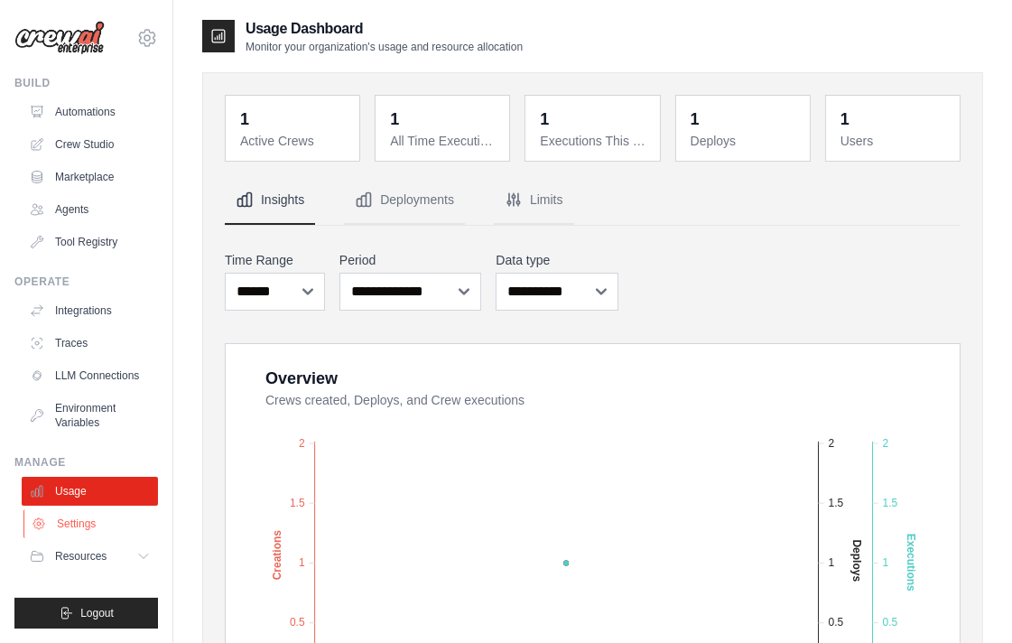
click at [82, 522] on link "Settings" at bounding box center [91, 523] width 136 height 29
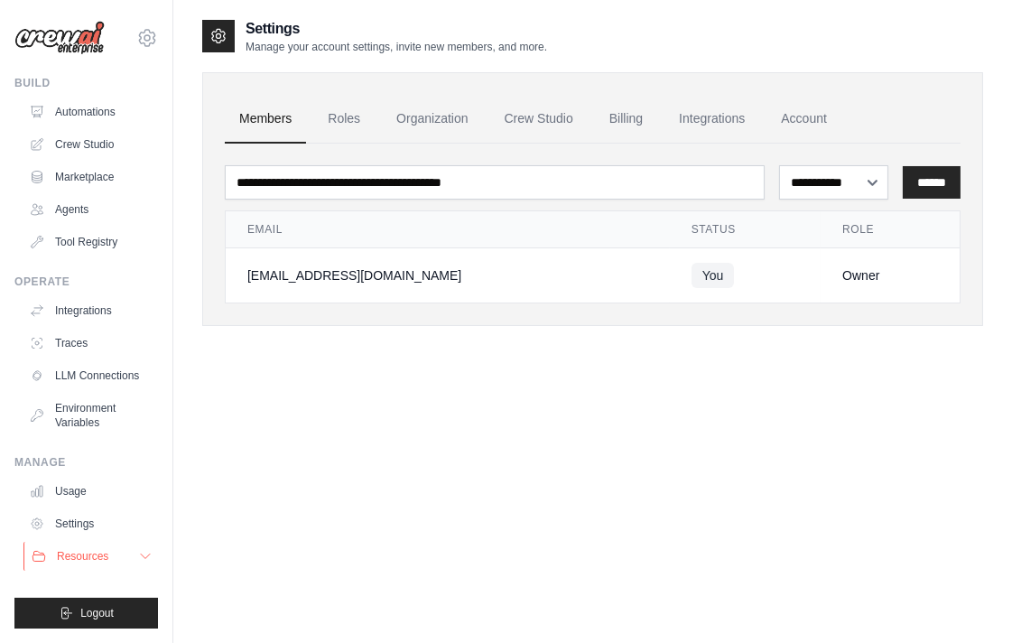
click at [135, 548] on button "Resources" at bounding box center [91, 556] width 136 height 29
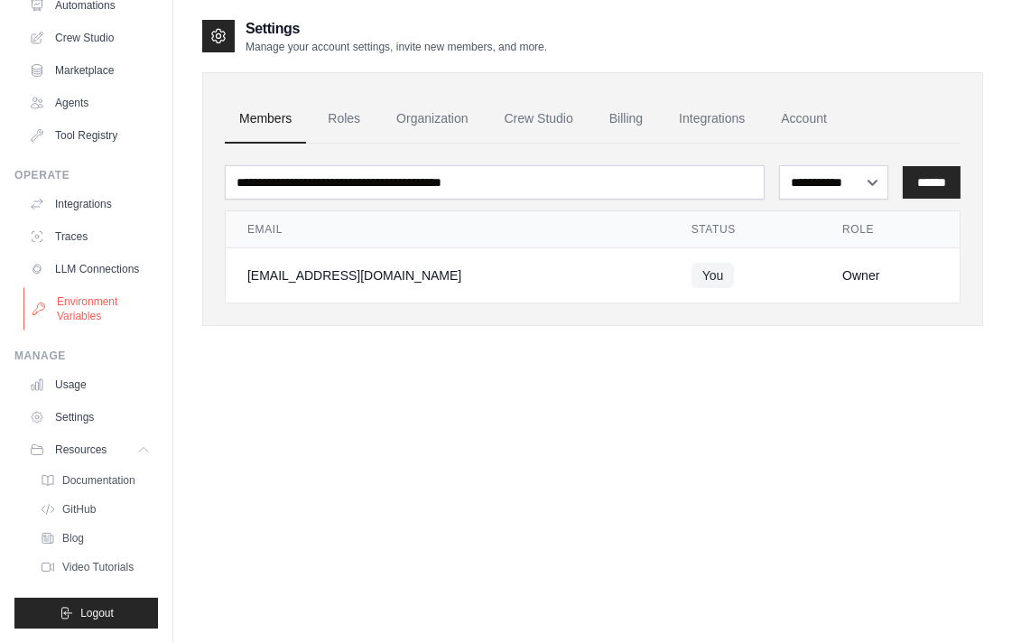
scroll to position [120, 0]
click at [79, 233] on link "Traces" at bounding box center [91, 236] width 136 height 29
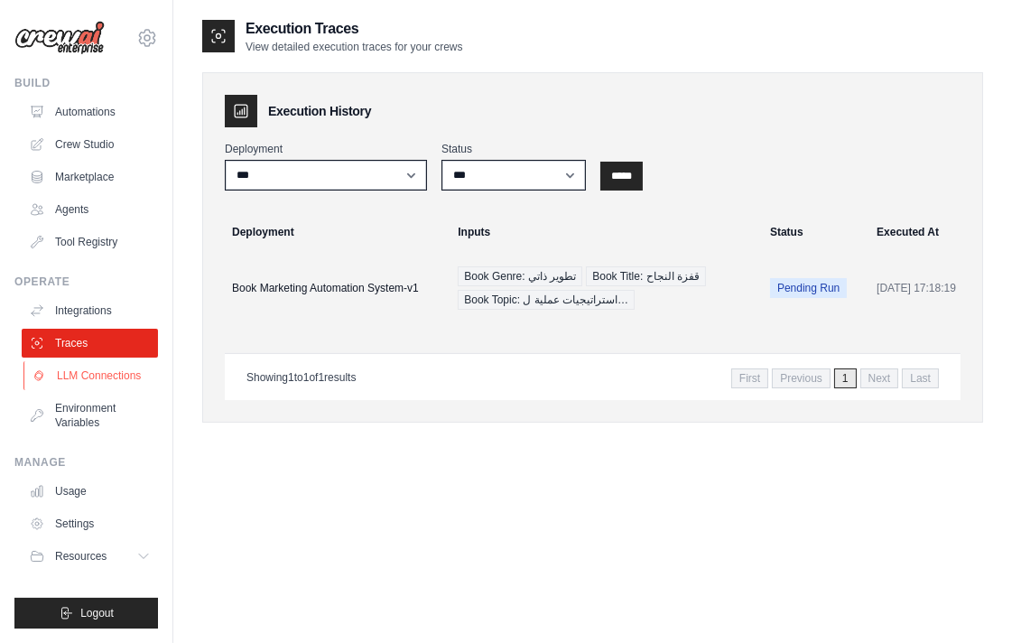
click at [73, 386] on link "LLM Connections" at bounding box center [91, 375] width 136 height 29
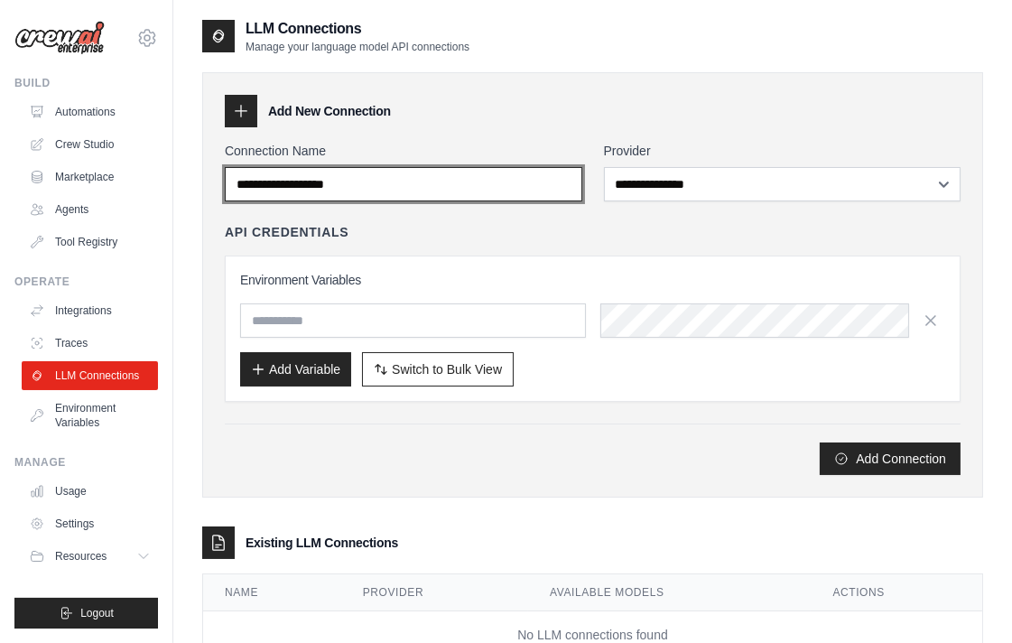
click at [349, 188] on input "Connection Name" at bounding box center [404, 184] width 358 height 34
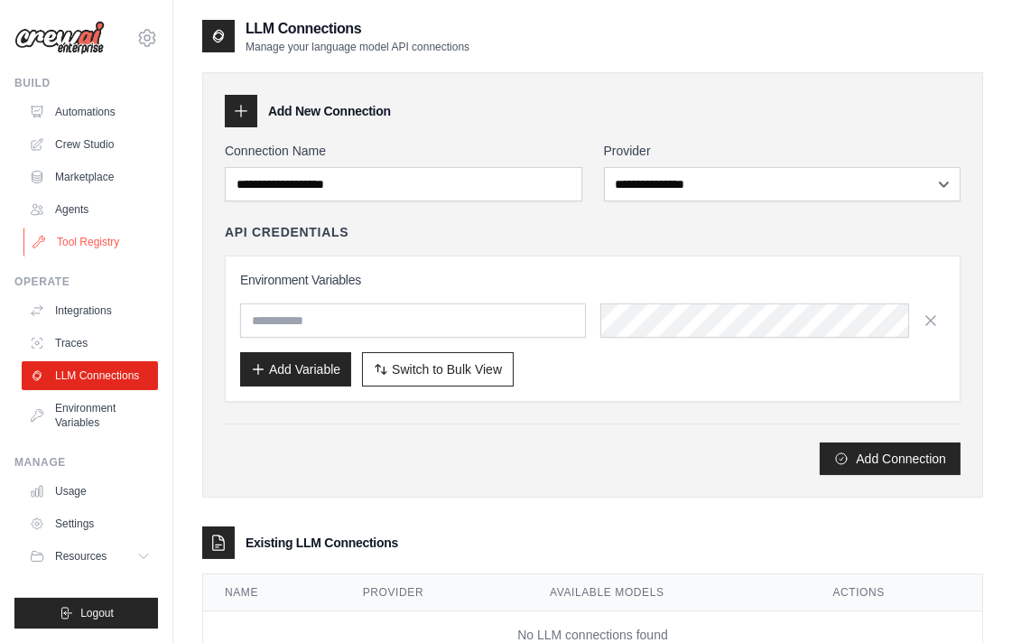
click at [46, 247] on link "Tool Registry" at bounding box center [91, 242] width 136 height 29
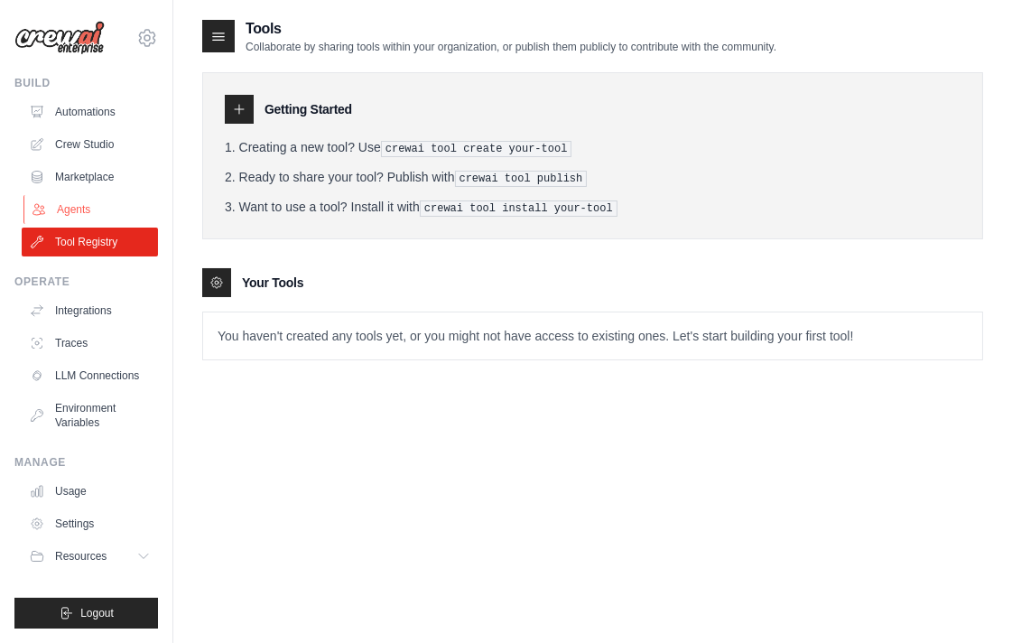
click at [88, 195] on link "Agents" at bounding box center [91, 209] width 136 height 29
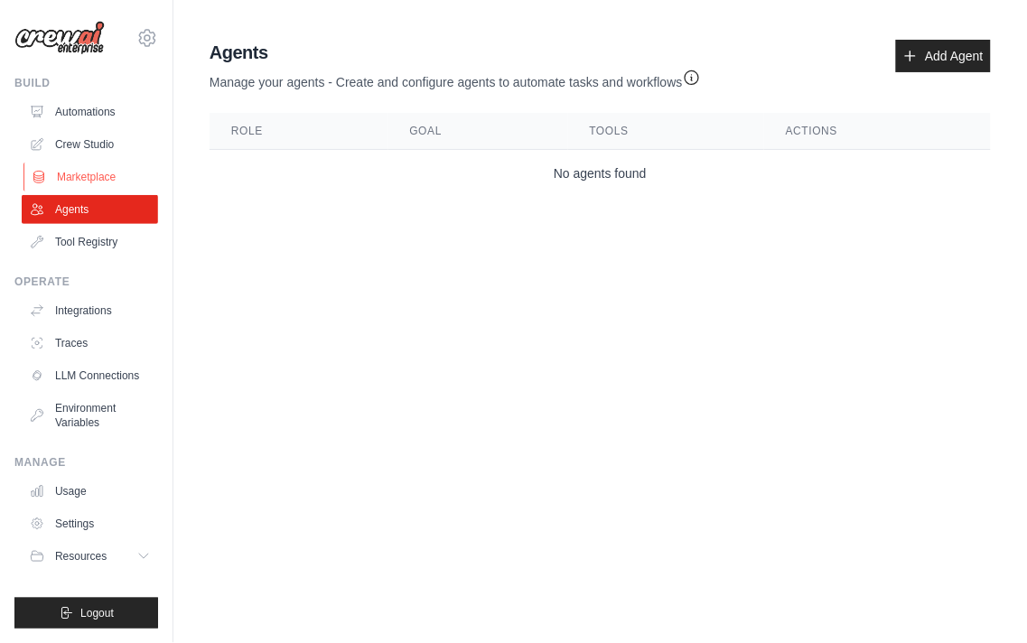
click at [88, 168] on link "Marketplace" at bounding box center [91, 177] width 136 height 29
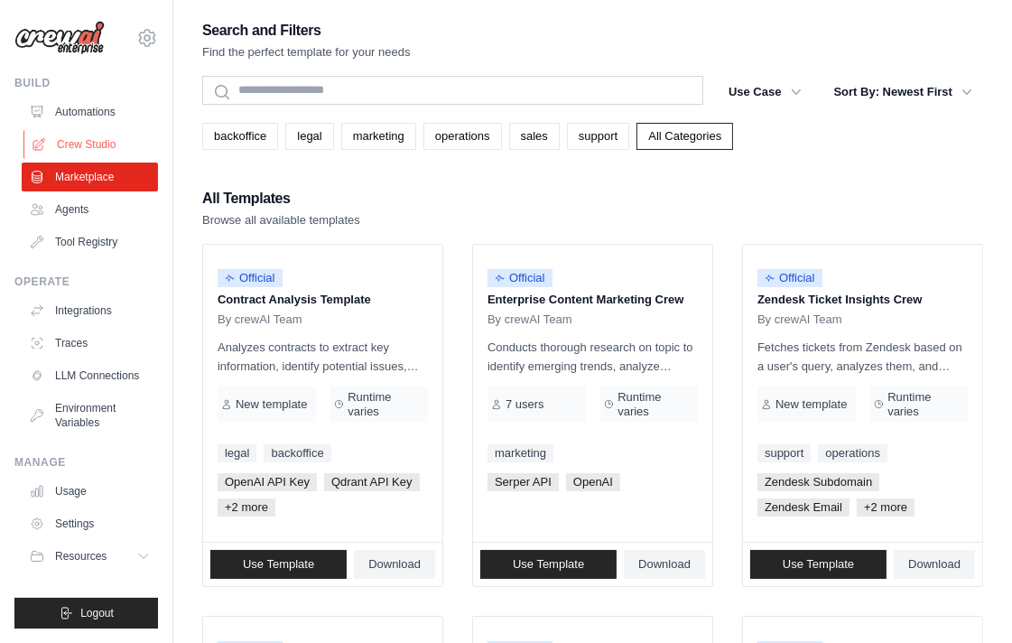
click at [104, 148] on link "Crew Studio" at bounding box center [91, 144] width 136 height 29
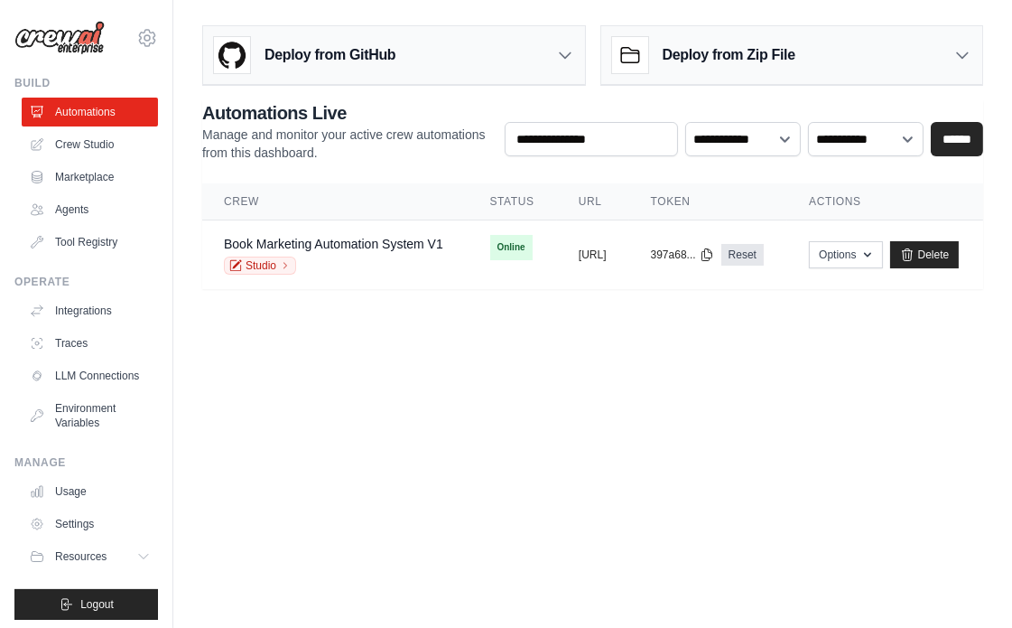
scroll to position [0, 106]
click at [579, 257] on button "[URL]" at bounding box center [593, 254] width 28 height 14
click at [579, 257] on button "https://book-marketing-automation-s" at bounding box center [593, 254] width 28 height 14
click at [882, 247] on button "Options" at bounding box center [845, 253] width 73 height 27
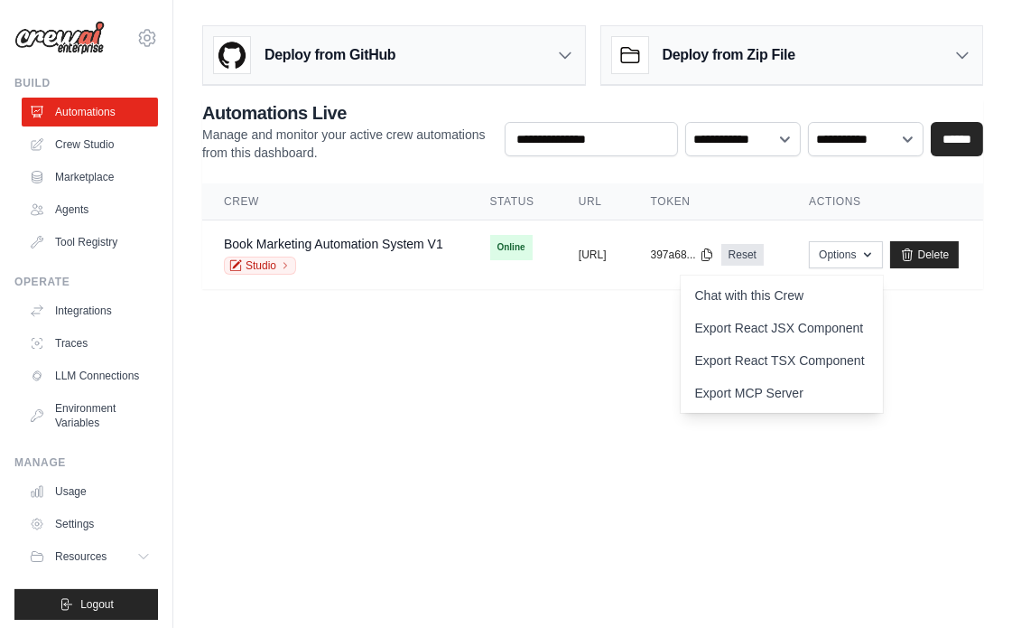
click at [500, 437] on body "alfqy0854@gmail.com Settings Build Automations Crew Studio" at bounding box center [506, 314] width 1012 height 628
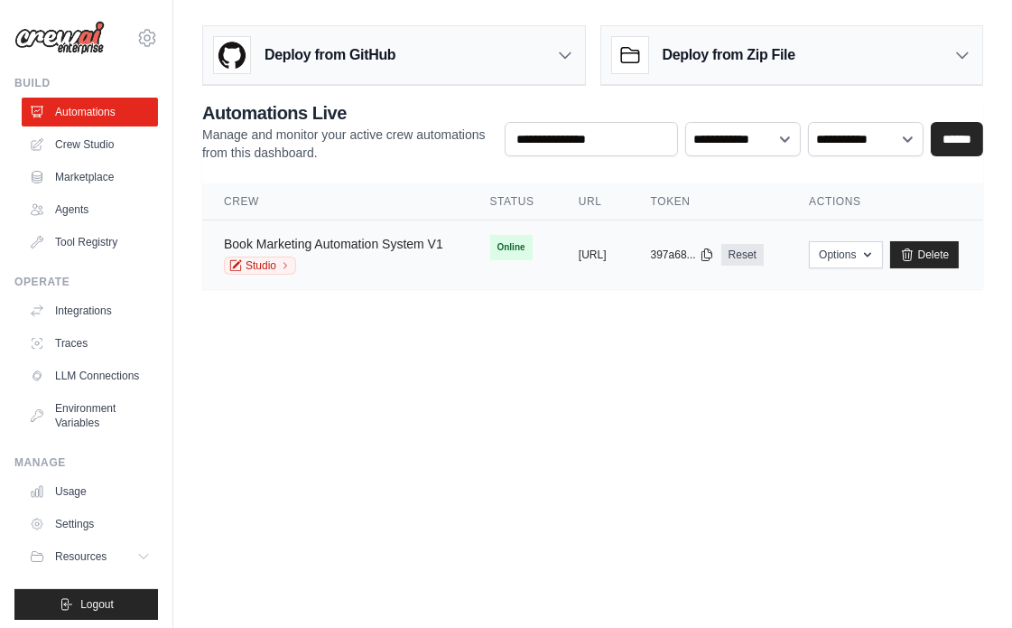
scroll to position [14, 106]
click at [332, 237] on link "Book Marketing Automation System V1" at bounding box center [333, 244] width 219 height 14
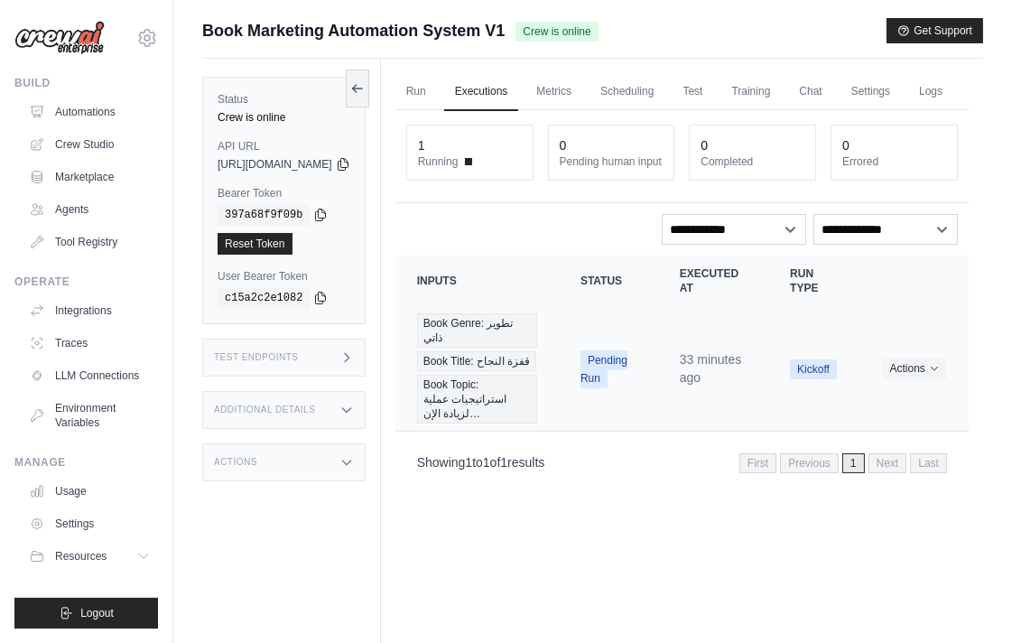
click at [601, 388] on span "Pending Run" at bounding box center [604, 369] width 47 height 38
click at [520, 371] on span "Book Title: قفزة النجاح" at bounding box center [477, 361] width 120 height 20
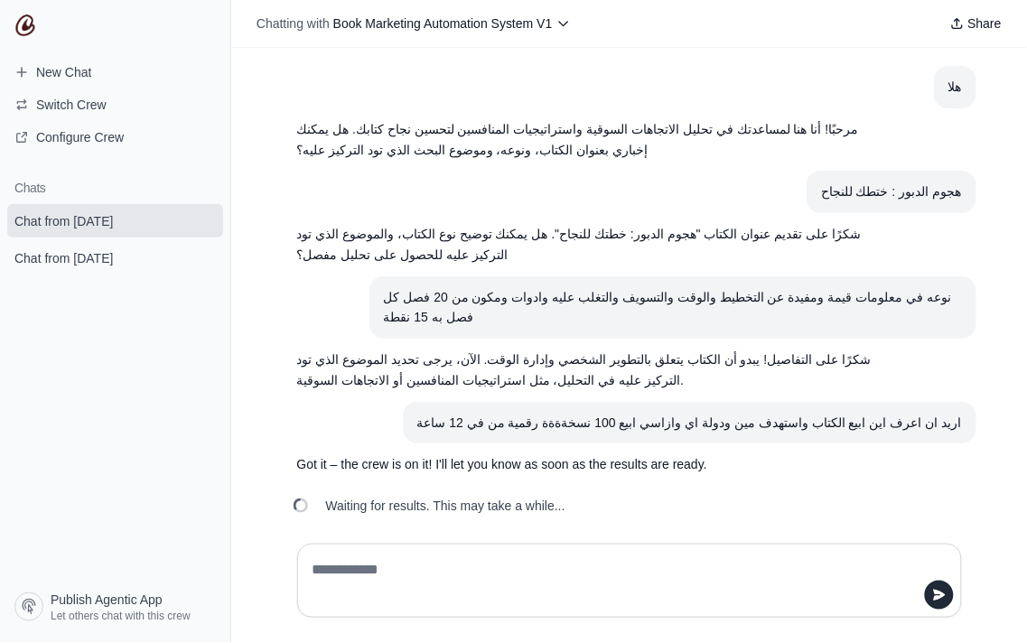
click at [513, 454] on p "Got it – the crew is on it! I'll let you know as soon as the results are ready." at bounding box center [586, 464] width 578 height 21
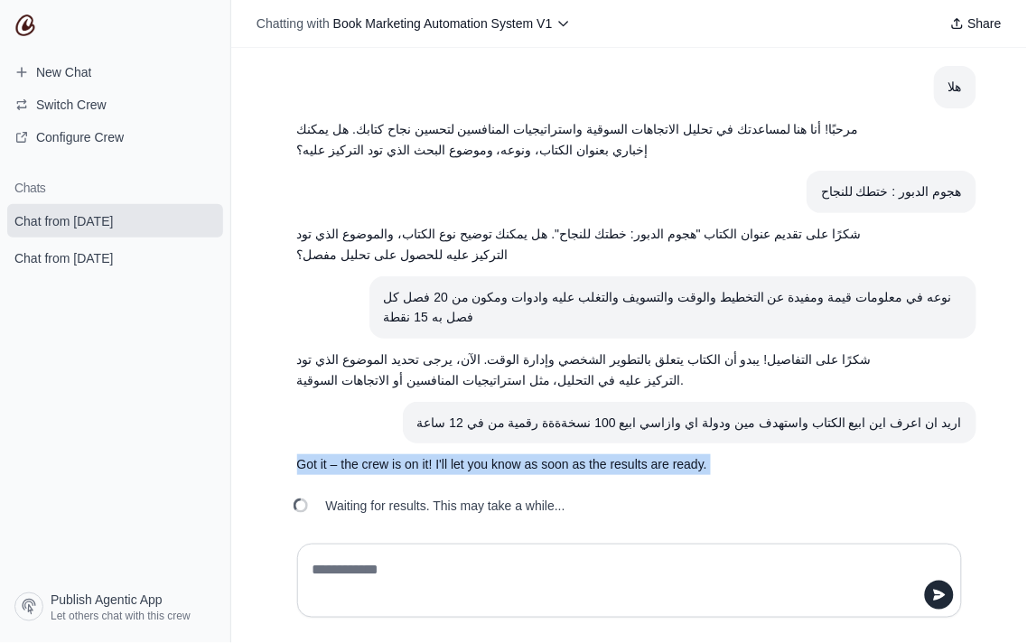
click at [513, 454] on p "Got it – the crew is on it! I'll let you know as soon as the results are ready." at bounding box center [586, 464] width 578 height 21
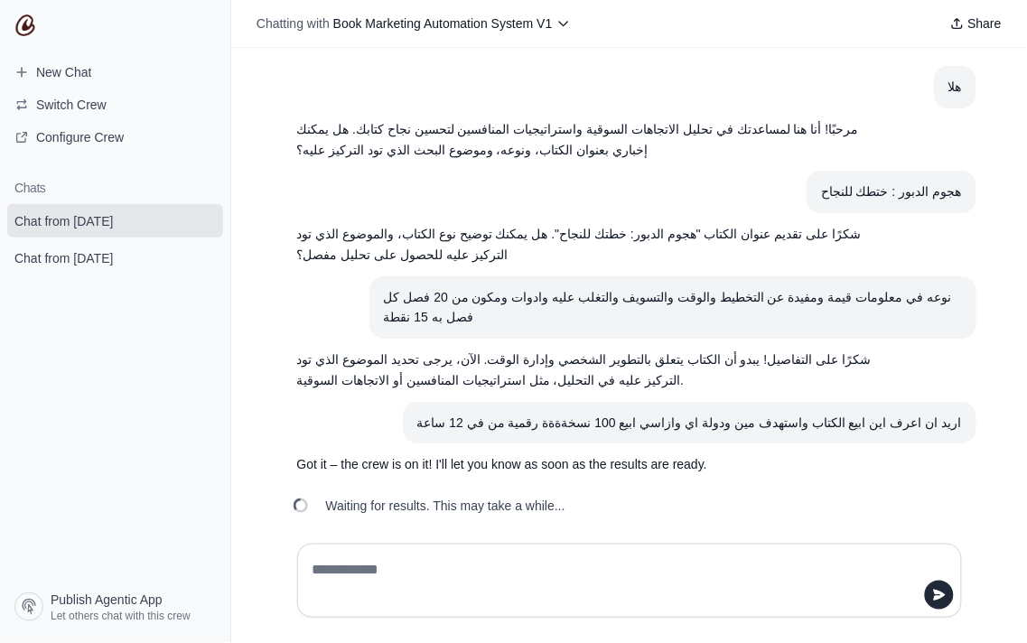
click at [462, 497] on span "Waiting for results. This may take a while..." at bounding box center [445, 506] width 239 height 18
click at [67, 250] on span "Chat from [DATE]" at bounding box center [63, 258] width 98 height 18
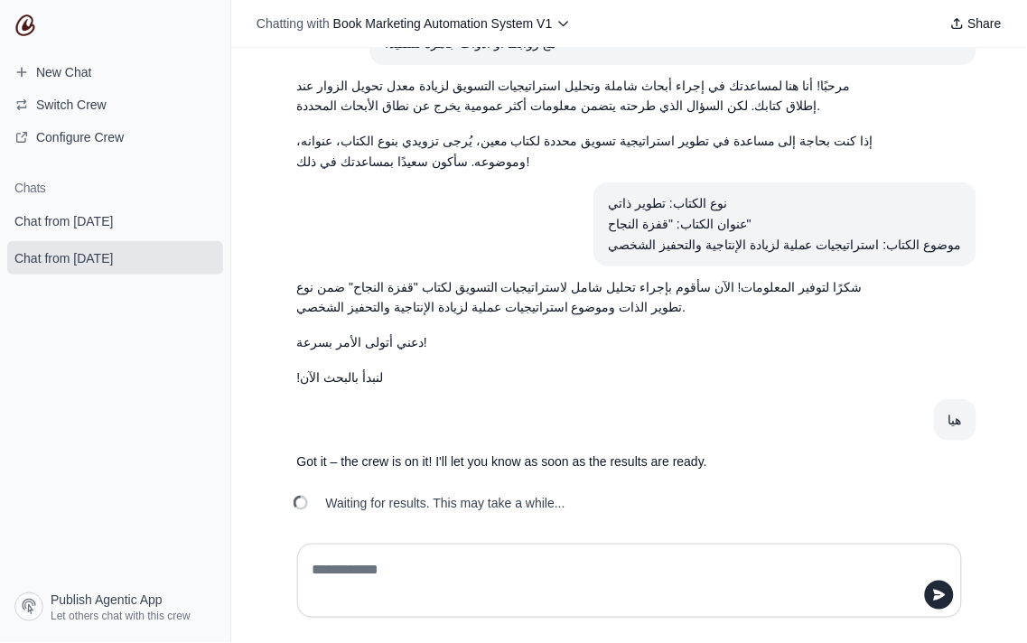
scroll to position [75, 0]
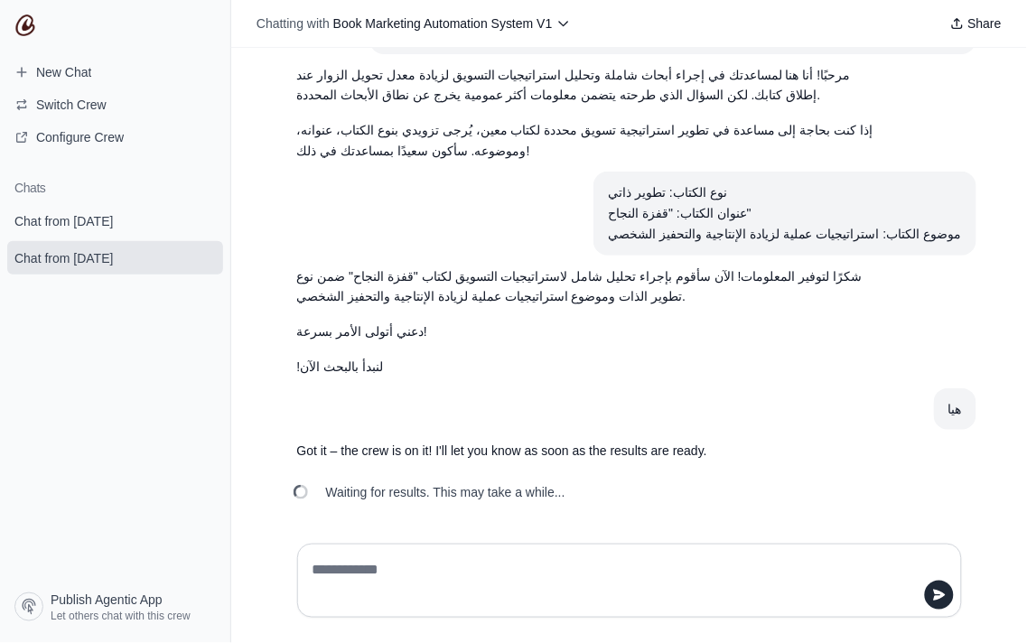
click at [424, 560] on textarea at bounding box center [624, 580] width 630 height 51
type textarea "****"
click at [950, 594] on button "submit" at bounding box center [939, 595] width 29 height 29
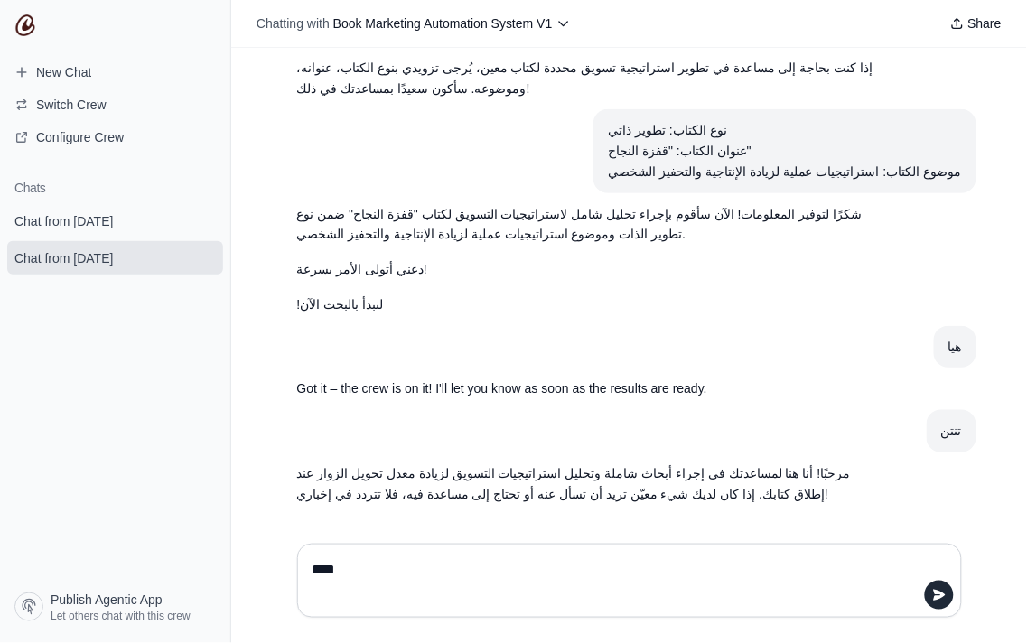
scroll to position [140, 0]
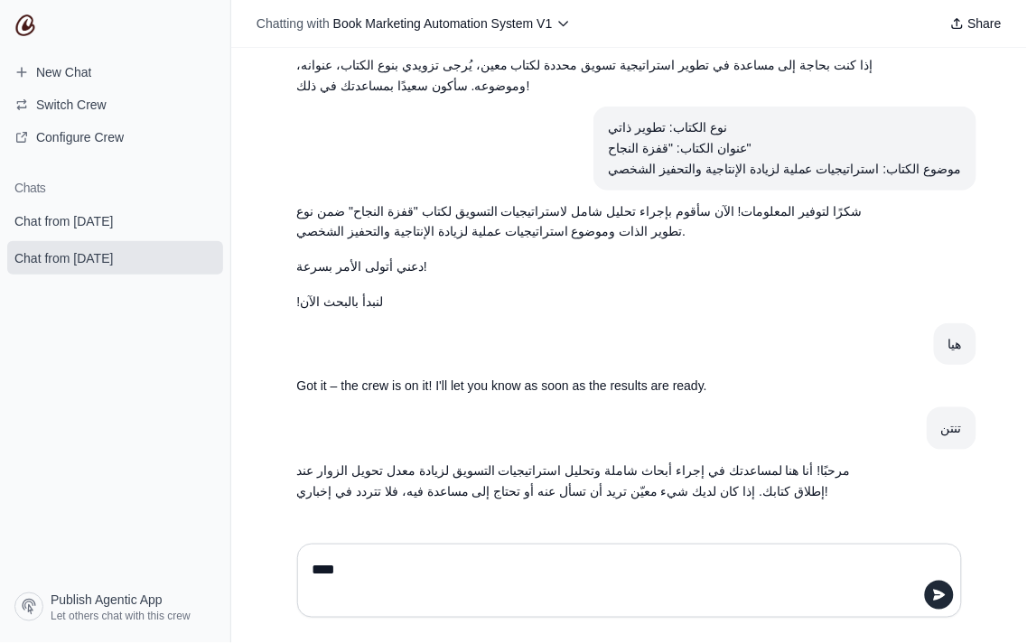
click at [637, 467] on p "مرحبًا! أنا هنا لمساعدتك في إجراء أبحاث شاملة وتحليل استراتيجيات التسويق لزيادة…" at bounding box center [586, 482] width 578 height 42
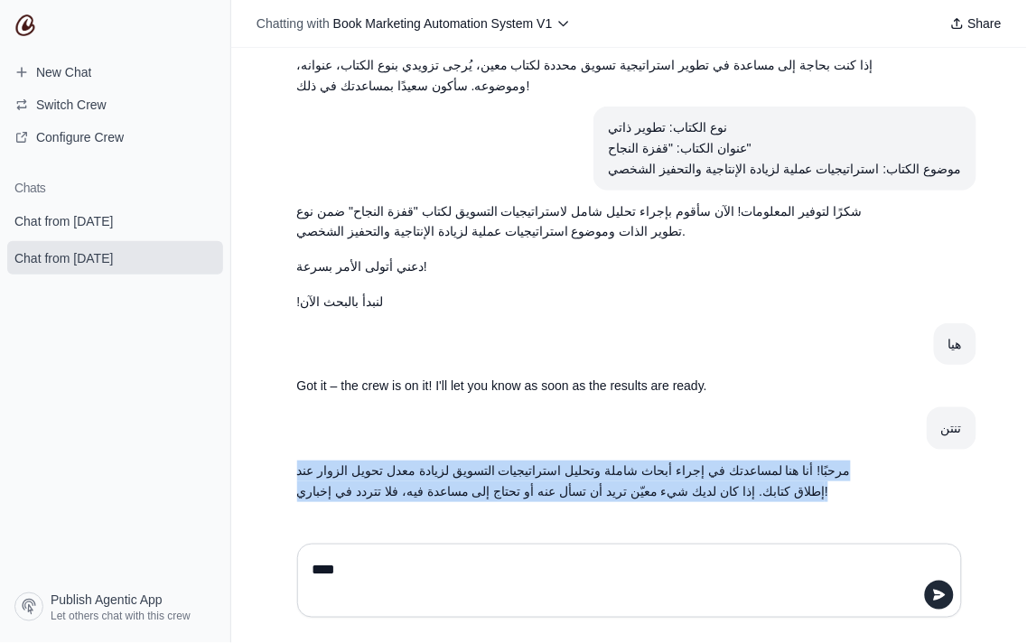
click at [637, 467] on p "مرحبًا! أنا هنا لمساعدتك في إجراء أبحاث شاملة وتحليل استراتيجيات التسويق لزيادة…" at bounding box center [586, 482] width 578 height 42
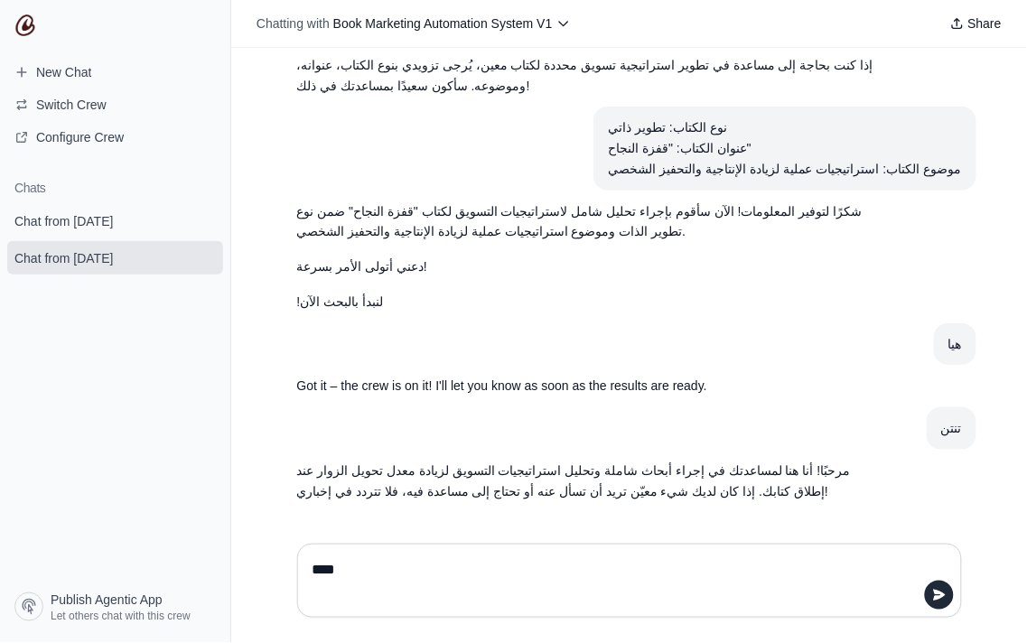
click at [625, 575] on textarea "****" at bounding box center [624, 580] width 630 height 51
click at [458, 579] on textarea "****" at bounding box center [624, 580] width 630 height 51
click at [70, 213] on span "Chat from [DATE]" at bounding box center [63, 221] width 98 height 18
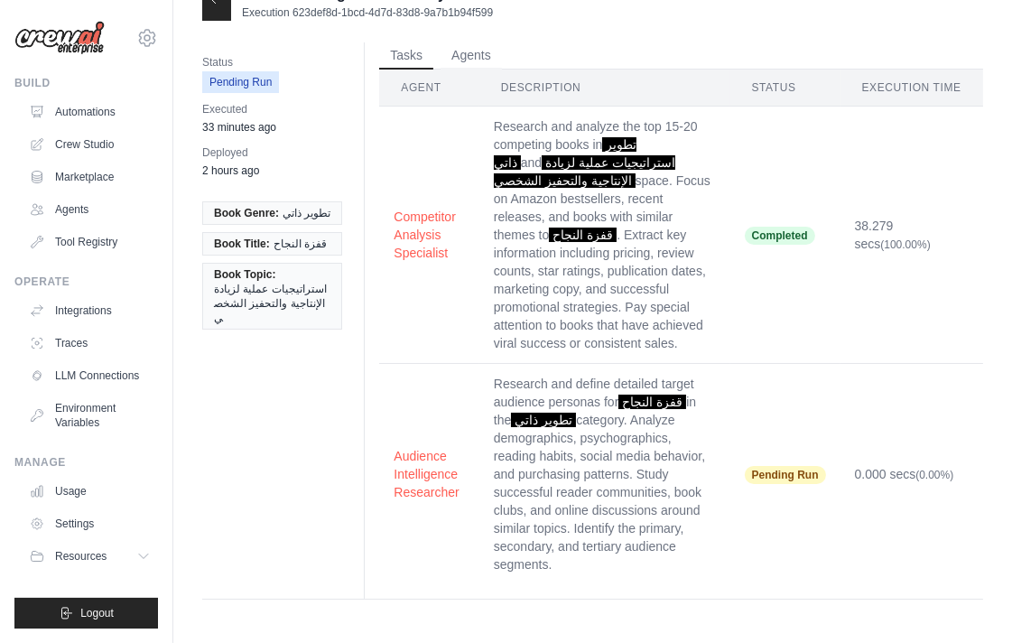
click at [802, 481] on span "Pending Run" at bounding box center [785, 475] width 81 height 18
click at [847, 212] on td "38.279 secs (100.00%)" at bounding box center [912, 235] width 143 height 257
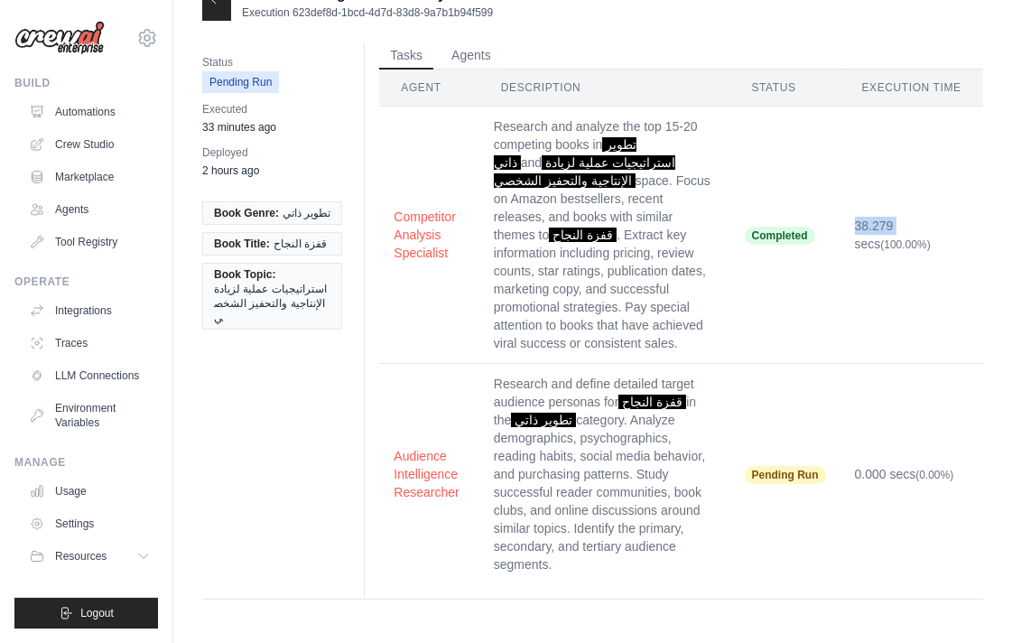
click at [847, 212] on td "38.279 secs (100.00%)" at bounding box center [912, 235] width 143 height 257
drag, startPoint x: 847, startPoint y: 212, endPoint x: 796, endPoint y: 218, distance: 51.8
click at [825, 224] on tr "Competitor Analysis Specialist Research and analyze the top 15-20 competing boo…" at bounding box center [681, 235] width 604 height 257
drag, startPoint x: 693, startPoint y: 197, endPoint x: 587, endPoint y: 196, distance: 105.7
click at [688, 199] on td "Research and analyze the top 15-20 competing books in تطوير ذاتي and استراتيجيا…" at bounding box center [604, 235] width 251 height 257
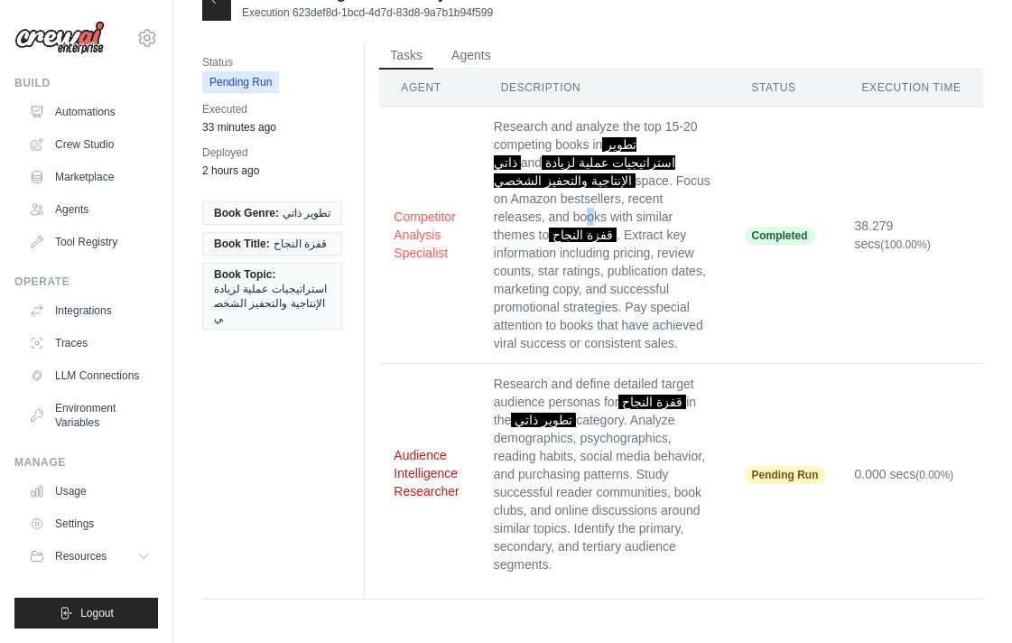
click at [420, 456] on button "Audience Intelligence Researcher" at bounding box center [429, 473] width 70 height 54
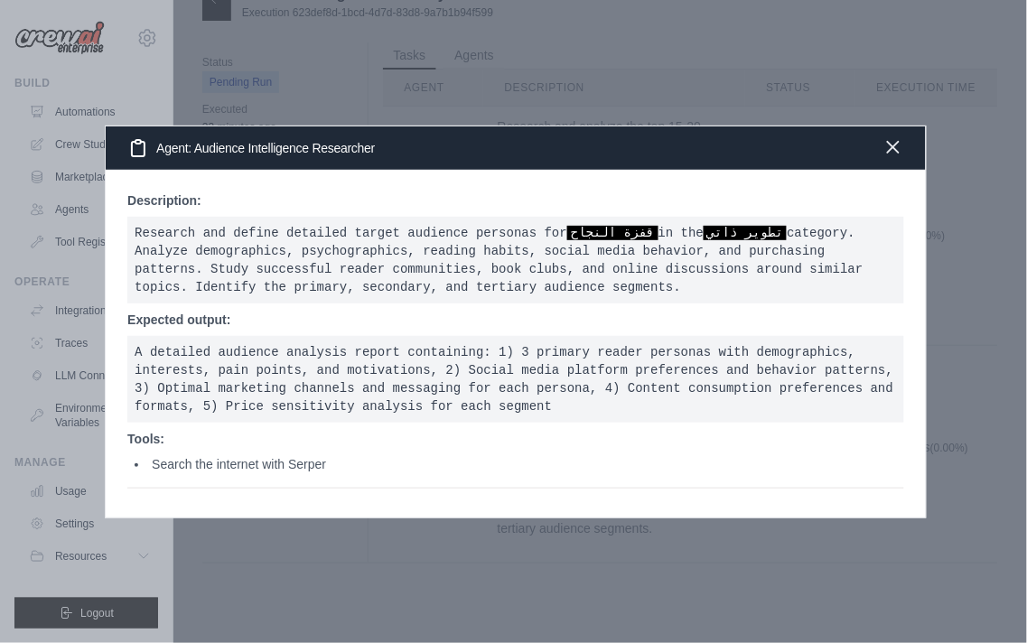
click at [896, 137] on icon "button" at bounding box center [893, 147] width 22 height 22
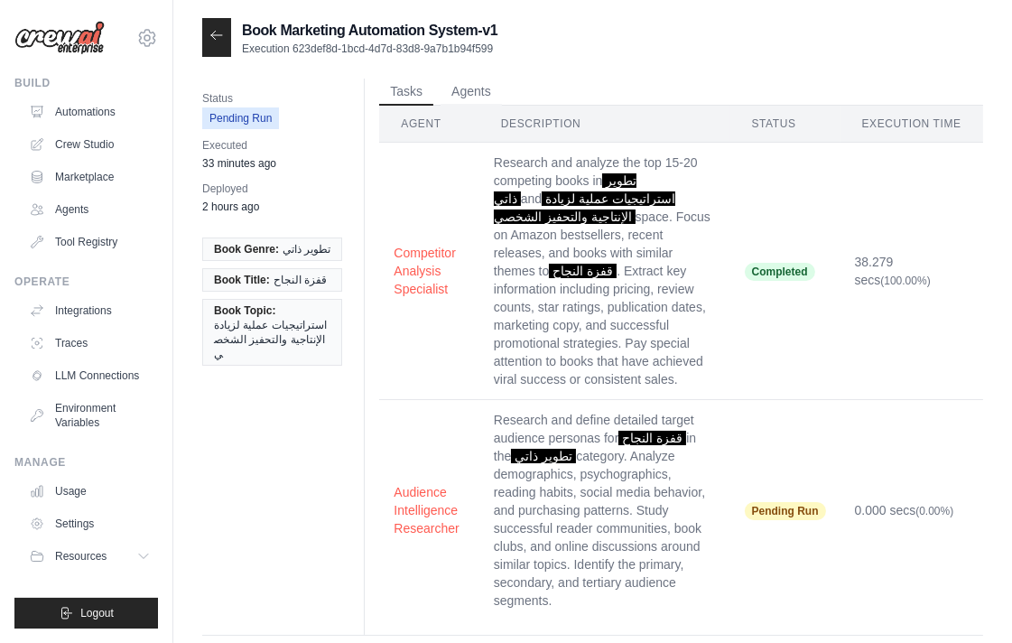
click at [240, 293] on ul "Book Genre: تطوير ذاتي Book Title: قفزة النجاح Book Topic: استراتيجيات عملية لز…" at bounding box center [272, 301] width 140 height 128
click at [308, 185] on div "Status Pending Run Executed 33 minutes ago Deployed 2 hours ago" at bounding box center [279, 153] width 154 height 148
click at [473, 97] on button "Agents" at bounding box center [471, 91] width 61 height 27
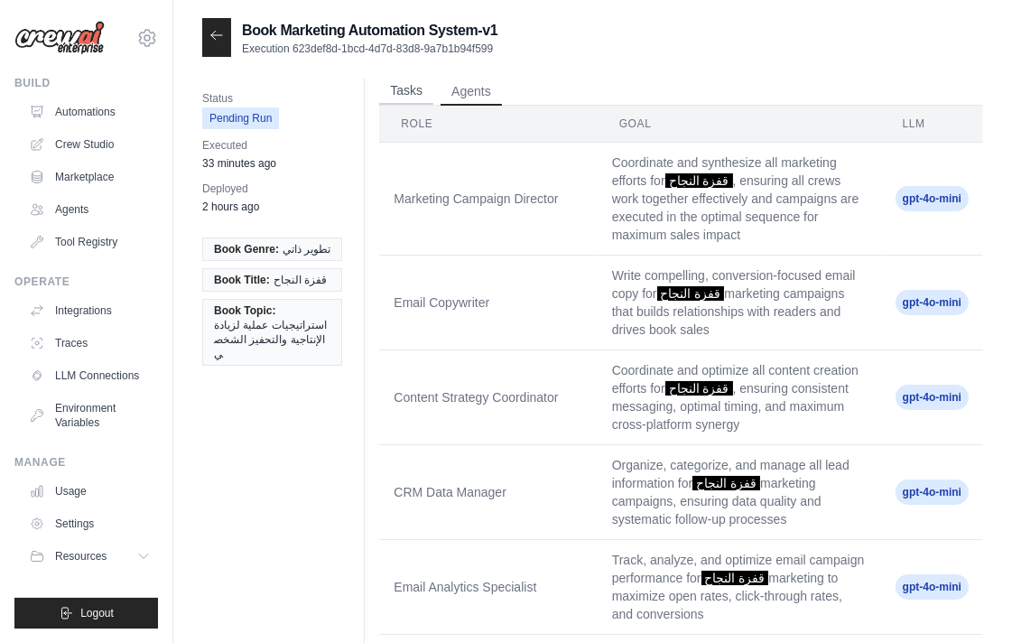
click at [402, 87] on button "Tasks" at bounding box center [406, 91] width 54 height 27
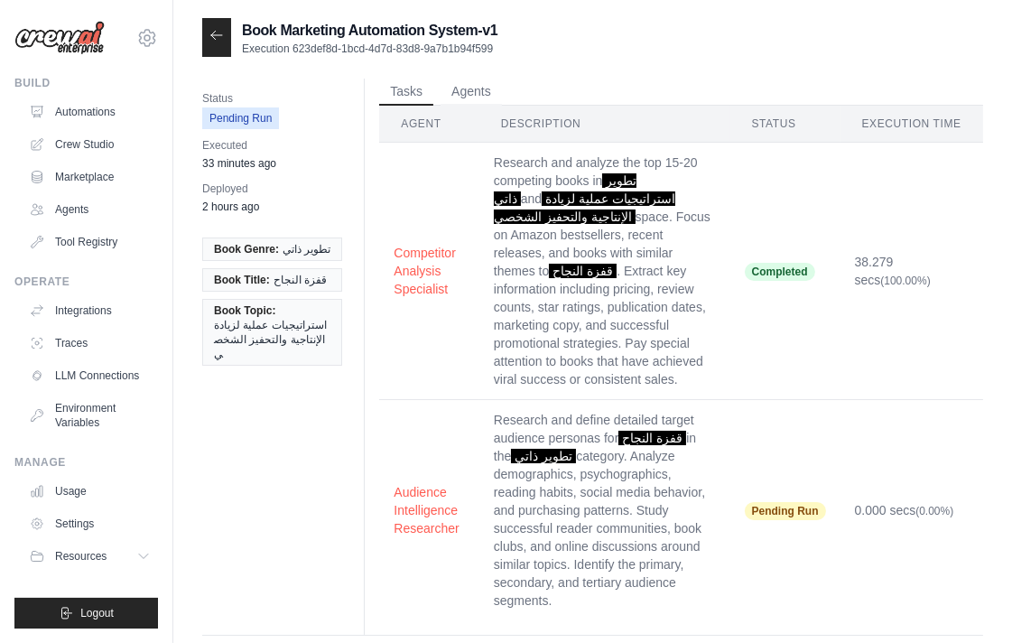
click at [250, 134] on div "Status Pending Run Executed 33 minutes ago Deployed 2 hours ago" at bounding box center [279, 153] width 154 height 148
click at [251, 124] on span "Pending Run" at bounding box center [240, 118] width 77 height 22
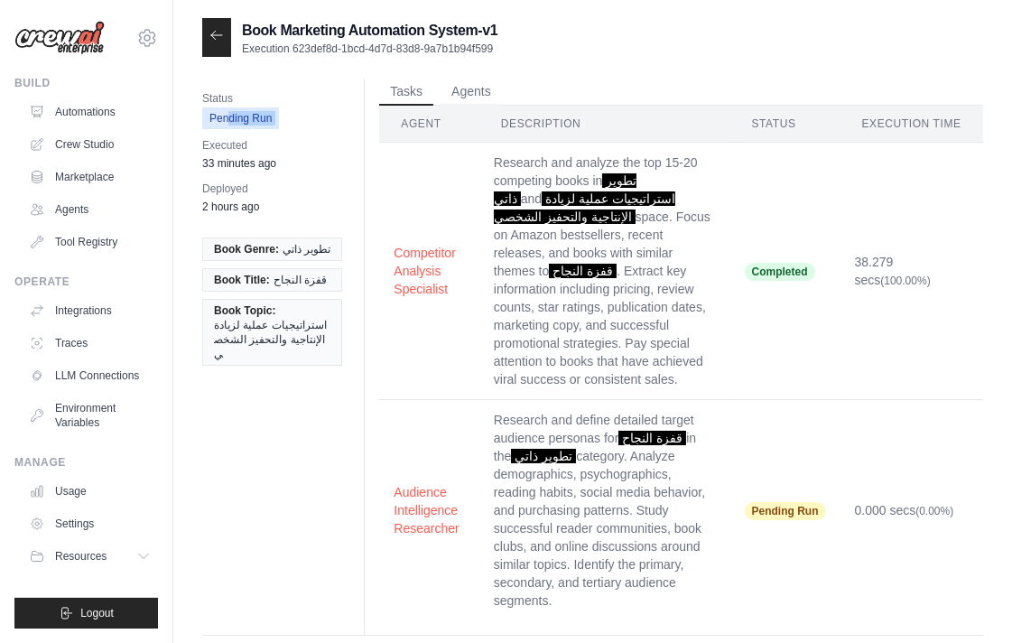
click at [251, 124] on span "Pending Run" at bounding box center [240, 118] width 77 height 22
click at [278, 391] on div "Status Pending Run Executed 33 minutes ago Deployed 2 hours ago Book Genre: تطو…" at bounding box center [592, 357] width 781 height 557
click at [269, 321] on span "استراتيجيات عملية لزيادة الإنتاجية والتحفيز الشخصي" at bounding box center [272, 339] width 116 height 43
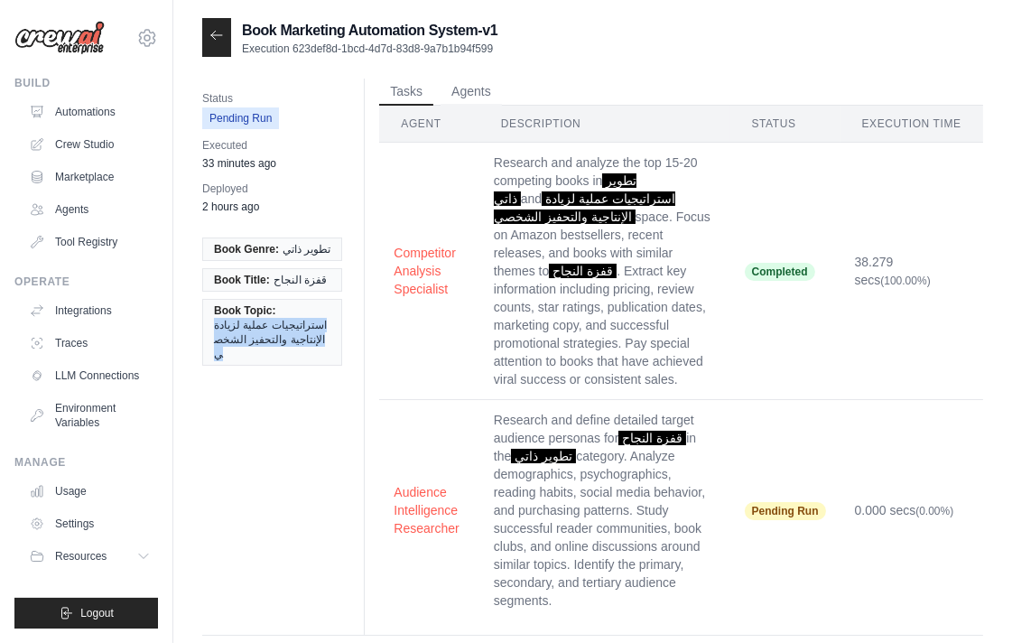
click at [269, 321] on span "استراتيجيات عملية لزيادة الإنتاجية والتحفيز الشخصي" at bounding box center [272, 339] width 116 height 43
click at [85, 114] on link "Automations" at bounding box center [91, 112] width 136 height 29
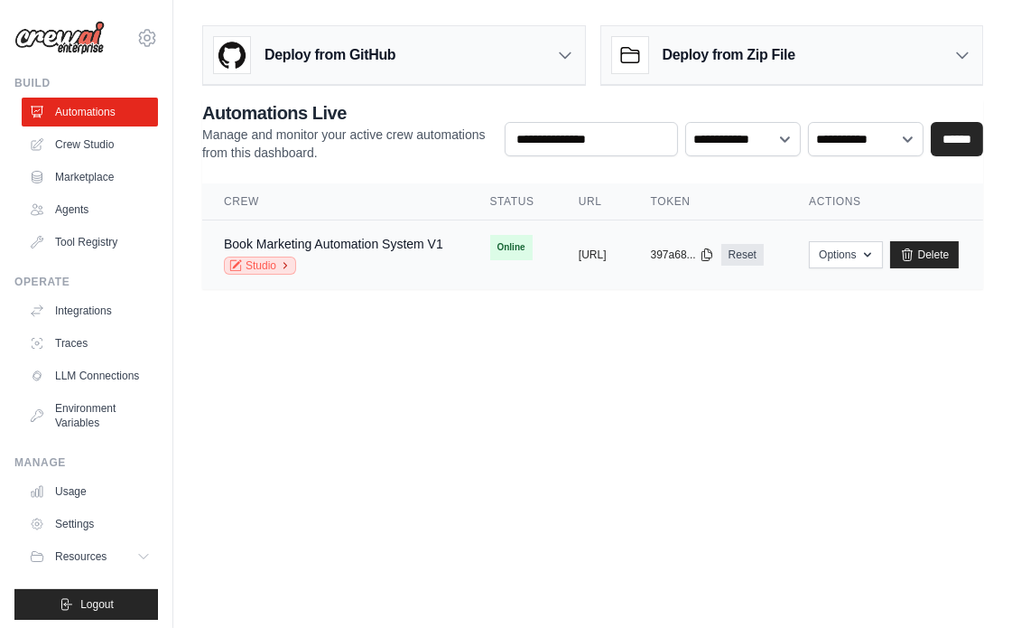
scroll to position [14, 0]
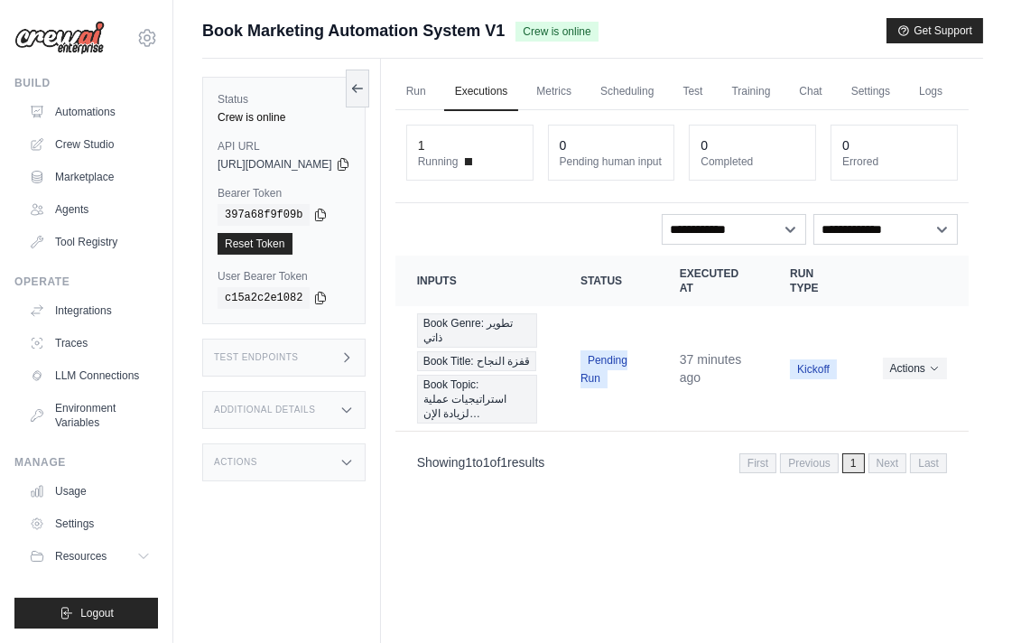
click at [437, 97] on link "Run" at bounding box center [417, 92] width 42 height 38
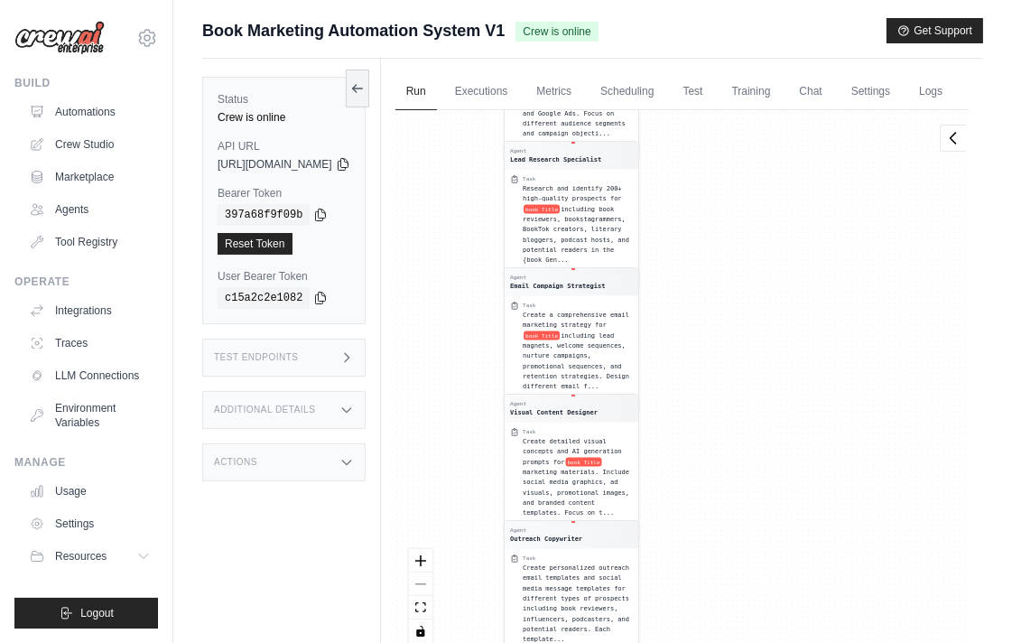
drag, startPoint x: 910, startPoint y: 323, endPoint x: 889, endPoint y: 157, distance: 167.4
click at [889, 157] on div "Agent Competitor Analysis Specialist Task Research and analyze the top 15-20 co…" at bounding box center [682, 383] width 573 height 546
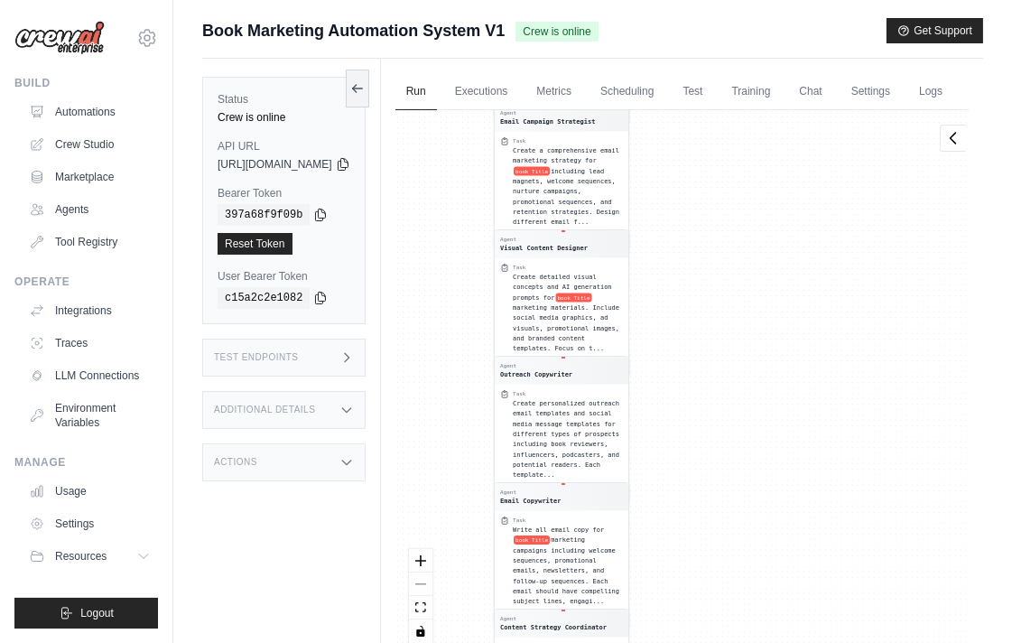
drag, startPoint x: 829, startPoint y: 479, endPoint x: 796, endPoint y: 112, distance: 368.1
click at [796, 112] on div "Run Executions Metrics Scheduling Test Training Chat Settings Logs 1 Running 0 …" at bounding box center [682, 380] width 602 height 643
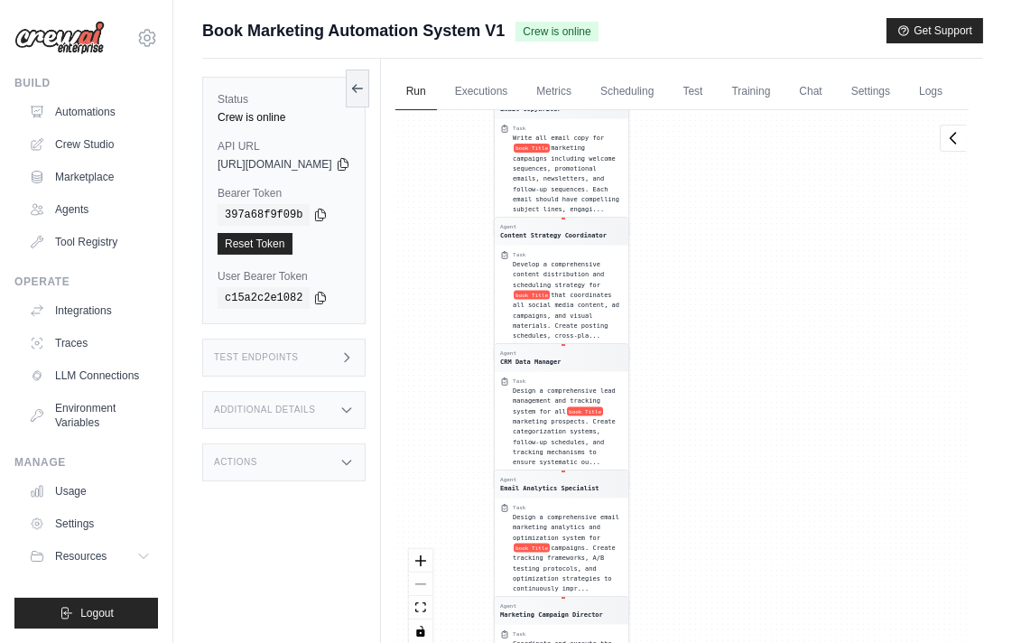
drag, startPoint x: 835, startPoint y: 445, endPoint x: 880, endPoint y: 158, distance: 290.5
click at [880, 158] on div "Agent Competitor Analysis Specialist Task Research and analyze the top 15-20 co…" at bounding box center [682, 383] width 573 height 546
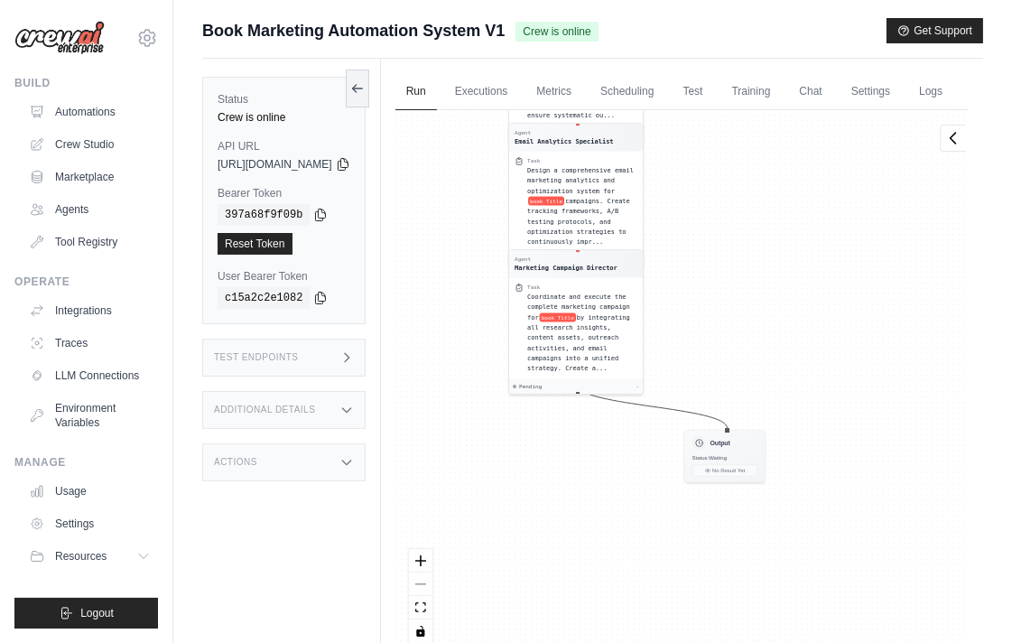
drag, startPoint x: 871, startPoint y: 415, endPoint x: 842, endPoint y: 356, distance: 66.6
click at [842, 356] on div "Agent Competitor Analysis Specialist Task Research and analyze the top 15-20 co…" at bounding box center [682, 383] width 573 height 546
